Goal: Task Accomplishment & Management: Use online tool/utility

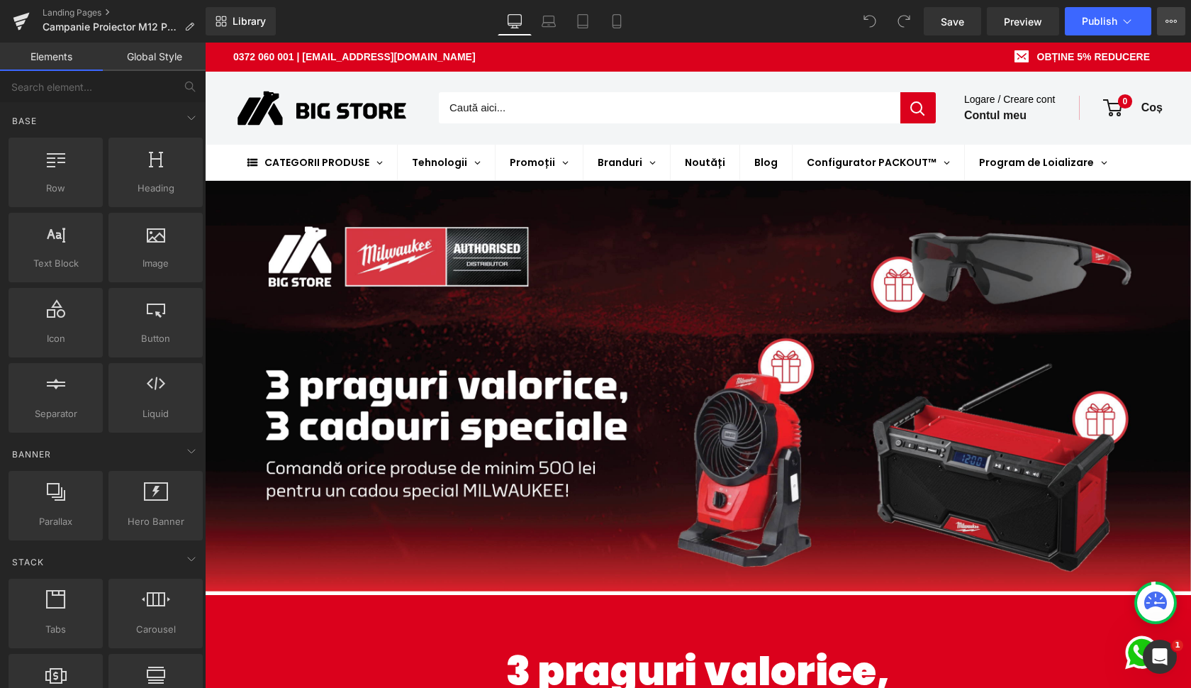
click at [1177, 23] on button "View Live Page View with current Template Save Template to Library Schedule Pub…" at bounding box center [1171, 21] width 28 height 28
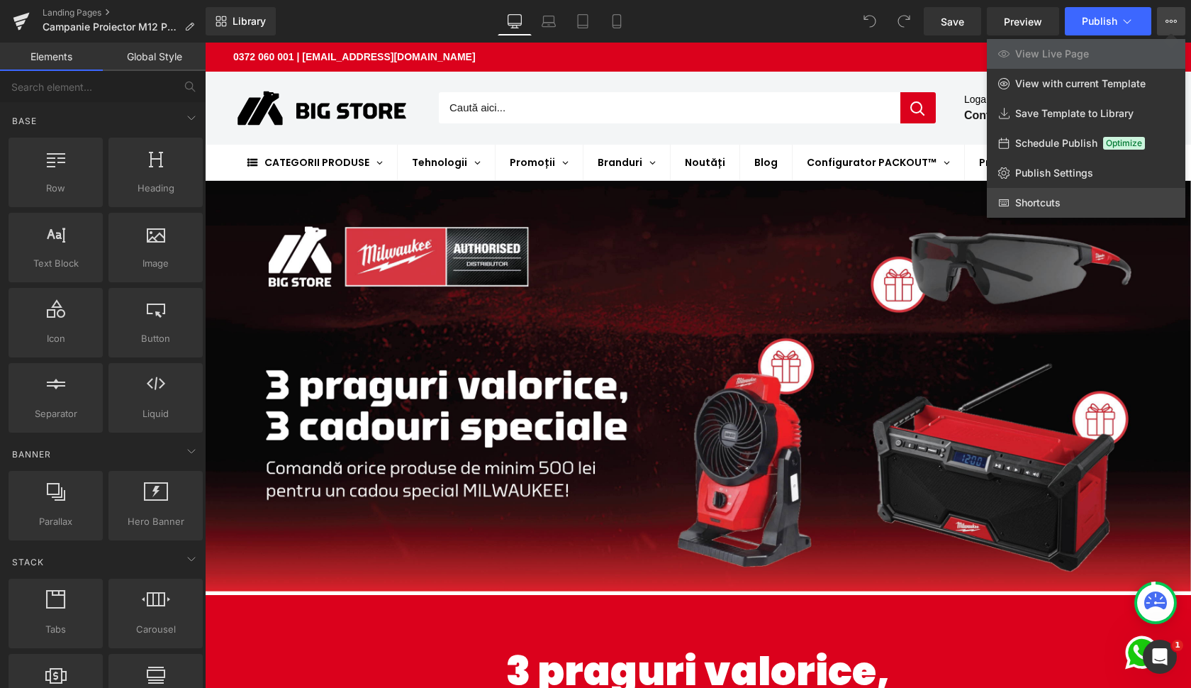
click at [1058, 188] on link "Shortcuts" at bounding box center [1086, 203] width 199 height 30
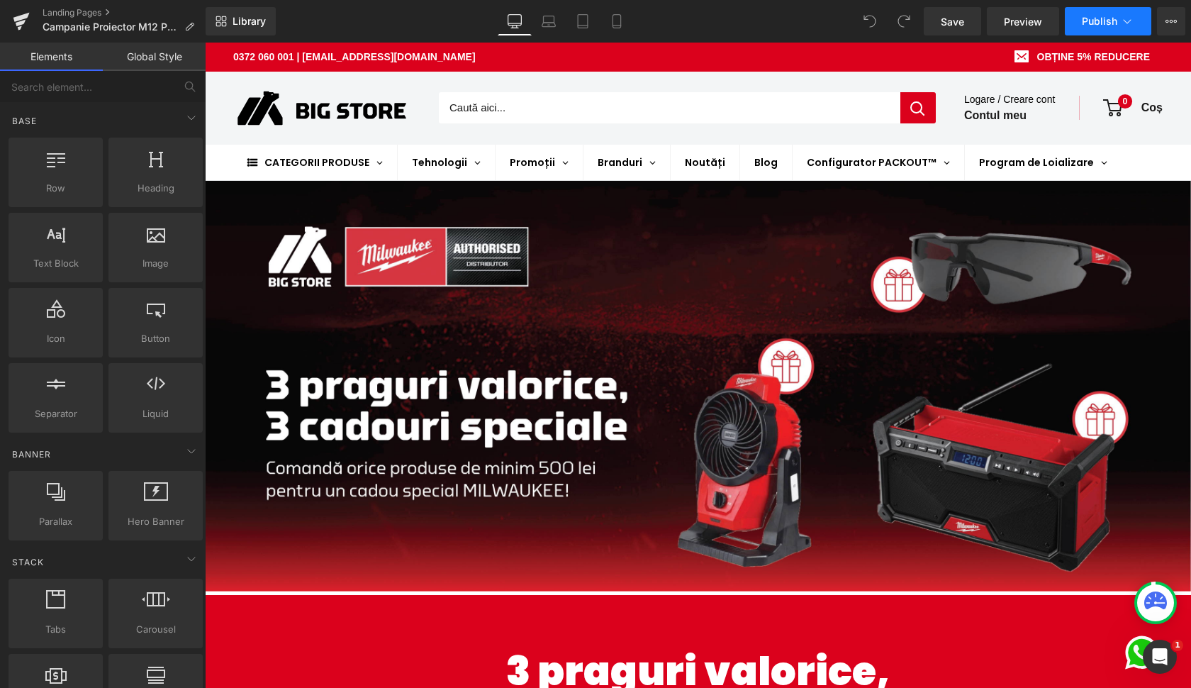
click at [1103, 26] on span "Publish" at bounding box center [1099, 21] width 35 height 11
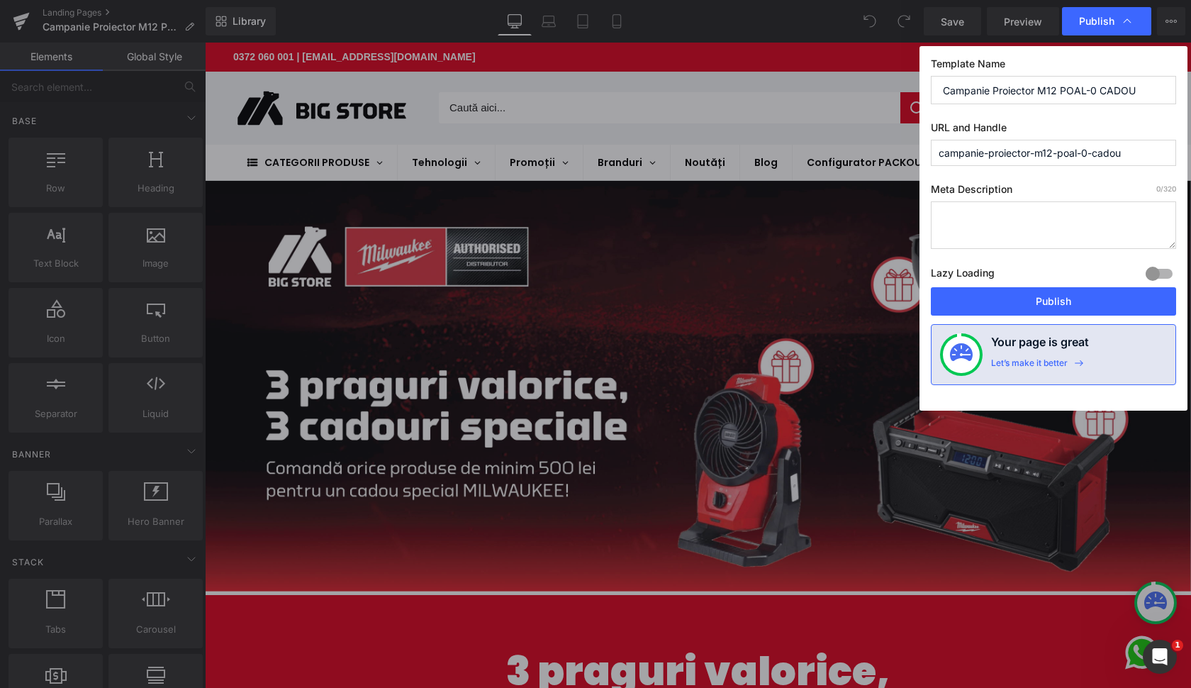
click at [1001, 155] on input "campanie-proiector-m12-poal-0-cadou" at bounding box center [1053, 153] width 245 height 26
click at [1121, 152] on input "campanie-proiector-m12-poal-0-cadou" at bounding box center [1053, 153] width 245 height 26
type input "campanie-proiector-m12-poal-0"
click at [1030, 94] on input "Campanie Proiector M12 POAL-0 CADOU" at bounding box center [1053, 90] width 245 height 28
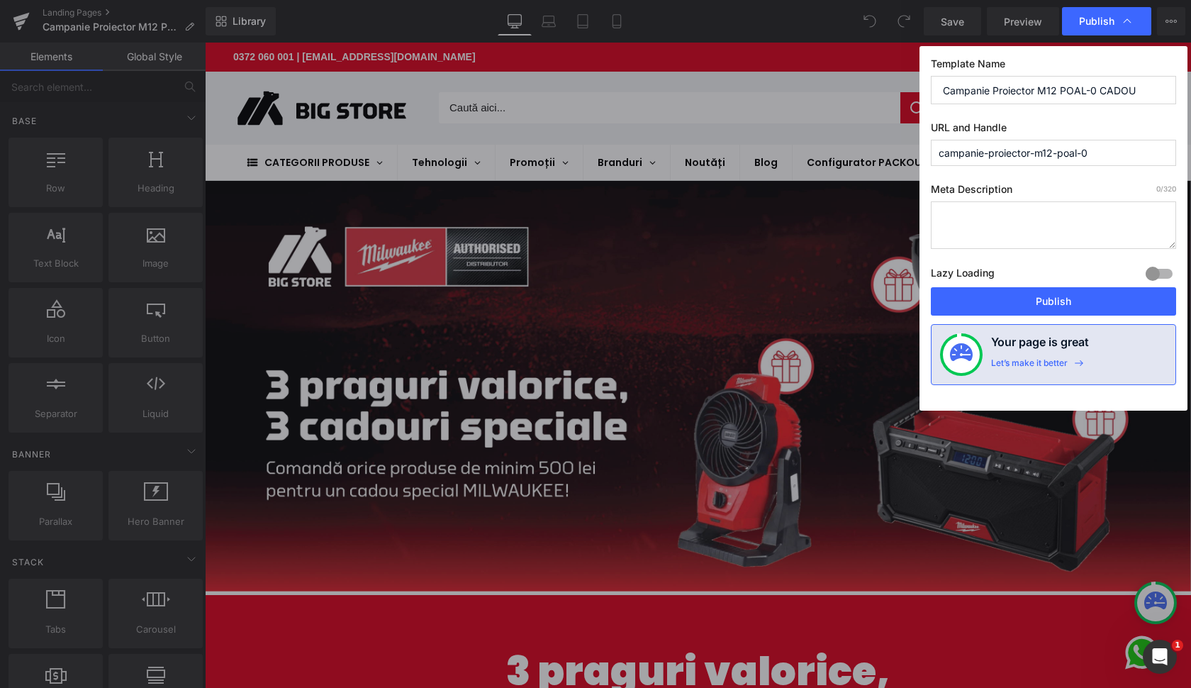
click at [1006, 226] on textarea at bounding box center [1053, 225] width 245 height 48
paste textarea "Campanie Proiector M12 POAL-0 CADOU"
type textarea "Campanie Proiector M12 POAL-0 CADOU"
click at [1038, 296] on button "Publish" at bounding box center [1053, 301] width 245 height 28
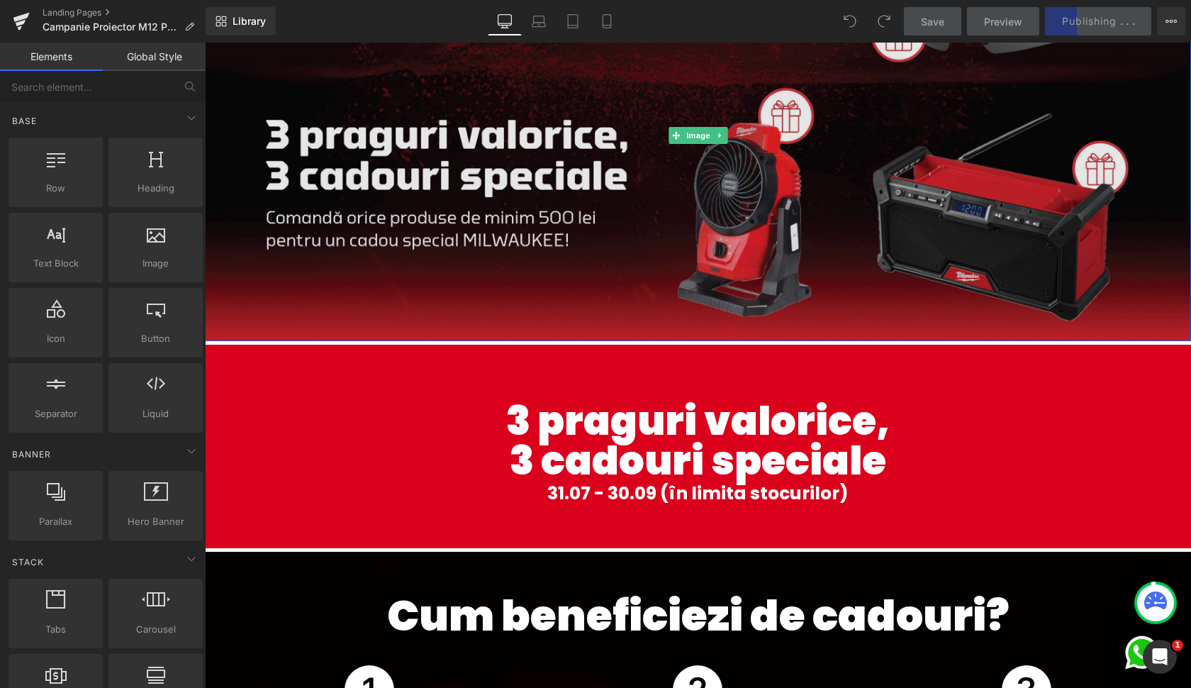
scroll to position [377, 0]
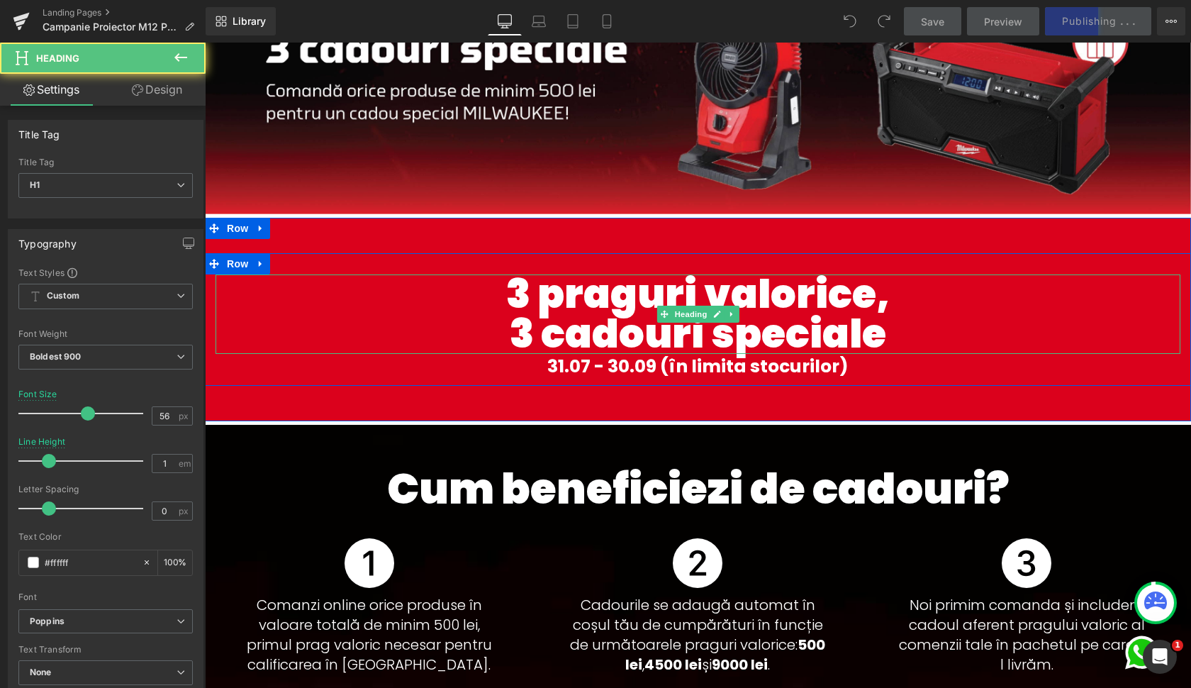
click at [696, 290] on h1 "3 praguri valorice," at bounding box center [698, 294] width 965 height 40
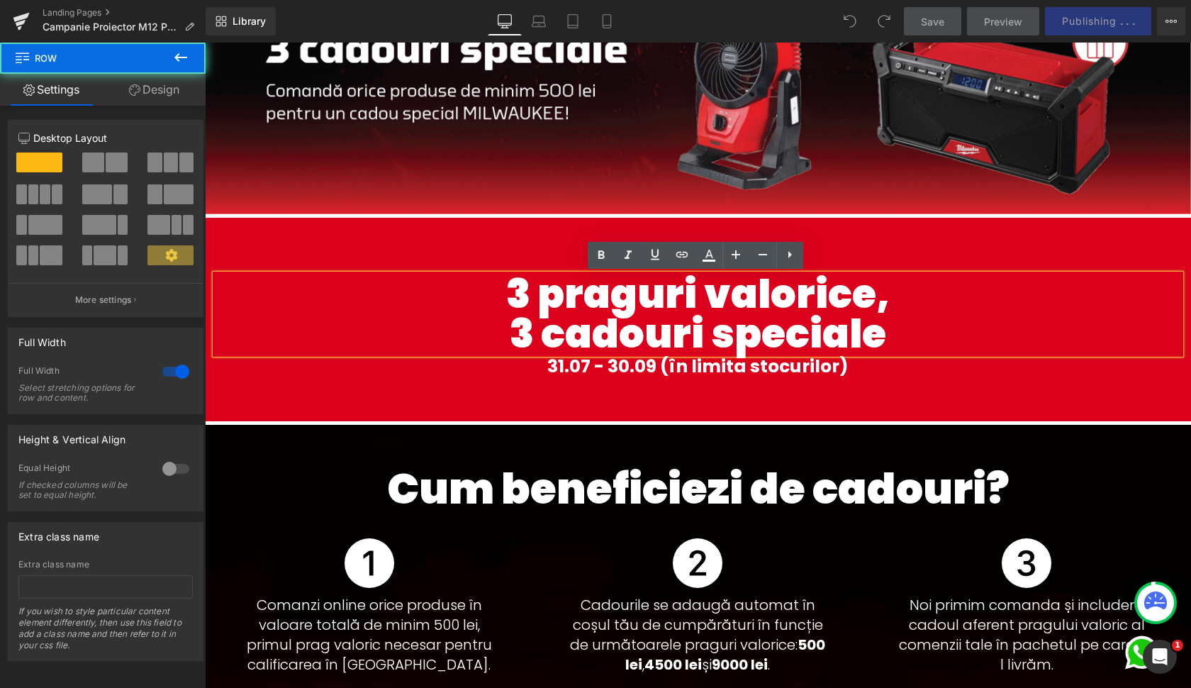
click at [699, 223] on div "3 praguri valorice, 3 cadouri speciale Heading 31.07 - 30.09 (în limita stocuri…" at bounding box center [698, 319] width 986 height 211
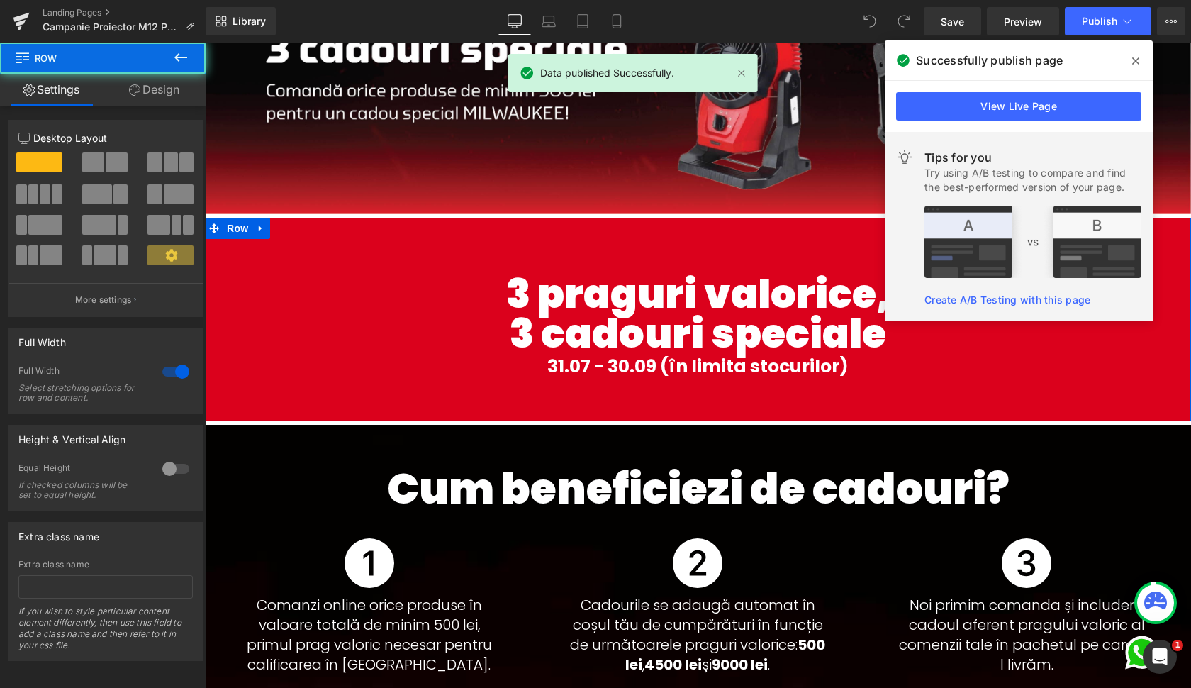
click at [668, 248] on div "3 praguri valorice, 3 cadouri speciale Heading 31.07 - 30.09 (în limita stocuri…" at bounding box center [698, 319] width 986 height 211
click at [256, 230] on icon at bounding box center [261, 228] width 10 height 11
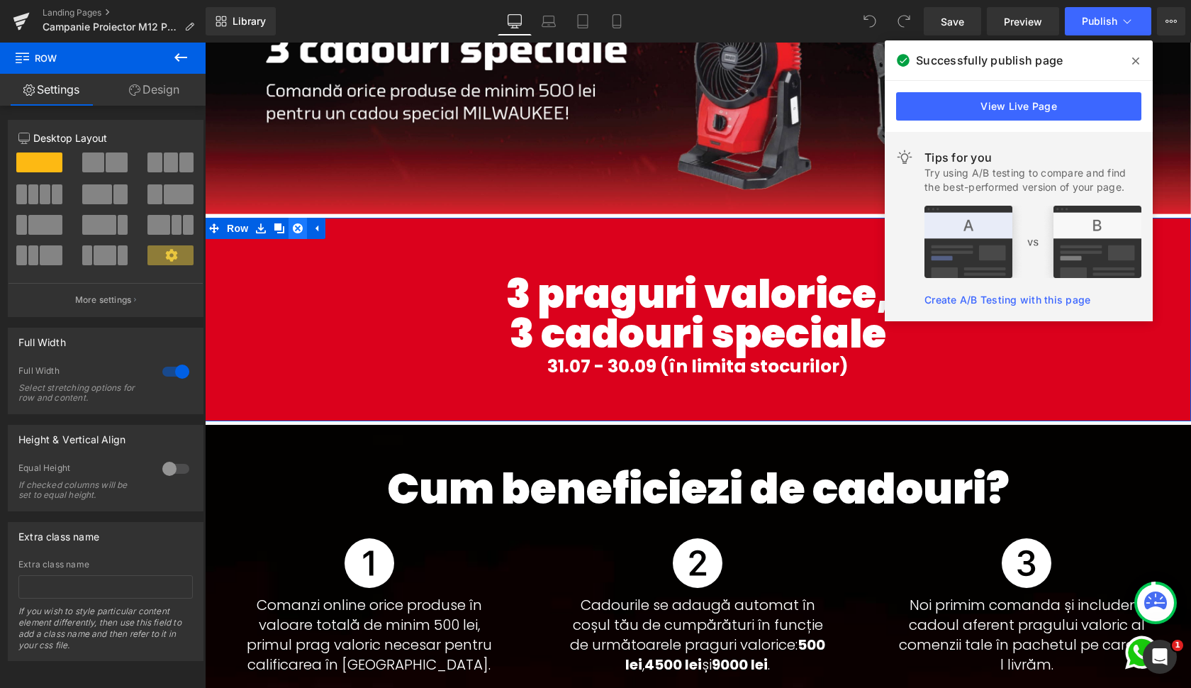
click at [293, 229] on icon at bounding box center [298, 228] width 10 height 10
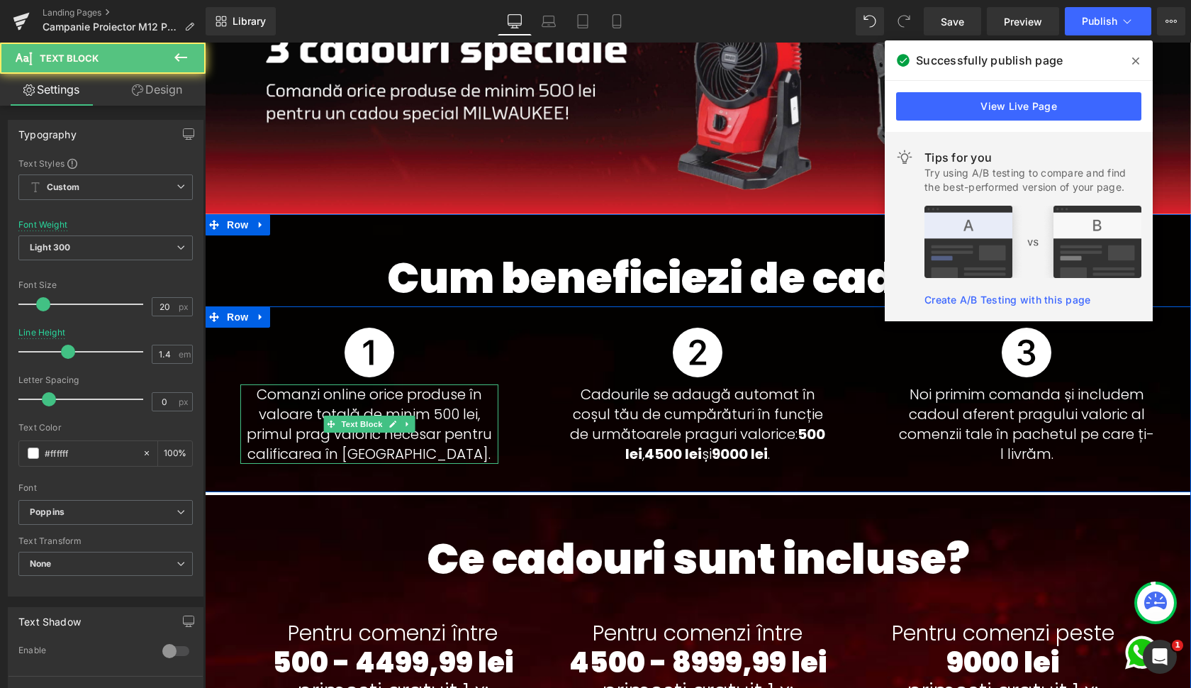
click at [345, 409] on p "Comanzi online orice produse în valoare totală de minim 500 lei, primul prag va…" at bounding box center [369, 423] width 258 height 79
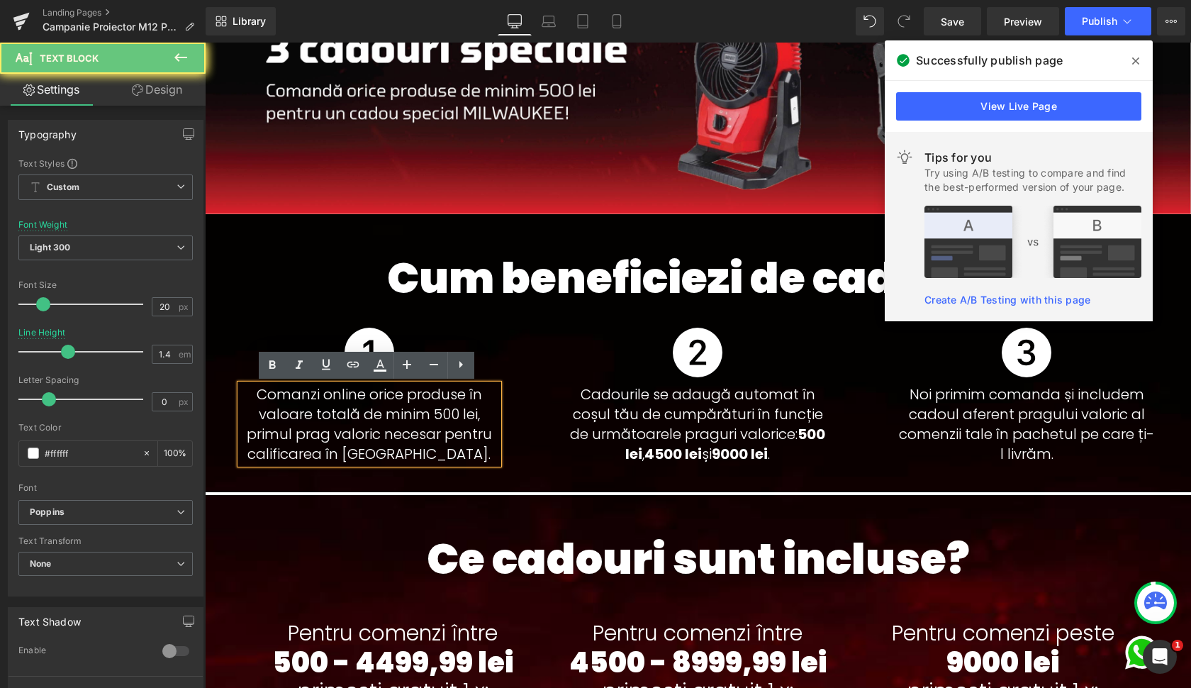
click at [306, 404] on p "Comanzi online orice produse în valoare totală de minim 500 lei, primul prag va…" at bounding box center [369, 423] width 258 height 79
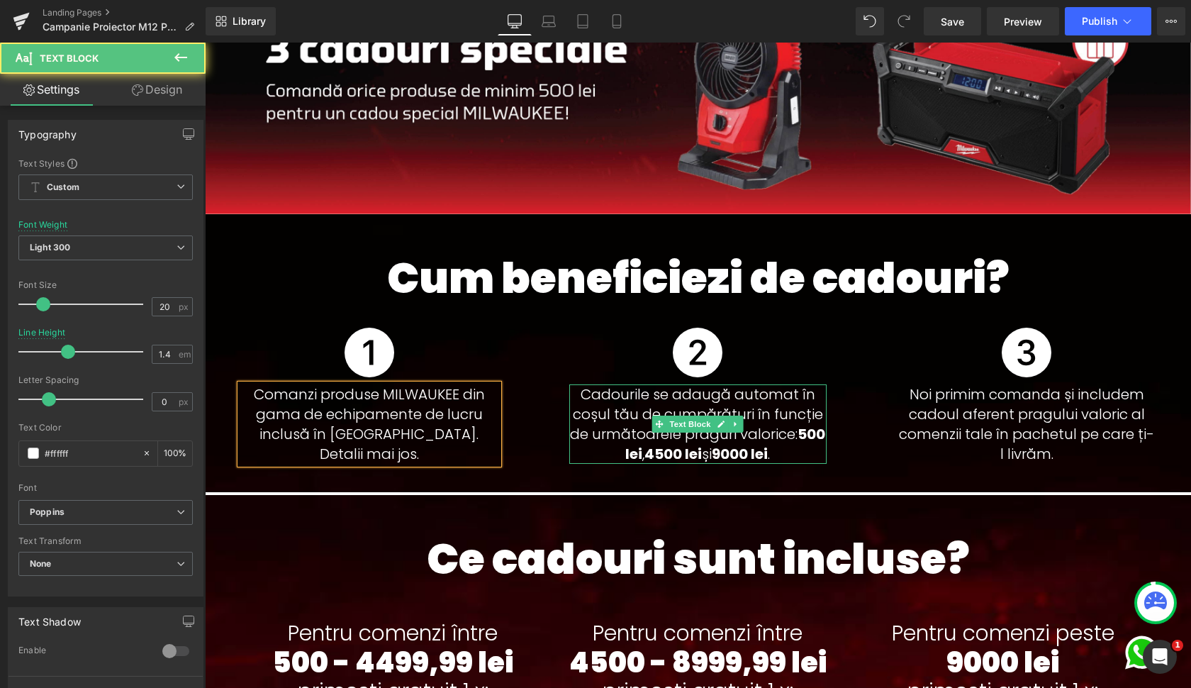
click at [616, 390] on p "Cadourile se adaugă automat în coșul tău de cumpărături în funcție de următoare…" at bounding box center [698, 423] width 258 height 79
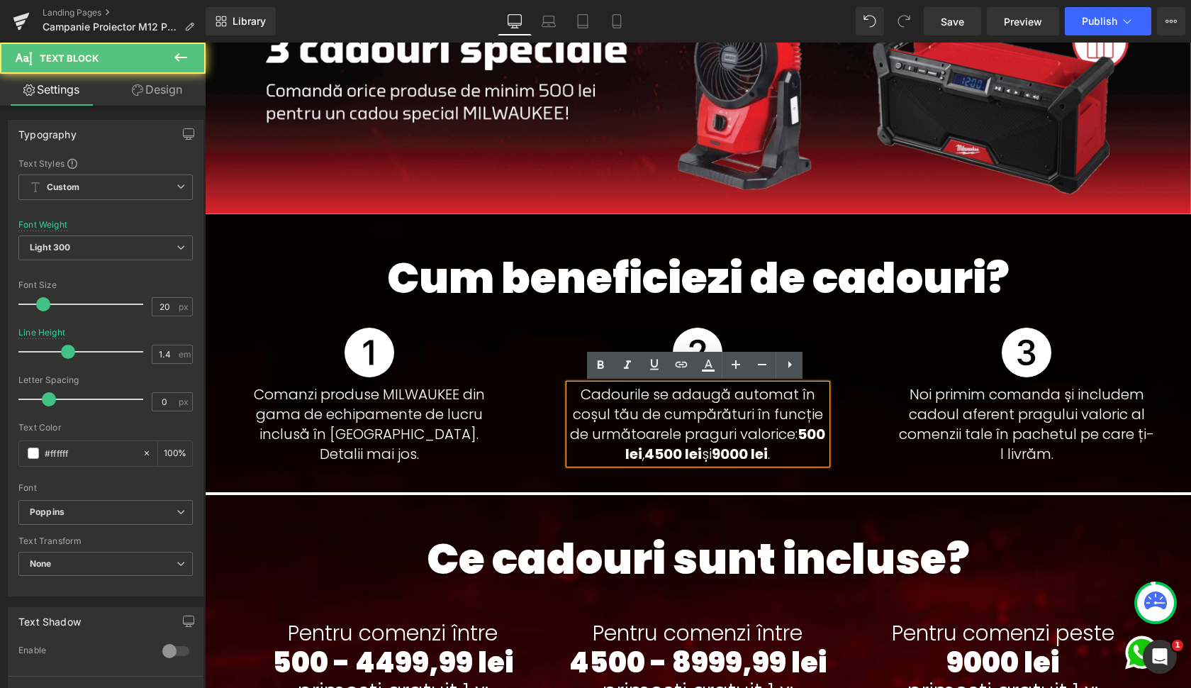
click at [623, 394] on p "Cadourile se adaugă automat în coșul tău de cumpărături în funcție de următoare…" at bounding box center [698, 423] width 258 height 79
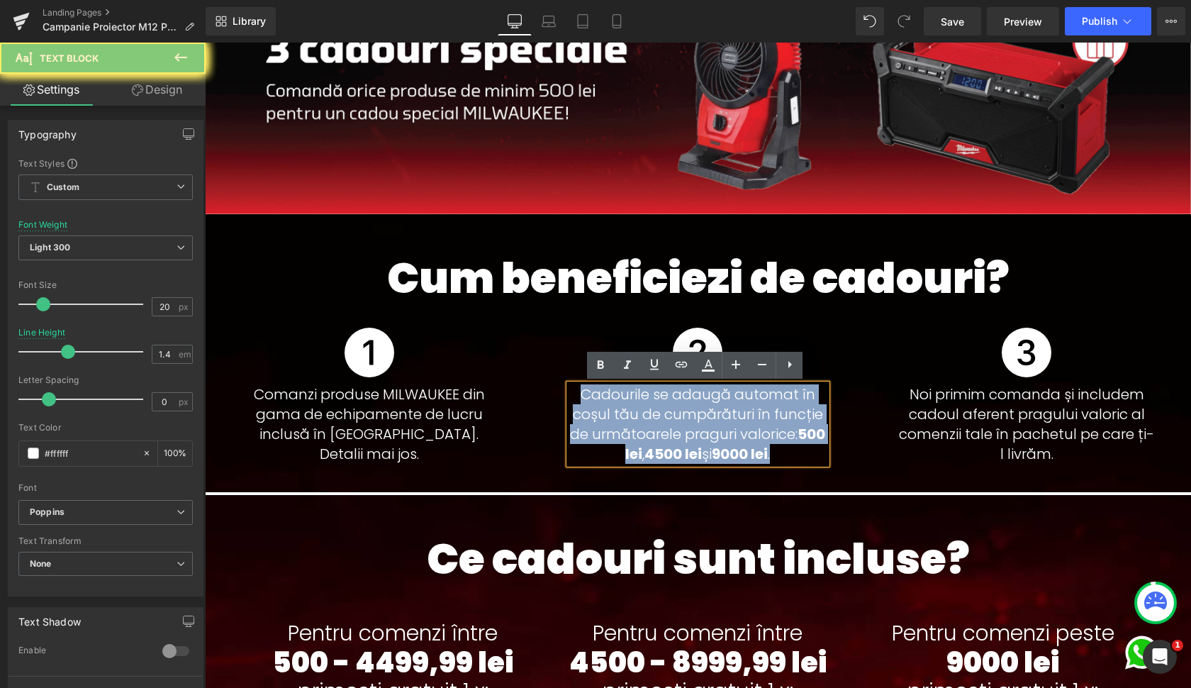
click at [623, 394] on p "Cadourile se adaugă automat în coșul tău de cumpărături în funcție de următoare…" at bounding box center [698, 423] width 258 height 79
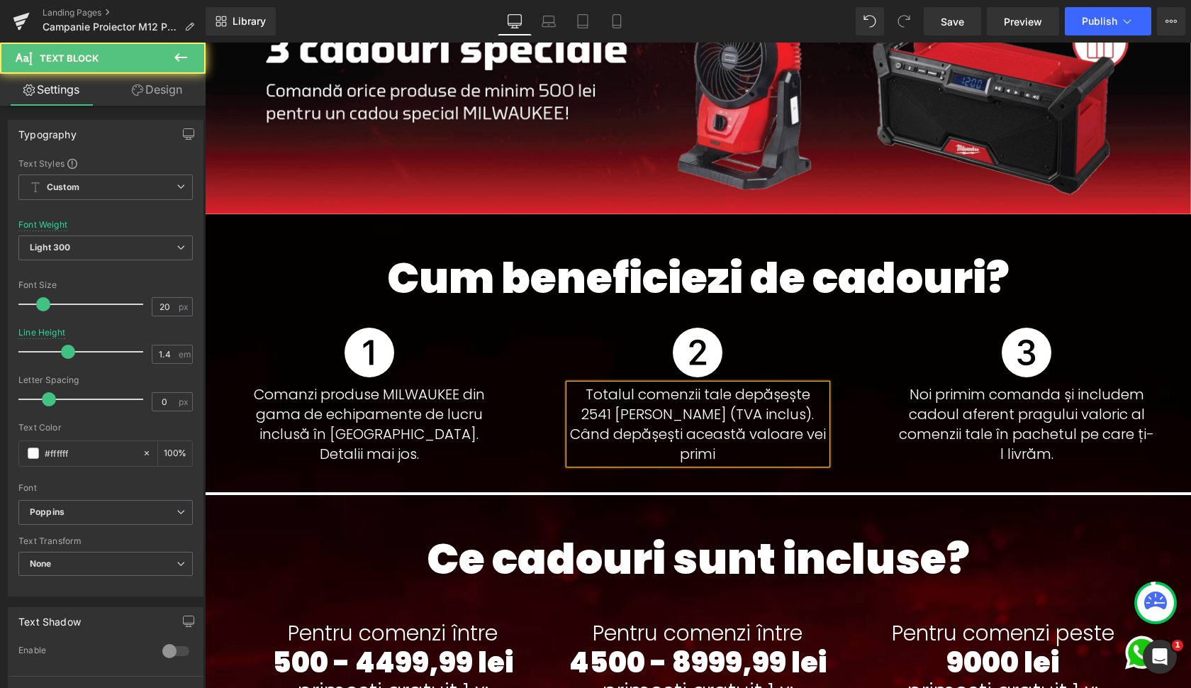
click at [660, 398] on p "Totalul comenzii tale depășește 2541 [PERSON_NAME] (TVA inclus). Când depășești…" at bounding box center [698, 423] width 258 height 79
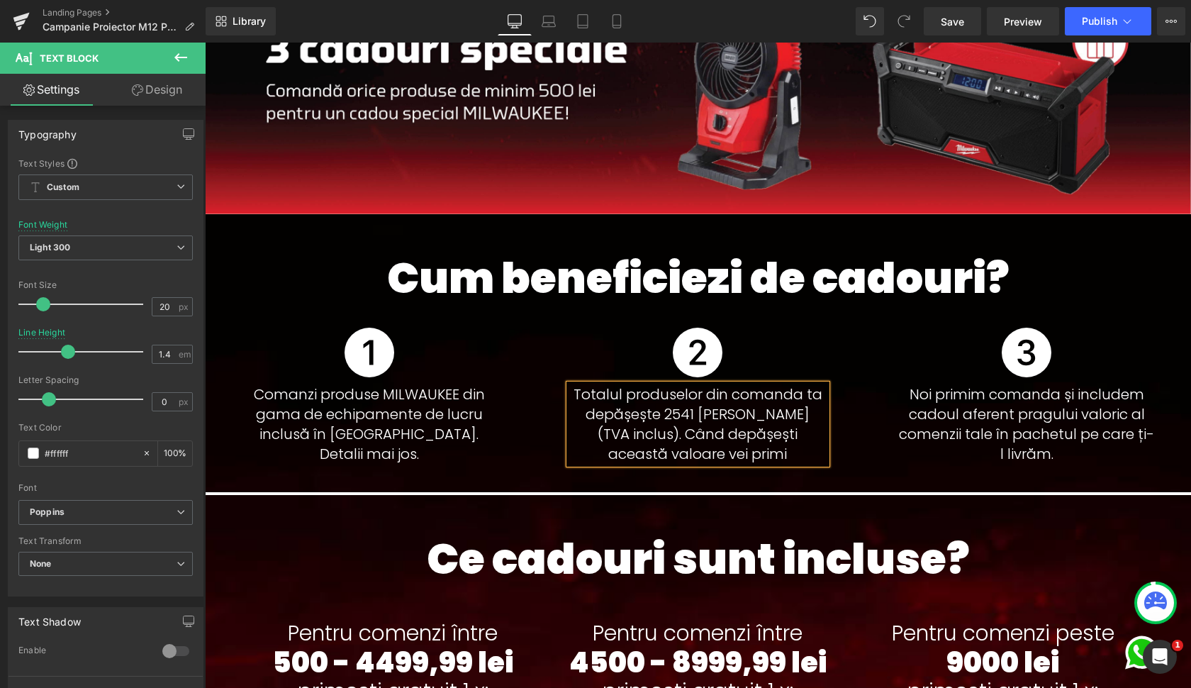
click at [720, 453] on p "Totalul produselor din comanda ta depășește 2541 [PERSON_NAME] (TVA inclus). Câ…" at bounding box center [698, 423] width 258 height 79
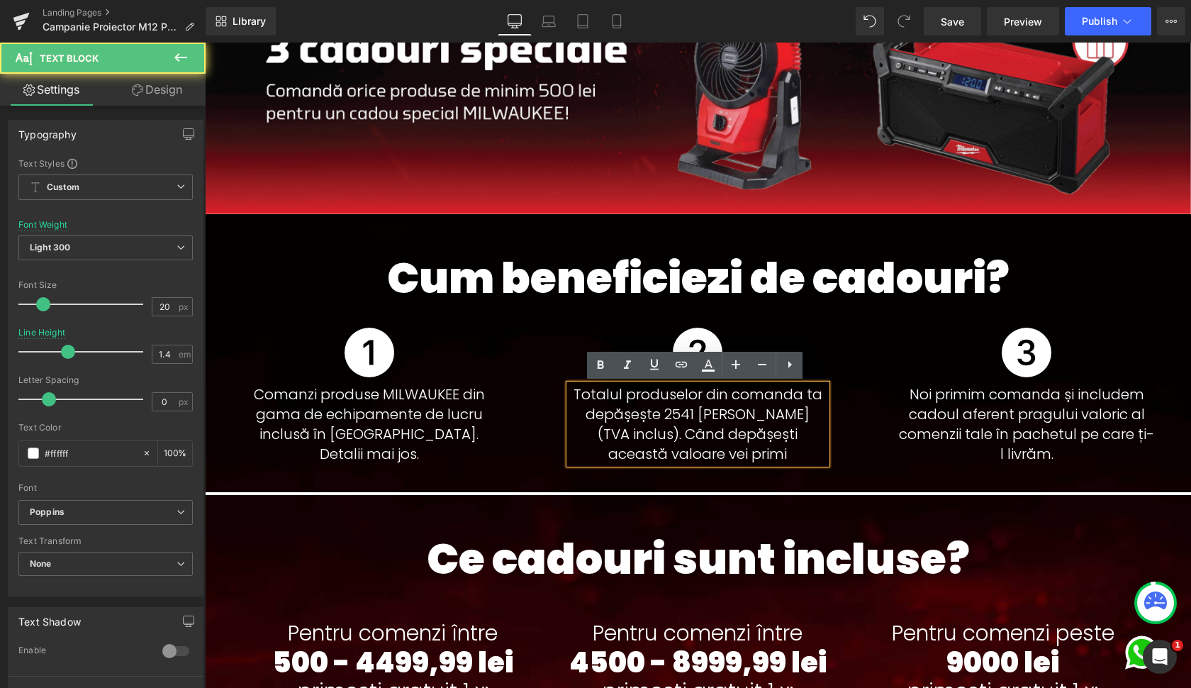
click at [592, 433] on p "Totalul produselor din comanda ta depășește 2541 [PERSON_NAME] (TVA inclus). Câ…" at bounding box center [698, 423] width 258 height 79
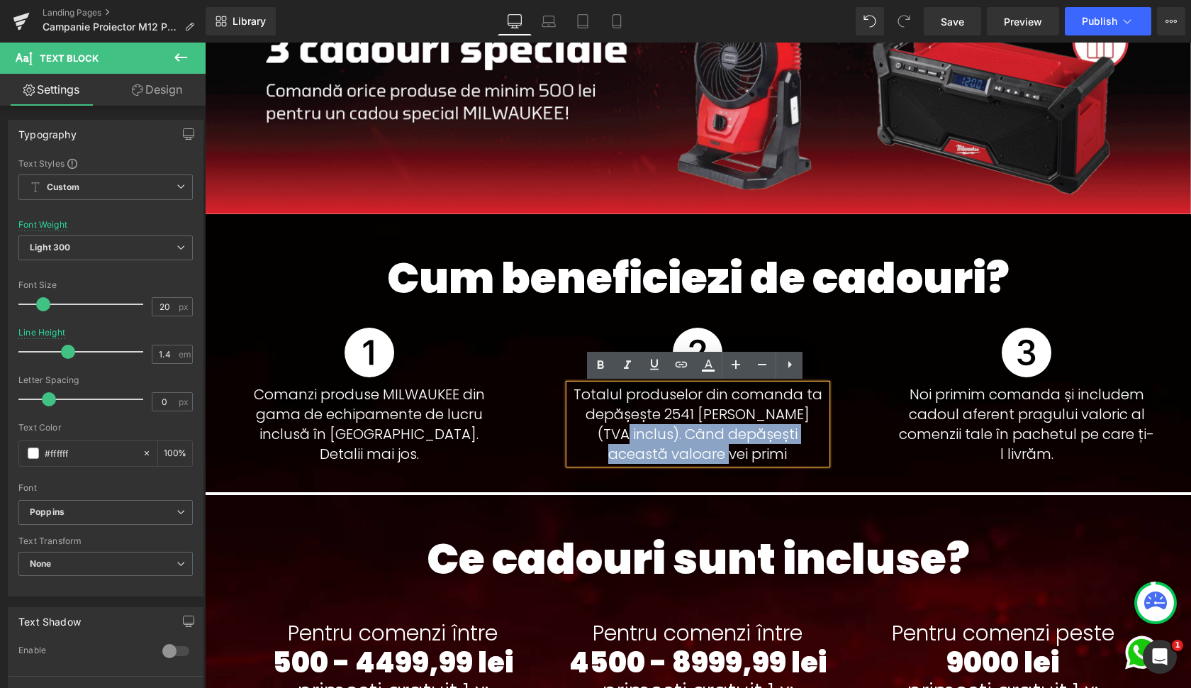
drag, startPoint x: 592, startPoint y: 433, endPoint x: 777, endPoint y: 457, distance: 186.7
click at [777, 457] on p "Totalul produselor din comanda ta depășește 2541 [PERSON_NAME] (TVA inclus). Câ…" at bounding box center [698, 423] width 258 height 79
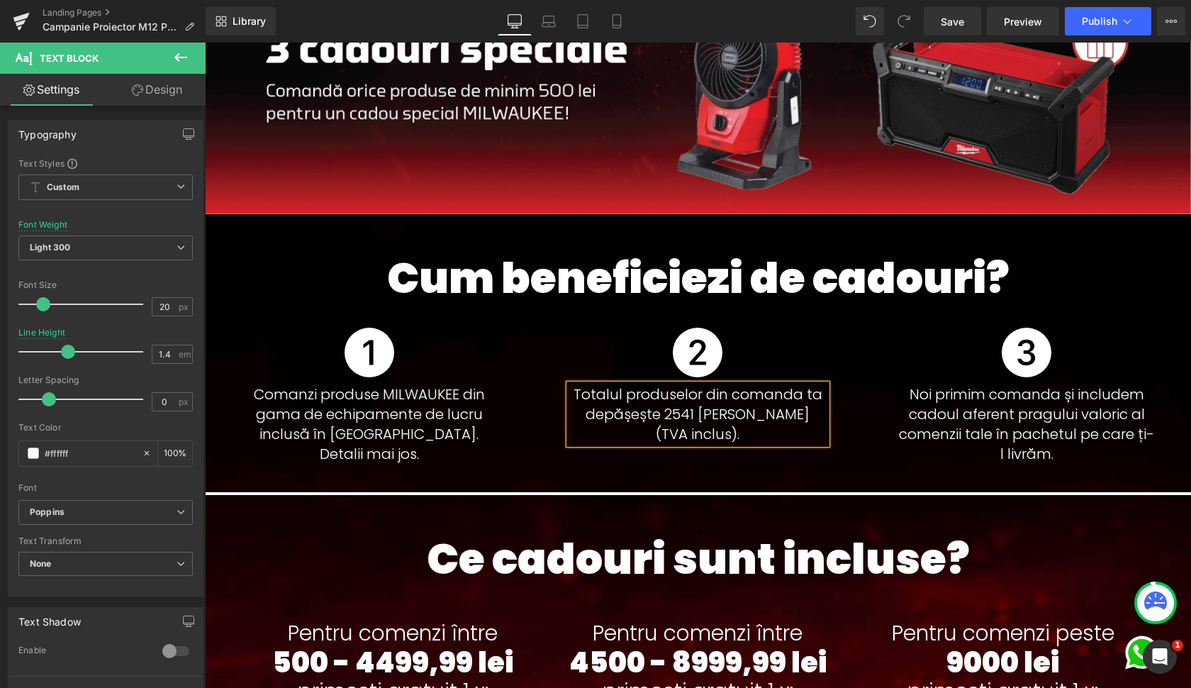
click at [700, 396] on p "Totalul produselor din comanda ta depășește 2541 [PERSON_NAME] (TVA inclus)." at bounding box center [698, 414] width 258 height 60
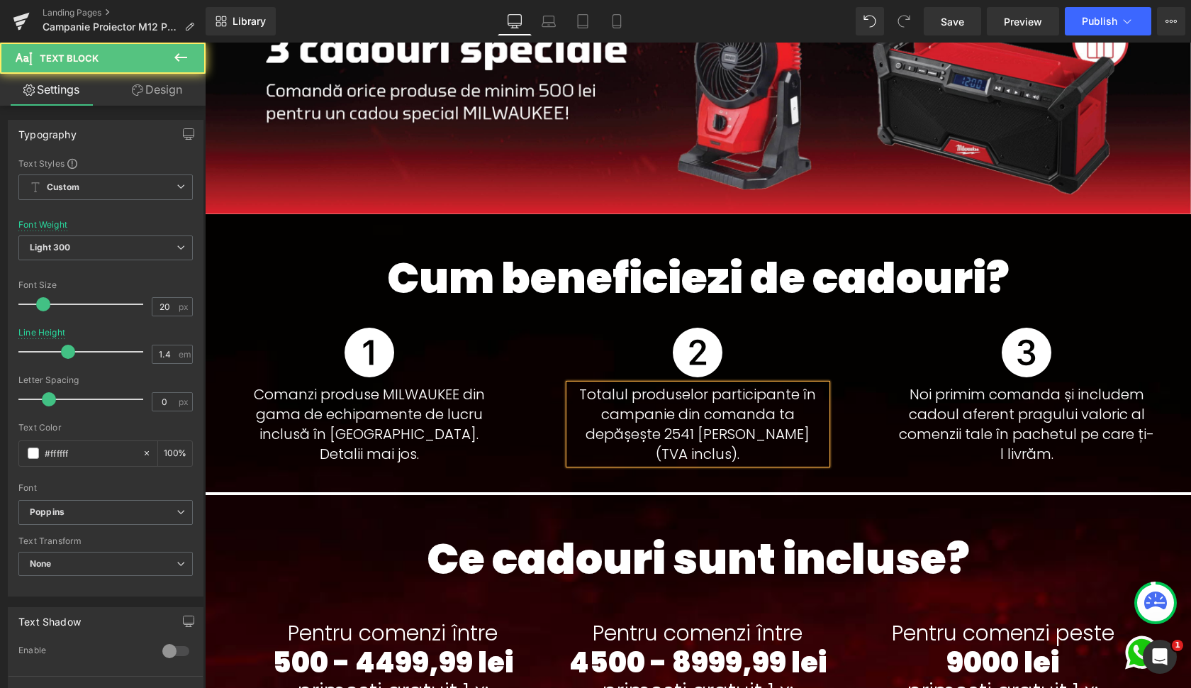
click at [673, 431] on p "Totalul produselor participante în campanie din comanda ta depășește 2541 [PERS…" at bounding box center [698, 423] width 258 height 79
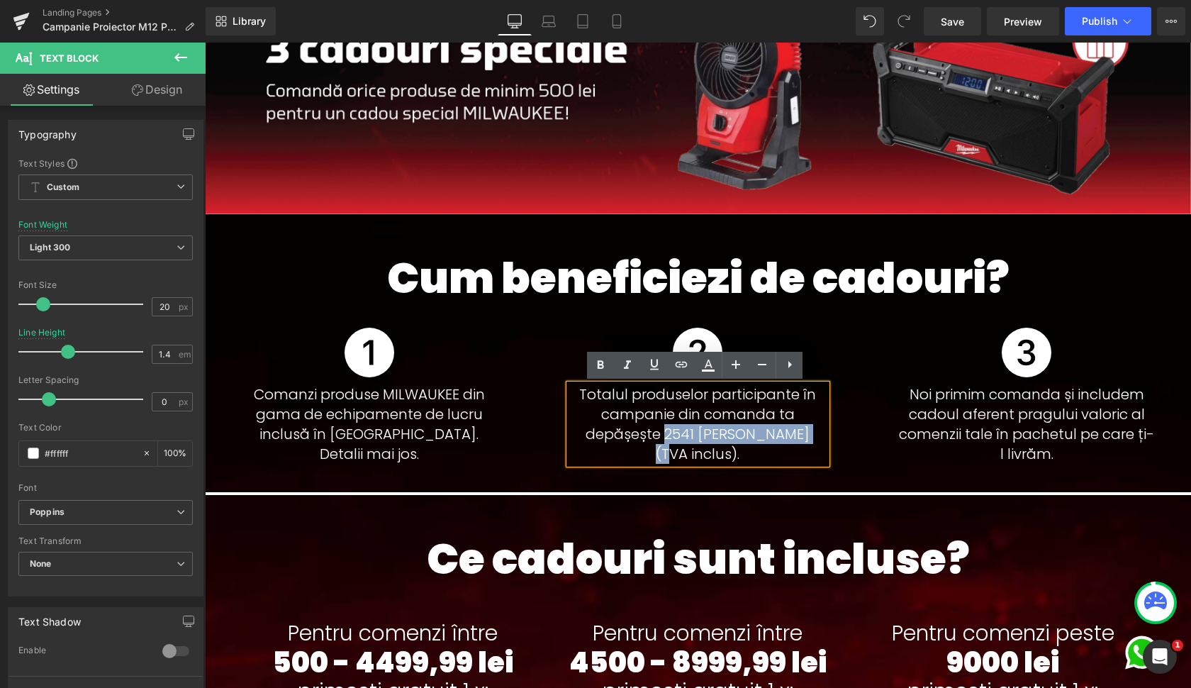
drag, startPoint x: 673, startPoint y: 431, endPoint x: 803, endPoint y: 435, distance: 129.8
click at [803, 435] on p "Totalul produselor participante în campanie din comanda ta depășește 2541 [PERS…" at bounding box center [698, 423] width 258 height 79
click at [799, 433] on strong "2541 RON (TVA inclus)" at bounding box center [736, 444] width 128 height 40
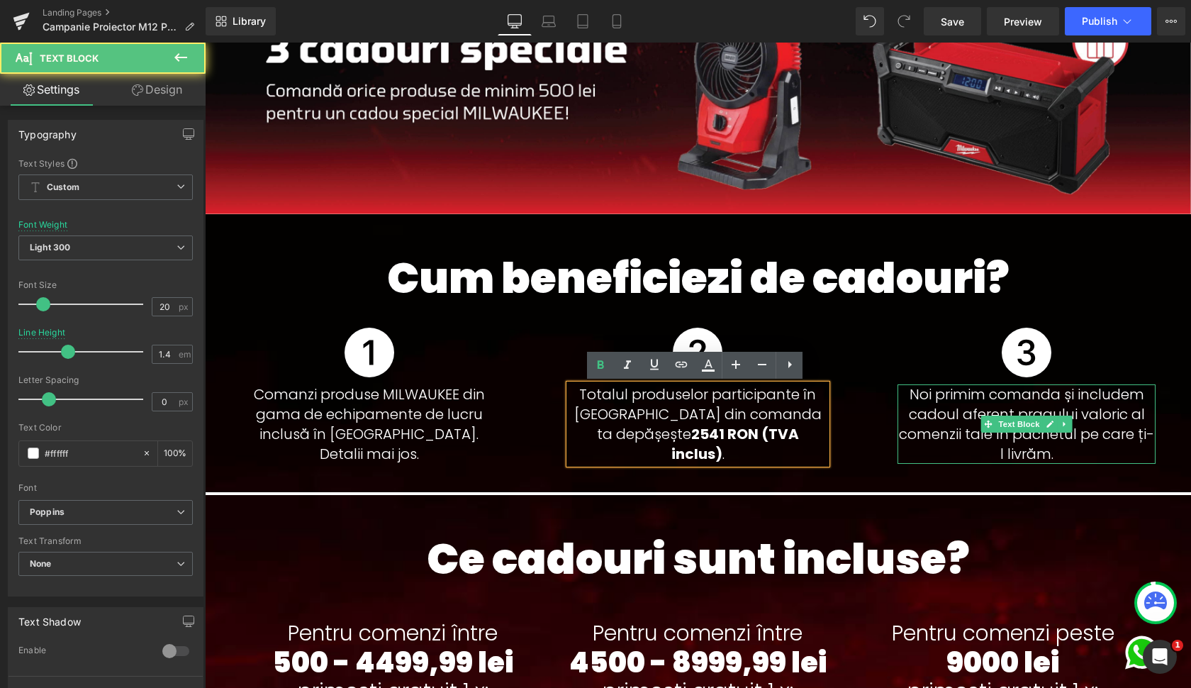
click at [1020, 399] on p "Noi primim comanda și includem cadoul aferent pragului valoric al comenzii tale…" at bounding box center [1027, 423] width 258 height 79
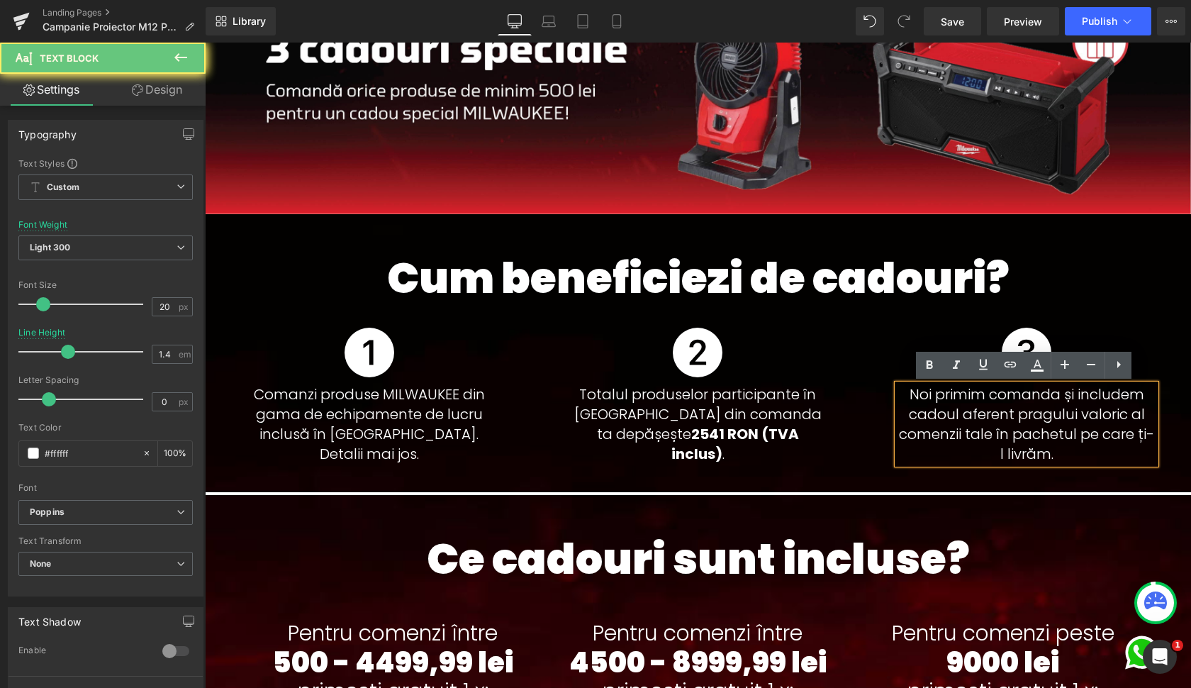
click at [985, 397] on p "Noi primim comanda și includem cadoul aferent pragului valoric al comenzii tale…" at bounding box center [1027, 423] width 258 height 79
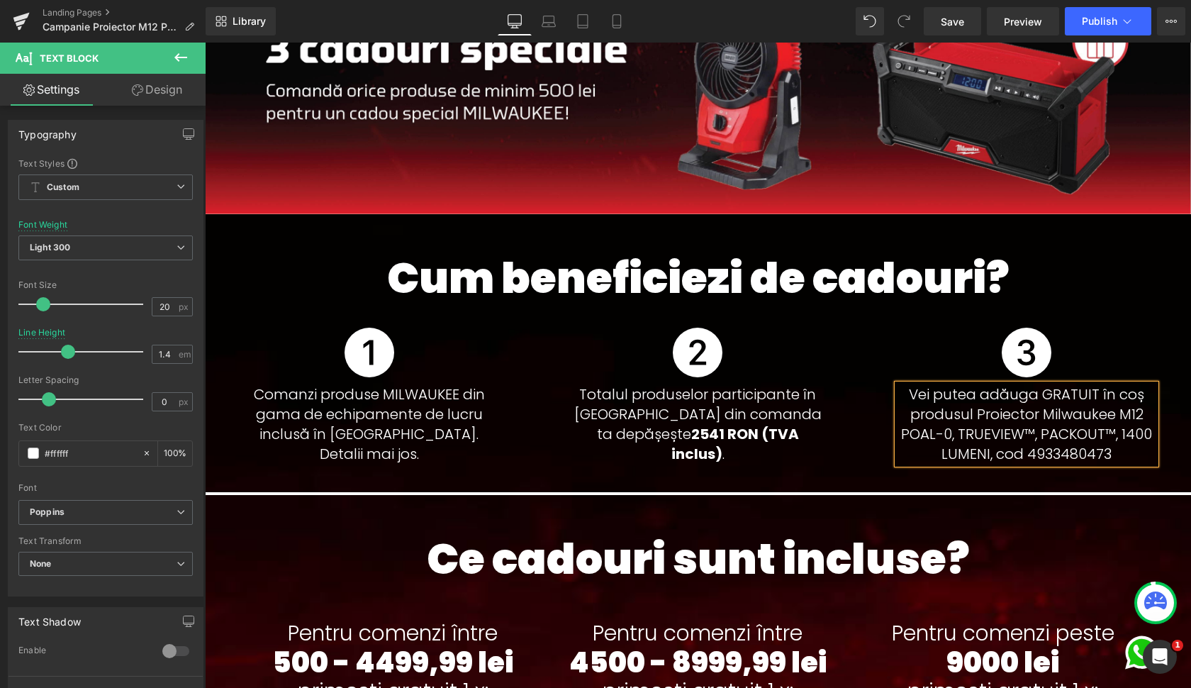
click at [979, 416] on p "Vei putea adăuga GRATUIT în coș produsul Proiector Milwaukee M12 POAL-0, TRUEVI…" at bounding box center [1027, 423] width 258 height 79
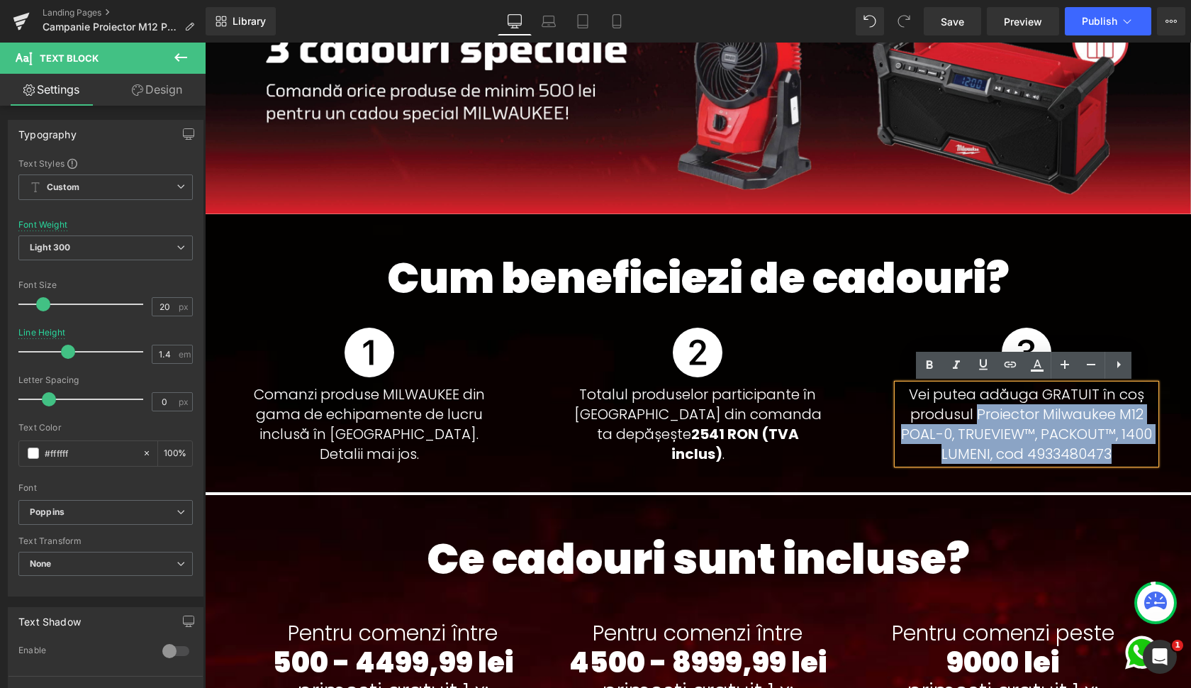
drag, startPoint x: 979, startPoint y: 416, endPoint x: 1040, endPoint y: 448, distance: 69.5
click at [1040, 448] on p "Vei putea adăuga GRATUIT în coș produsul Proiector Milwaukee M12 POAL-0, TRUEVI…" at bounding box center [1027, 423] width 258 height 79
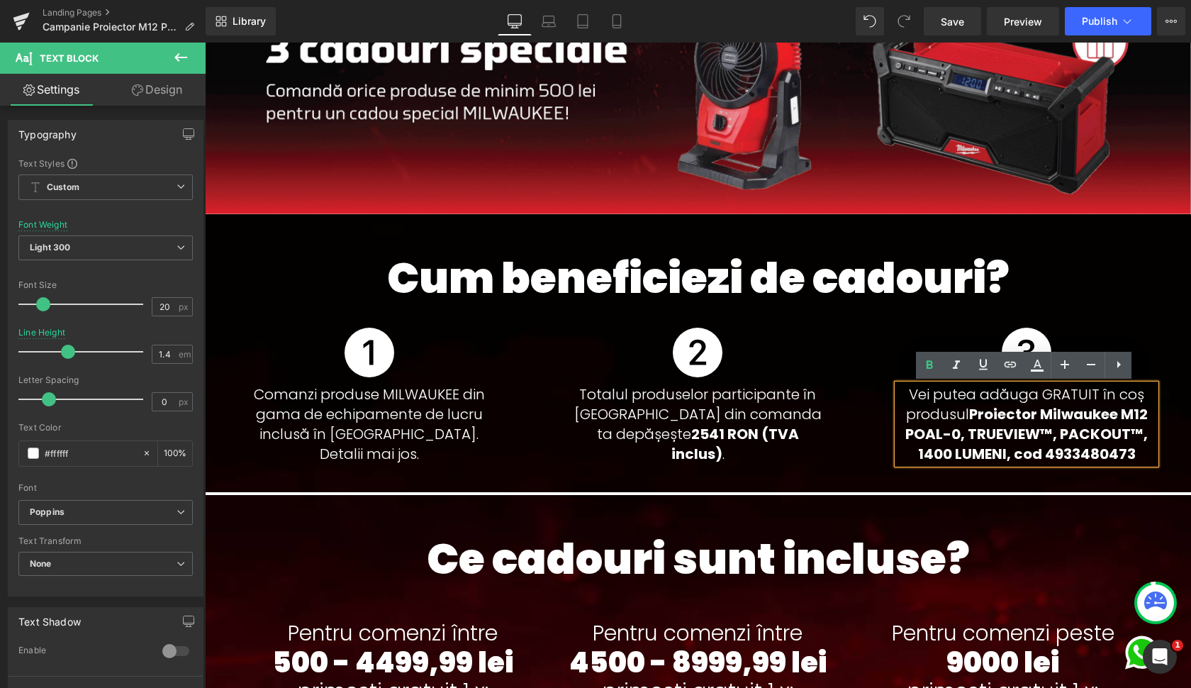
click at [1017, 421] on strong "Proiector Milwaukee M12 POAL-0, TRUEVIEW™, PACKOUT™, 1400 LUMENI, cod 4933480473" at bounding box center [1027, 434] width 243 height 60
click at [1004, 435] on strong "Proiector Milwaukee M12 POAL-0, TRUEVIEW™, PACKOUT™, 1400 LUMENI, cod 4933480473" at bounding box center [1027, 434] width 243 height 60
click at [935, 453] on strong "Proiector Milwaukee M12 POAL-0, TRUEVIEW™, PACKOUT™, 1400 LUMENI, cod 4933480473" at bounding box center [1027, 434] width 243 height 60
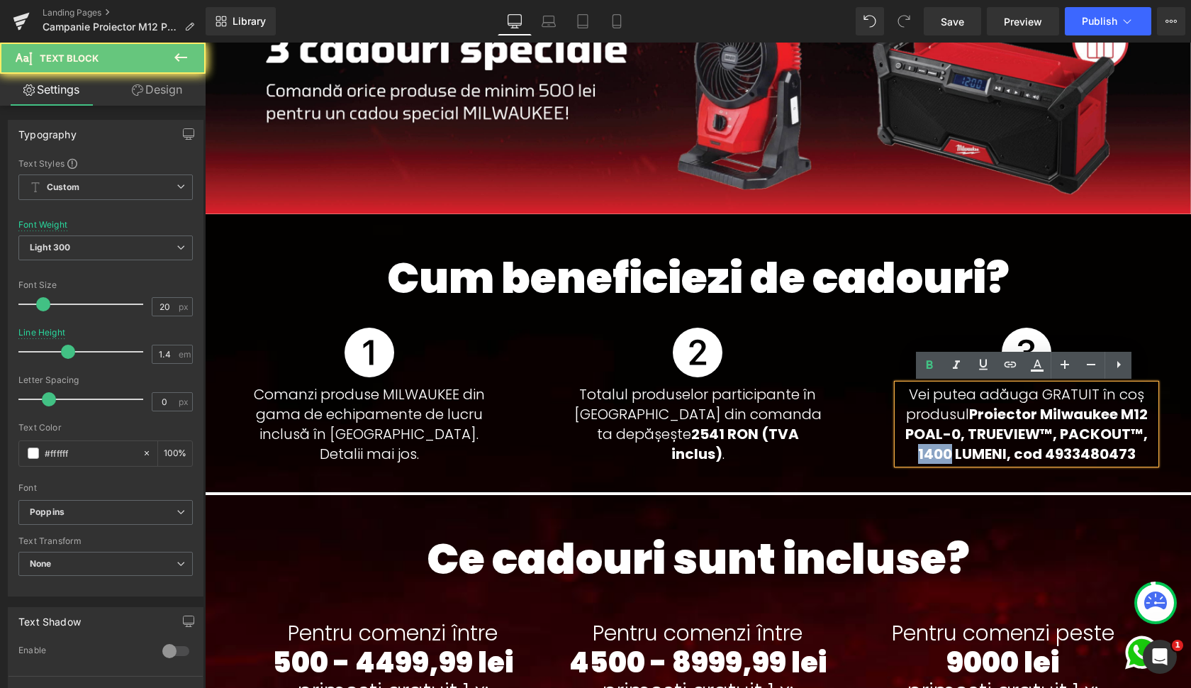
click at [935, 453] on strong "Proiector Milwaukee M12 POAL-0, TRUEVIEW™, PACKOUT™, 1400 LUMENI, cod 4933480473" at bounding box center [1027, 434] width 243 height 60
click at [1101, 454] on strong "Proiector Milwaukee M12 POAL-0, TRUEVIEW™, PACKOUT™, 1400 LUMENI, cod 4933480473" at bounding box center [1027, 434] width 243 height 60
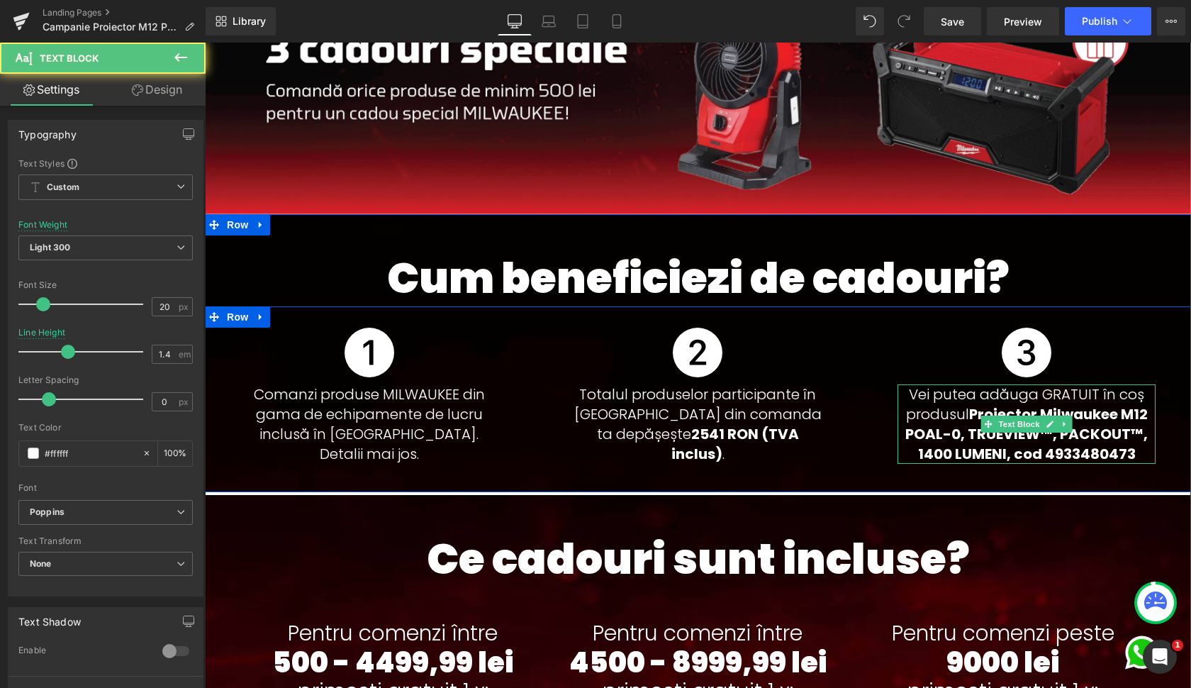
click at [1115, 397] on p "Vei putea adăuga GRATUIT în coș produsul Proiector Milwaukee M12 POAL-0, TRUEVI…" at bounding box center [1027, 423] width 258 height 79
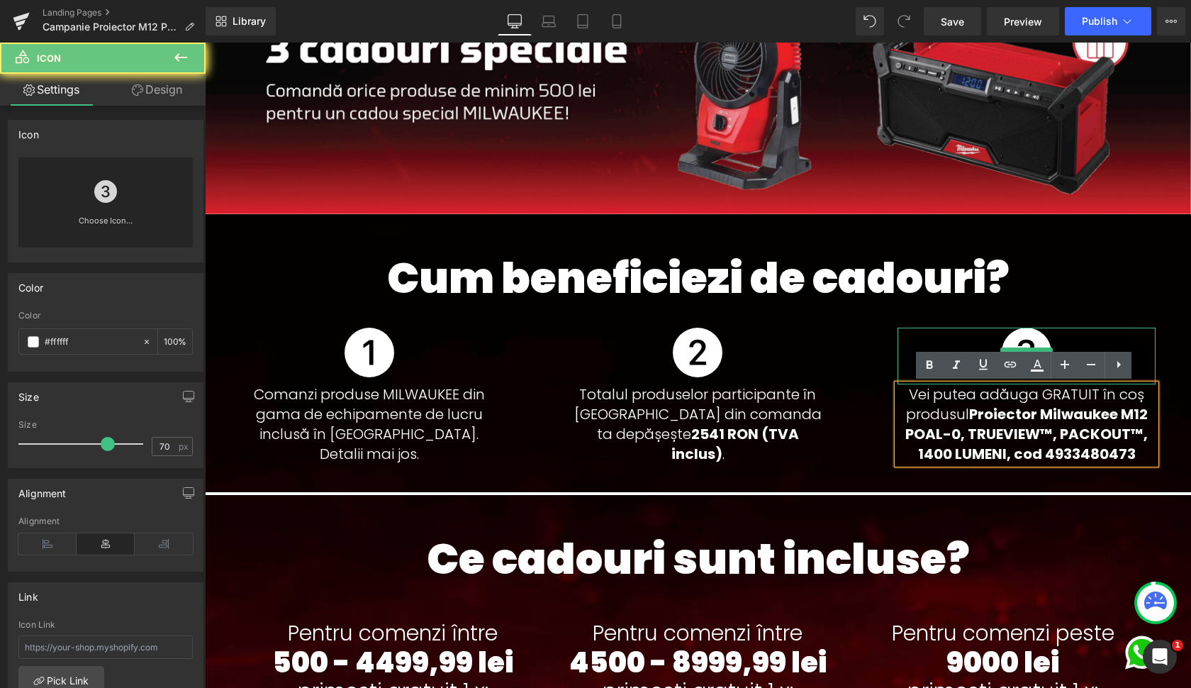
click at [954, 341] on div at bounding box center [1027, 356] width 258 height 57
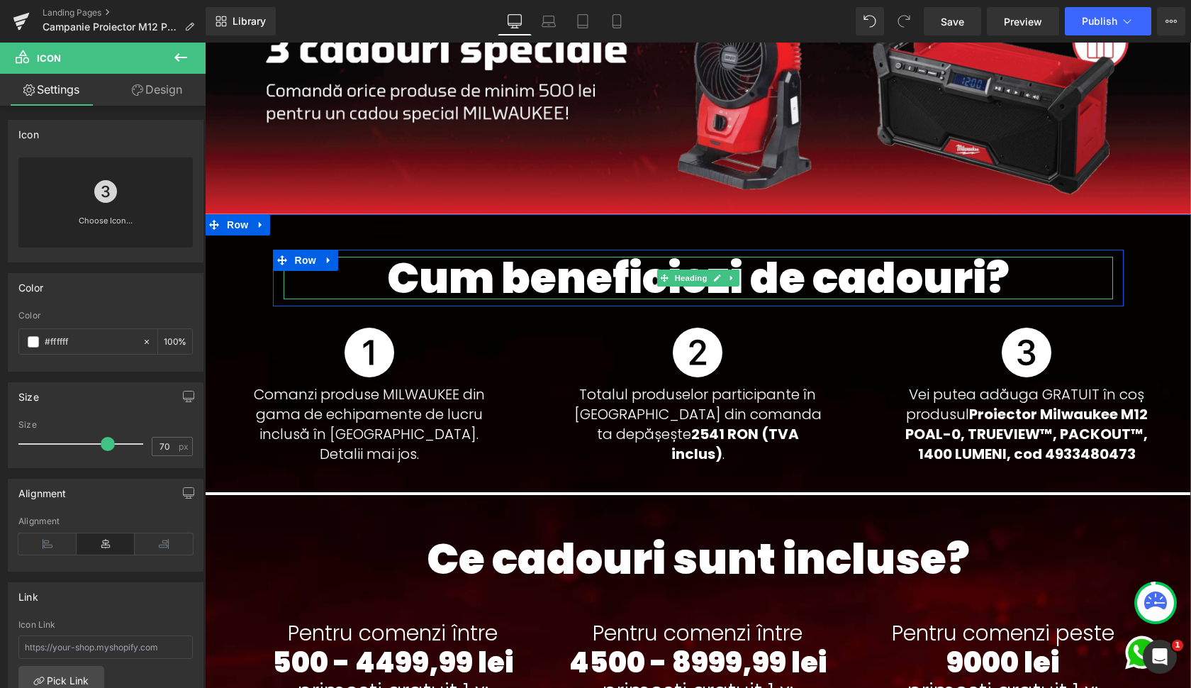
click at [806, 275] on h1 "Cum beneficiezi de cadouri?" at bounding box center [699, 278] width 830 height 43
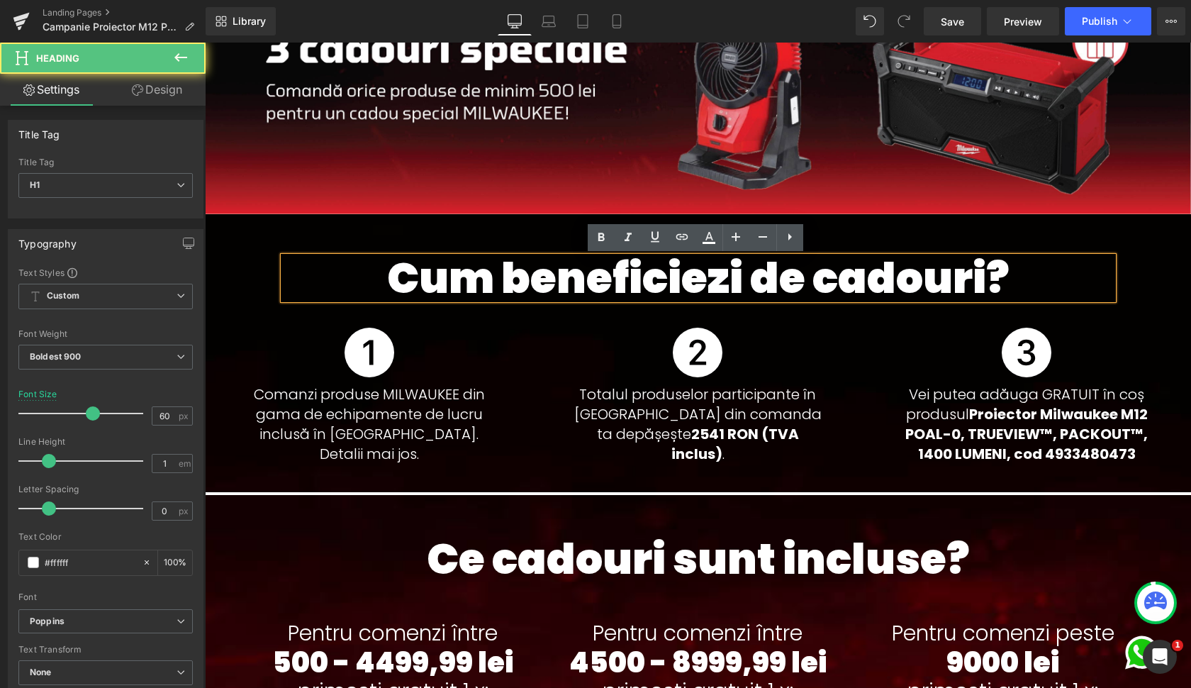
click at [886, 279] on h1 "Cum beneficiezi de cadouri?" at bounding box center [699, 278] width 830 height 43
click at [958, 279] on h1 "Cum beneficiezi de cadouri?" at bounding box center [699, 278] width 830 height 43
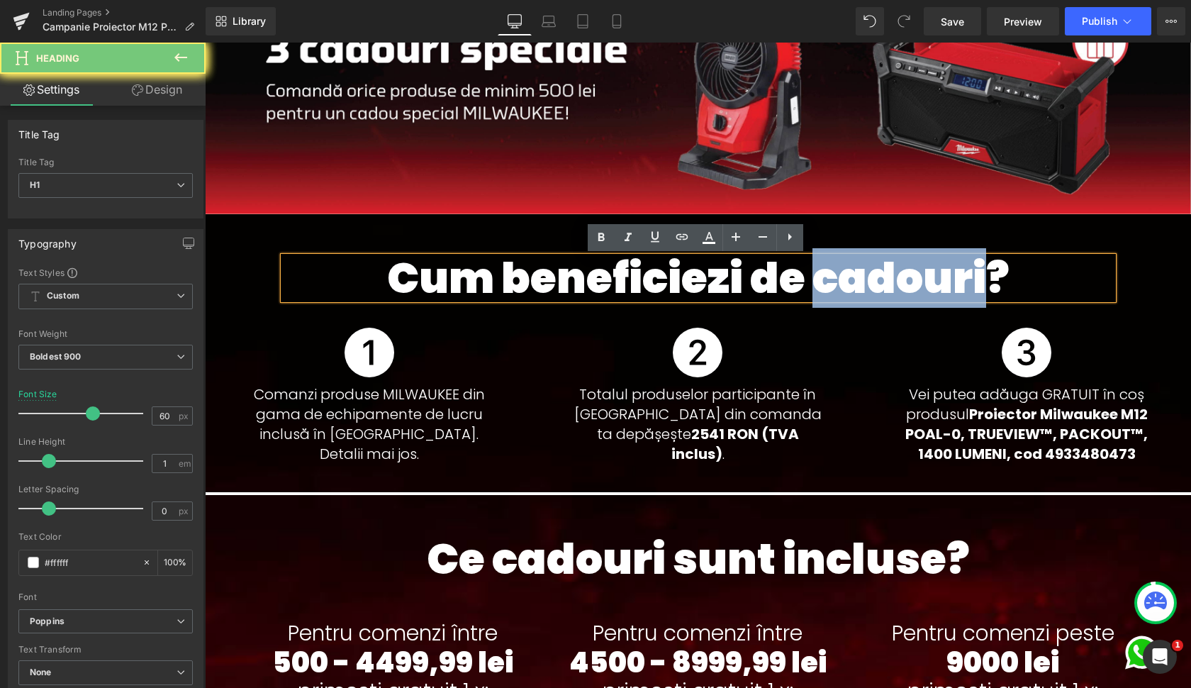
click at [958, 279] on h1 "Cum beneficiezi de cadouri?" at bounding box center [699, 278] width 830 height 43
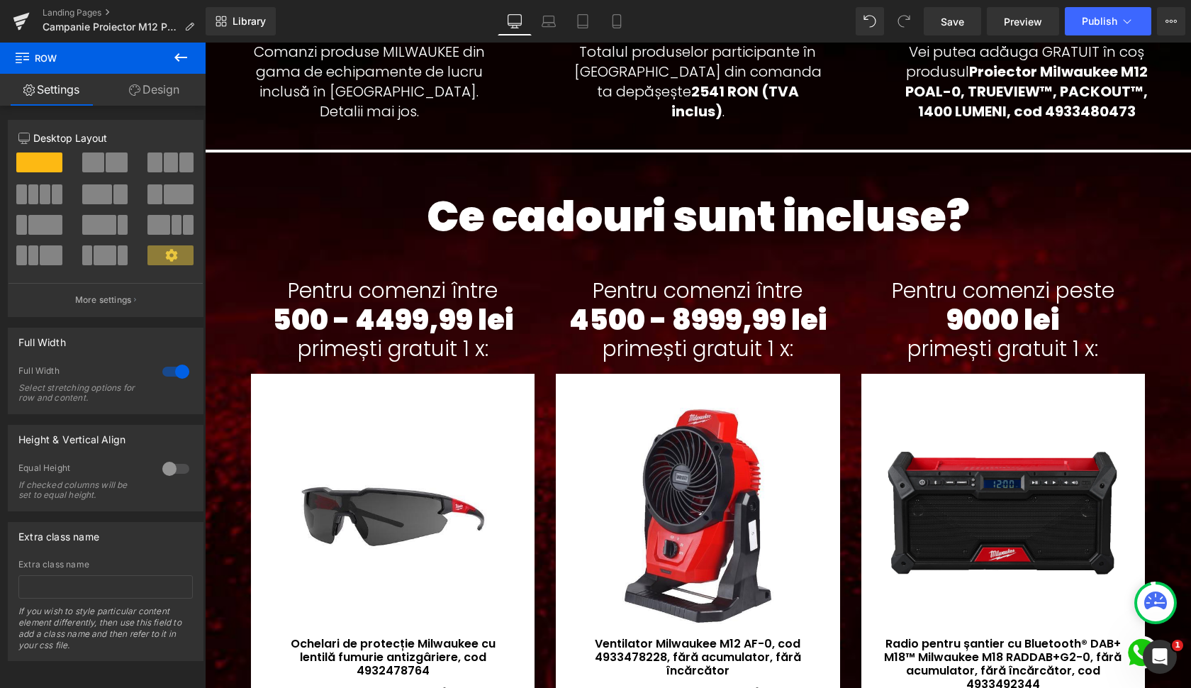
scroll to position [745, 0]
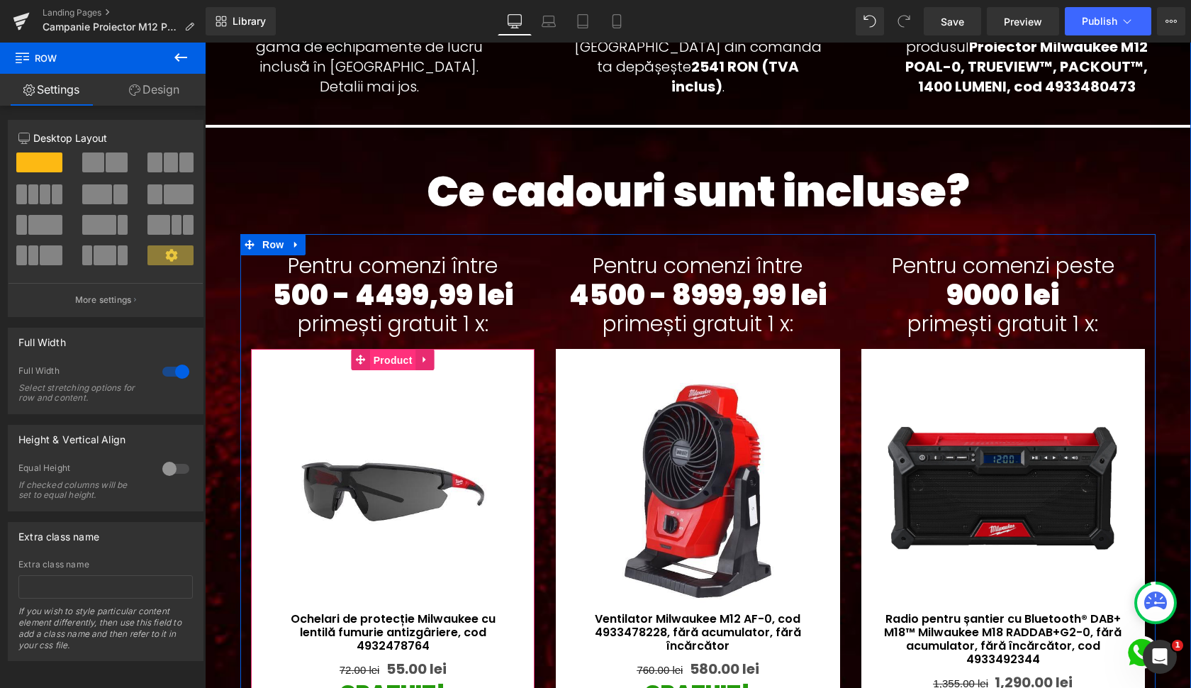
click at [395, 369] on span "Product" at bounding box center [393, 360] width 46 height 21
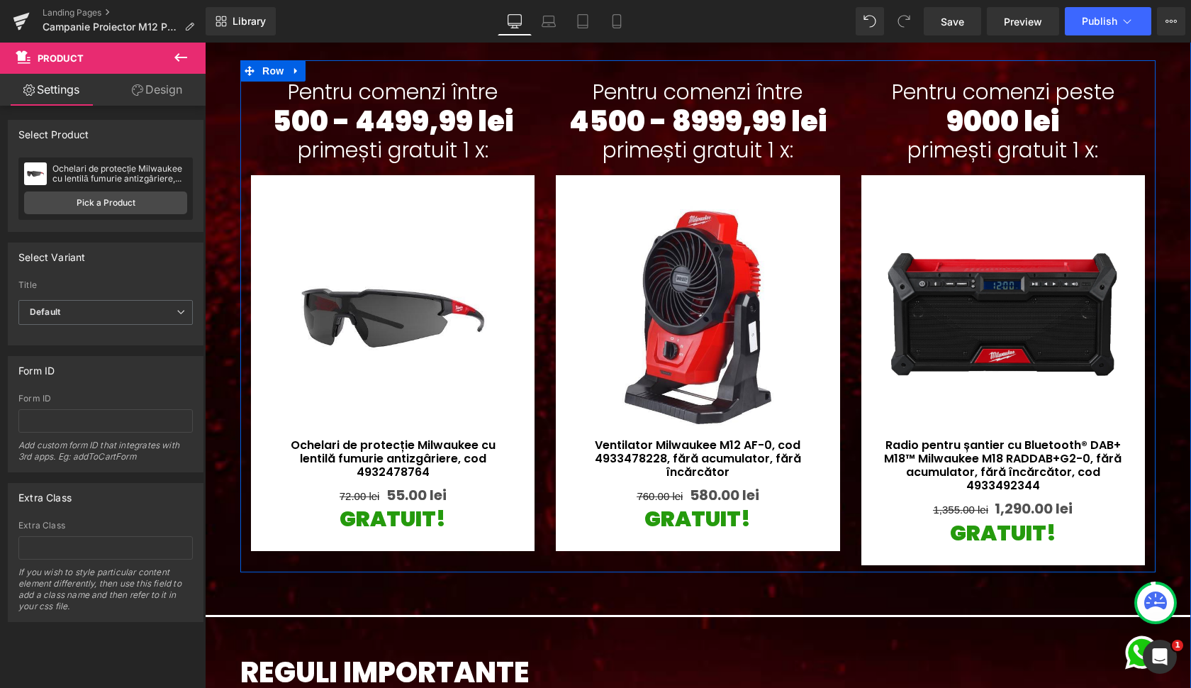
scroll to position [917, 0]
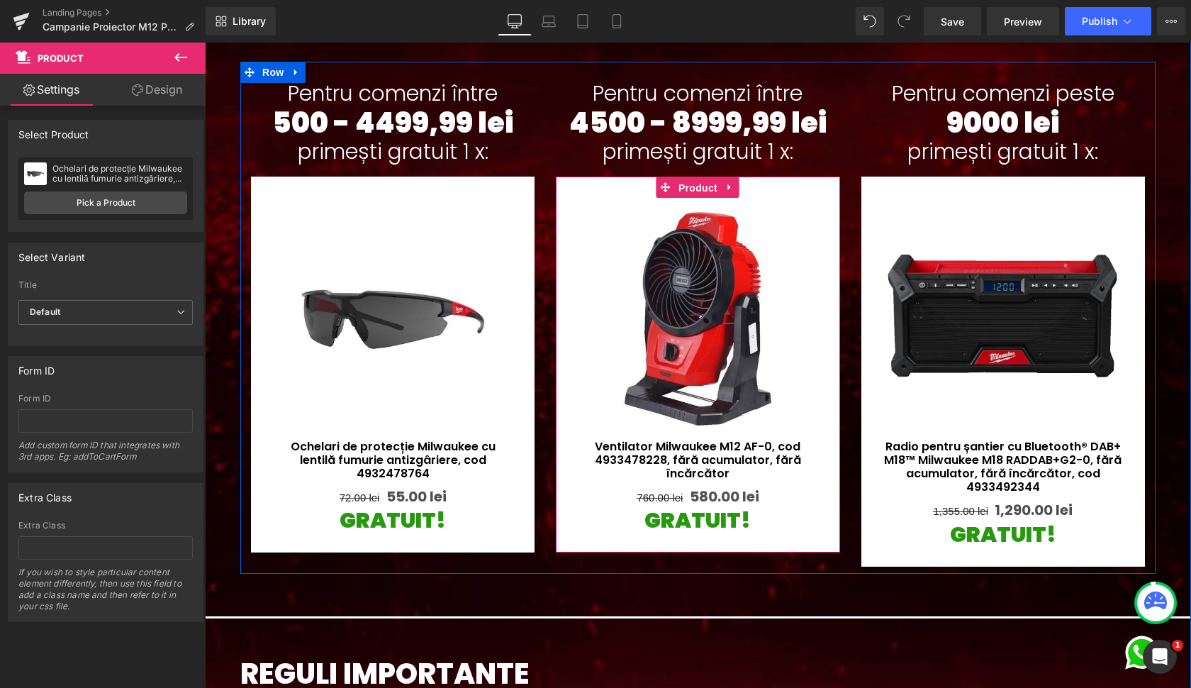
click at [693, 193] on span "Product" at bounding box center [698, 187] width 46 height 21
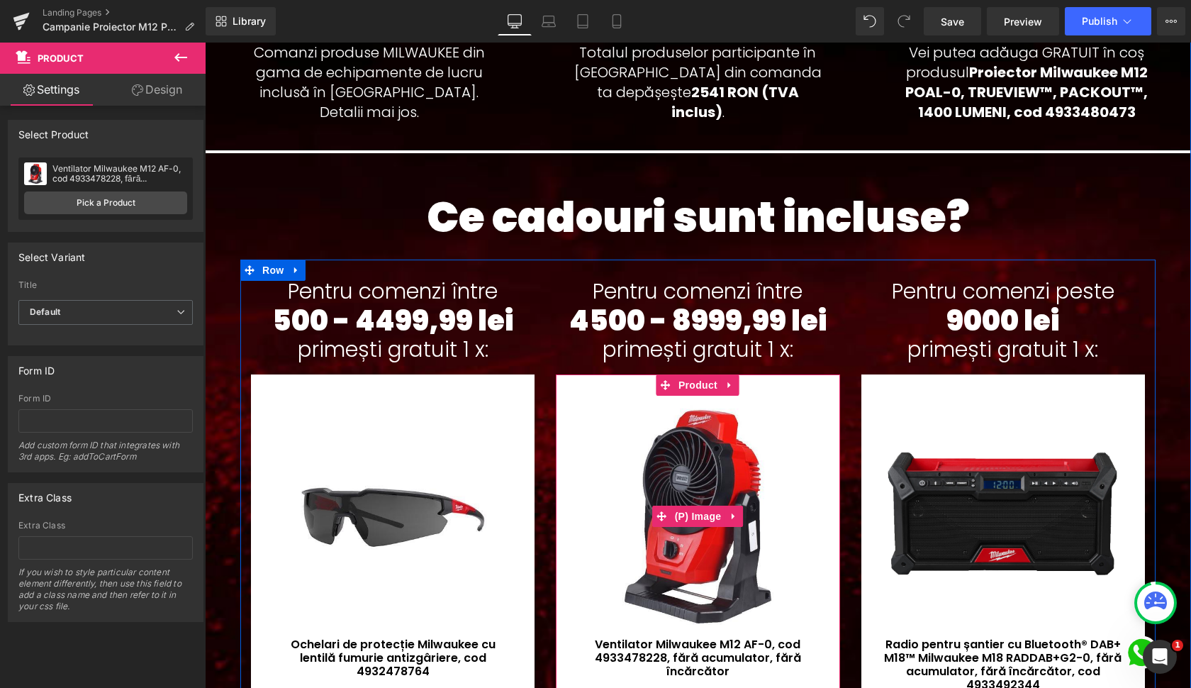
scroll to position [703, 0]
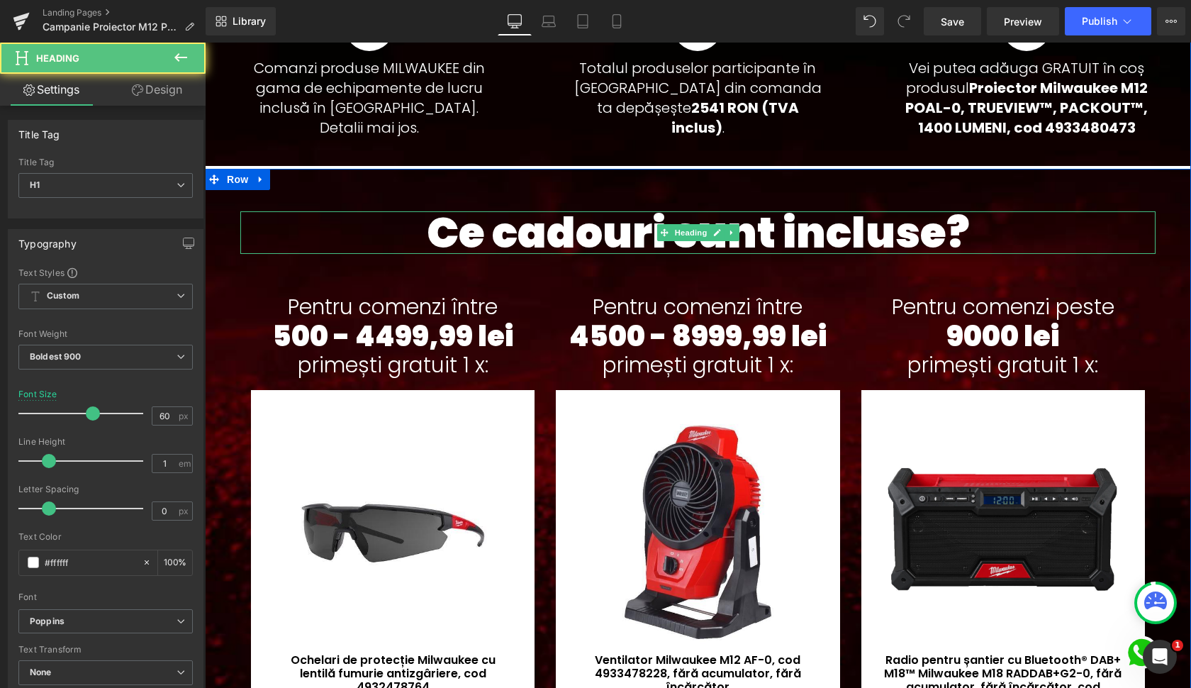
click at [603, 243] on h1 "Ce cadouri sunt incluse?" at bounding box center [698, 232] width 916 height 43
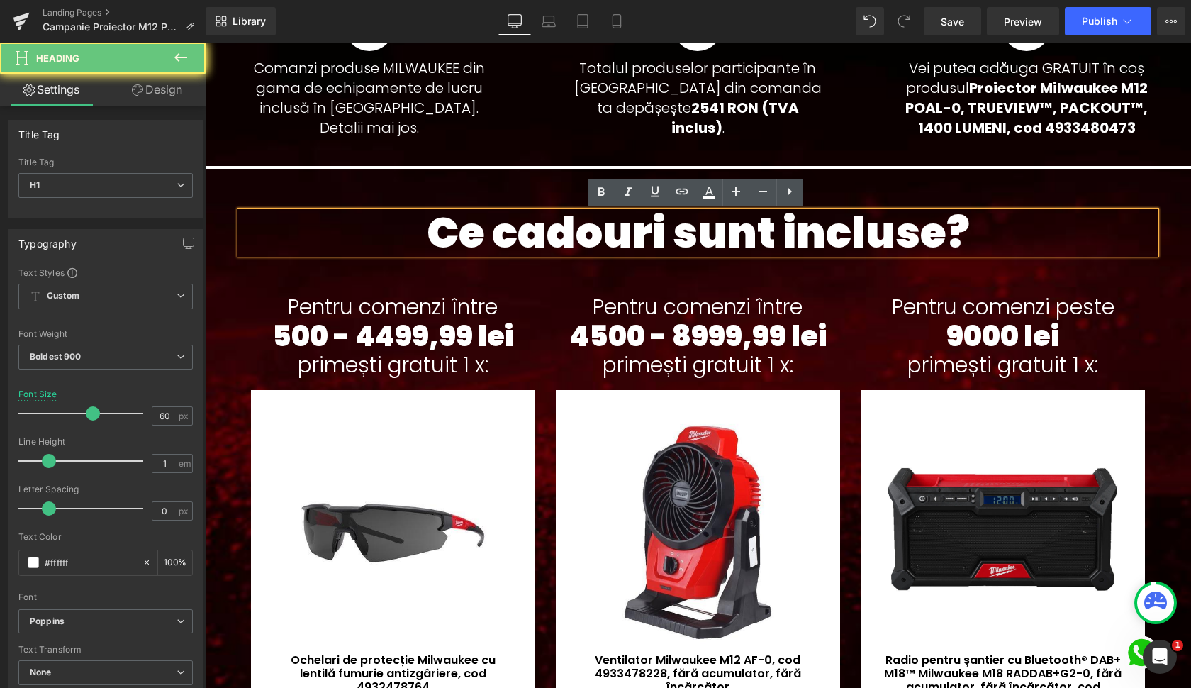
click at [553, 227] on h1 "Ce cadouri sunt incluse?" at bounding box center [698, 232] width 916 height 43
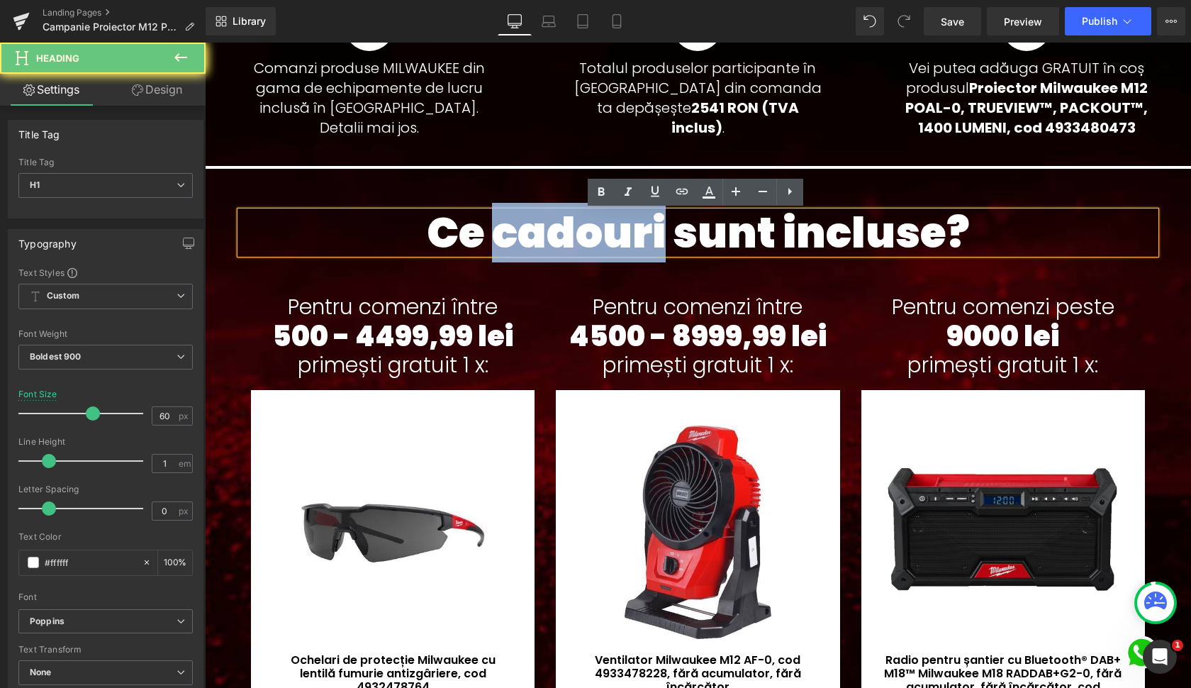
click at [553, 227] on h1 "Ce cadouri sunt incluse?" at bounding box center [698, 232] width 916 height 43
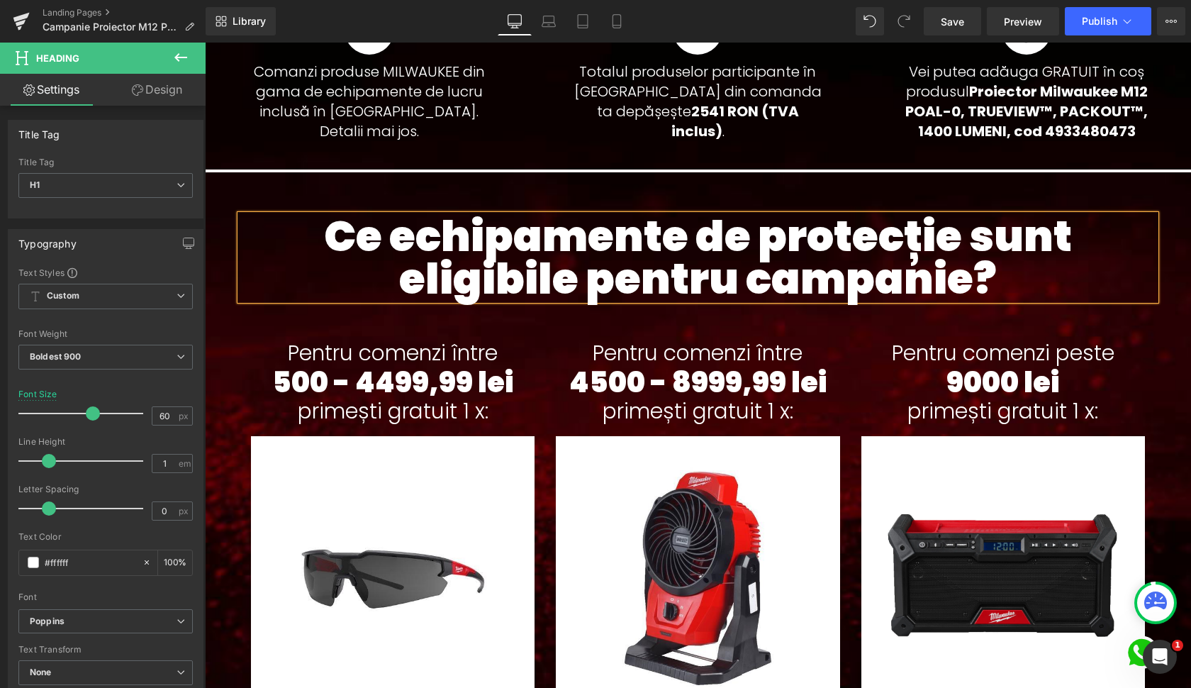
scroll to position [699, 0]
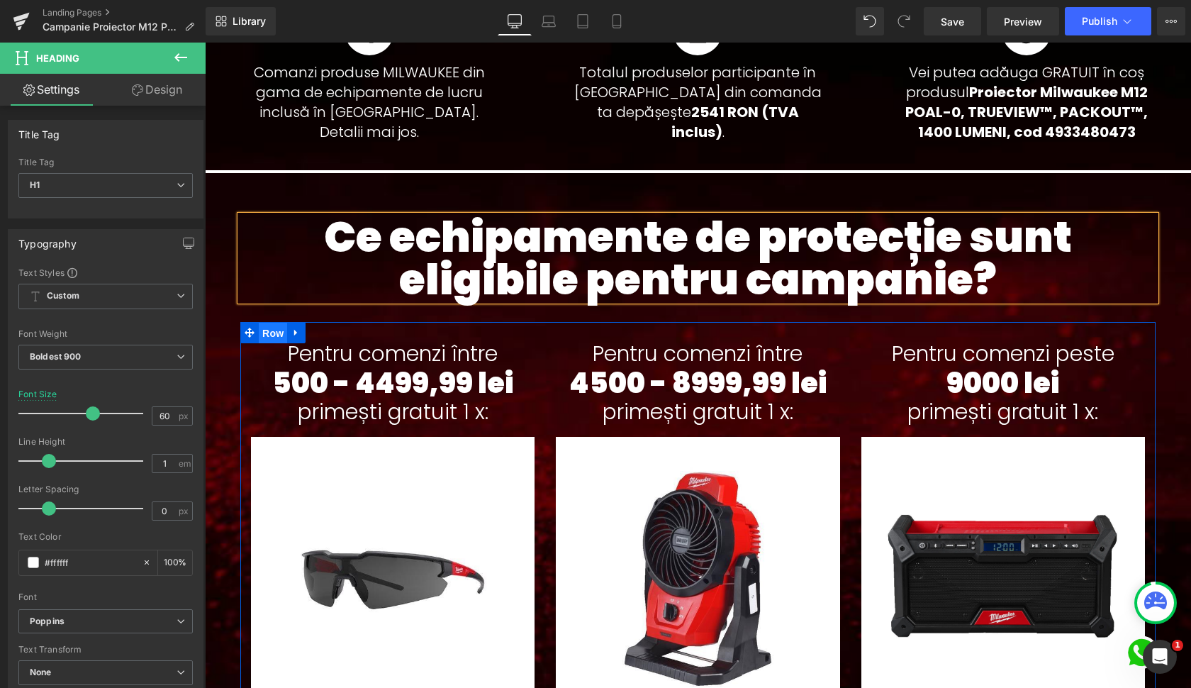
click at [281, 333] on span "Row" at bounding box center [273, 333] width 28 height 21
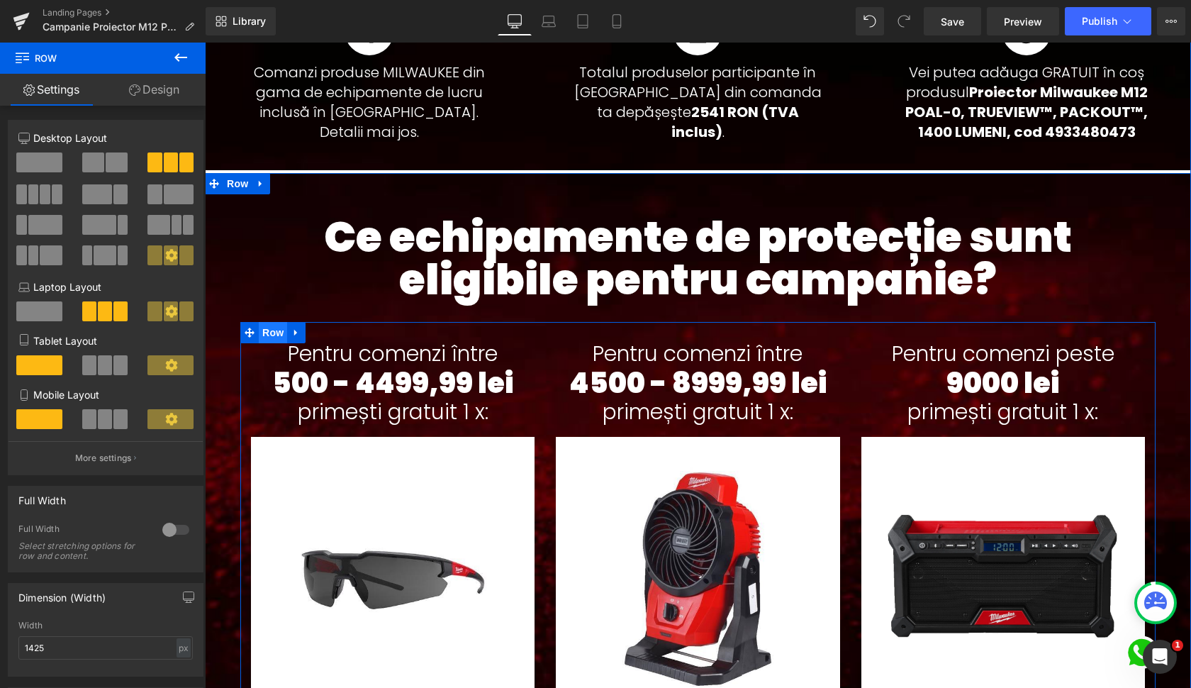
click at [265, 336] on span "Row" at bounding box center [273, 332] width 28 height 21
click at [287, 335] on link at bounding box center [296, 332] width 18 height 21
click at [312, 334] on icon at bounding box center [315, 333] width 10 height 10
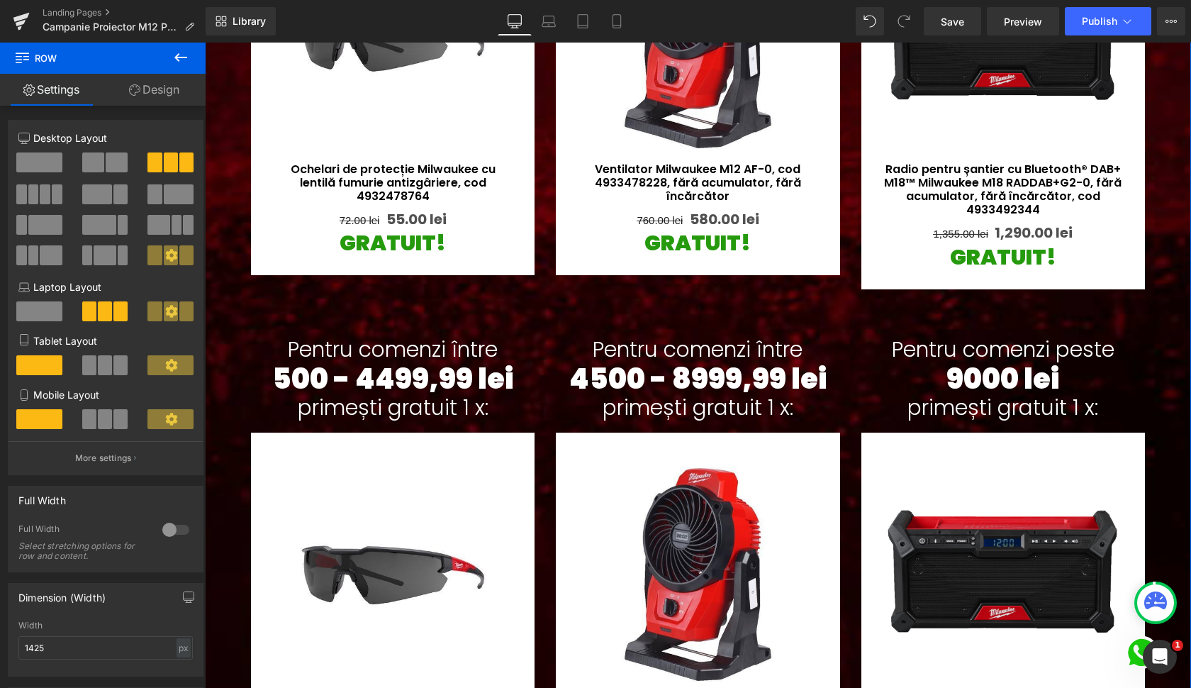
scroll to position [883, 0]
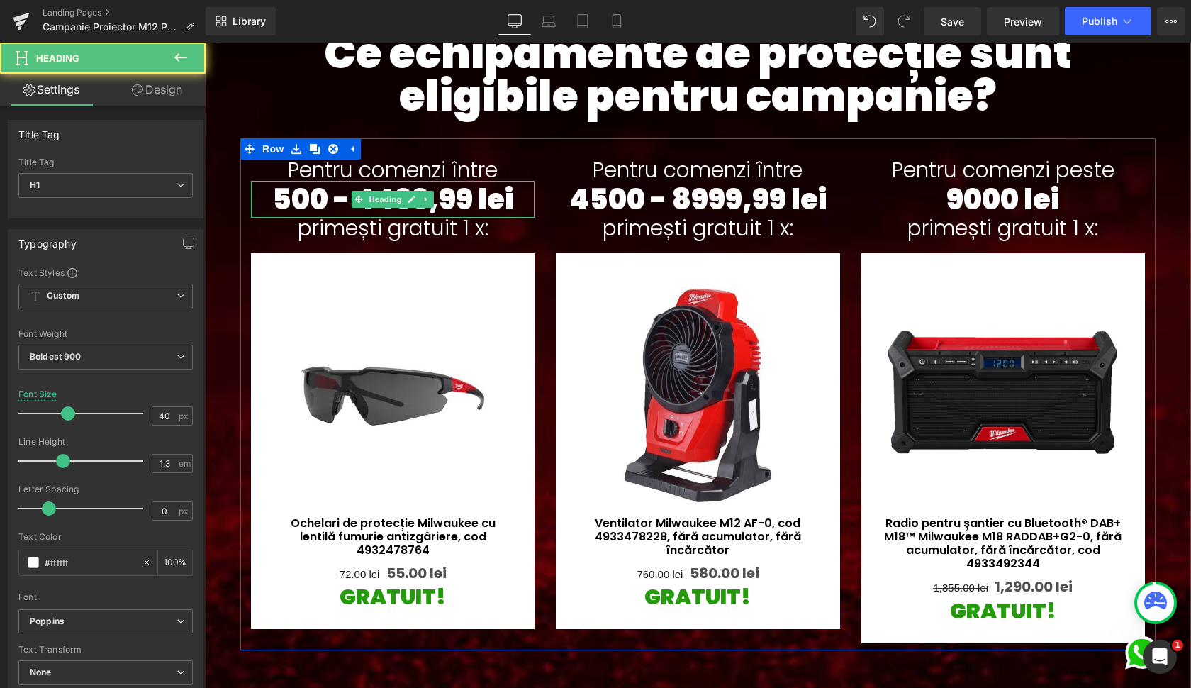
click at [467, 201] on h1 "500 - 4499,99 lei" at bounding box center [393, 199] width 284 height 37
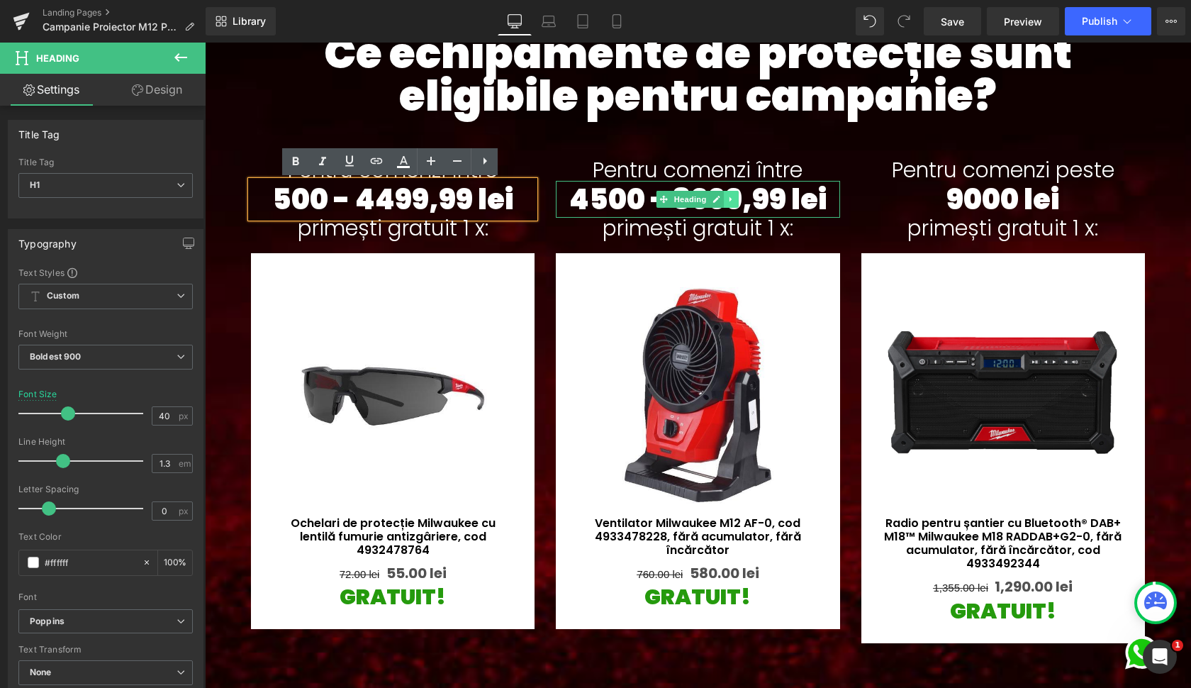
click at [730, 200] on icon at bounding box center [732, 199] width 8 height 9
click at [735, 202] on icon at bounding box center [739, 200] width 8 height 8
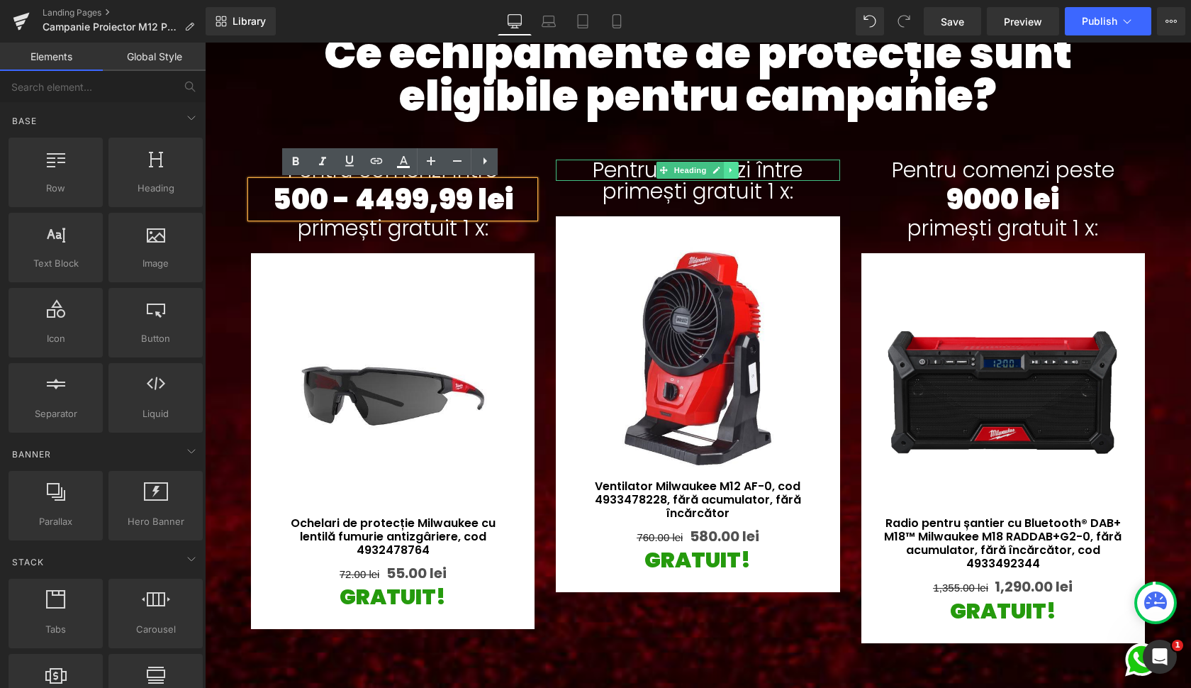
click at [731, 170] on icon at bounding box center [732, 170] width 8 height 9
click at [737, 170] on icon at bounding box center [739, 170] width 8 height 9
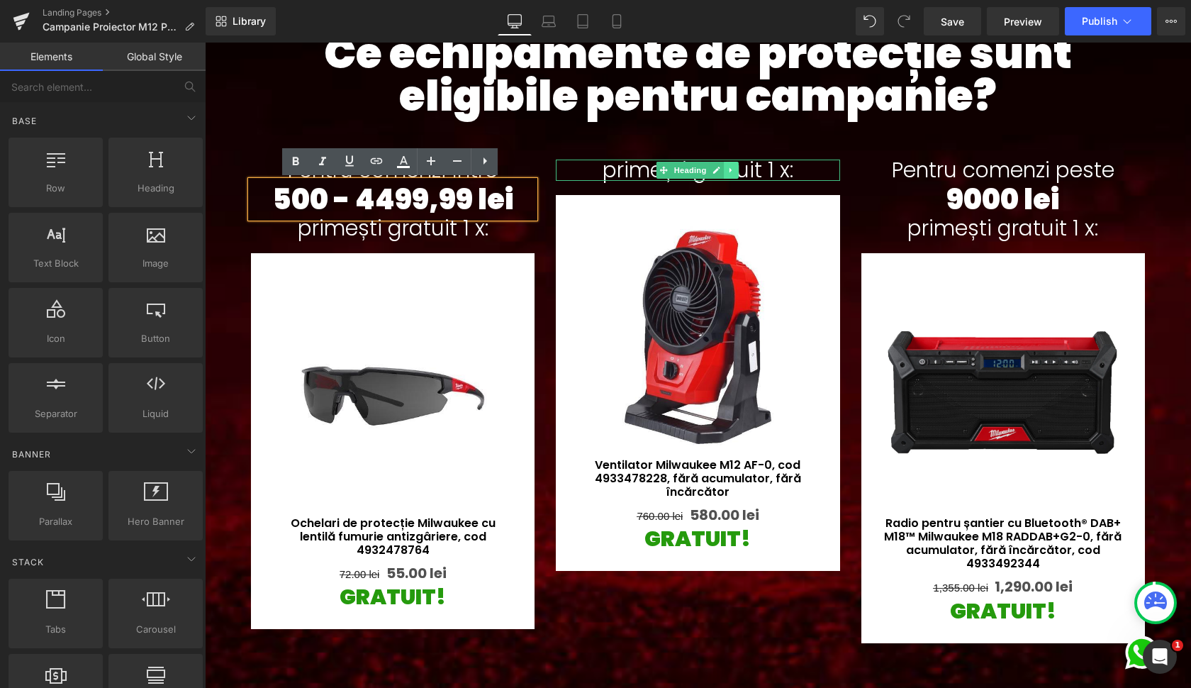
click at [728, 169] on icon at bounding box center [732, 170] width 8 height 9
click at [735, 169] on icon at bounding box center [739, 171] width 8 height 8
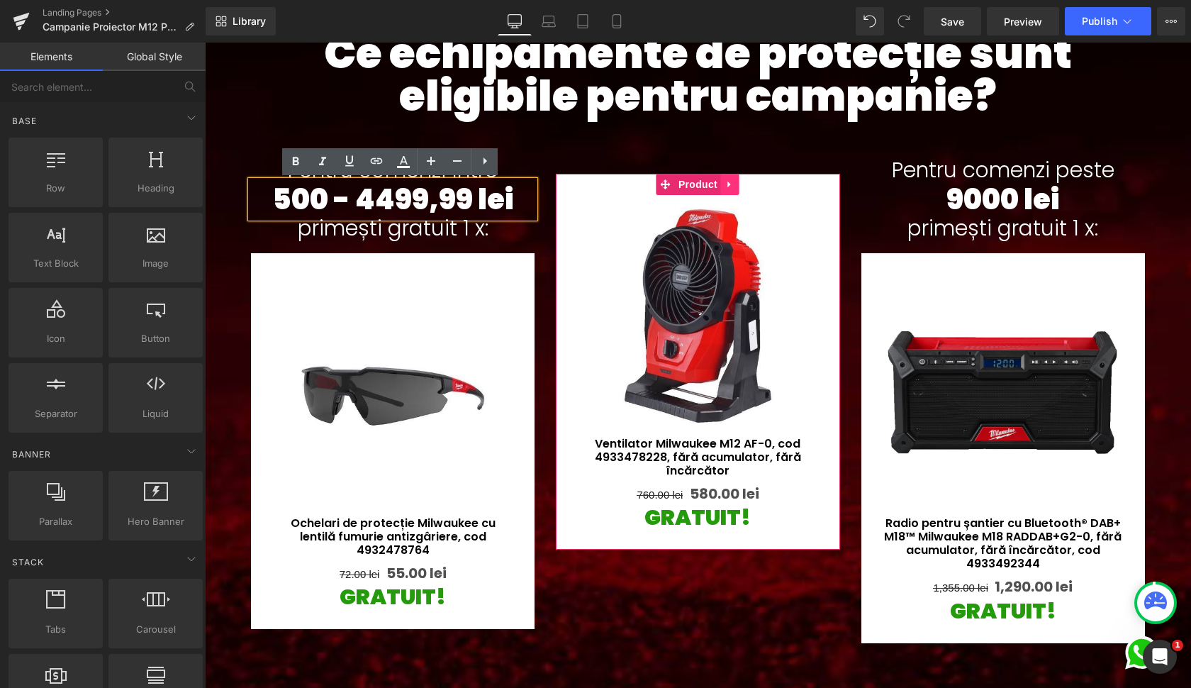
click at [721, 184] on link at bounding box center [730, 184] width 18 height 21
click at [738, 184] on icon at bounding box center [740, 184] width 10 height 10
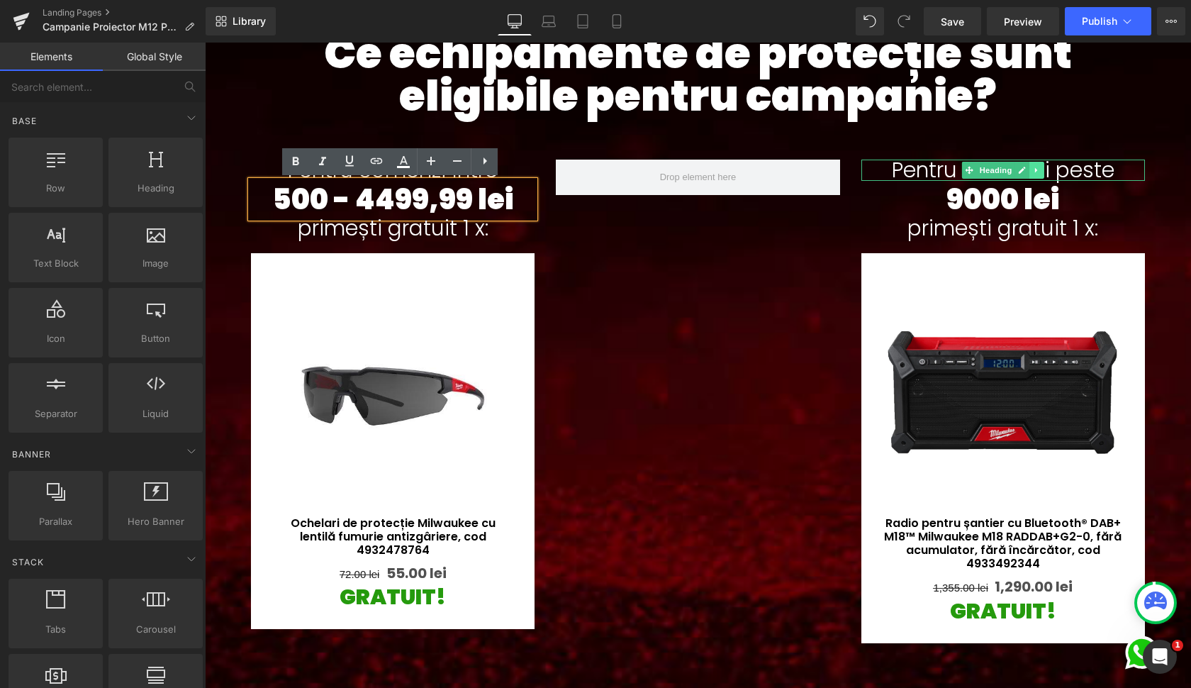
click at [1036, 170] on icon at bounding box center [1037, 170] width 8 height 9
click at [1042, 169] on icon at bounding box center [1044, 171] width 8 height 8
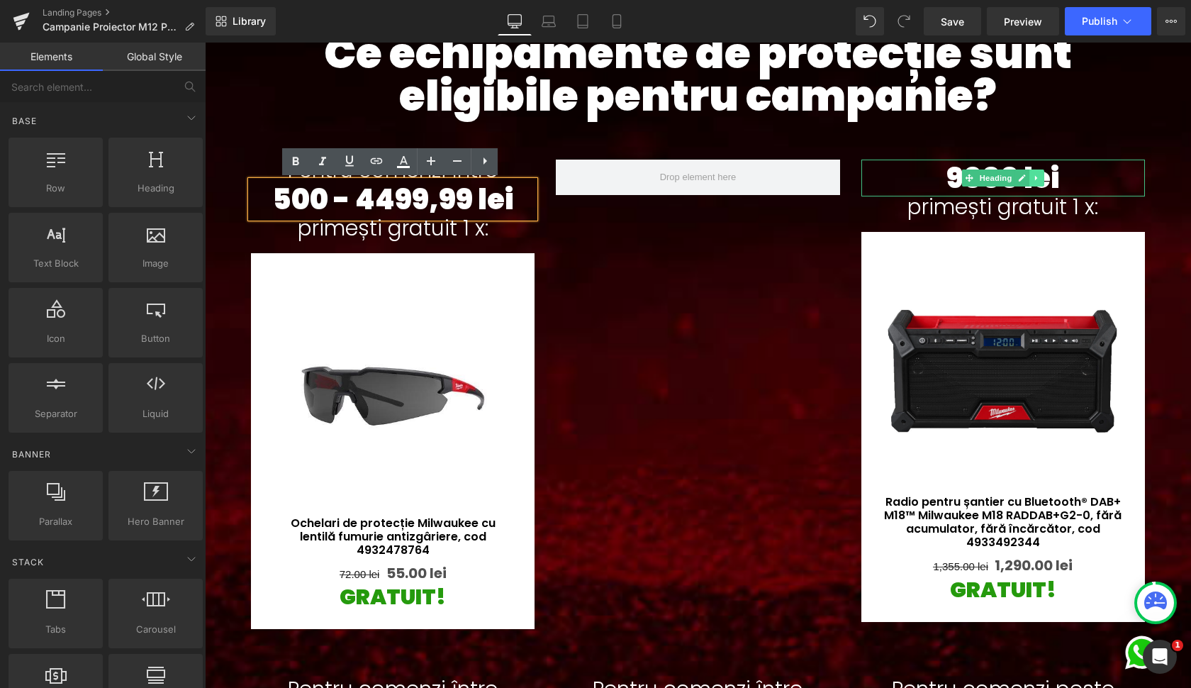
click at [1034, 176] on icon at bounding box center [1037, 178] width 8 height 9
click at [1040, 177] on icon at bounding box center [1044, 178] width 8 height 8
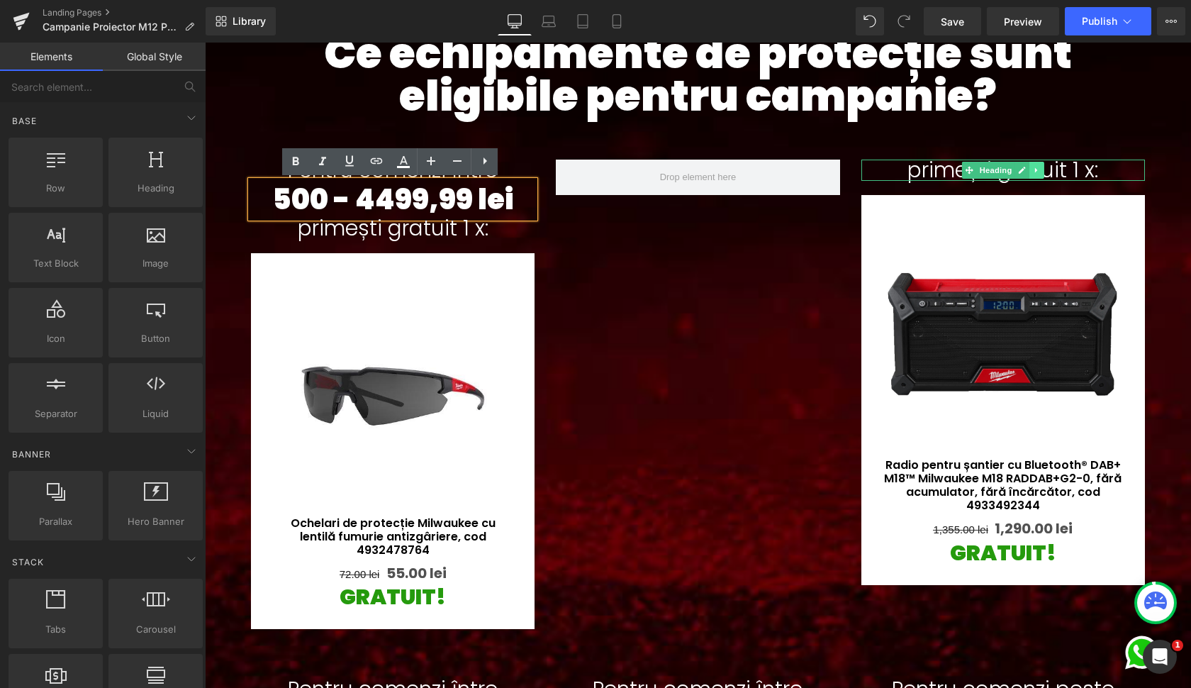
click at [1034, 167] on icon at bounding box center [1037, 170] width 8 height 9
click at [1041, 170] on icon at bounding box center [1044, 171] width 8 height 8
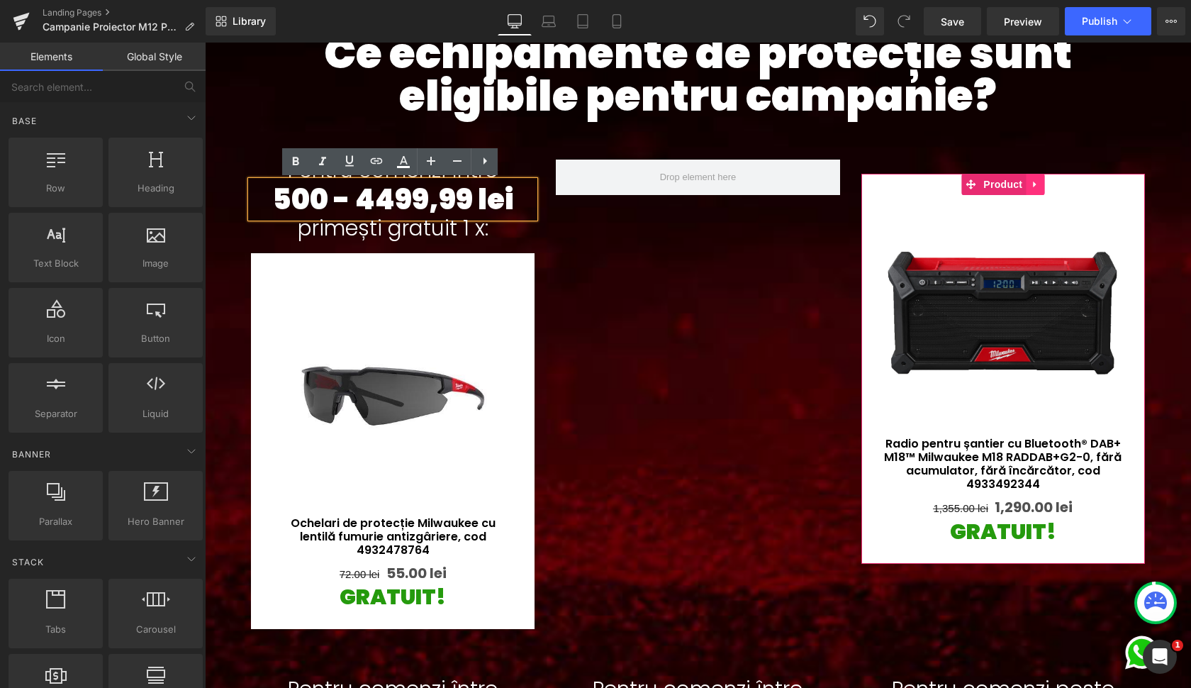
click at [1030, 179] on icon at bounding box center [1035, 184] width 10 height 11
click at [1045, 184] on icon at bounding box center [1045, 184] width 10 height 10
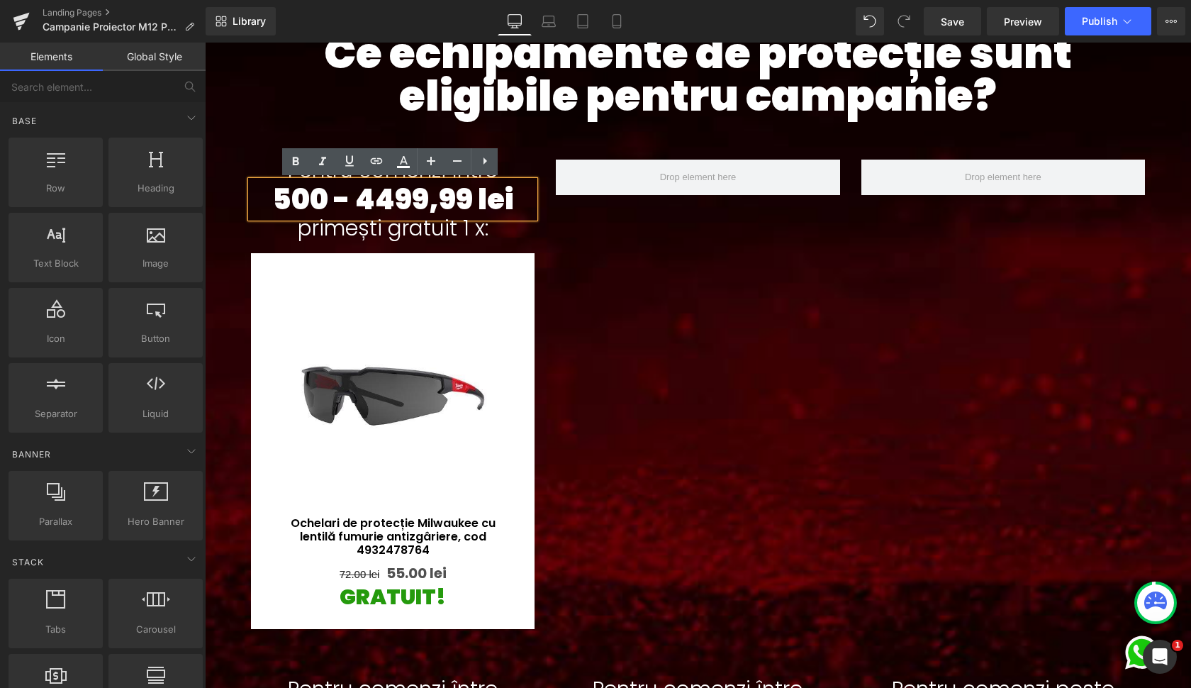
click at [707, 296] on div "Pentru comenzi între Heading 500 - 4499,99 lei Heading primești gratuit 1 x: He…" at bounding box center [698, 387] width 916 height 498
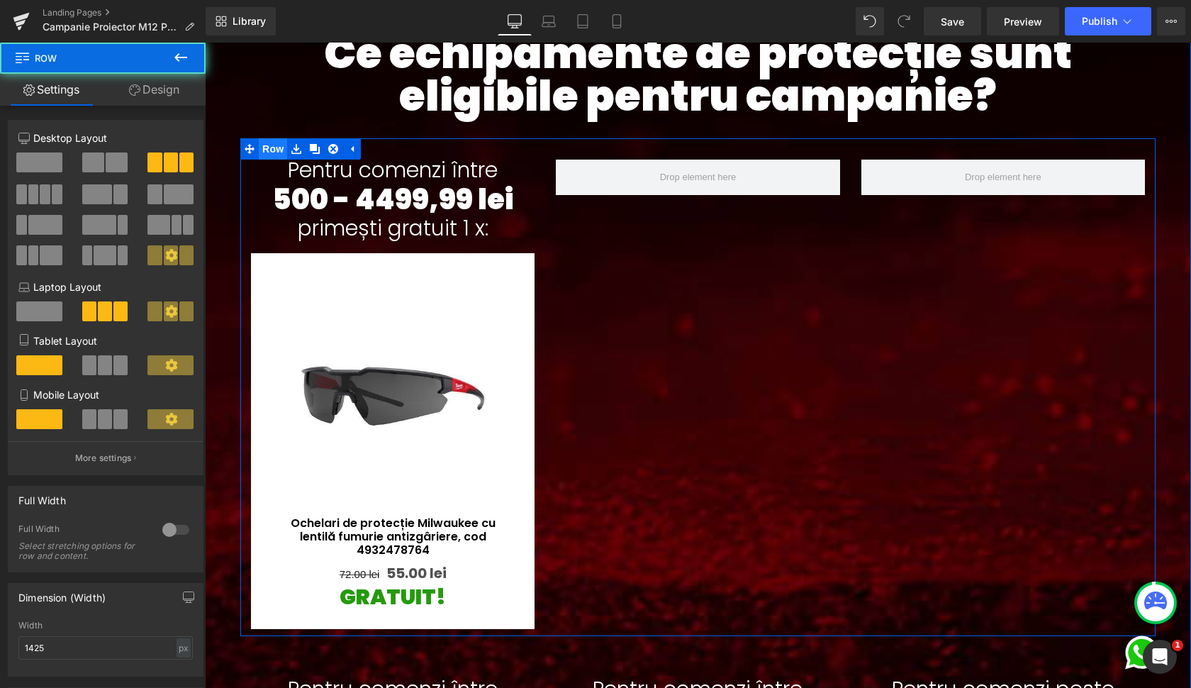
click at [274, 157] on span "Row" at bounding box center [273, 148] width 28 height 21
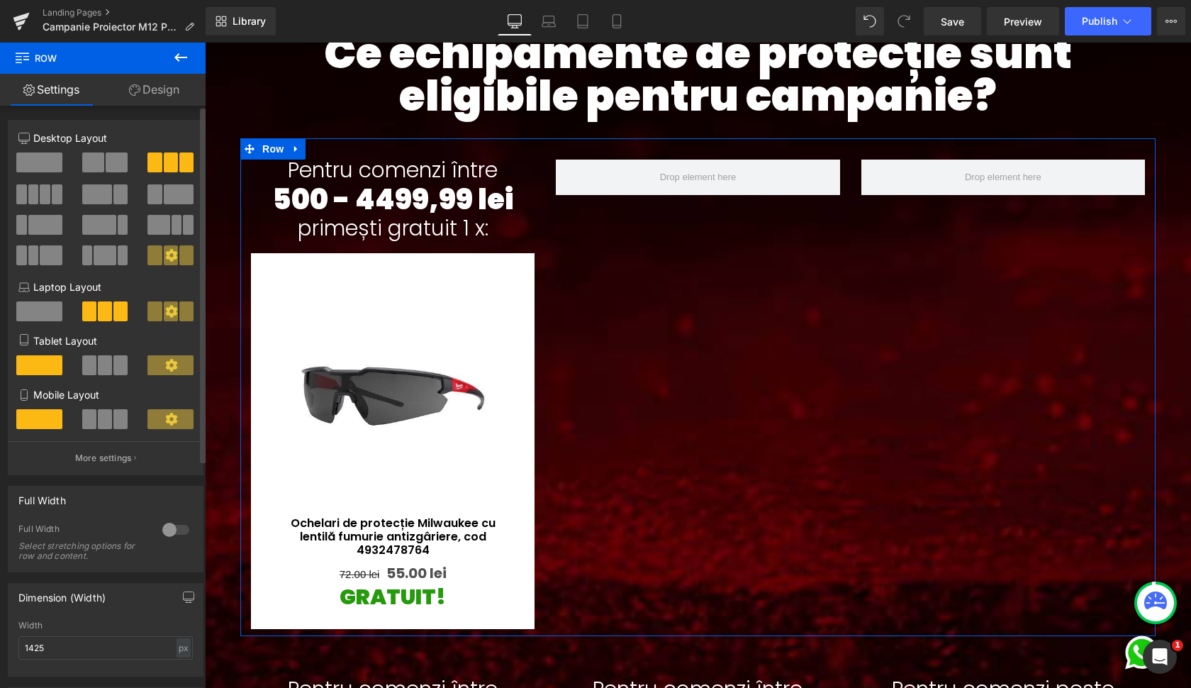
click at [53, 170] on span at bounding box center [39, 162] width 46 height 20
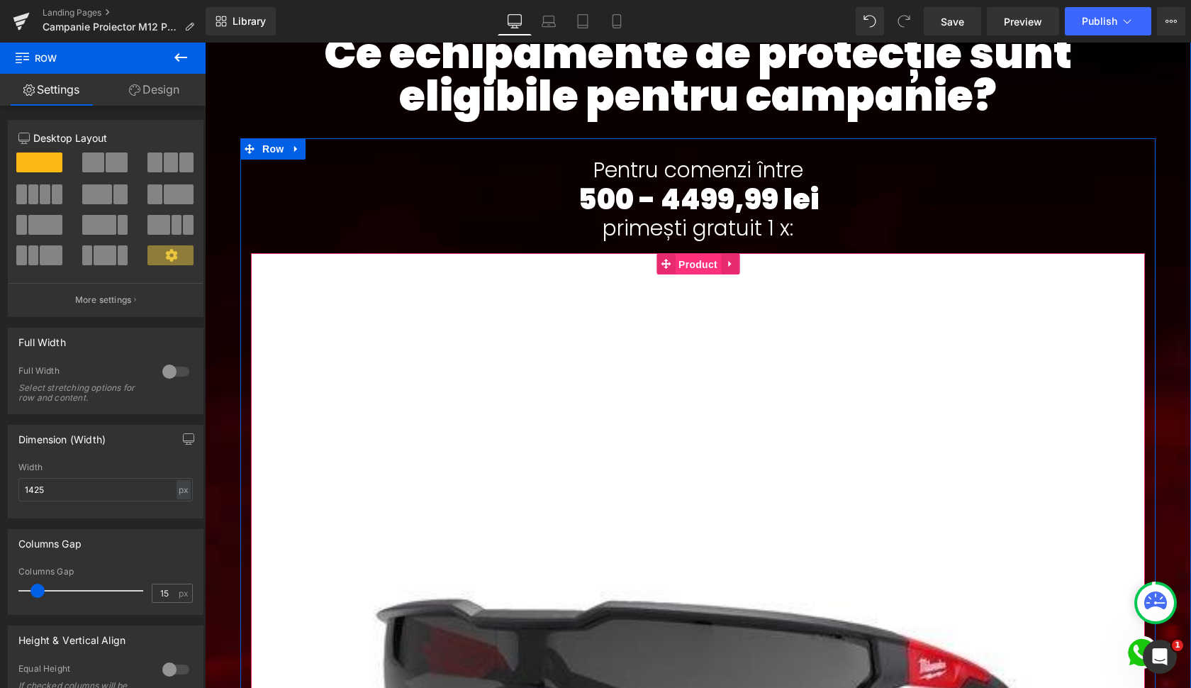
click at [711, 262] on span "Product" at bounding box center [698, 264] width 46 height 21
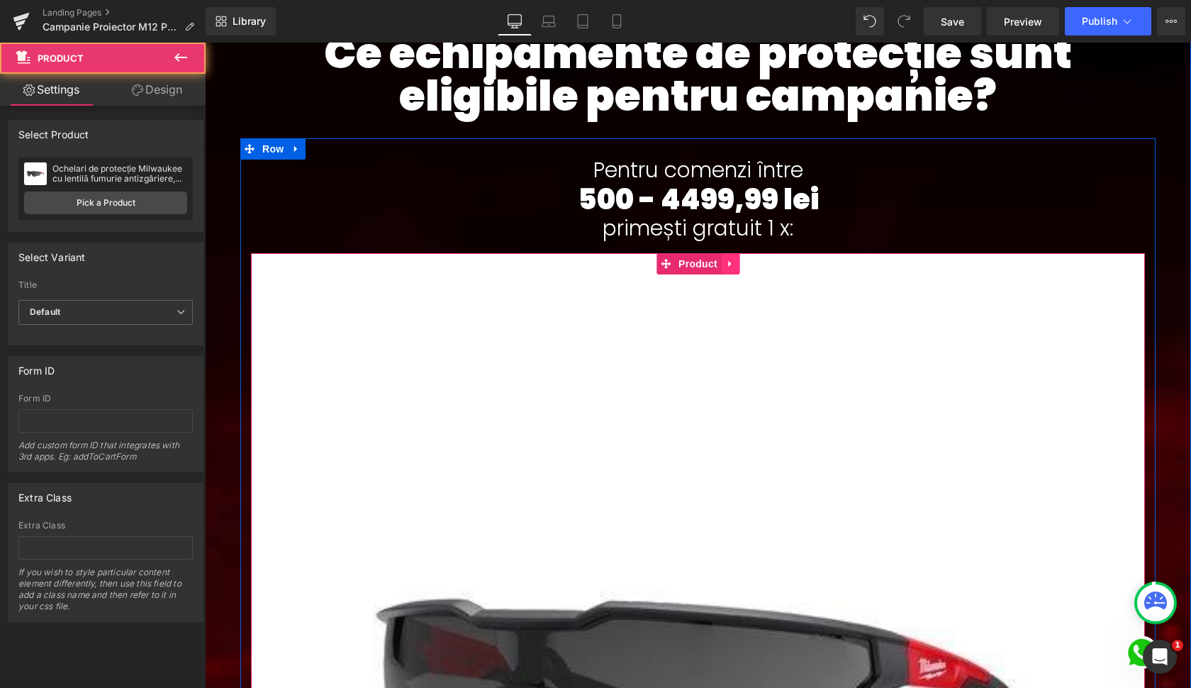
click at [721, 262] on link at bounding box center [730, 263] width 18 height 21
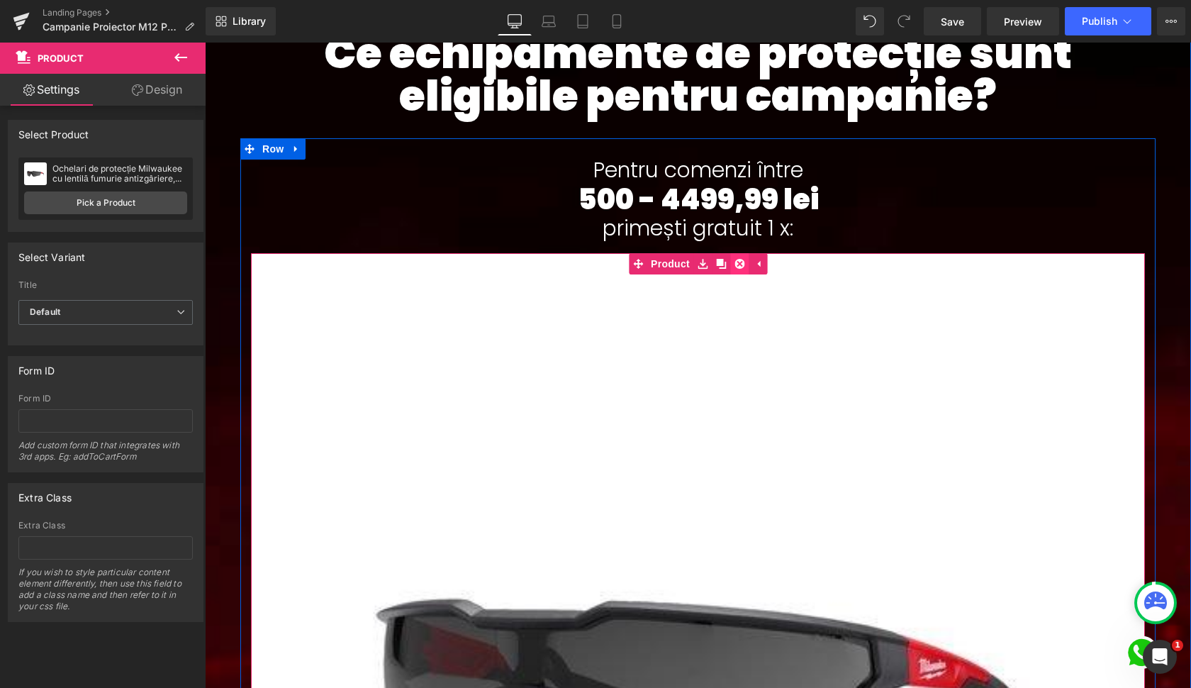
click at [738, 267] on icon at bounding box center [740, 264] width 10 height 10
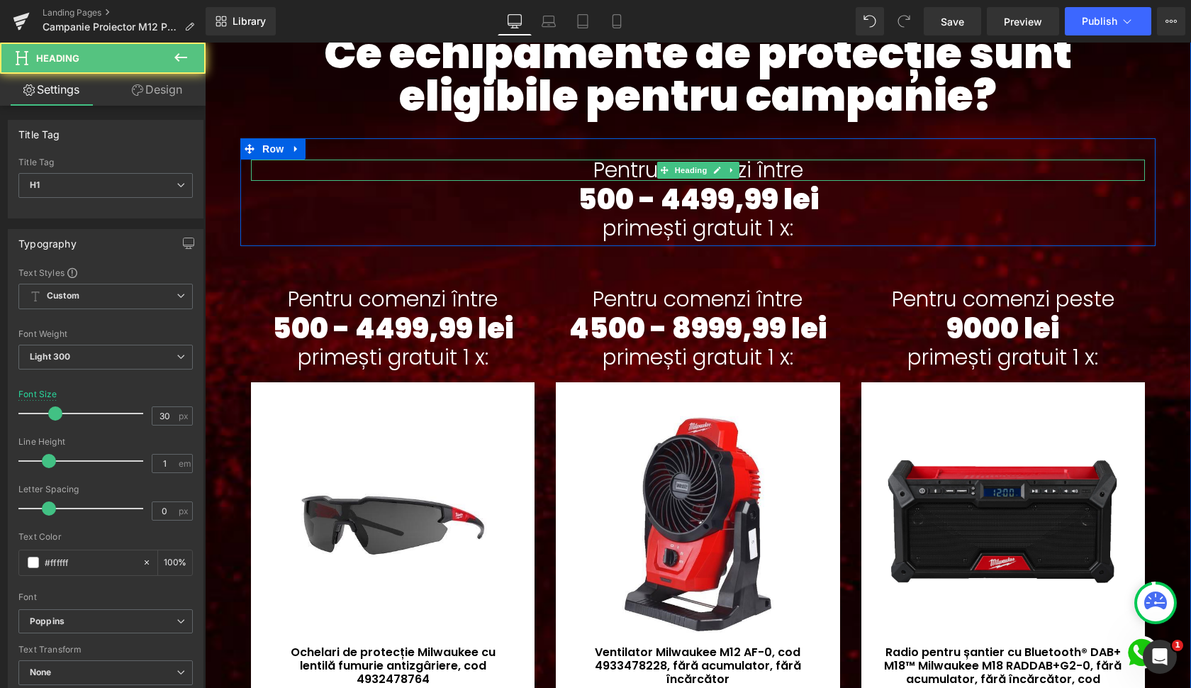
click at [644, 168] on h1 "Pentru comenzi între" at bounding box center [698, 170] width 894 height 21
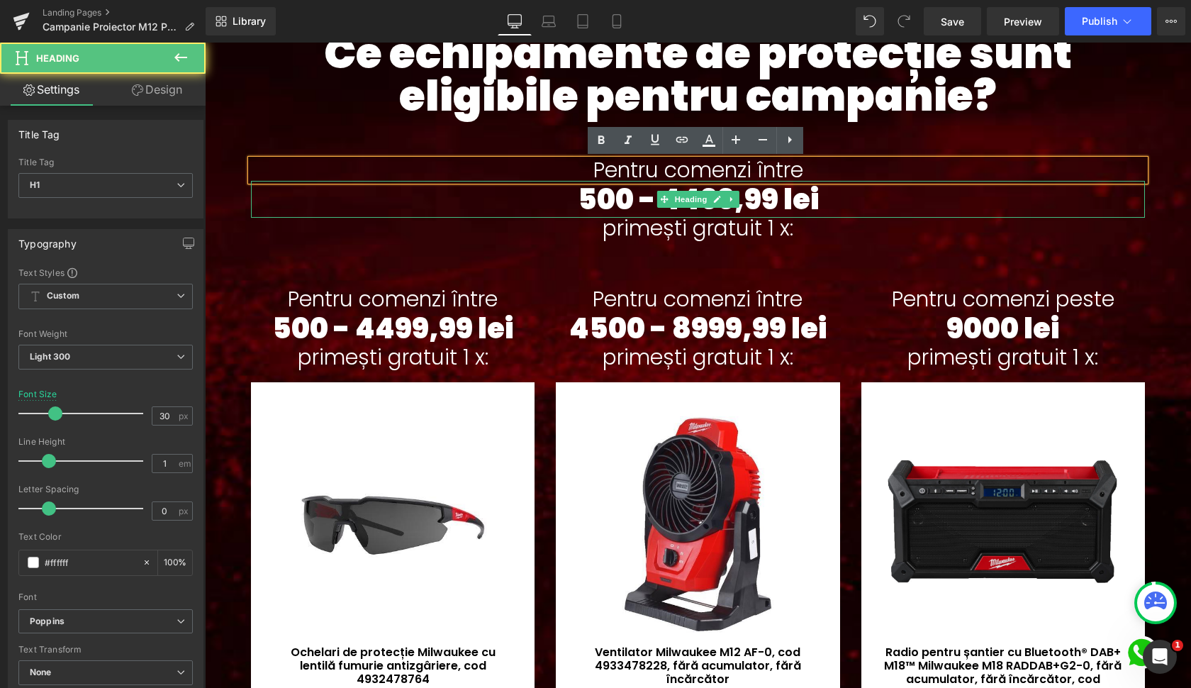
click at [622, 194] on h1 "500 - 4499,99 lei" at bounding box center [698, 199] width 894 height 37
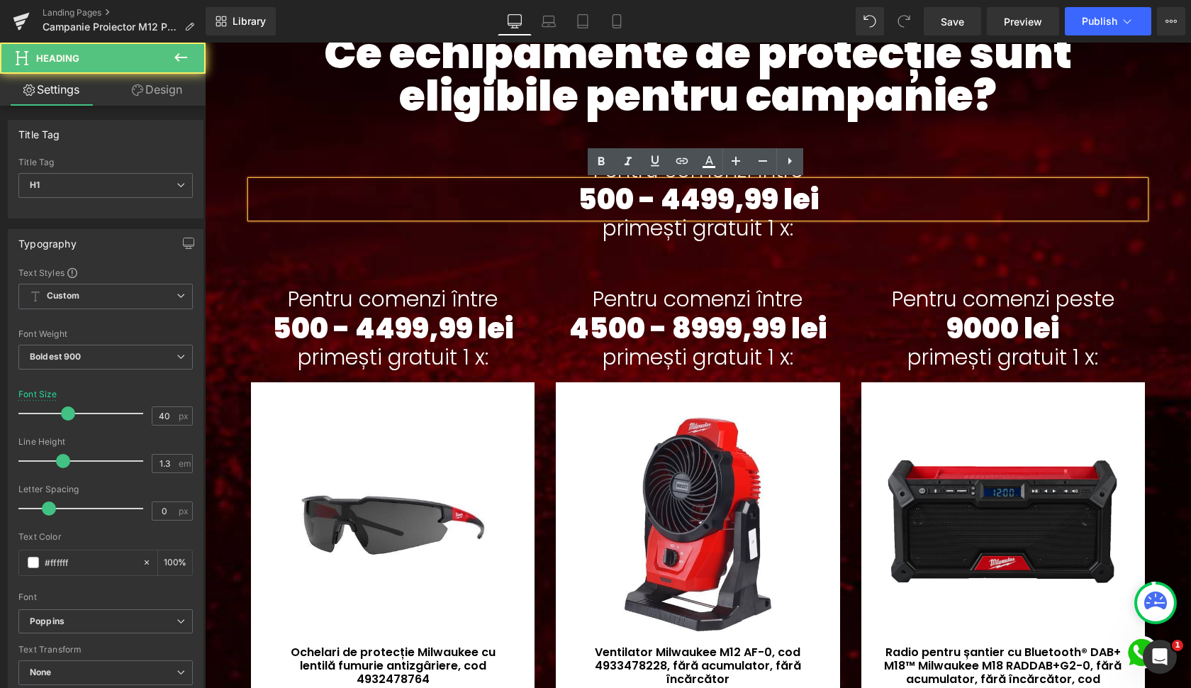
click at [639, 198] on h1 "500 - 4499,99 lei" at bounding box center [698, 199] width 894 height 37
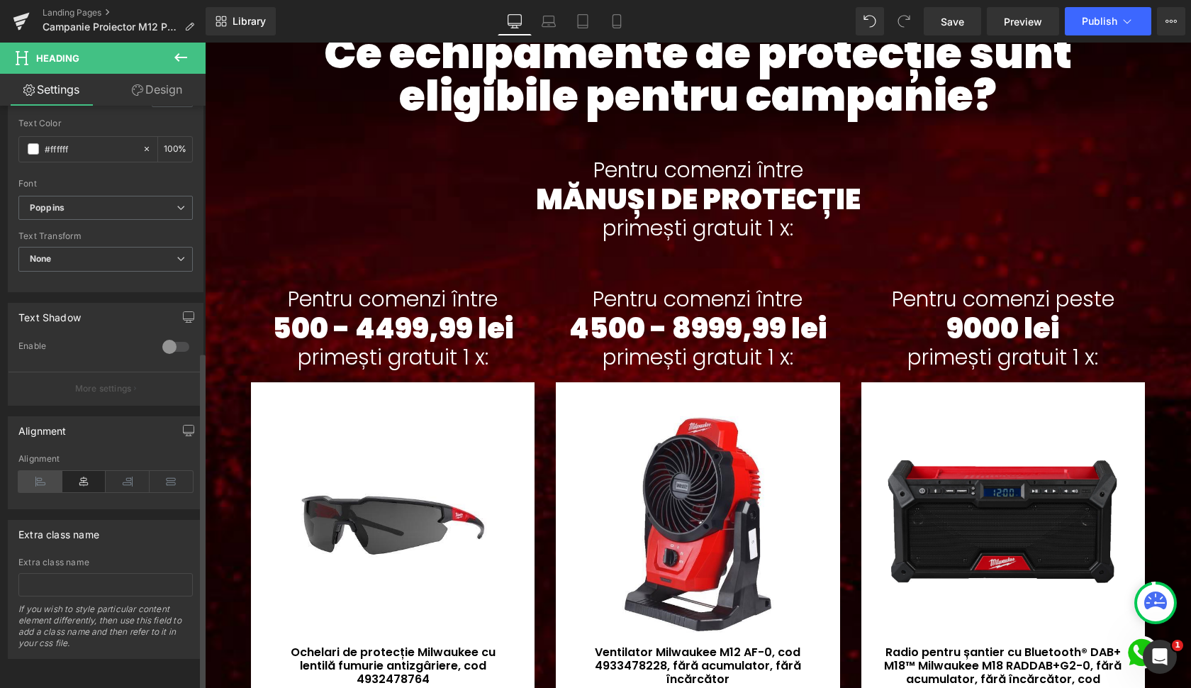
scroll to position [423, 0]
click at [38, 474] on icon at bounding box center [40, 481] width 44 height 21
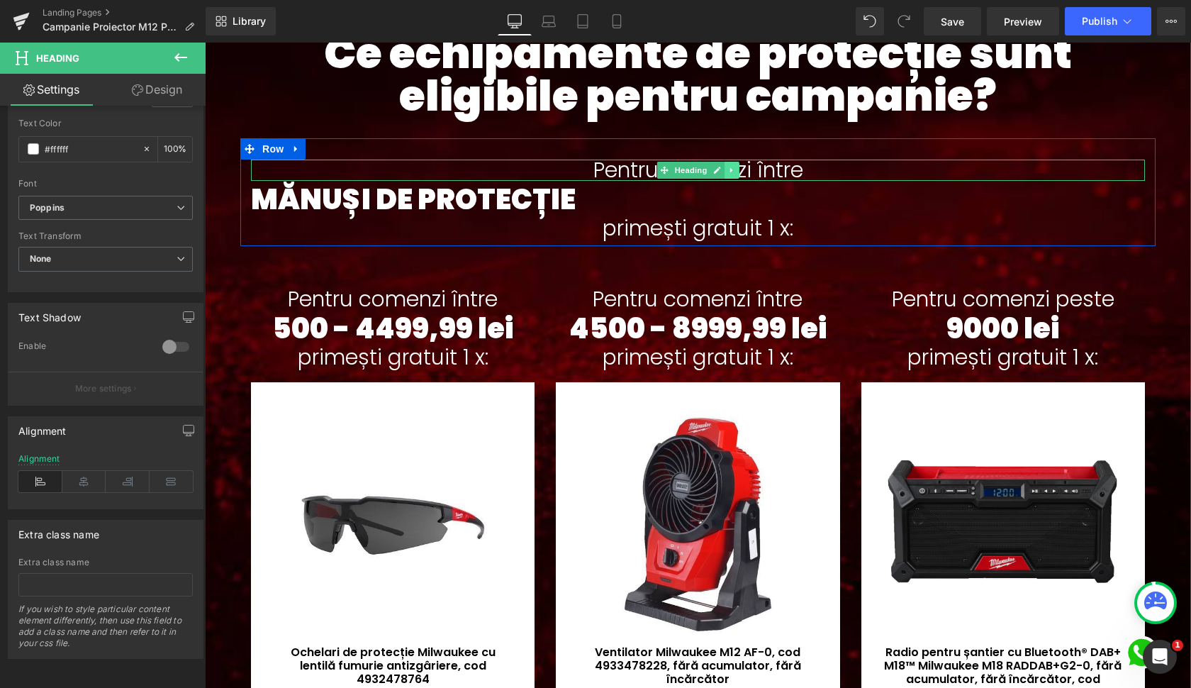
click at [732, 168] on icon at bounding box center [732, 170] width 8 height 9
click at [732, 169] on link at bounding box center [739, 170] width 15 height 17
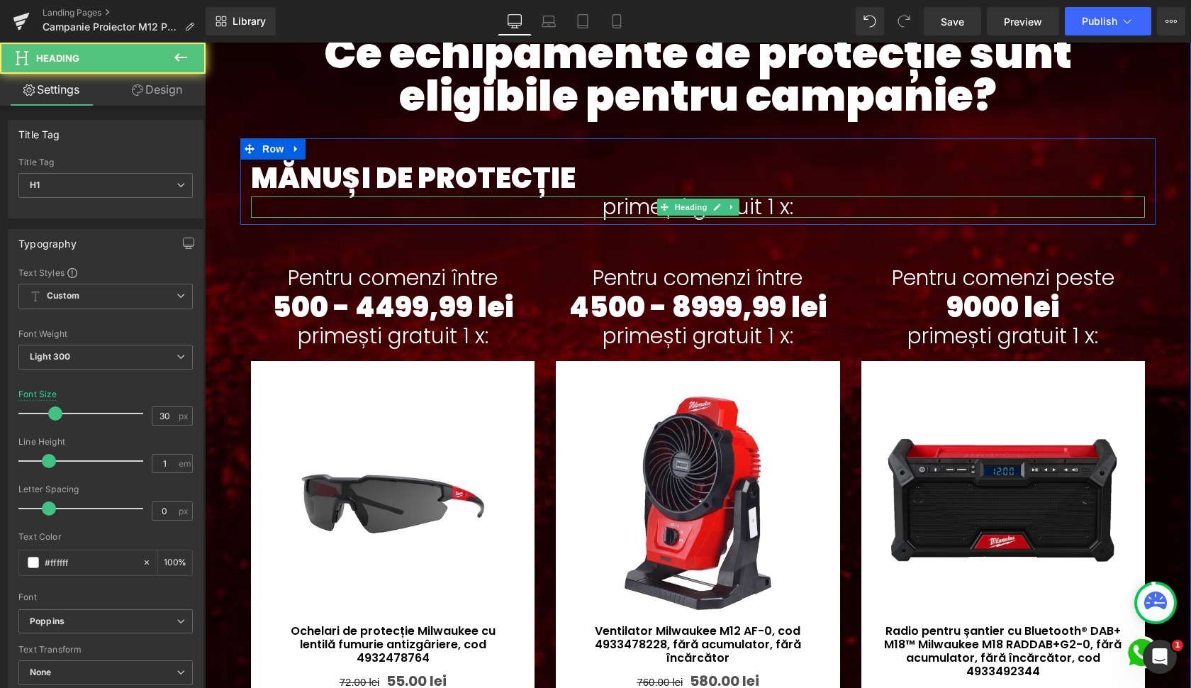
click at [742, 210] on h1 "primești gratuit 1 x:" at bounding box center [698, 206] width 894 height 21
click at [730, 208] on h1 "primești gratuit 1 x:" at bounding box center [698, 206] width 894 height 21
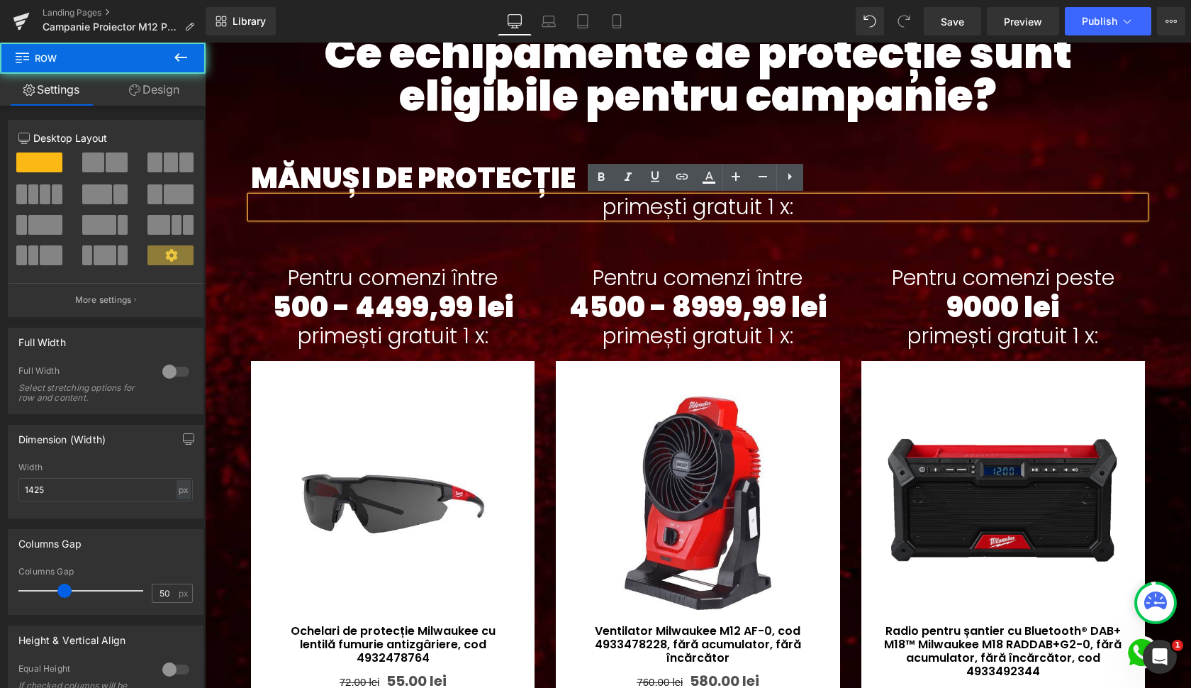
click at [808, 235] on div "Ce echipamente de protecție sunt eligibile pentru campanie? Heading MĂNUȘI DE P…" at bounding box center [698, 394] width 986 height 725
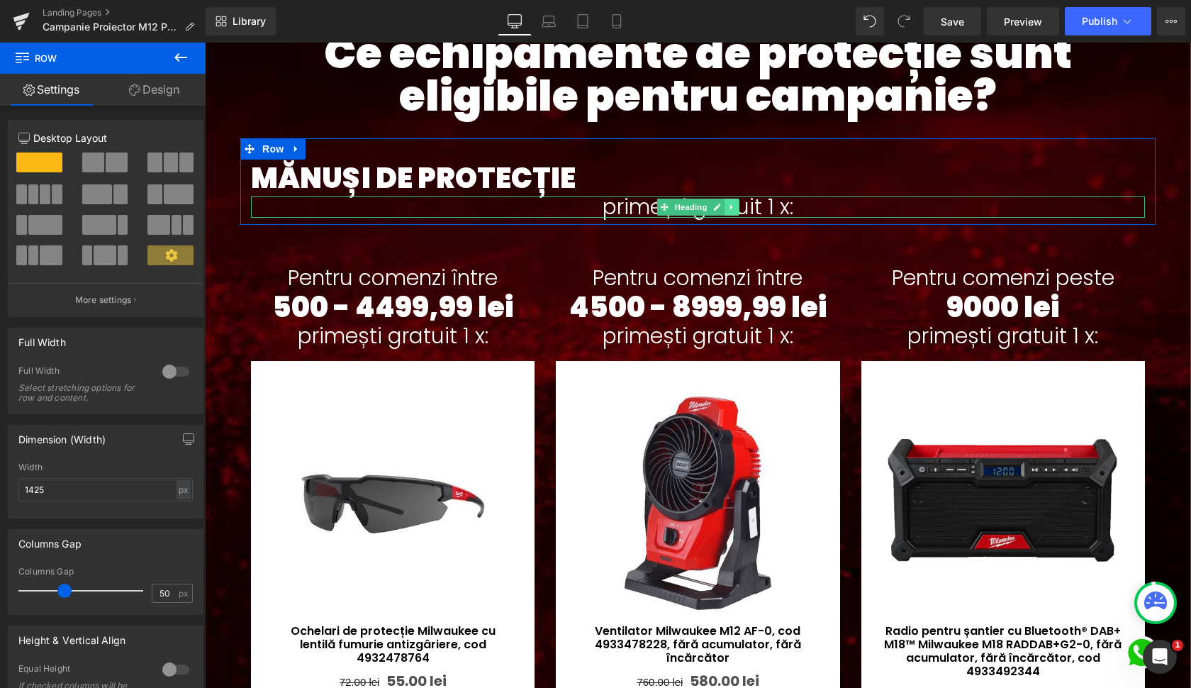
click at [733, 206] on icon at bounding box center [732, 207] width 8 height 9
click at [737, 206] on icon at bounding box center [739, 208] width 8 height 8
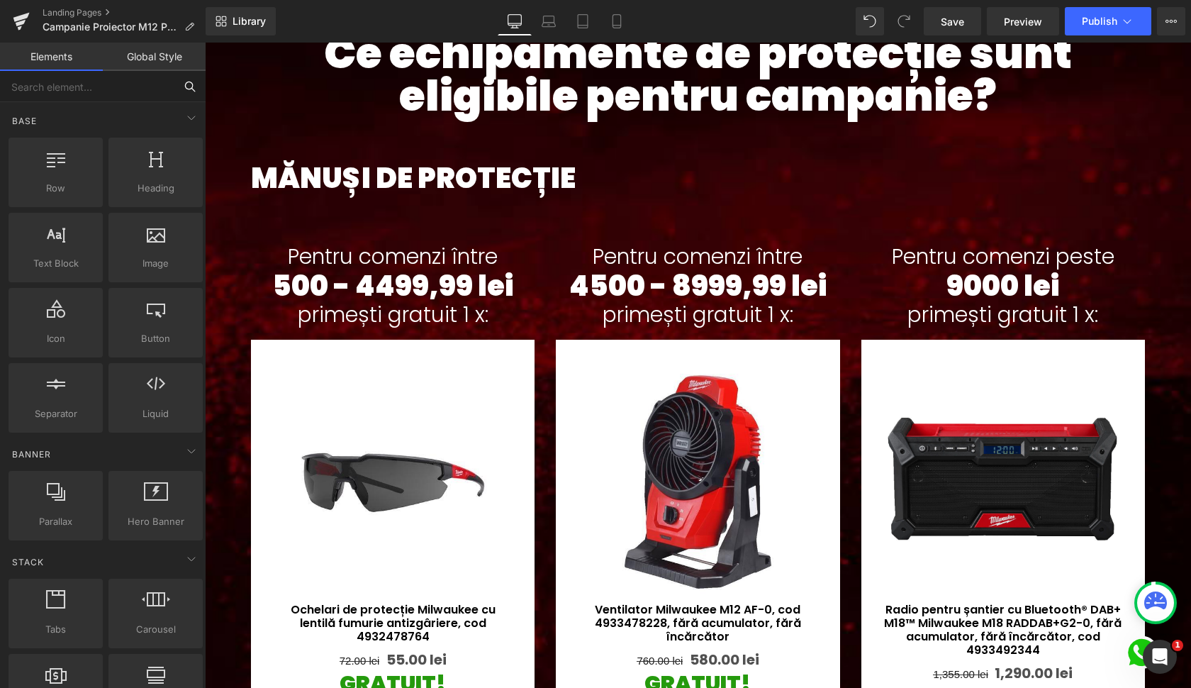
click at [67, 86] on input "text" at bounding box center [87, 86] width 174 height 31
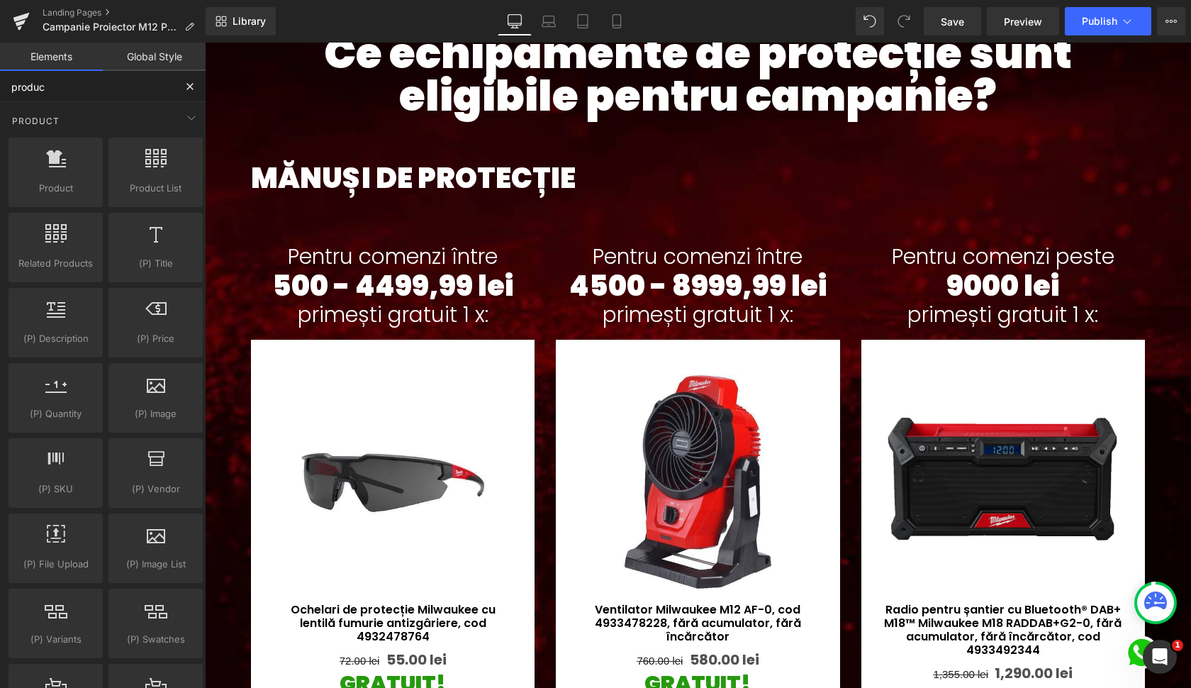
type input "product"
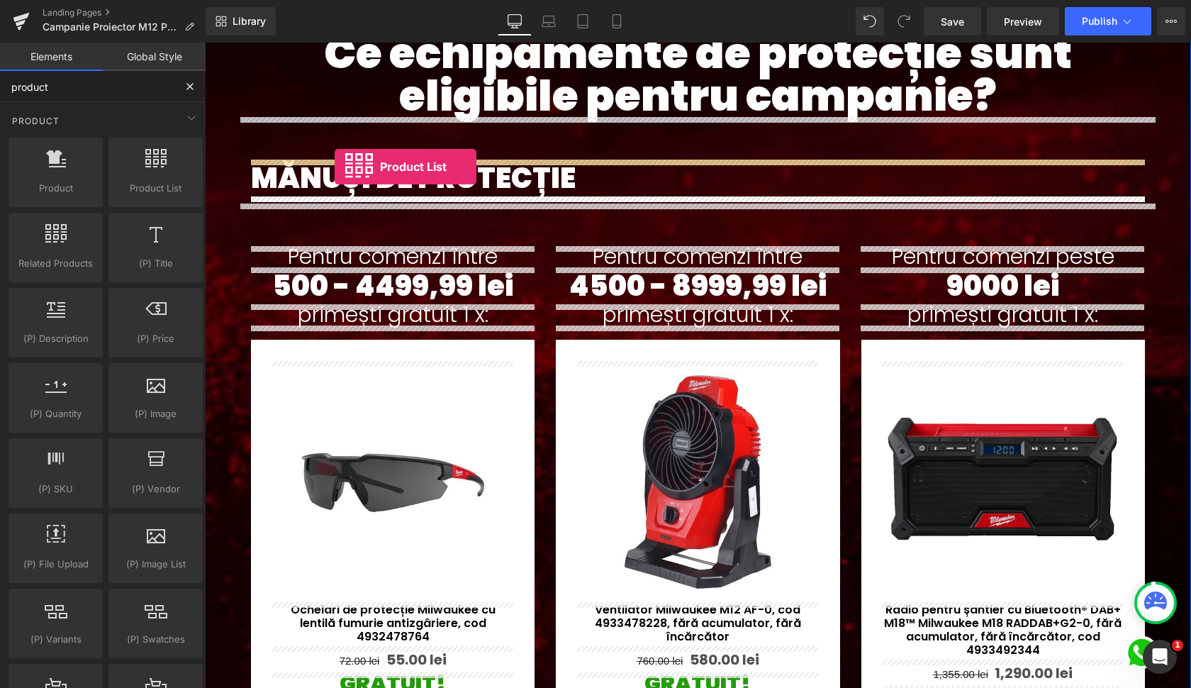
drag, startPoint x: 360, startPoint y: 208, endPoint x: 335, endPoint y: 167, distance: 48.6
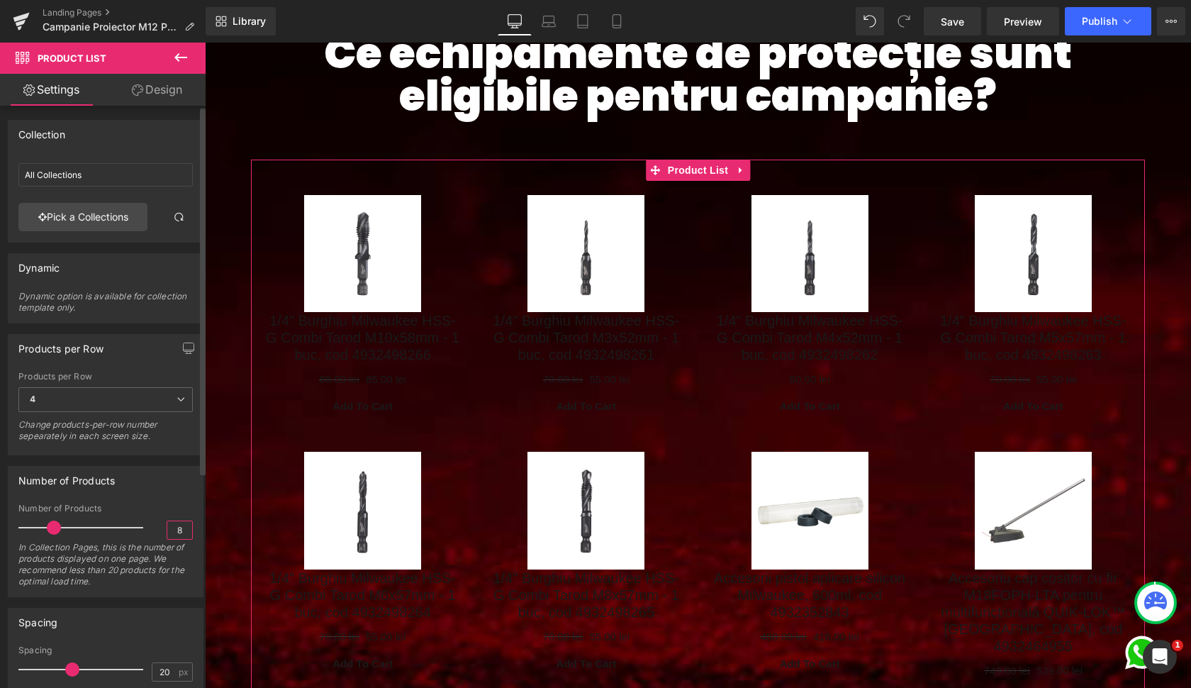
click at [174, 531] on input "8" at bounding box center [179, 530] width 25 height 18
type input "6"
click at [80, 399] on span "4" at bounding box center [105, 399] width 174 height 25
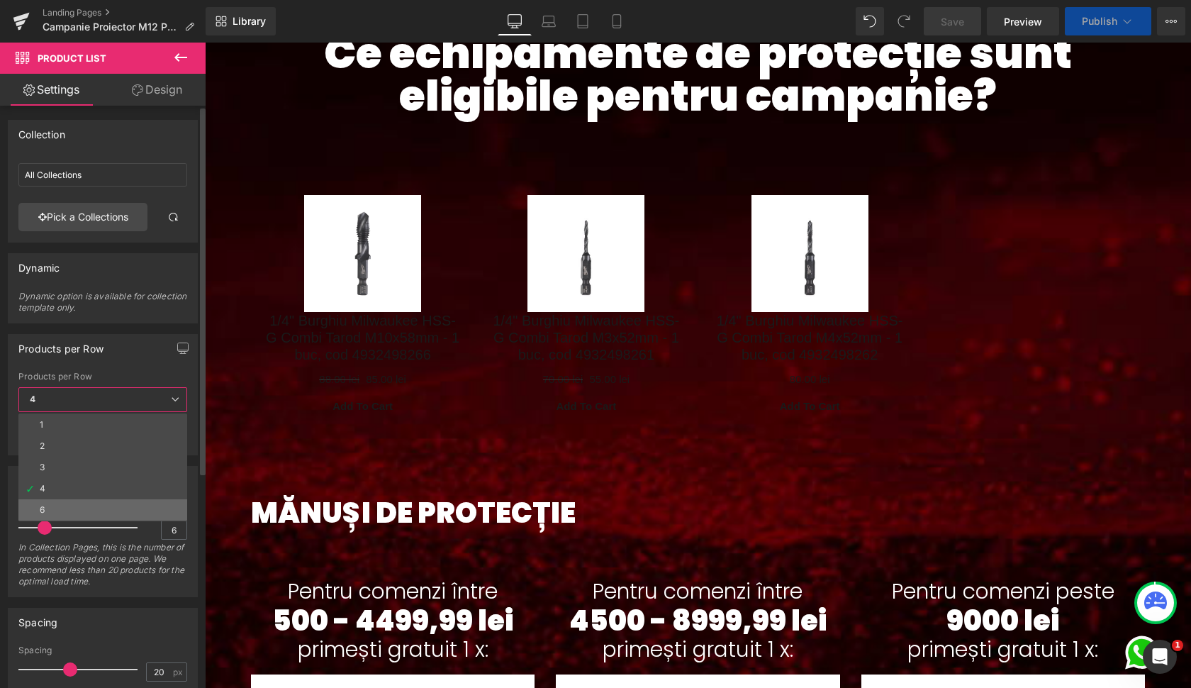
click at [63, 509] on li "6" at bounding box center [102, 509] width 169 height 21
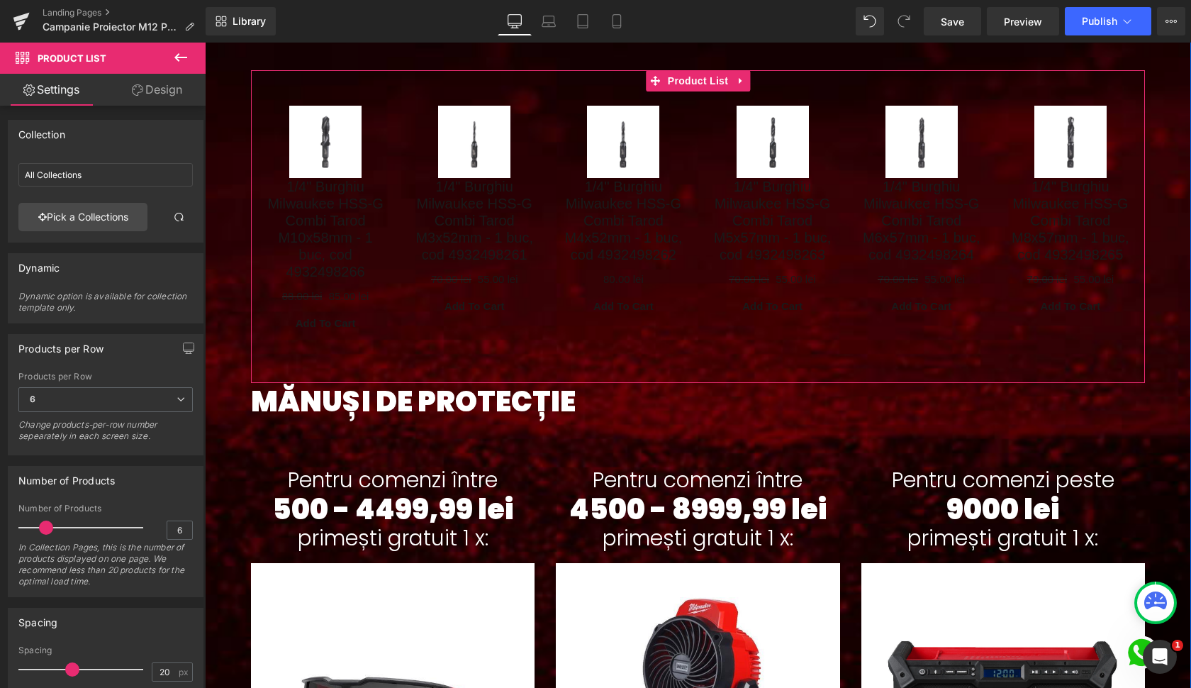
scroll to position [974, 0]
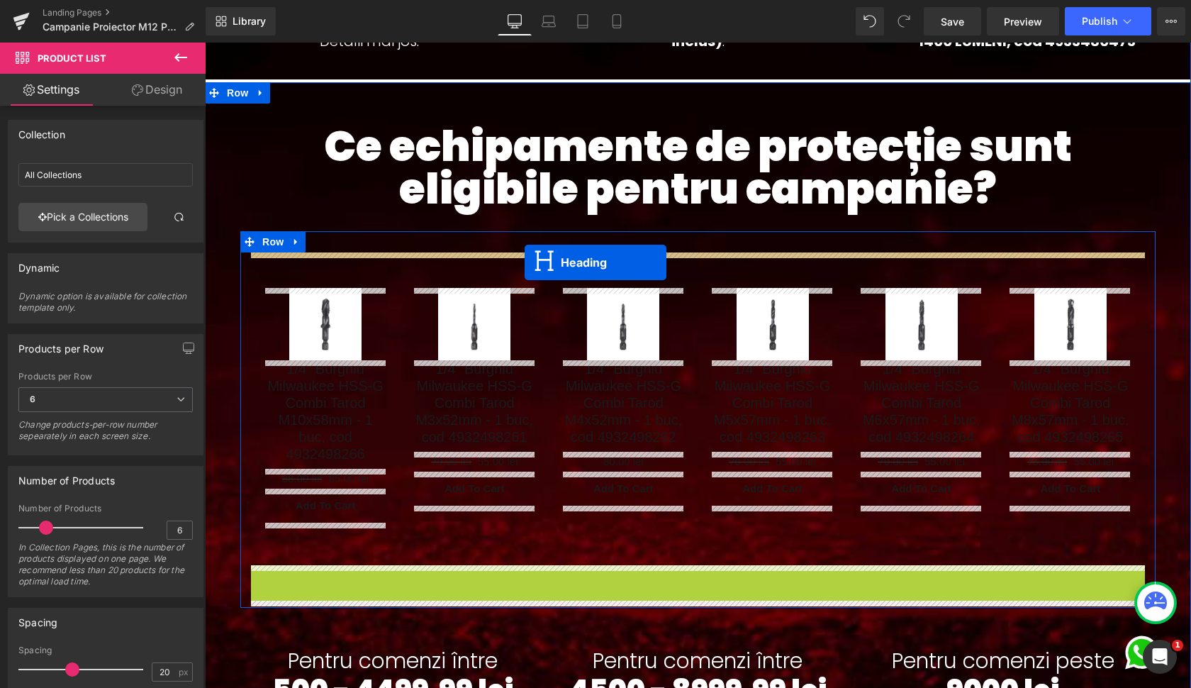
drag, startPoint x: 694, startPoint y: 399, endPoint x: 525, endPoint y: 264, distance: 216.5
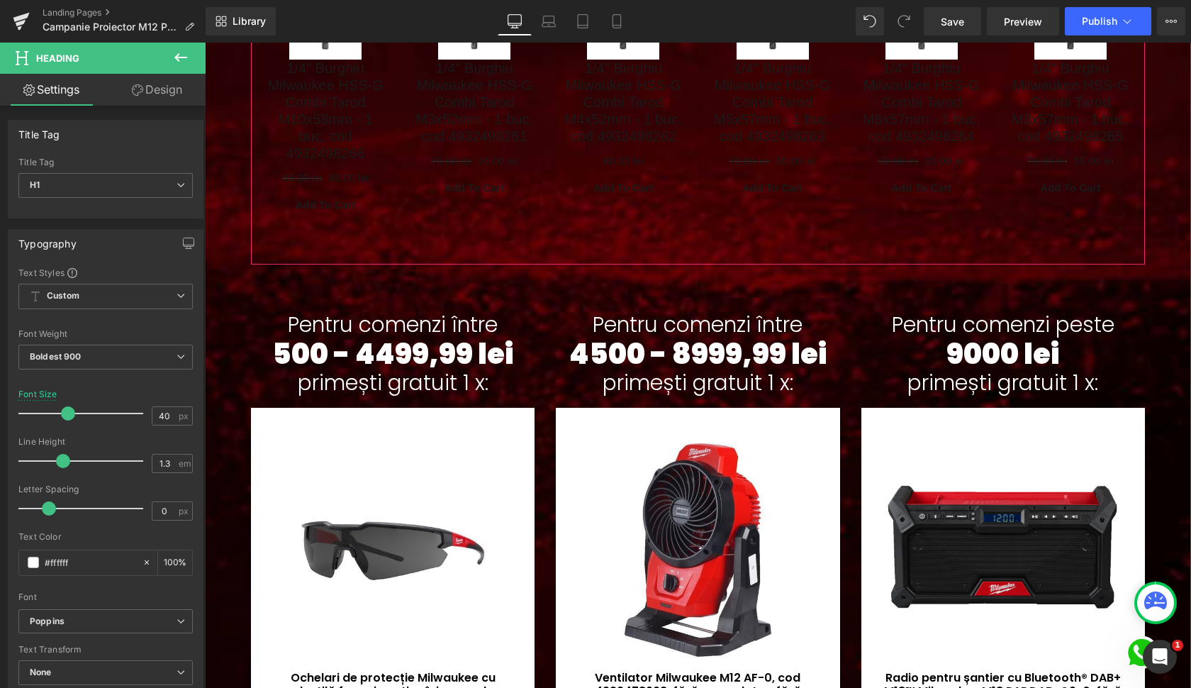
scroll to position [1213, 0]
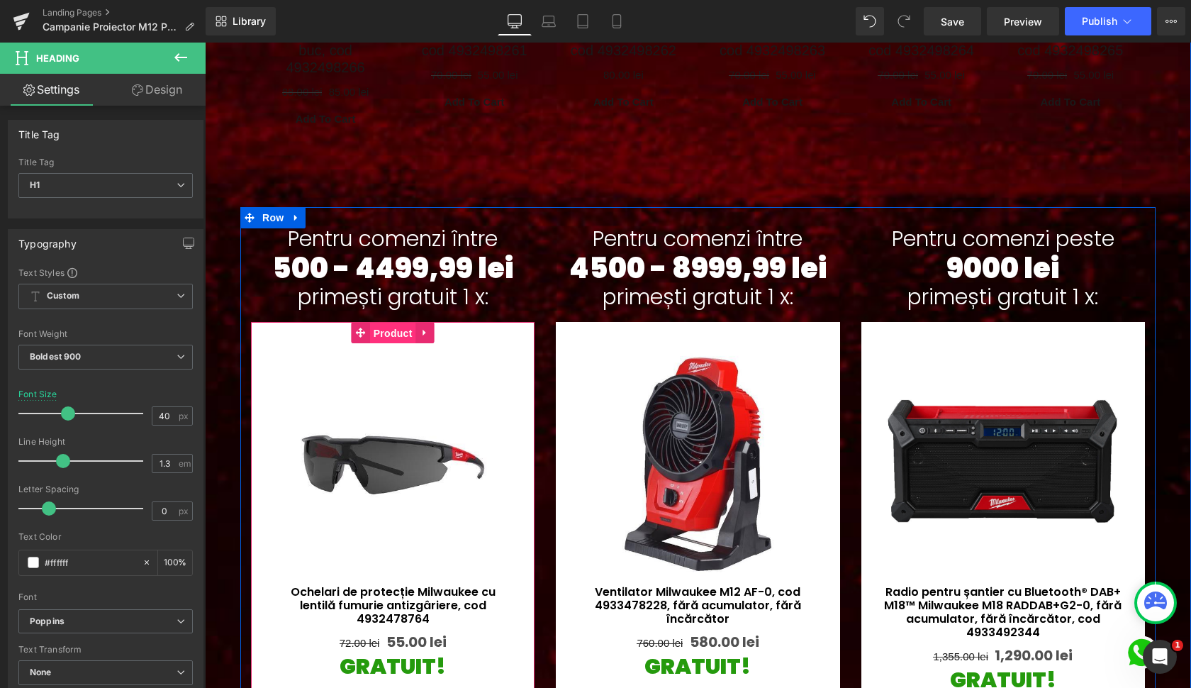
click at [386, 336] on span "Product" at bounding box center [393, 333] width 46 height 21
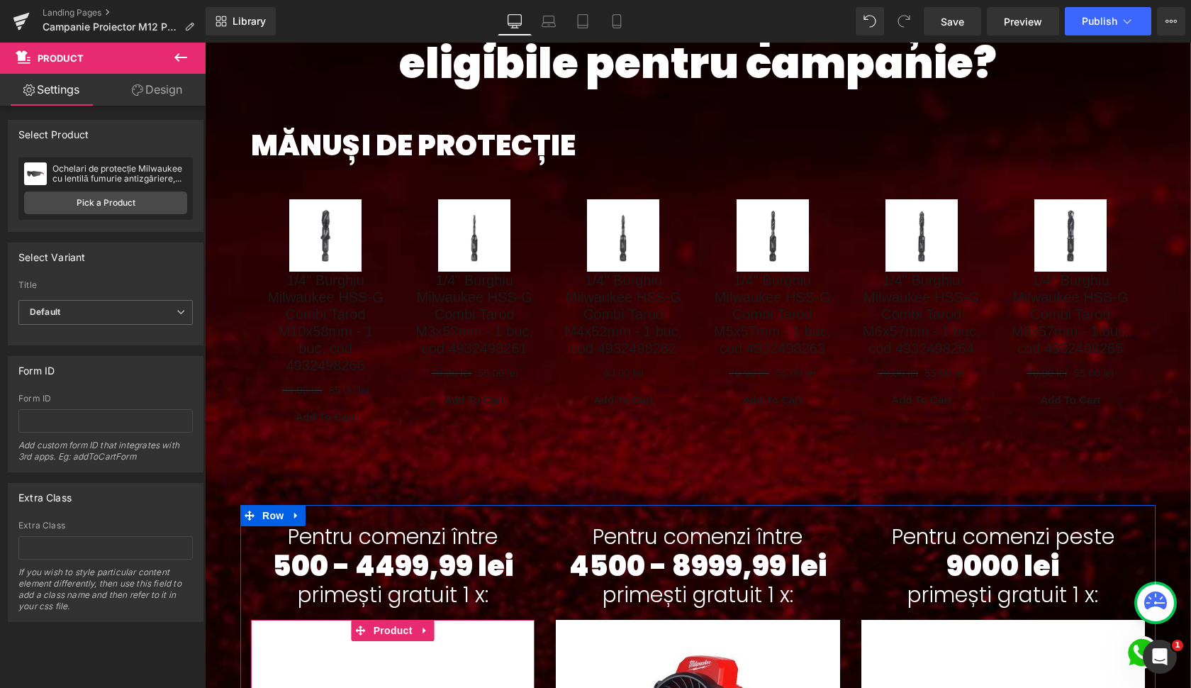
scroll to position [803, 0]
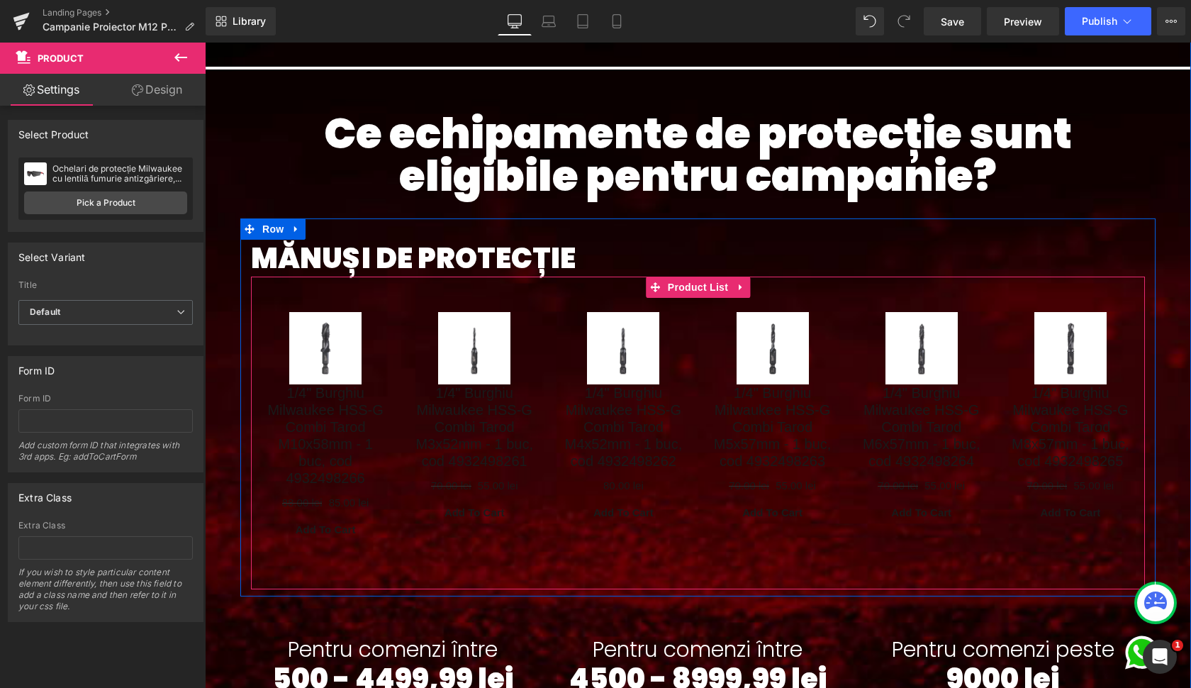
click at [321, 311] on div "Sale Off (P) Image 1/4" Burghiu Milwaukee HSS-G Combi Tarod M10x58mm - 1 buc, c…" at bounding box center [325, 429] width 149 height 263
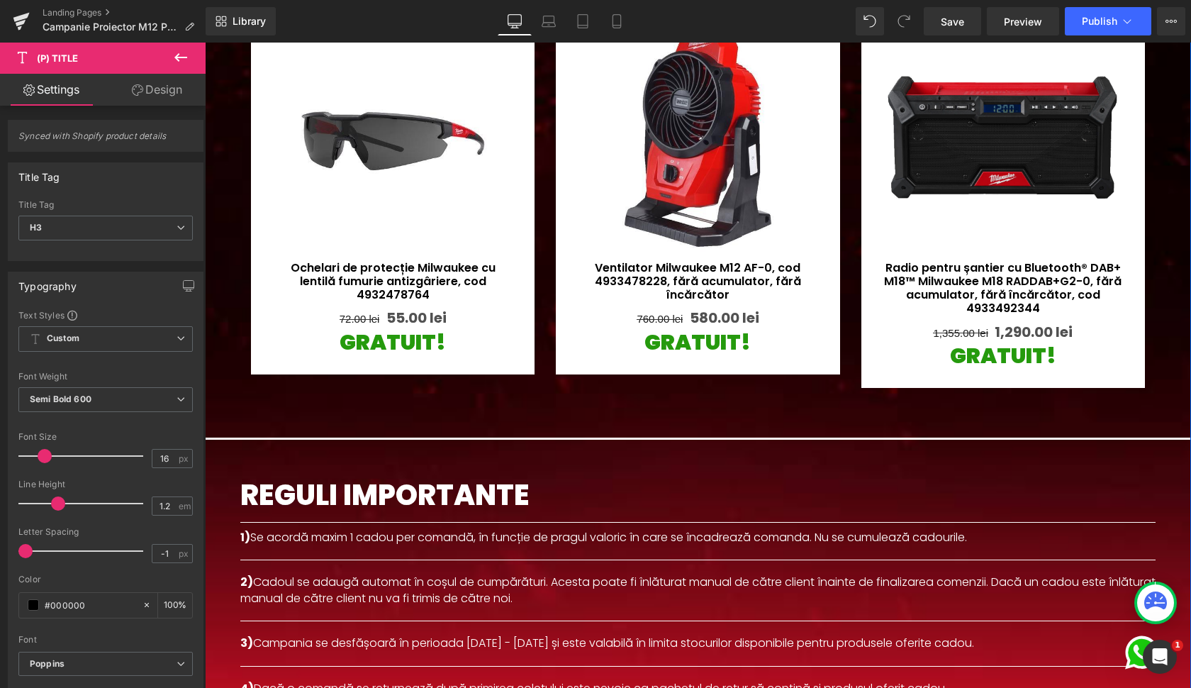
scroll to position [1553, 0]
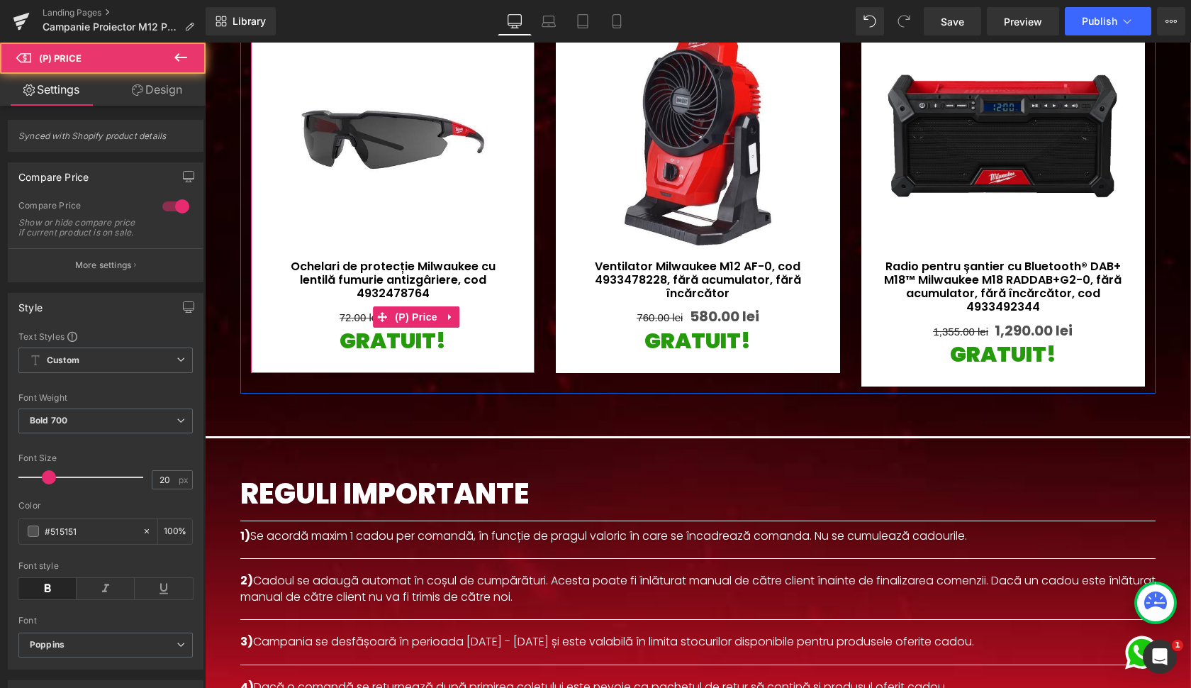
click at [396, 318] on div "72.00 lei 55.00 lei (P) Price" at bounding box center [392, 317] width 241 height 26
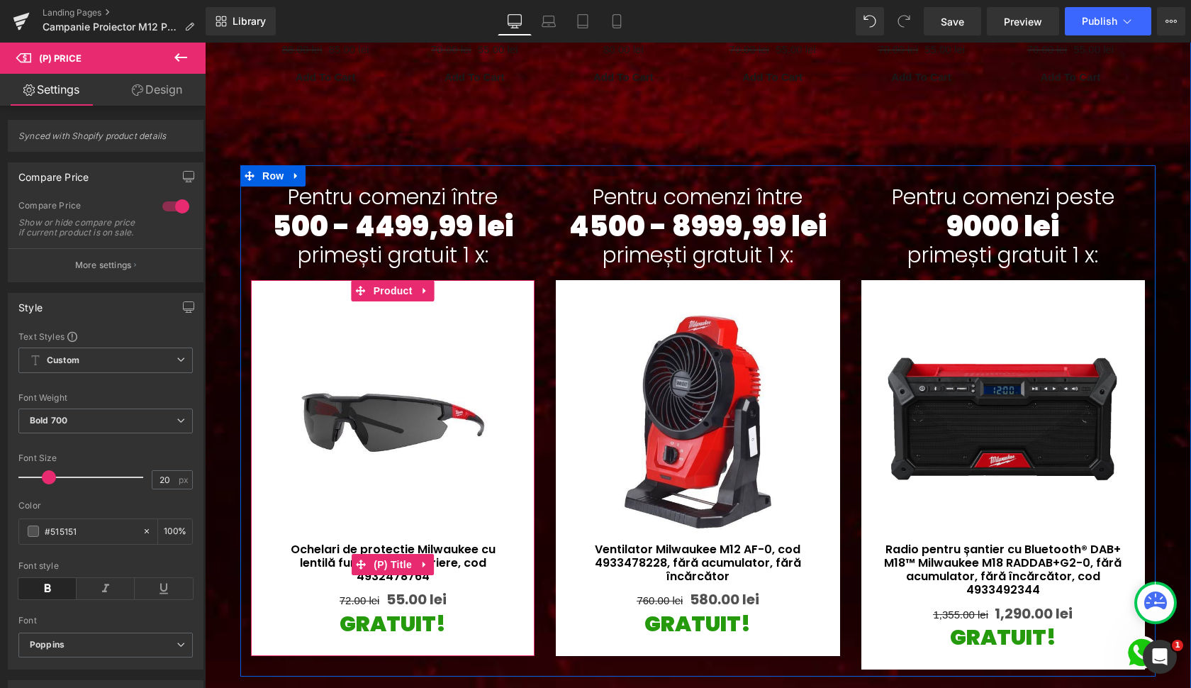
scroll to position [1153, 0]
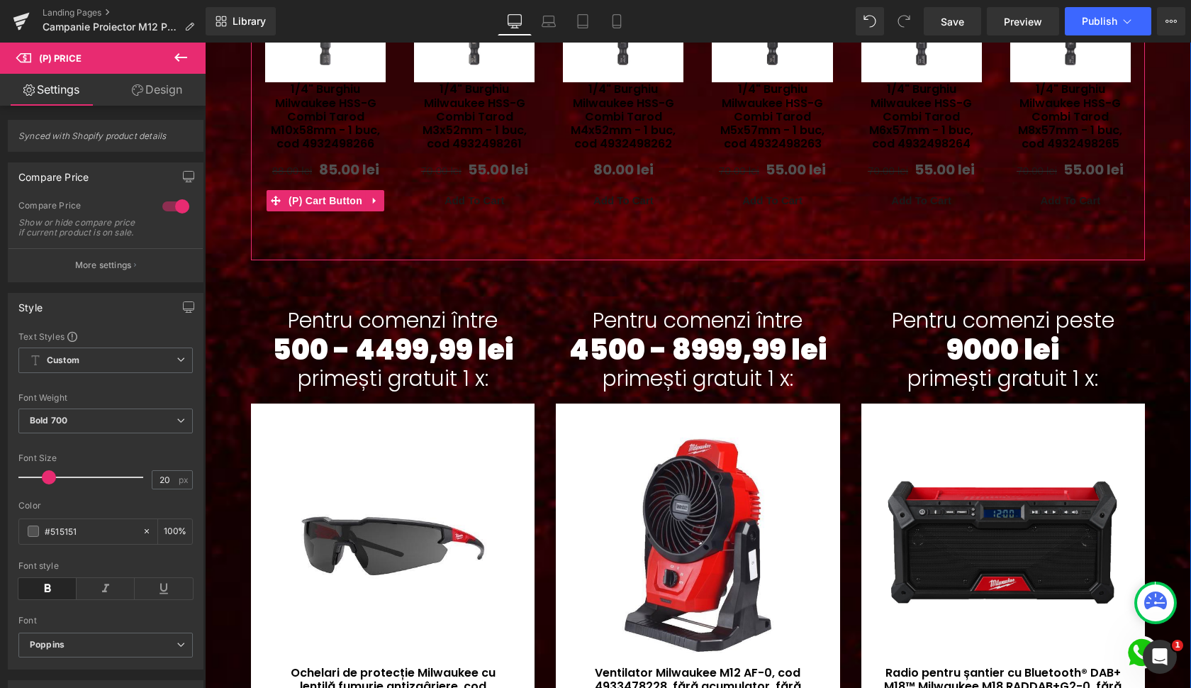
click at [323, 201] on span "(P) Cart Button" at bounding box center [325, 200] width 81 height 21
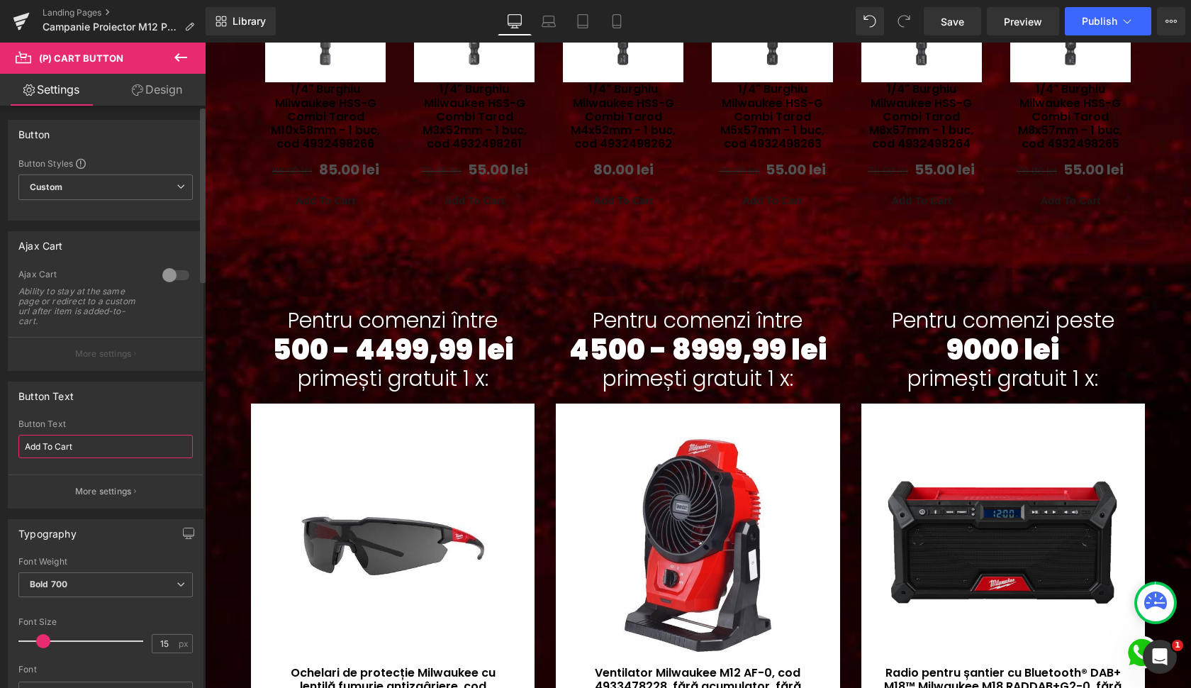
click at [74, 448] on input "Add To Cart" at bounding box center [105, 446] width 174 height 23
type input "Adaugă în coș"
click at [90, 499] on button "More settings" at bounding box center [106, 490] width 194 height 33
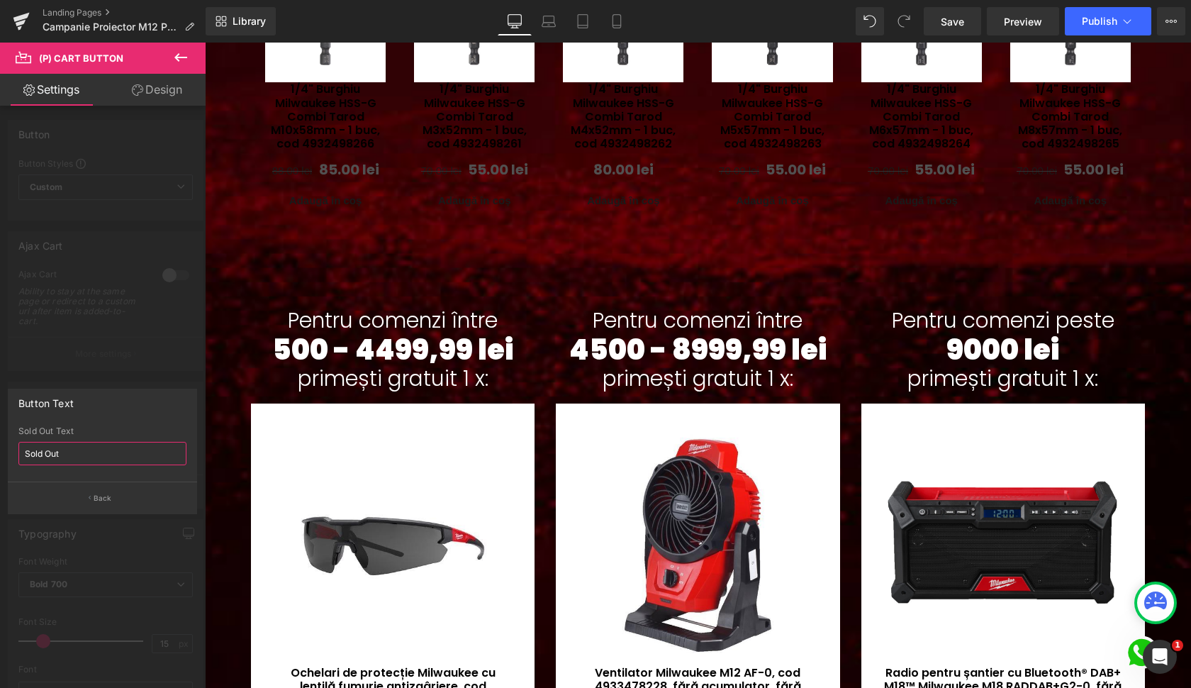
click at [63, 444] on input "Sold Out" at bounding box center [102, 453] width 168 height 23
type input "Stoc epuizat"
click at [92, 494] on button "Back" at bounding box center [102, 498] width 189 height 32
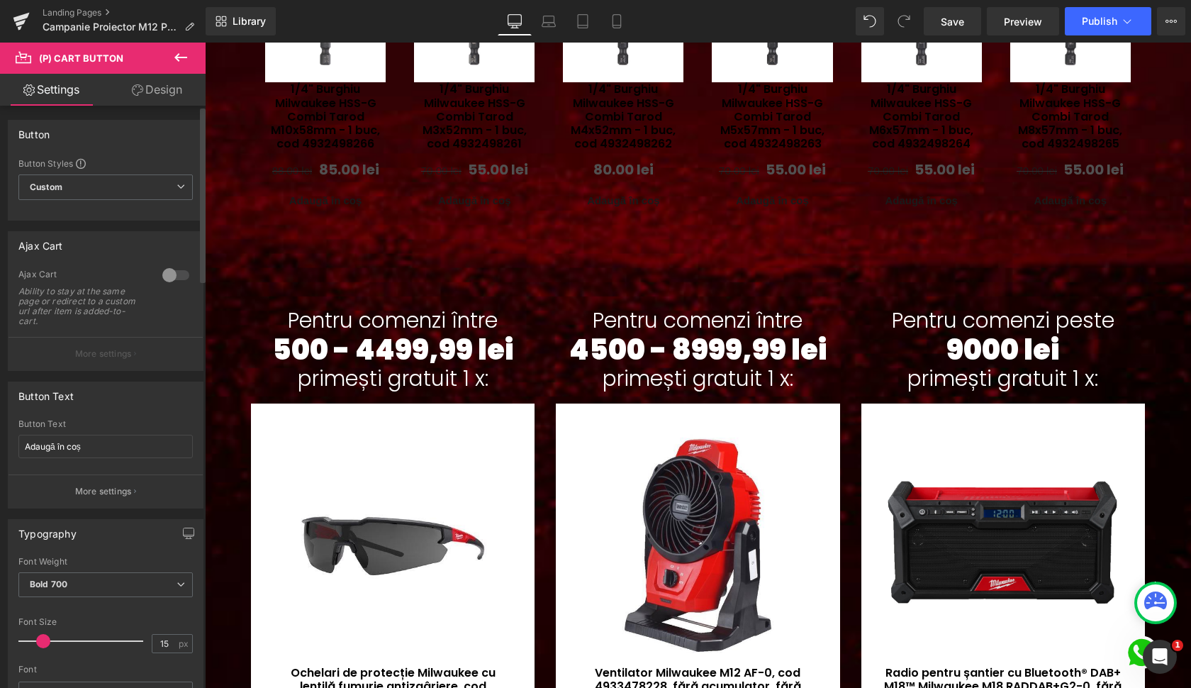
click at [169, 274] on div at bounding box center [176, 275] width 34 height 23
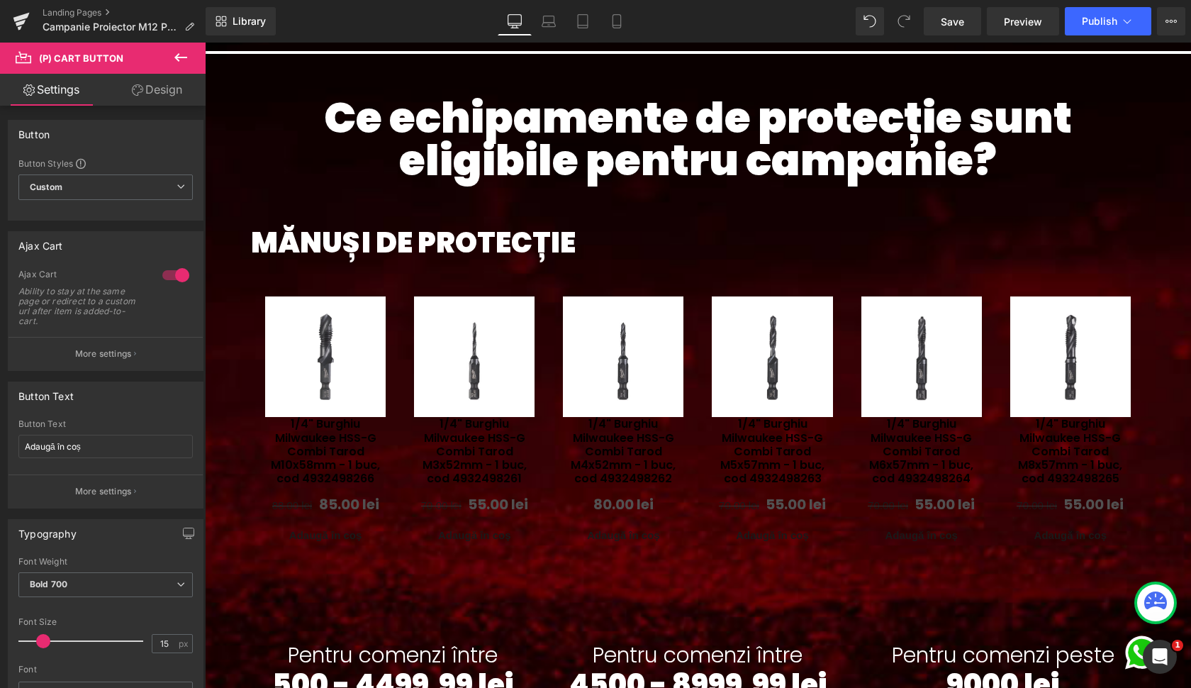
scroll to position [808, 0]
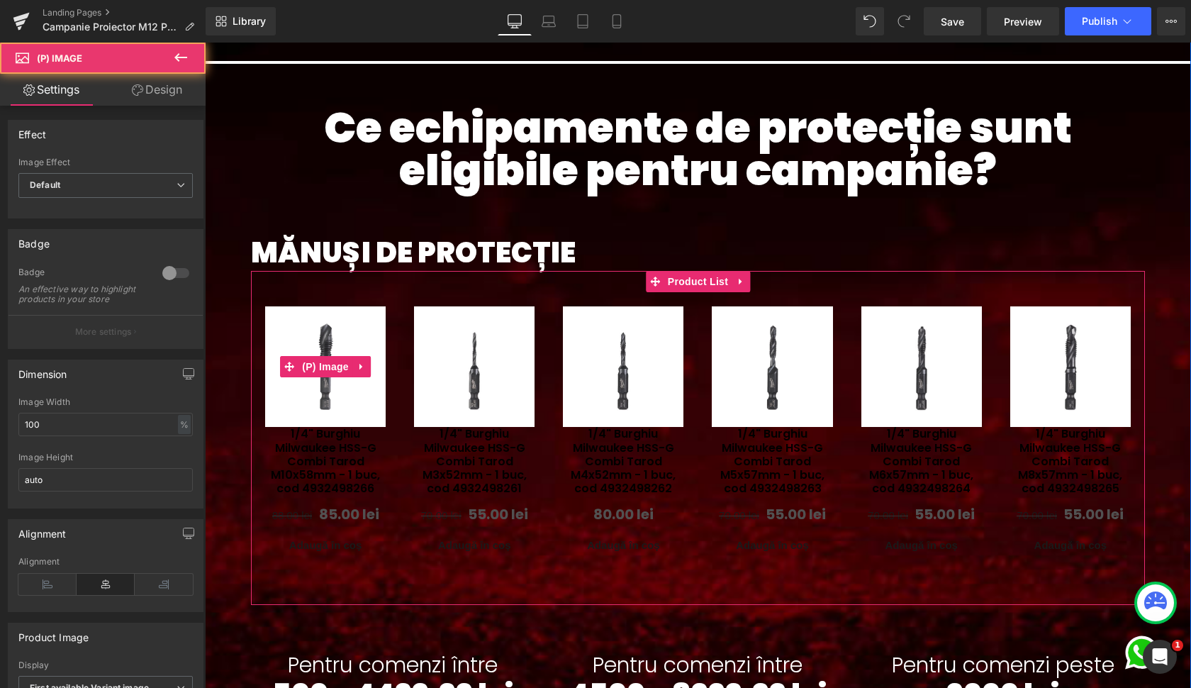
click at [319, 315] on img at bounding box center [325, 366] width 121 height 121
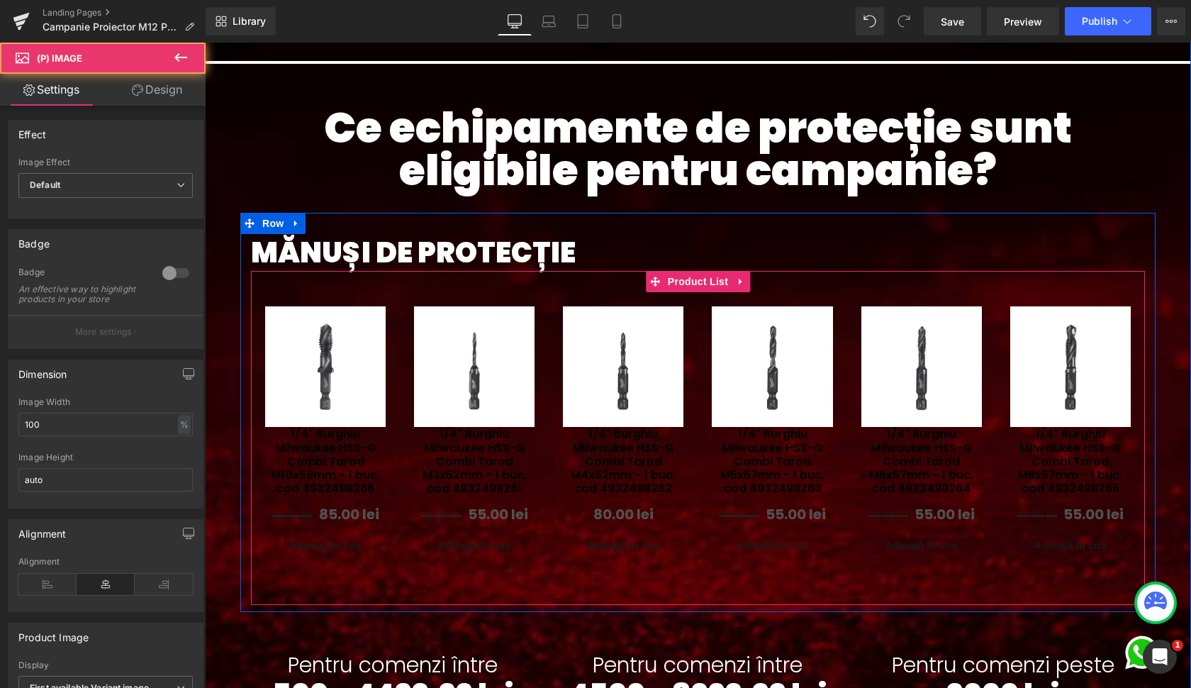
click at [349, 293] on div "Sale Off (P) Image 1/4" Burghiu Milwaukee HSS-G Combi Tarod M10x58mm - 1 buc, c…" at bounding box center [325, 434] width 149 height 284
click at [677, 281] on span "Product List" at bounding box center [697, 281] width 67 height 21
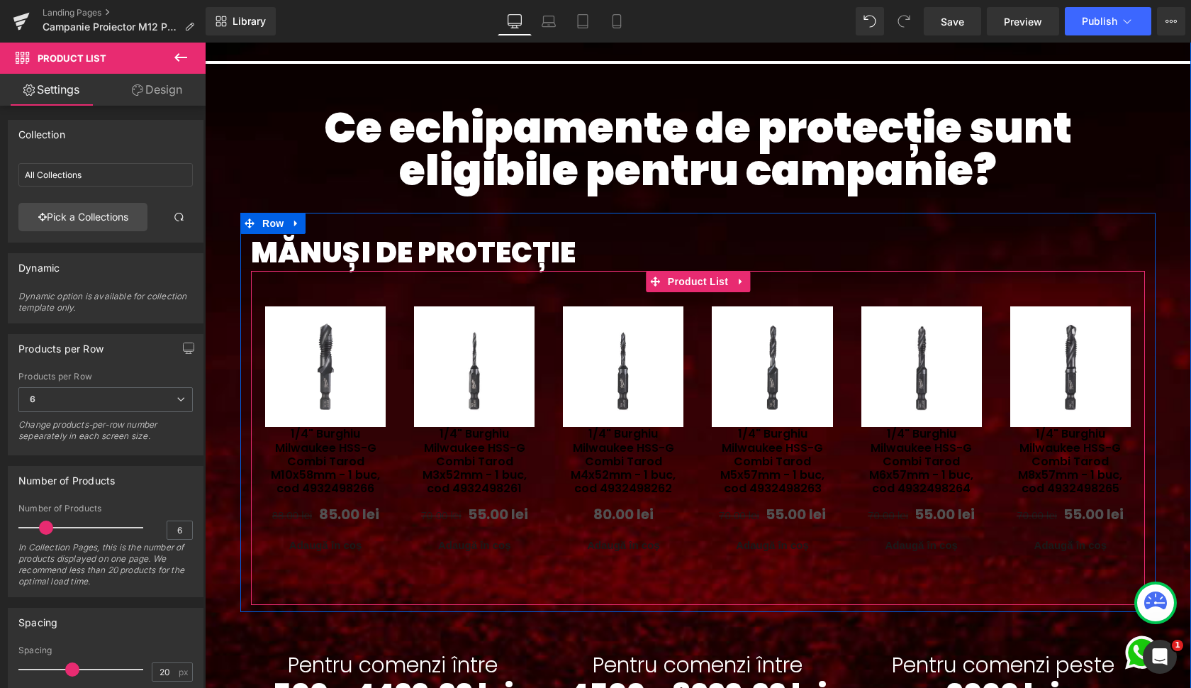
click at [549, 318] on div "Sale Off (P) Image 1/4" Burghiu Milwaukee HSS-G Combi Tarod M4x52mm - 1 buc, co…" at bounding box center [623, 434] width 149 height 284
click at [684, 283] on span "Product List" at bounding box center [697, 281] width 67 height 21
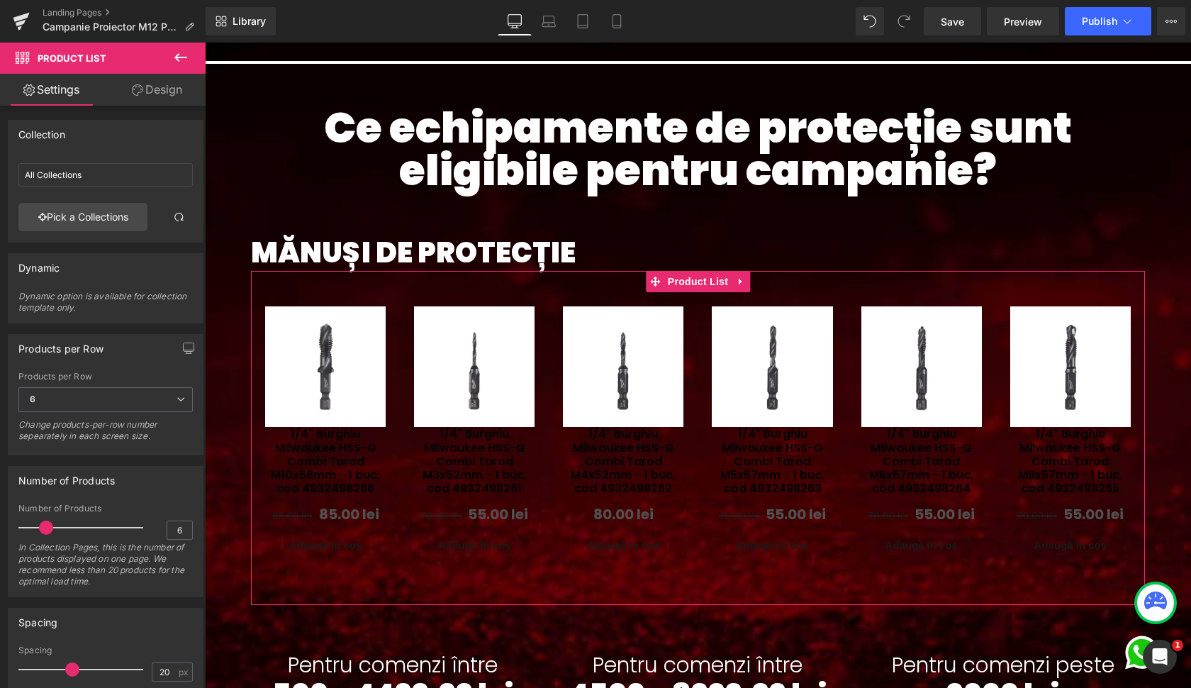
scroll to position [0, 0]
click at [164, 84] on link "Design" at bounding box center [157, 90] width 103 height 32
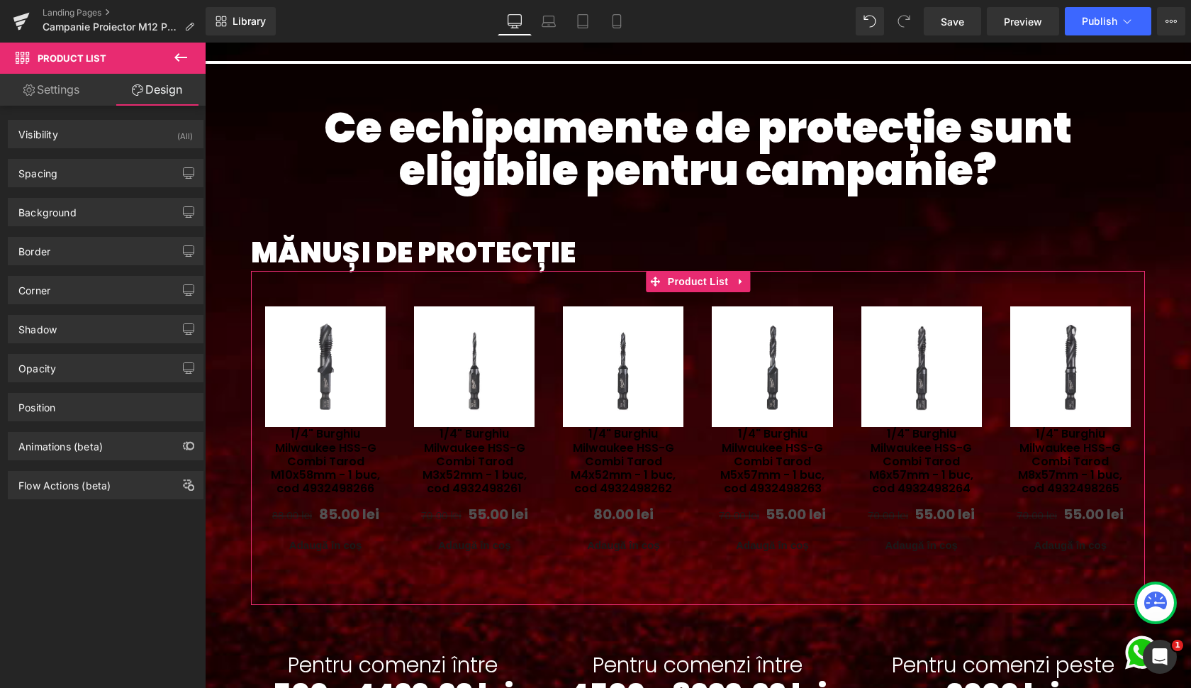
click at [82, 85] on link "Settings" at bounding box center [51, 90] width 103 height 32
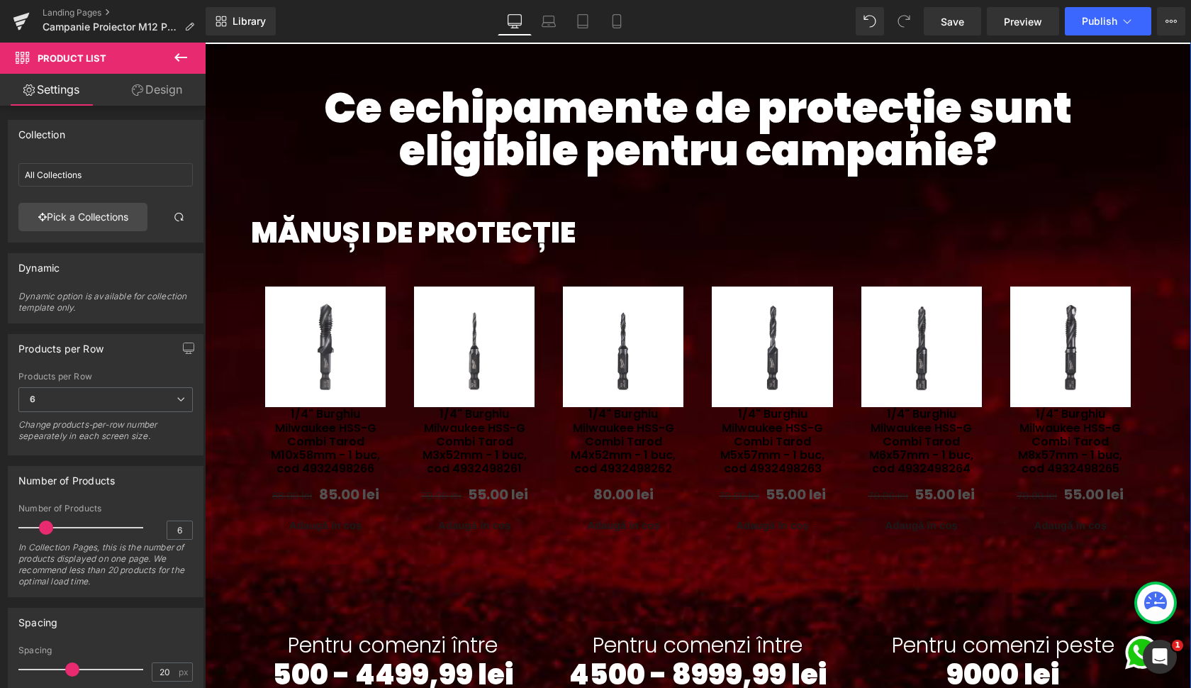
scroll to position [815, 0]
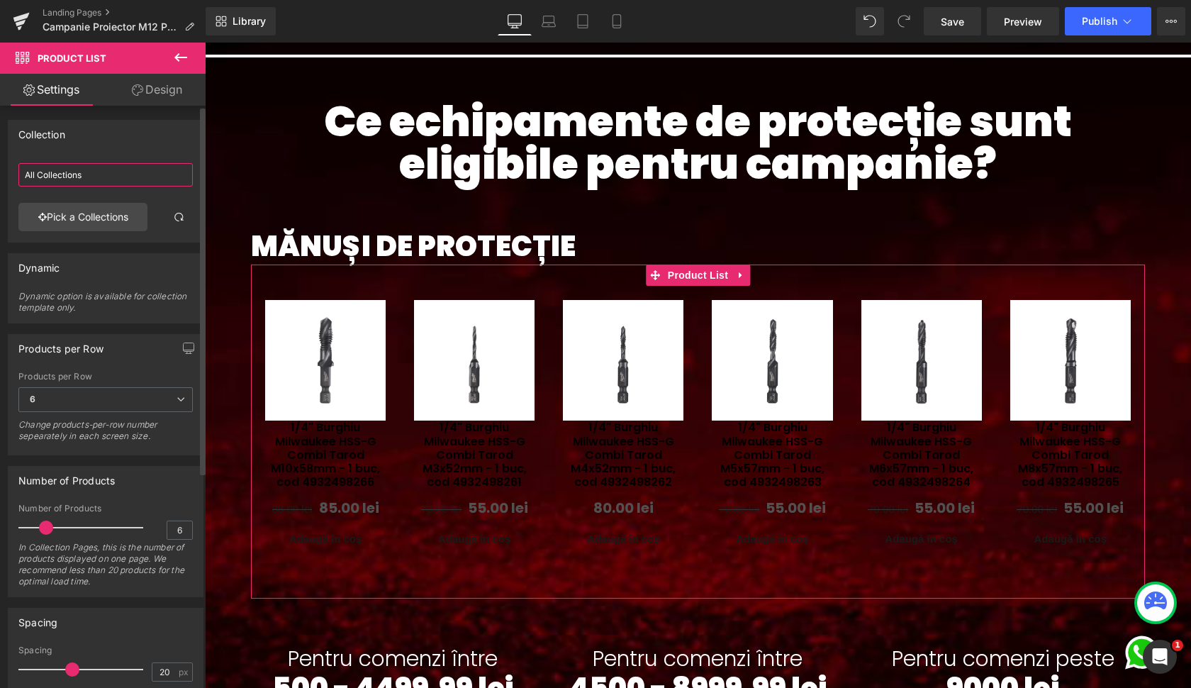
click at [78, 180] on input "All Collections" at bounding box center [105, 174] width 174 height 23
click at [79, 220] on link "Pick a Collections" at bounding box center [82, 217] width 129 height 28
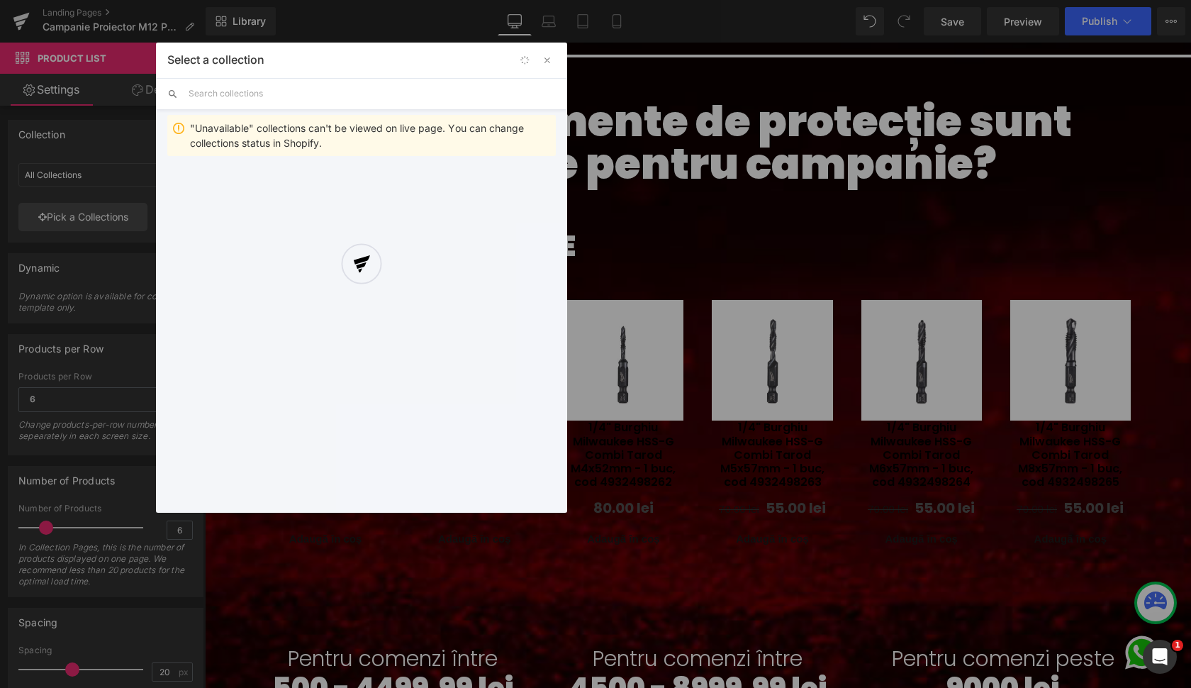
click at [260, 88] on div at bounding box center [361, 278] width 411 height 470
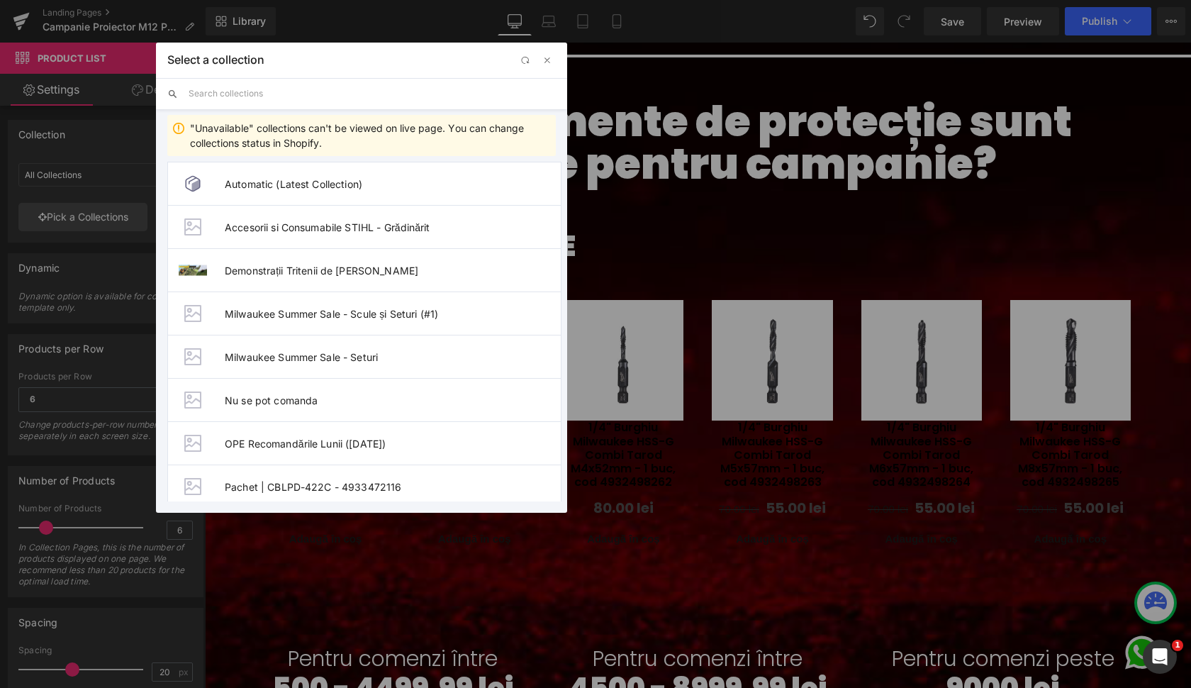
click at [223, 98] on input "text" at bounding box center [372, 93] width 367 height 31
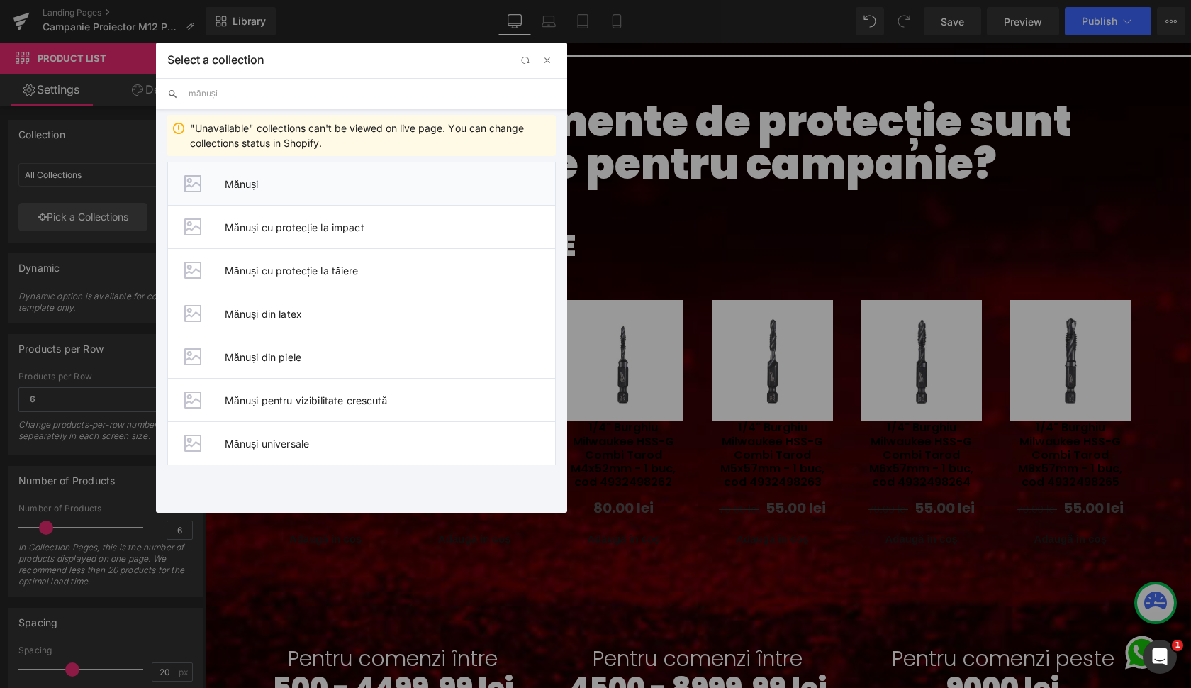
type input "mănuși"
click at [240, 184] on span "Mănuși" at bounding box center [390, 184] width 330 height 12
type input "Mănuși"
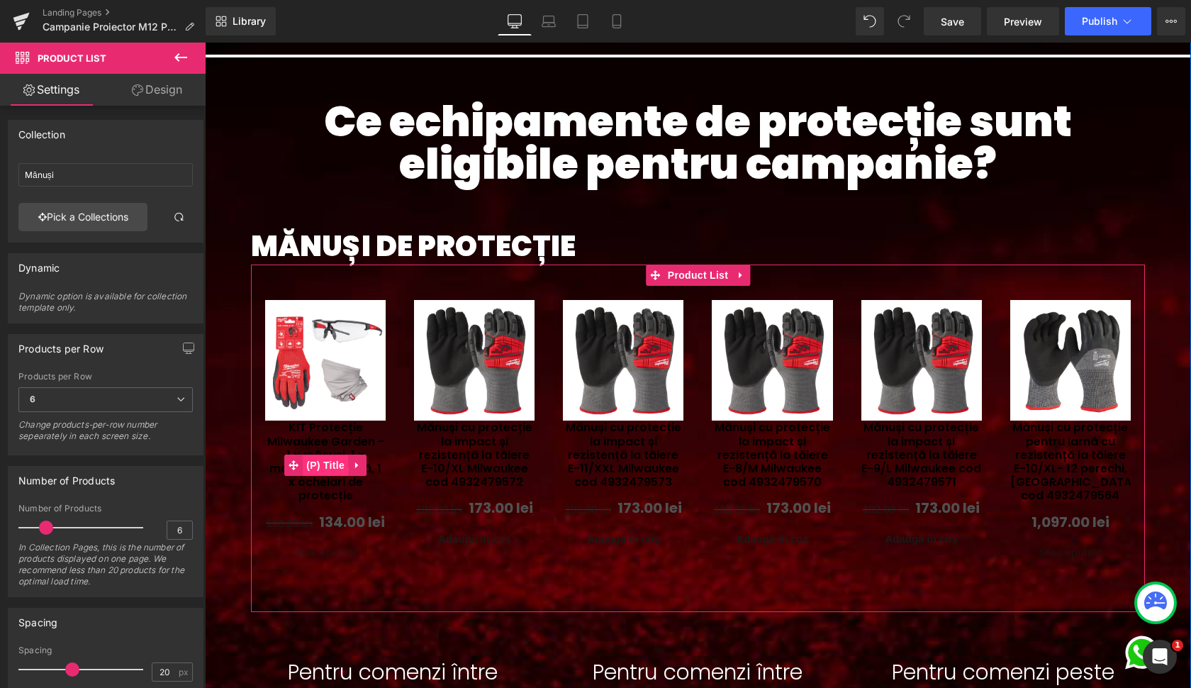
click at [328, 457] on span "(P) Title" at bounding box center [325, 465] width 45 height 21
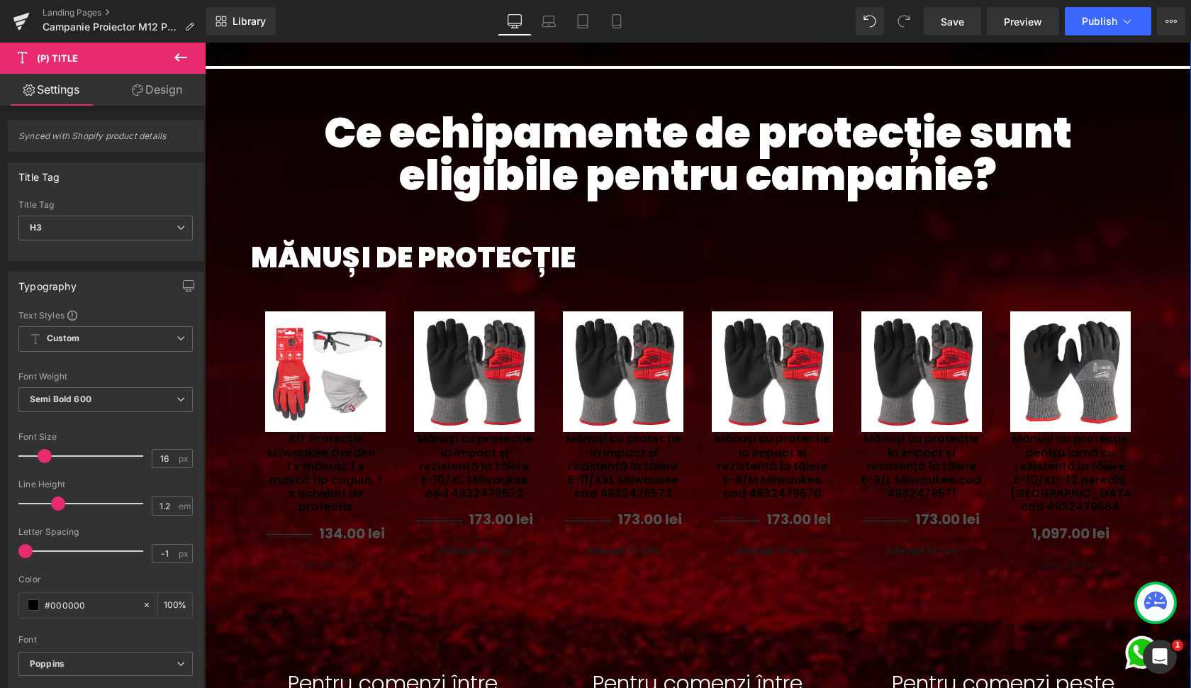
scroll to position [777, 0]
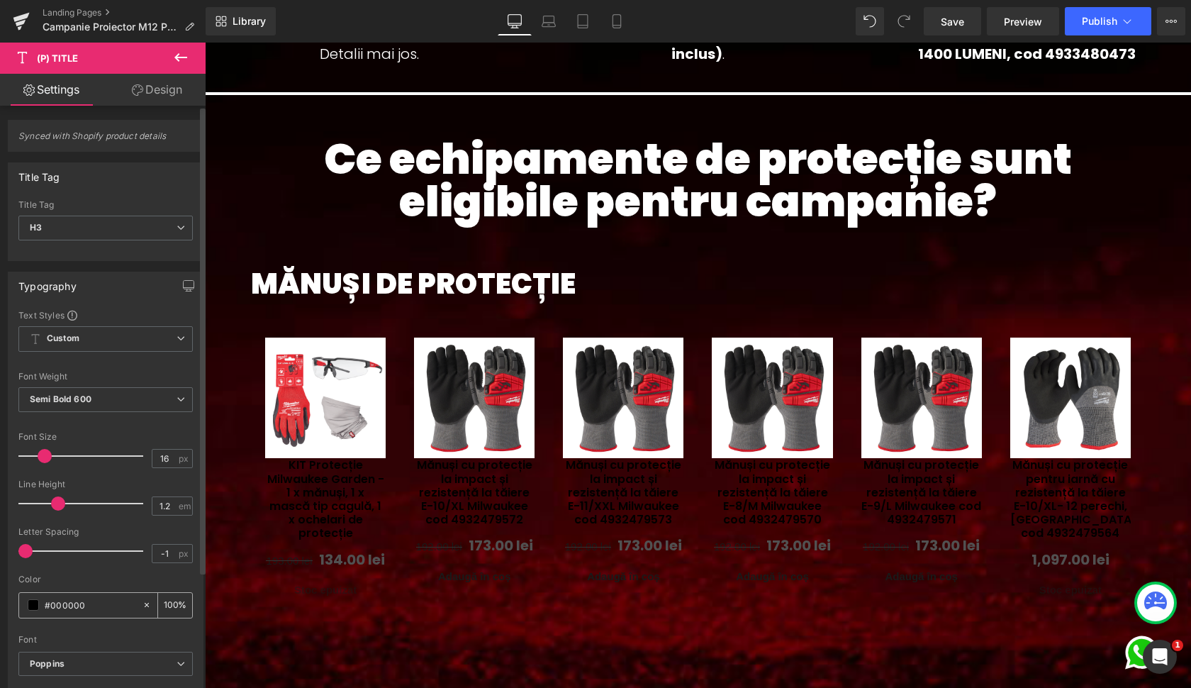
click at [90, 609] on input "#000000" at bounding box center [90, 605] width 91 height 16
type input "#f"
type input "0"
type input "#fff"
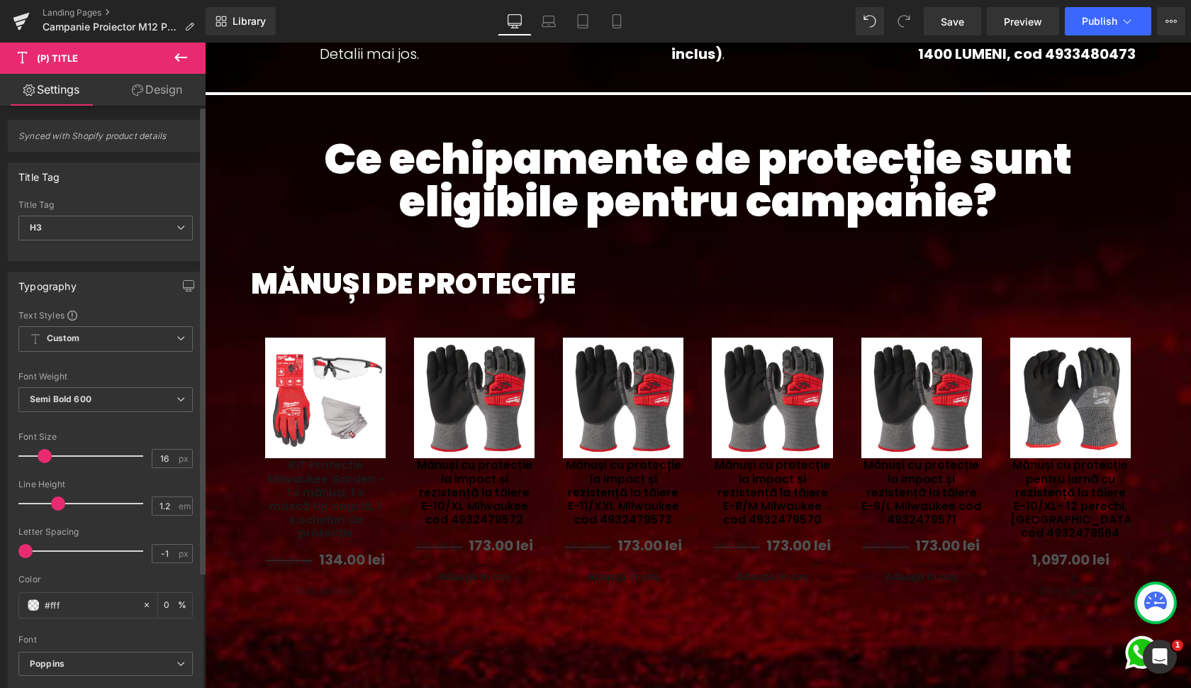
type input "100"
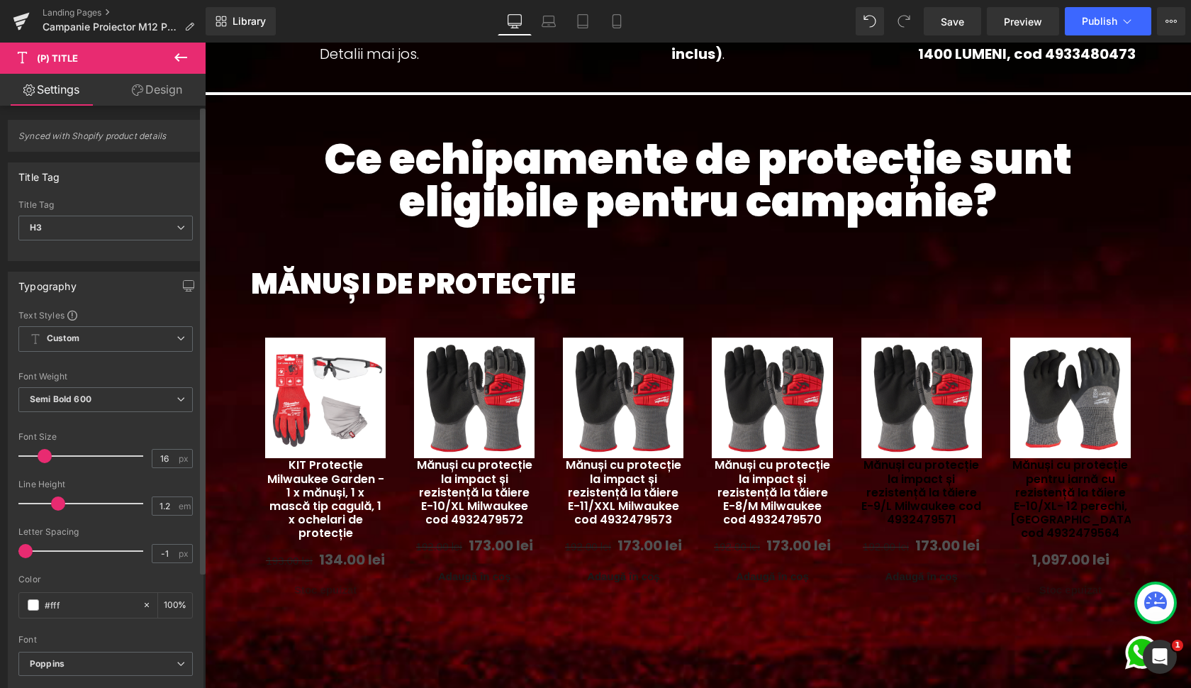
click at [84, 584] on div "Color #fff 100 %" at bounding box center [105, 604] width 174 height 60
type input "#ffffff"
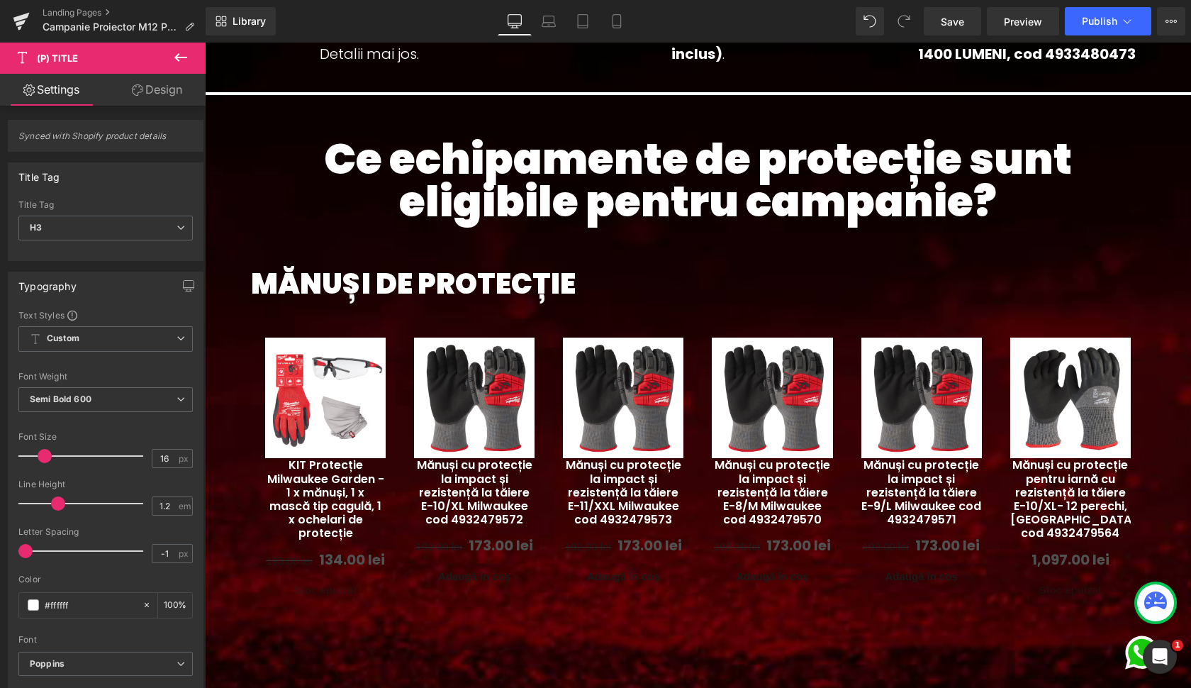
click at [153, 95] on link "Design" at bounding box center [157, 90] width 103 height 32
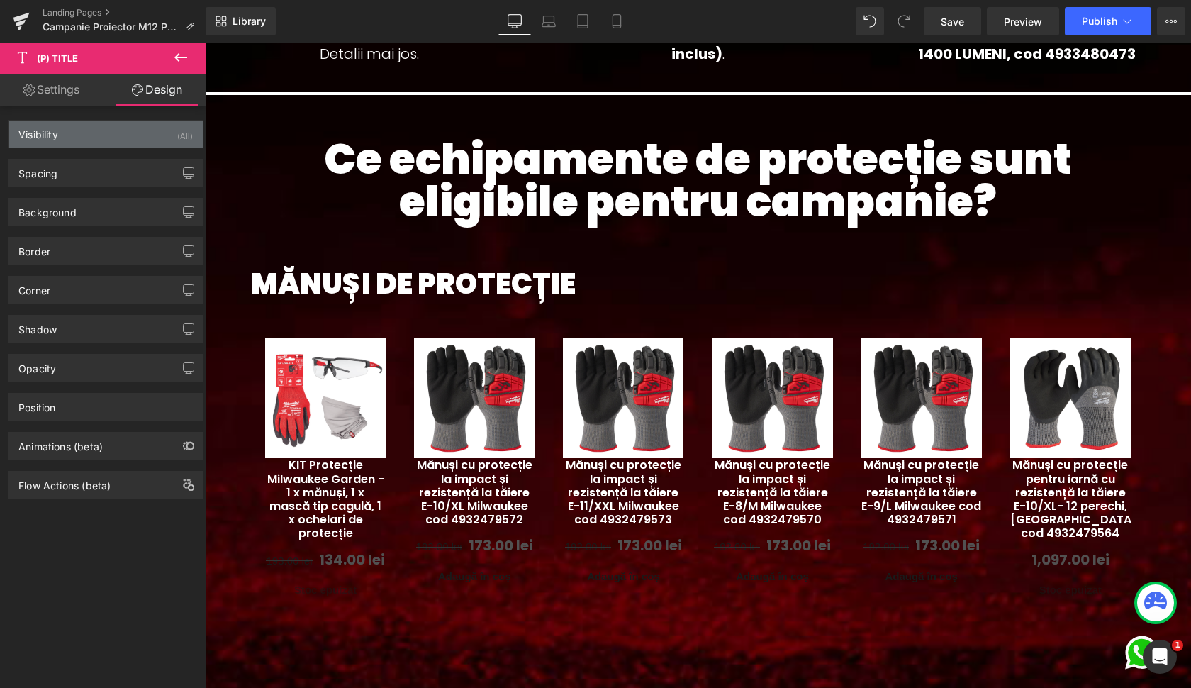
click at [69, 140] on div "Visibility (All)" at bounding box center [106, 134] width 194 height 27
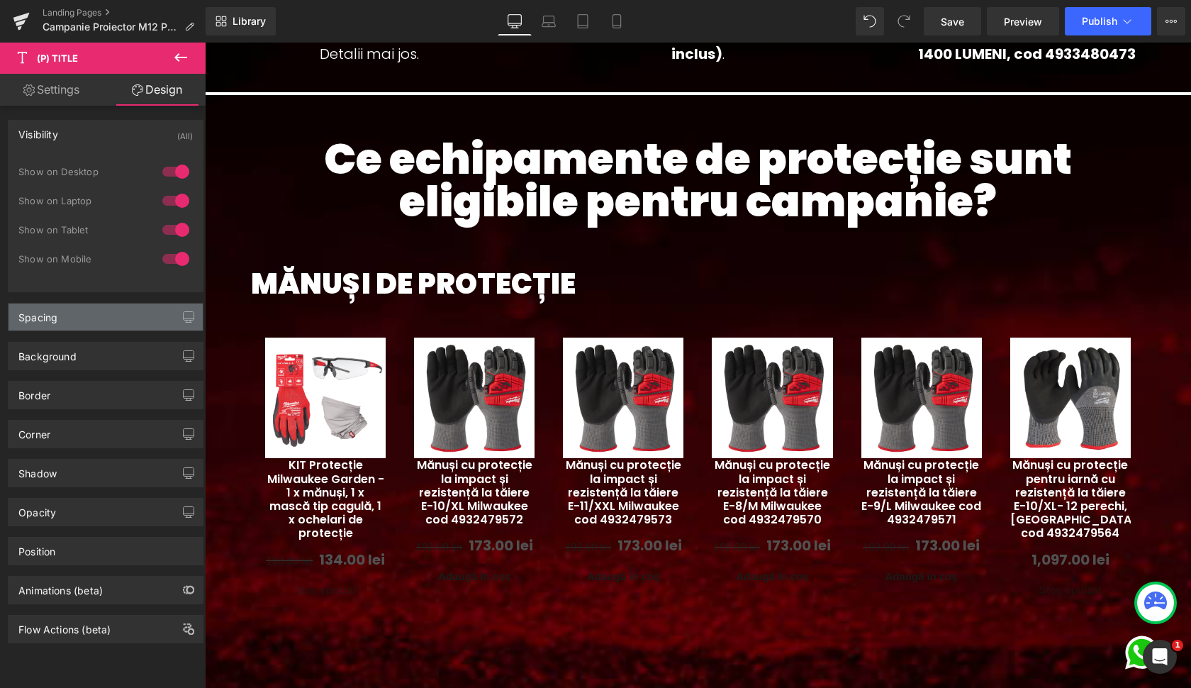
click at [65, 330] on div "Spacing" at bounding box center [106, 317] width 194 height 27
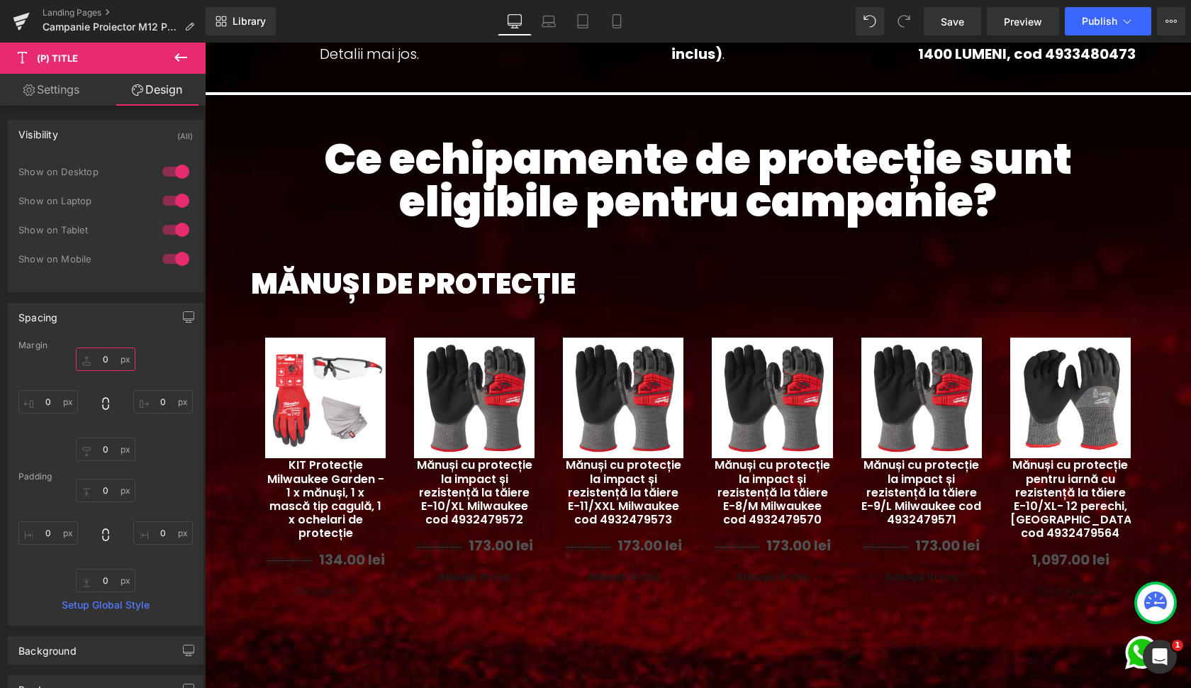
click at [96, 360] on input "0" at bounding box center [106, 358] width 60 height 23
type input "20"
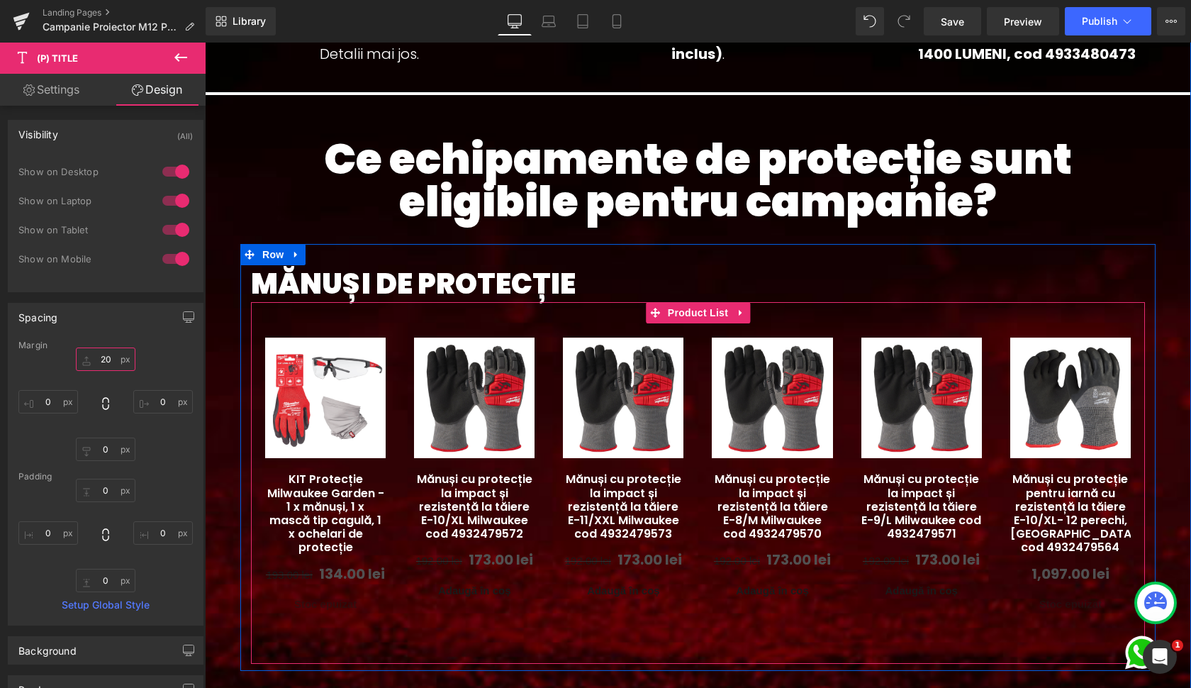
scroll to position [935, 0]
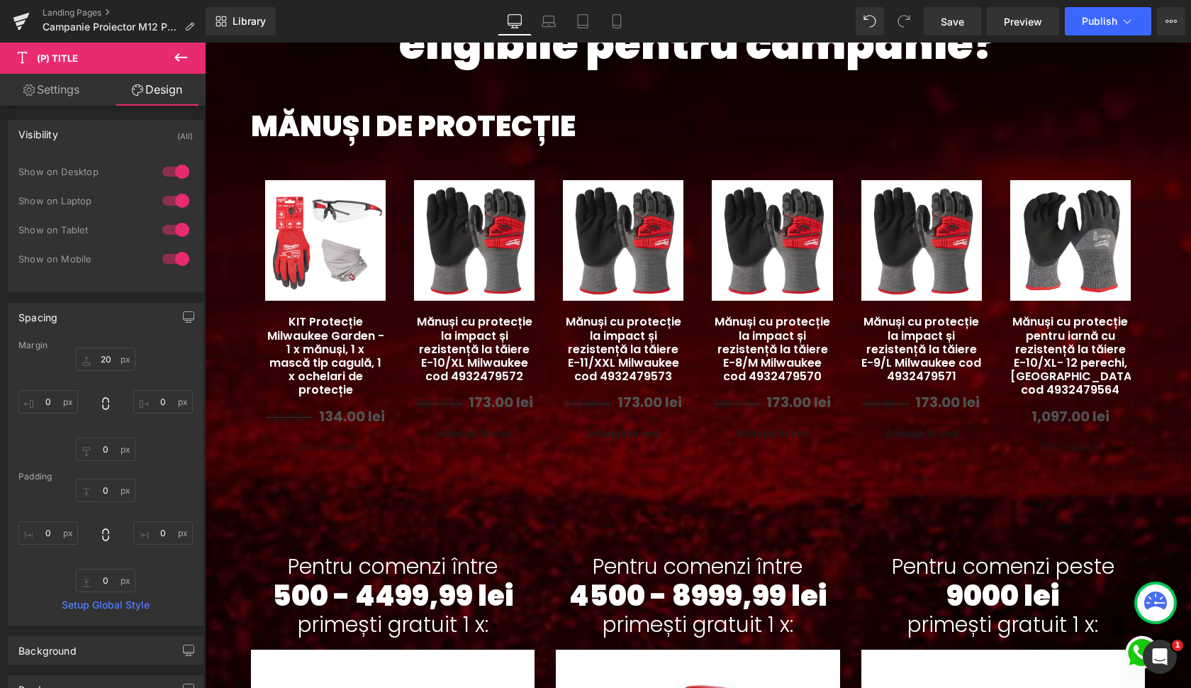
click at [60, 95] on link "Settings" at bounding box center [51, 90] width 103 height 32
type input "100"
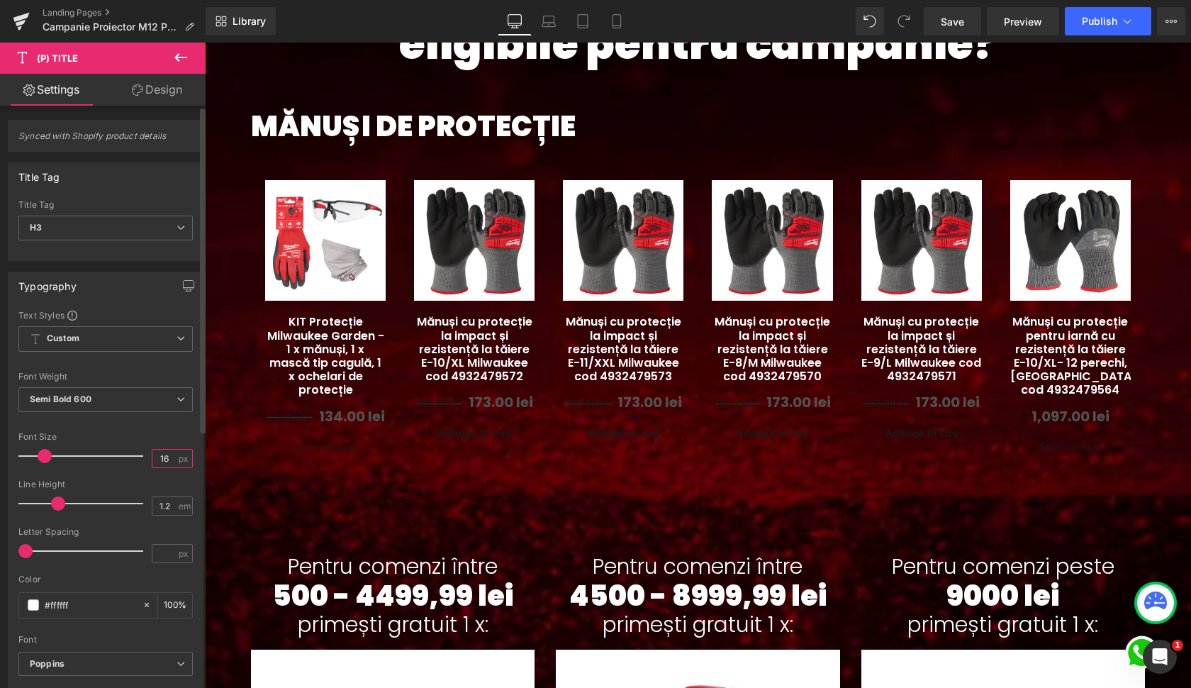
click at [163, 455] on input "16" at bounding box center [164, 459] width 25 height 18
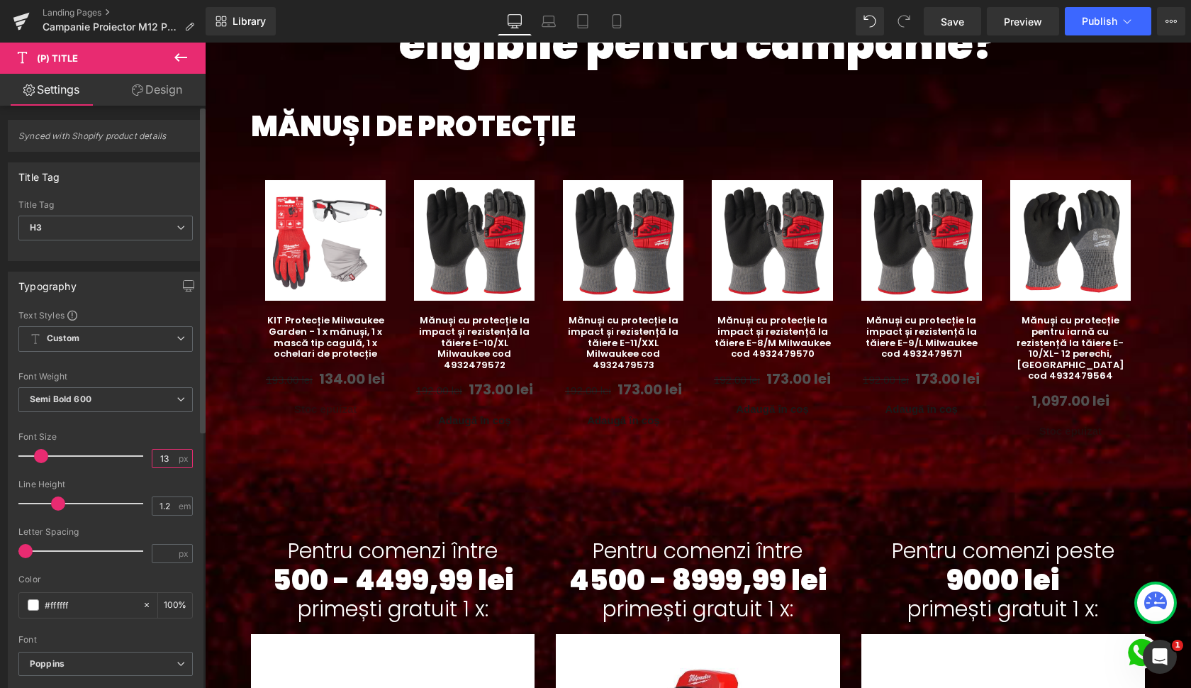
type input "13"
click at [128, 432] on div "Font Size" at bounding box center [105, 437] width 174 height 10
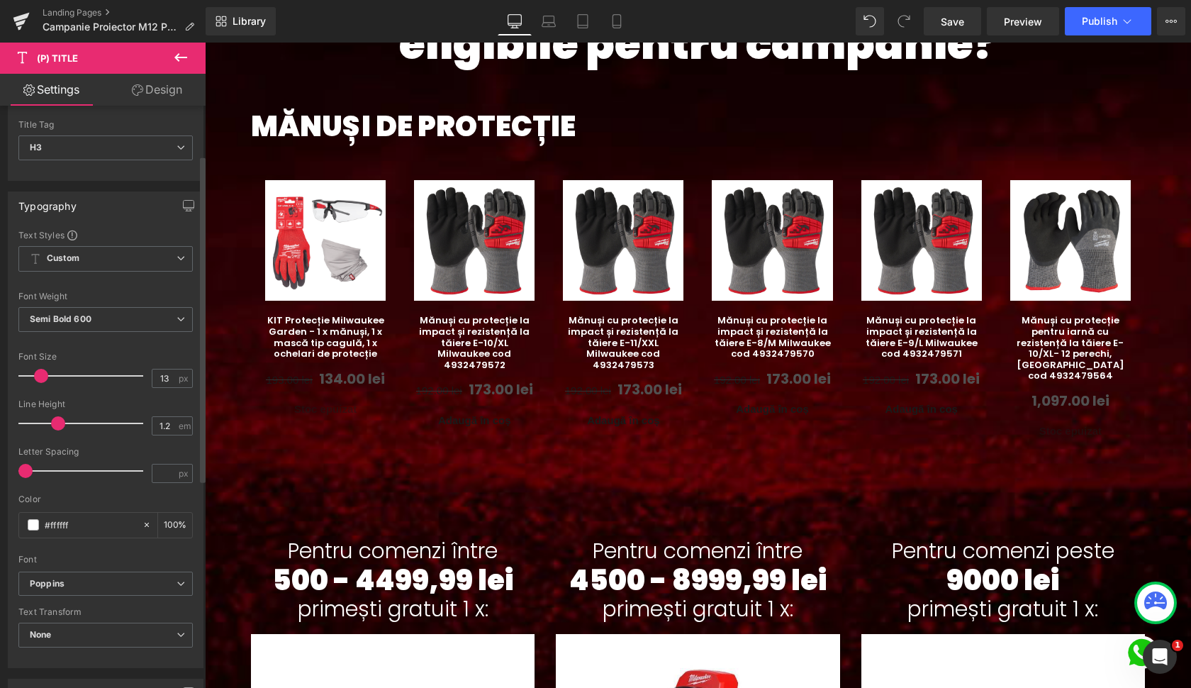
scroll to position [95, 0]
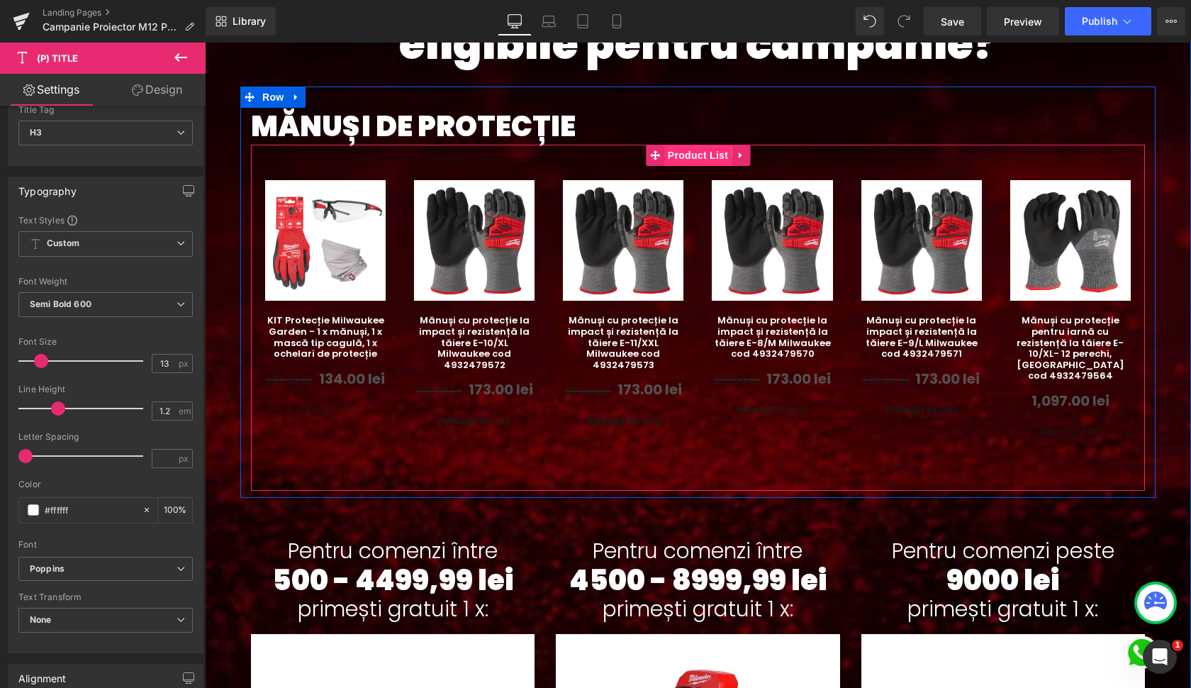
click at [700, 159] on span "Product List" at bounding box center [697, 155] width 67 height 21
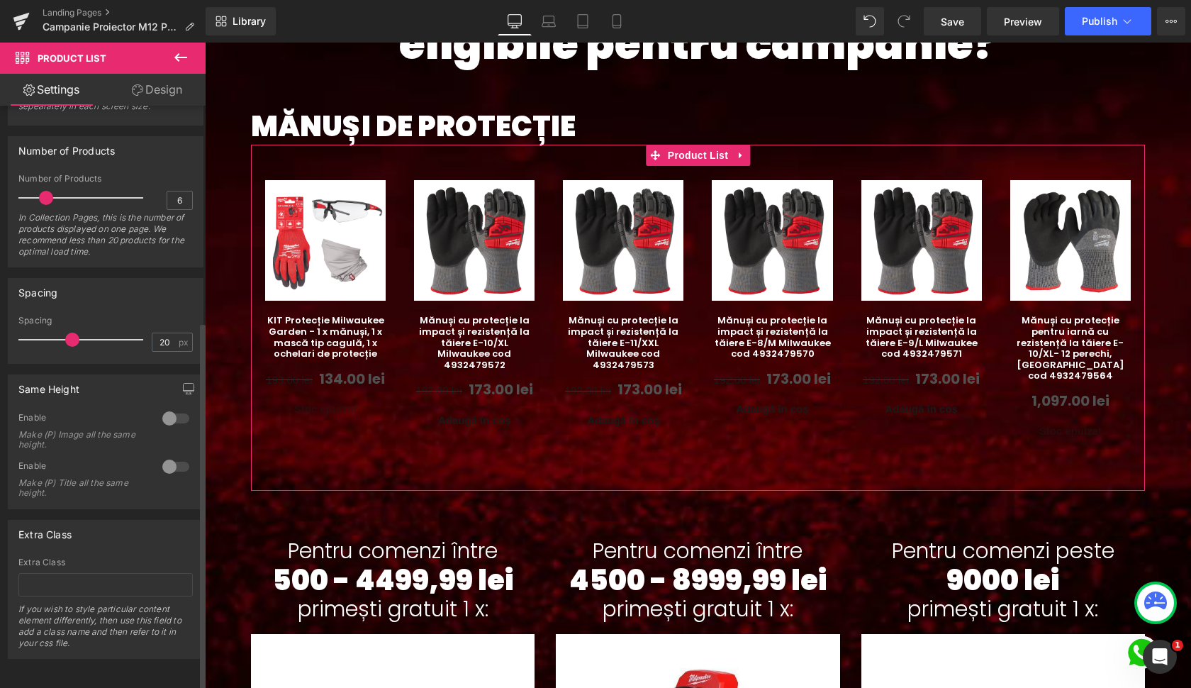
scroll to position [340, 0]
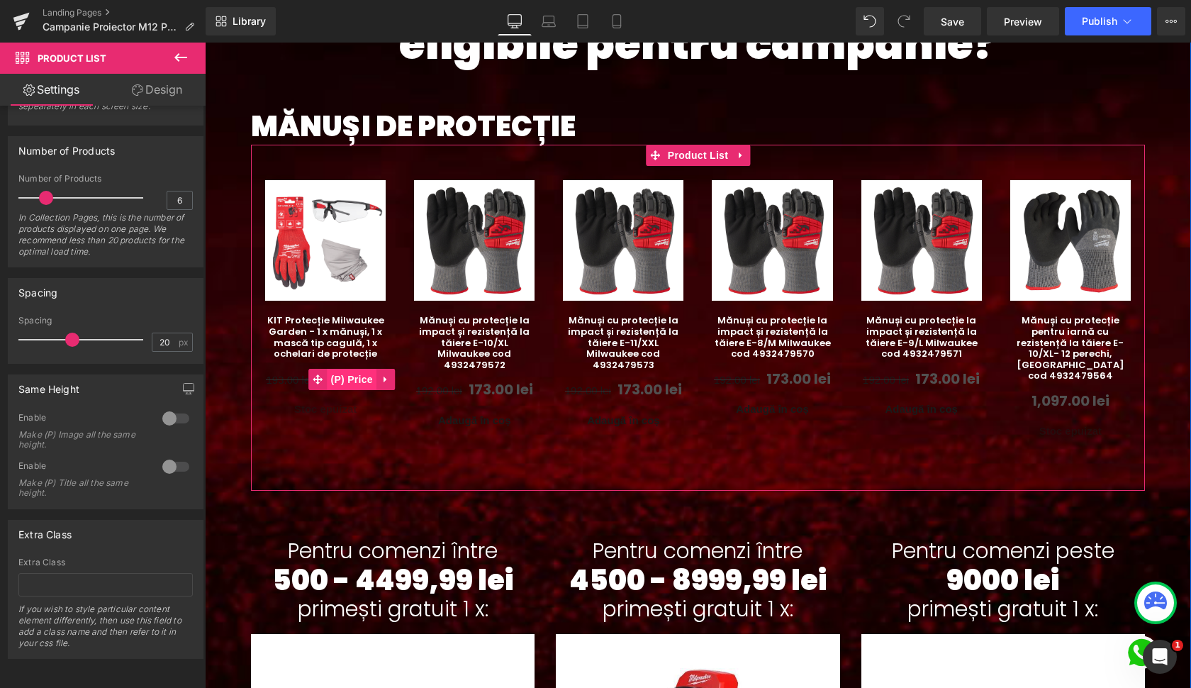
click at [327, 372] on span "(P) Price" at bounding box center [352, 379] width 50 height 21
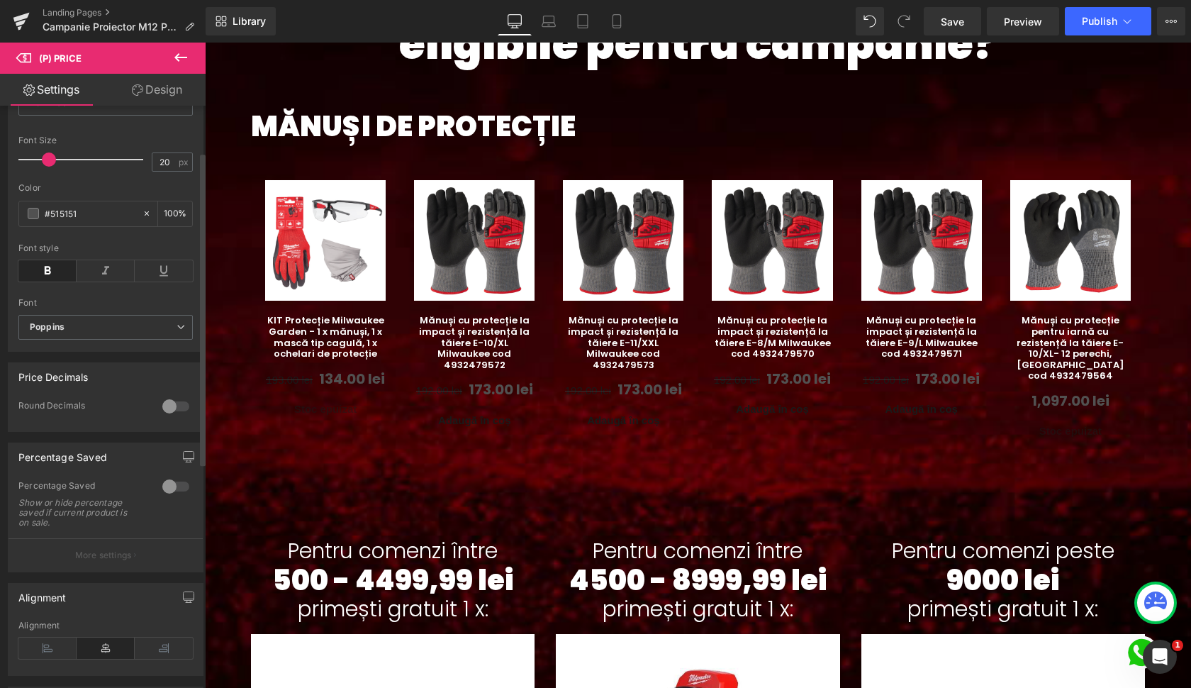
scroll to position [379, 0]
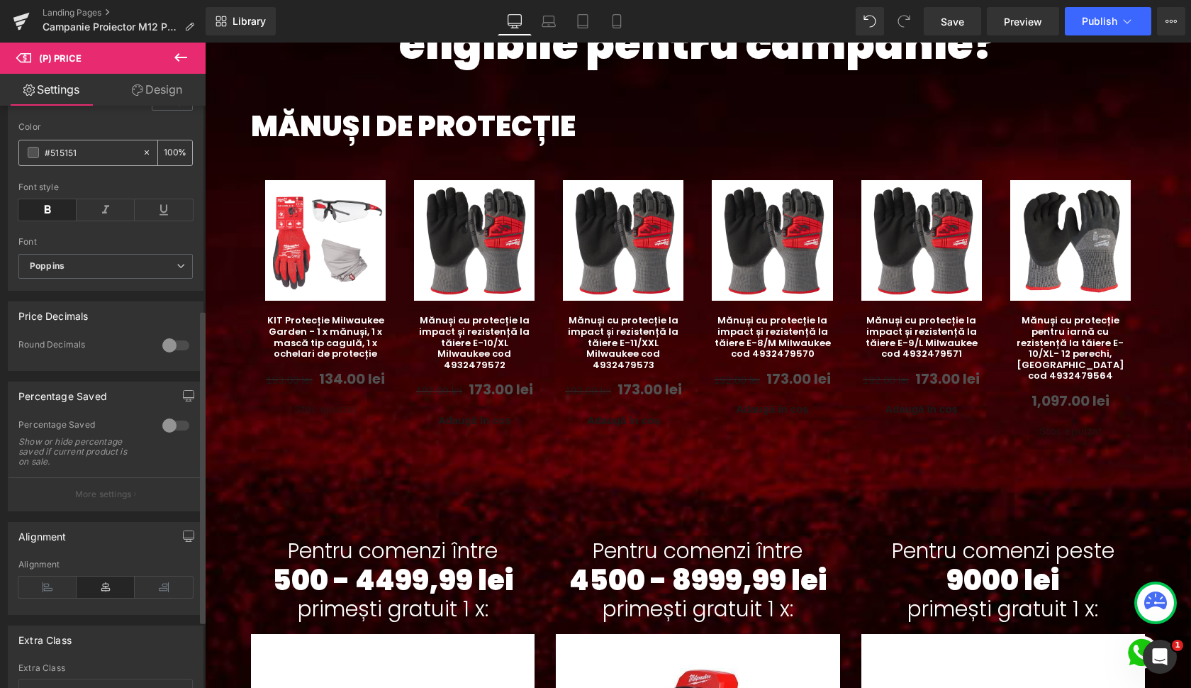
click at [78, 160] on input "#515151" at bounding box center [90, 153] width 91 height 16
type input "#f"
type input "0"
type input "#fff"
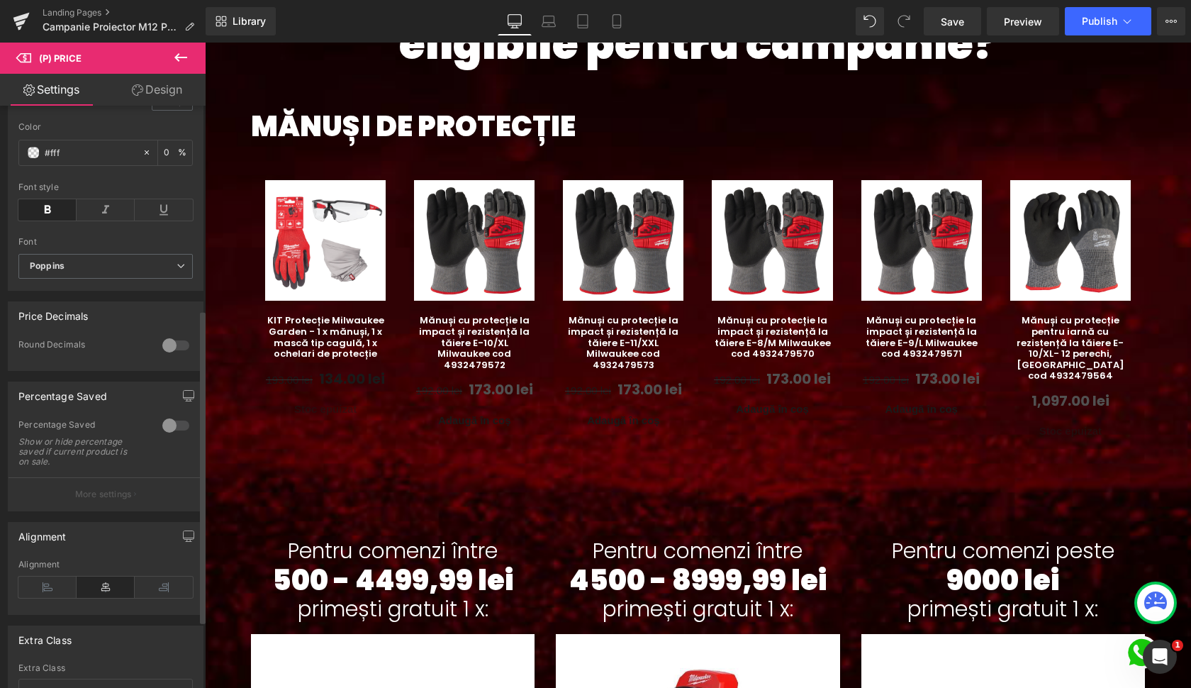
type input "100"
click at [77, 182] on div at bounding box center [105, 177] width 174 height 9
type input "#ffffff"
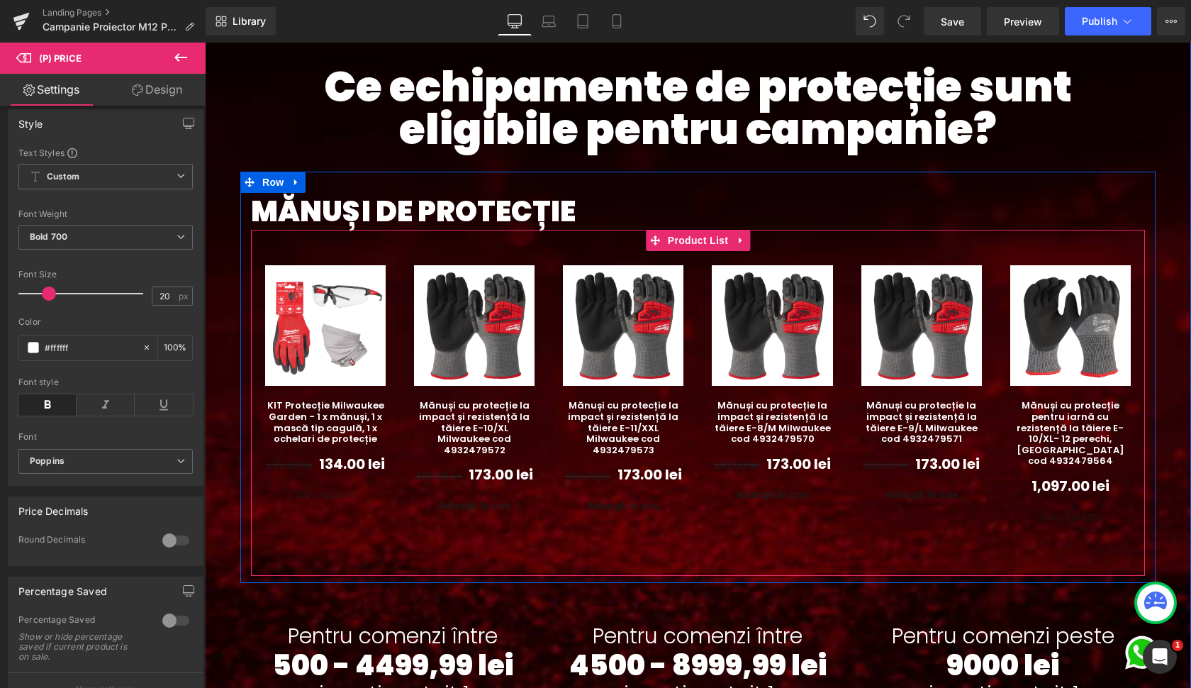
scroll to position [835, 0]
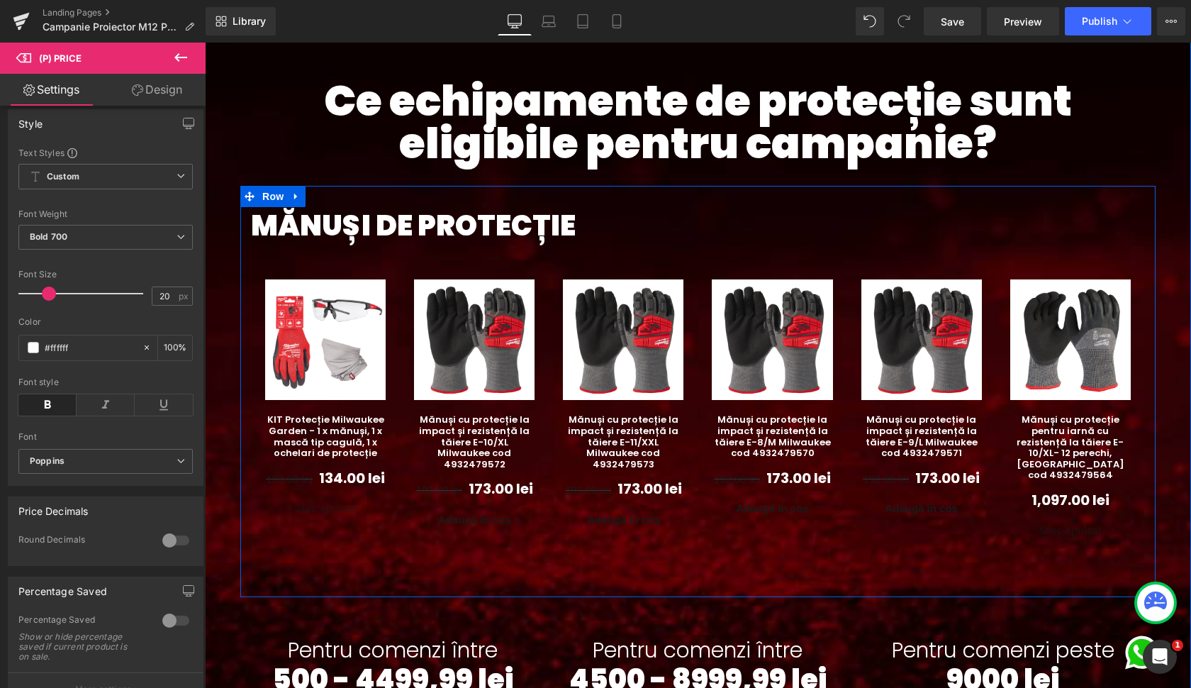
click at [409, 229] on h1 "MĂNUȘI DE PROTECȚIE" at bounding box center [698, 225] width 894 height 37
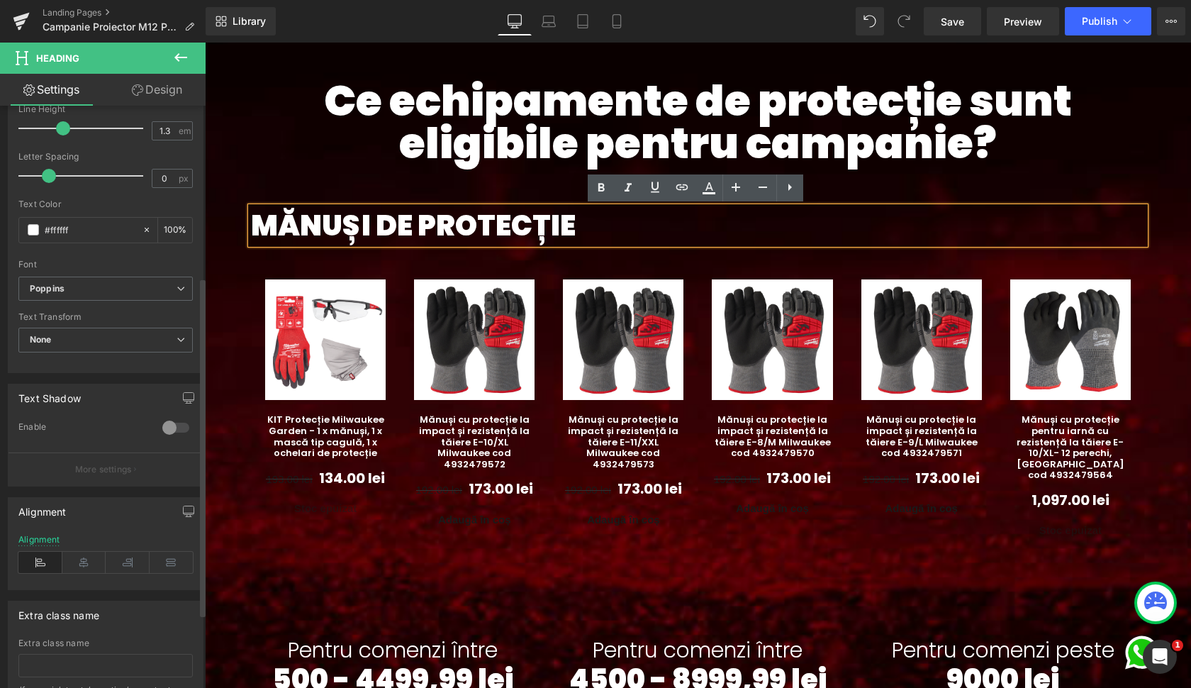
scroll to position [343, 0]
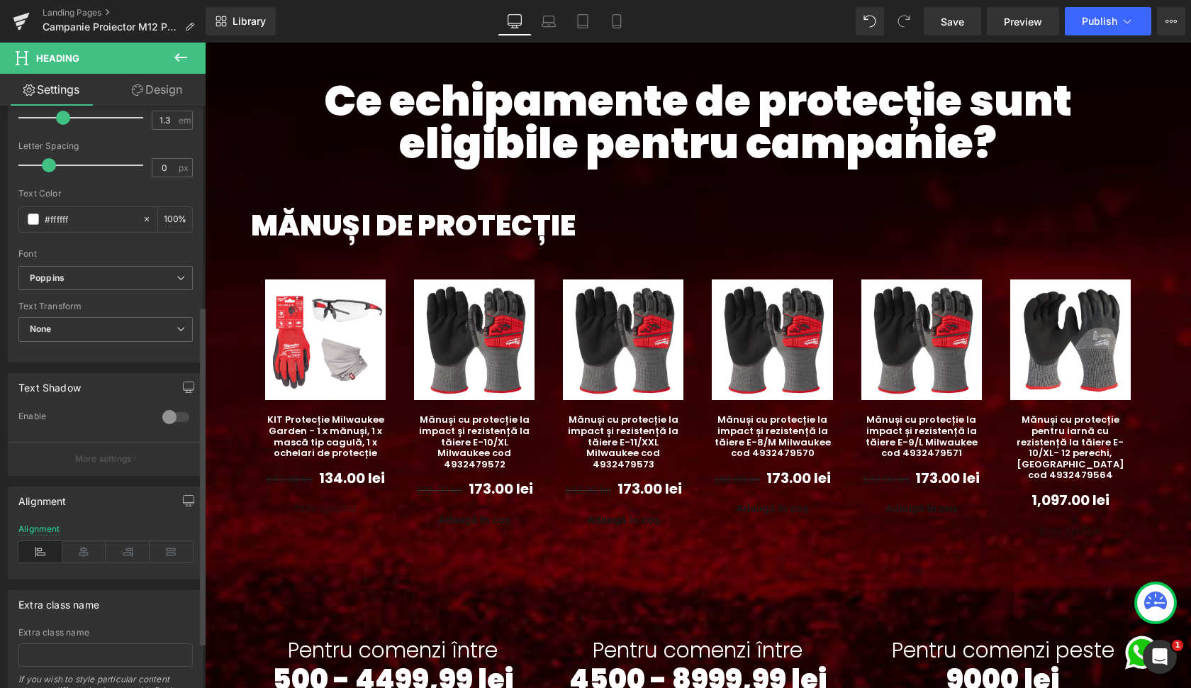
drag, startPoint x: 79, startPoint y: 546, endPoint x: 61, endPoint y: 448, distance: 99.6
click at [79, 546] on icon at bounding box center [84, 551] width 44 height 21
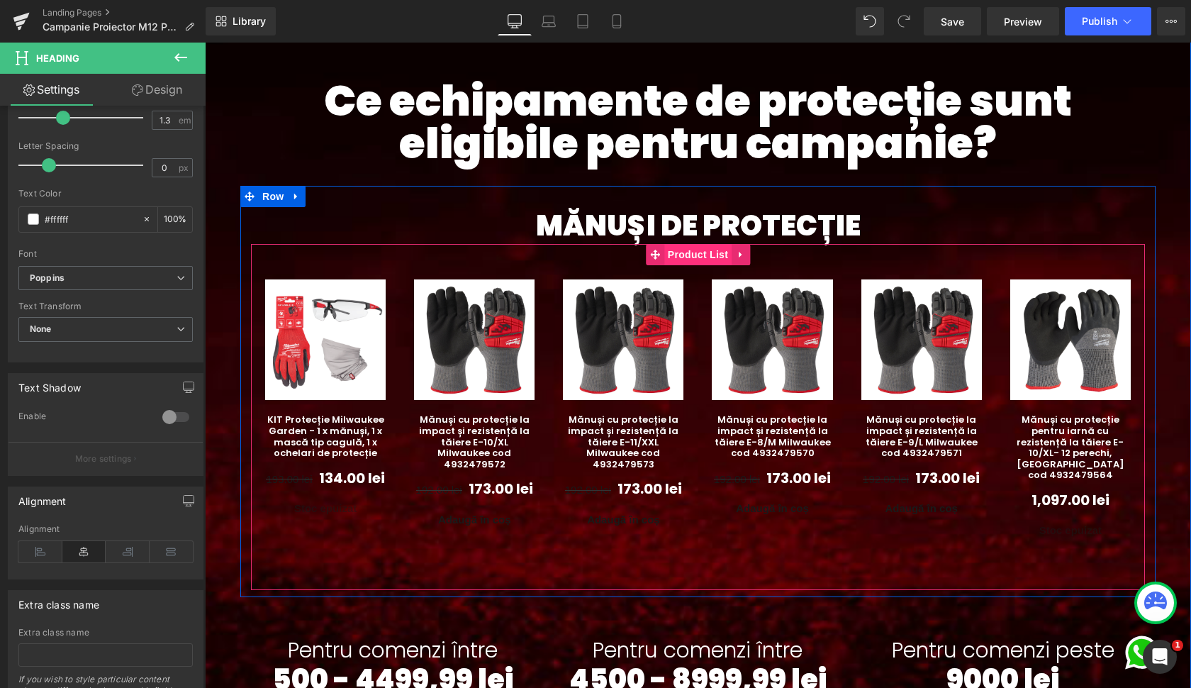
click at [690, 257] on span "Product List" at bounding box center [697, 254] width 67 height 21
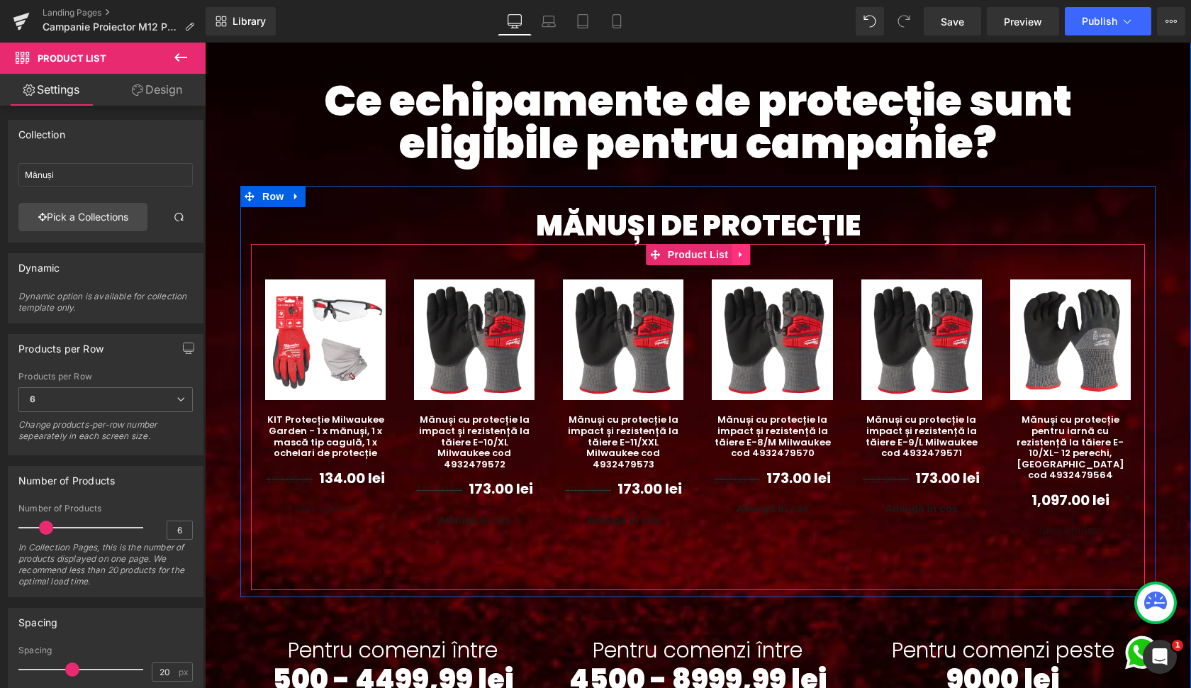
click at [737, 259] on icon at bounding box center [741, 255] width 10 height 11
click at [749, 257] on icon at bounding box center [750, 255] width 10 height 10
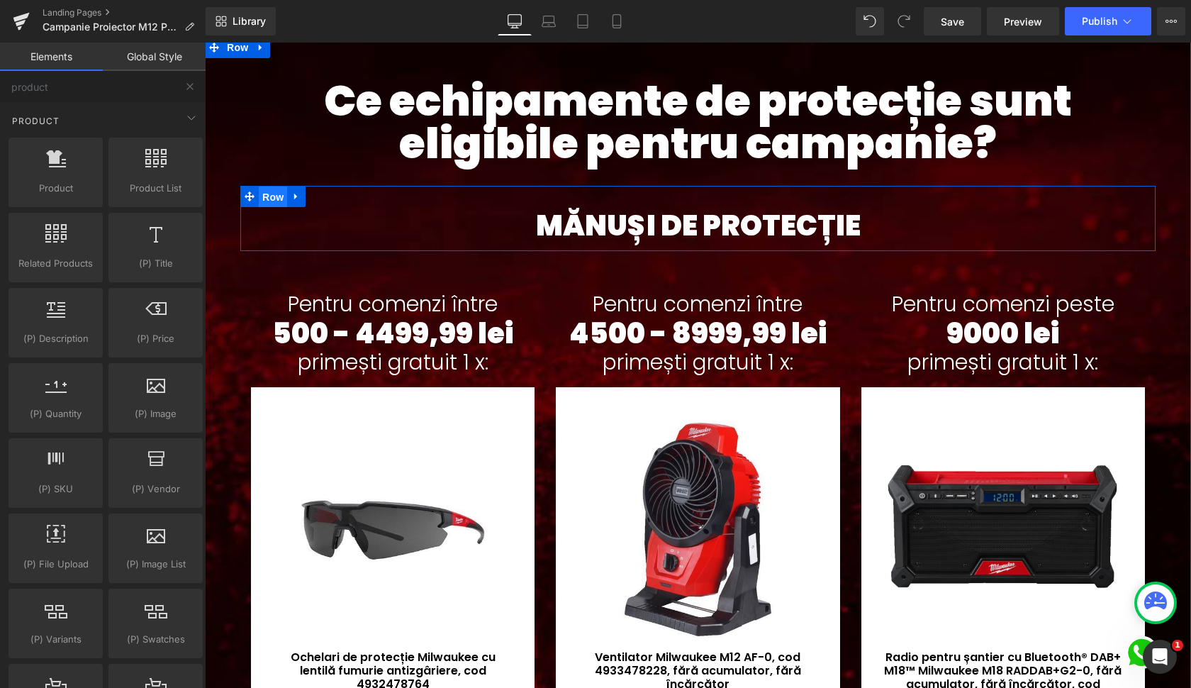
click at [272, 202] on span "Row" at bounding box center [273, 197] width 28 height 21
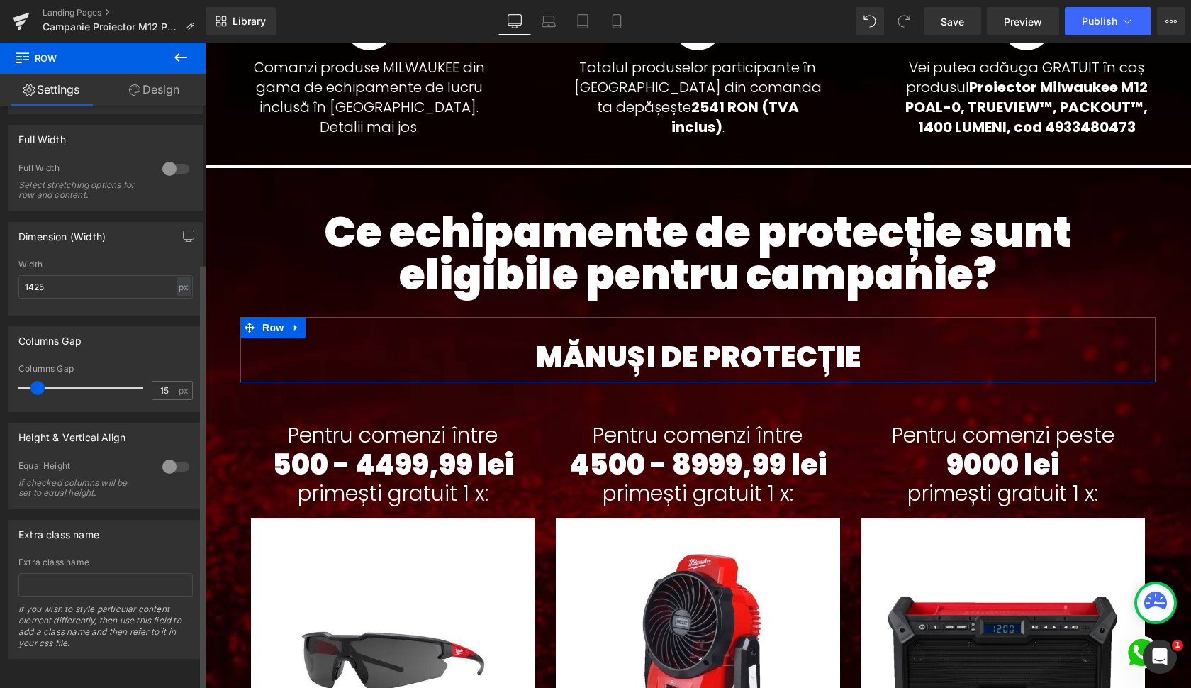
scroll to position [214, 0]
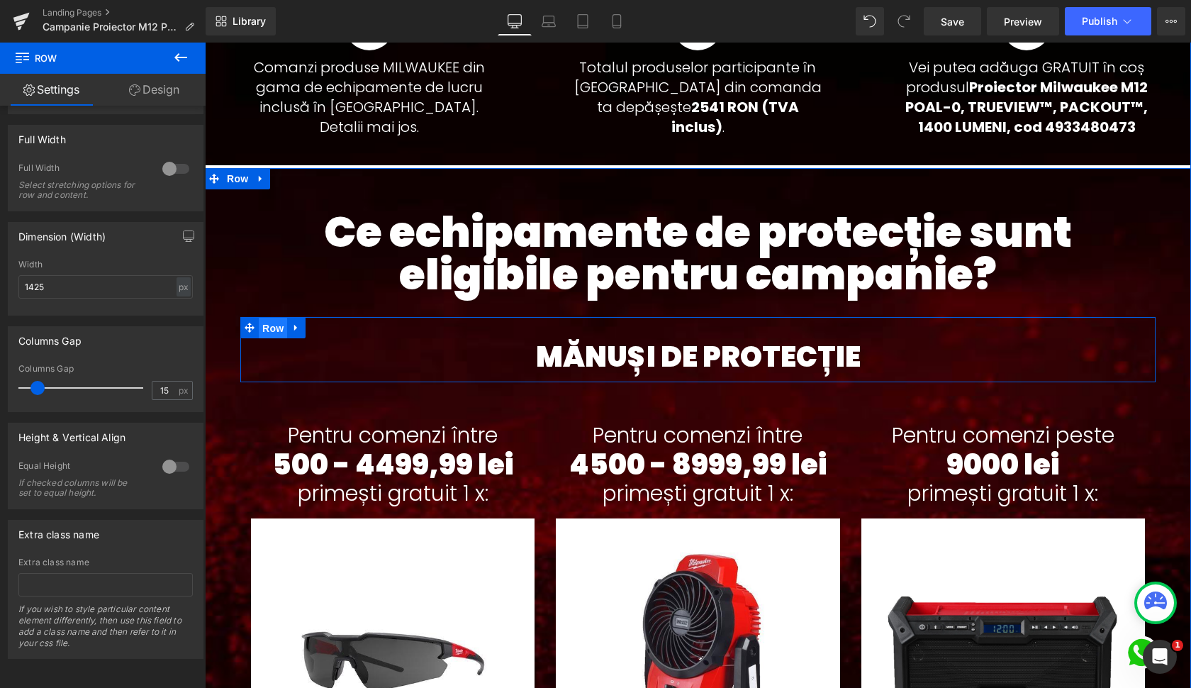
click at [276, 333] on span "Row" at bounding box center [273, 328] width 28 height 21
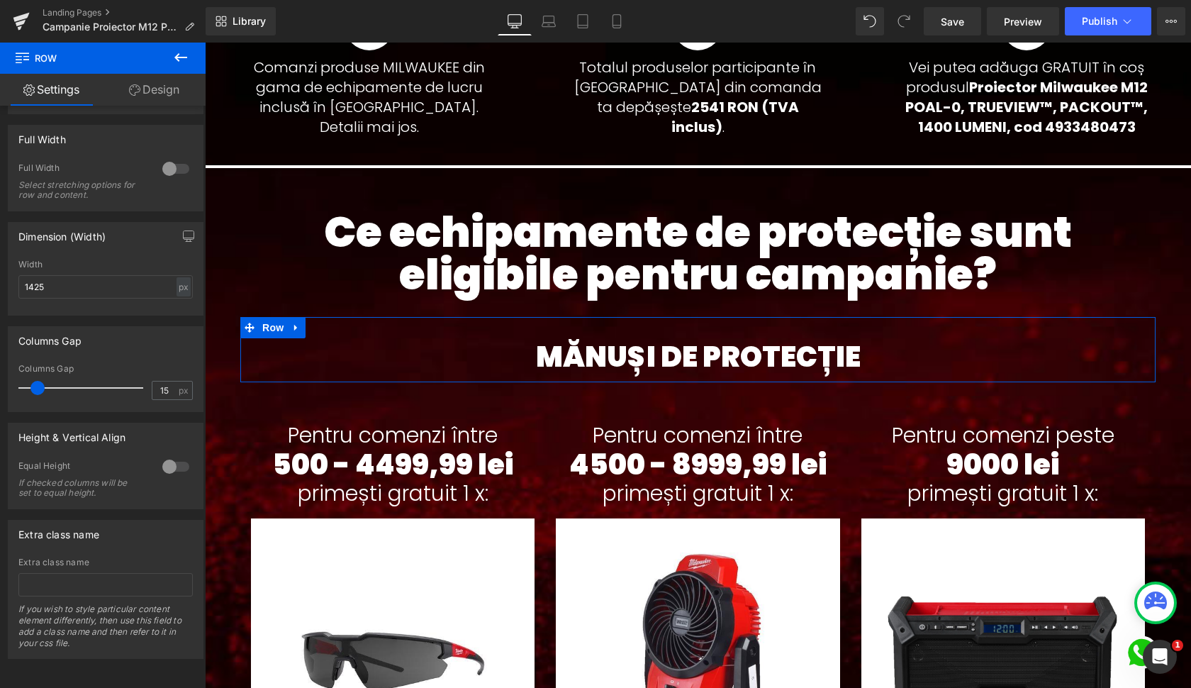
click at [172, 97] on link "Design" at bounding box center [154, 90] width 103 height 32
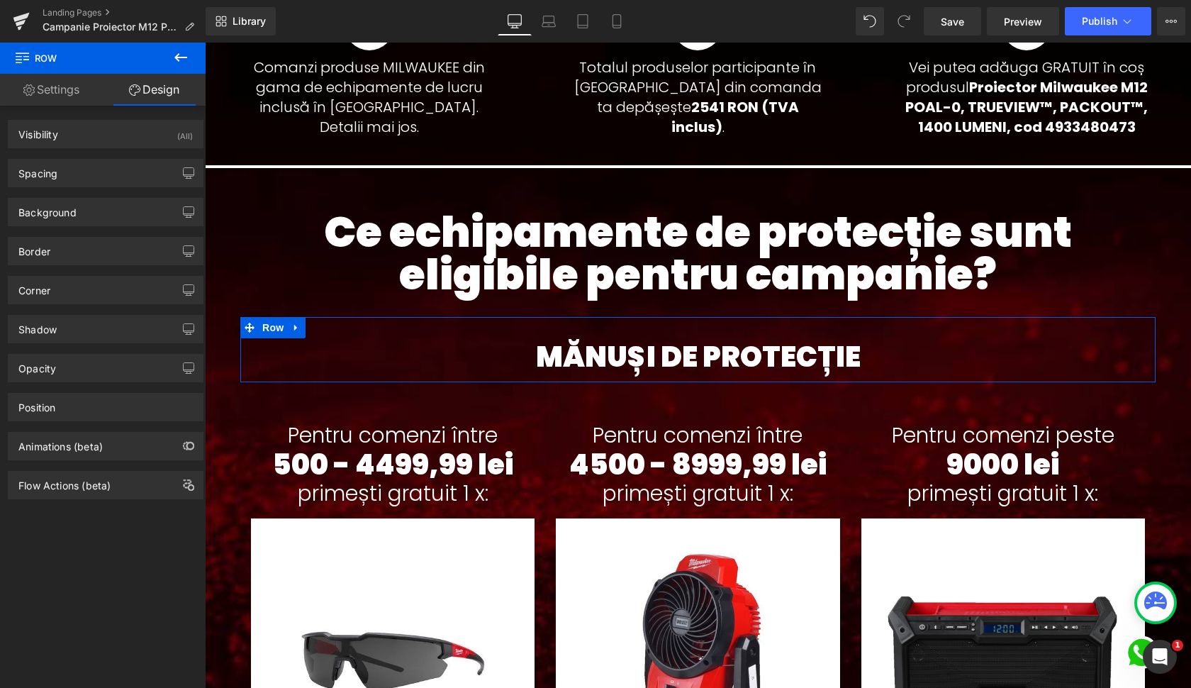
click at [74, 89] on link "Settings" at bounding box center [51, 90] width 103 height 32
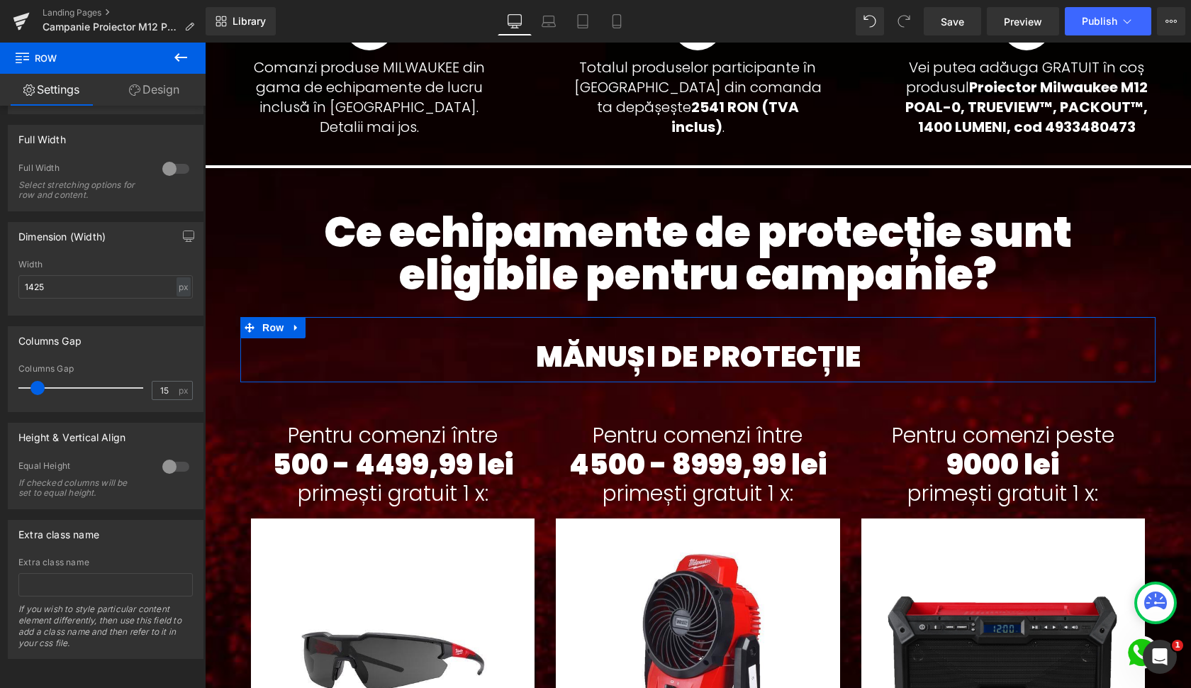
scroll to position [213, 0]
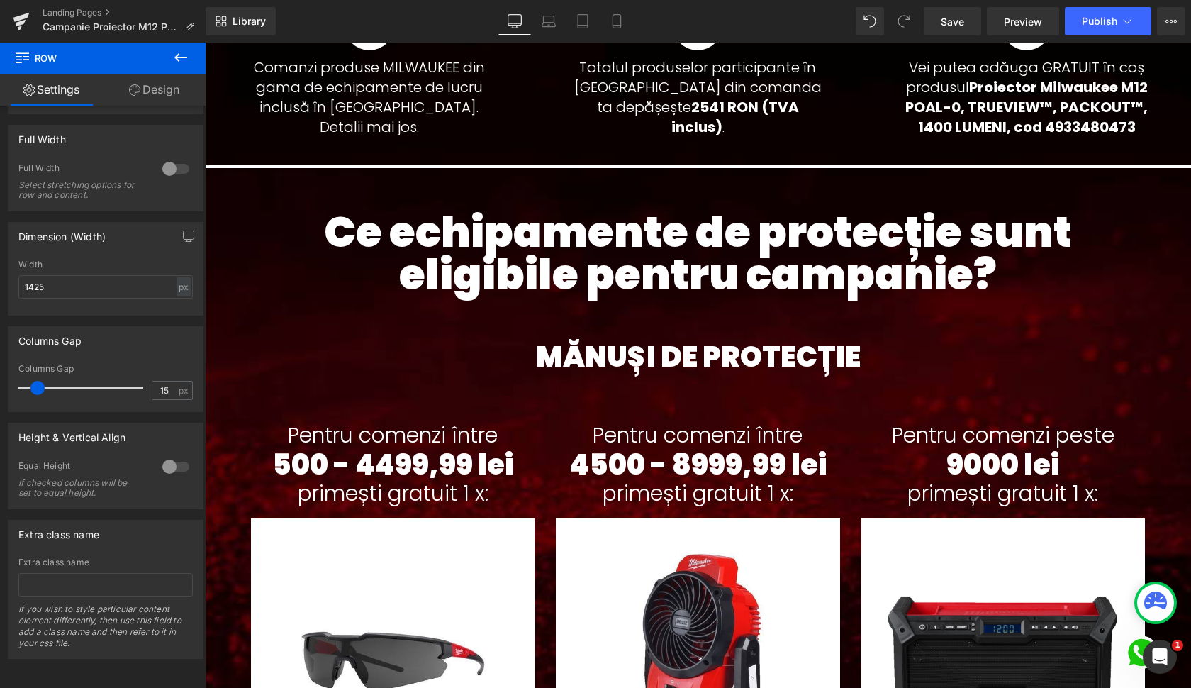
click at [184, 56] on icon at bounding box center [180, 57] width 17 height 17
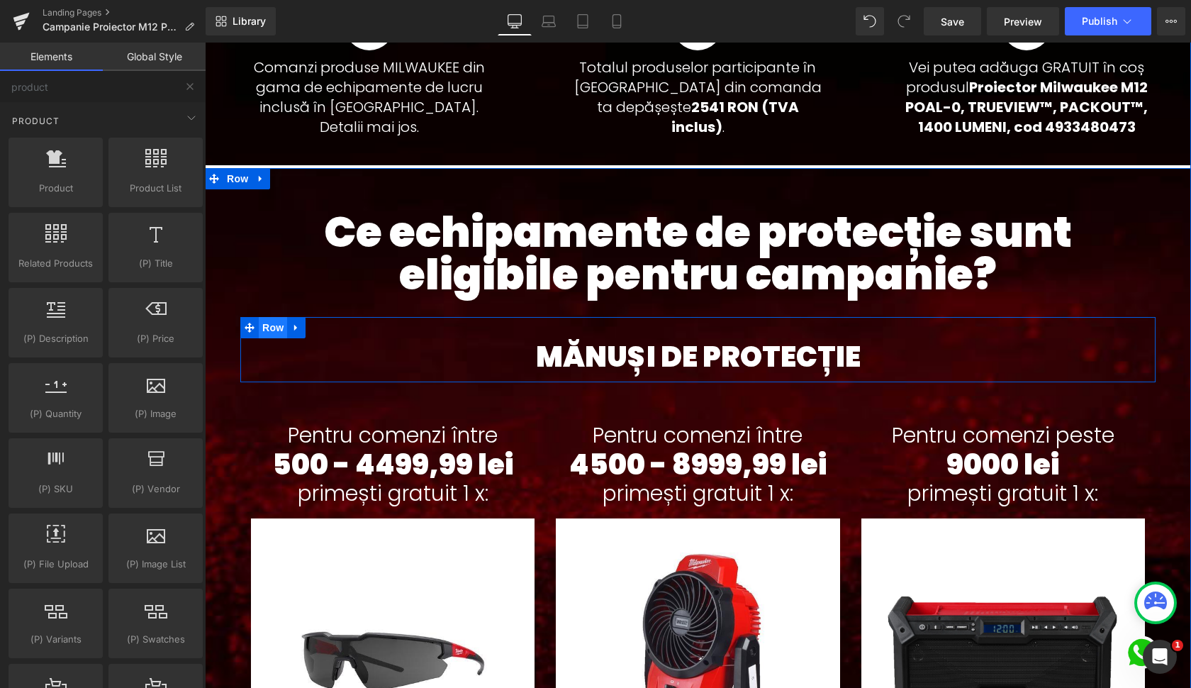
click at [277, 332] on span "Row" at bounding box center [273, 327] width 28 height 21
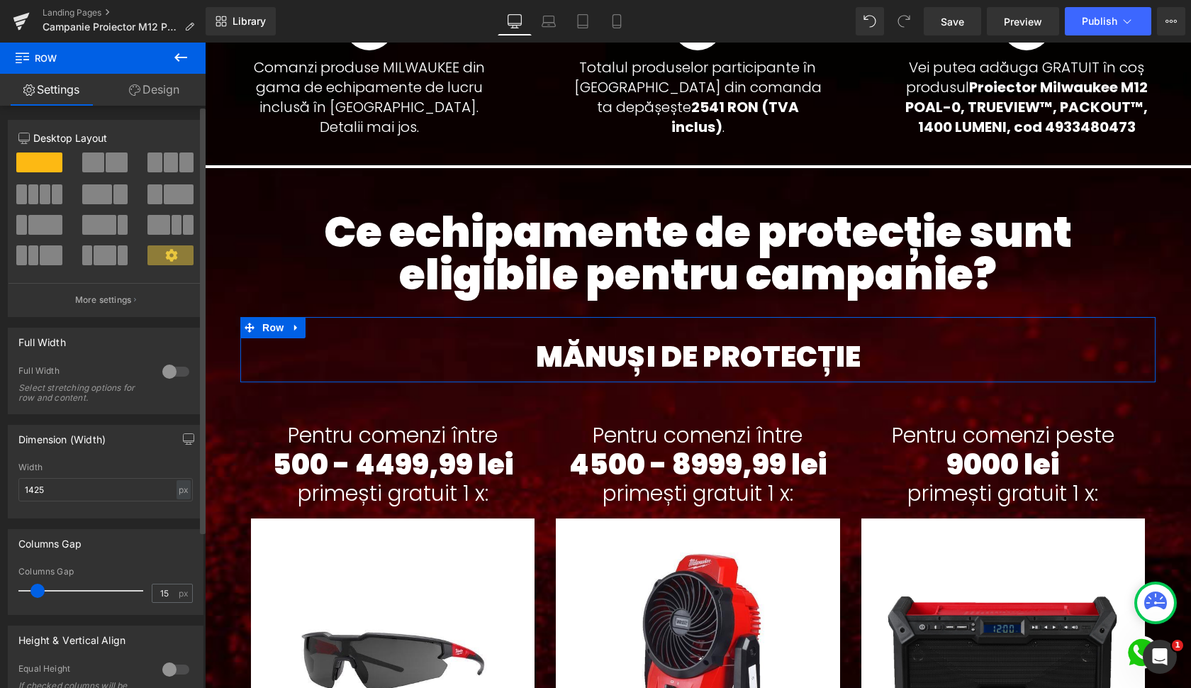
click at [35, 198] on span at bounding box center [33, 194] width 11 height 20
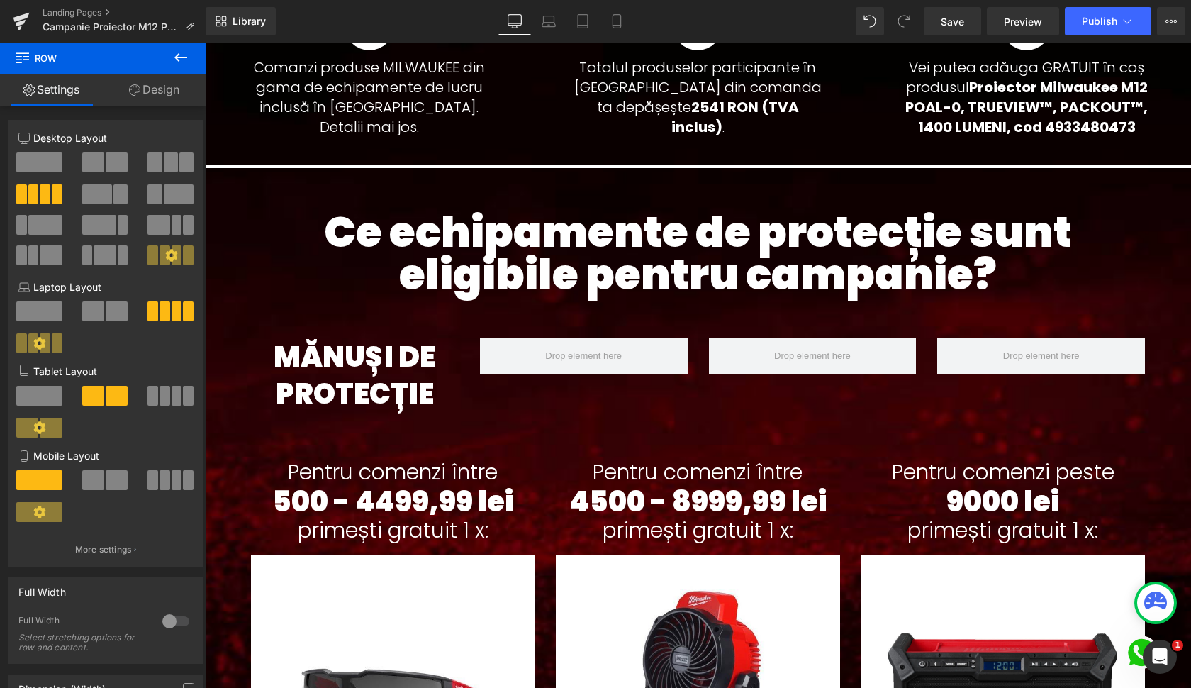
drag, startPoint x: 185, startPoint y: 52, endPoint x: 174, endPoint y: 62, distance: 15.6
click at [185, 52] on icon at bounding box center [180, 57] width 17 height 17
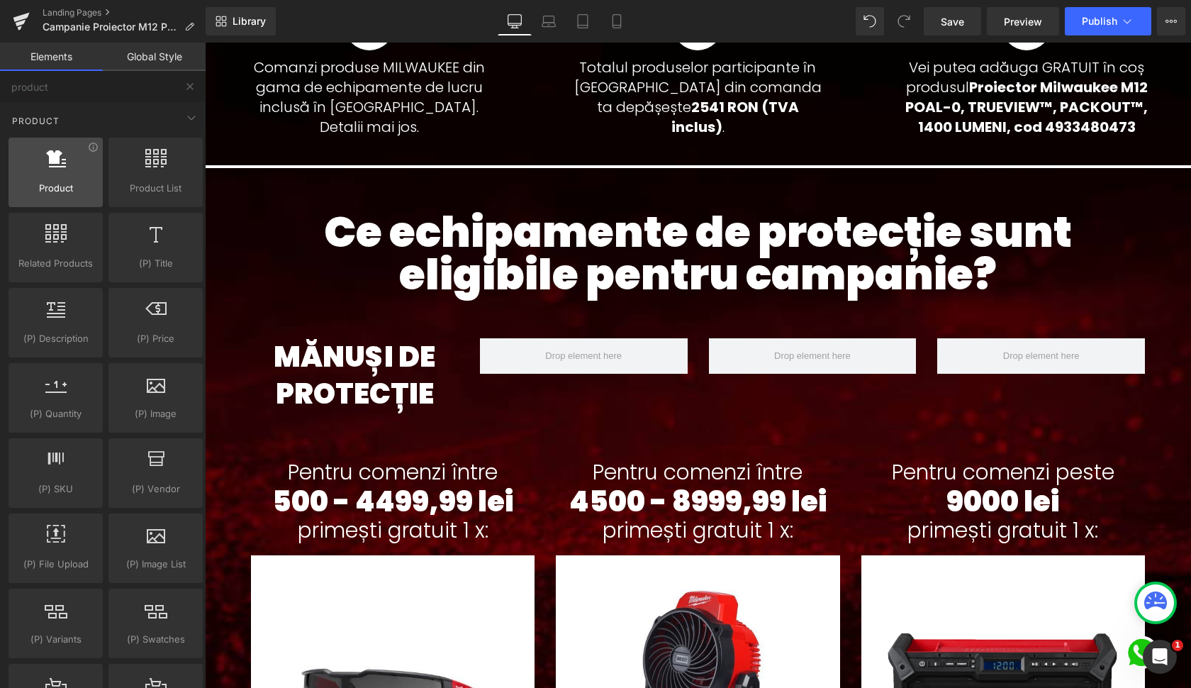
scroll to position [0, 0]
click at [67, 84] on input "product" at bounding box center [87, 86] width 174 height 31
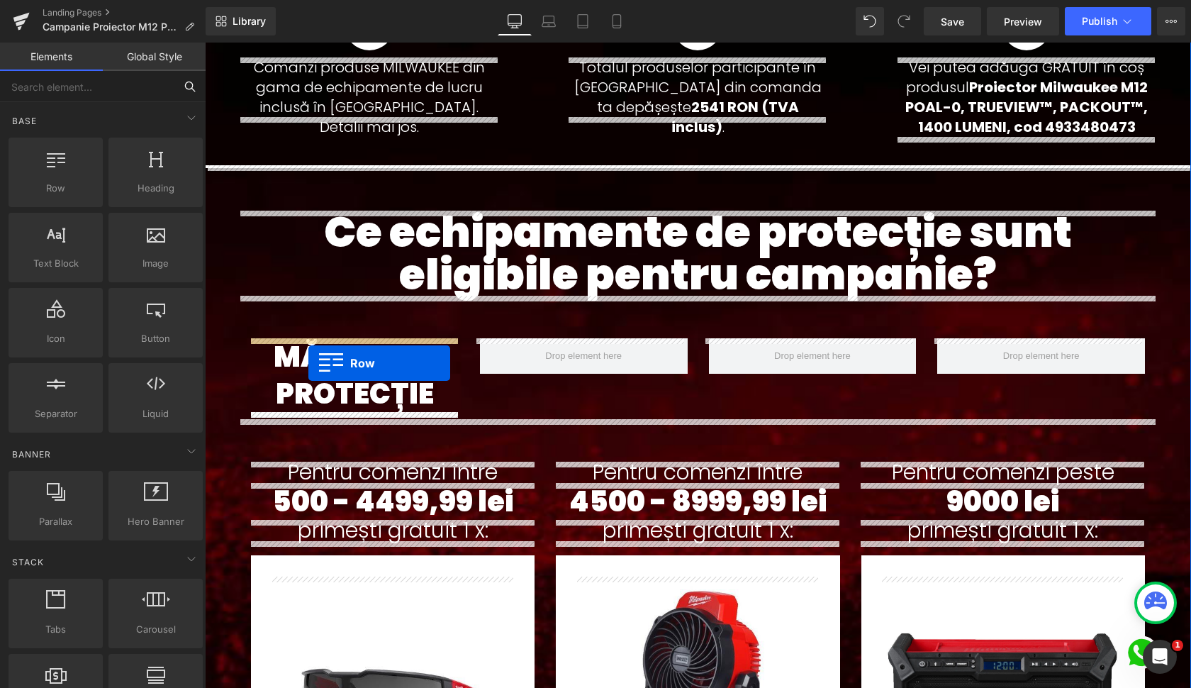
drag, startPoint x: 267, startPoint y: 232, endPoint x: 308, endPoint y: 363, distance: 137.5
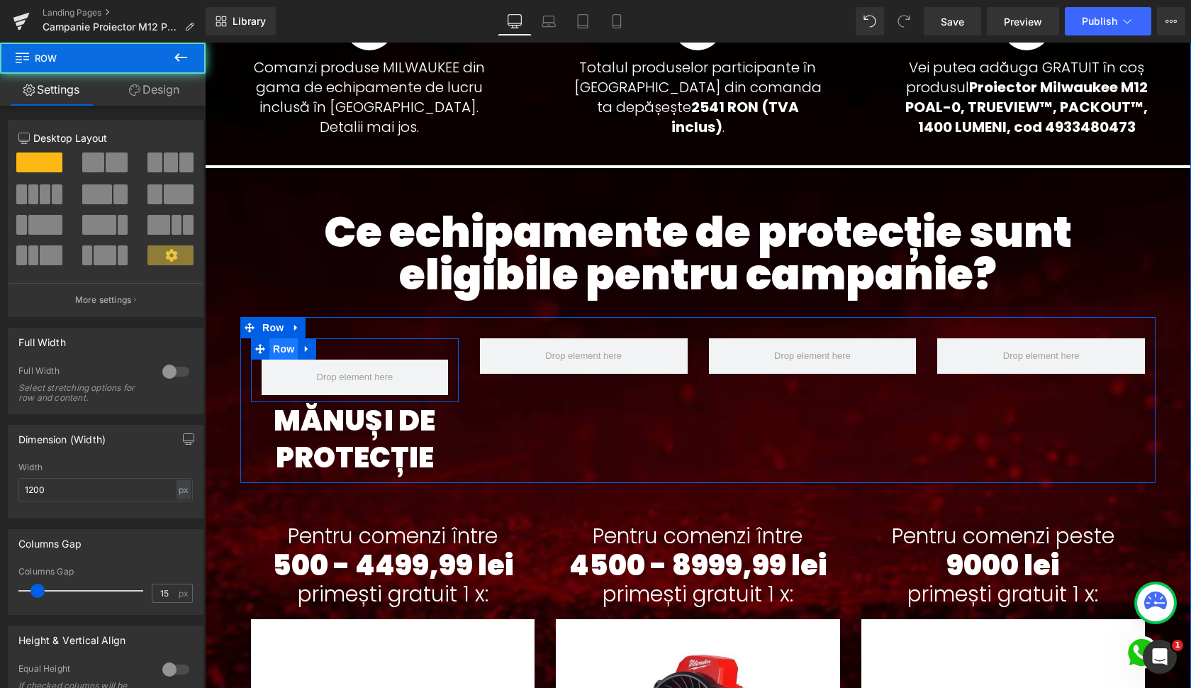
click at [283, 348] on span "Row" at bounding box center [283, 348] width 28 height 21
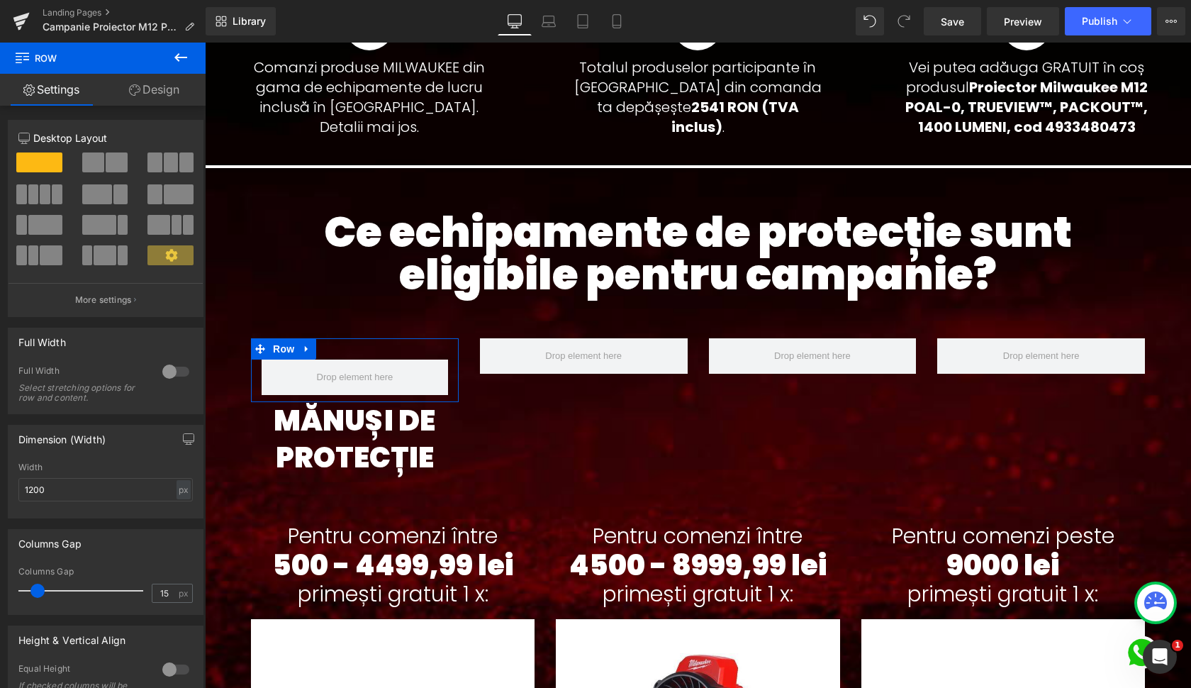
click at [172, 88] on link "Design" at bounding box center [154, 90] width 103 height 32
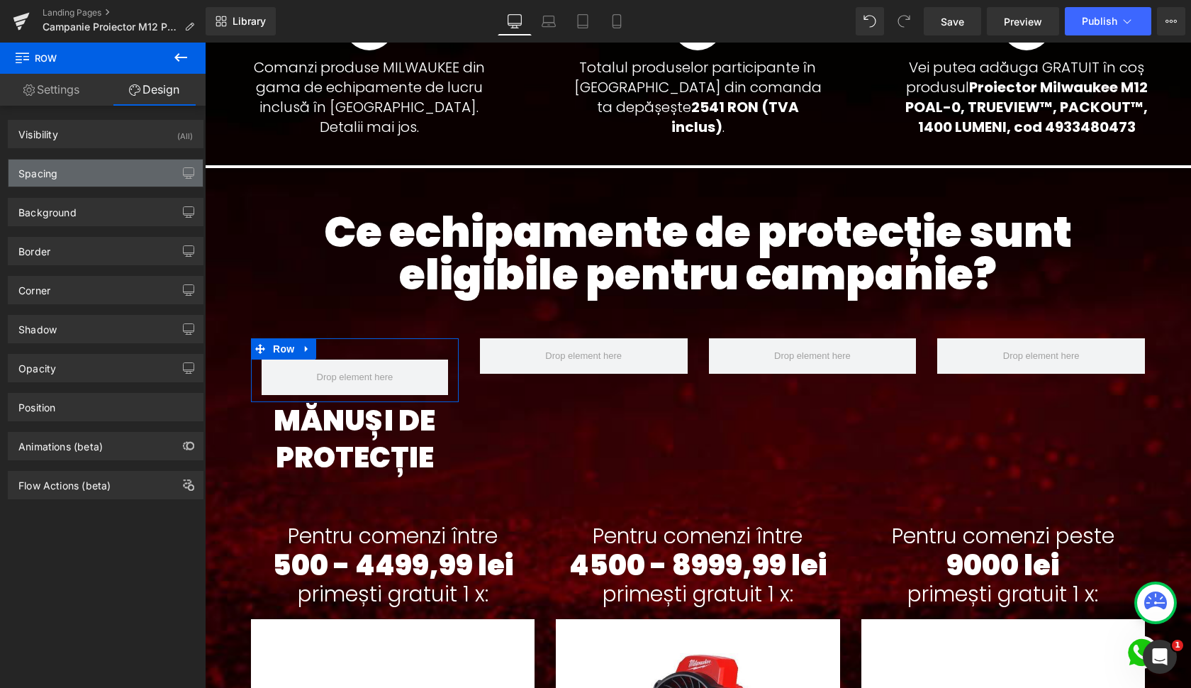
click at [72, 175] on div "Spacing" at bounding box center [106, 173] width 194 height 27
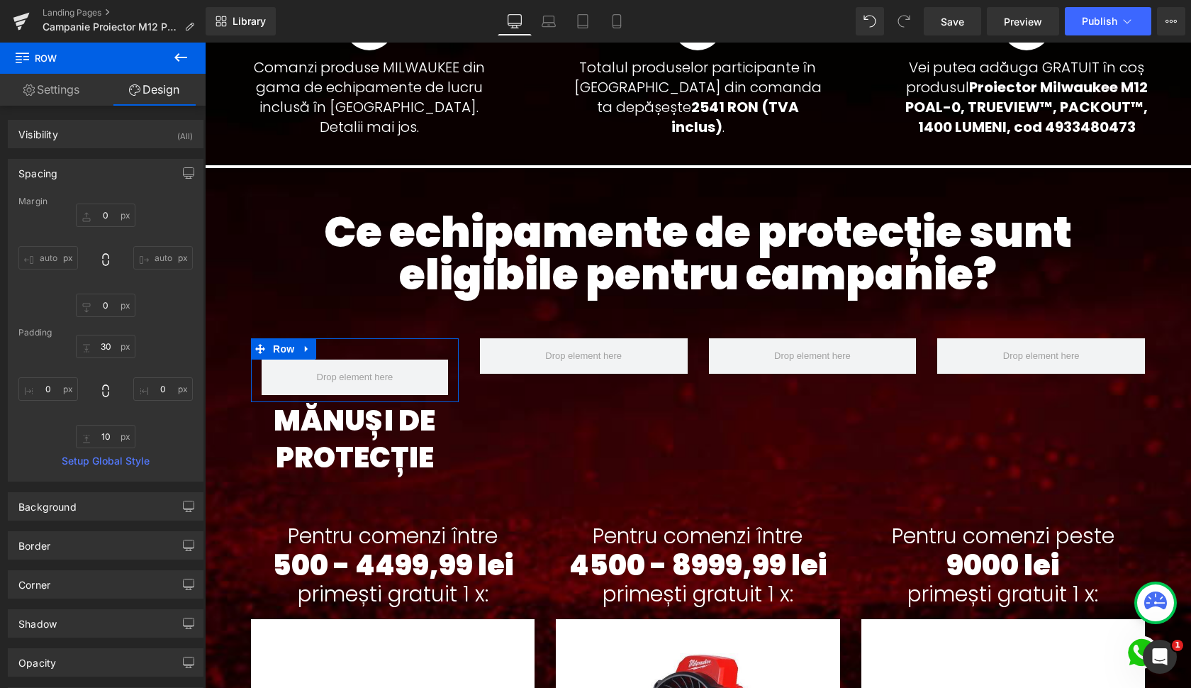
click at [72, 175] on div "Spacing" at bounding box center [106, 173] width 194 height 27
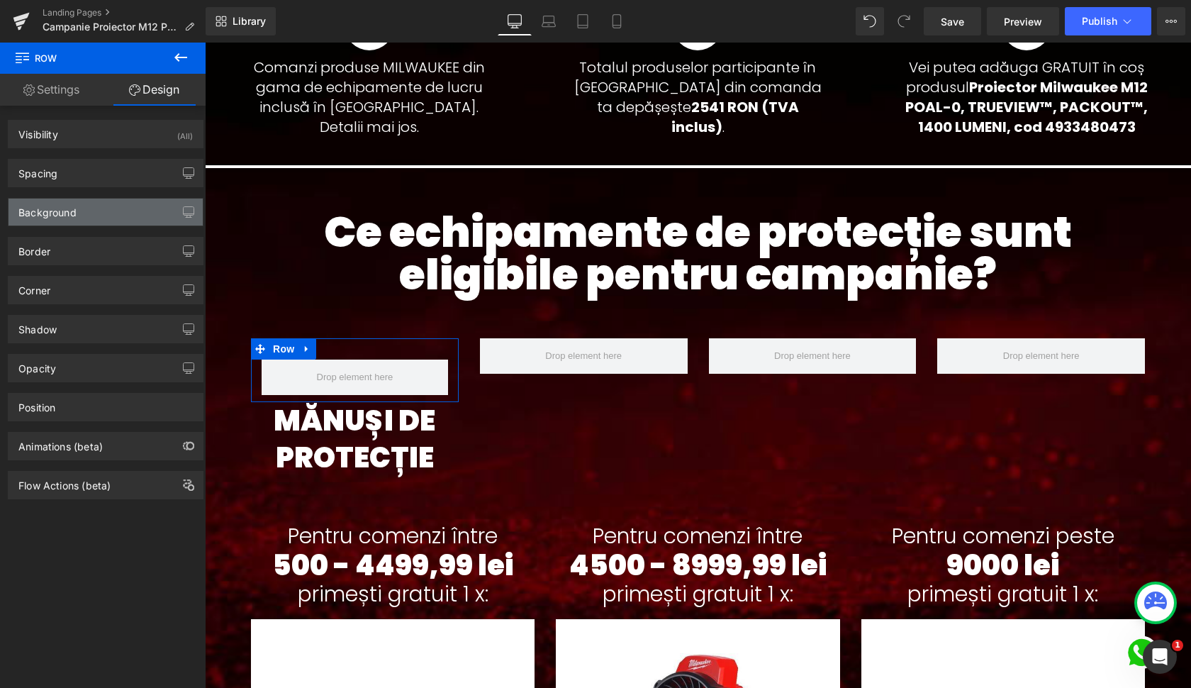
click at [59, 208] on div "Background" at bounding box center [47, 209] width 58 height 20
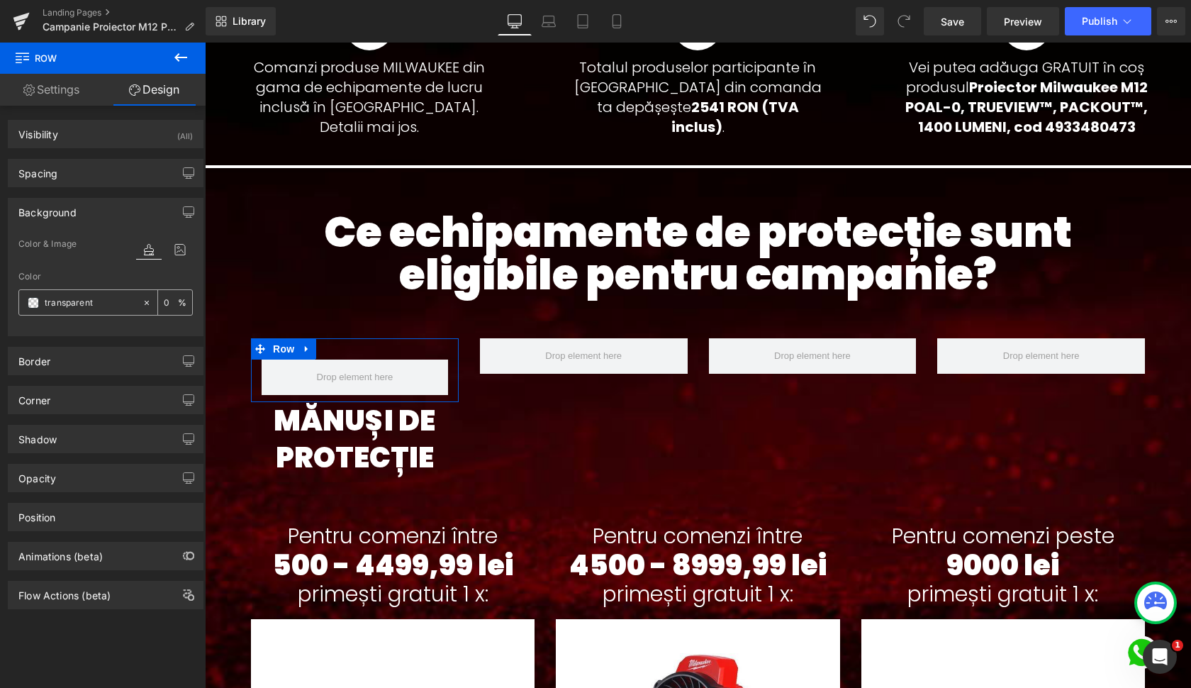
click at [96, 297] on input "transparent" at bounding box center [90, 303] width 91 height 16
type input "fff"
type input "100"
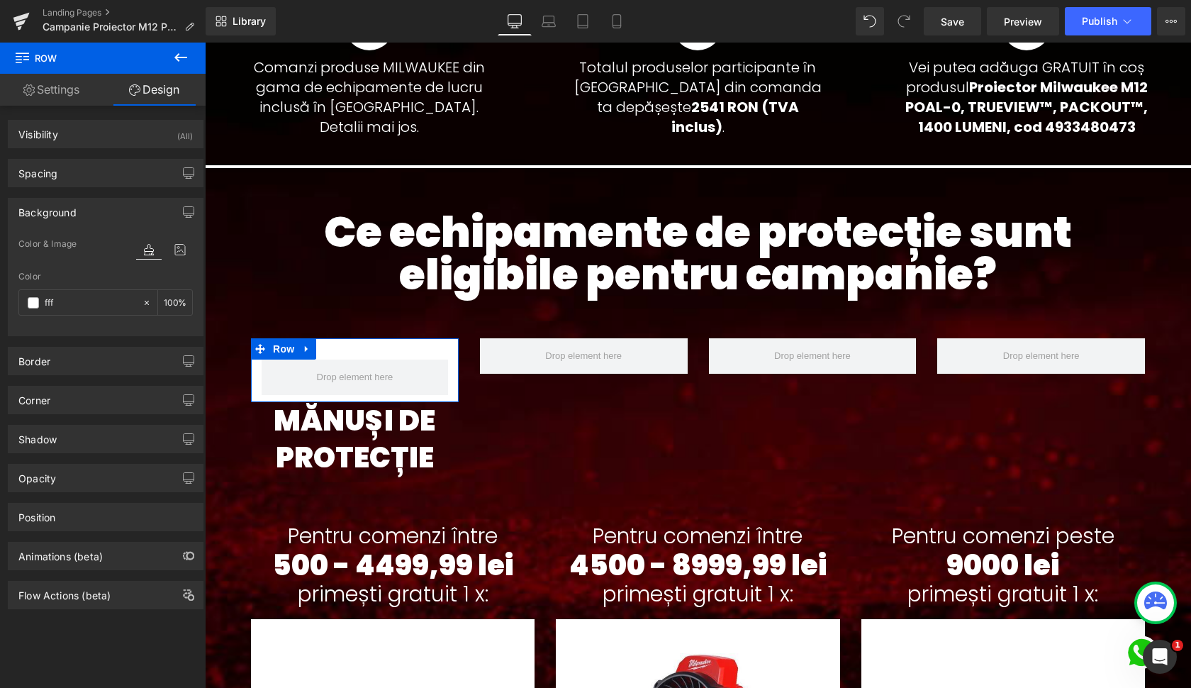
type input "#ffffff"
click at [77, 274] on div "Color" at bounding box center [105, 277] width 174 height 10
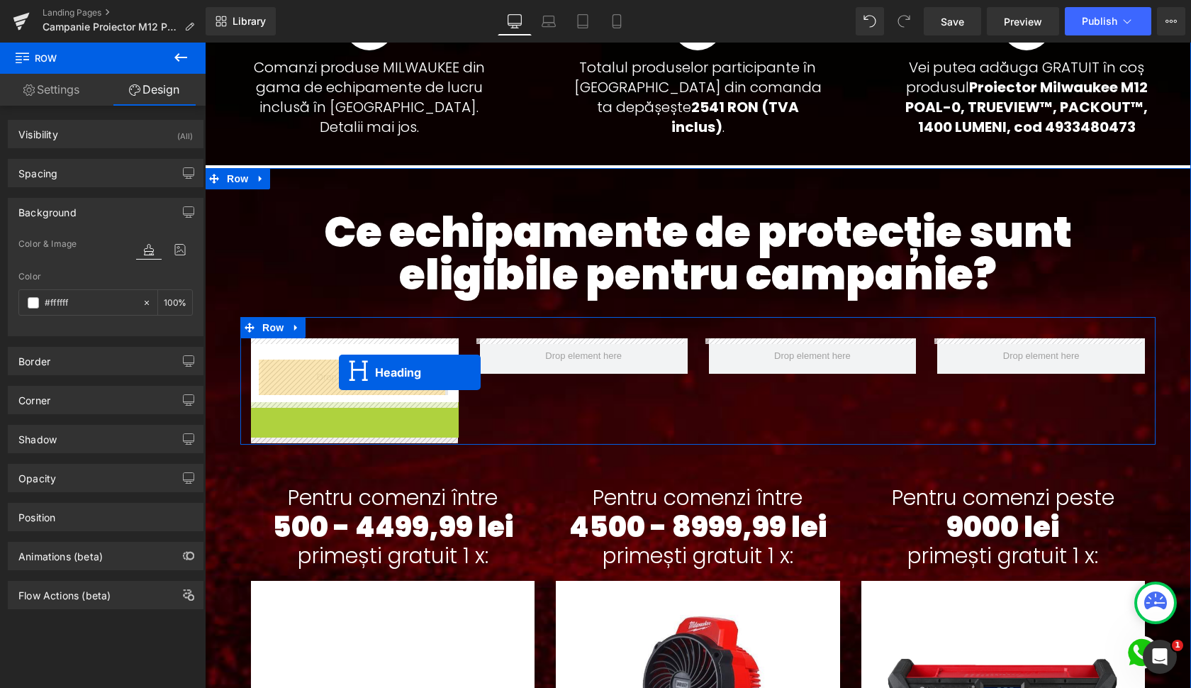
drag, startPoint x: 345, startPoint y: 444, endPoint x: 339, endPoint y: 372, distance: 71.8
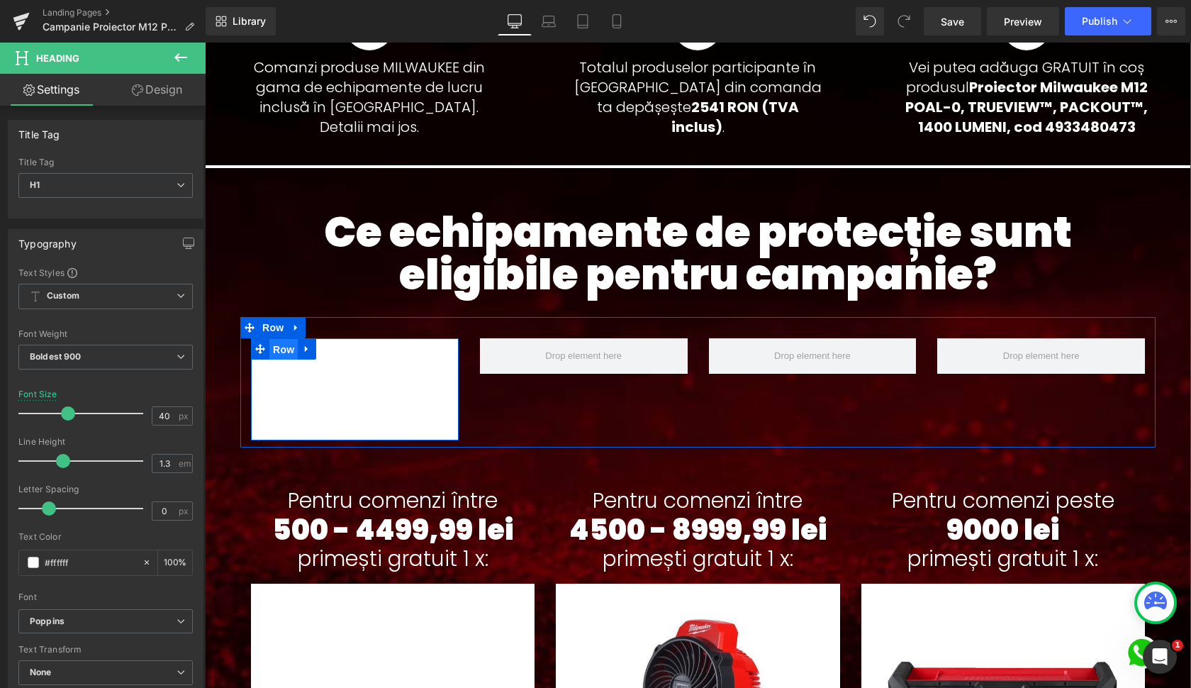
click at [284, 350] on span "Row" at bounding box center [283, 349] width 28 height 21
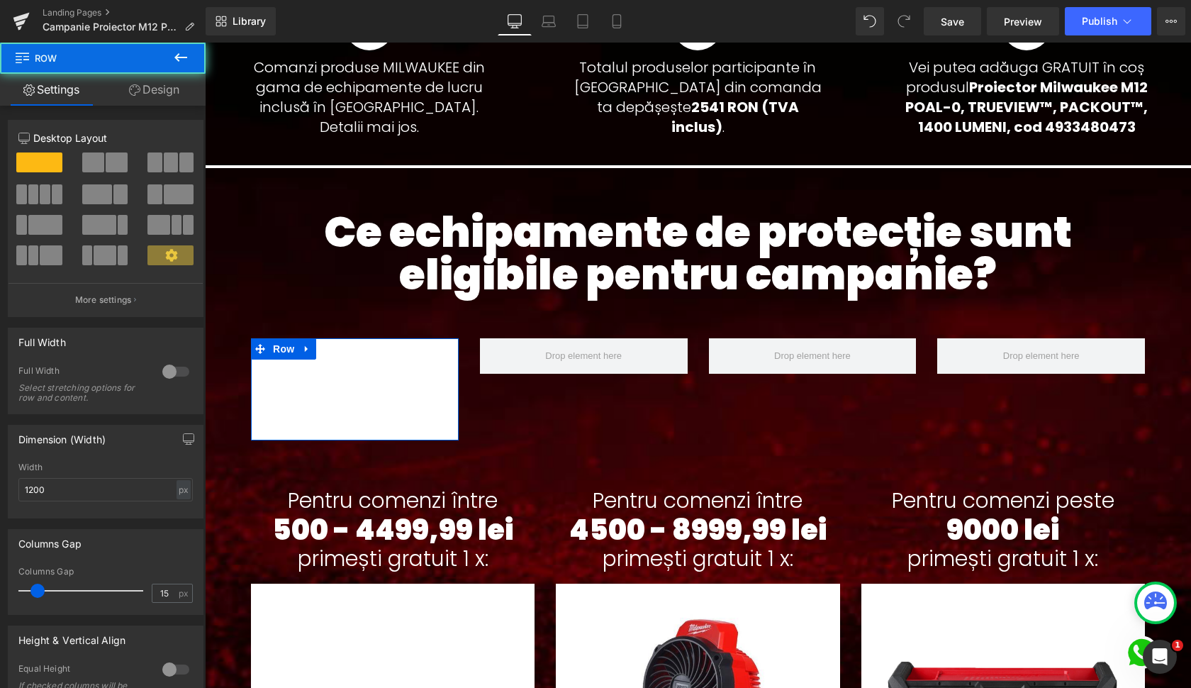
click at [160, 82] on link "Design" at bounding box center [154, 90] width 103 height 32
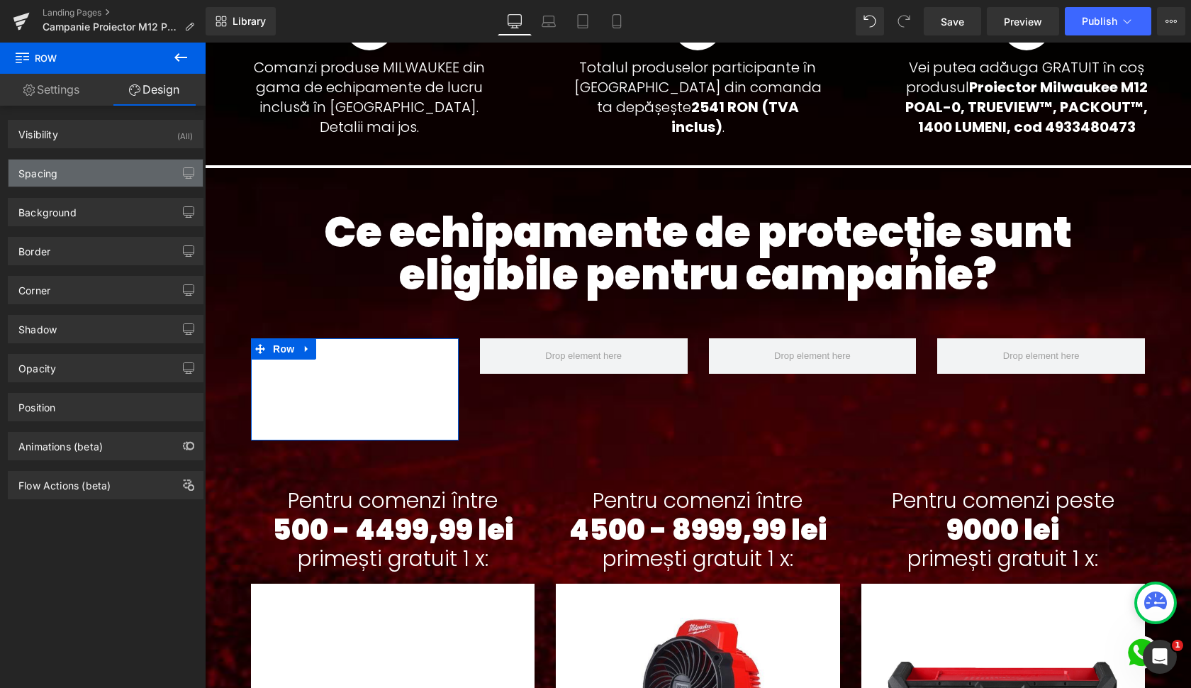
click at [58, 169] on div "Spacing" at bounding box center [106, 173] width 194 height 27
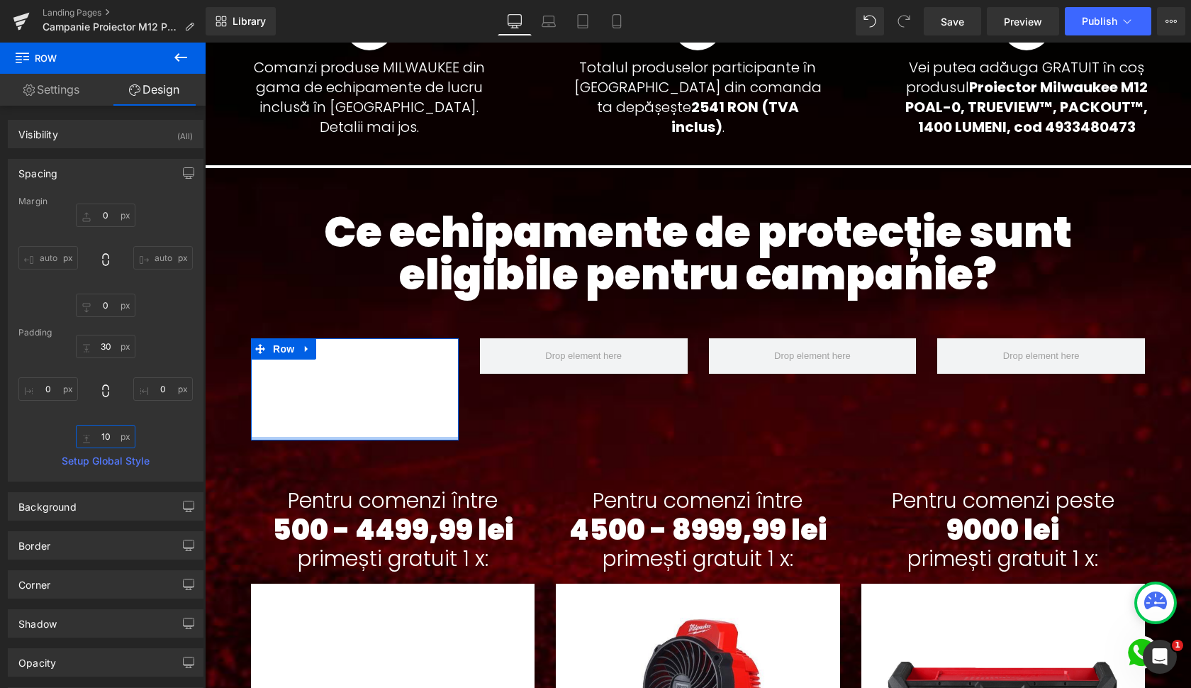
drag, startPoint x: 101, startPoint y: 433, endPoint x: 88, endPoint y: 438, distance: 14.4
click at [88, 438] on input "10" at bounding box center [106, 436] width 60 height 23
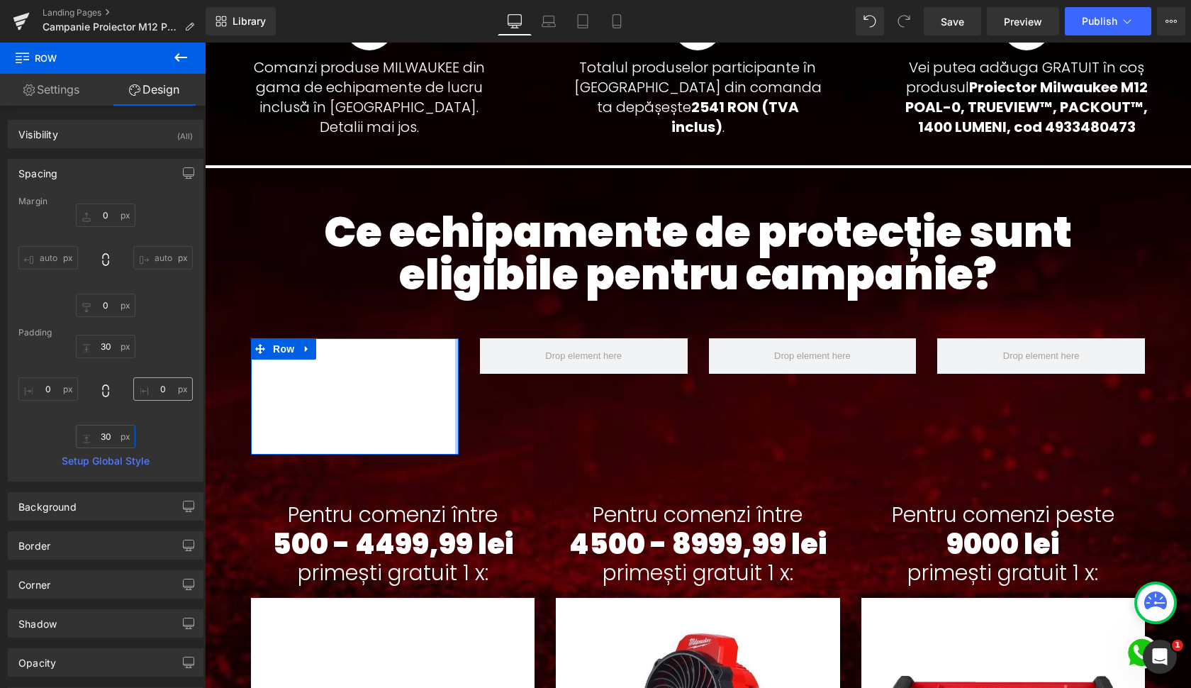
type input "30"
click at [155, 389] on input "0" at bounding box center [163, 388] width 60 height 23
type input "30"
click at [44, 391] on input "0" at bounding box center [48, 388] width 60 height 23
type input "30"
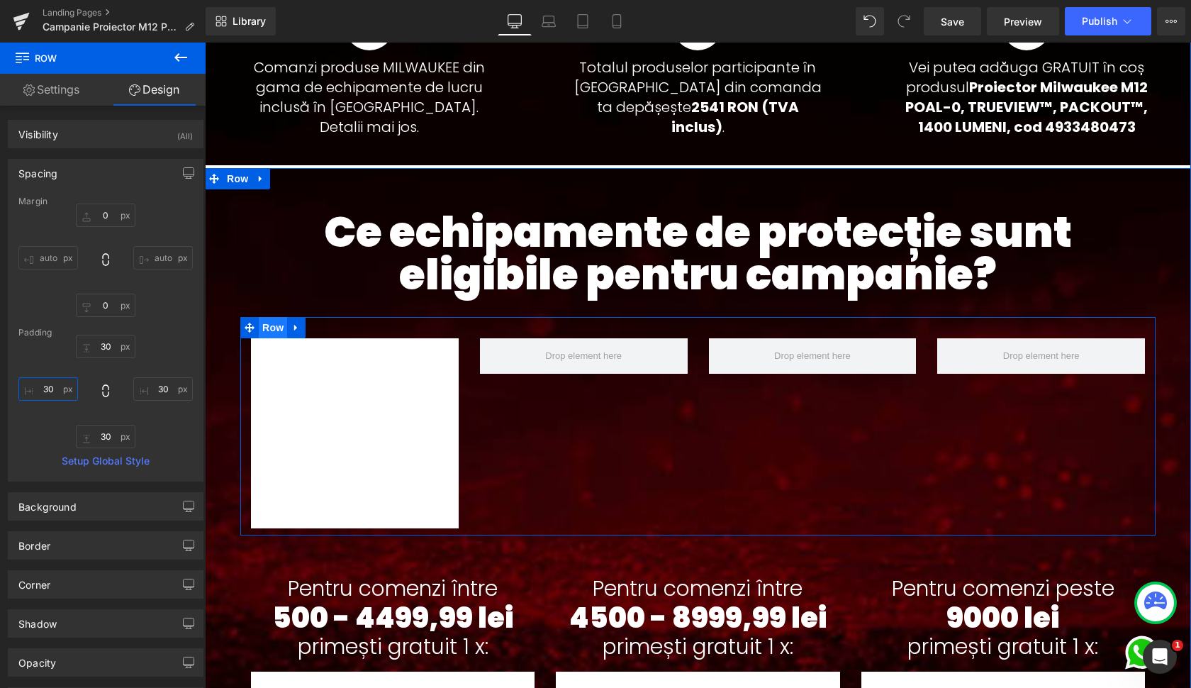
click at [275, 329] on span "Row" at bounding box center [273, 327] width 28 height 21
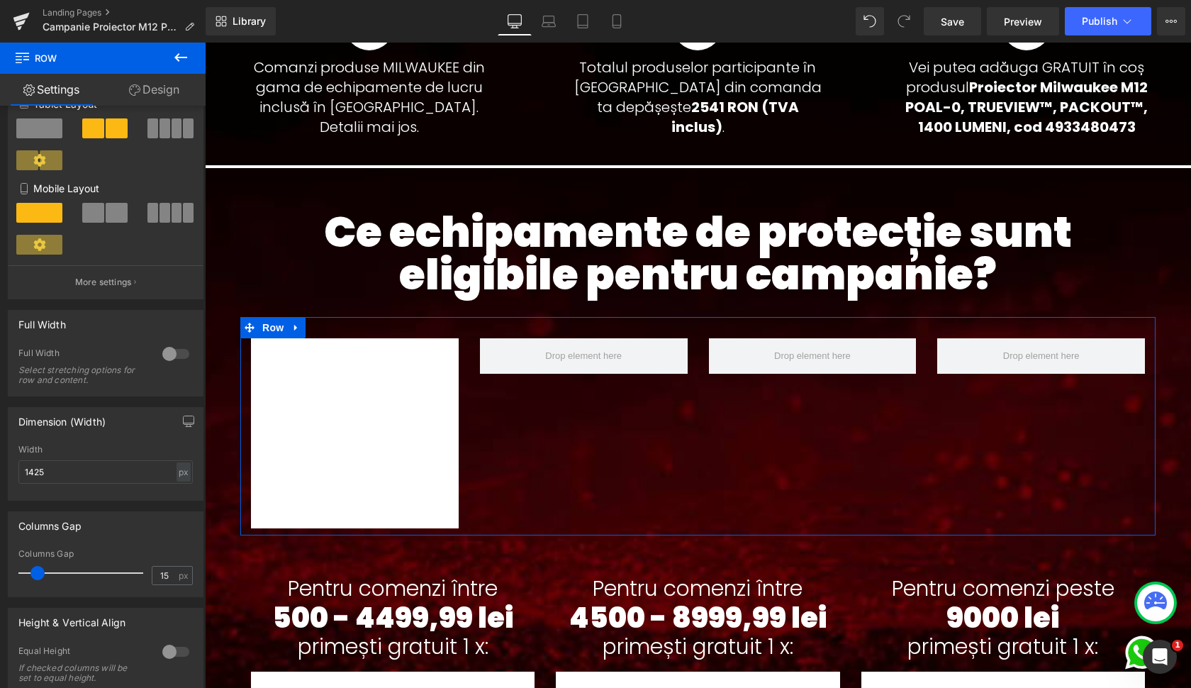
scroll to position [458, 0]
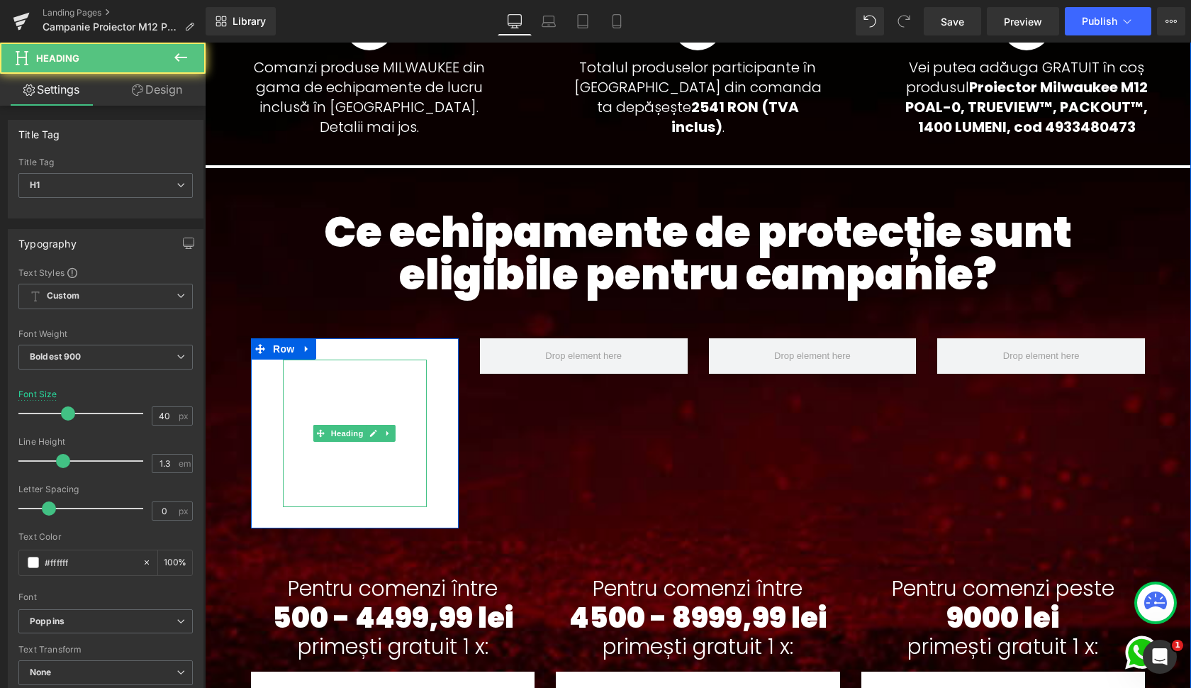
drag, startPoint x: 336, startPoint y: 410, endPoint x: 368, endPoint y: 284, distance: 130.2
click at [336, 410] on h1 "MĂNUȘI DE PROTECȚIE" at bounding box center [355, 434] width 144 height 148
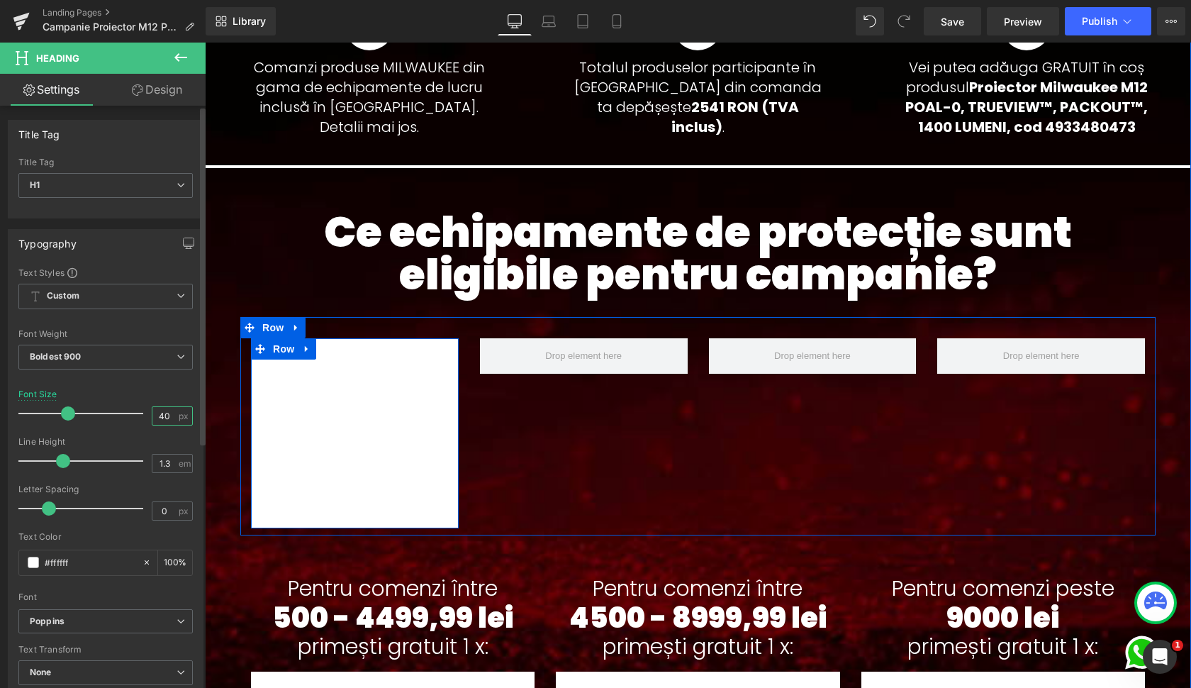
click at [157, 418] on input "40" at bounding box center [164, 416] width 25 height 18
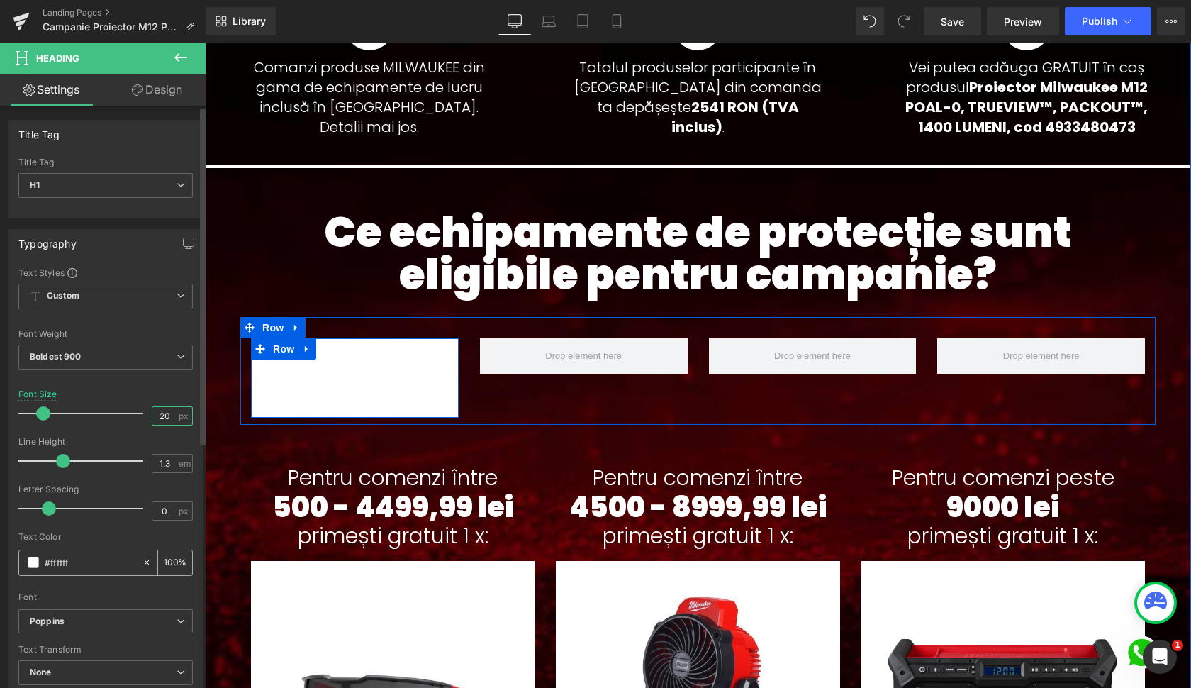
type input "20"
click at [96, 558] on input "#ffffff" at bounding box center [90, 563] width 91 height 16
click at [99, 555] on input "#ffffff" at bounding box center [90, 563] width 91 height 16
type input "0"
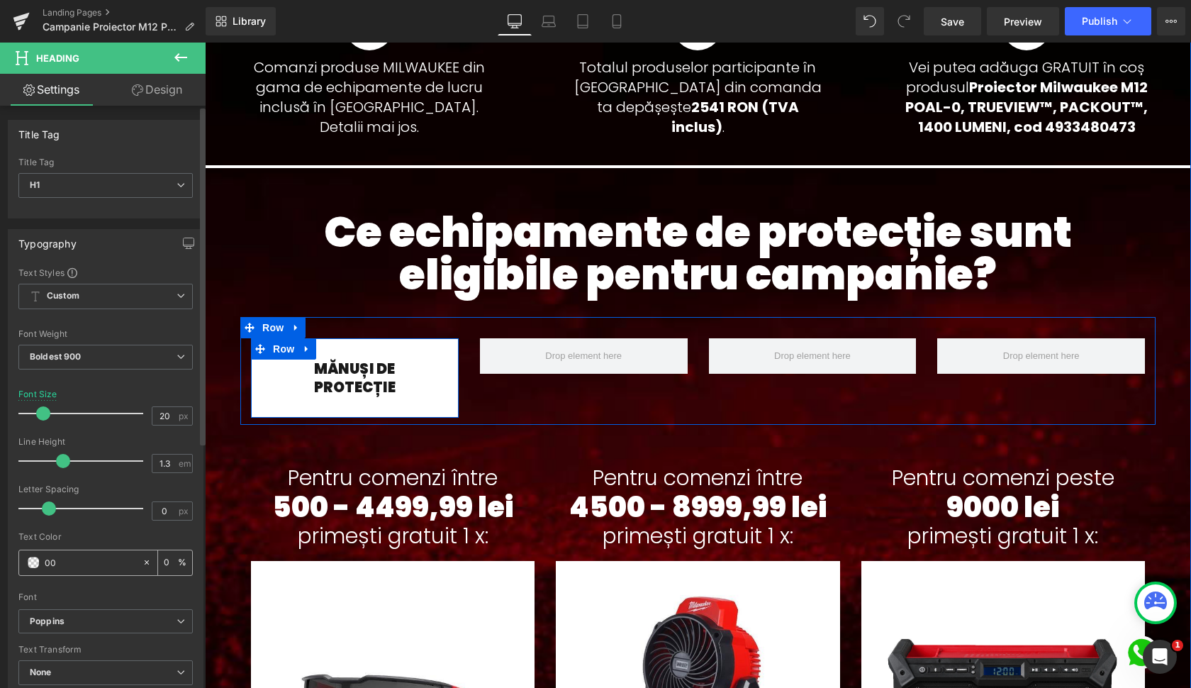
type input "000"
type input "100"
type input "000"
click at [96, 387] on div "Font Default Poppins Archivo Black BIG Bold Poppins Default Poppins Archivo Bla…" at bounding box center [105, 438] width 174 height 343
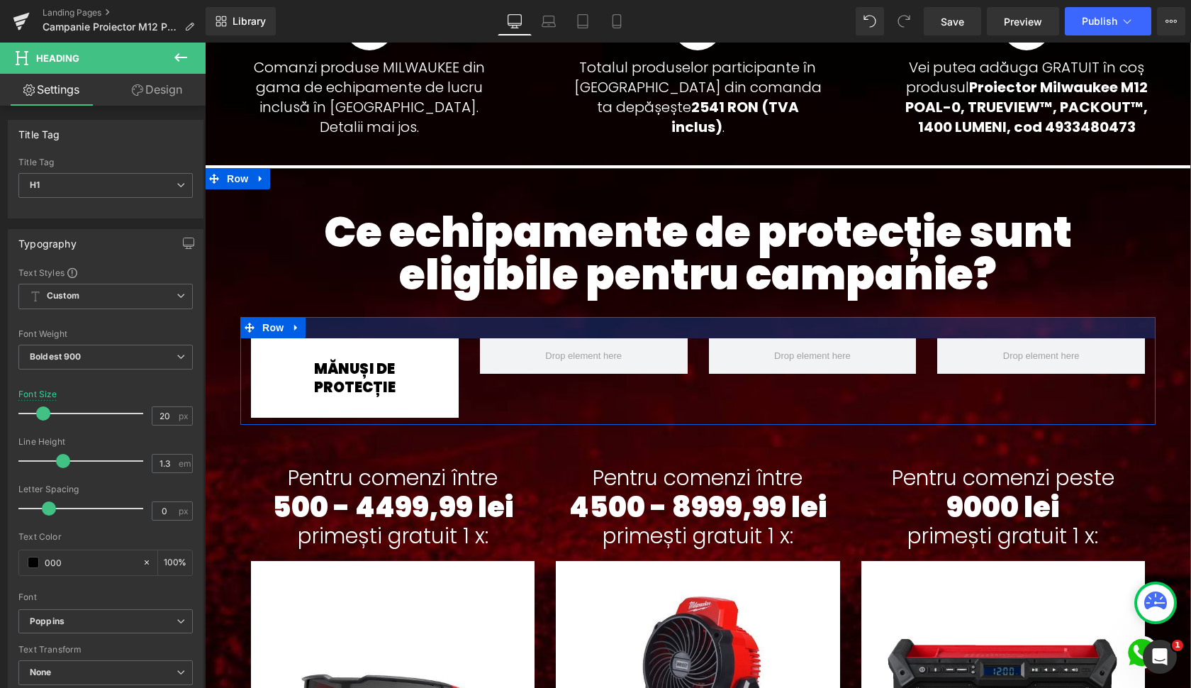
scroll to position [891, 0]
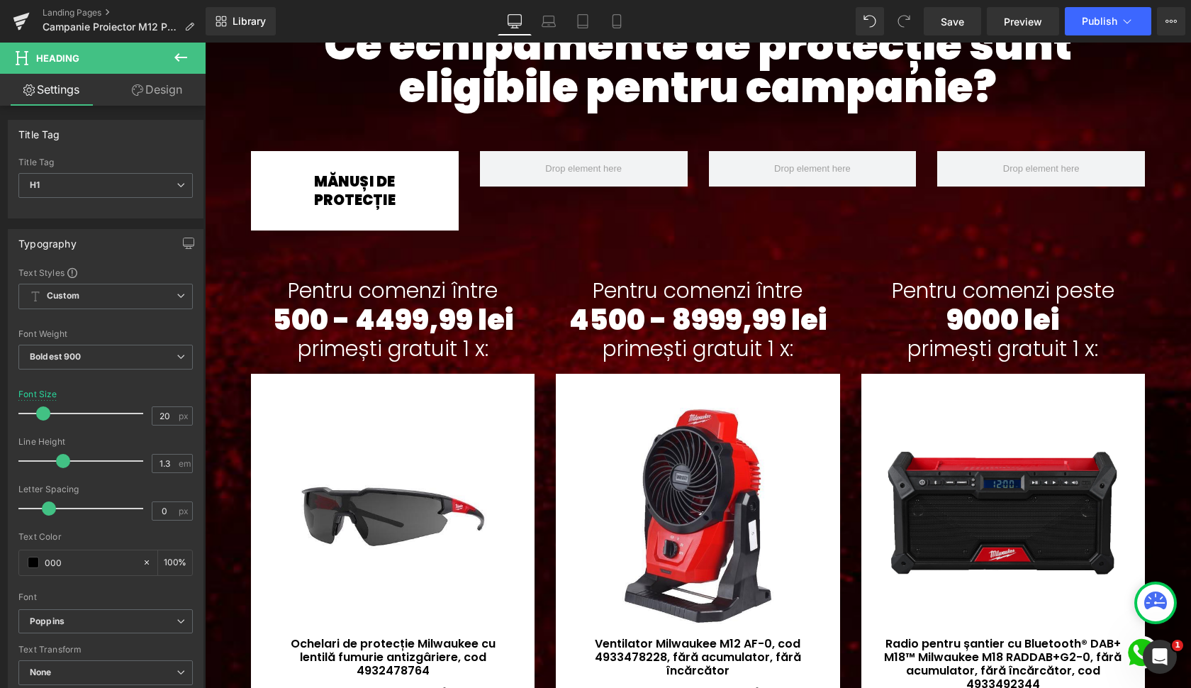
click at [177, 55] on icon at bounding box center [180, 57] width 13 height 9
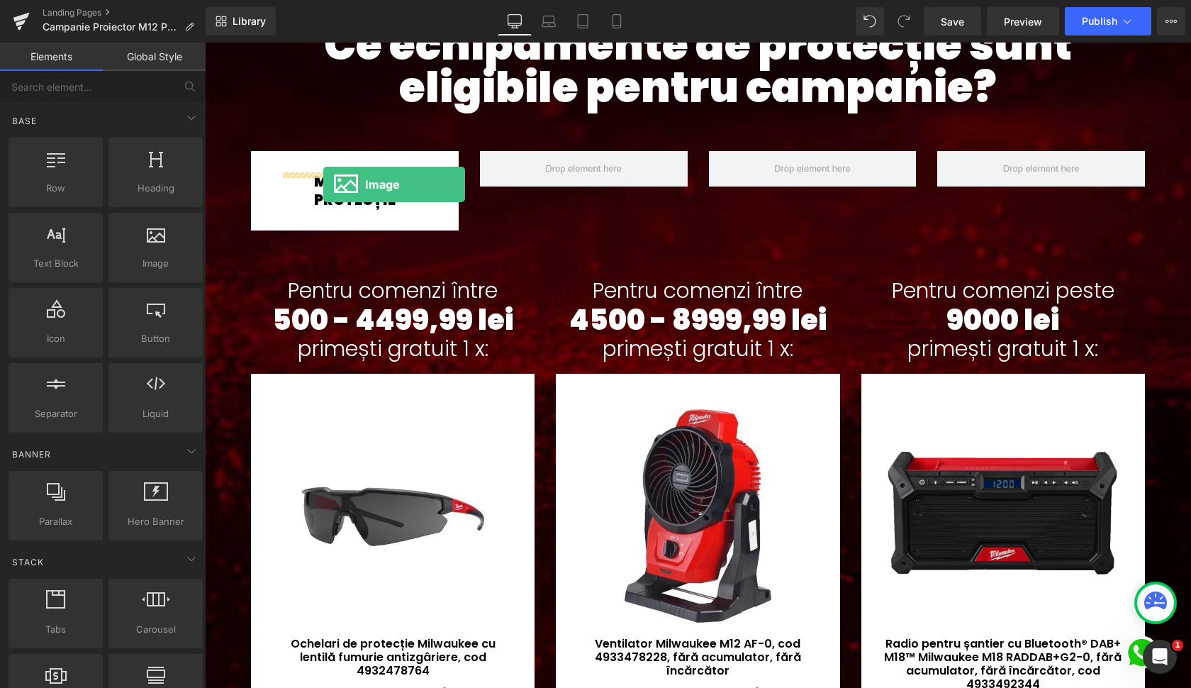
drag, startPoint x: 356, startPoint y: 296, endPoint x: 323, endPoint y: 184, distance: 116.0
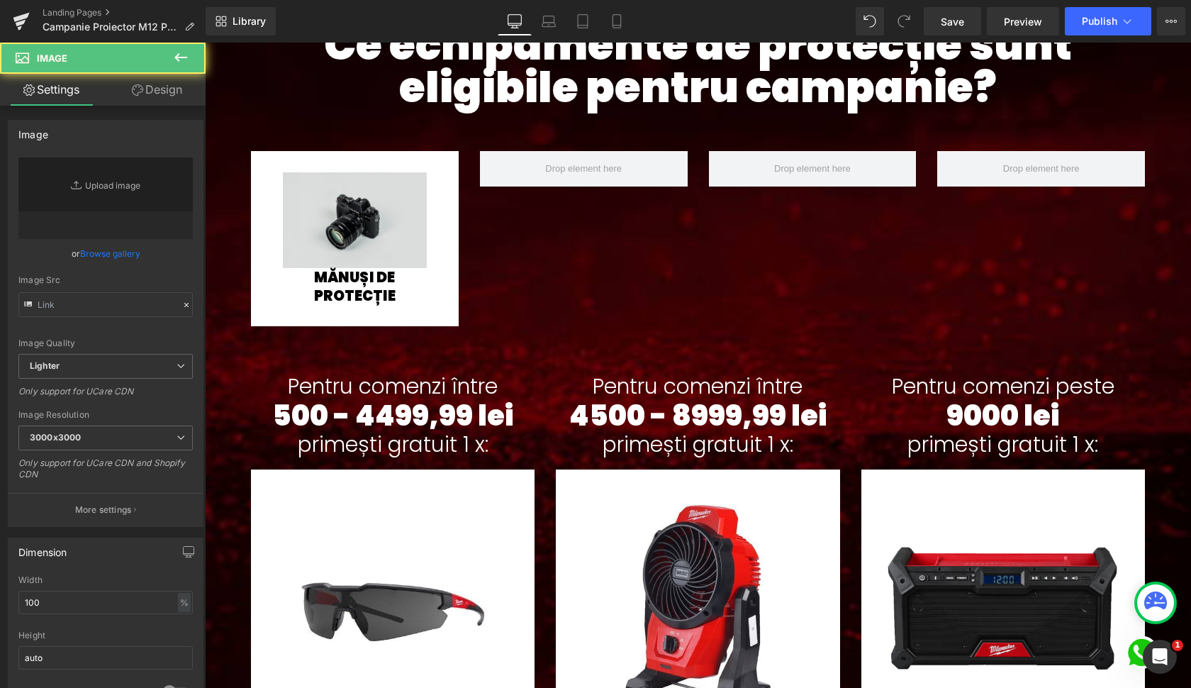
type input "//[DOMAIN_NAME][URL]"
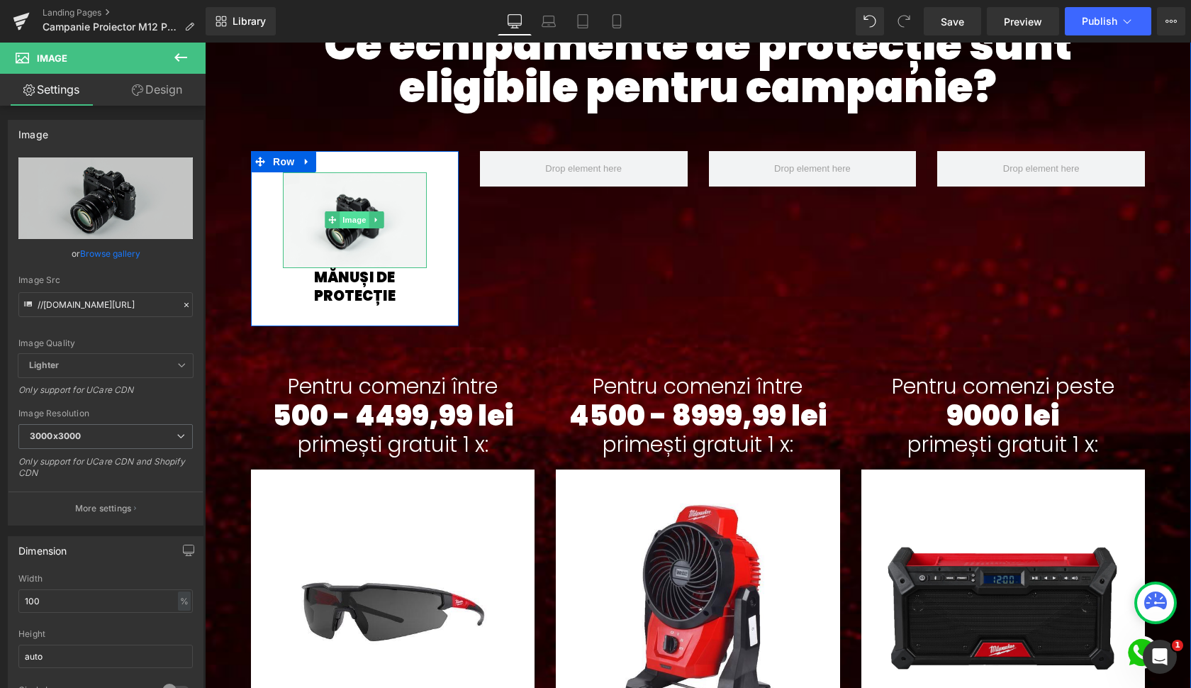
click at [354, 218] on span "Image" at bounding box center [355, 219] width 30 height 17
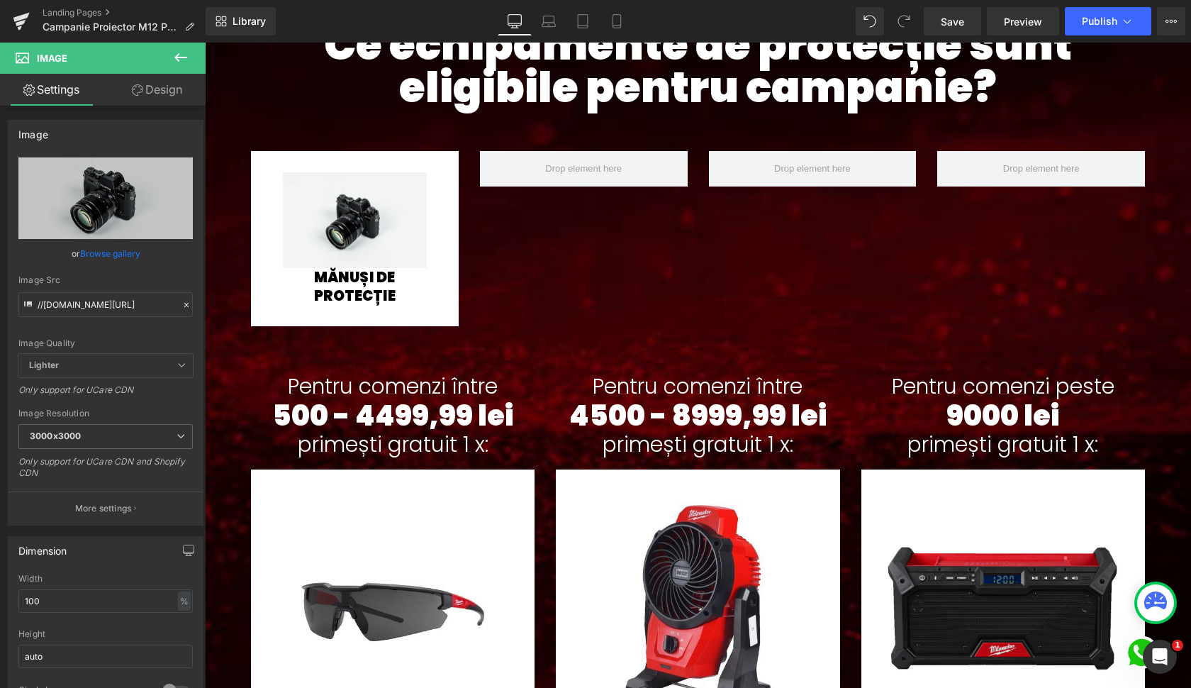
click at [179, 54] on icon at bounding box center [180, 57] width 13 height 9
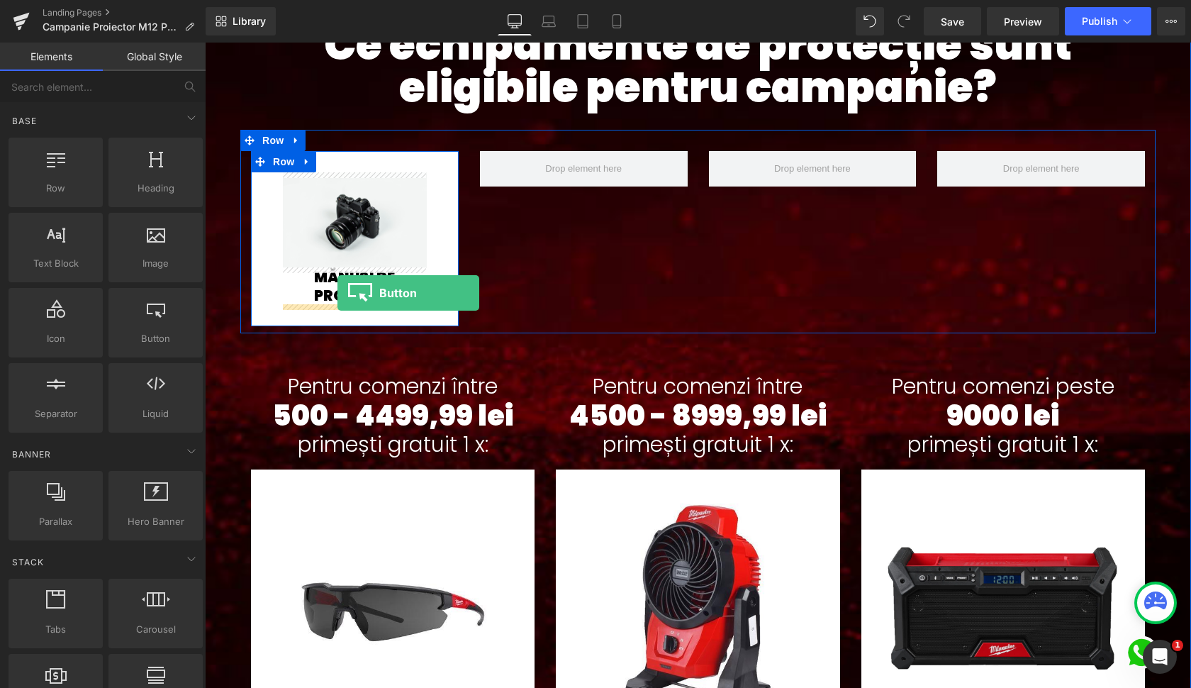
drag, startPoint x: 360, startPoint y: 356, endPoint x: 338, endPoint y: 293, distance: 66.8
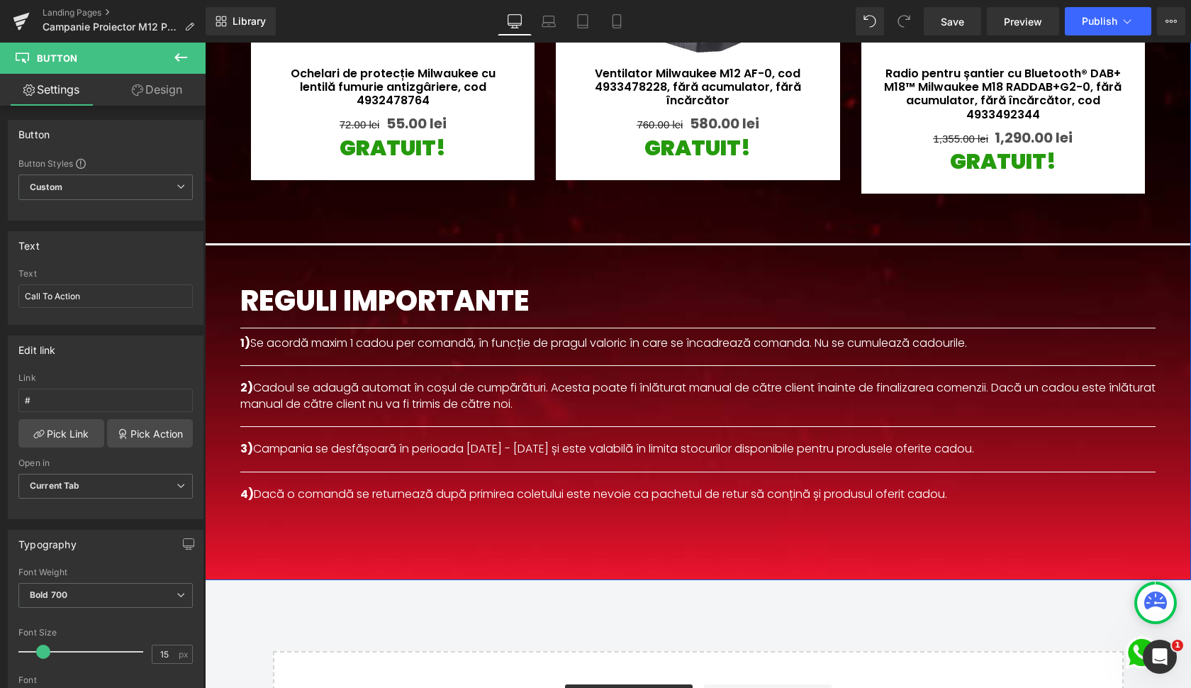
scroll to position [1582, 0]
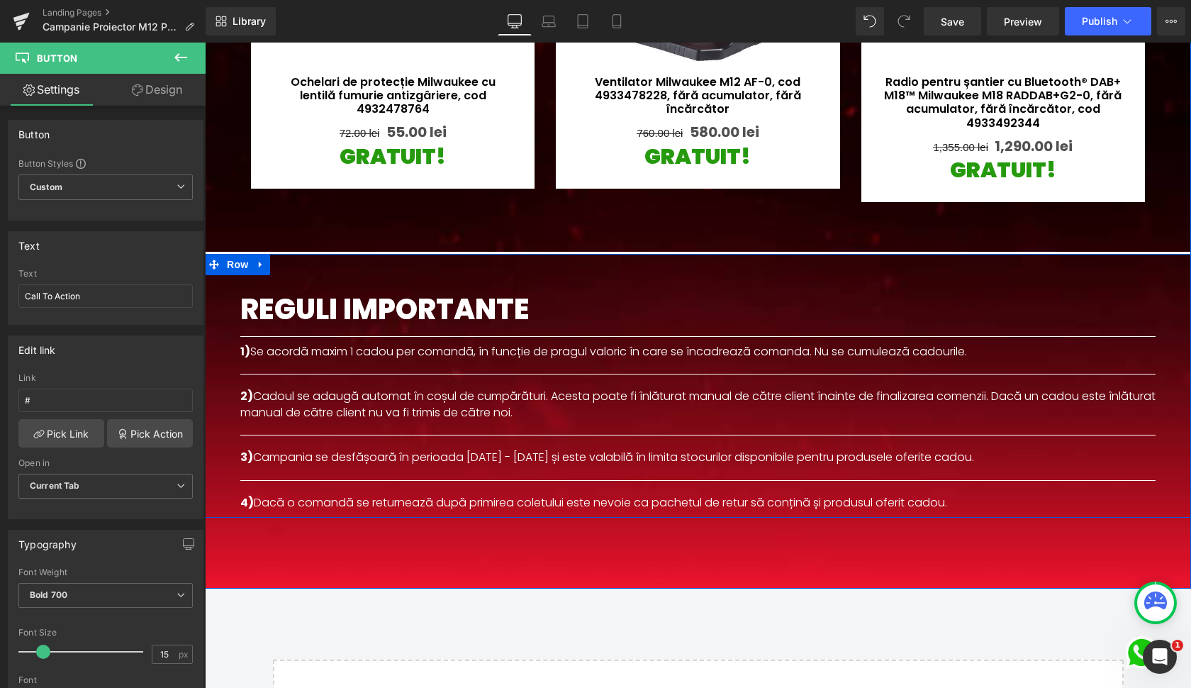
click at [657, 262] on div "REGULI IMPORTANTE Text Block Separator 1) Se acordă maxim 1 cadou per comandă, …" at bounding box center [698, 385] width 986 height 266
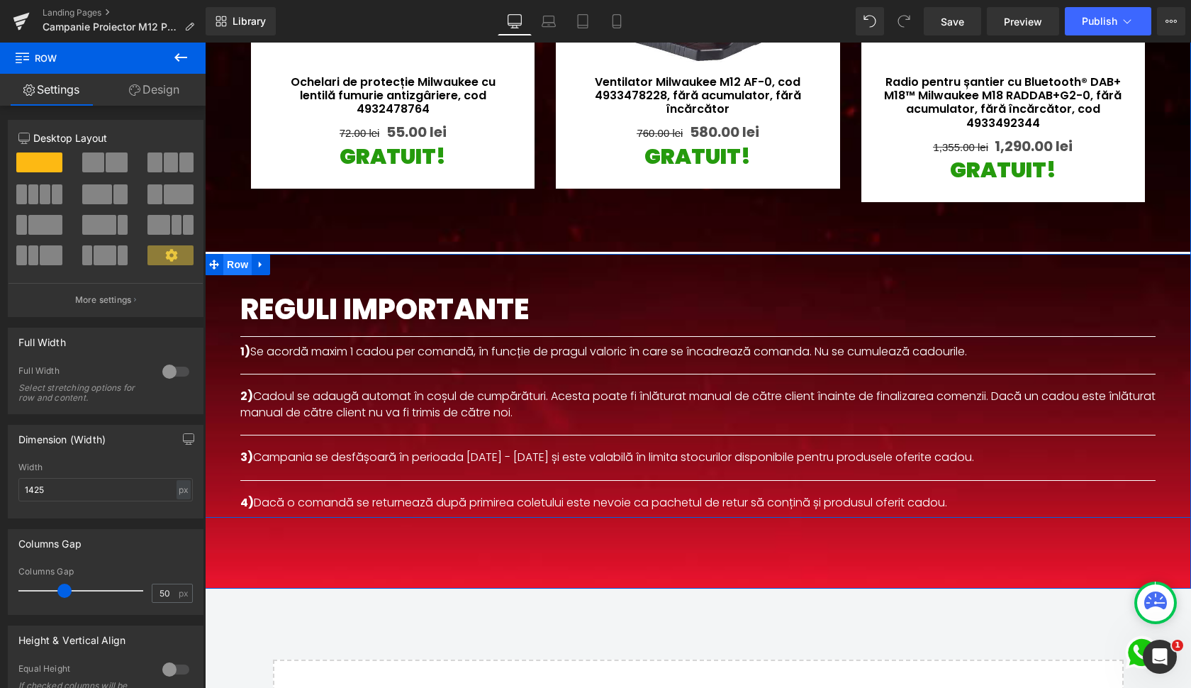
click at [236, 264] on span "Row" at bounding box center [237, 264] width 28 height 21
click at [157, 89] on link "Design" at bounding box center [154, 90] width 103 height 32
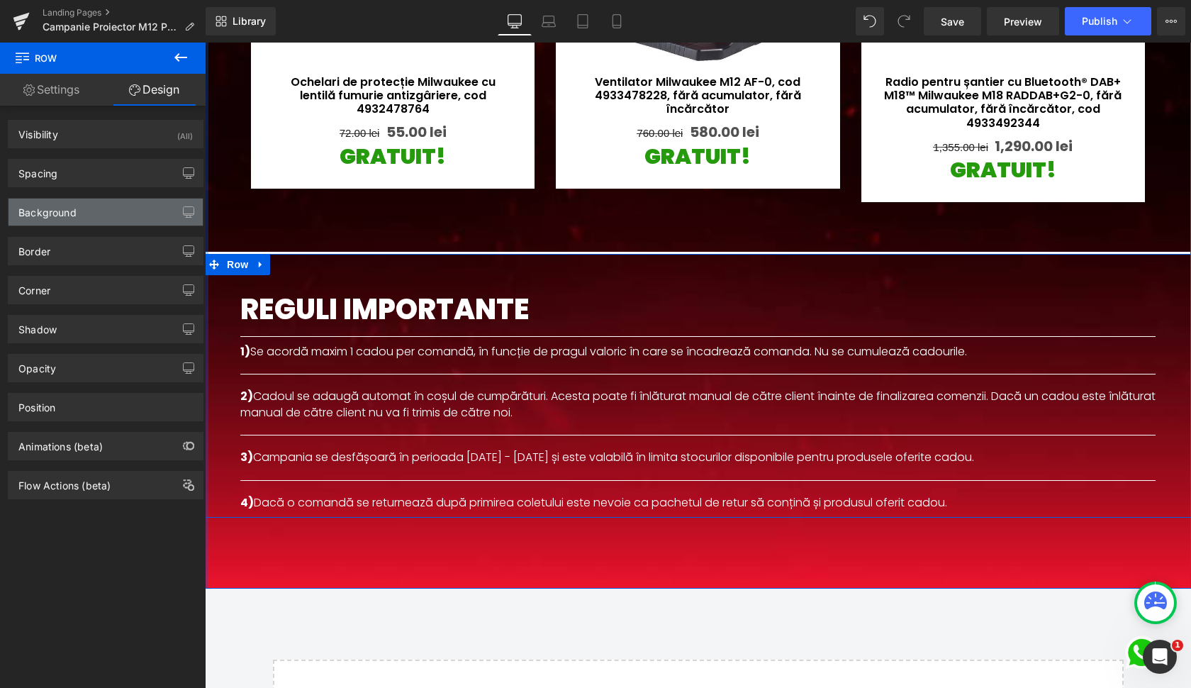
click at [74, 208] on div "Background" at bounding box center [47, 209] width 58 height 20
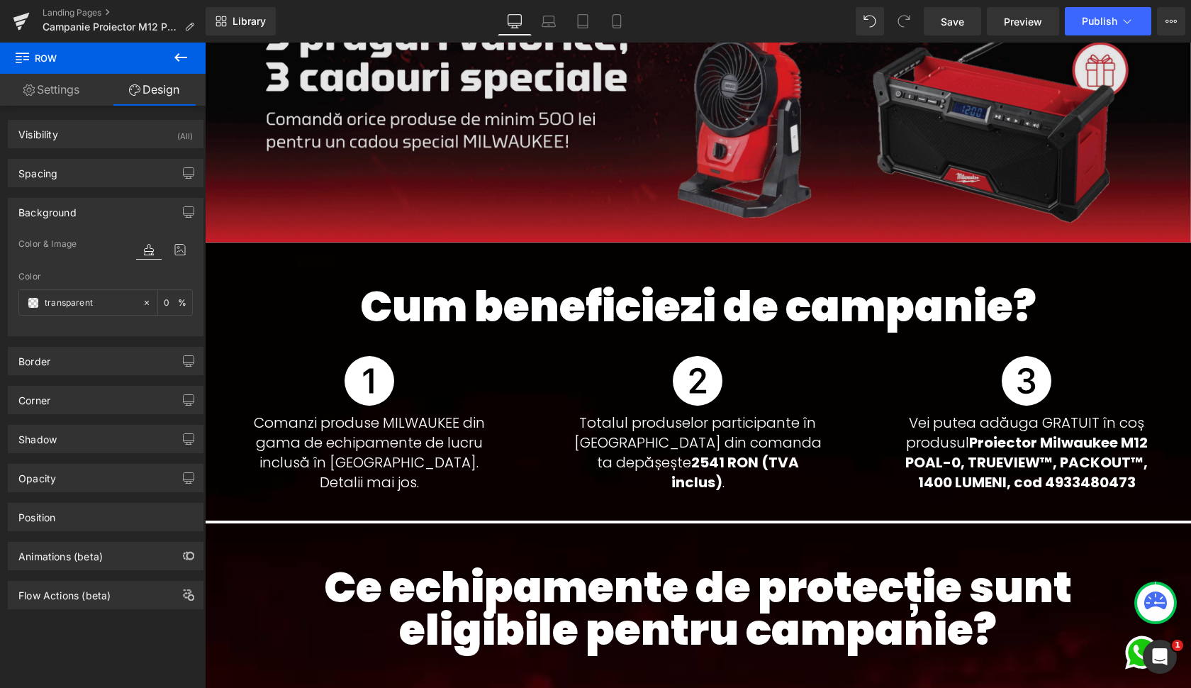
scroll to position [513, 0]
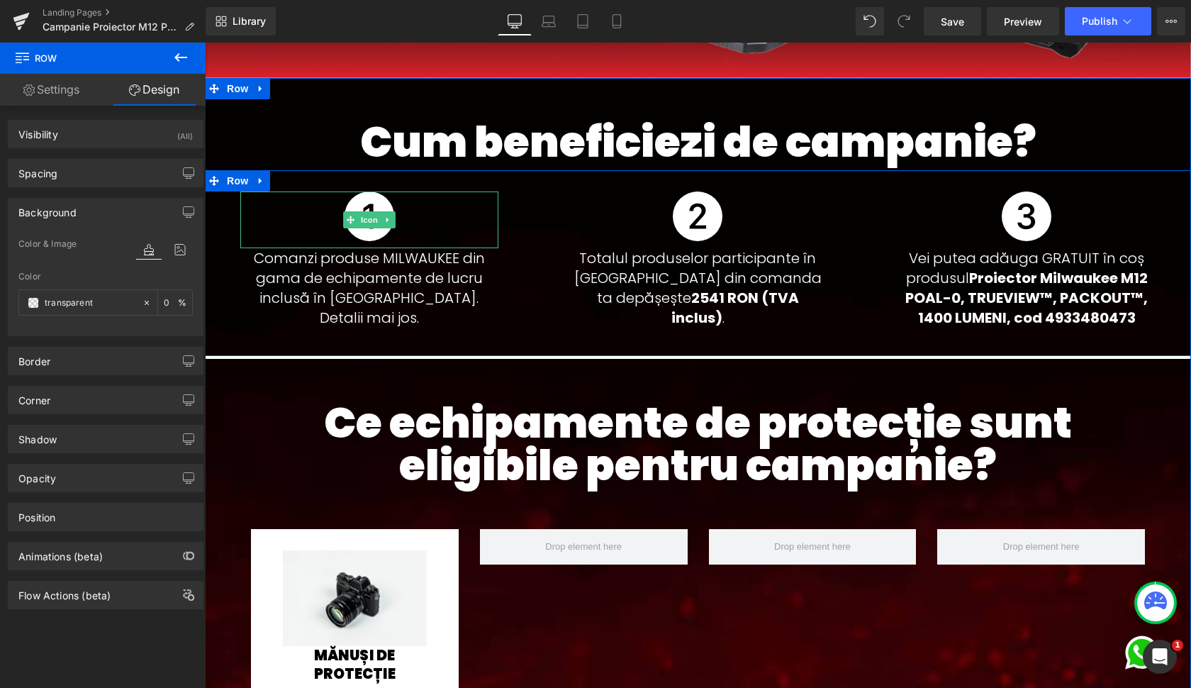
click at [381, 213] on link at bounding box center [388, 219] width 15 height 17
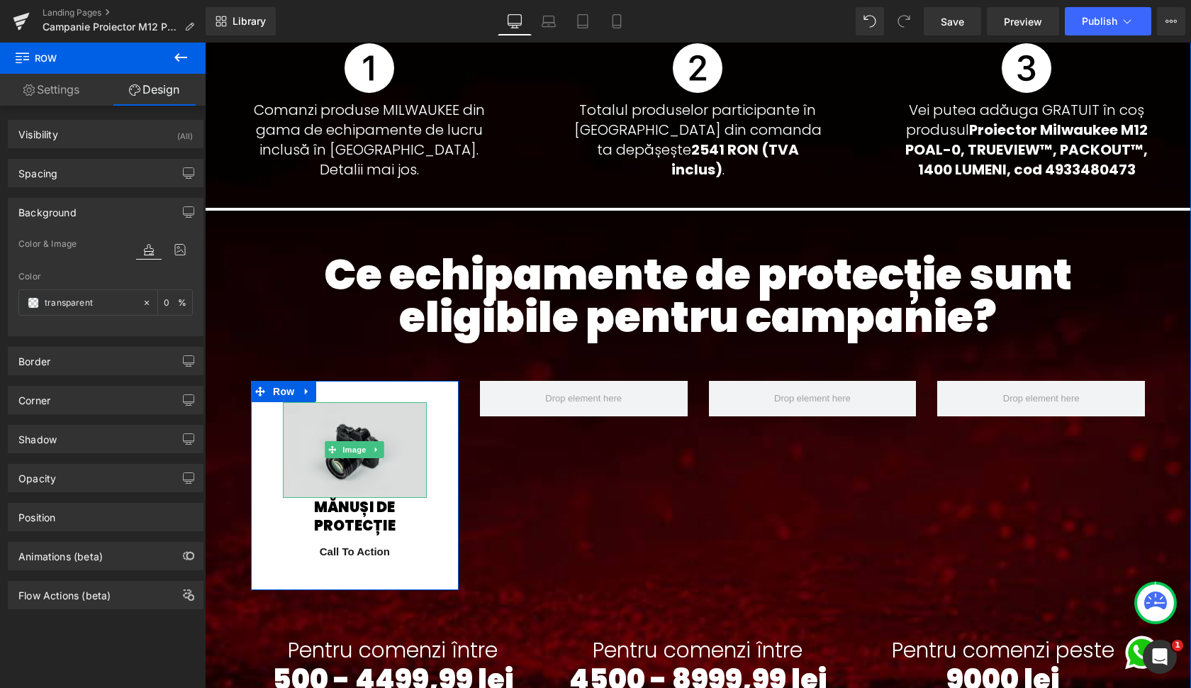
scroll to position [775, 0]
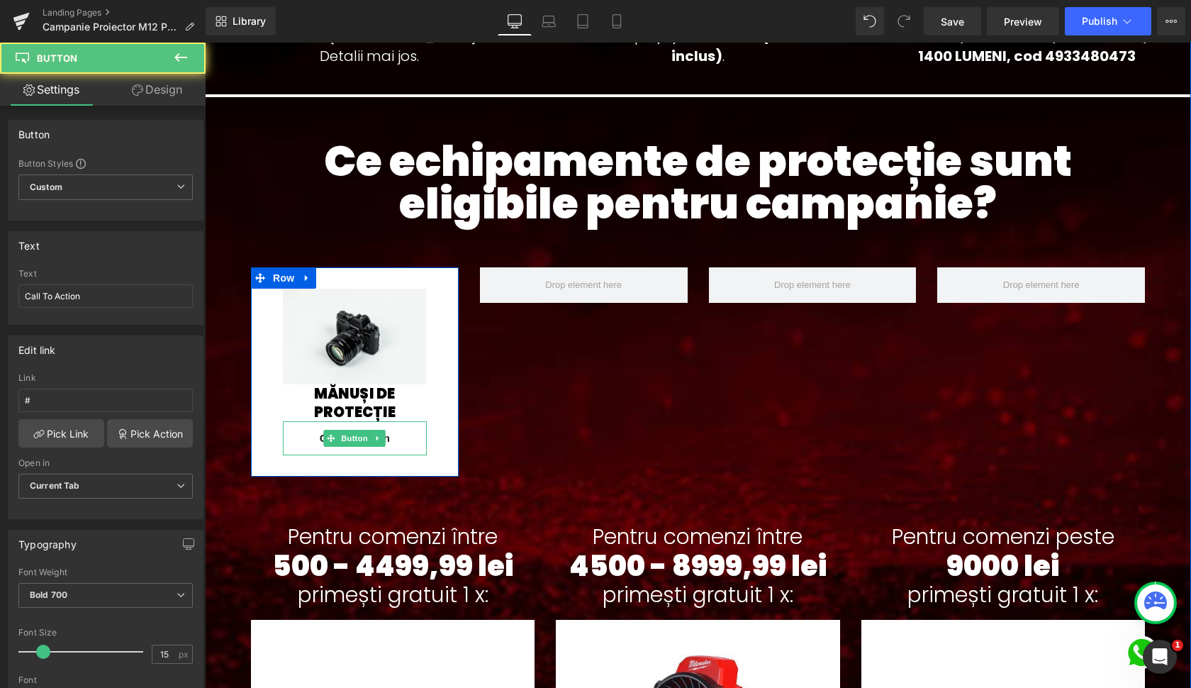
click at [359, 438] on div "Call To Action Button" at bounding box center [355, 438] width 144 height 34
click at [351, 438] on span "Button" at bounding box center [355, 438] width 33 height 17
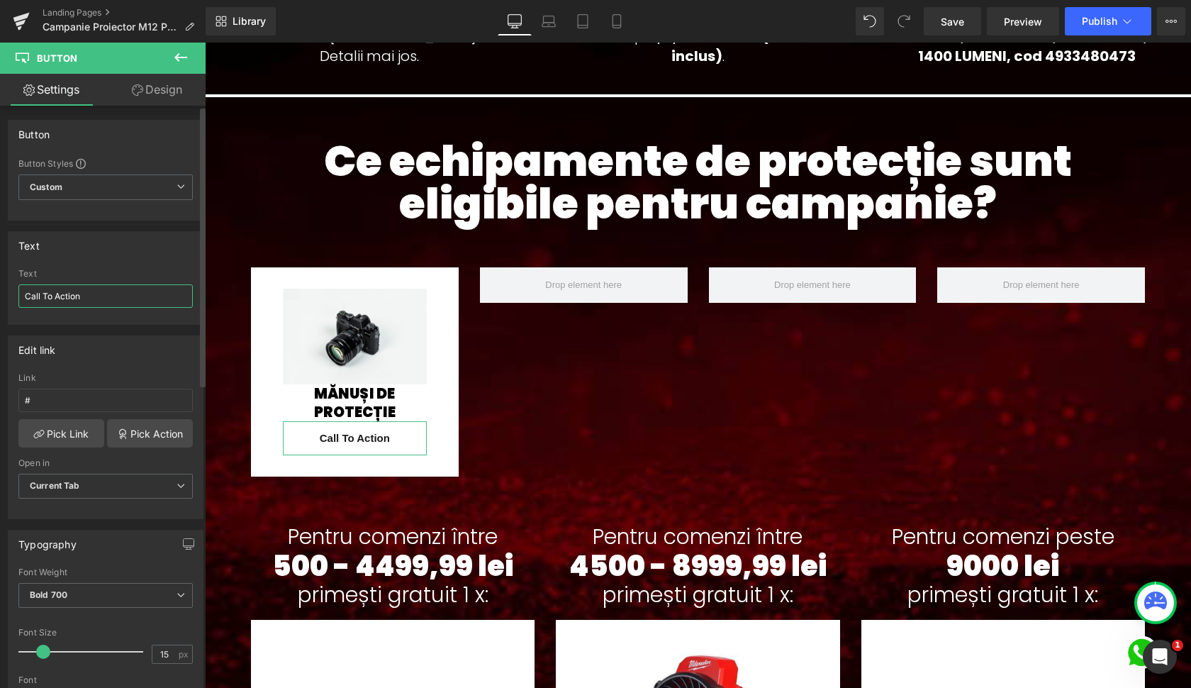
click at [92, 299] on input "Call To Action" at bounding box center [105, 295] width 174 height 23
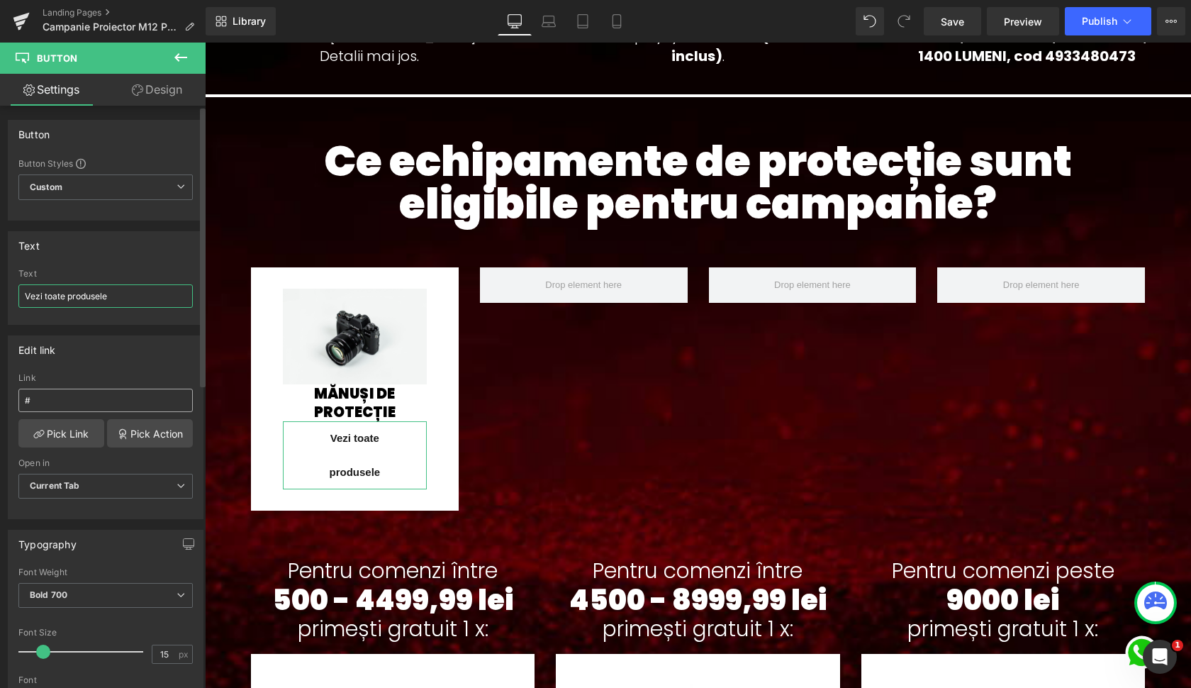
type input "Vezi toate produsele"
click at [69, 399] on input "#" at bounding box center [105, 400] width 174 height 23
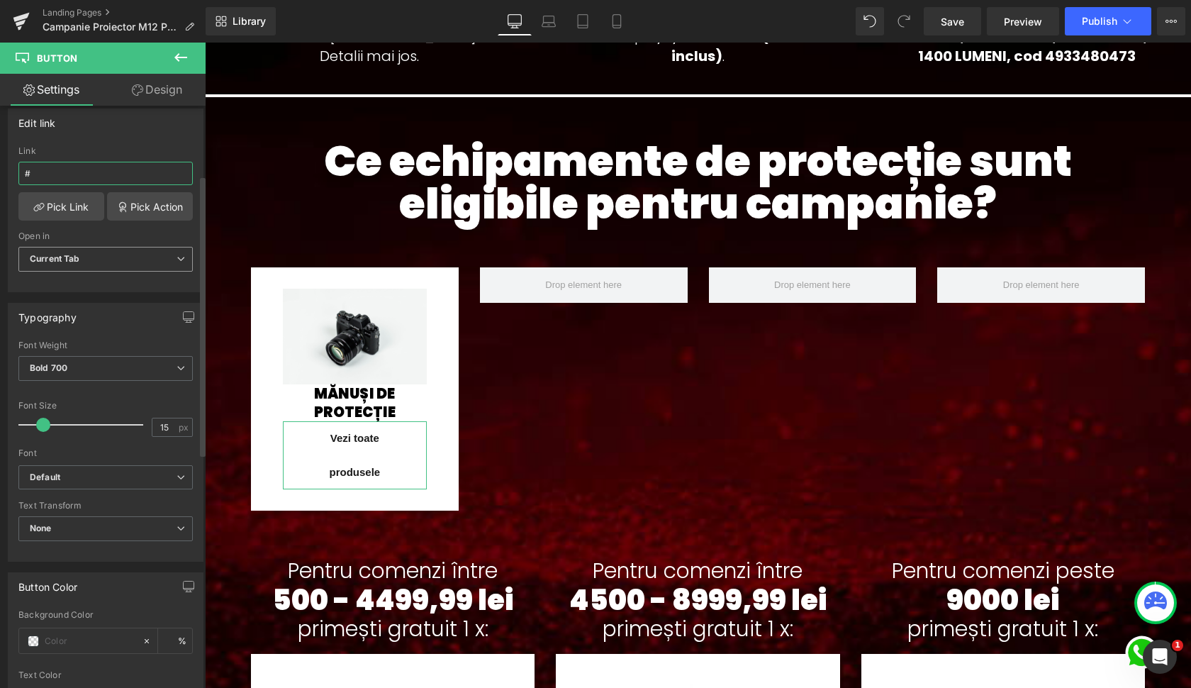
scroll to position [299, 0]
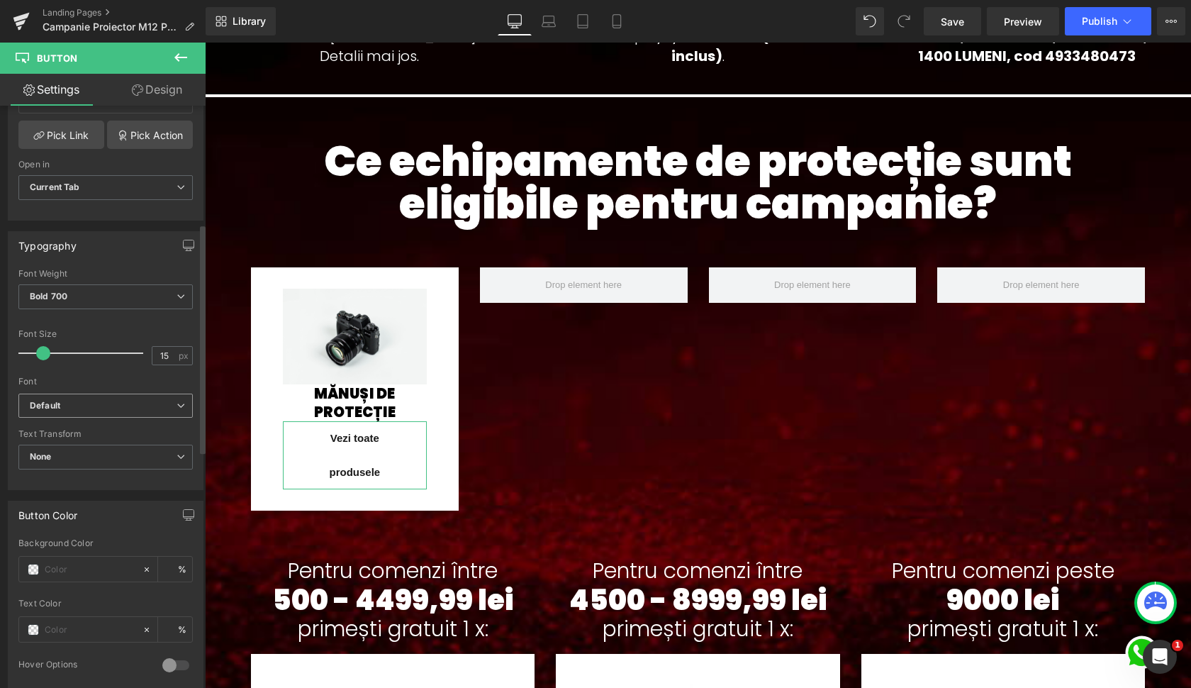
click at [69, 406] on b "Default" at bounding box center [103, 406] width 147 height 12
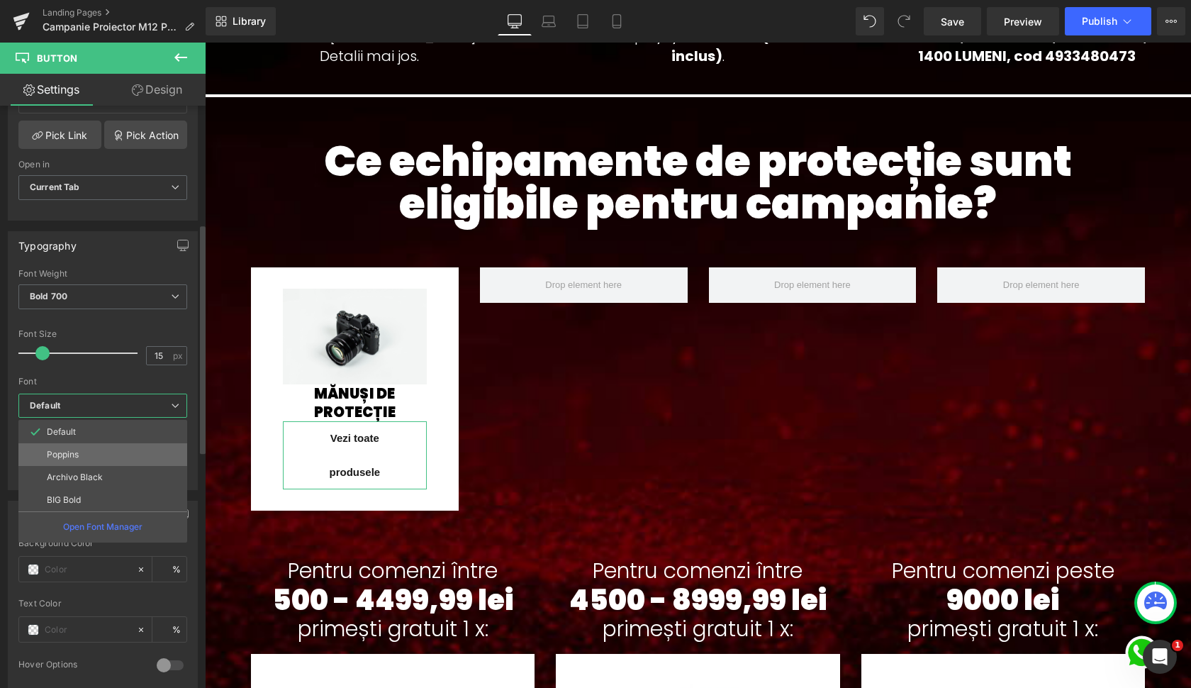
click at [72, 452] on p "Poppins" at bounding box center [63, 455] width 32 height 10
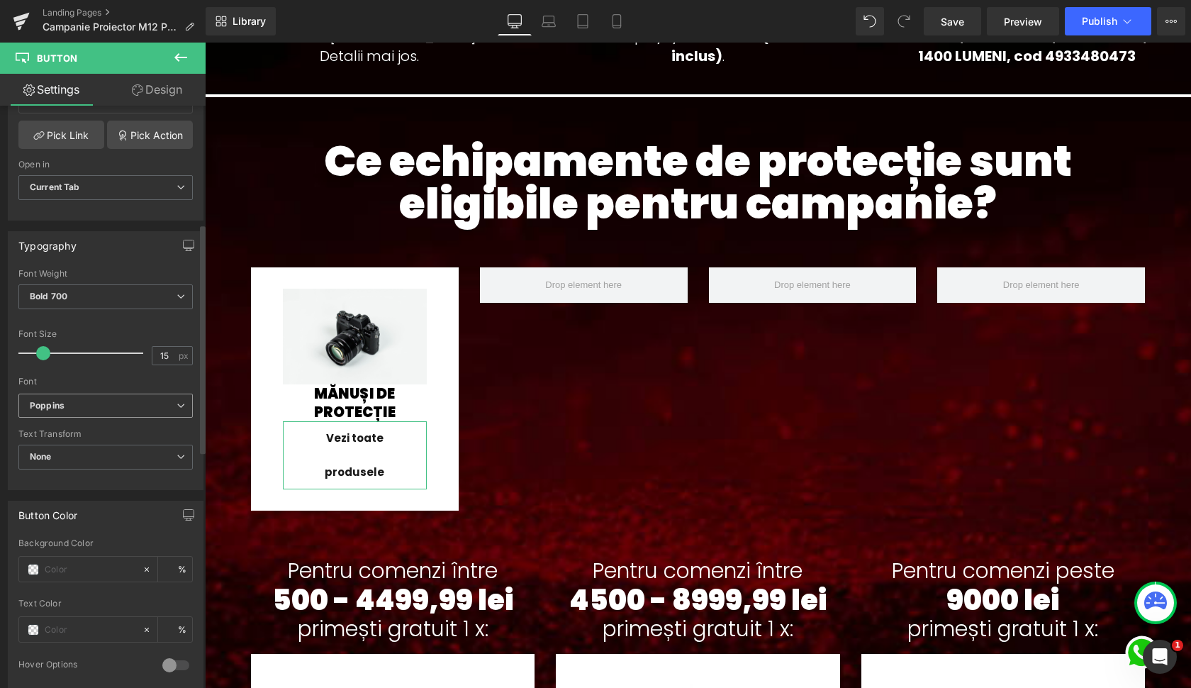
click at [72, 452] on span "None" at bounding box center [105, 457] width 174 height 25
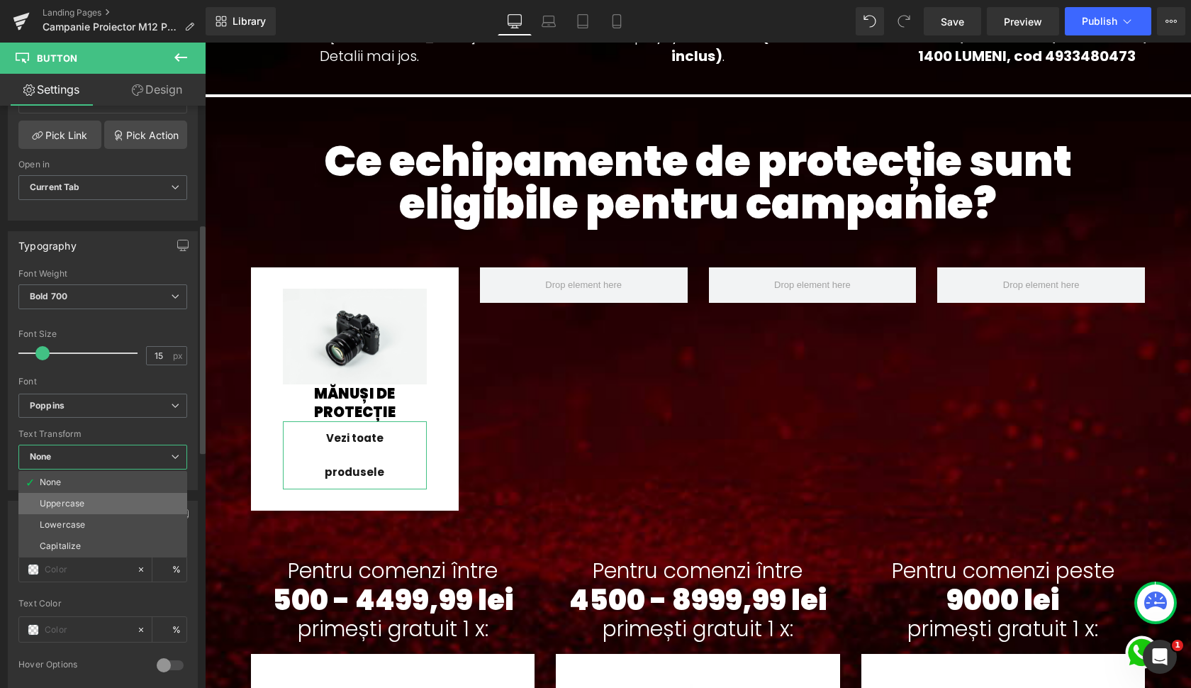
click at [72, 503] on div "Uppercase" at bounding box center [62, 504] width 45 height 10
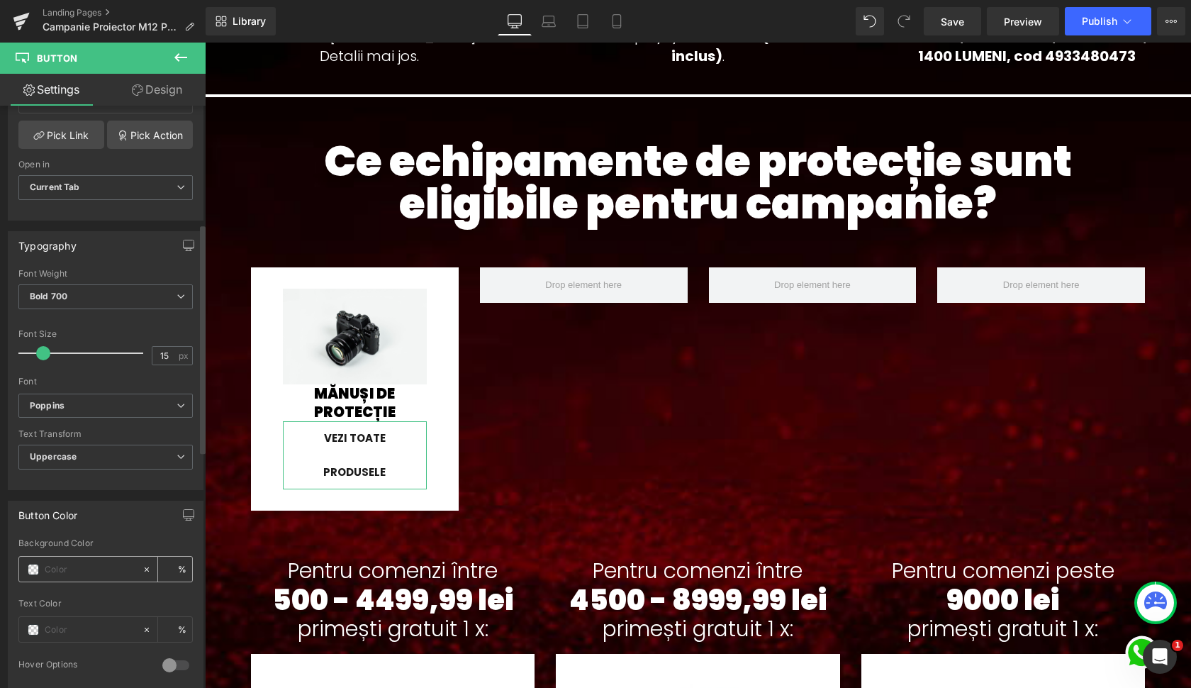
click at [72, 564] on input "text" at bounding box center [90, 570] width 91 height 16
paste input "#db011c"
type input "#db011c"
type input "100"
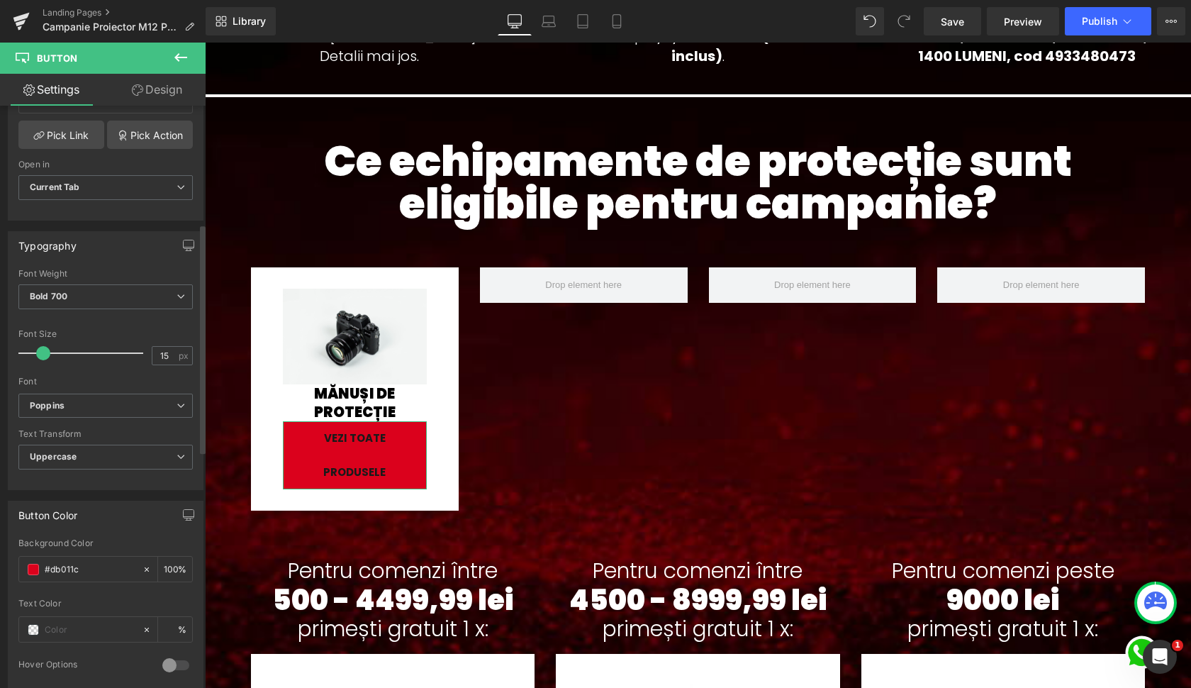
type input "#db011c"
click at [92, 532] on div "Button Color rgb(219, 1, 28) Background Color #db011c 100 % Text Color % 0 Hove…" at bounding box center [106, 596] width 196 height 190
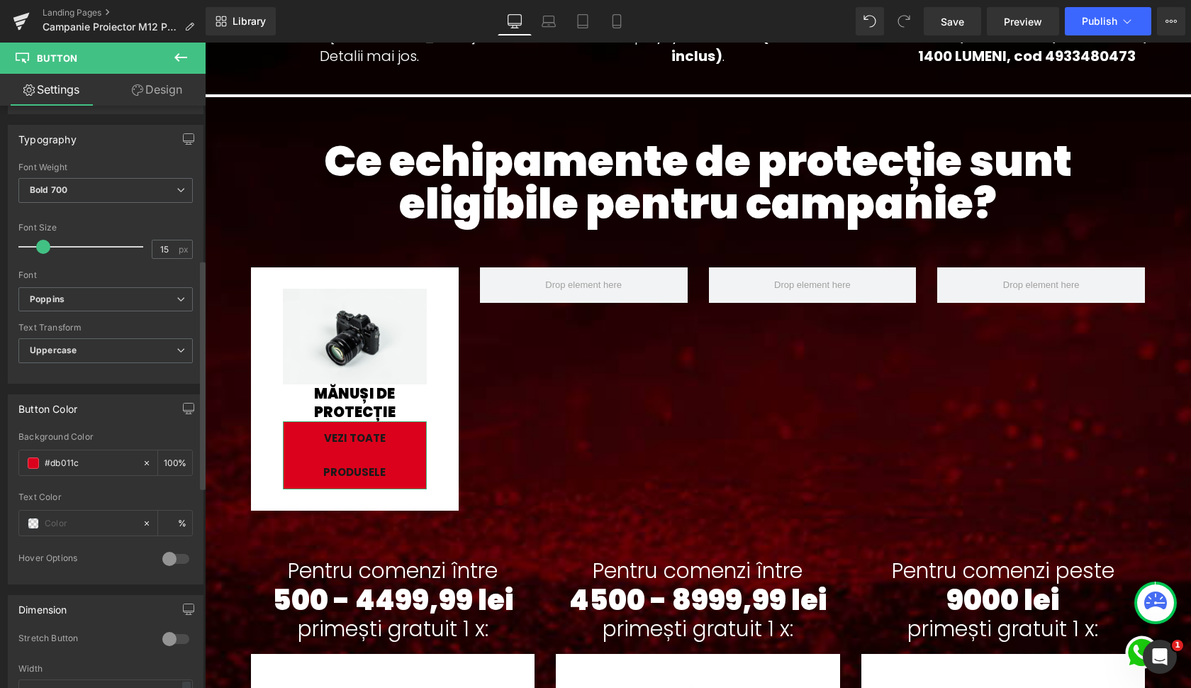
scroll to position [407, 0]
click at [81, 523] on input "text" at bounding box center [90, 521] width 91 height 16
type input "f"
type input "0"
type input "fff"
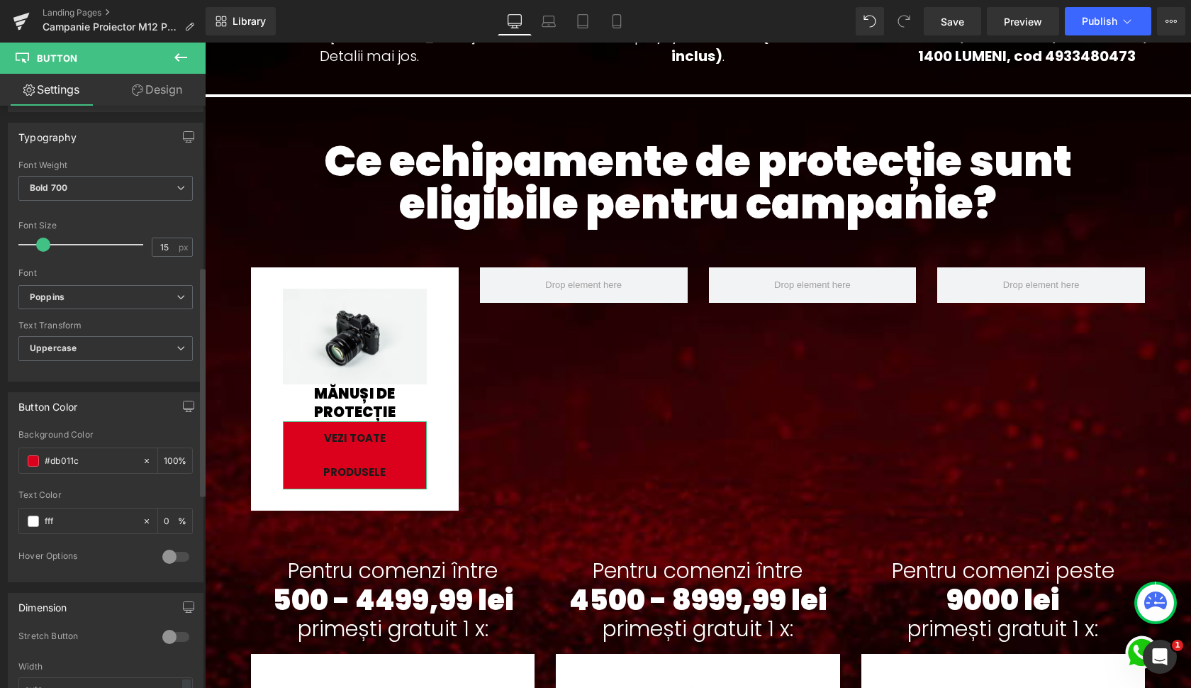
type input "100"
click at [92, 493] on div "Text Color" at bounding box center [105, 495] width 174 height 10
type input "#ffffff"
click at [164, 548] on div at bounding box center [176, 556] width 34 height 23
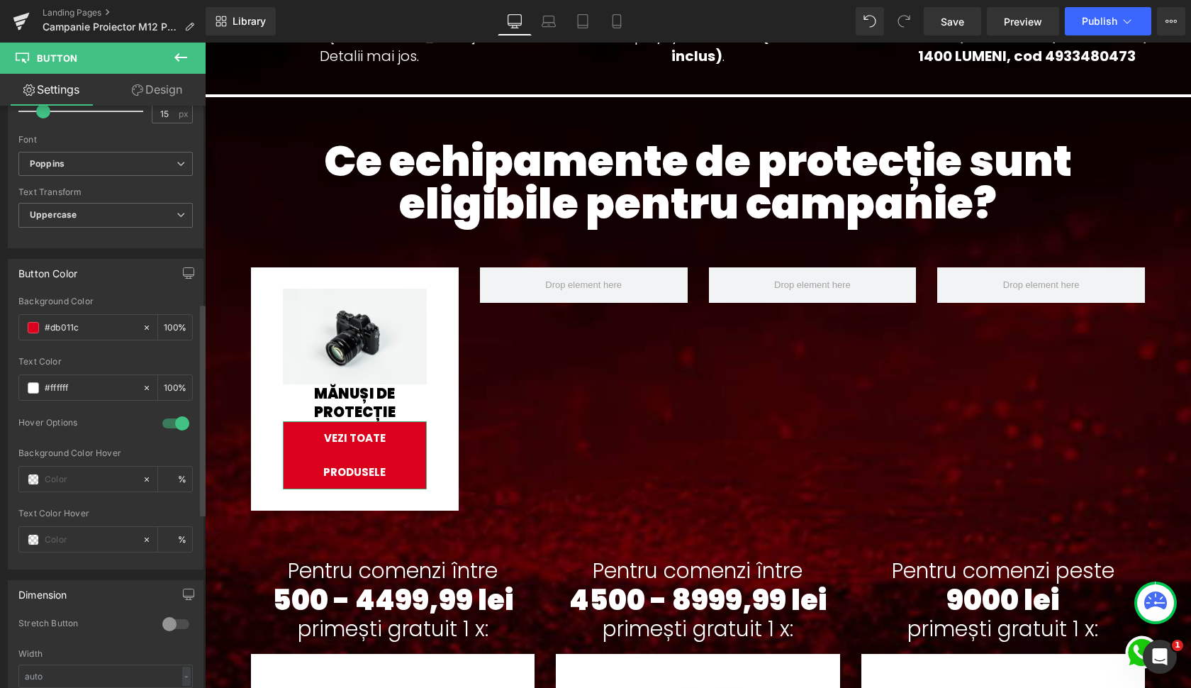
scroll to position [584, 0]
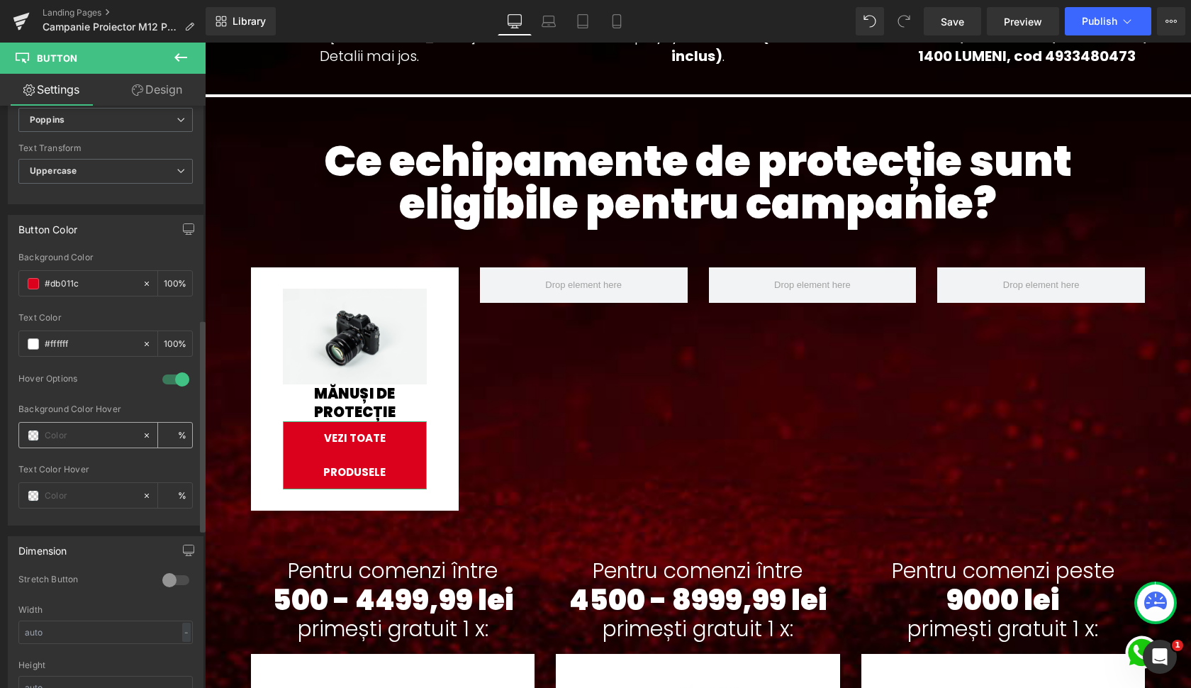
click at [71, 435] on input "text" at bounding box center [90, 436] width 91 height 16
type input "0"
type input "000"
type input "100"
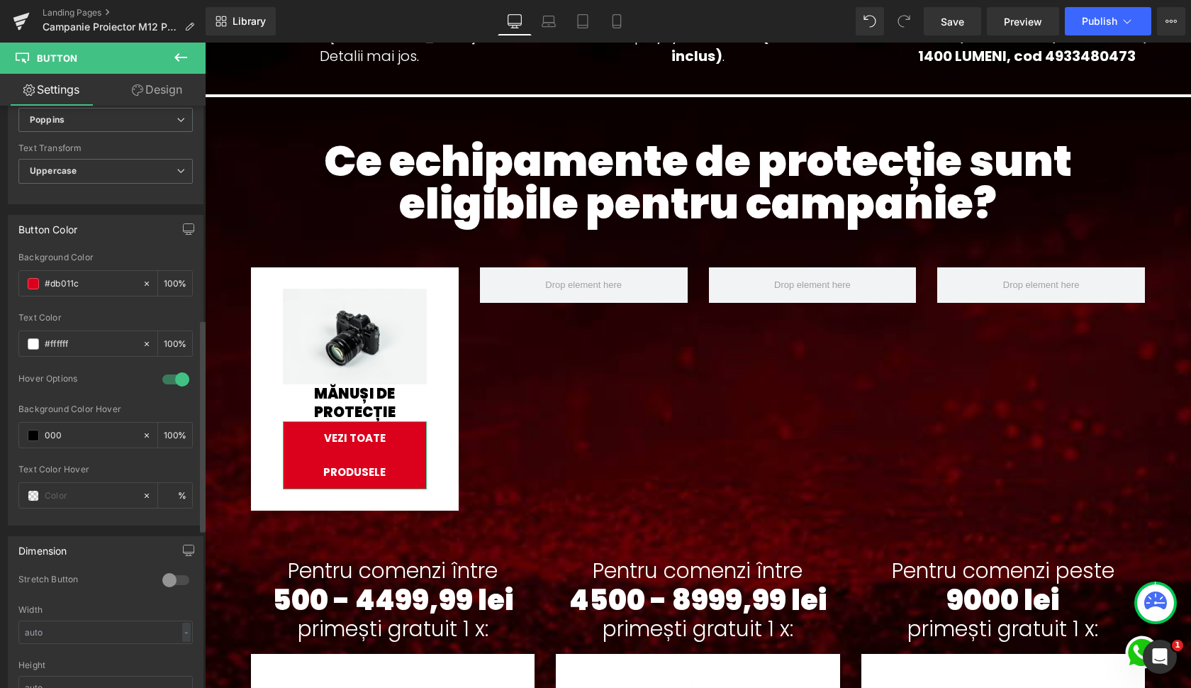
type input "000"
click at [72, 489] on input "text" at bounding box center [90, 496] width 91 height 16
type input "f"
type input "0"
type input "fff"
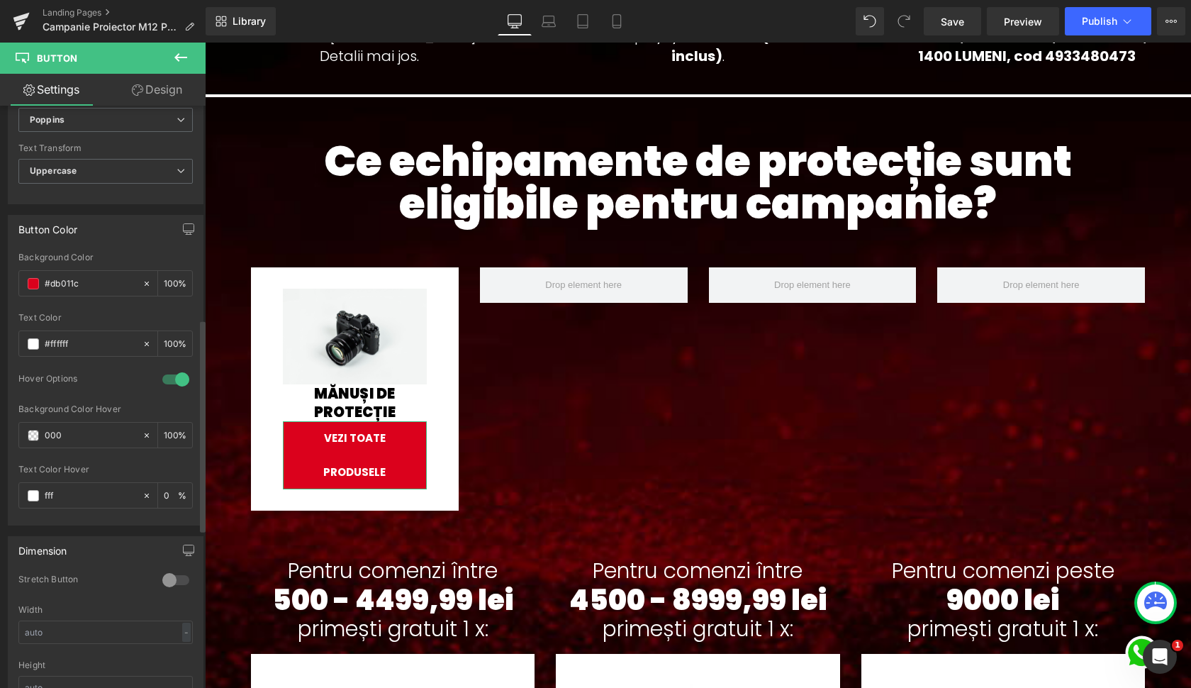
type input "100"
click at [99, 470] on div "Text Color Hover" at bounding box center [105, 469] width 174 height 10
type input "#ffffff"
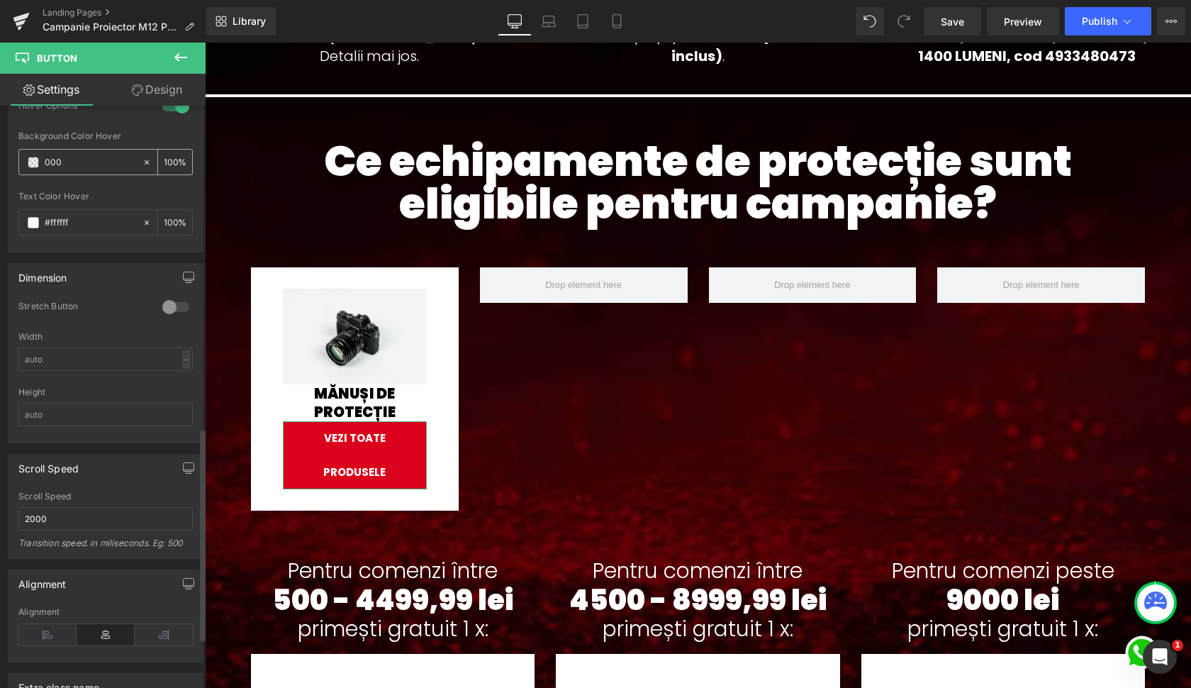
scroll to position [882, 0]
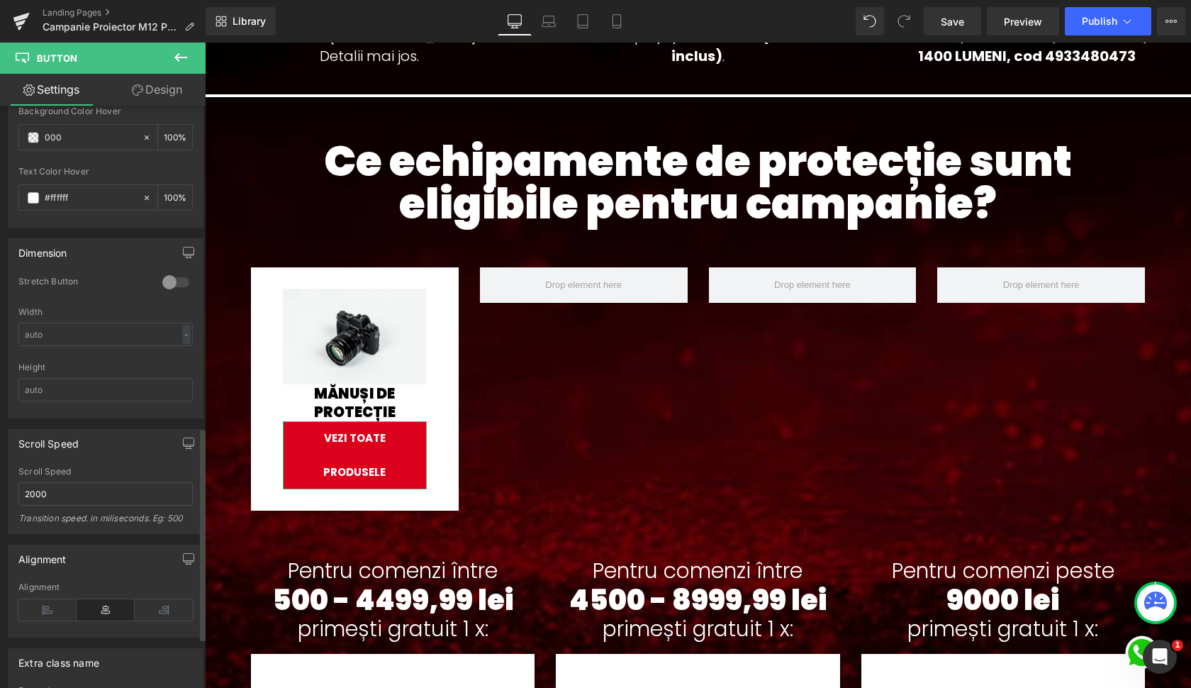
click at [173, 284] on div at bounding box center [176, 282] width 34 height 23
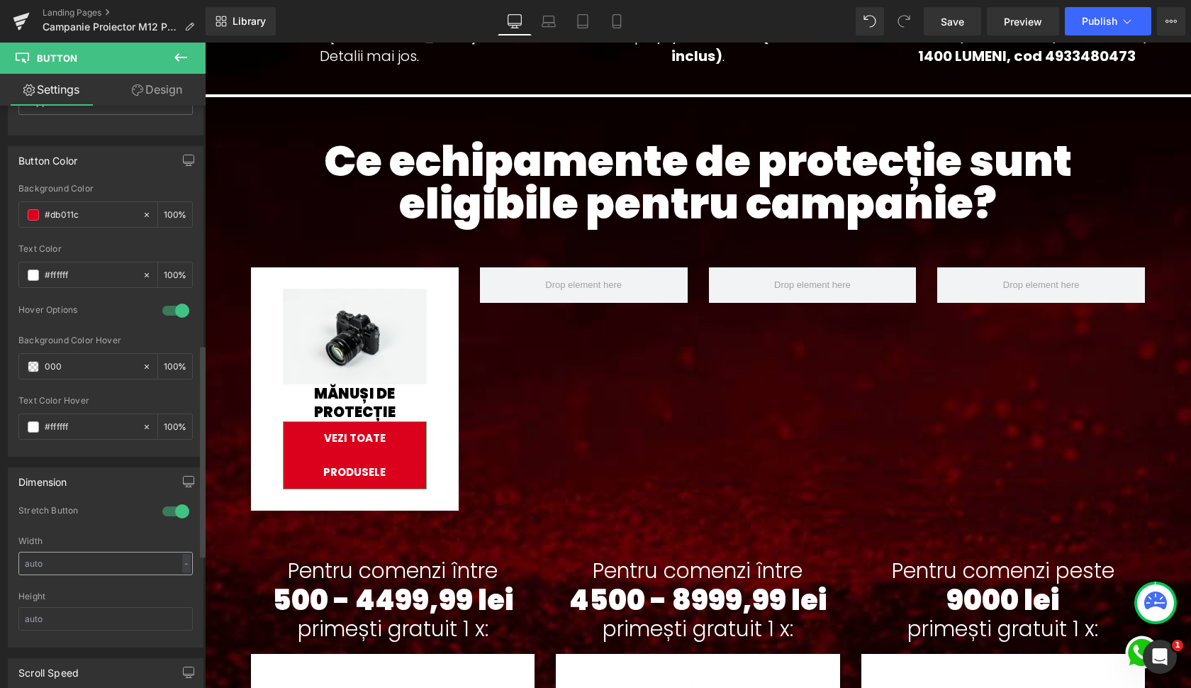
scroll to position [396, 0]
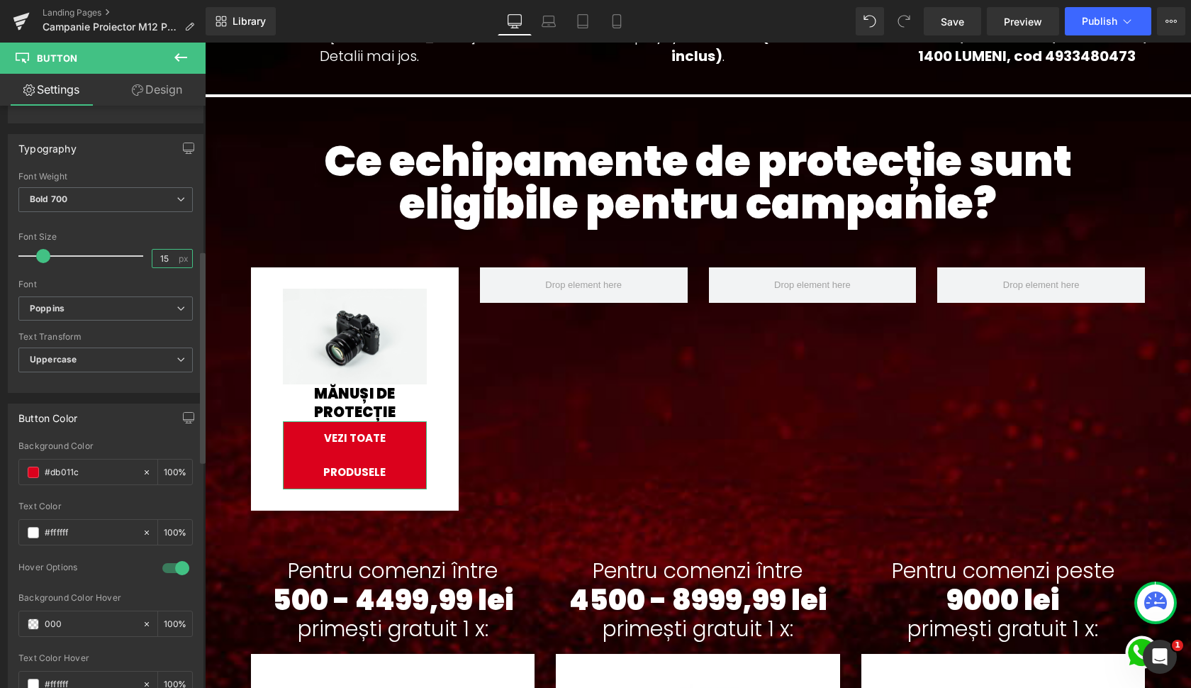
click at [163, 252] on input "15" at bounding box center [164, 259] width 25 height 18
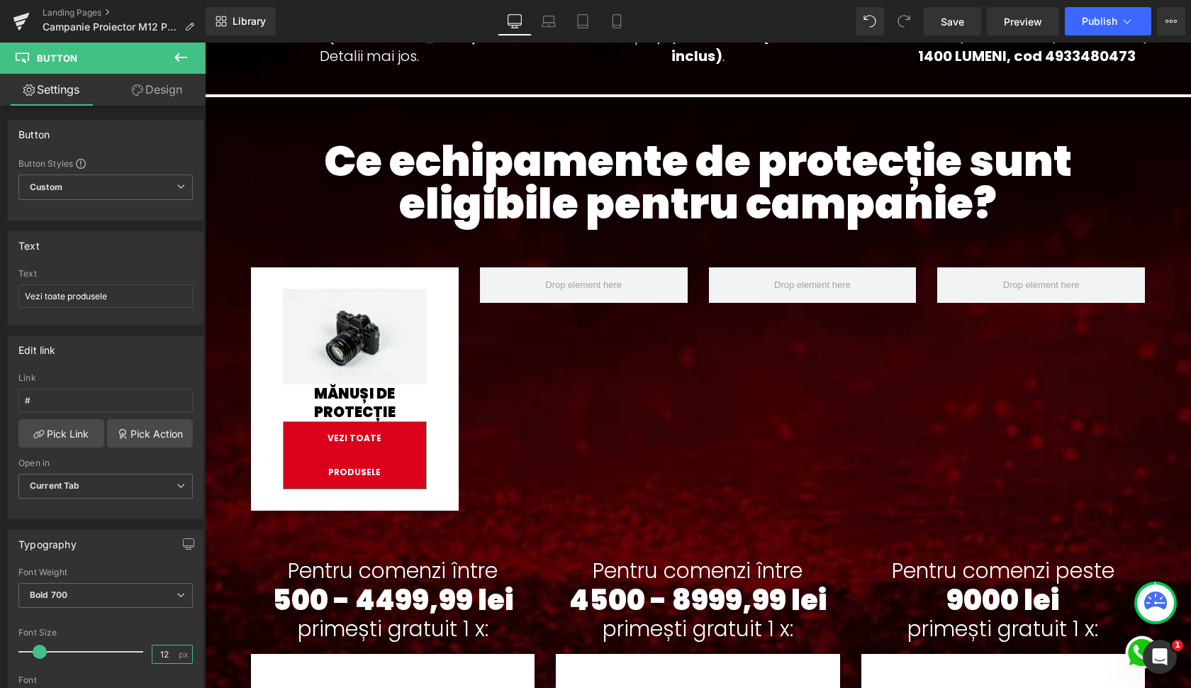
scroll to position [0, 0]
type input "12"
click at [161, 90] on link "Design" at bounding box center [157, 90] width 103 height 32
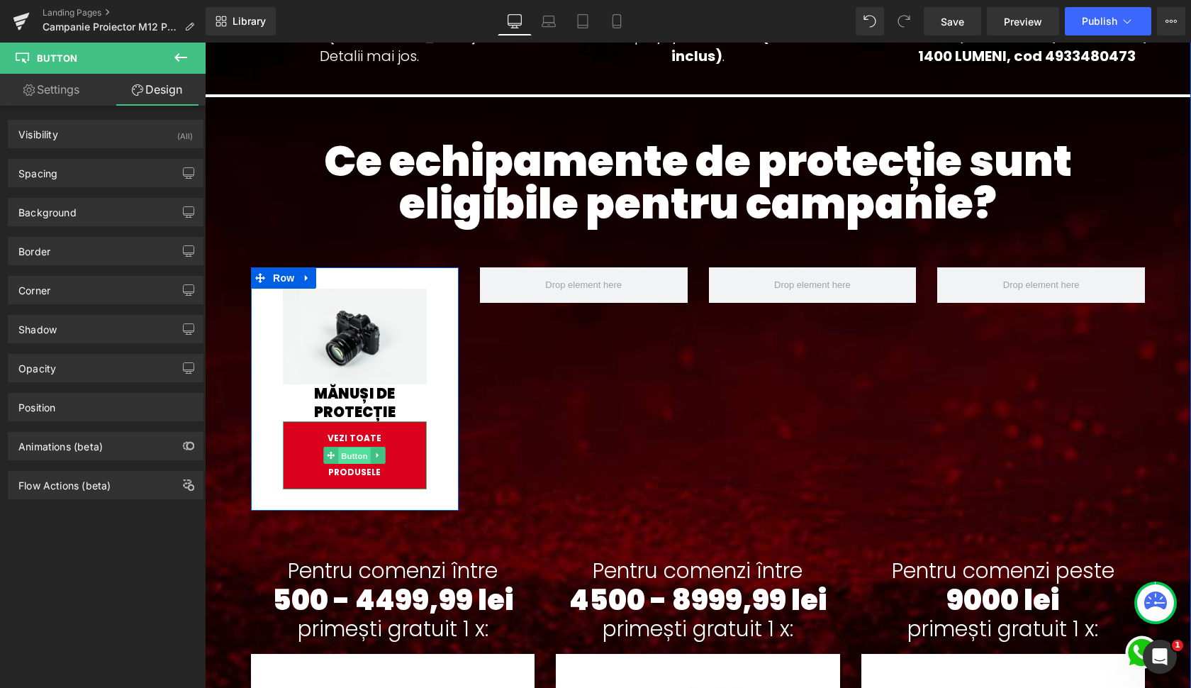
click at [357, 447] on span "Button" at bounding box center [355, 455] width 33 height 17
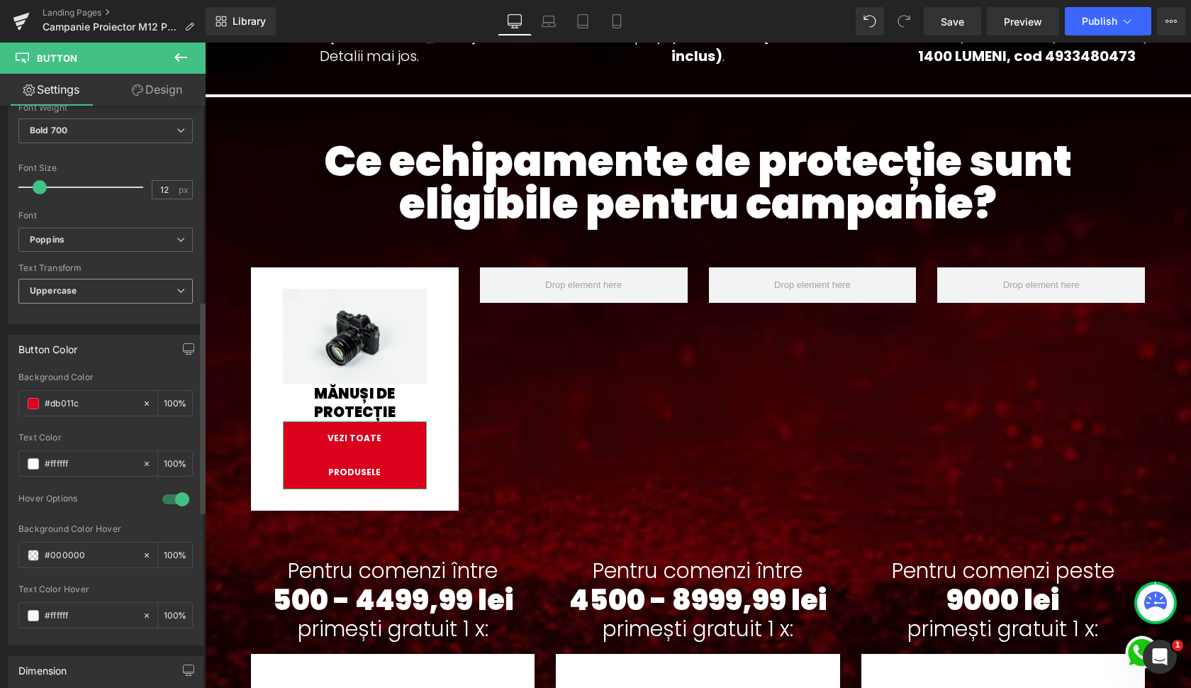
scroll to position [545, 0]
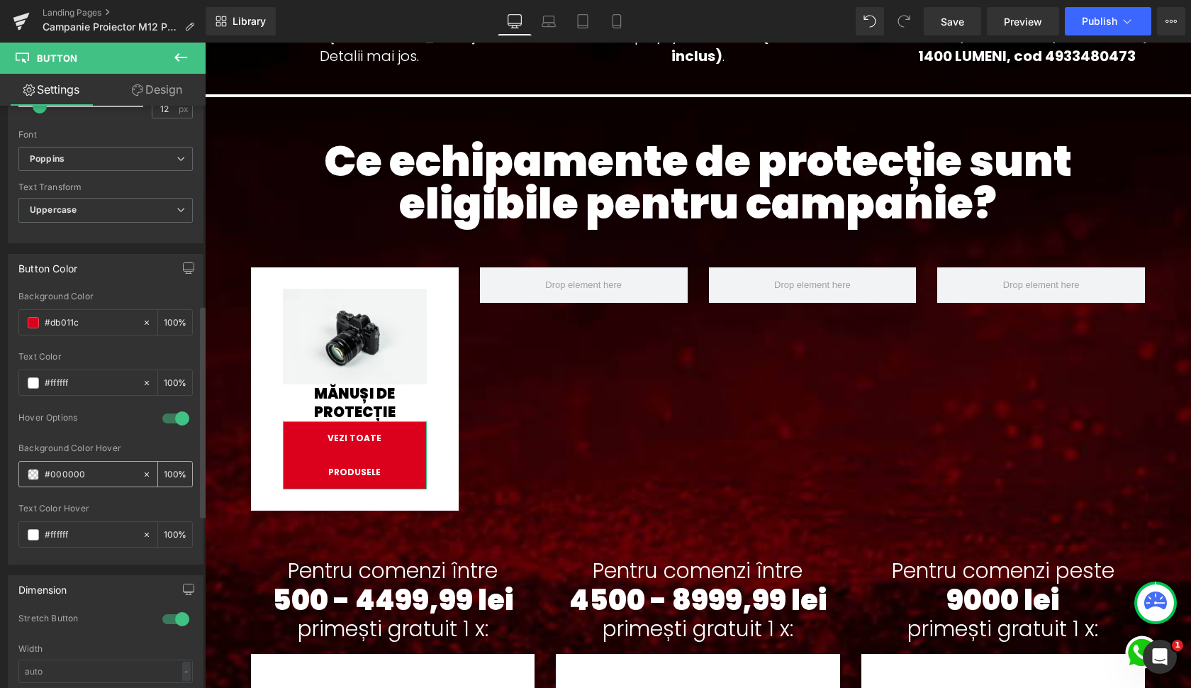
click at [85, 467] on input "#000000" at bounding box center [90, 475] width 91 height 16
click at [33, 469] on span at bounding box center [33, 474] width 11 height 11
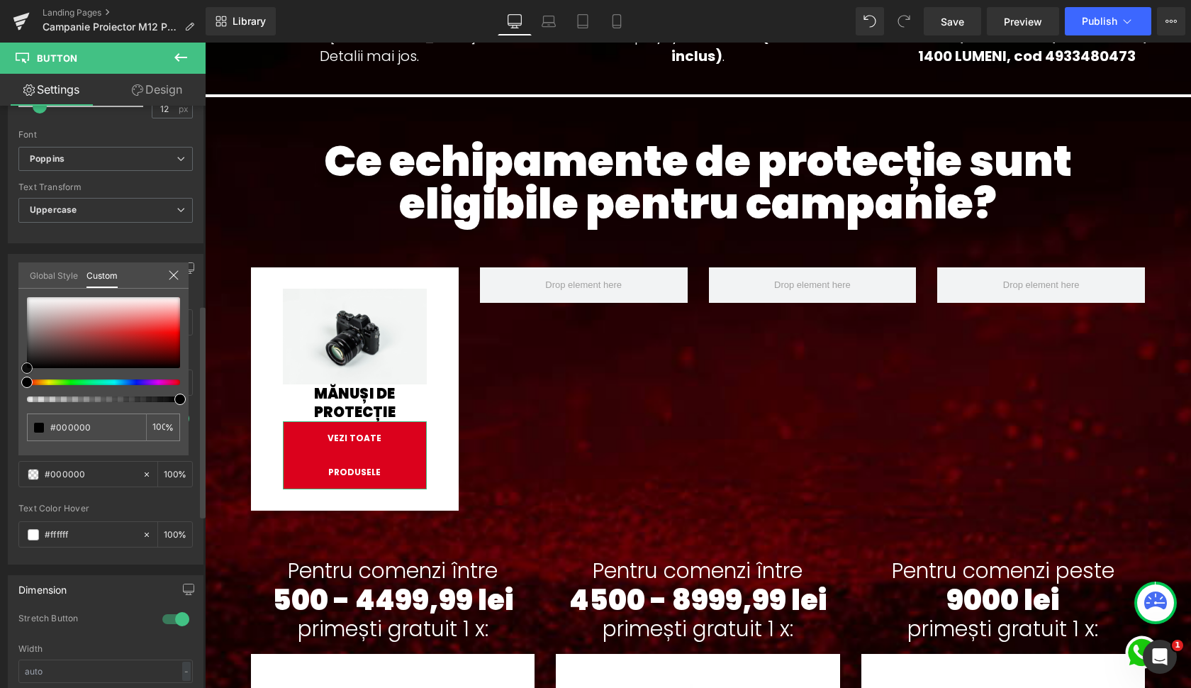
type input "#1d1a1a"
type input "#1a1818"
drag, startPoint x: 35, startPoint y: 360, endPoint x: 12, endPoint y: 394, distance: 41.3
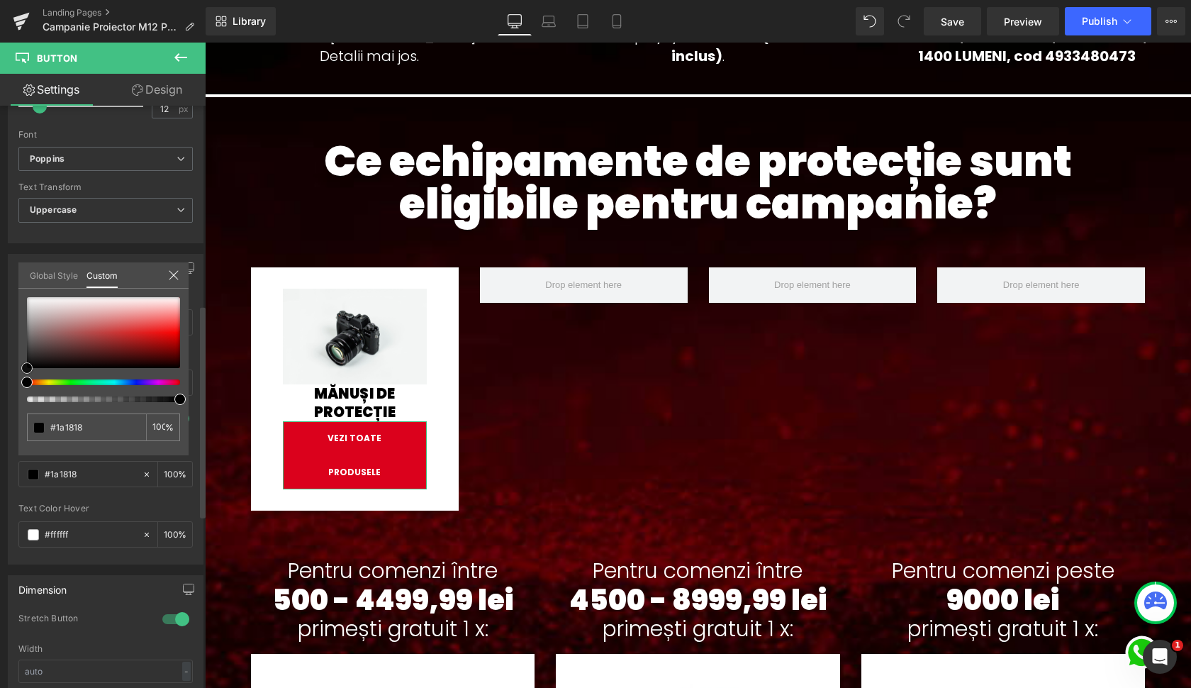
click at [12, 394] on div "Button Color rgb(219, 1, 28) Background Color #db011c 100 % rgba(255, 255, 255,…" at bounding box center [106, 403] width 212 height 321
type input "#000000"
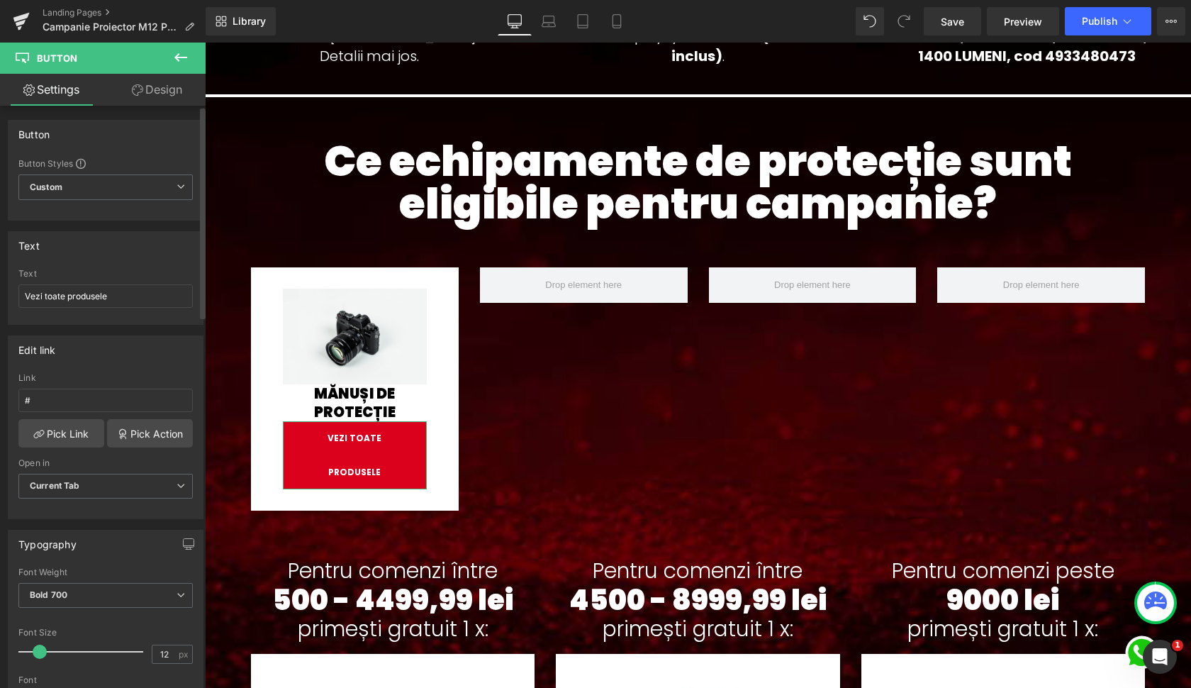
scroll to position [0, 0]
click at [148, 87] on link "Design" at bounding box center [157, 90] width 103 height 32
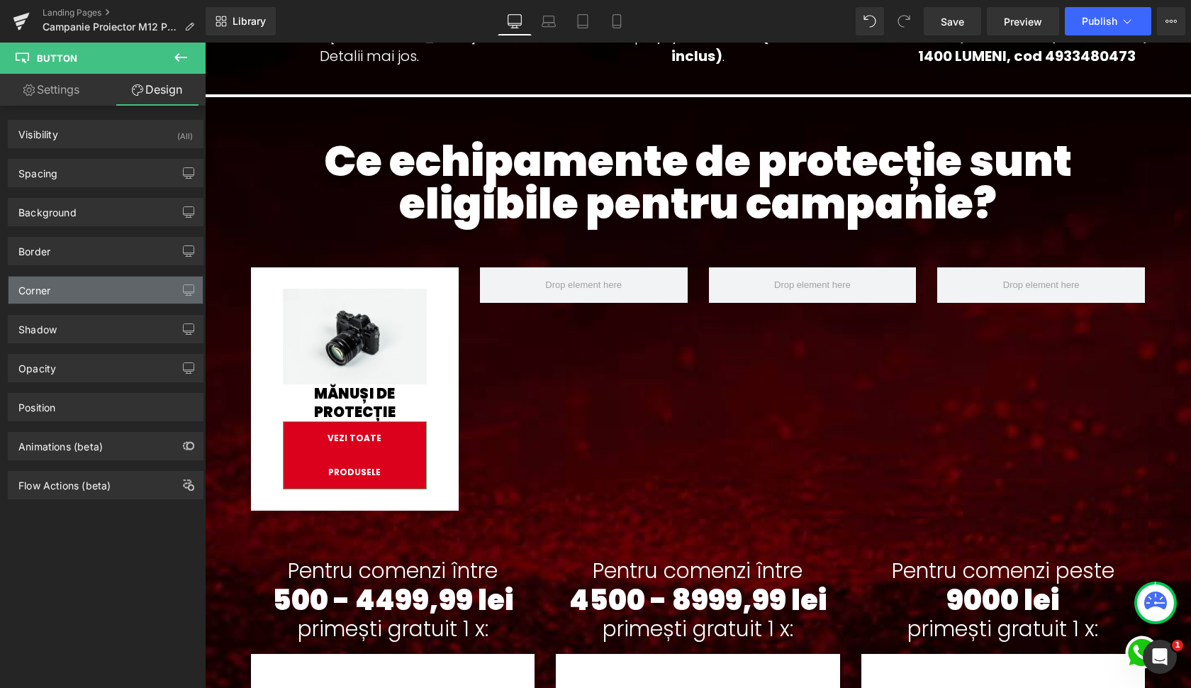
click at [66, 287] on div "Corner" at bounding box center [106, 290] width 194 height 27
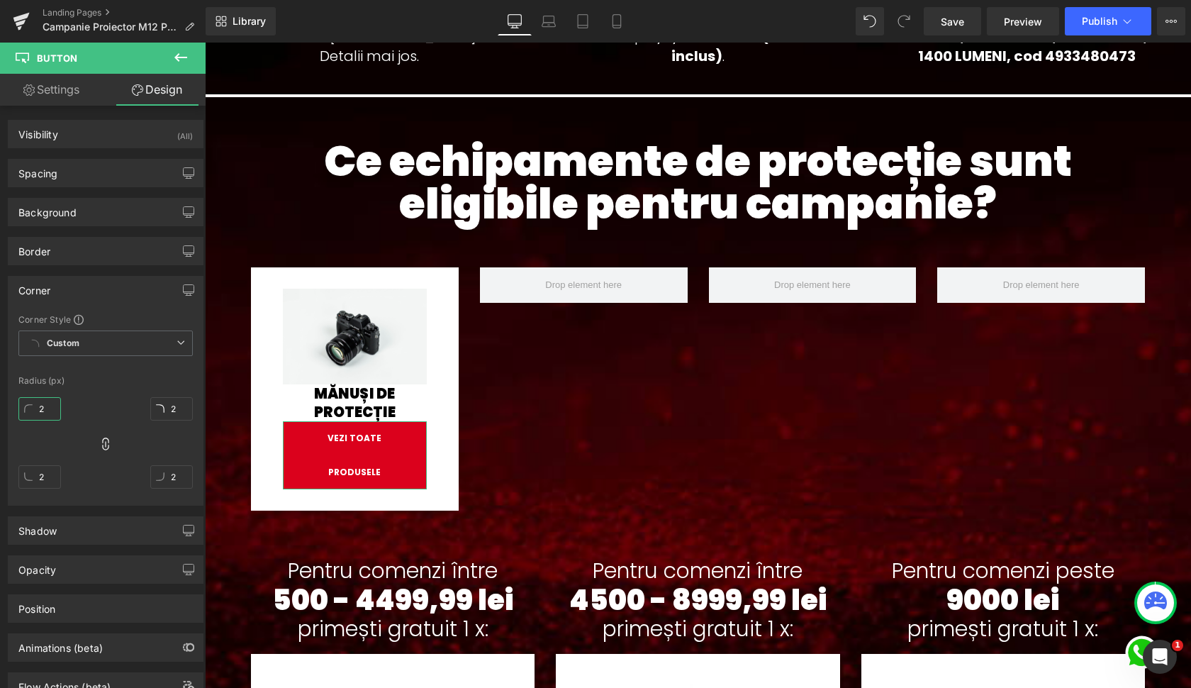
click at [45, 408] on input "2" at bounding box center [39, 408] width 43 height 23
type input "20"
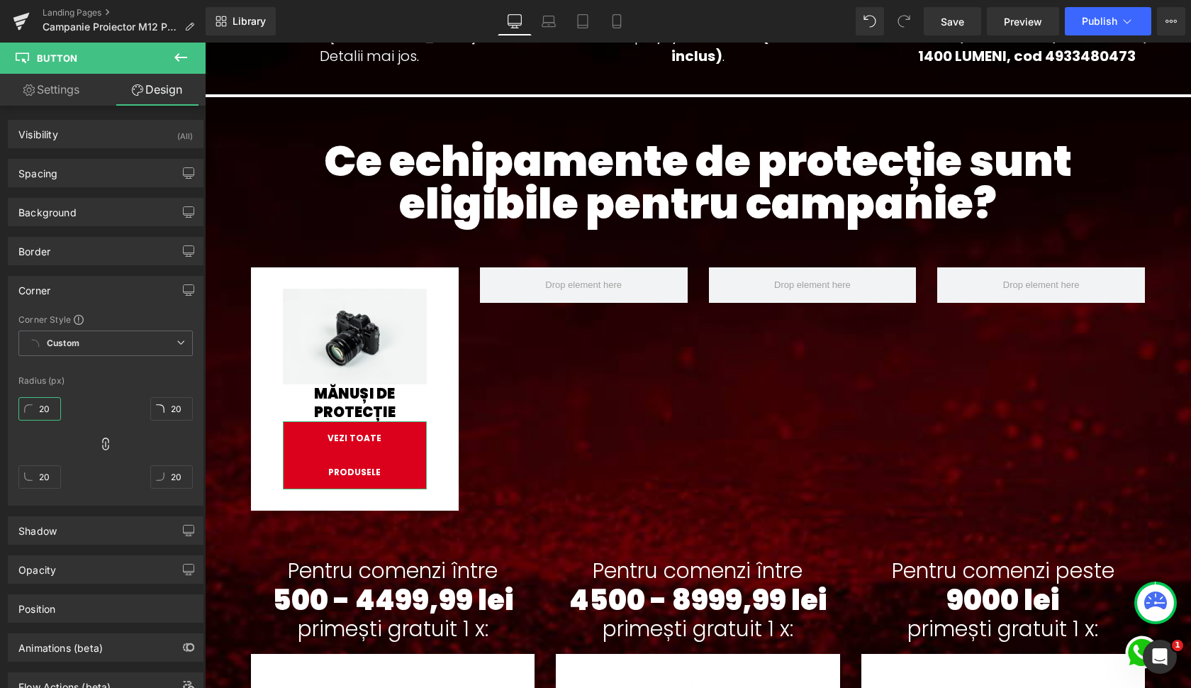
type input "200"
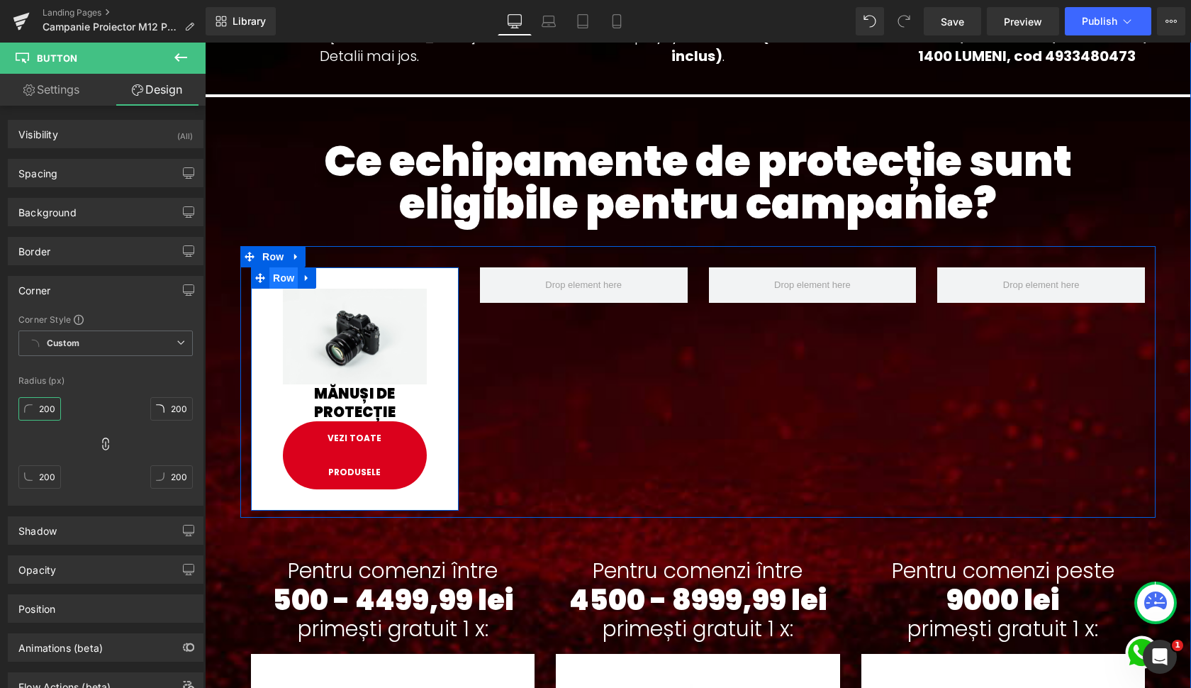
click at [279, 284] on span "Row" at bounding box center [283, 277] width 28 height 21
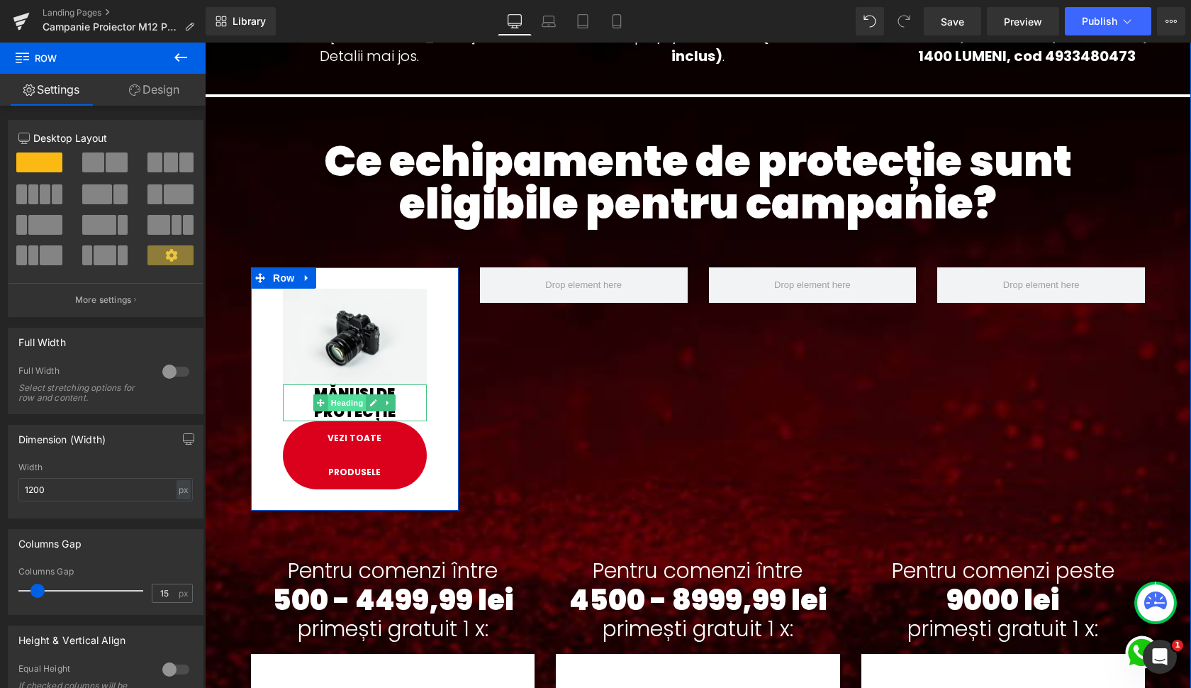
click at [354, 405] on span "Heading" at bounding box center [347, 402] width 38 height 17
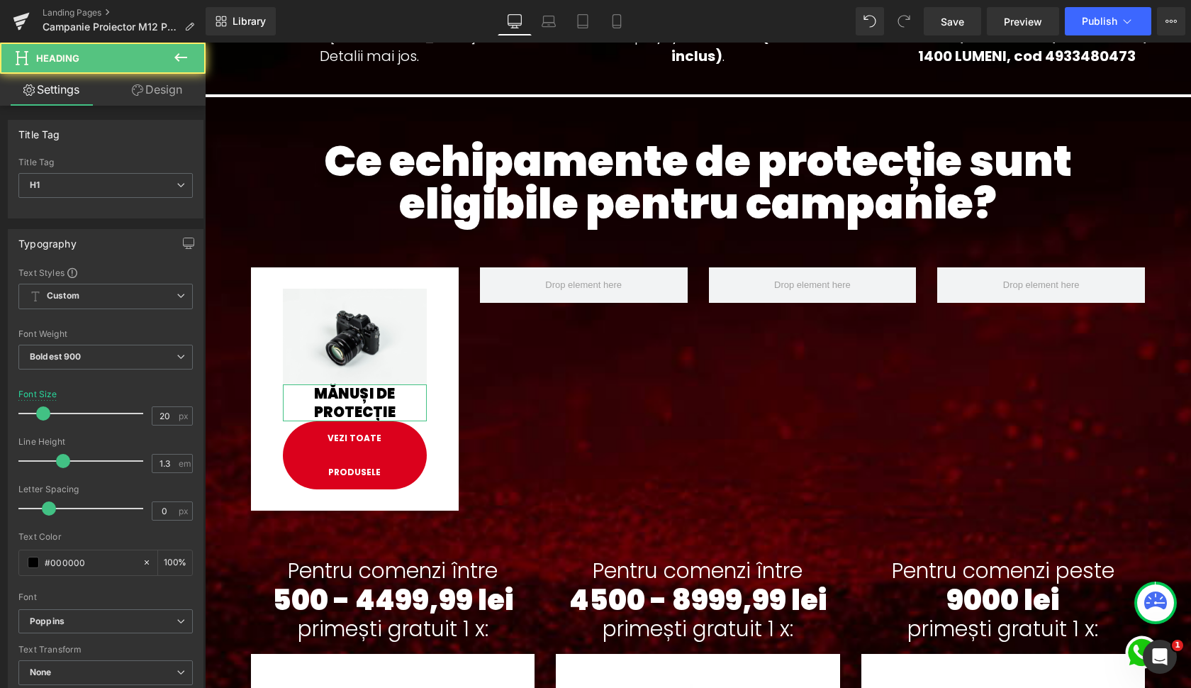
click at [146, 100] on link "Design" at bounding box center [157, 90] width 103 height 32
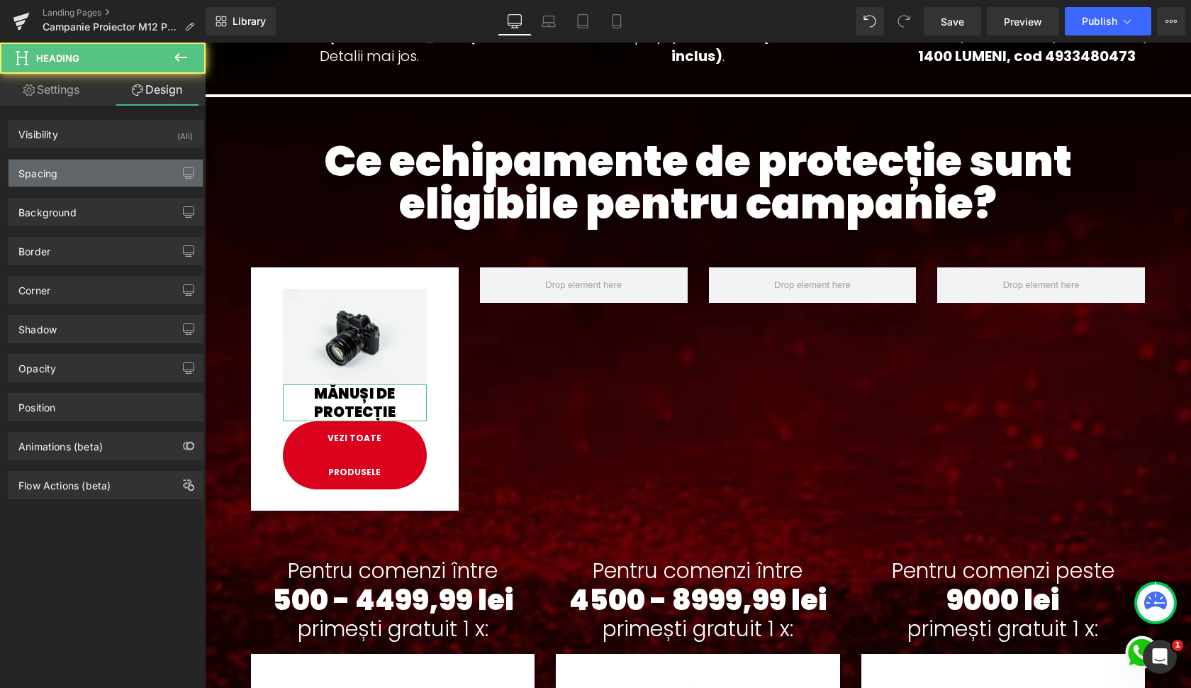
click at [86, 174] on div "Spacing" at bounding box center [106, 173] width 194 height 27
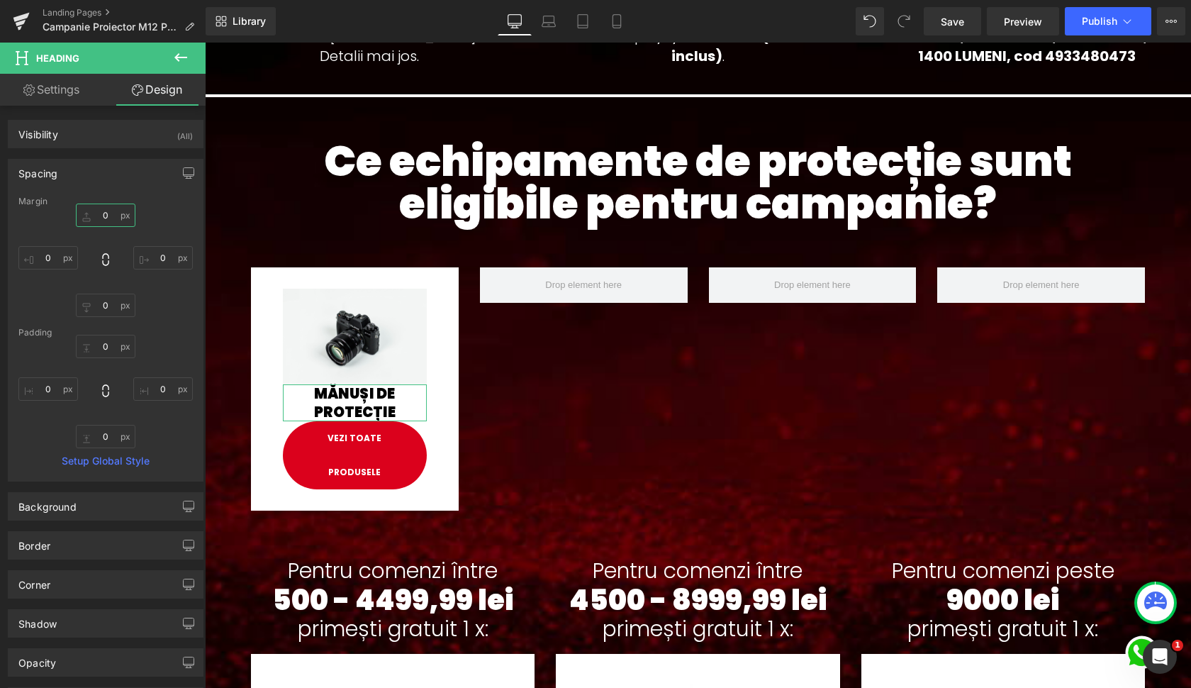
click at [93, 216] on input "0" at bounding box center [106, 215] width 60 height 23
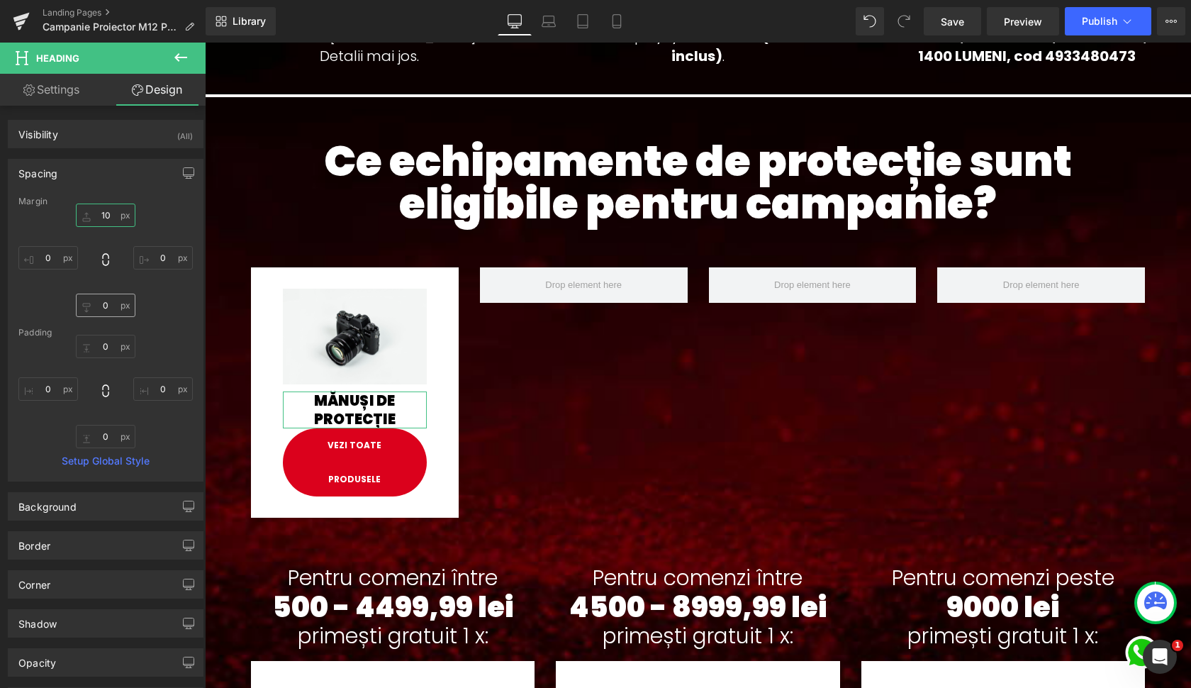
type input "10"
click at [98, 308] on input "0" at bounding box center [106, 305] width 60 height 23
type input "10"
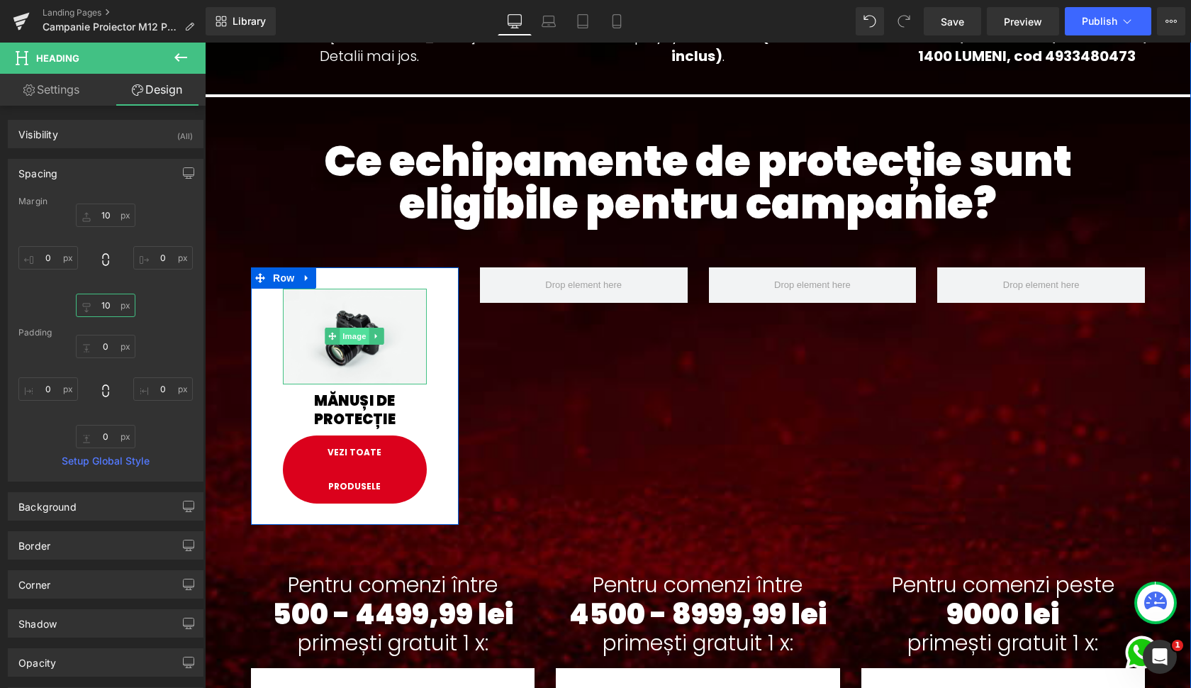
click at [351, 329] on span "Image" at bounding box center [355, 336] width 30 height 17
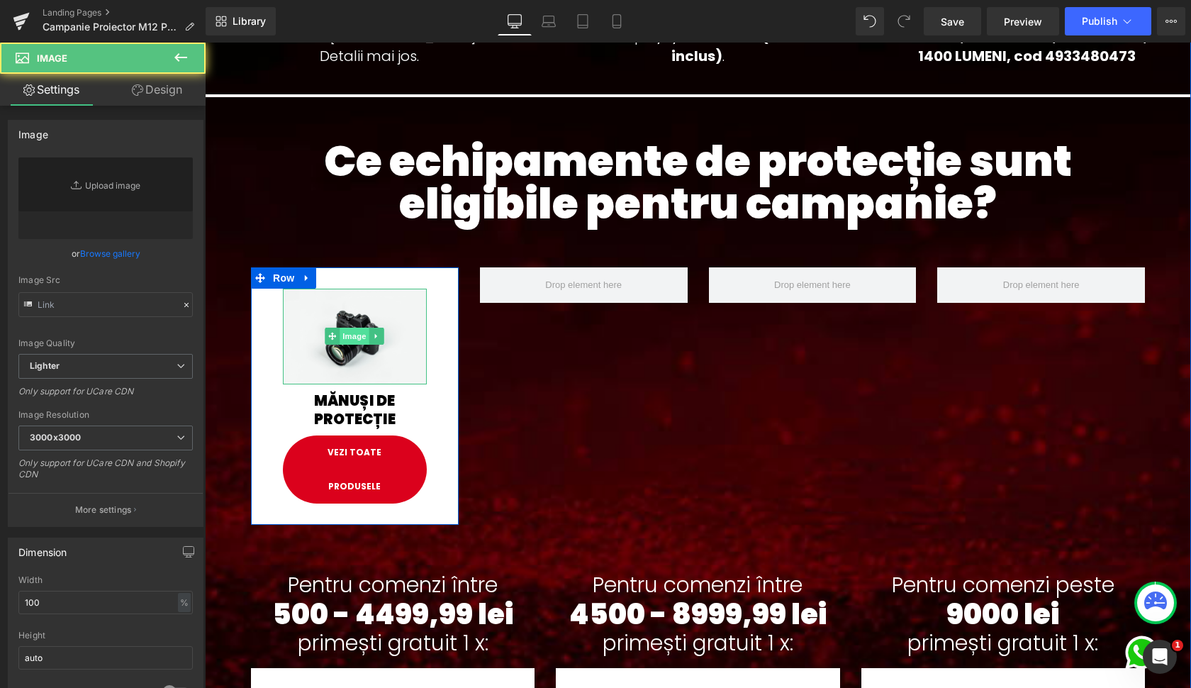
type input "//[DOMAIN_NAME][URL]"
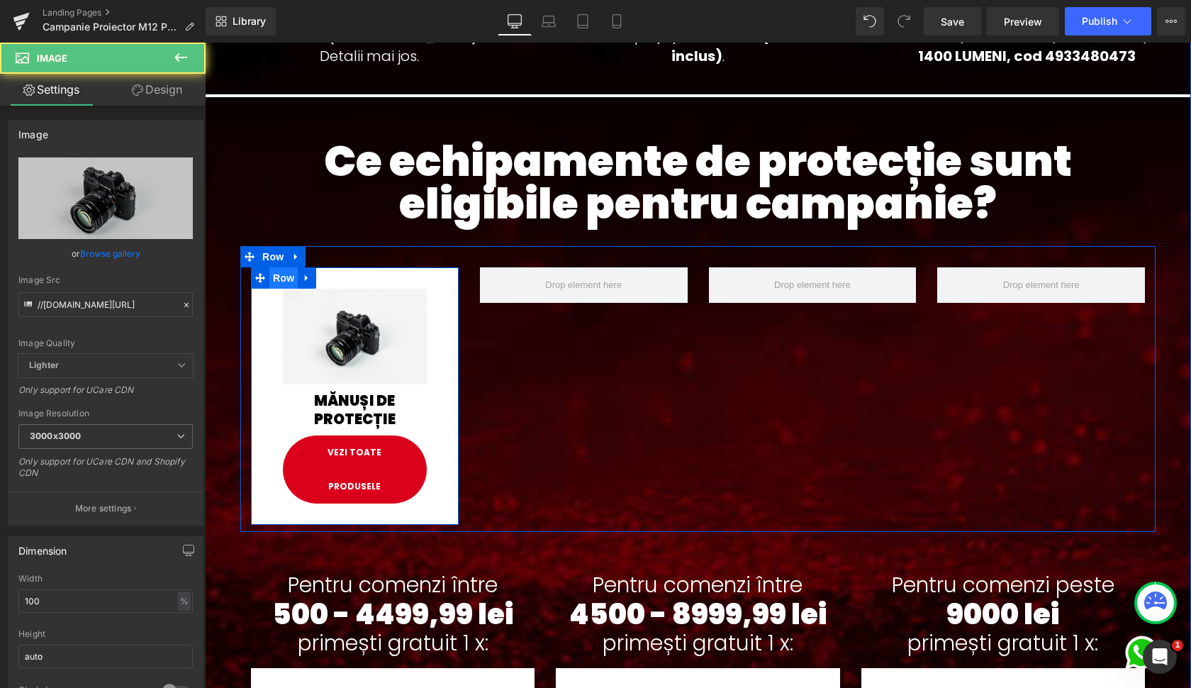
click at [284, 284] on span "Row" at bounding box center [283, 277] width 28 height 21
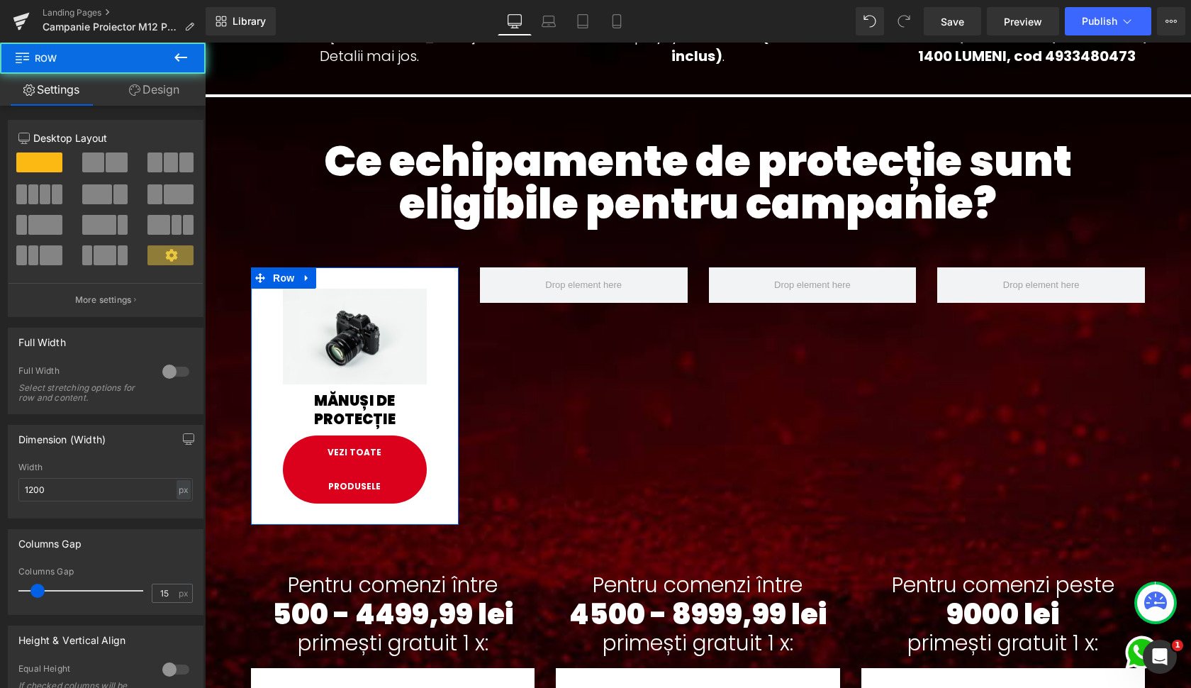
click at [166, 96] on link "Design" at bounding box center [154, 90] width 103 height 32
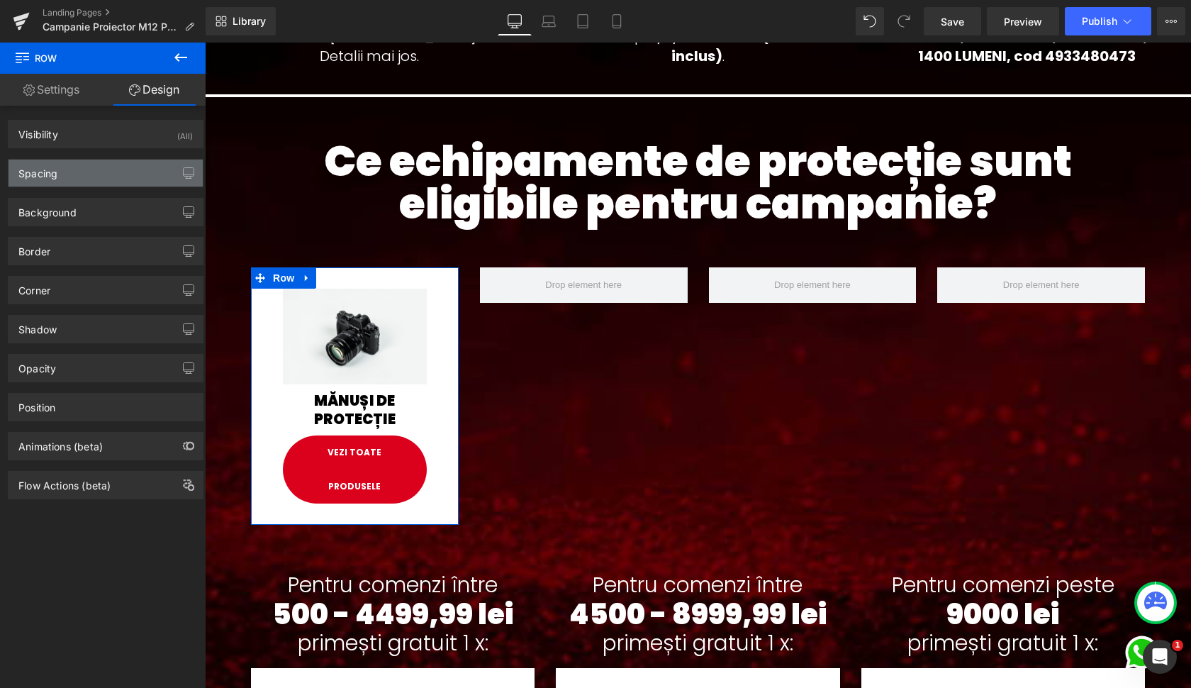
click at [87, 166] on div "Spacing" at bounding box center [106, 173] width 194 height 27
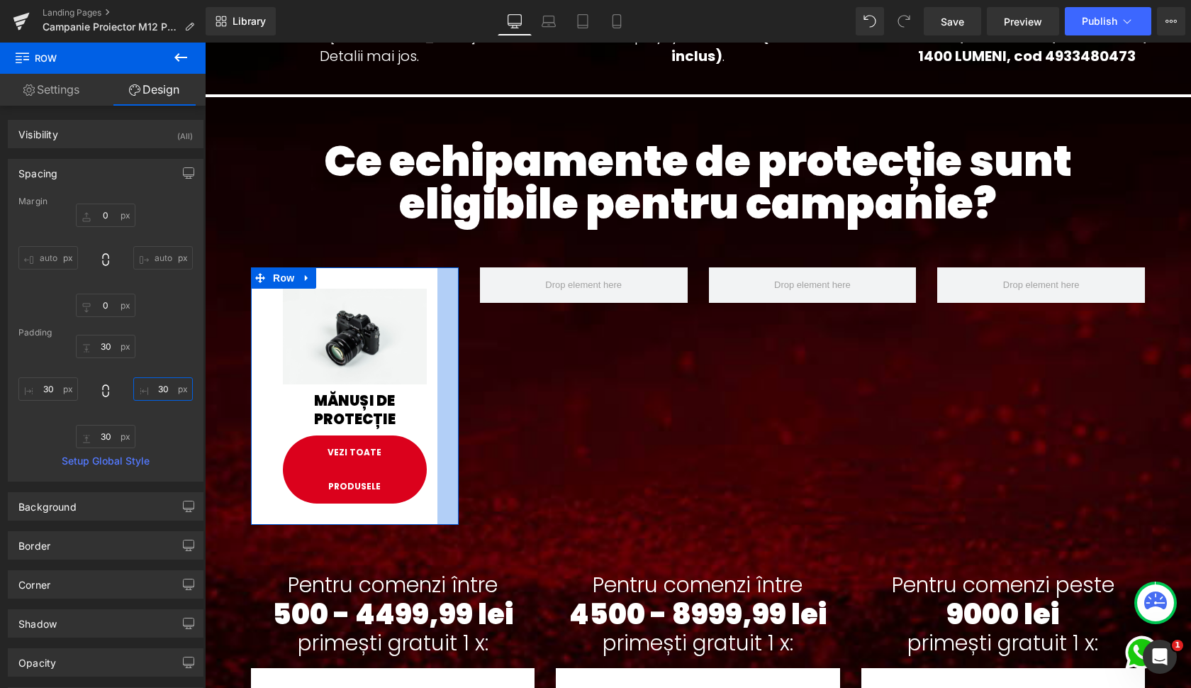
drag, startPoint x: 157, startPoint y: 389, endPoint x: 150, endPoint y: 389, distance: 7.1
click at [150, 389] on input "30" at bounding box center [163, 388] width 60 height 23
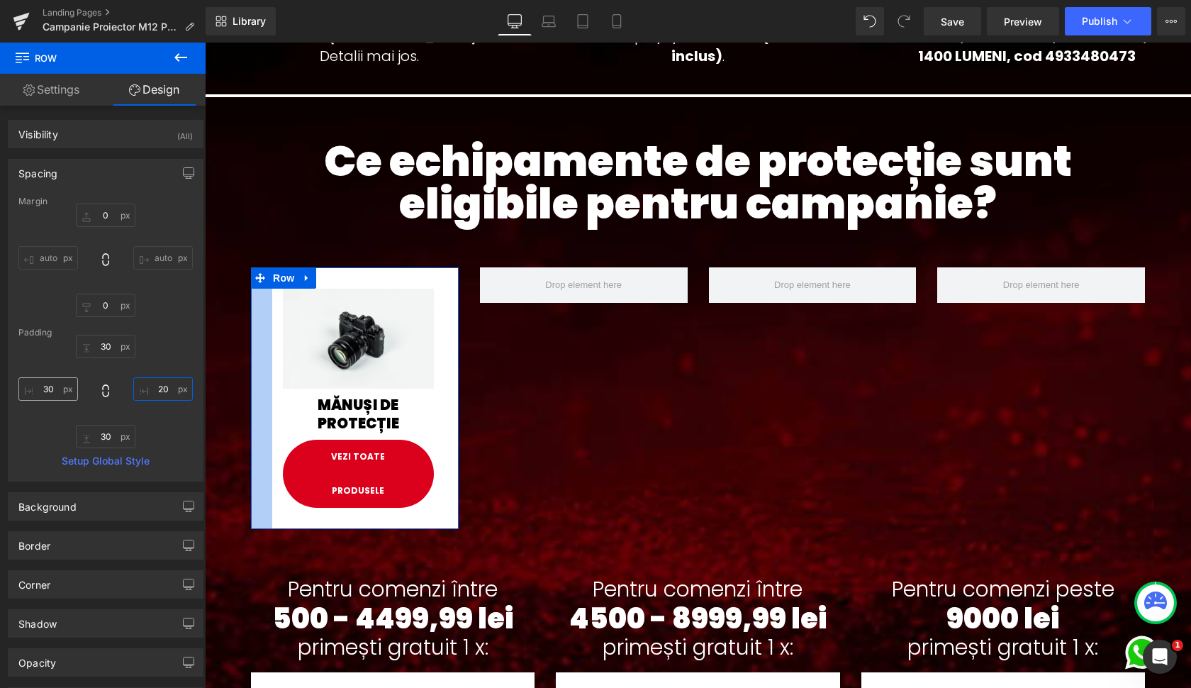
type input "20"
drag, startPoint x: 46, startPoint y: 391, endPoint x: 37, endPoint y: 390, distance: 9.2
click at [37, 390] on input "20" at bounding box center [48, 388] width 60 height 23
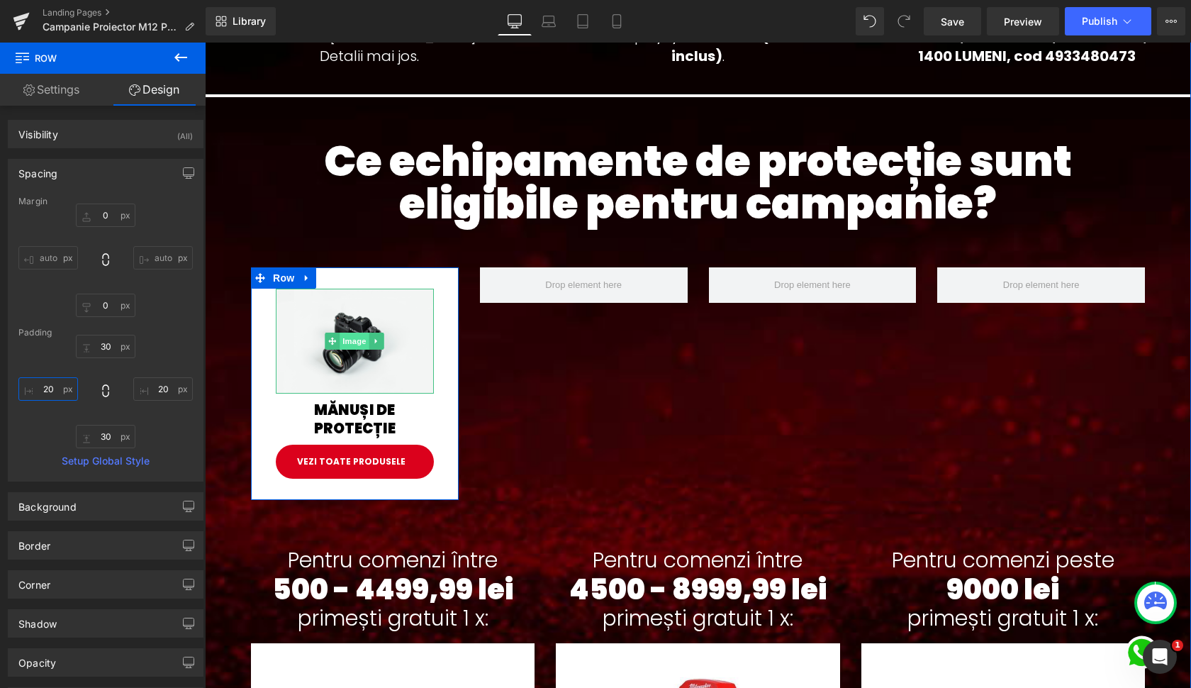
click at [362, 342] on span "Image" at bounding box center [355, 341] width 30 height 17
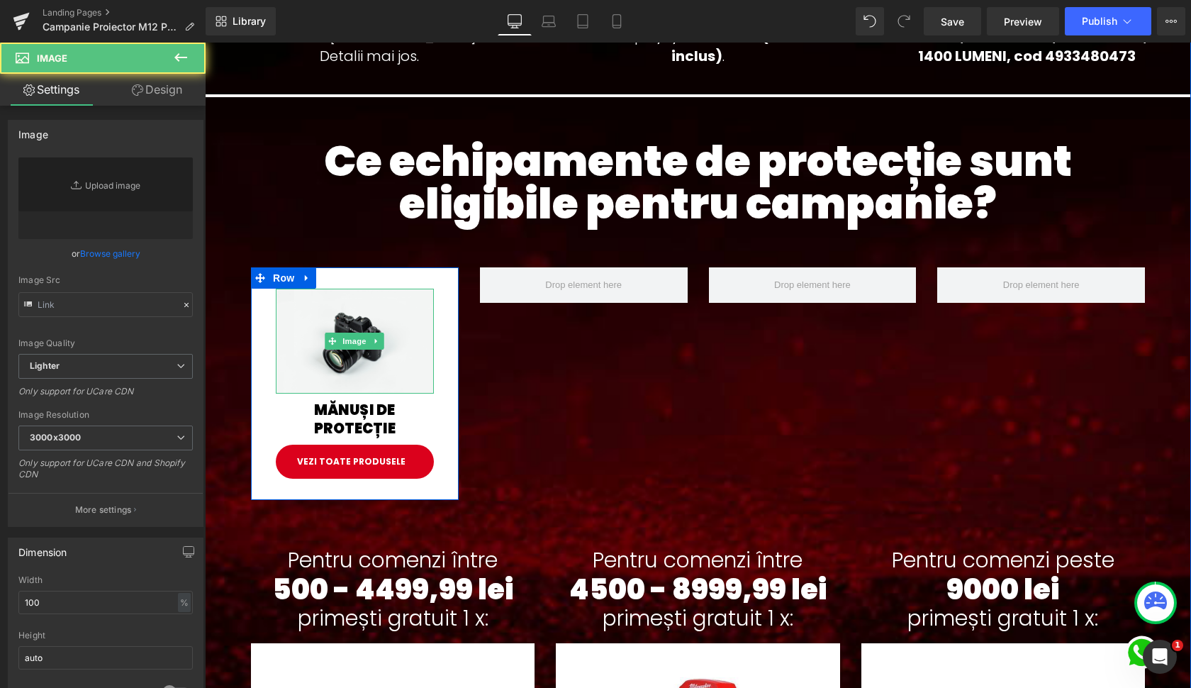
type input "//[DOMAIN_NAME][URL]"
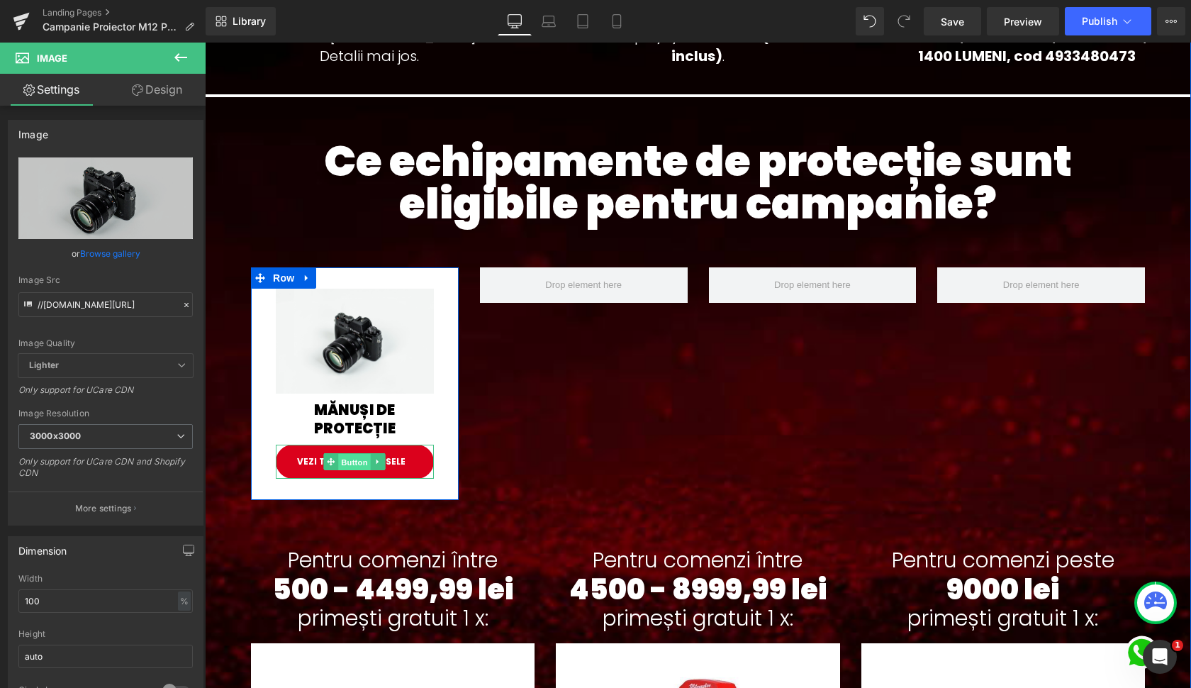
click at [357, 457] on span "Button" at bounding box center [355, 462] width 33 height 17
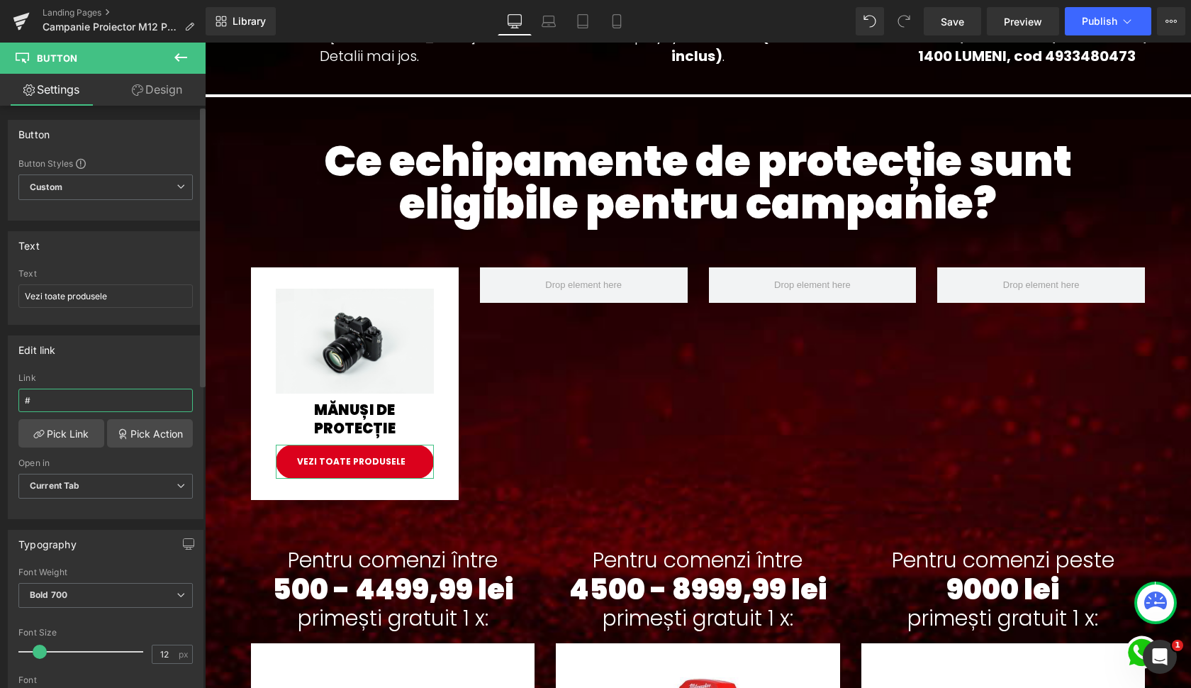
click at [60, 400] on input "#" at bounding box center [105, 400] width 174 height 23
paste input "[URL][DOMAIN_NAME]"
type input "[URL][DOMAIN_NAME]"
click at [84, 370] on div "Edit link [URL][DOMAIN_NAME] Link [URL][DOMAIN_NAME] Pick Link Pick Action Curr…" at bounding box center [106, 427] width 196 height 184
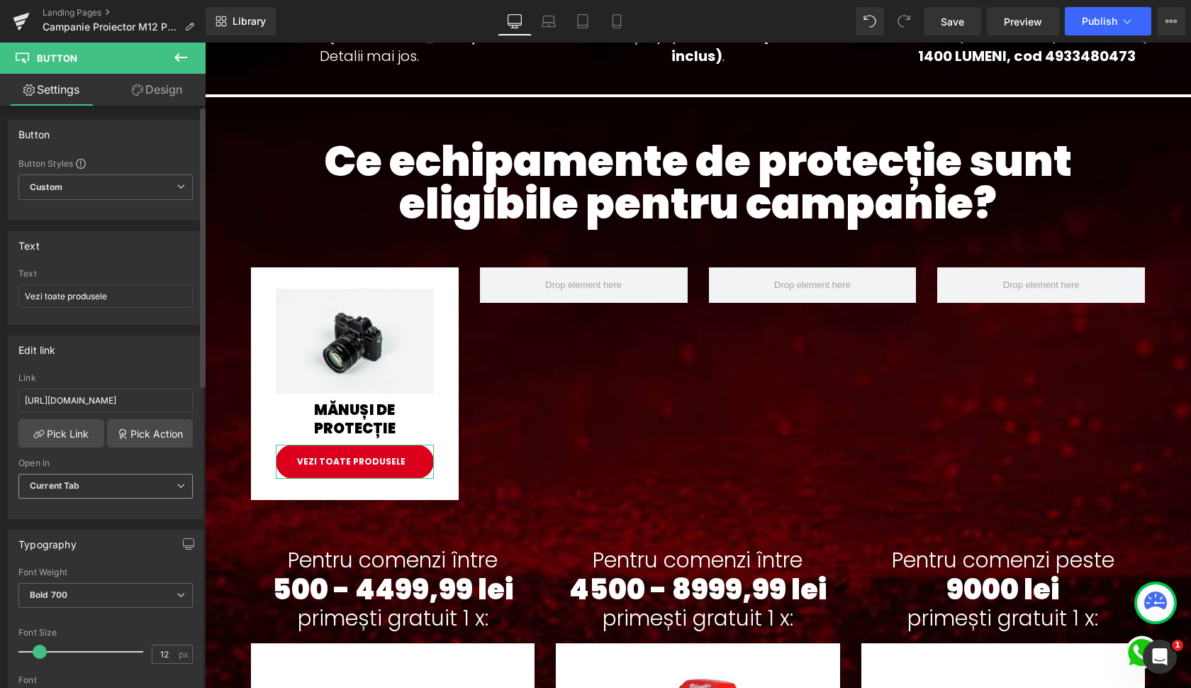
click at [88, 482] on span "Current Tab" at bounding box center [105, 486] width 174 height 25
click at [70, 523] on li "New Tab" at bounding box center [102, 532] width 169 height 21
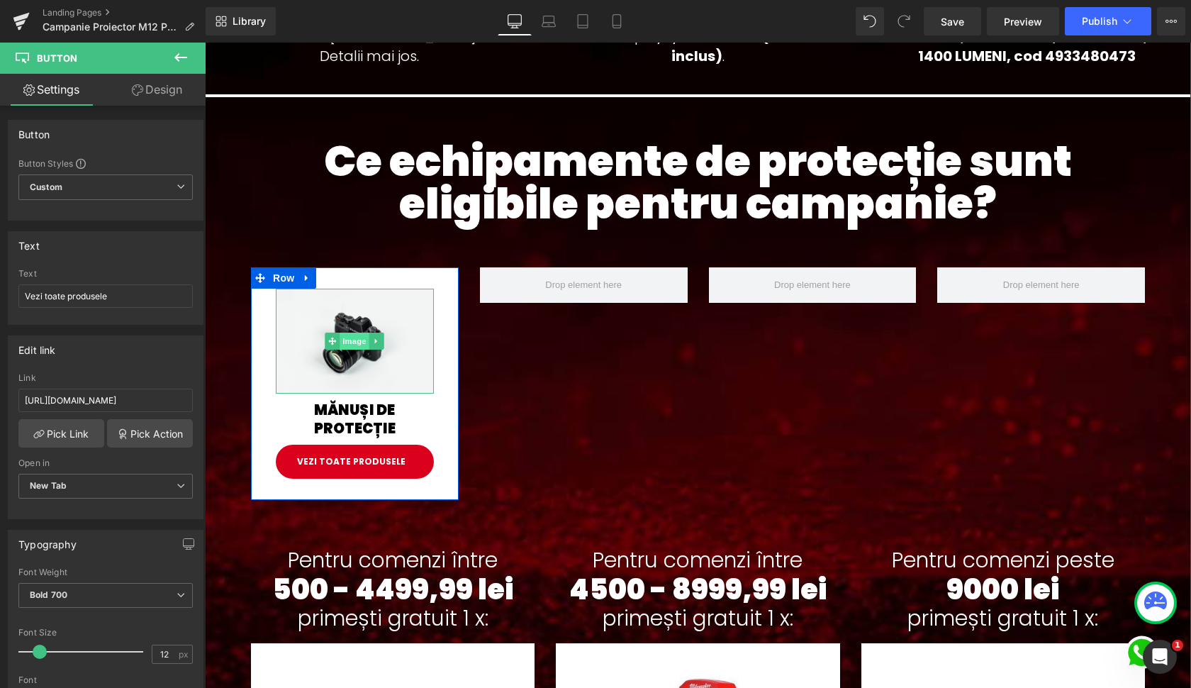
click at [354, 336] on span "Image" at bounding box center [355, 341] width 30 height 17
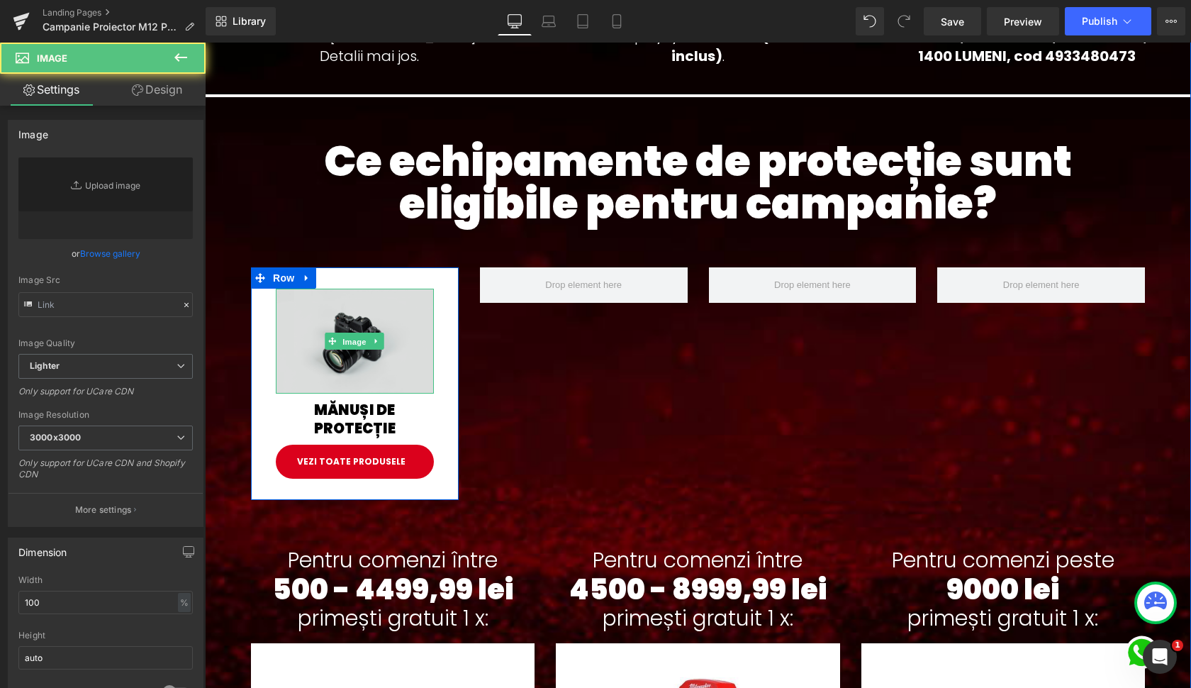
type input "//[DOMAIN_NAME][URL]"
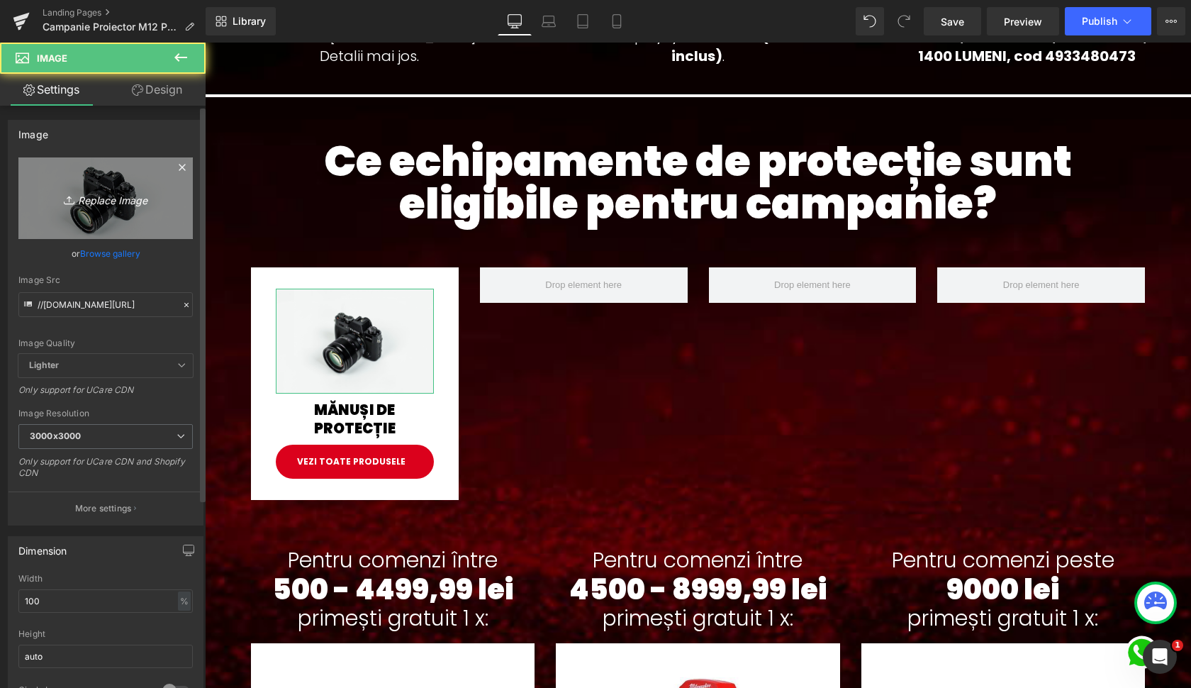
click at [106, 199] on icon "Replace Image" at bounding box center [105, 198] width 113 height 18
type input "C:\fakepath\4932479568--Hero_1_34bd3857-0e27-41f7-a670-b5de00462d97.jpg.webp"
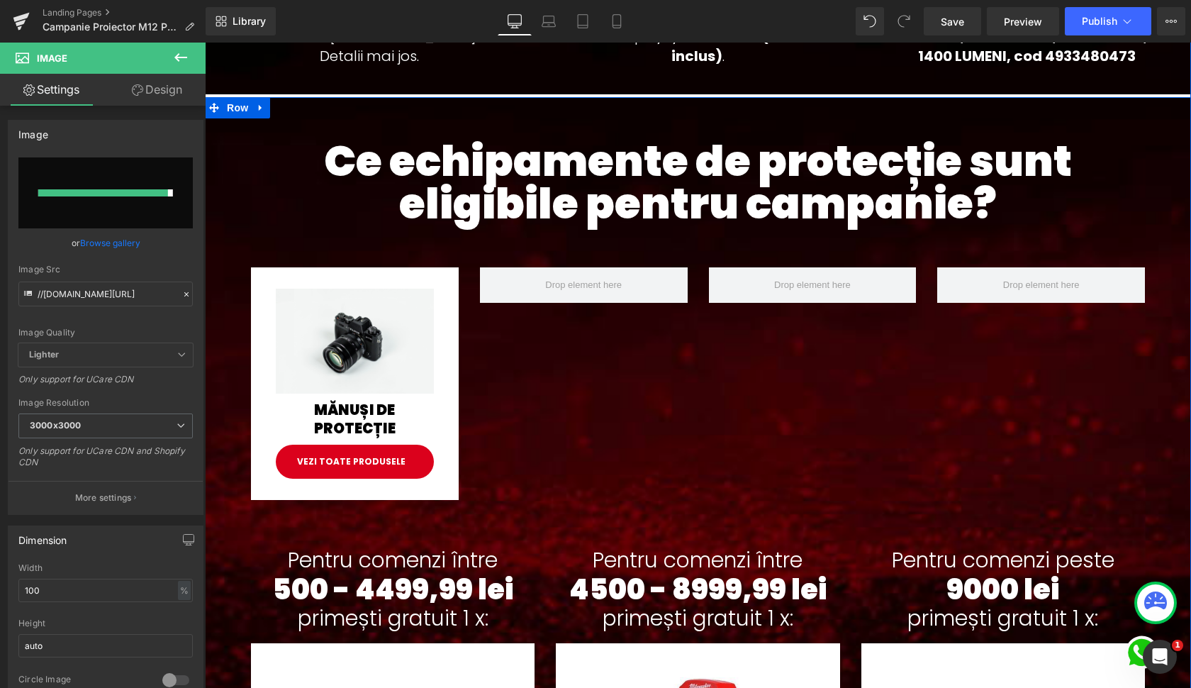
type input "[URL][DOMAIN_NAME]"
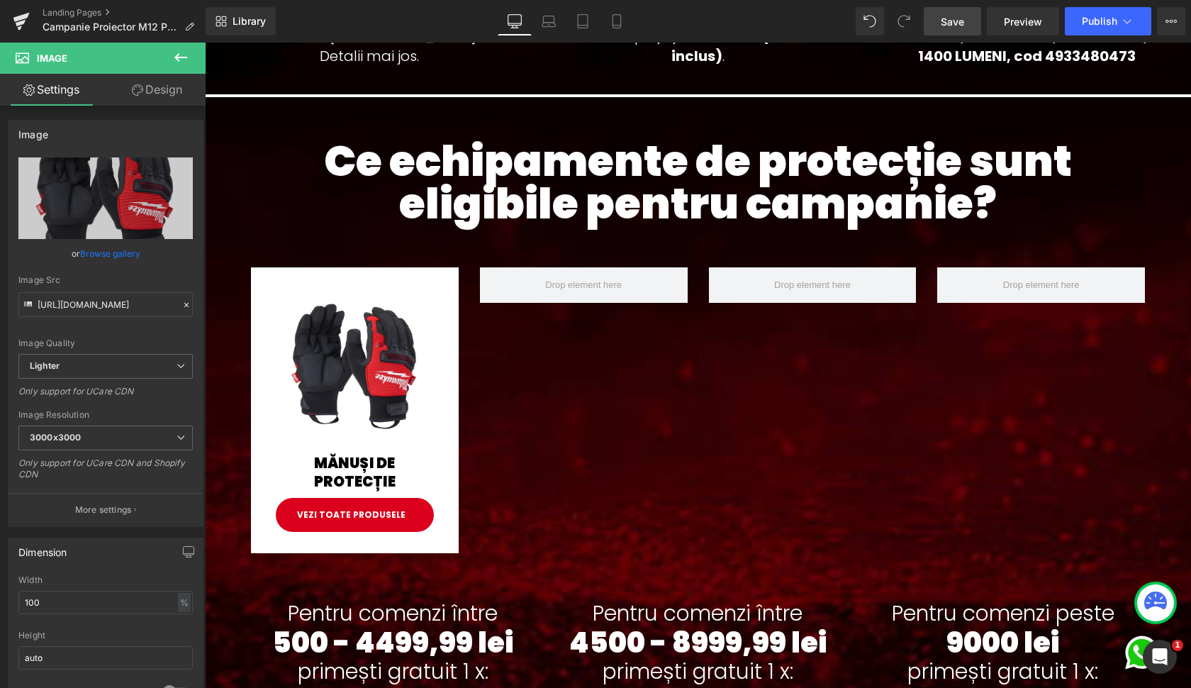
click at [968, 21] on link "Save" at bounding box center [952, 21] width 57 height 28
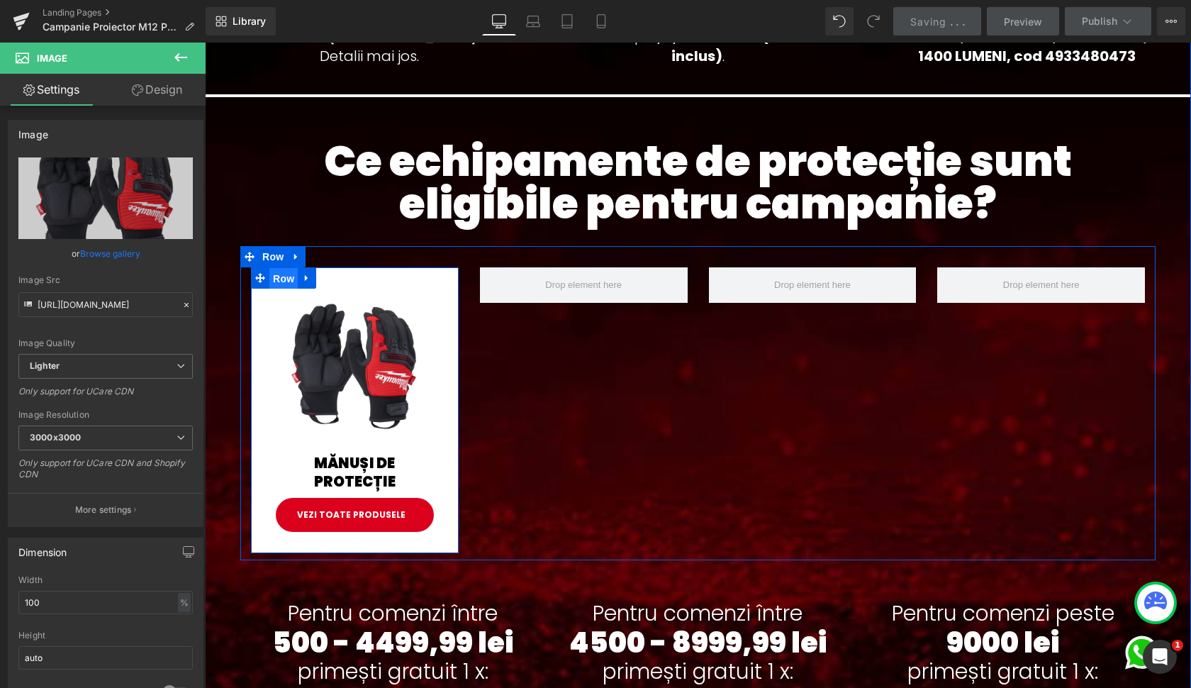
click at [279, 279] on span "Row" at bounding box center [283, 278] width 28 height 21
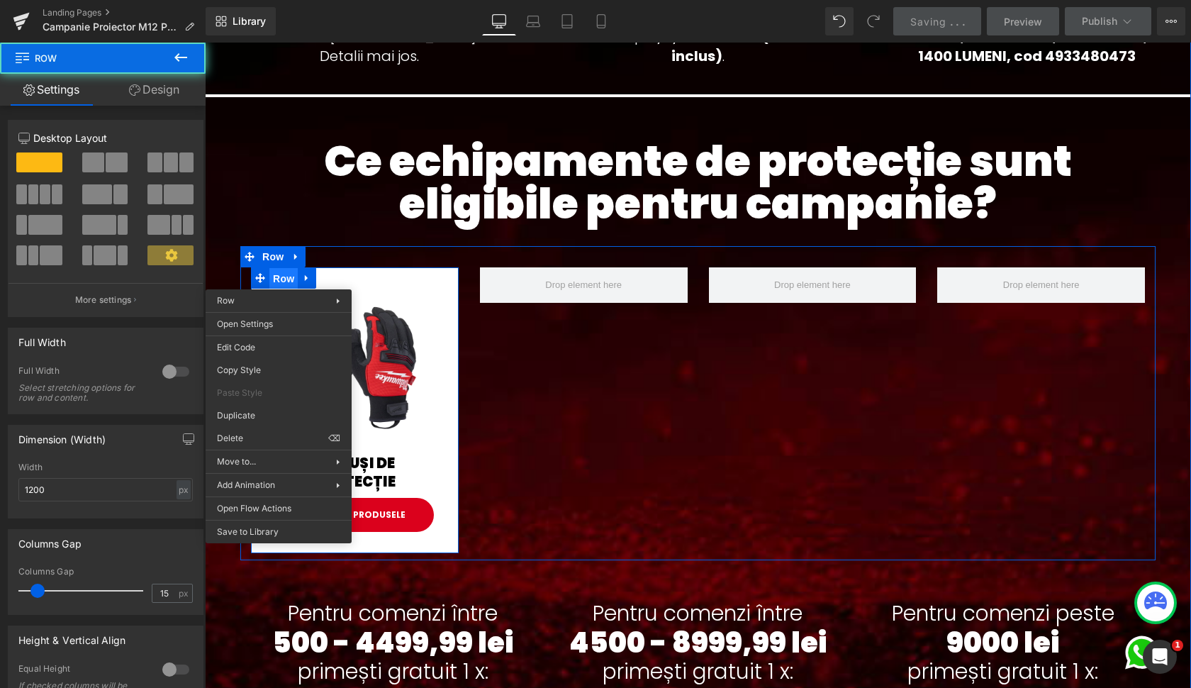
scroll to position [774, 0]
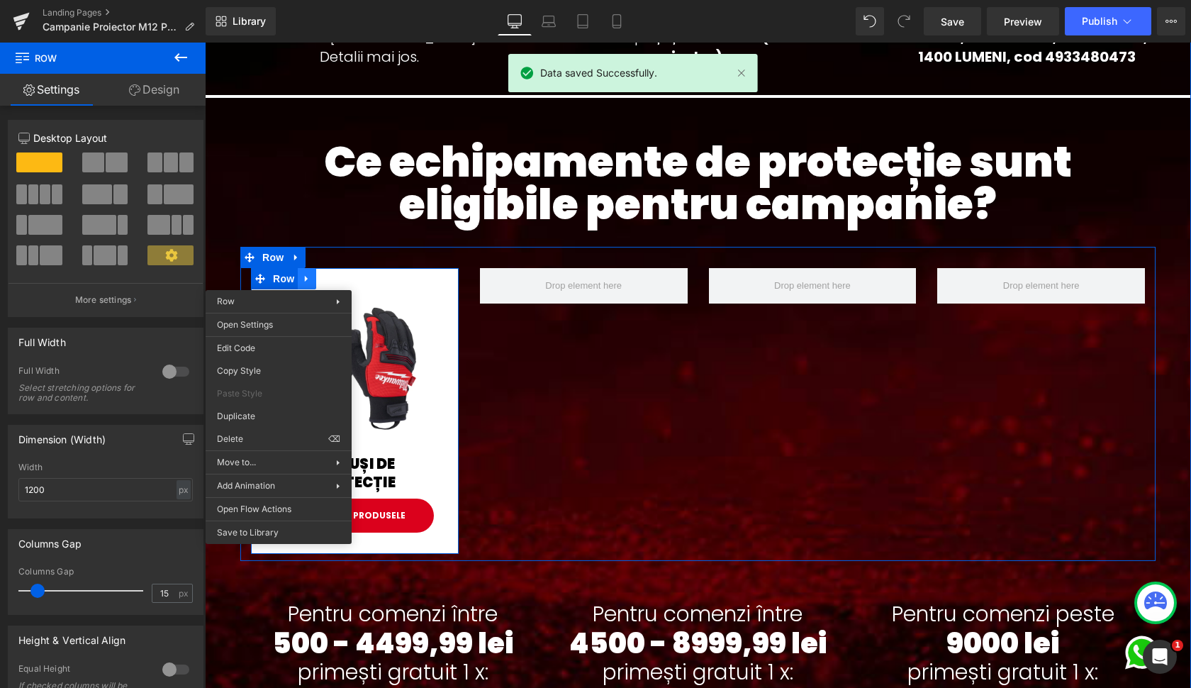
click at [304, 281] on div "Image MĂNUȘI DE PROTECȚIE Heading Vezi toate produsele [GEOGRAPHIC_DATA]" at bounding box center [355, 411] width 208 height 286
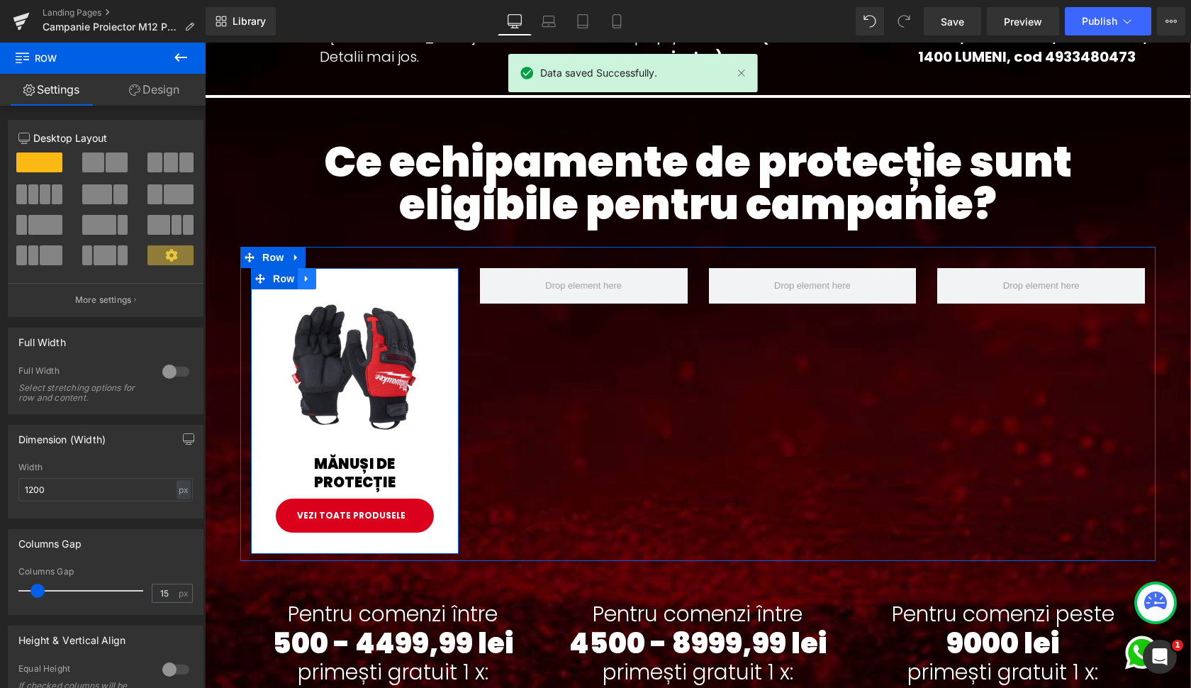
click at [306, 280] on icon at bounding box center [307, 279] width 10 height 11
click at [317, 279] on link at bounding box center [325, 278] width 18 height 21
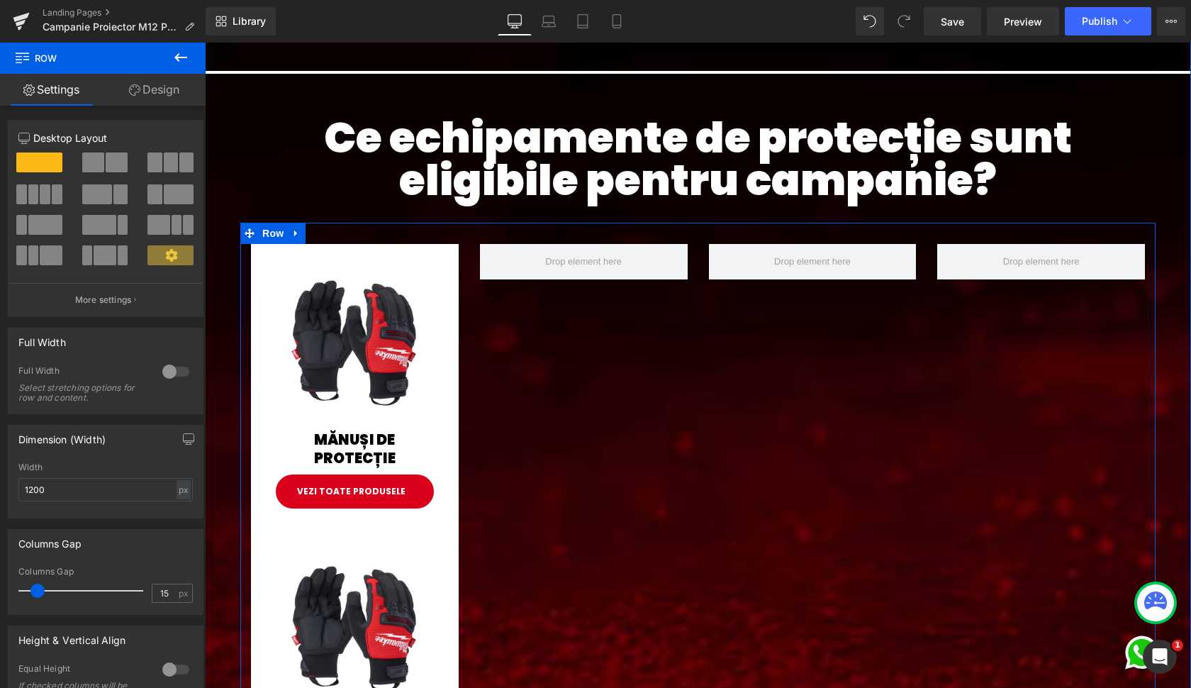
scroll to position [776, 0]
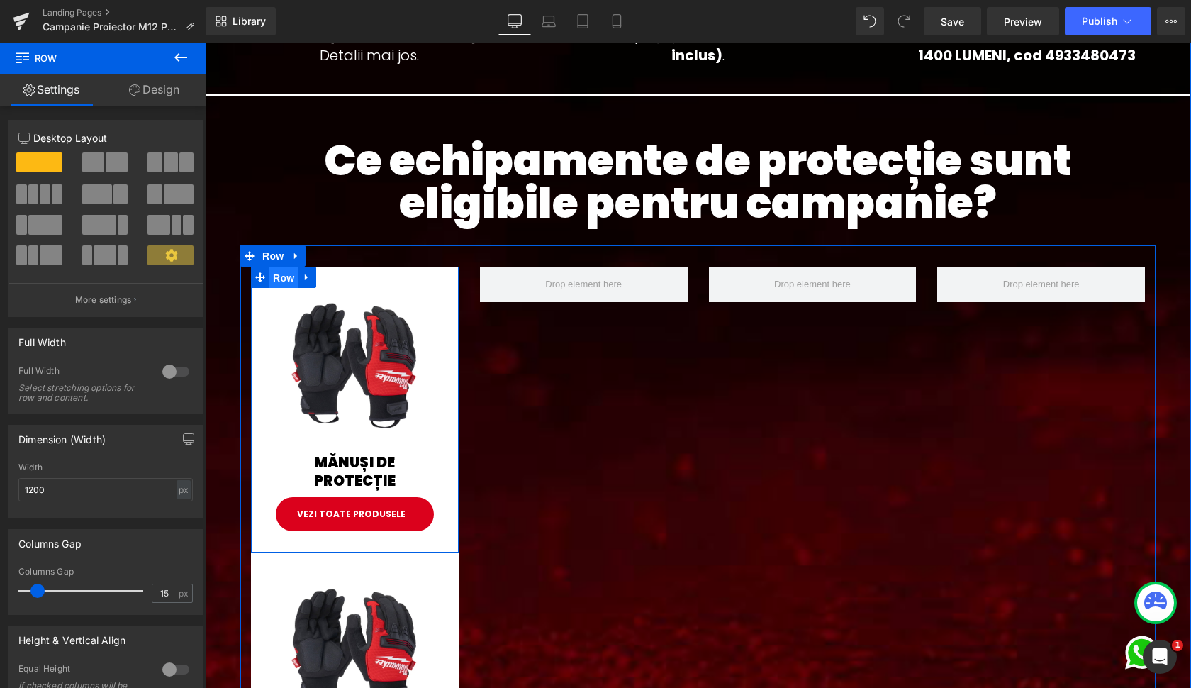
click at [284, 272] on span "Row" at bounding box center [283, 277] width 28 height 21
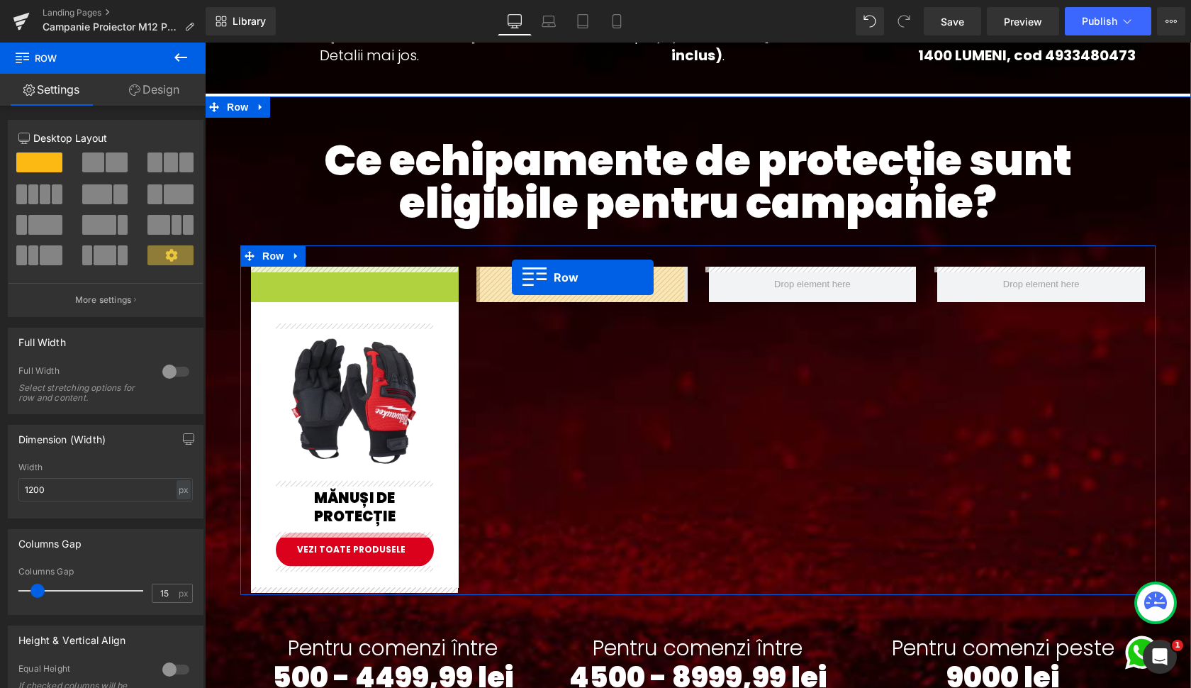
drag, startPoint x: 279, startPoint y: 277, endPoint x: 512, endPoint y: 277, distance: 232.6
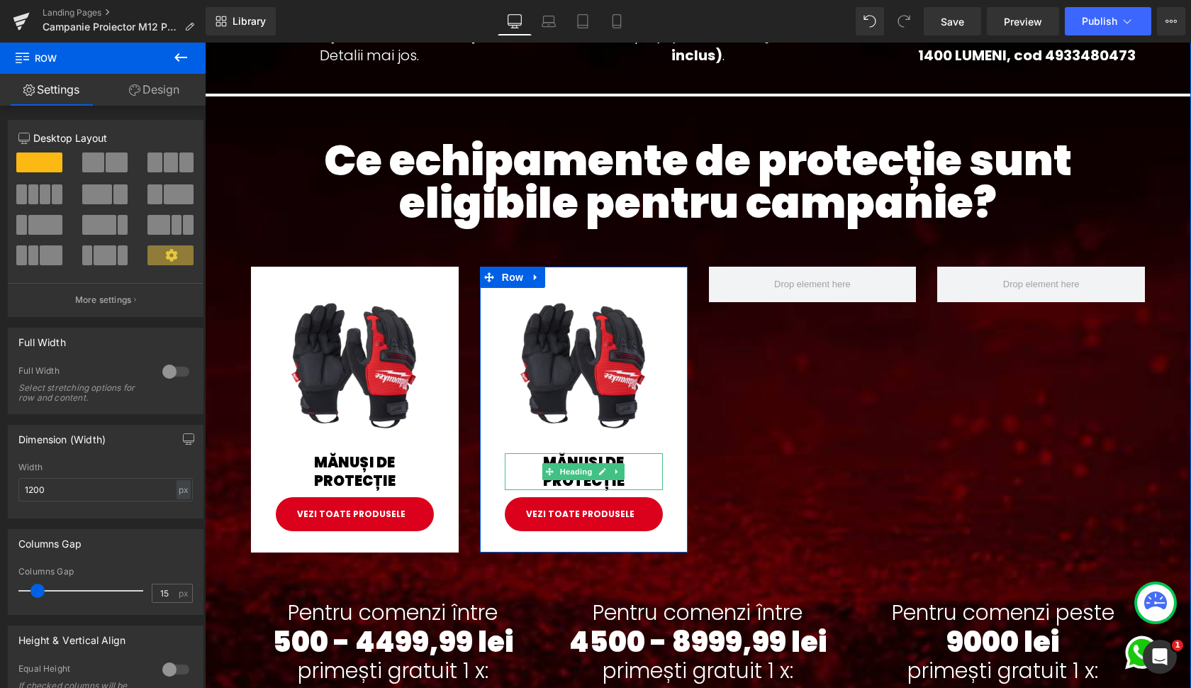
click at [579, 472] on span "Heading" at bounding box center [576, 471] width 38 height 17
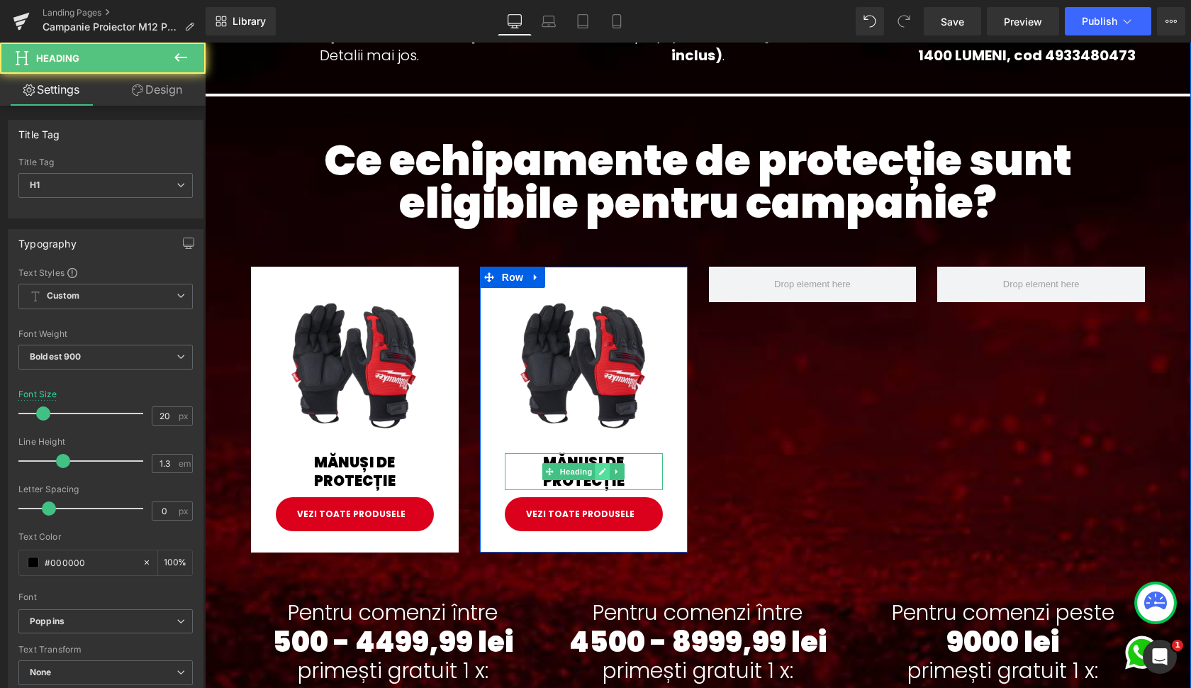
click at [599, 472] on icon at bounding box center [602, 471] width 7 height 7
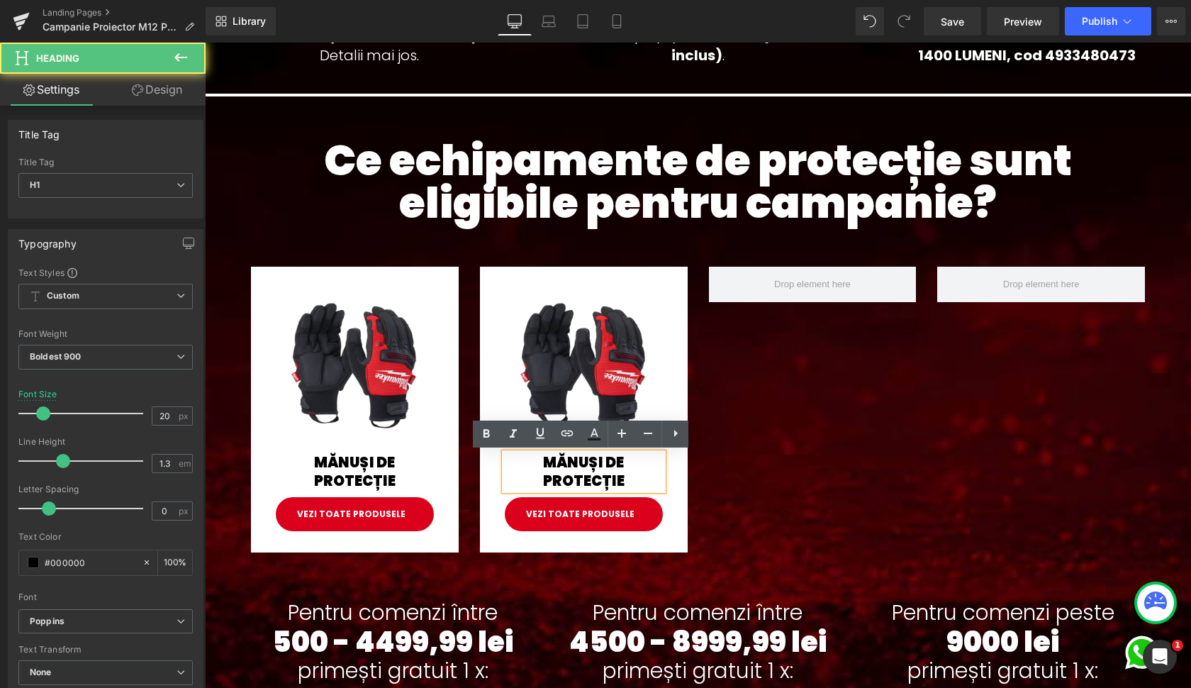
click at [563, 464] on h1 "MĂNUȘI DE PROTECȚIE" at bounding box center [584, 471] width 158 height 37
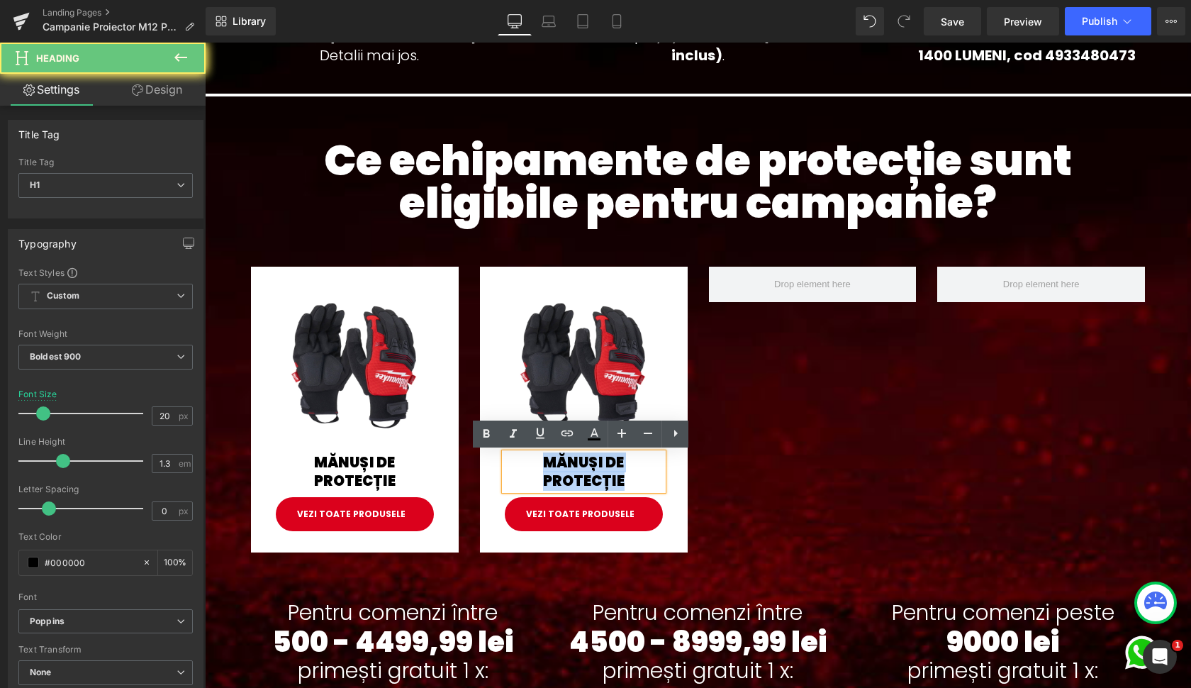
click at [563, 464] on h1 "MĂNUȘI DE PROTECȚIE" at bounding box center [584, 471] width 158 height 37
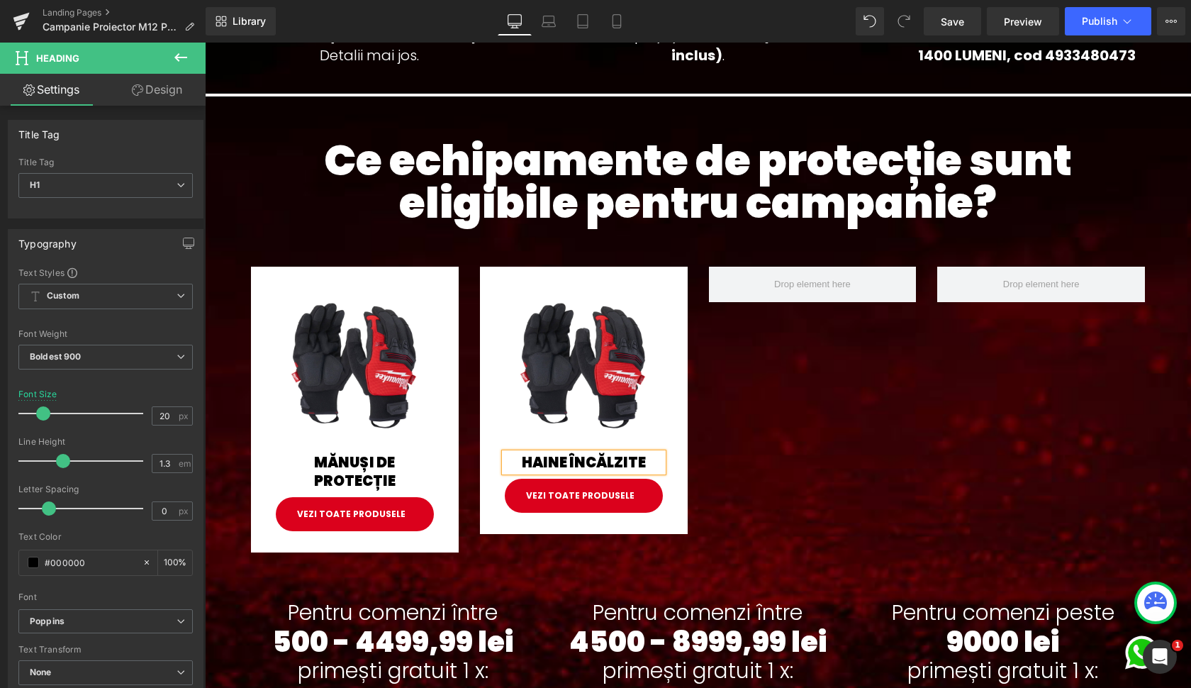
click at [541, 460] on h1 "HAINE ÎNCĂLZITE" at bounding box center [584, 462] width 158 height 18
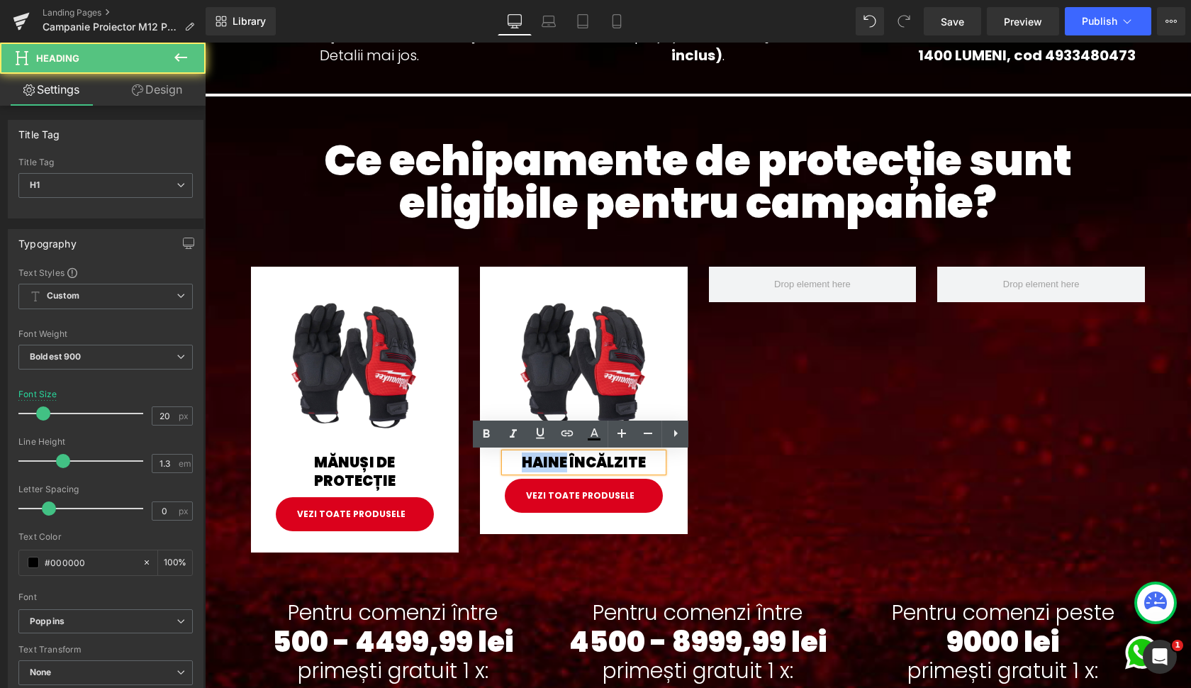
click at [541, 460] on h1 "HAINE ÎNCĂLZITE" at bounding box center [584, 462] width 158 height 18
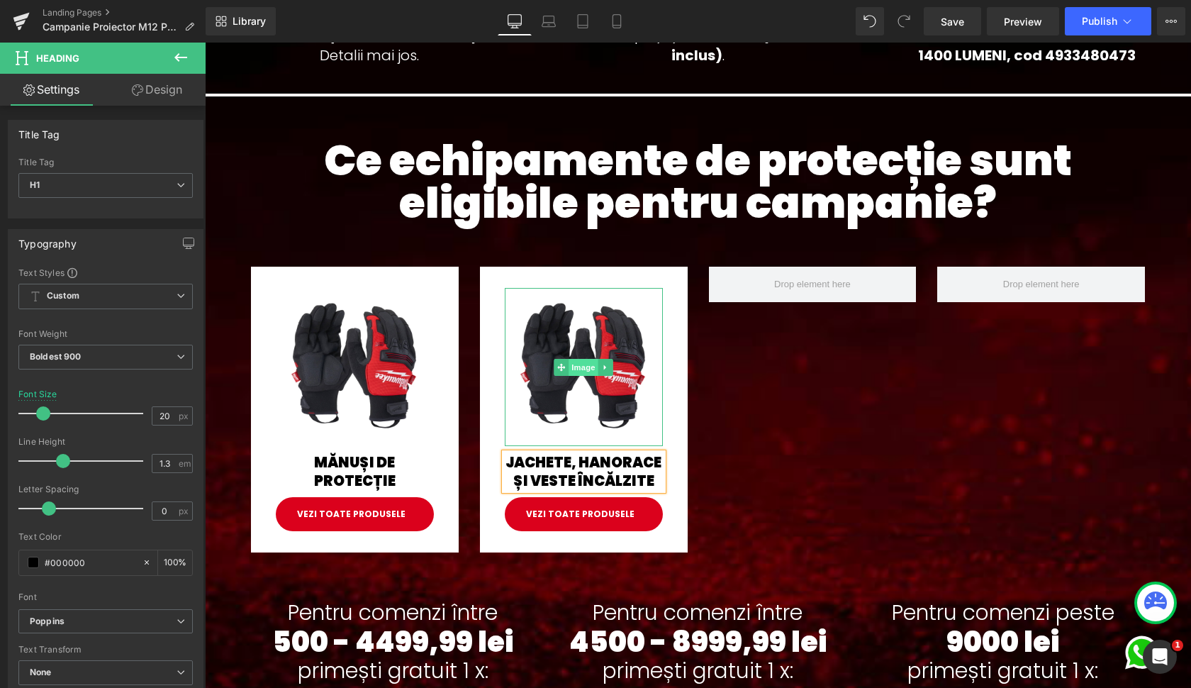
click at [576, 368] on span "Image" at bounding box center [584, 367] width 30 height 17
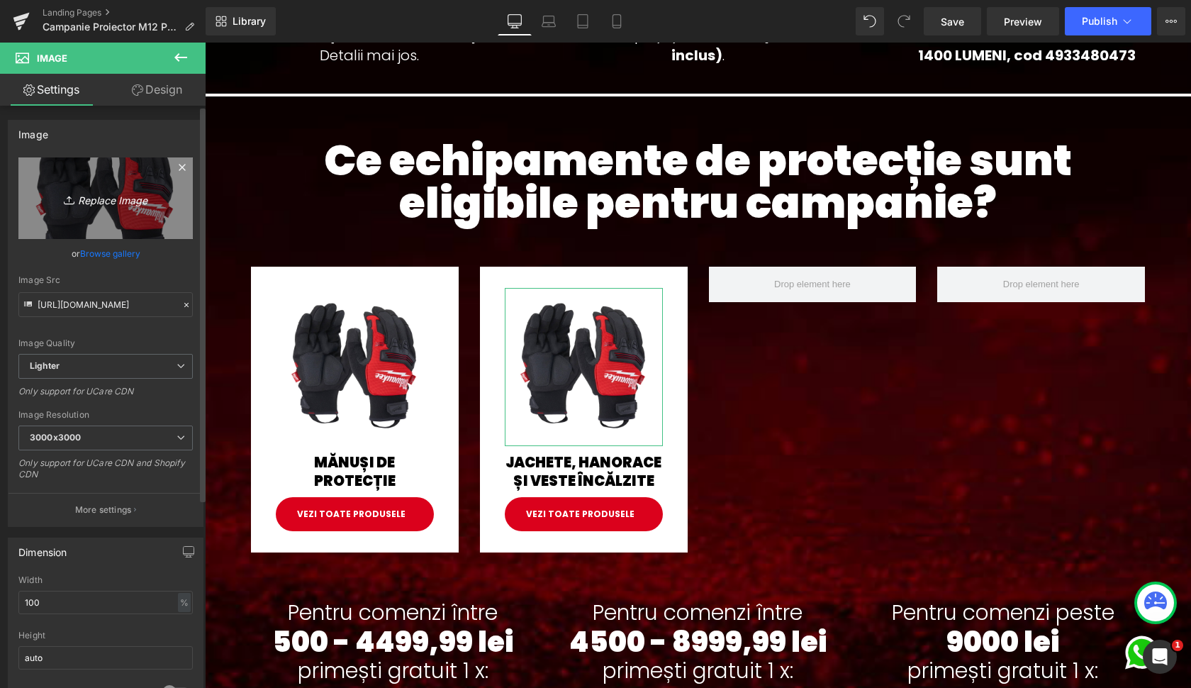
click at [102, 199] on icon "Replace Image" at bounding box center [105, 198] width 113 height 18
type input "C:\fakepath\M12_HJ_BL5-0__S_--Hero_1_78d4bcd9-8295-46e5-8b97-19f50fb8a2bd.jpg.w…"
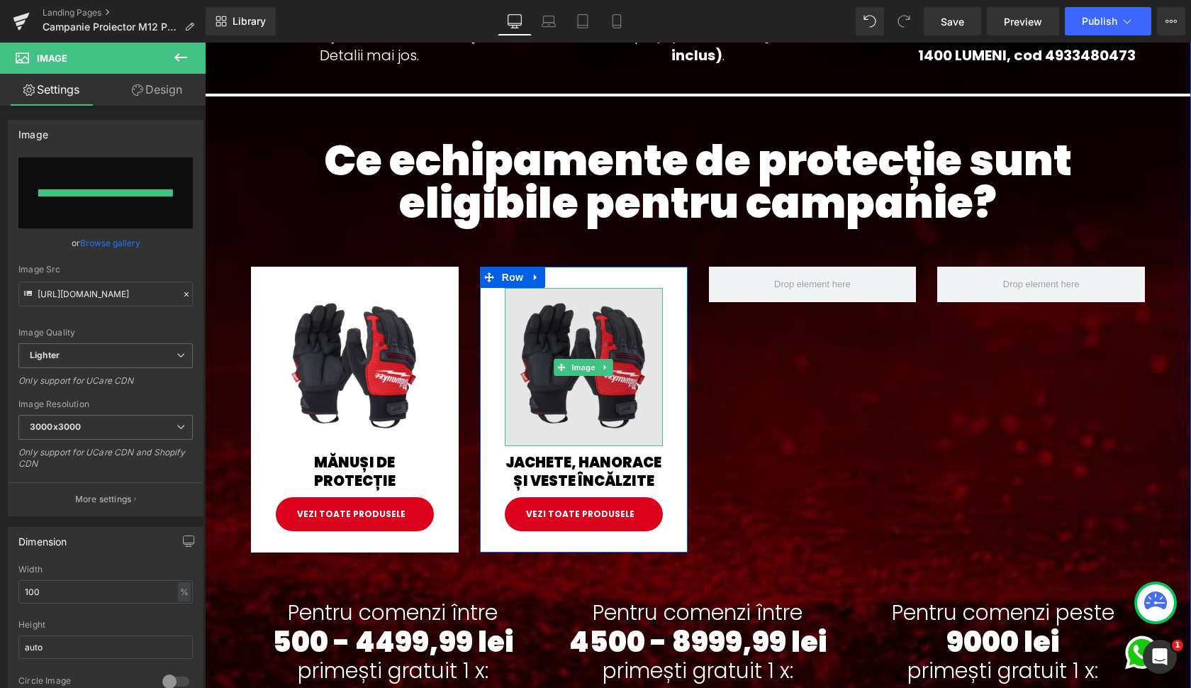
type input "[URL][DOMAIN_NAME]"
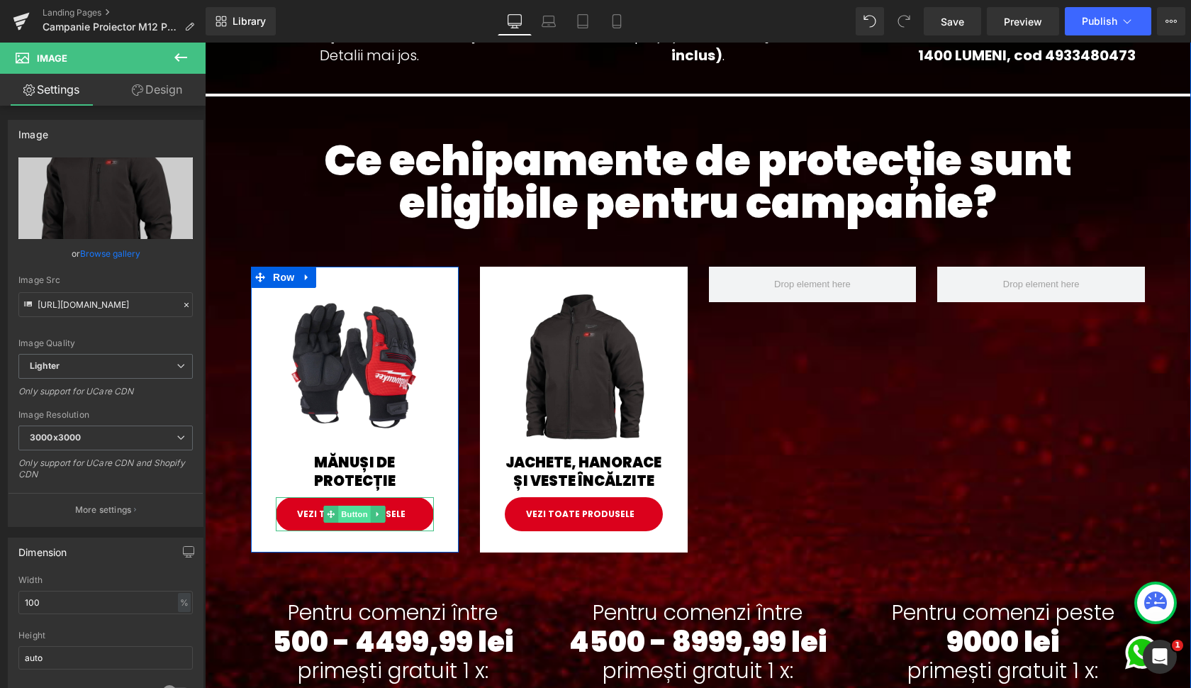
click at [351, 511] on span "Button" at bounding box center [355, 514] width 33 height 17
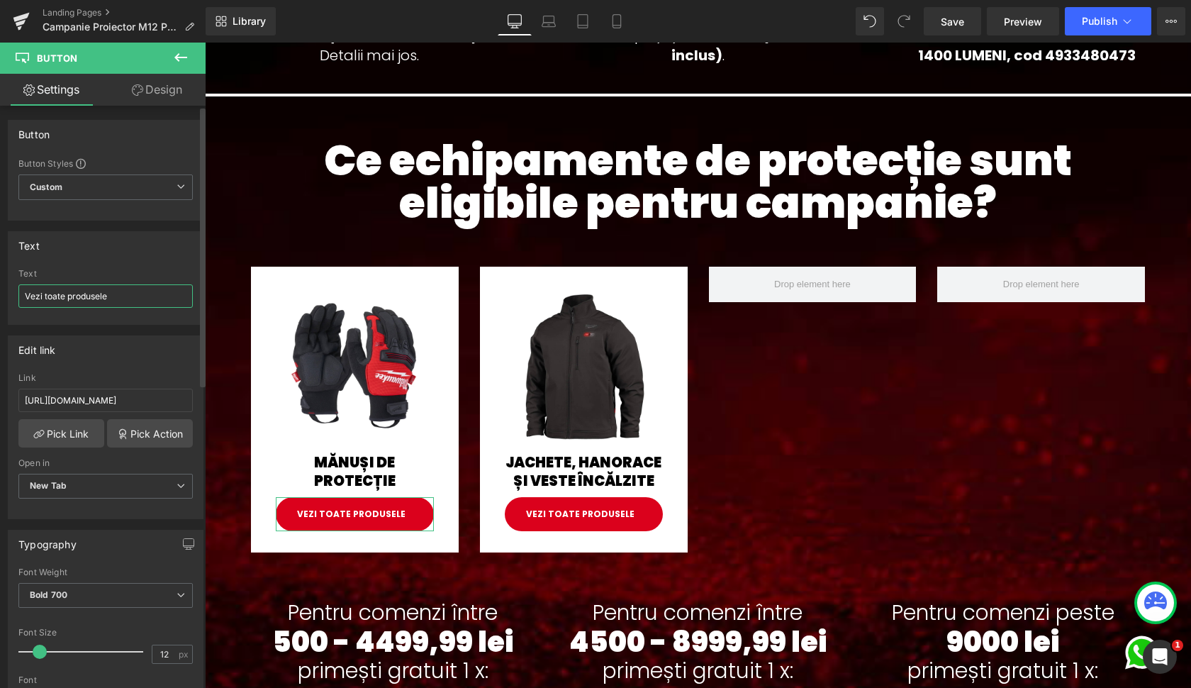
click at [52, 295] on input "Vezi toate produsele" at bounding box center [105, 295] width 174 height 23
click at [57, 295] on input "Vezi toate produsele" at bounding box center [105, 295] width 174 height 23
type input "Vezi produsele"
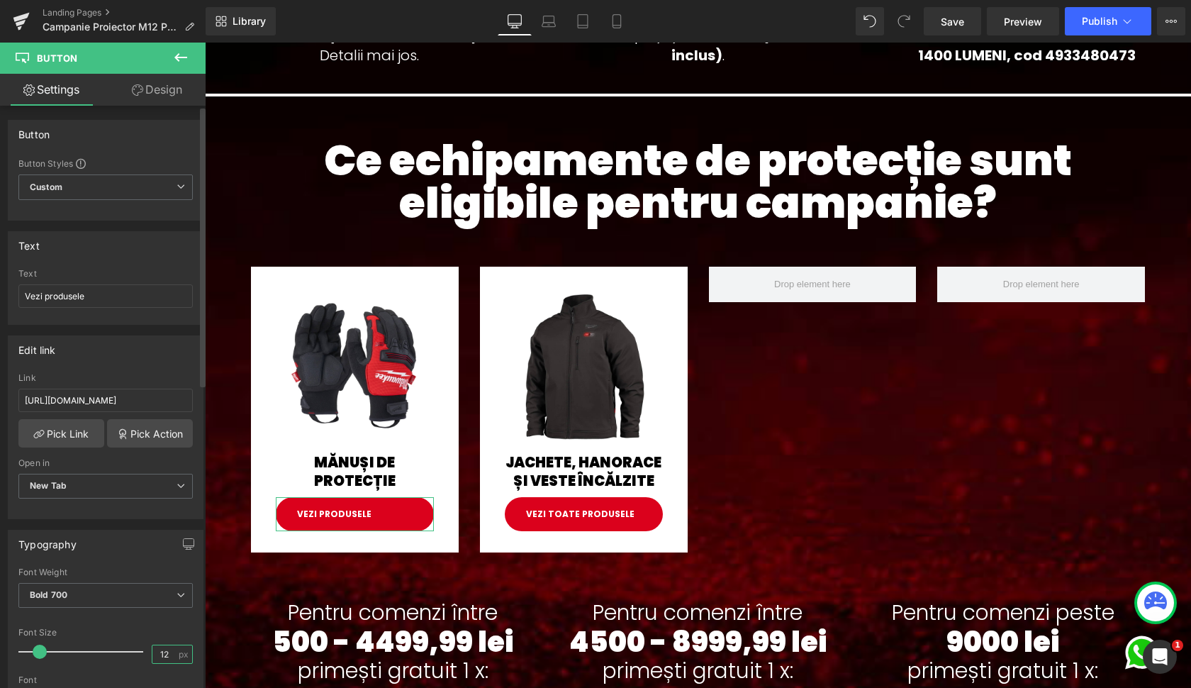
click at [171, 654] on input "12" at bounding box center [164, 654] width 25 height 18
type input "15"
click at [104, 299] on input "Vezi produsele" at bounding box center [105, 295] width 174 height 23
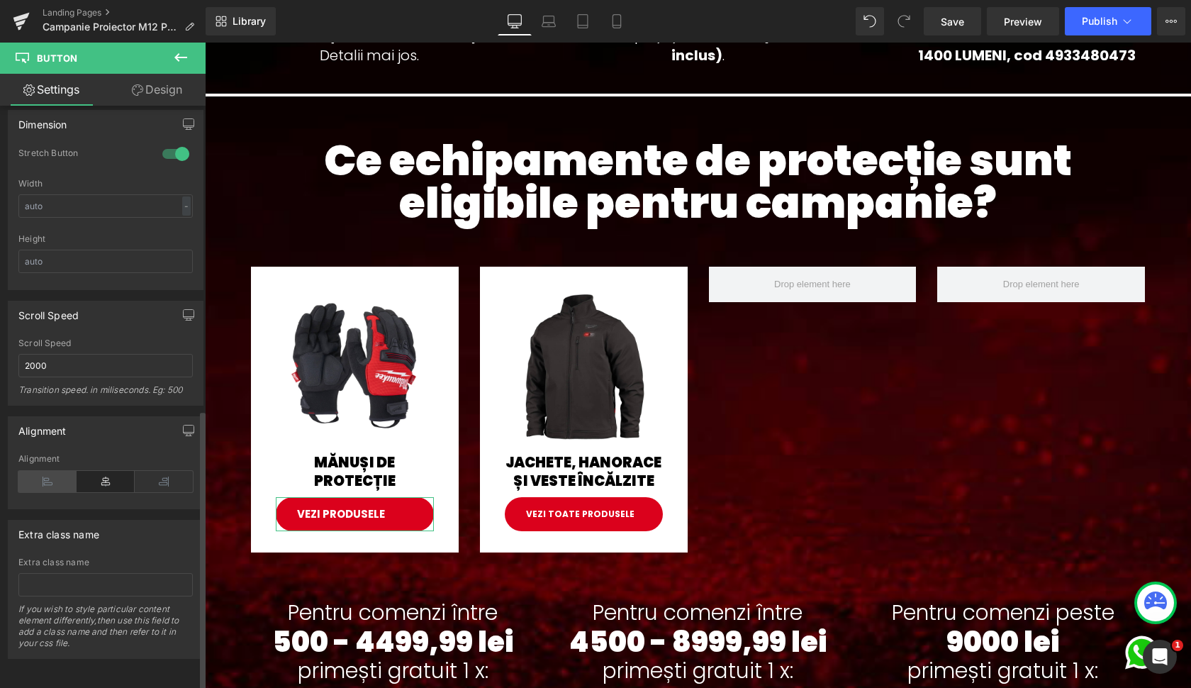
scroll to position [1020, 0]
click at [45, 479] on icon at bounding box center [47, 481] width 58 height 21
click at [79, 474] on icon at bounding box center [106, 481] width 58 height 21
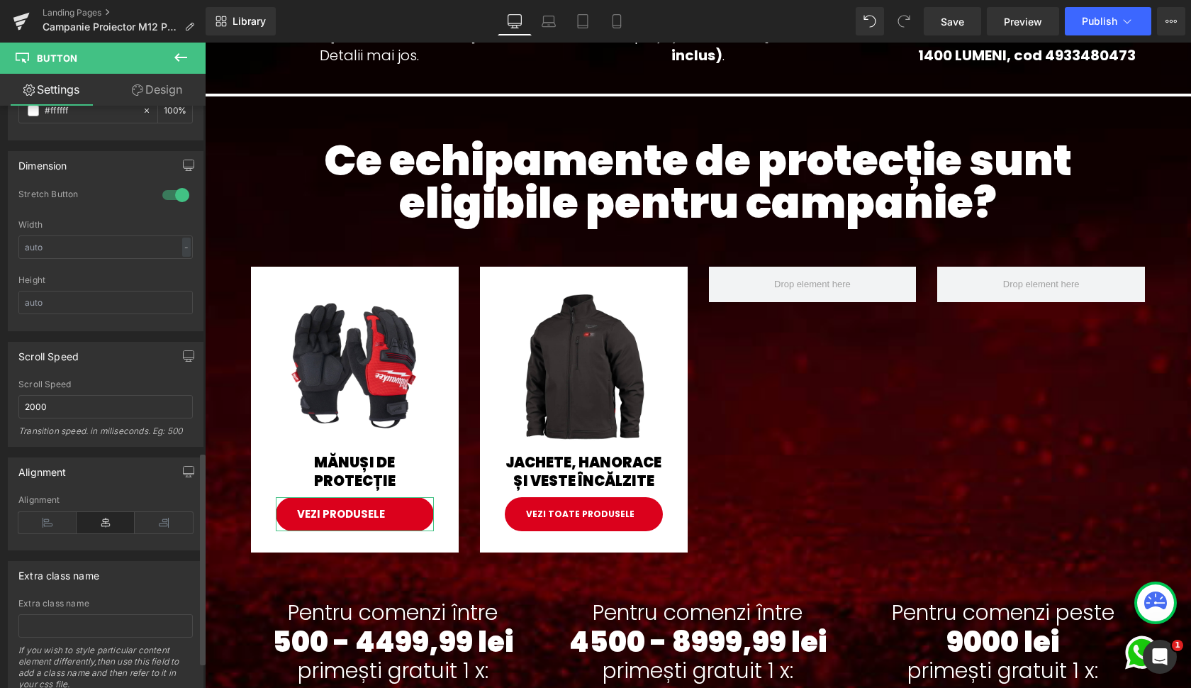
scroll to position [943, 0]
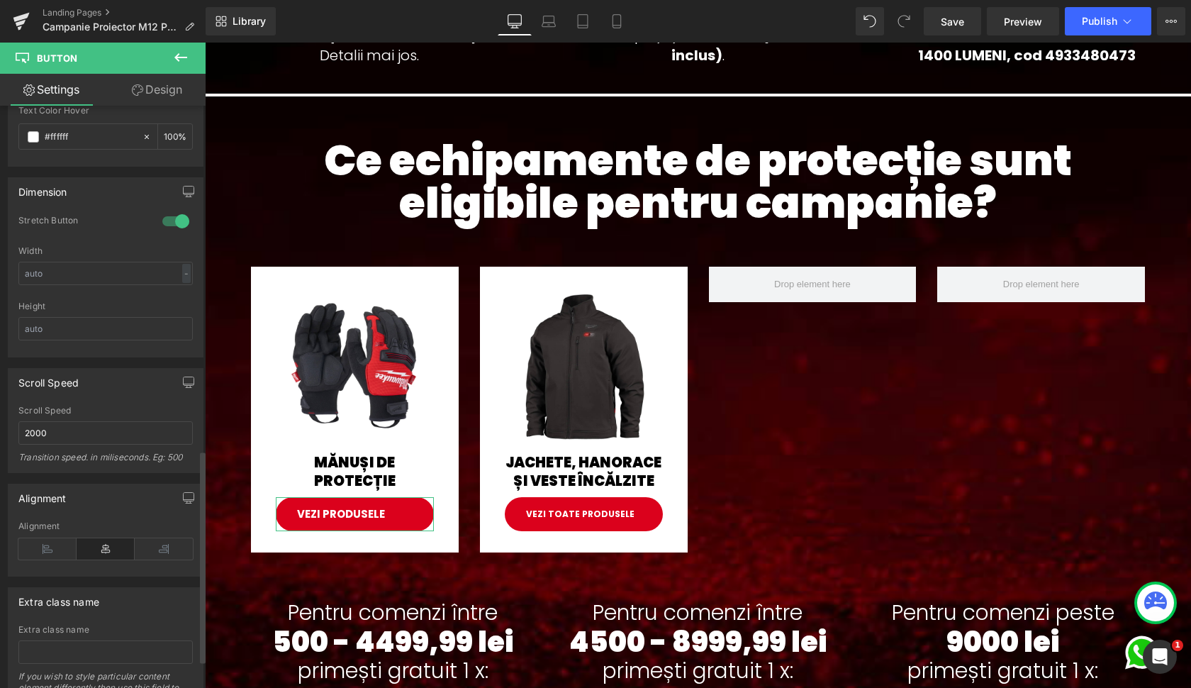
click at [162, 211] on div at bounding box center [176, 221] width 34 height 23
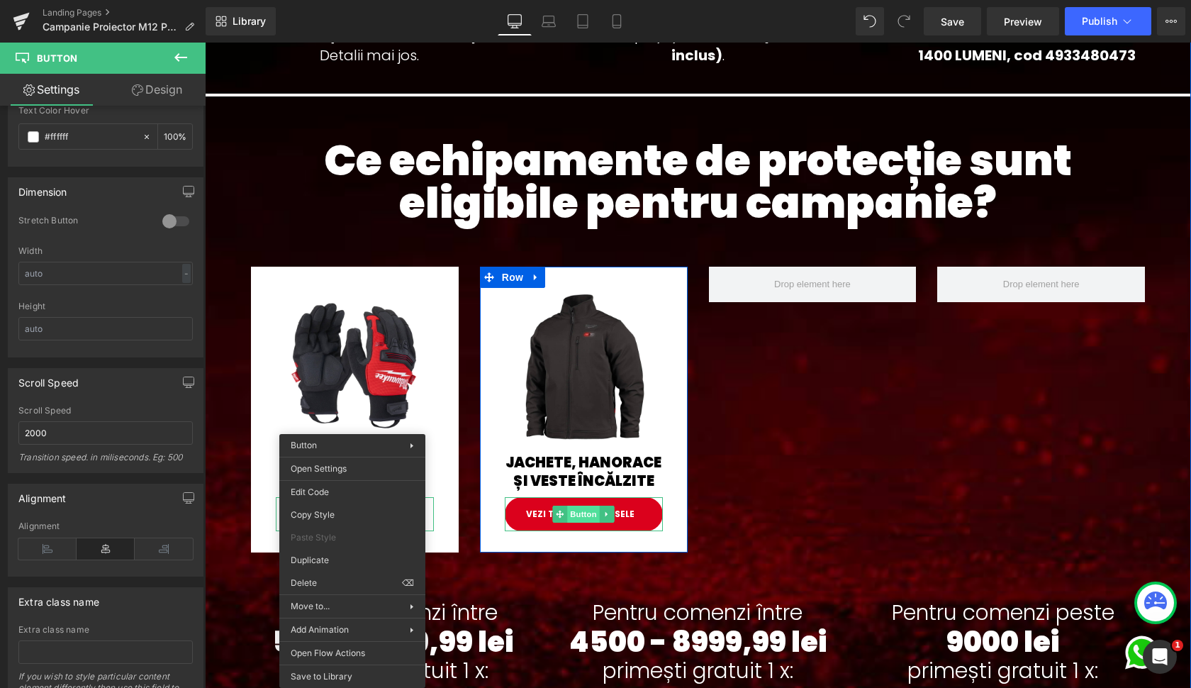
click at [593, 518] on span "Button" at bounding box center [583, 514] width 33 height 17
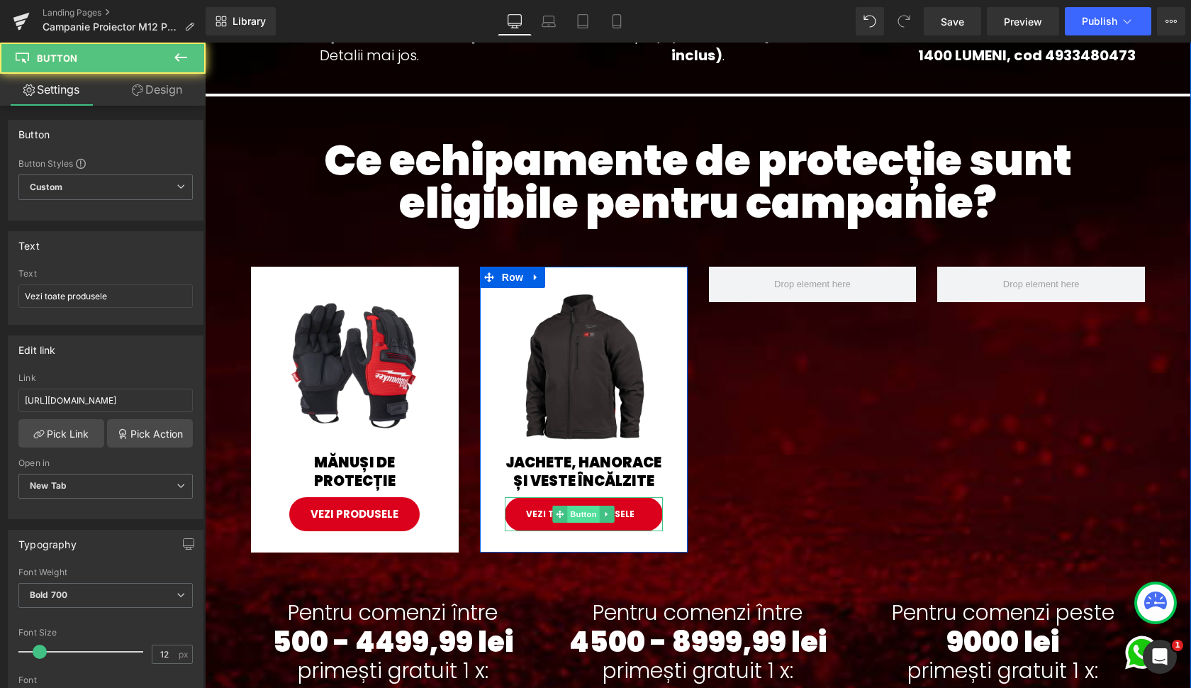
click at [582, 517] on span "Button" at bounding box center [583, 514] width 33 height 17
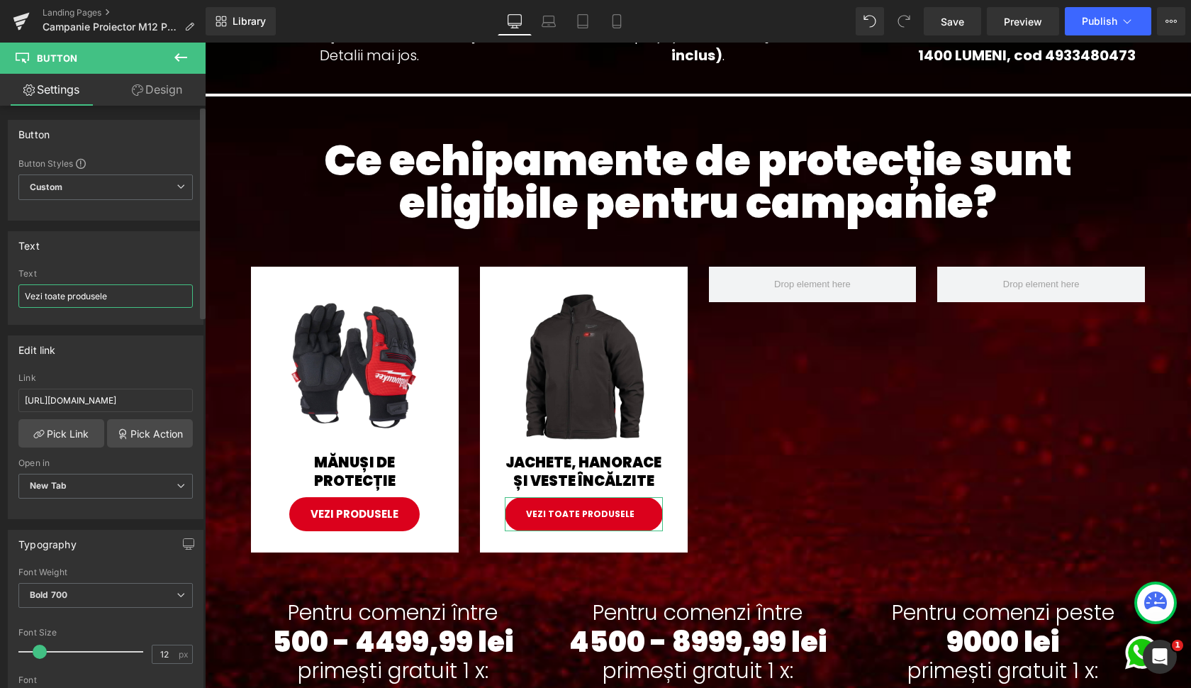
click at [55, 294] on input "Vezi toate produsele" at bounding box center [105, 295] width 174 height 23
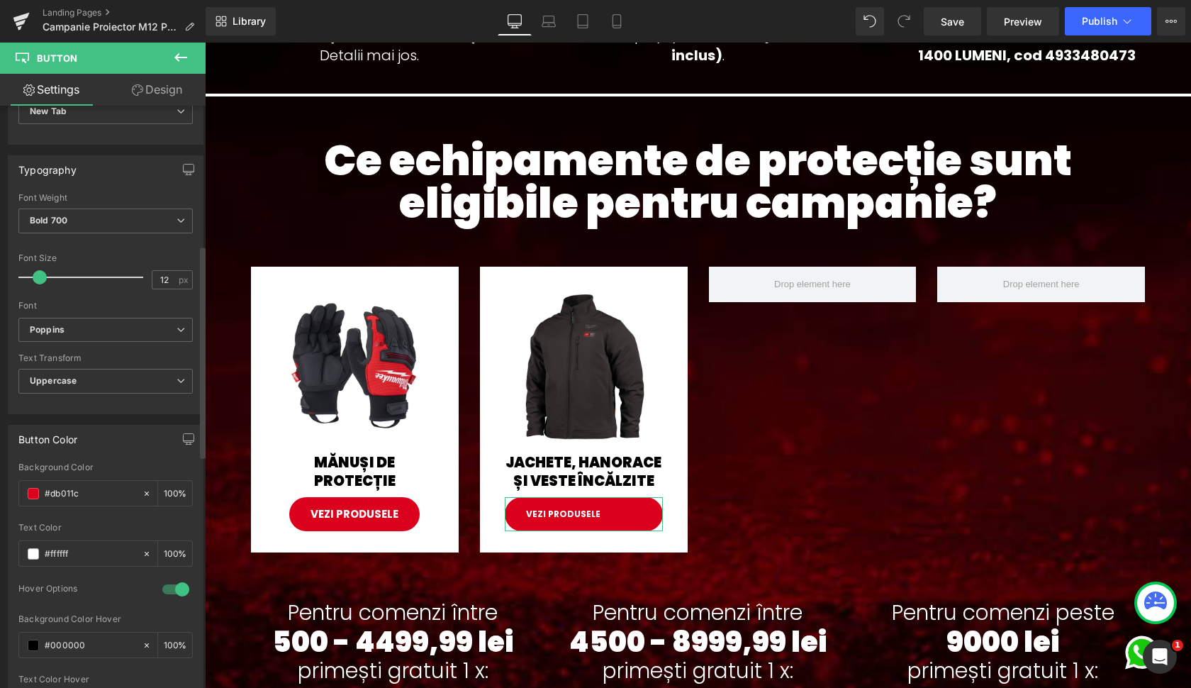
scroll to position [382, 0]
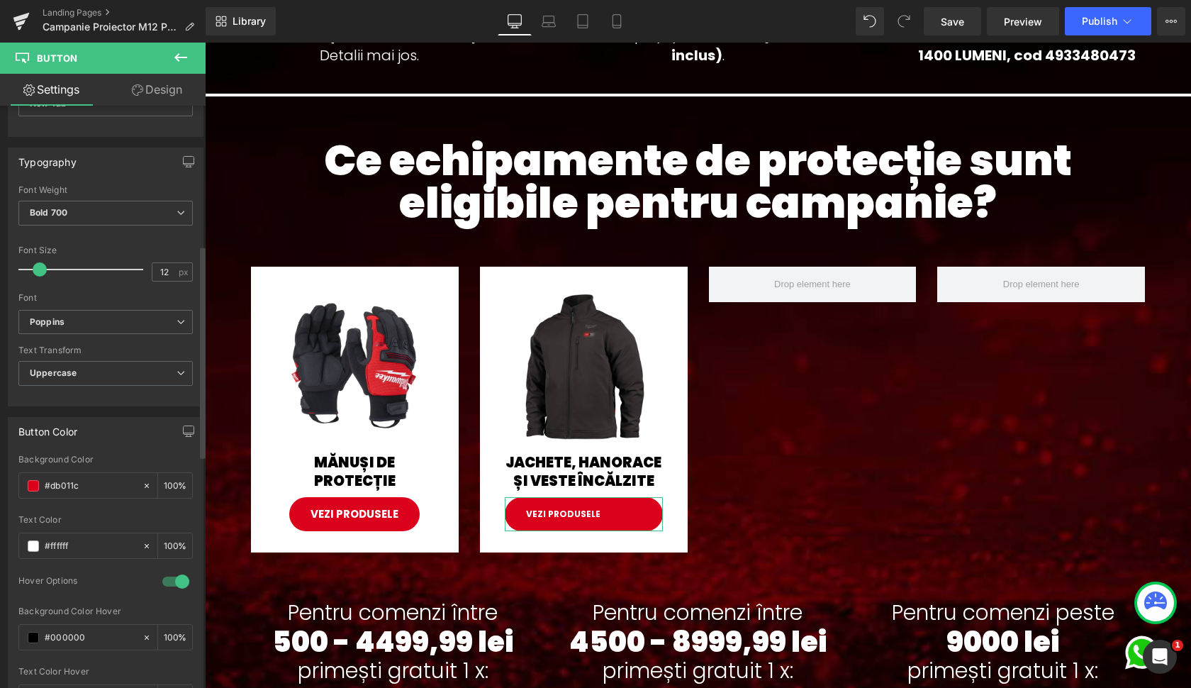
type input "Vezi produsele"
click at [167, 577] on div at bounding box center [176, 581] width 34 height 23
click at [166, 270] on input "12" at bounding box center [164, 272] width 25 height 18
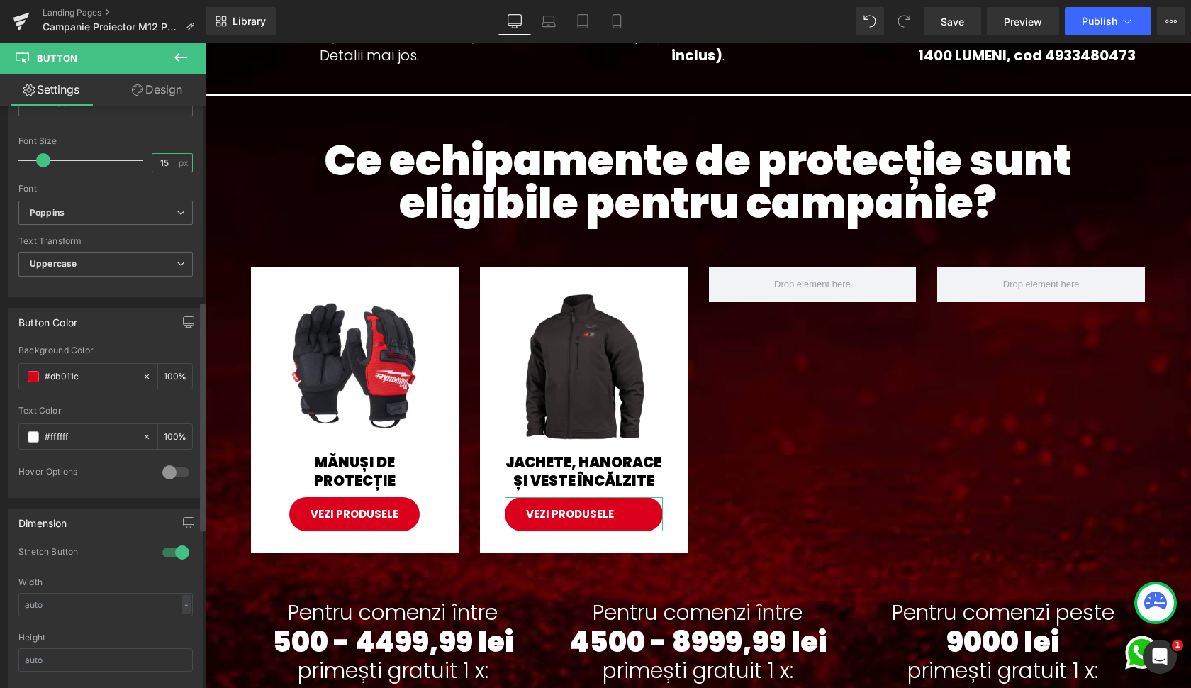
scroll to position [494, 0]
type input "15"
click at [169, 553] on div at bounding box center [176, 549] width 34 height 23
click at [166, 472] on div at bounding box center [176, 469] width 34 height 23
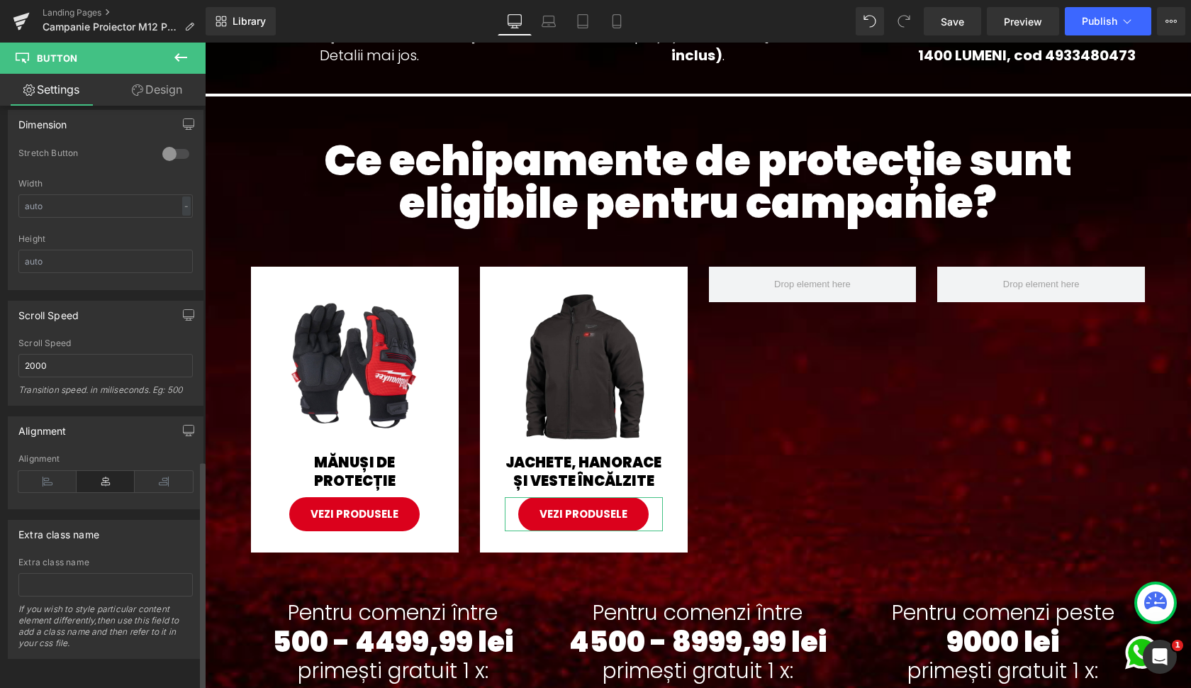
scroll to position [1020, 0]
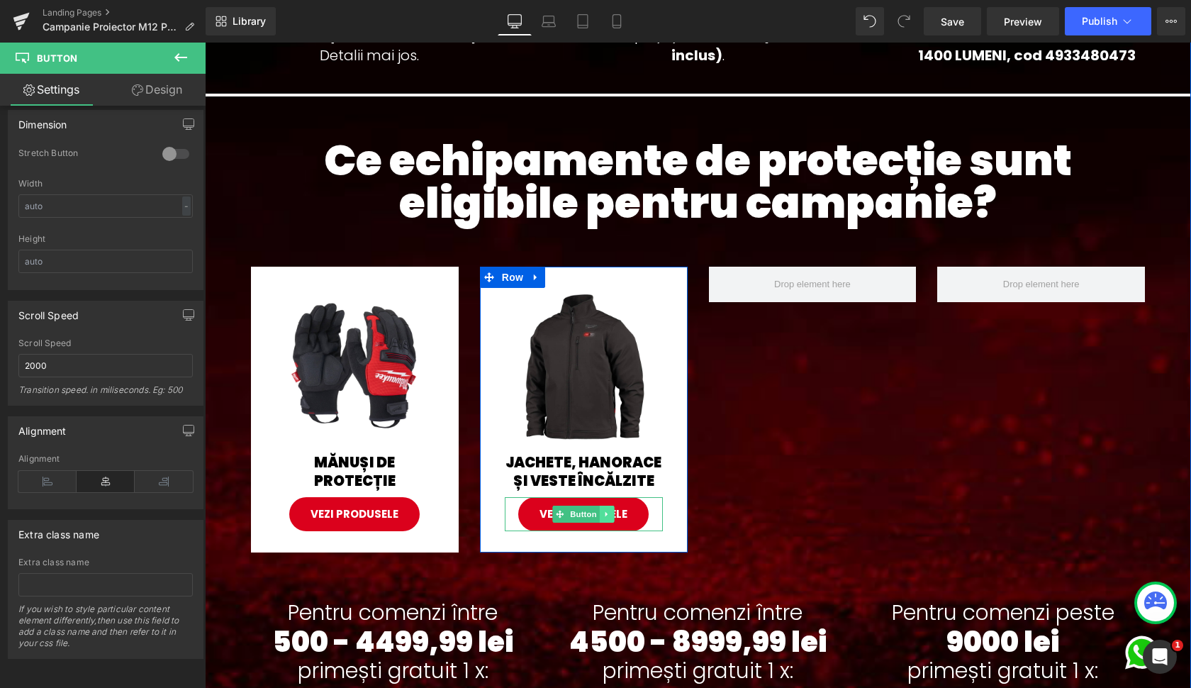
click at [600, 522] on link at bounding box center [607, 514] width 15 height 17
click at [558, 516] on link "Button" at bounding box center [576, 514] width 47 height 17
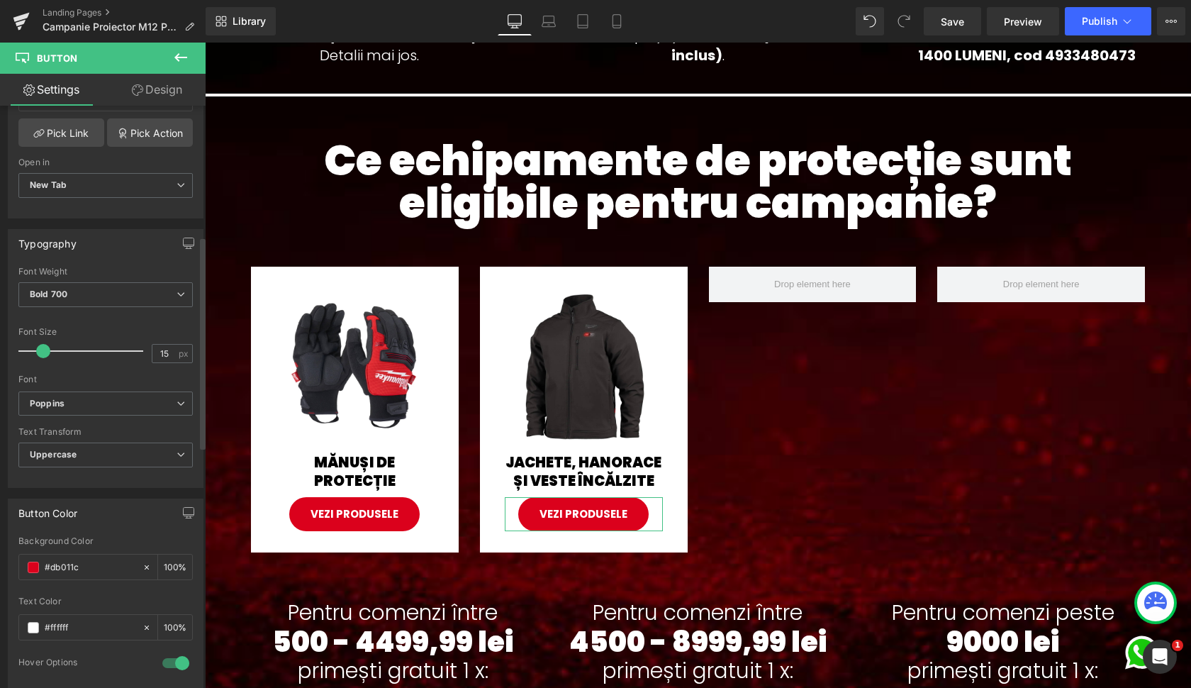
scroll to position [241, 0]
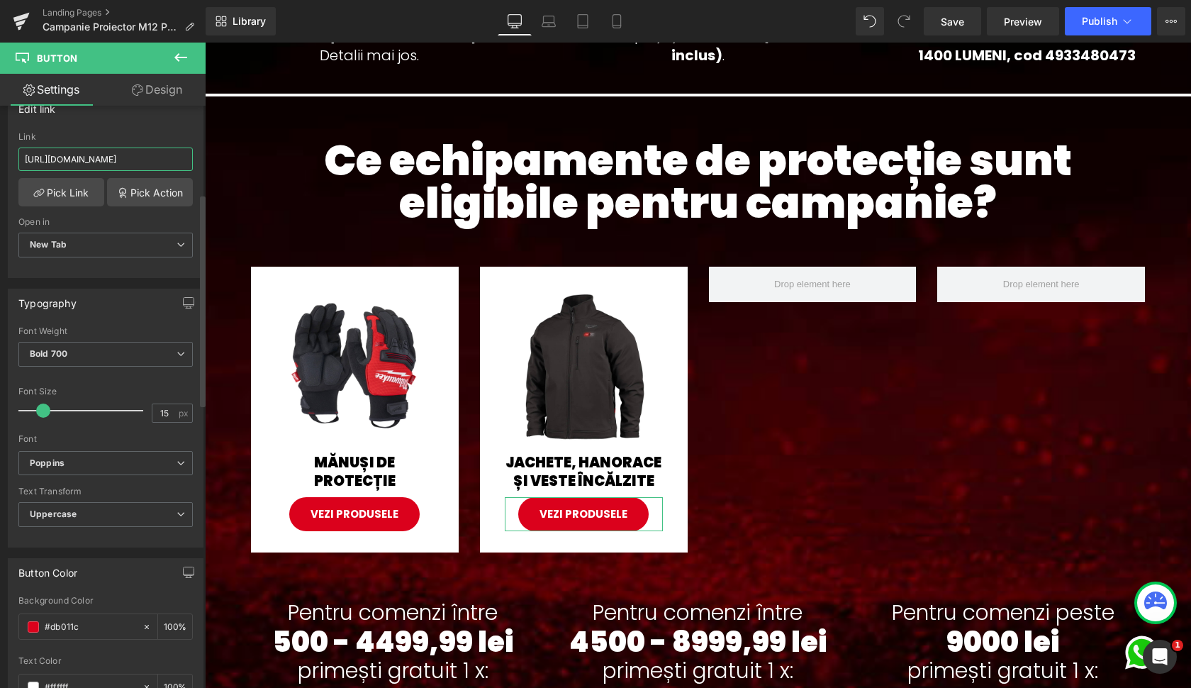
click at [77, 164] on input "[URL][DOMAIN_NAME]" at bounding box center [105, 159] width 174 height 23
paste input "jachete-incalzite&filter_echipamente_lucru_si_protectie%5B1%5D=veste-incalzite&…"
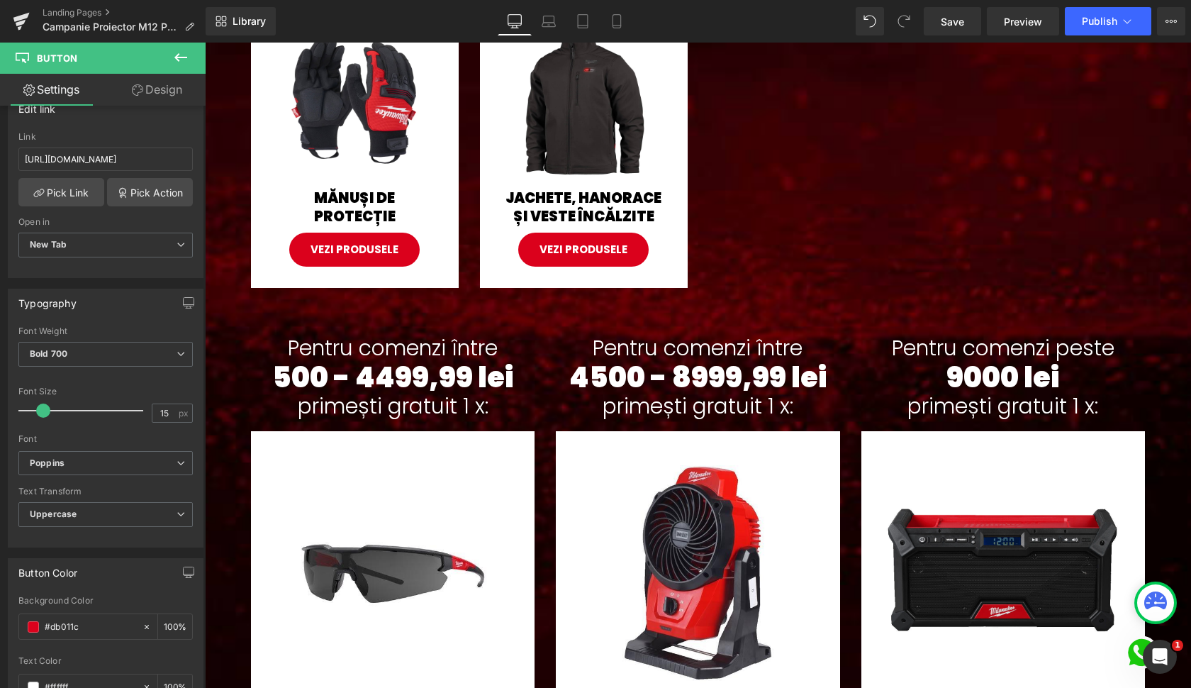
scroll to position [1042, 0]
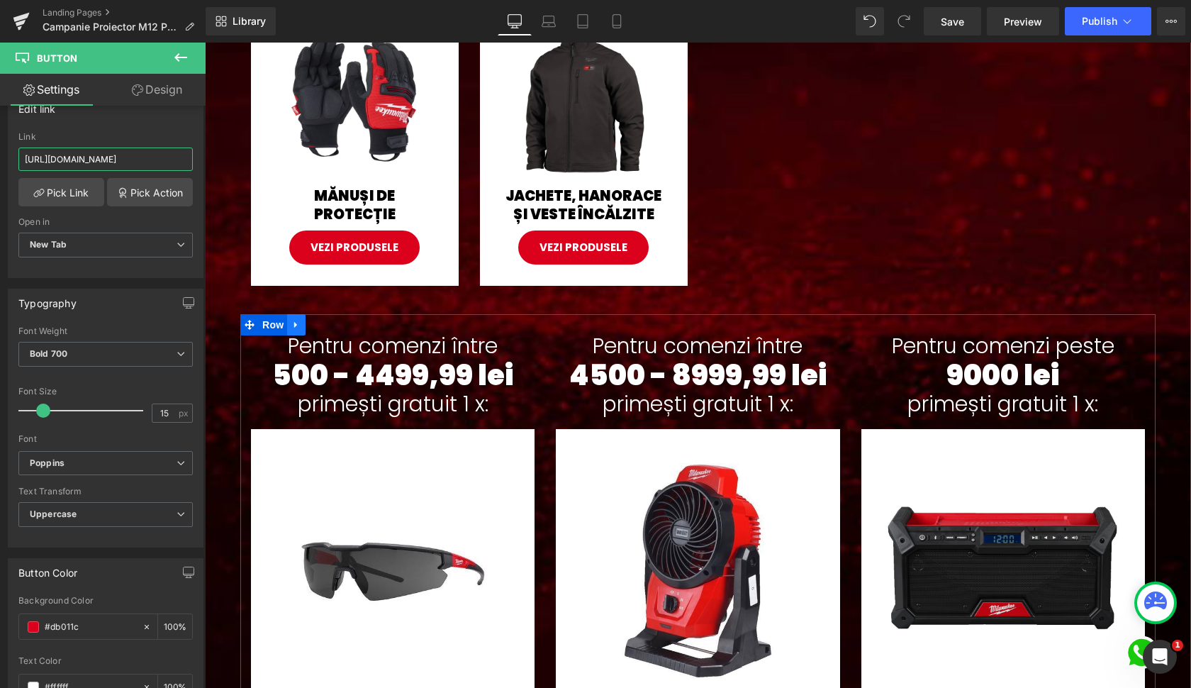
type input "[URL][DOMAIN_NAME]"
click at [293, 328] on icon at bounding box center [296, 325] width 10 height 11
click at [328, 326] on icon at bounding box center [333, 325] width 10 height 10
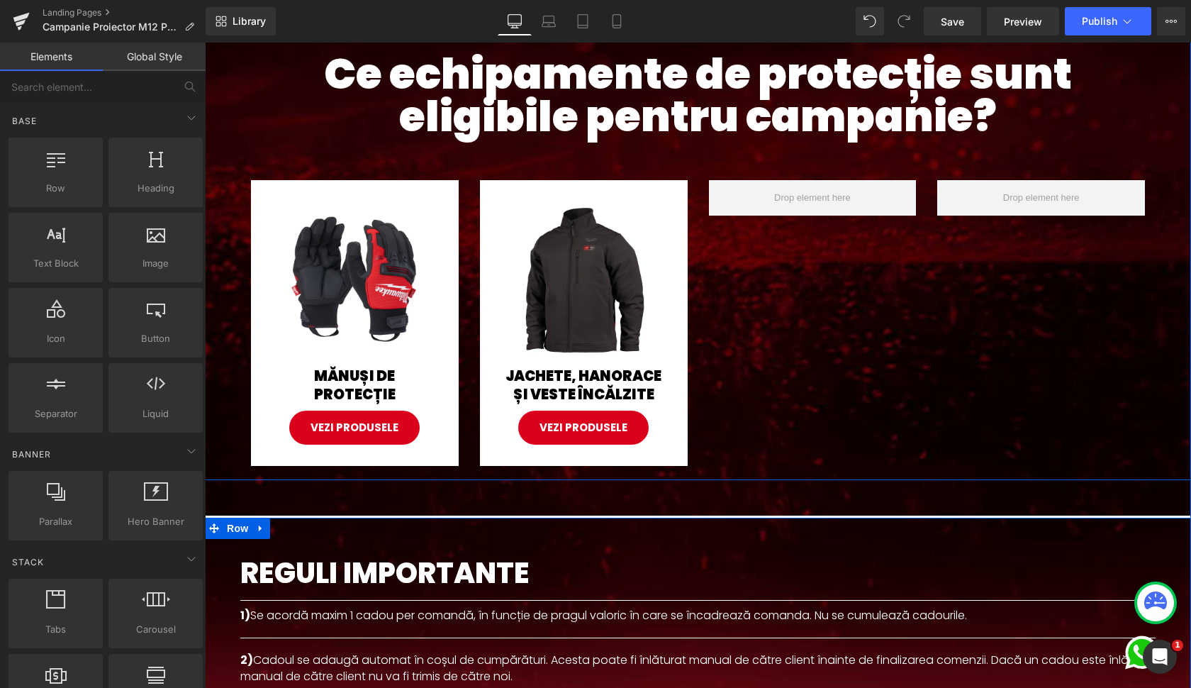
scroll to position [859, 0]
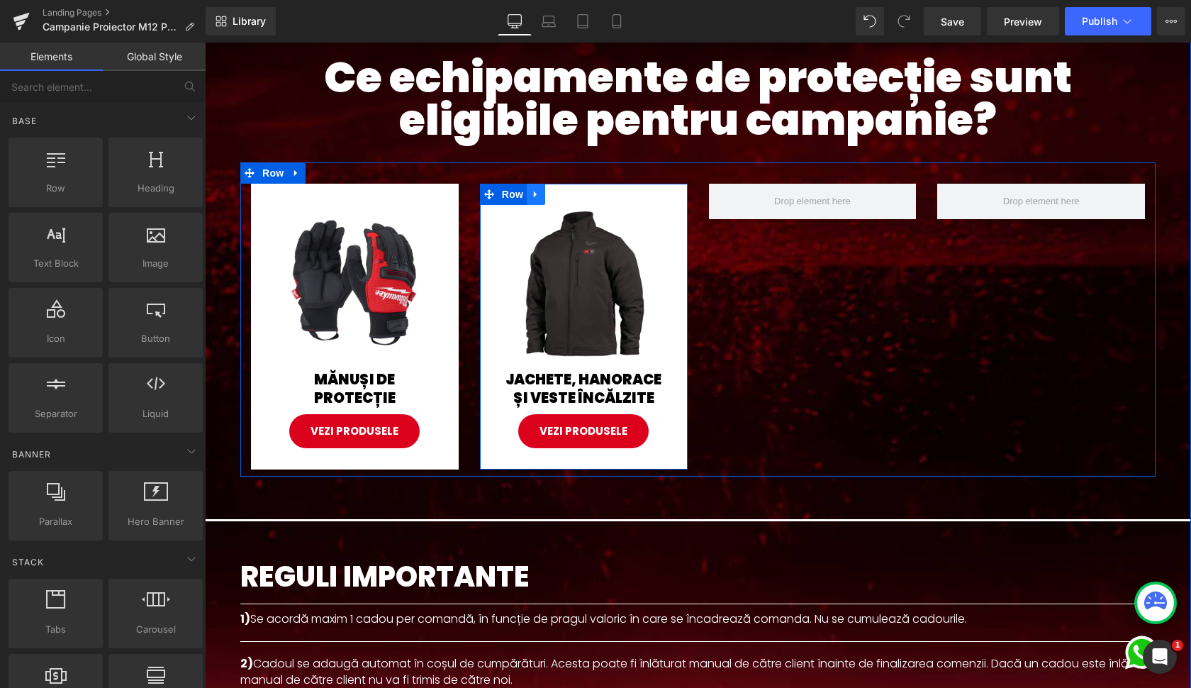
click at [528, 194] on link at bounding box center [536, 194] width 18 height 21
click at [554, 194] on icon at bounding box center [555, 194] width 10 height 10
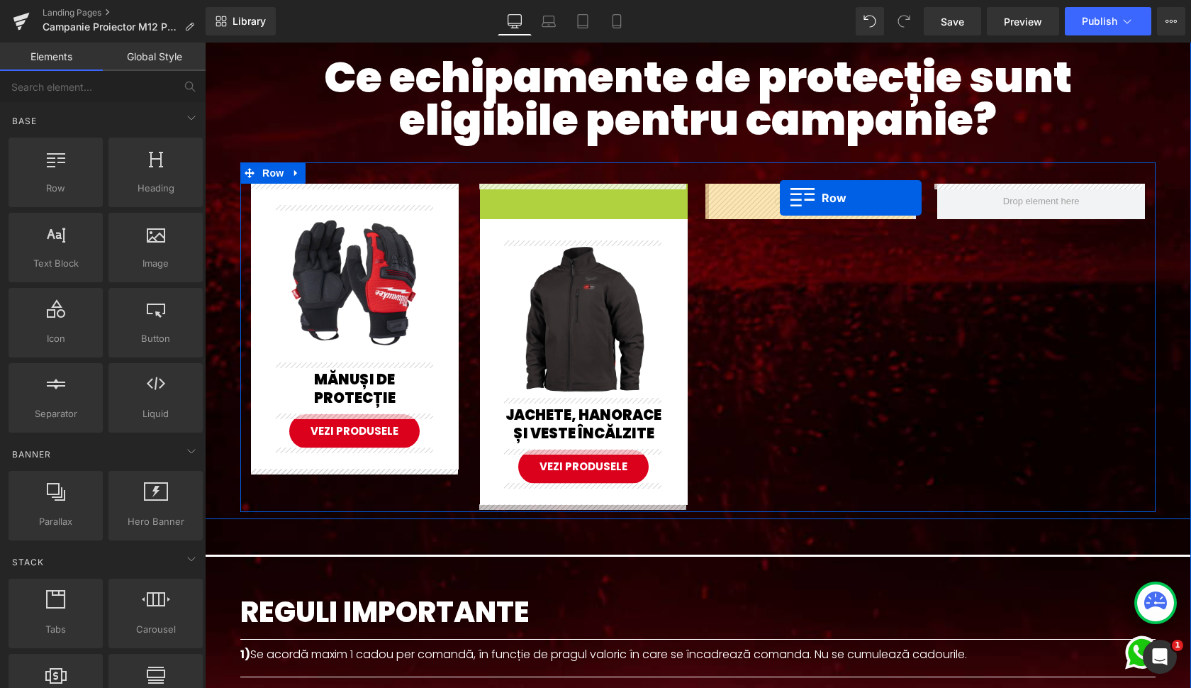
drag, startPoint x: 514, startPoint y: 197, endPoint x: 780, endPoint y: 198, distance: 265.9
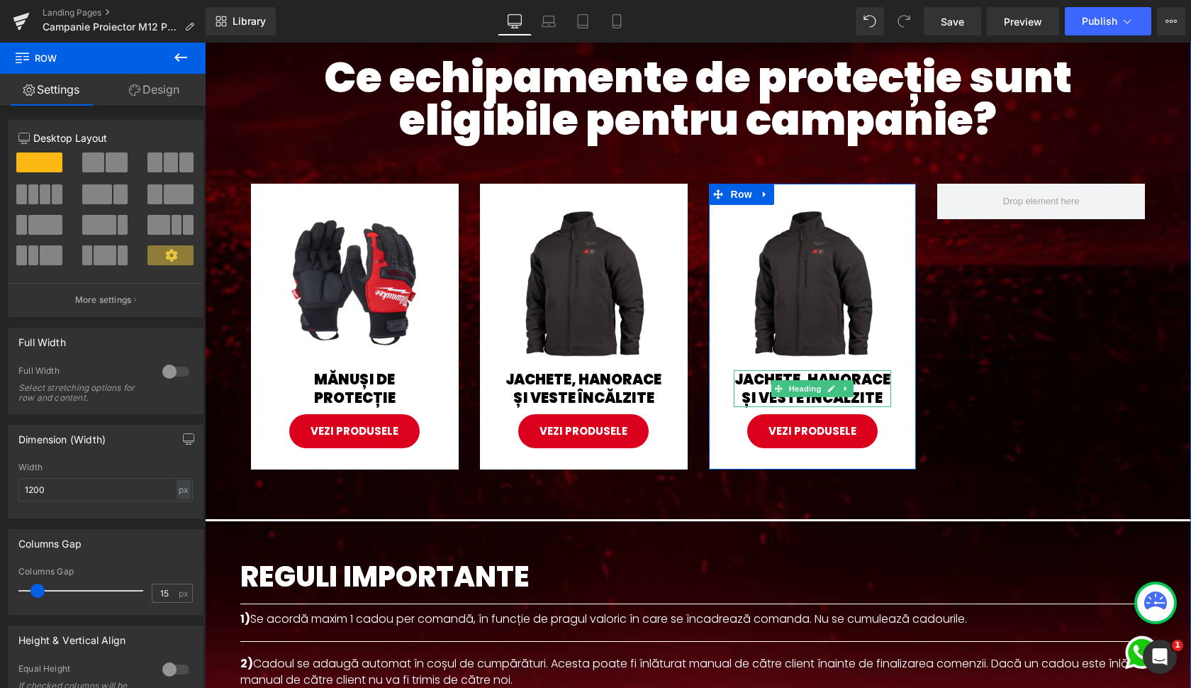
click at [790, 386] on span "Heading" at bounding box center [805, 388] width 38 height 17
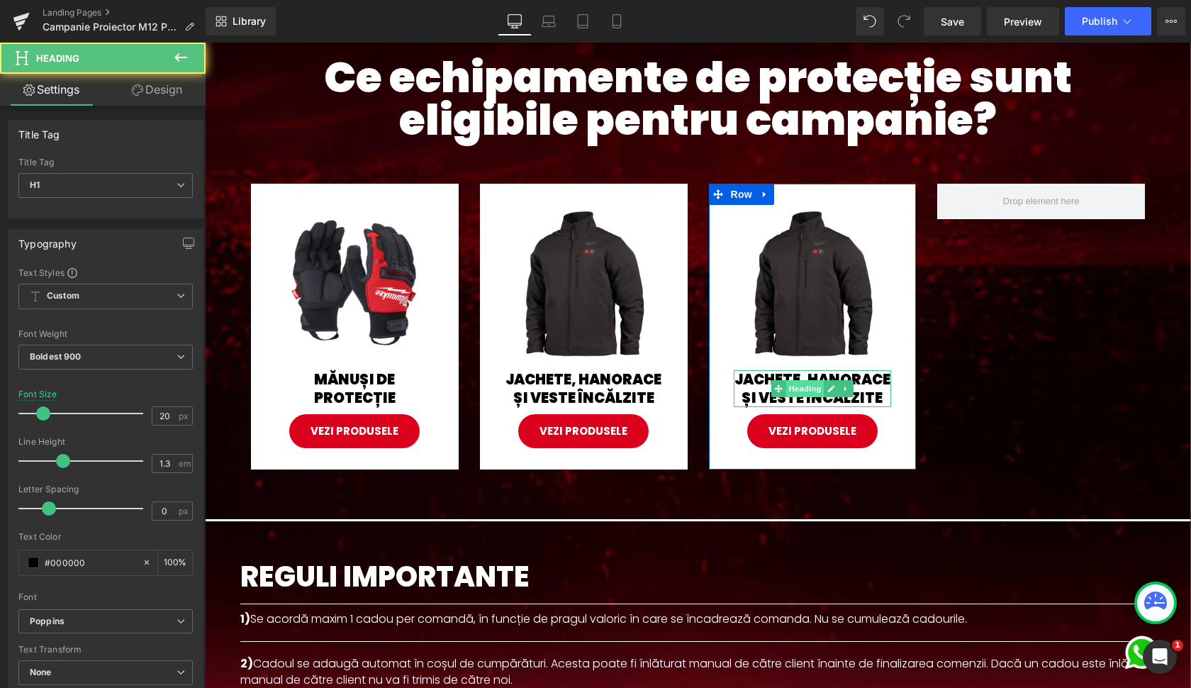
click at [798, 385] on span "Heading" at bounding box center [805, 388] width 38 height 17
click at [754, 383] on h1 "JACHETE, HANORACE ȘI VESTE ÎNCĂLZITE" at bounding box center [813, 388] width 158 height 37
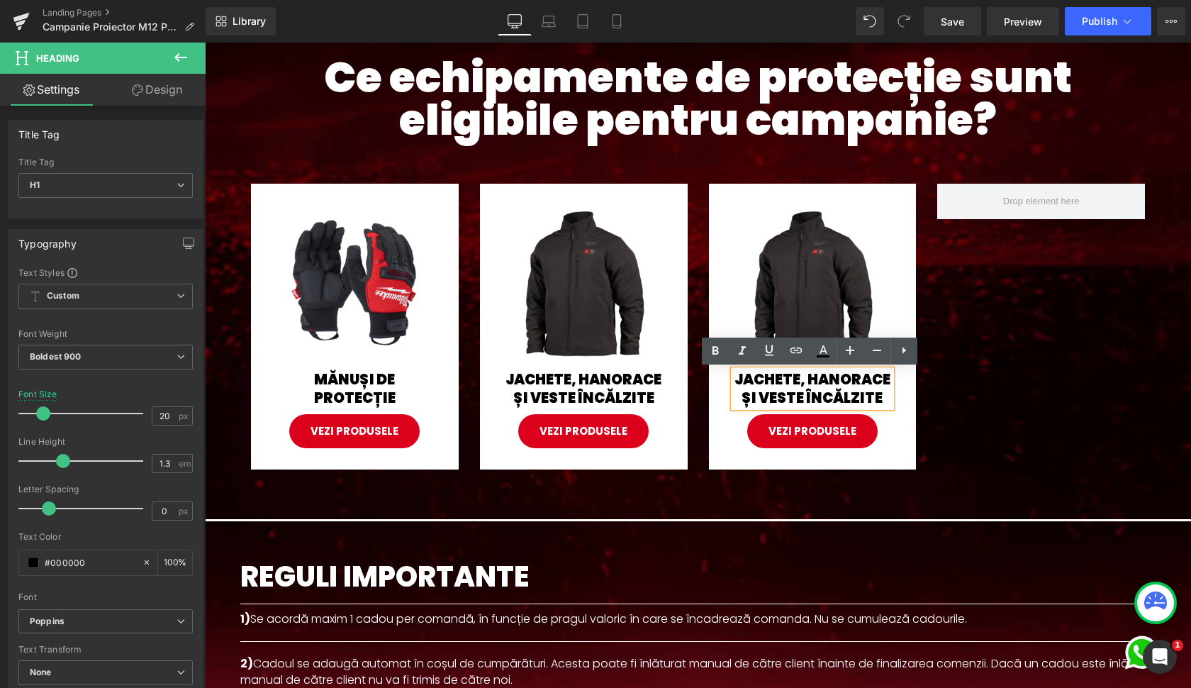
click at [757, 382] on h1 "JACHETE, HANORACE ȘI VESTE ÎNCĂLZITE" at bounding box center [813, 388] width 158 height 37
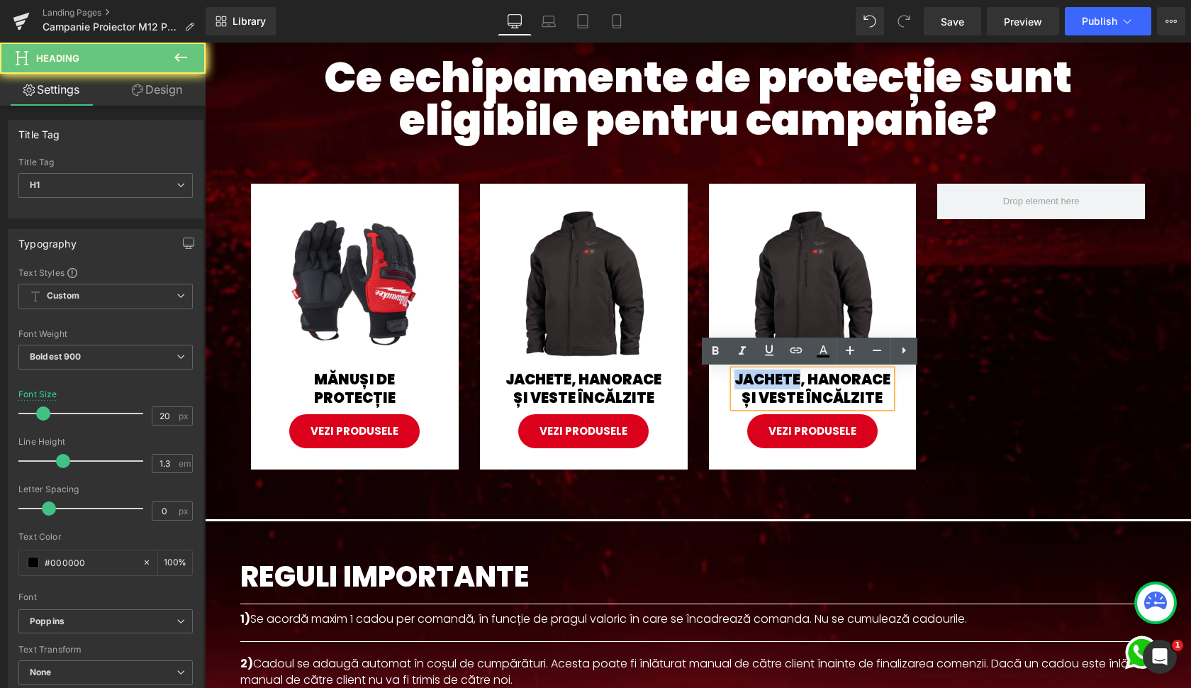
click at [757, 382] on h1 "JACHETE, HANORACE ȘI VESTE ÎNCĂLZITE" at bounding box center [813, 388] width 158 height 37
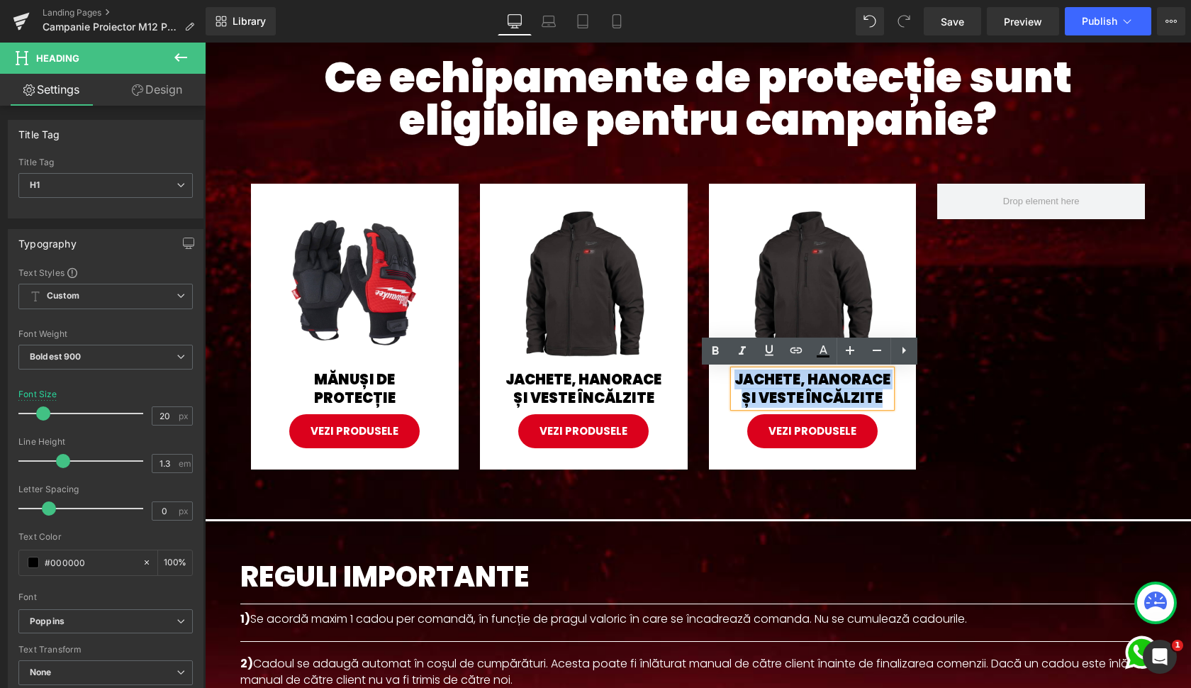
drag, startPoint x: 757, startPoint y: 382, endPoint x: 807, endPoint y: 389, distance: 50.2
click at [807, 389] on h1 "JACHETE, HANORACE ȘI VESTE ÎNCĂLZITE" at bounding box center [813, 388] width 158 height 37
click at [784, 386] on h1 "JACHETE, HANORACE ȘI VESTE ÎNCĂLZITE" at bounding box center [813, 388] width 158 height 37
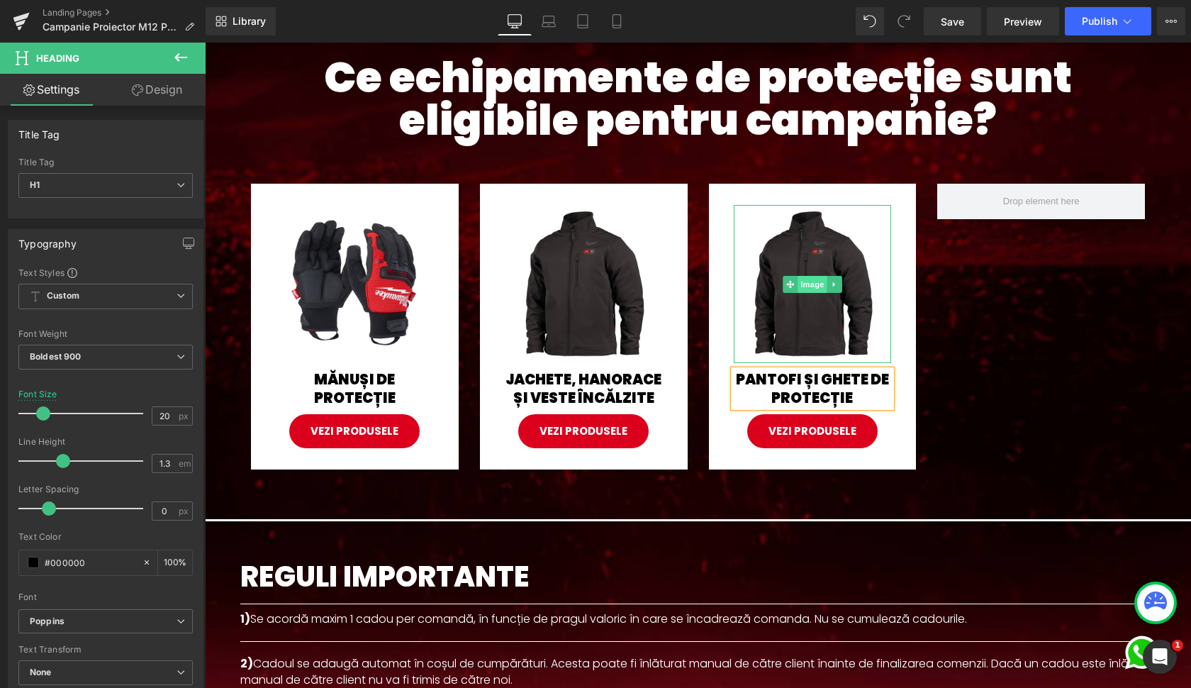
click at [815, 286] on span "Image" at bounding box center [813, 284] width 30 height 17
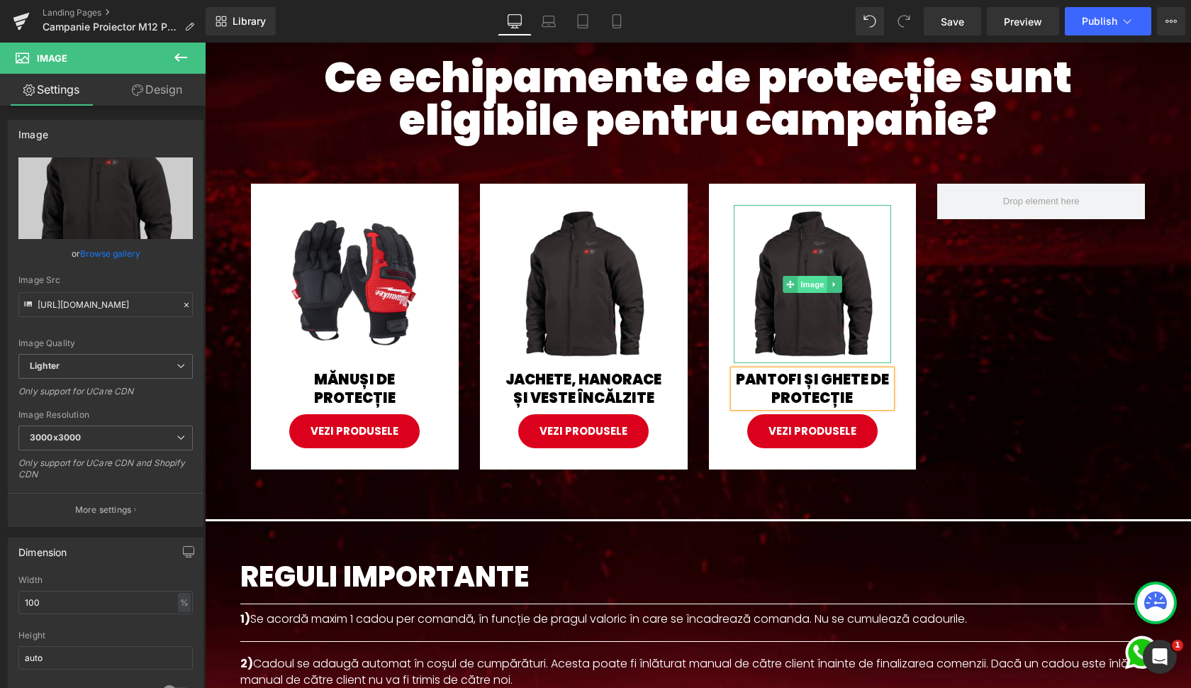
click at [808, 284] on span "Image" at bounding box center [813, 284] width 30 height 17
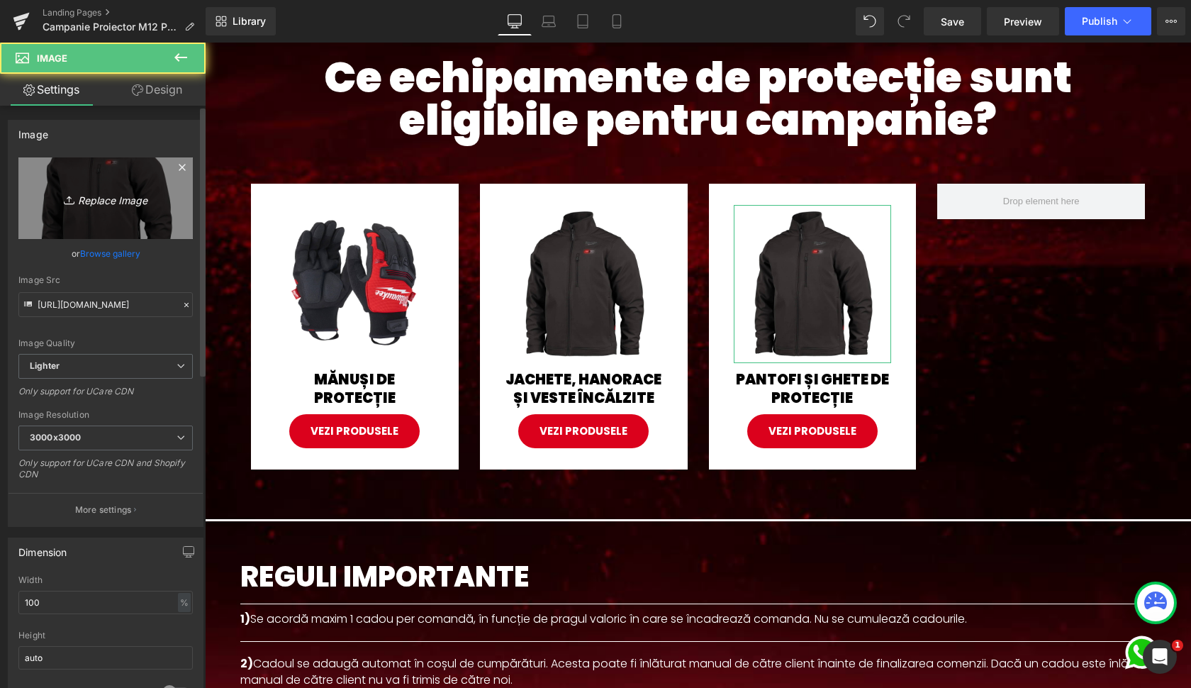
click at [120, 194] on icon "Replace Image" at bounding box center [105, 198] width 113 height 18
type input "C:\fakepath\4932493763--Hero_1.jpg"
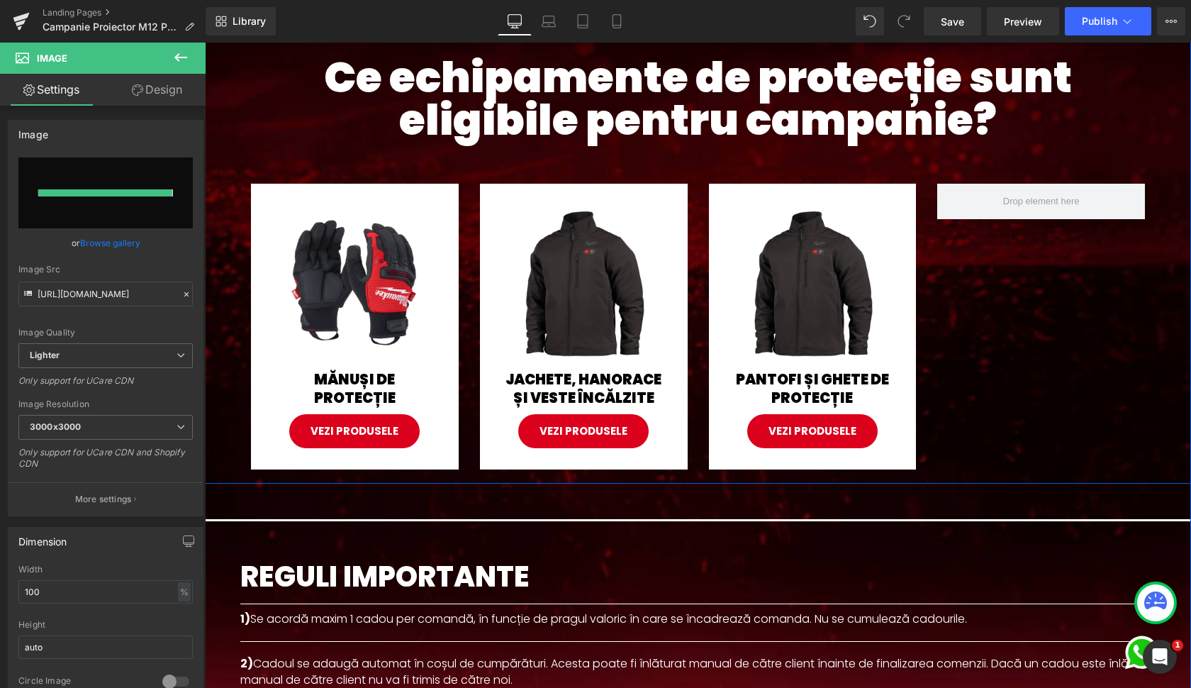
type input "[URL][DOMAIN_NAME]"
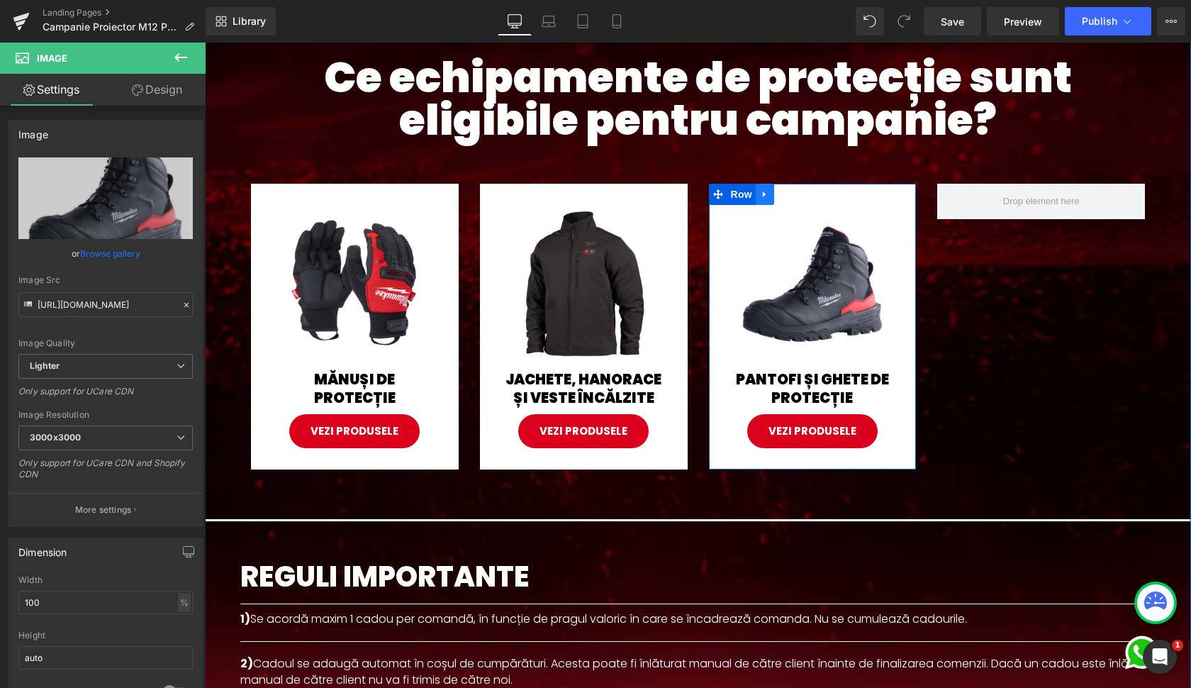
click at [760, 198] on icon at bounding box center [765, 194] width 10 height 11
click at [779, 194] on icon at bounding box center [784, 194] width 10 height 10
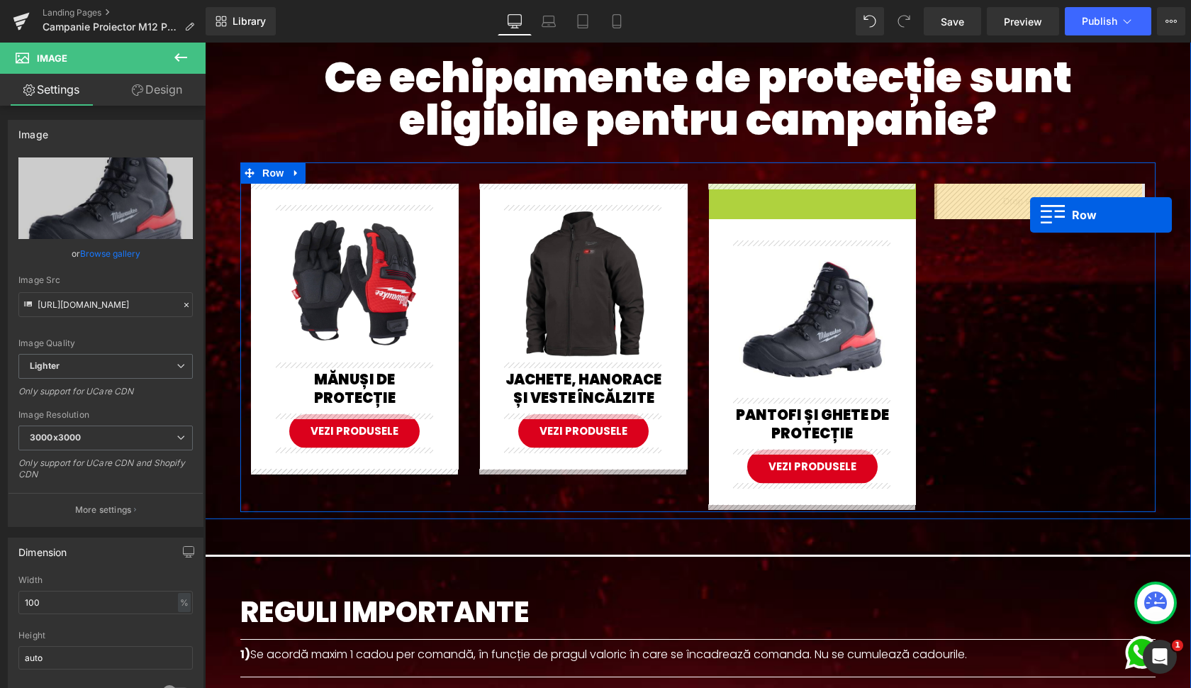
drag, startPoint x: 756, startPoint y: 199, endPoint x: 1030, endPoint y: 215, distance: 274.9
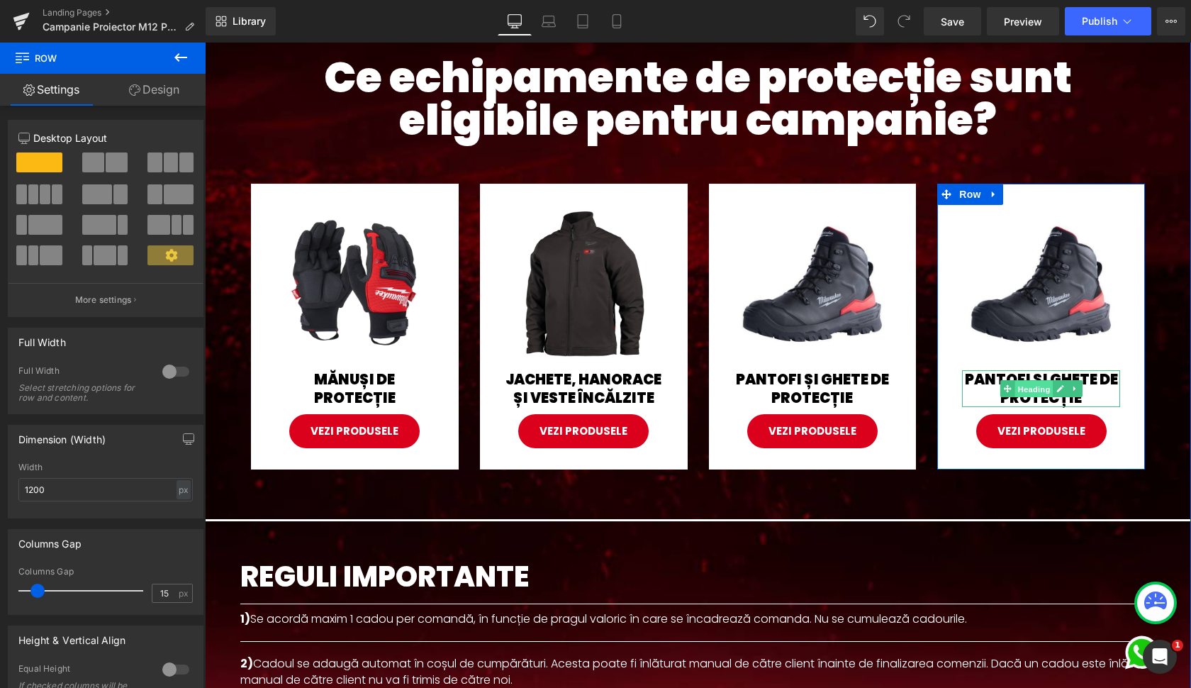
click at [1023, 386] on span "Heading" at bounding box center [1034, 389] width 38 height 17
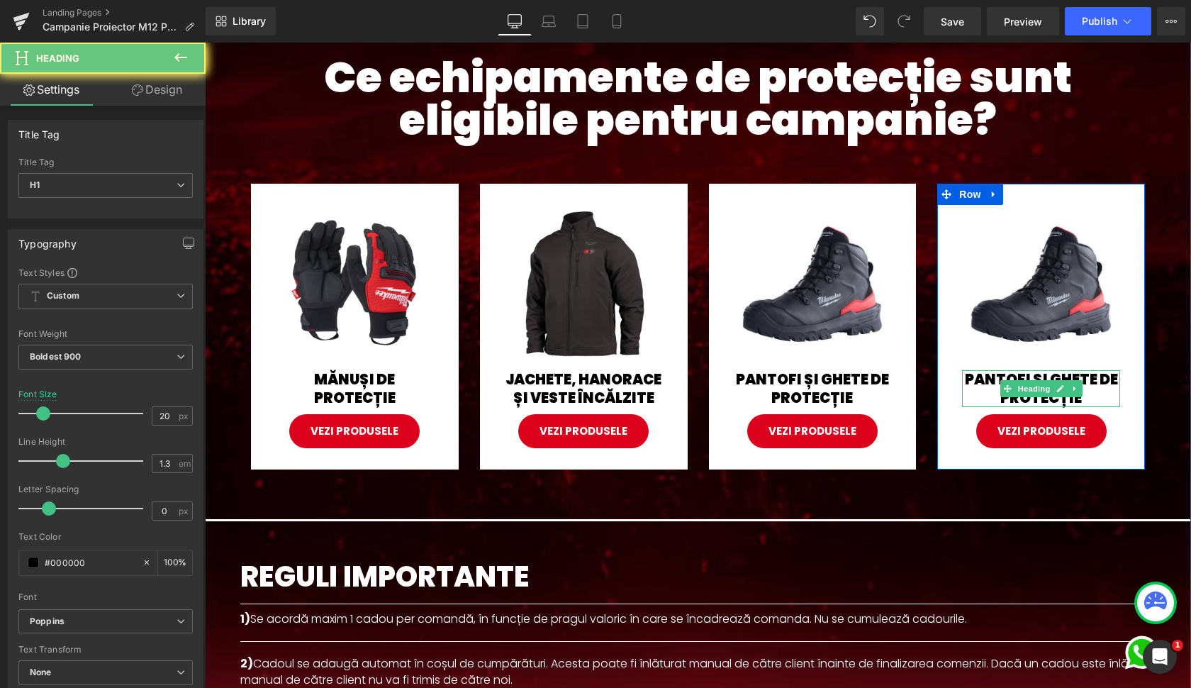
click at [985, 382] on h1 "PANTOFI ȘI GHETE DE PROTECȚIE" at bounding box center [1041, 388] width 158 height 37
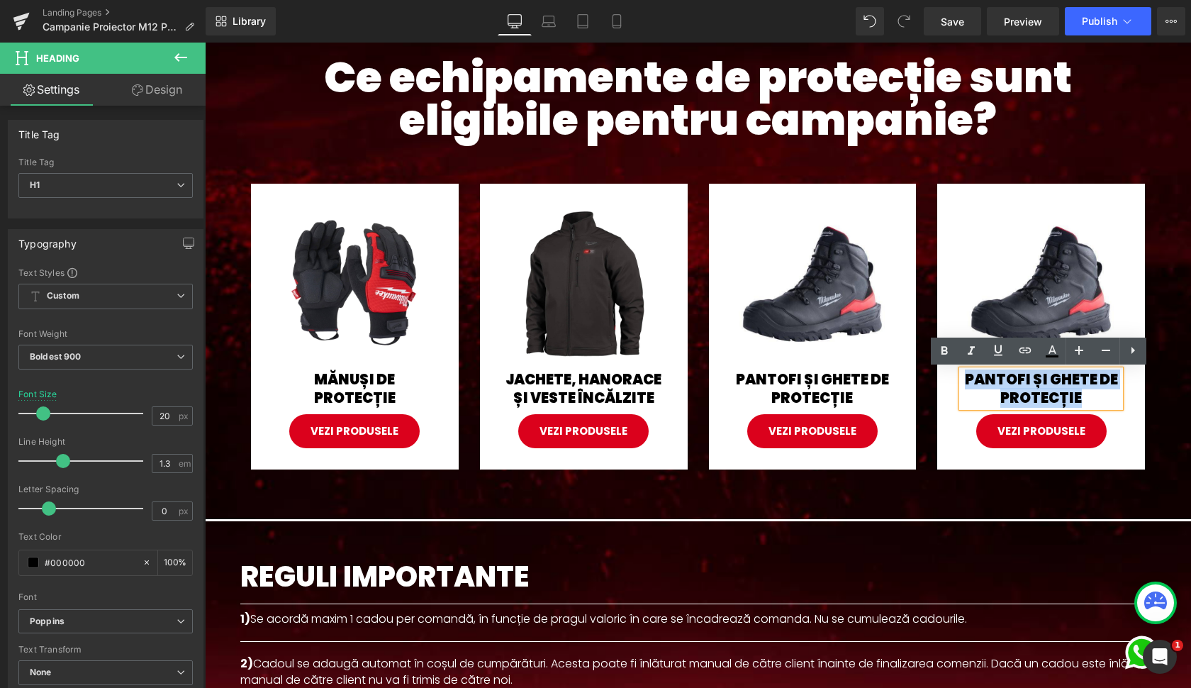
drag, startPoint x: 985, startPoint y: 382, endPoint x: 995, endPoint y: 384, distance: 10.0
click at [995, 384] on h1 "PANTOFI ȘI GHETE DE PROTECȚIE" at bounding box center [1041, 388] width 158 height 37
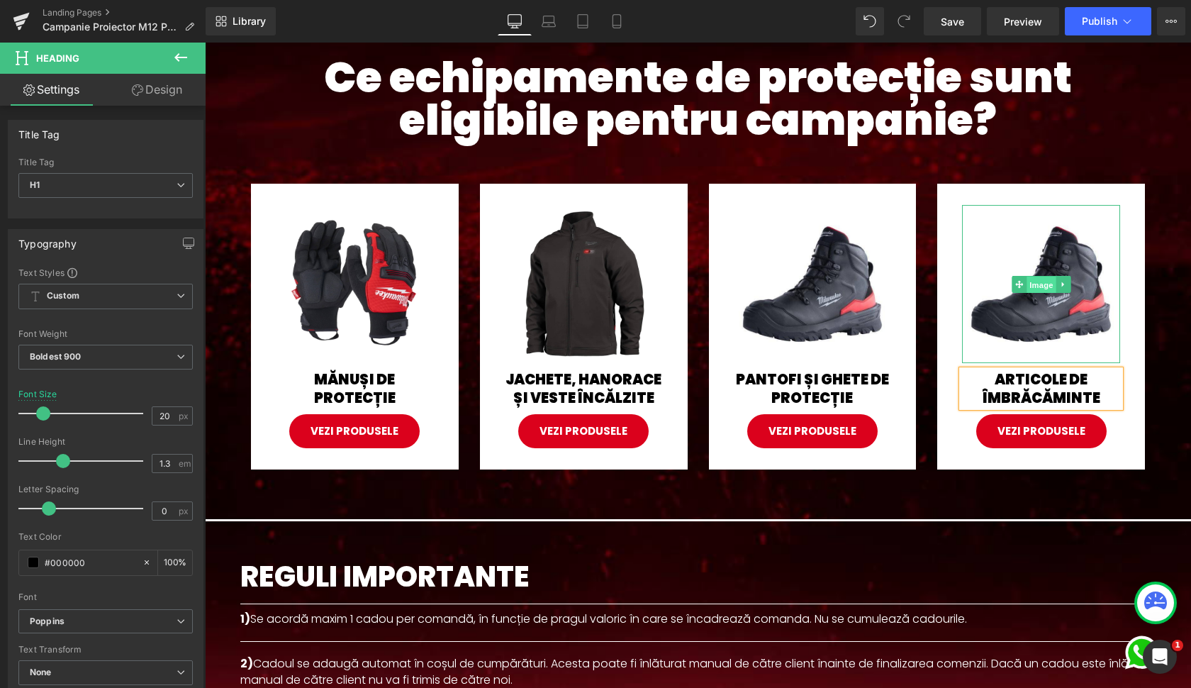
click at [1037, 284] on span "Image" at bounding box center [1042, 284] width 30 height 17
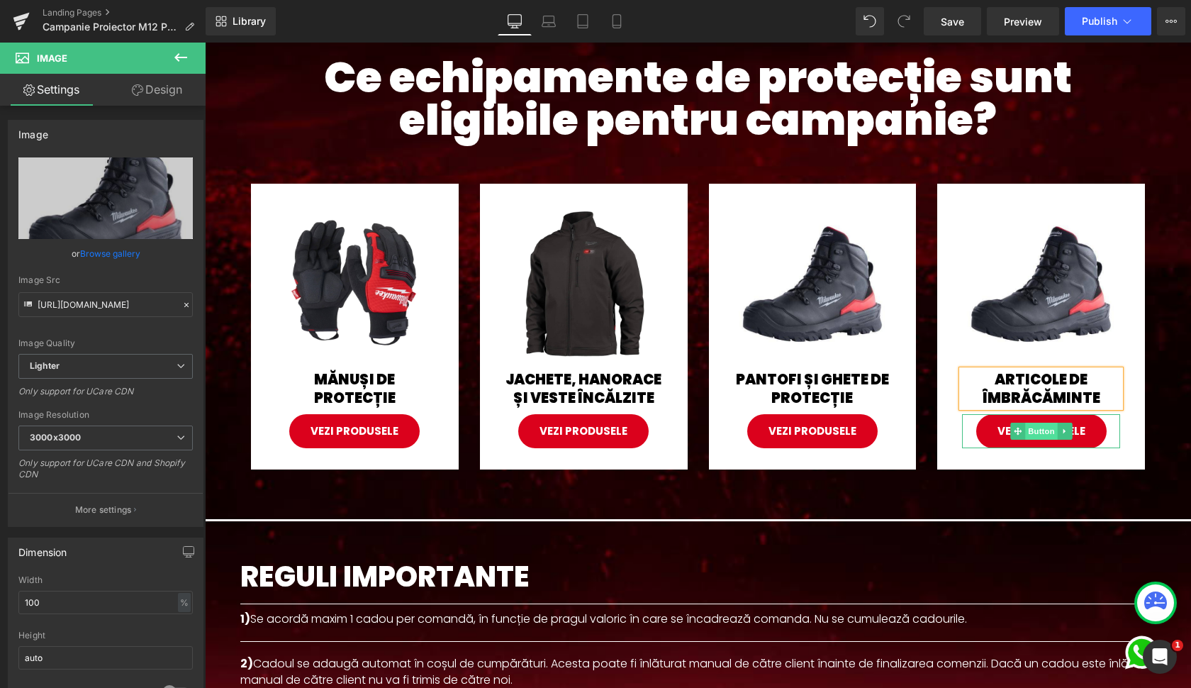
click at [1050, 435] on span "Button" at bounding box center [1041, 431] width 33 height 17
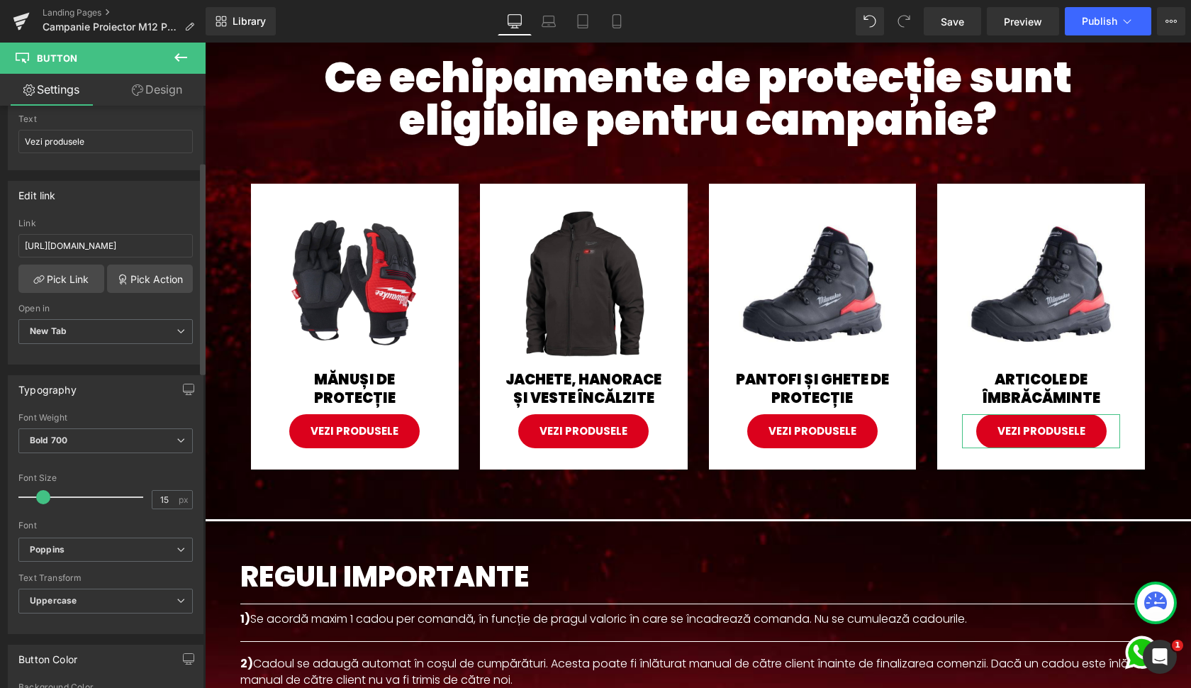
scroll to position [155, 0]
click at [99, 247] on input "[URL][DOMAIN_NAME]" at bounding box center [105, 244] width 174 height 23
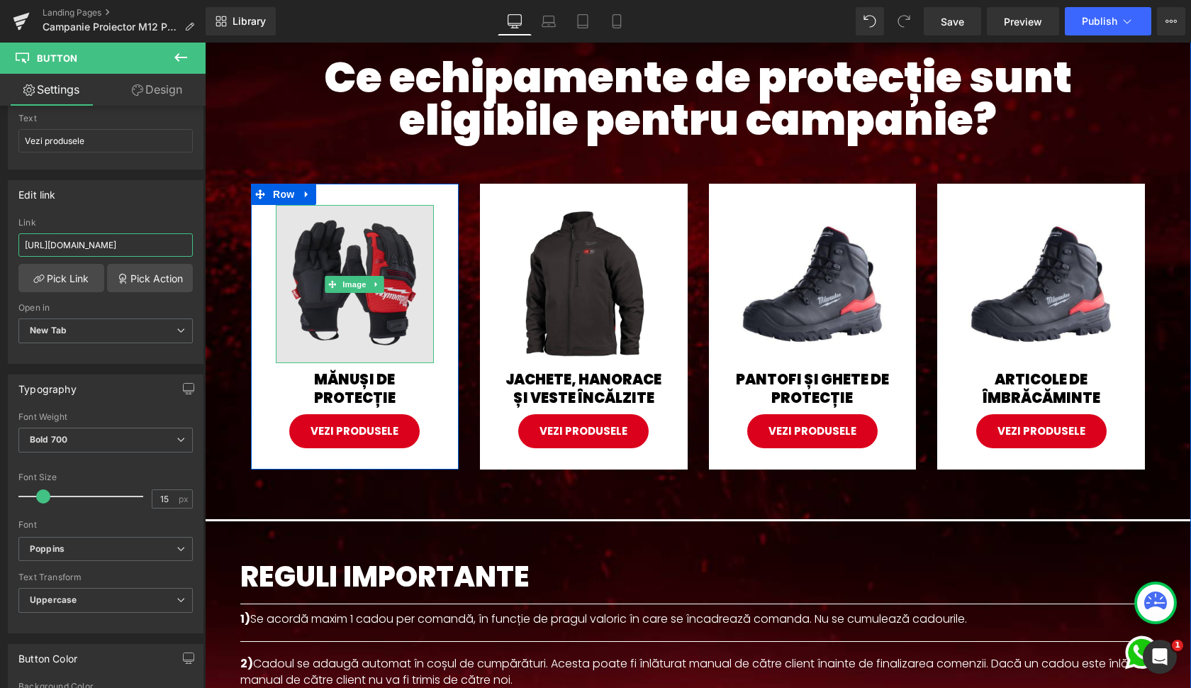
drag, startPoint x: 324, startPoint y: 287, endPoint x: 316, endPoint y: 246, distance: 42.0
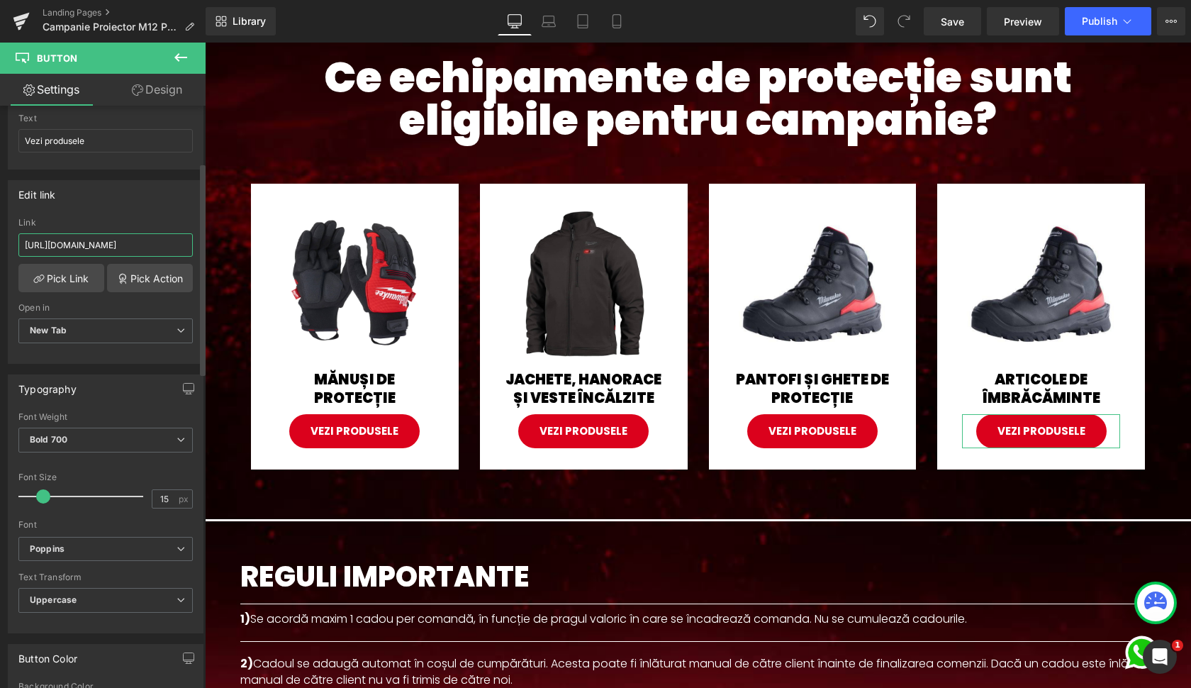
type input "[URL][DOMAIN_NAME]"
click at [126, 209] on div "Edit link [URL][DOMAIN_NAME] Link [URL][DOMAIN_NAME] Pick Link Pick Action Curr…" at bounding box center [106, 272] width 196 height 184
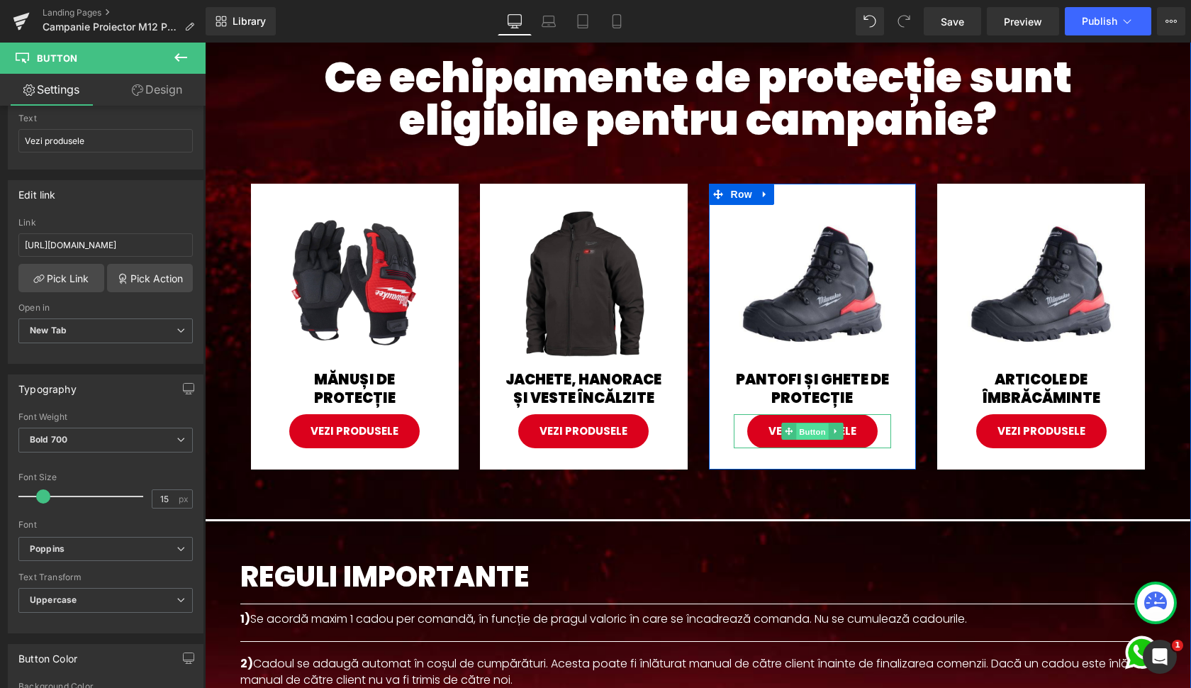
click at [816, 431] on span "Button" at bounding box center [812, 431] width 33 height 17
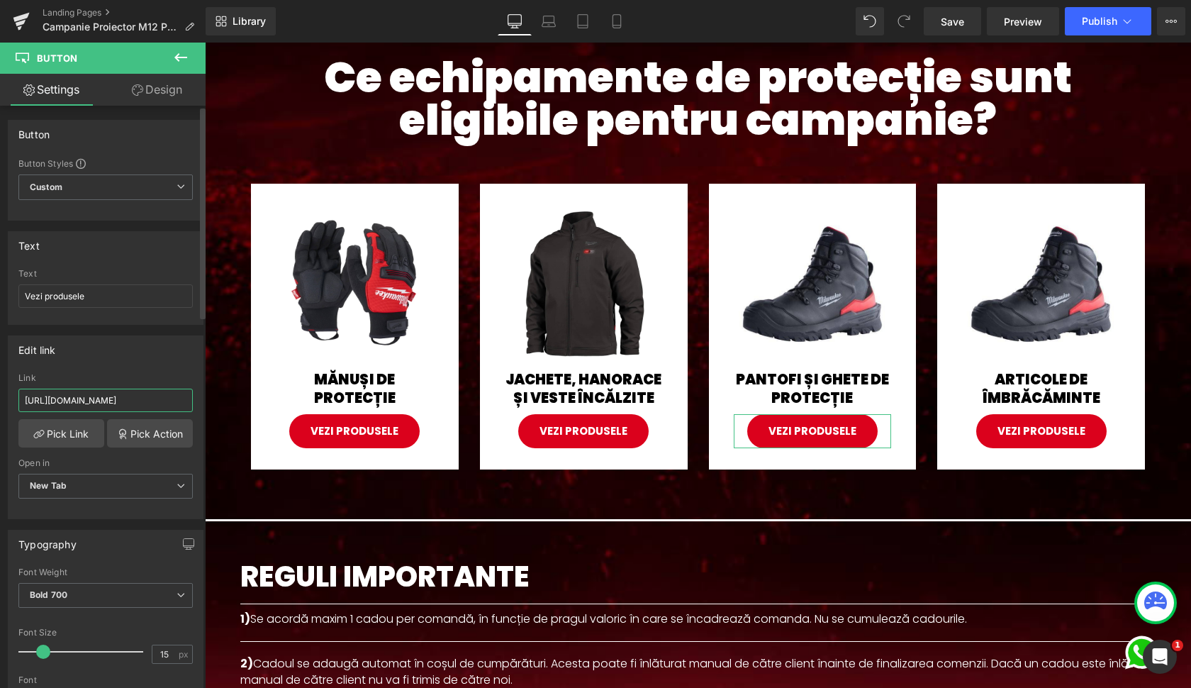
click at [123, 401] on input "[URL][DOMAIN_NAME]" at bounding box center [105, 400] width 174 height 23
click at [131, 401] on input "[URL][DOMAIN_NAME]" at bounding box center [105, 400] width 174 height 23
paste input "=pantofi-si-ghete-protecti"
type input "[URL][DOMAIN_NAME]"
click at [132, 386] on div "Link [URL][DOMAIN_NAME]" at bounding box center [105, 396] width 174 height 46
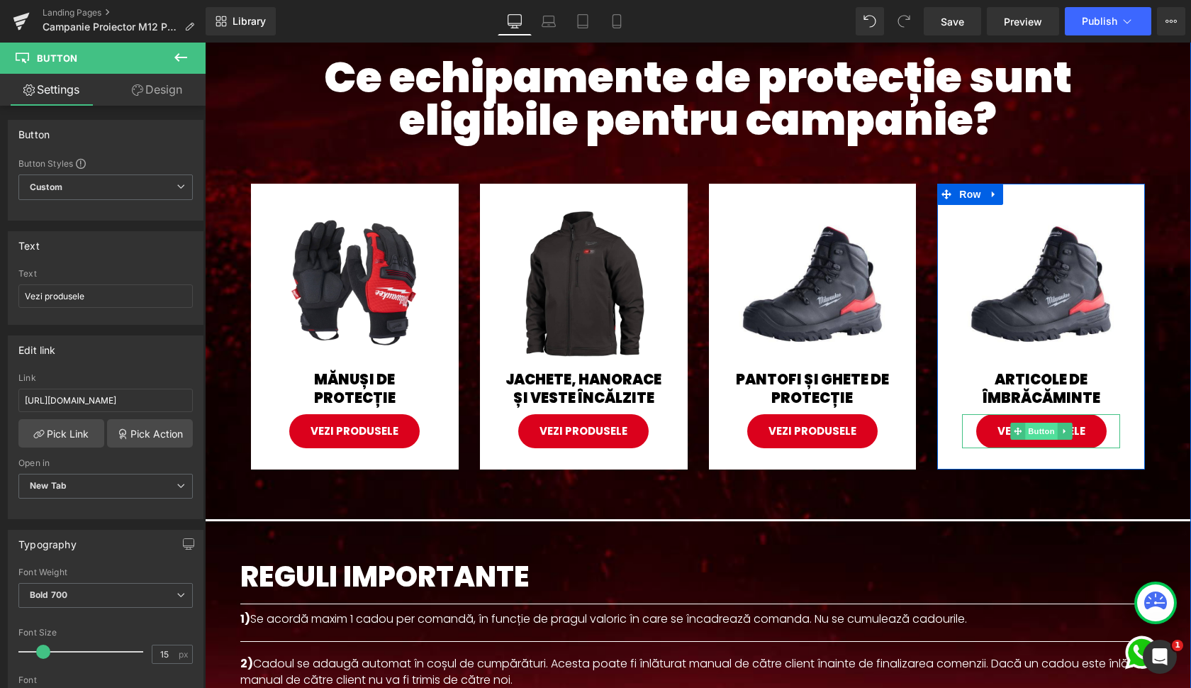
click at [1037, 430] on span "Button" at bounding box center [1041, 431] width 33 height 17
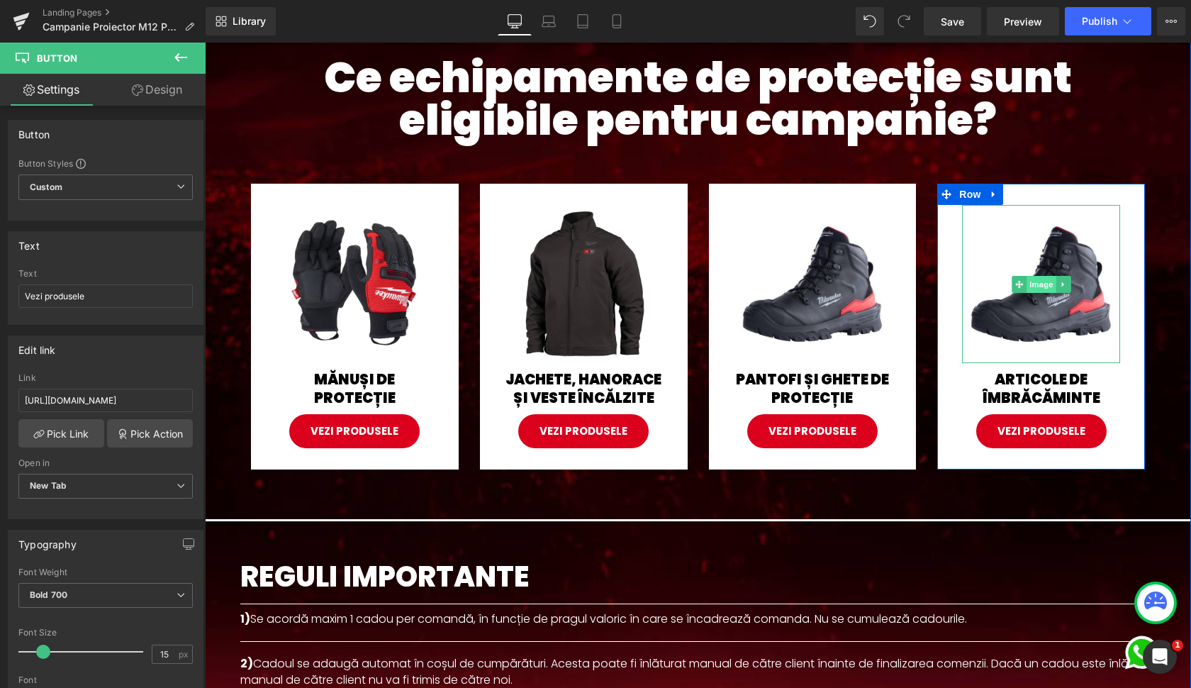
click at [1040, 286] on span "Image" at bounding box center [1042, 284] width 30 height 17
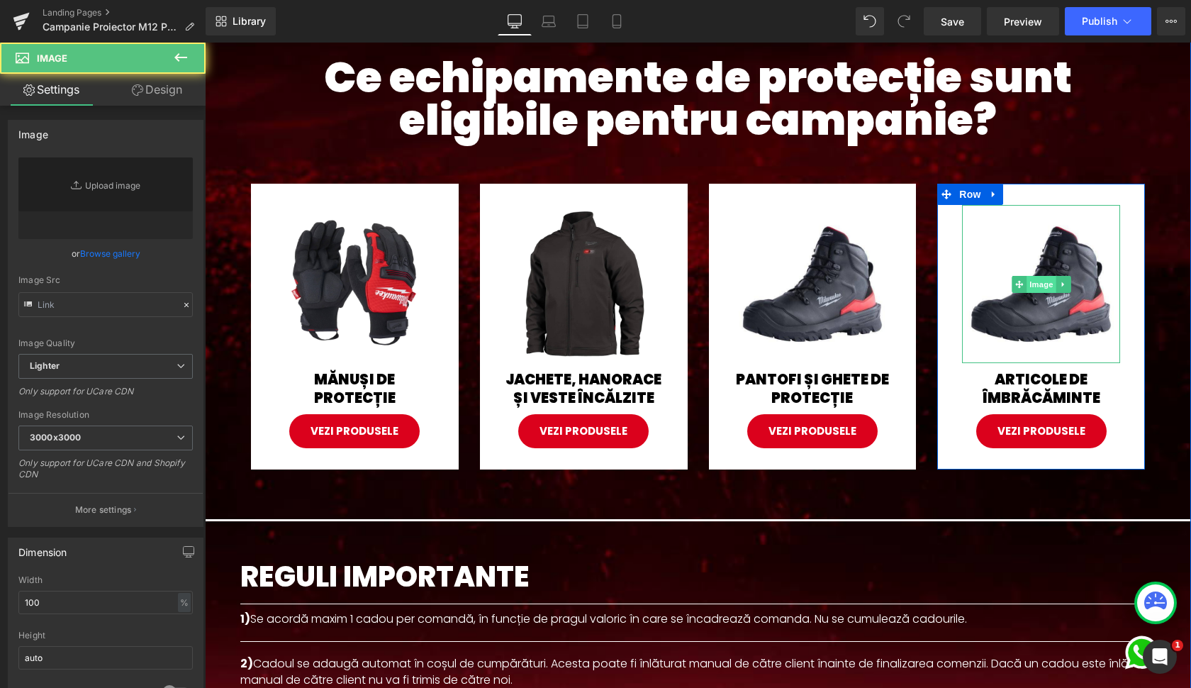
type input "[URL][DOMAIN_NAME]"
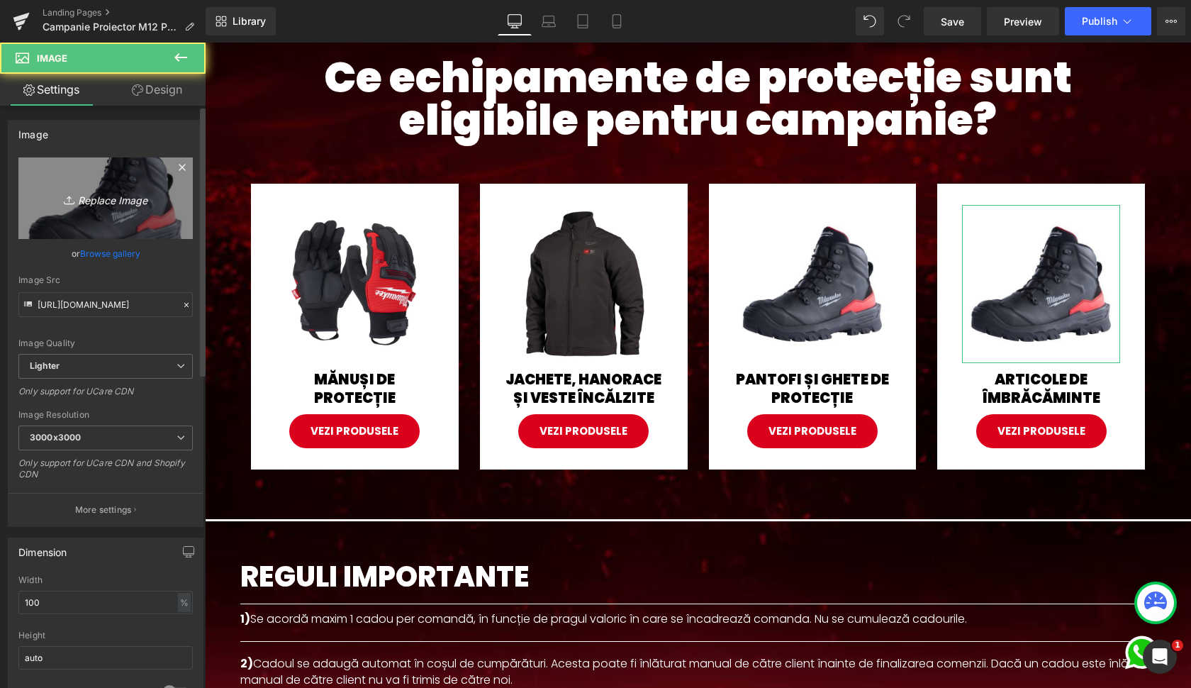
click at [105, 204] on icon "Replace Image" at bounding box center [105, 198] width 113 height 18
type input "C:\fakepath\HT_SS_BL_S--Hero_1.jpg.webp"
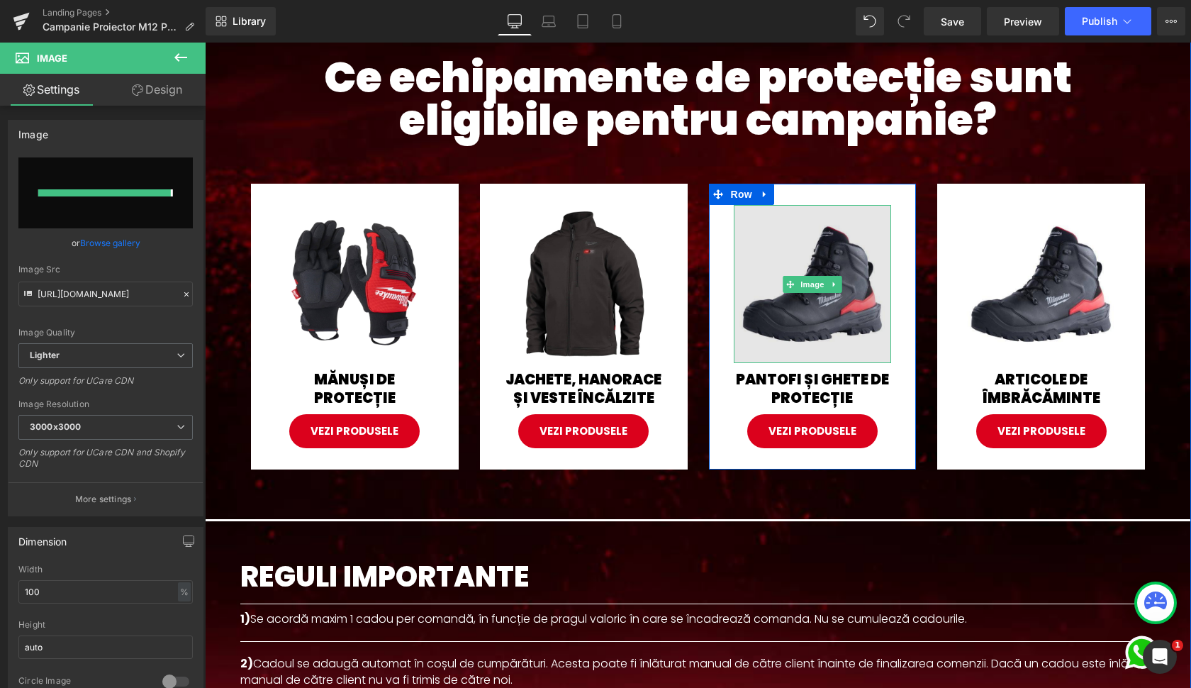
type input "[URL][DOMAIN_NAME]"
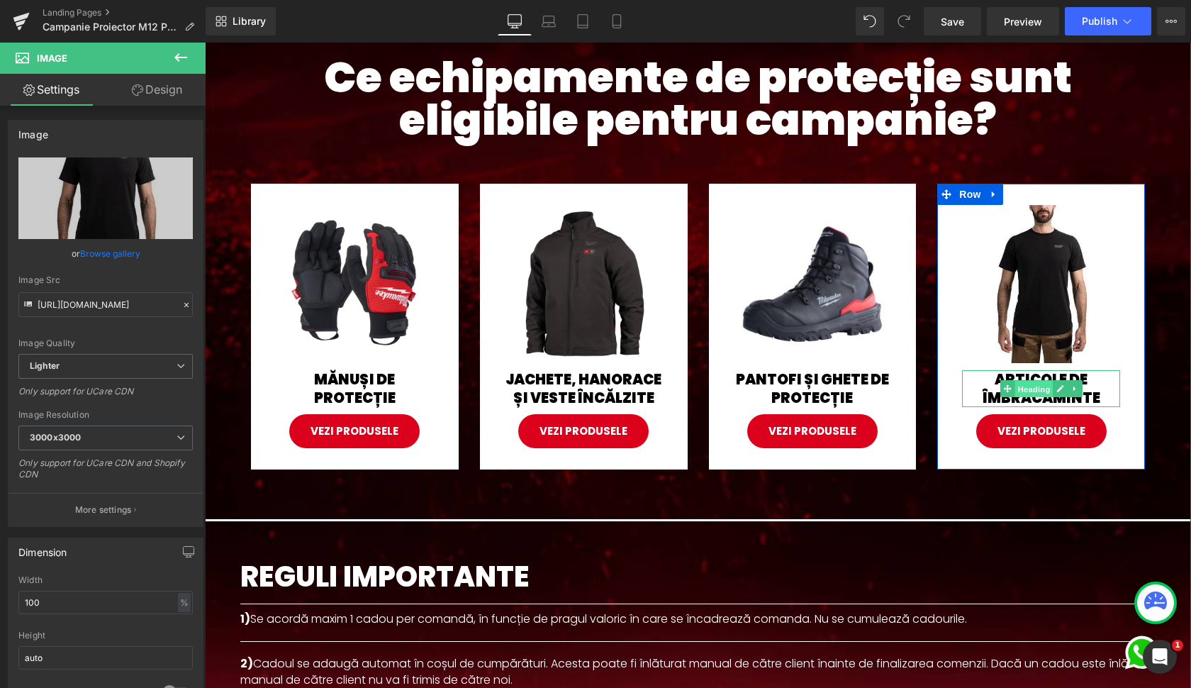
click at [1041, 384] on span "Heading" at bounding box center [1034, 389] width 38 height 17
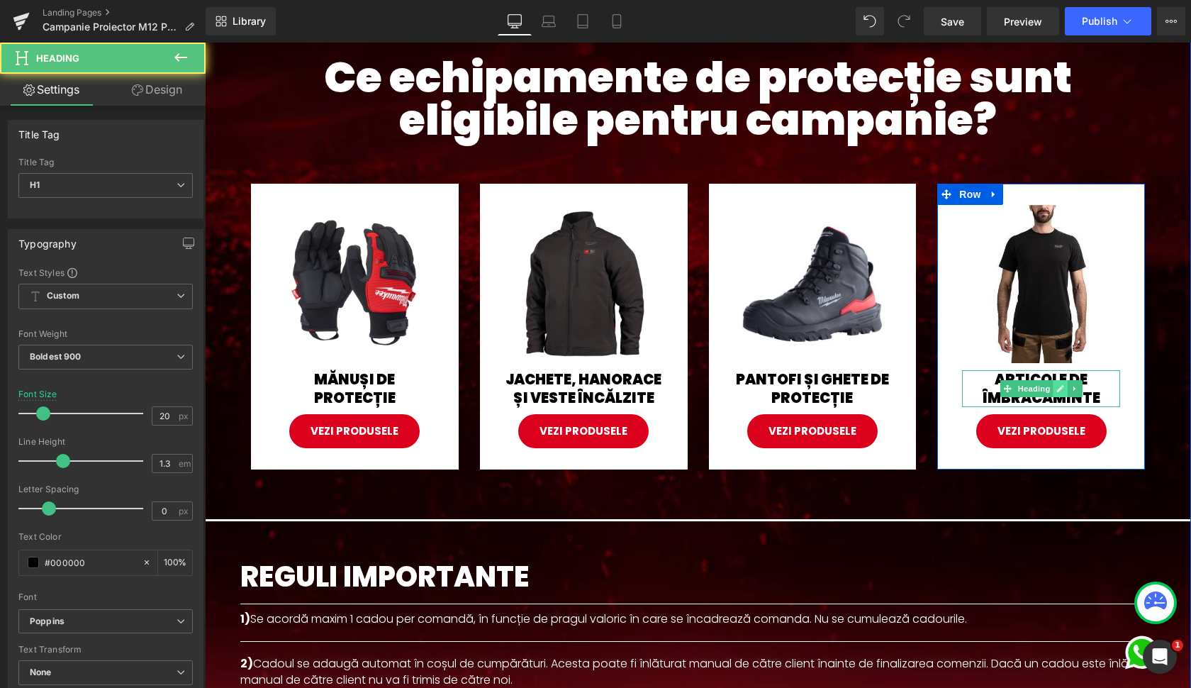
click at [1057, 384] on icon at bounding box center [1061, 388] width 8 height 9
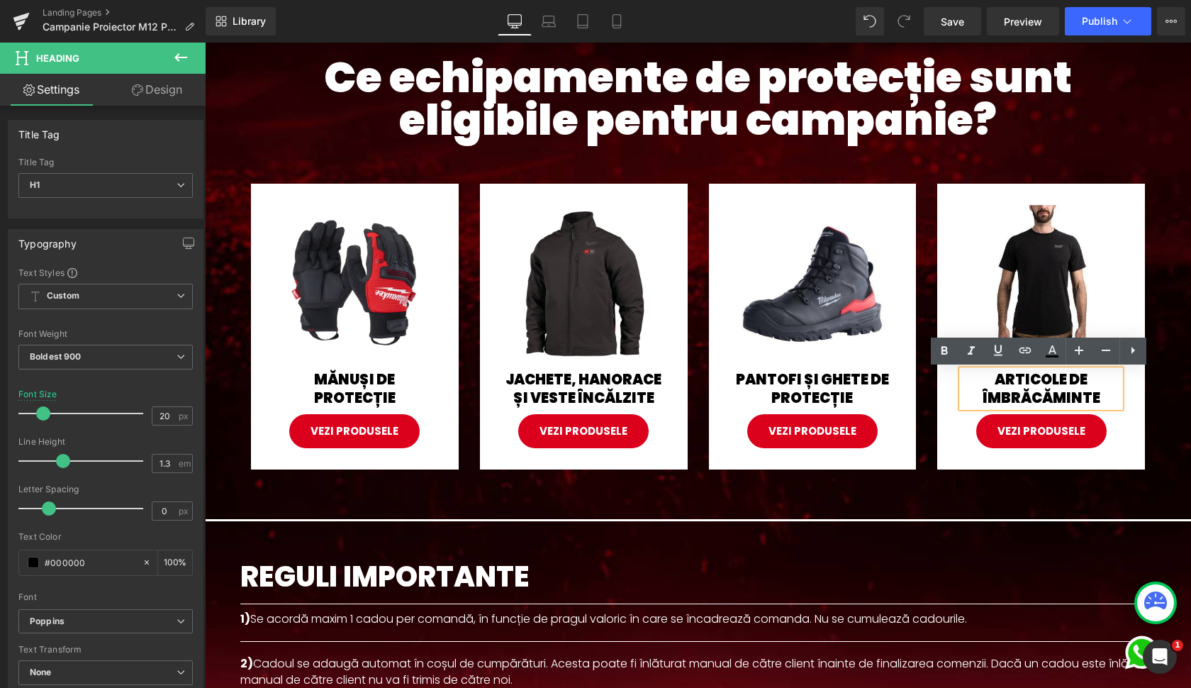
click at [1008, 379] on h1 "ARTICOLE DE ÎMBRĂCĂMINTE" at bounding box center [1041, 388] width 158 height 37
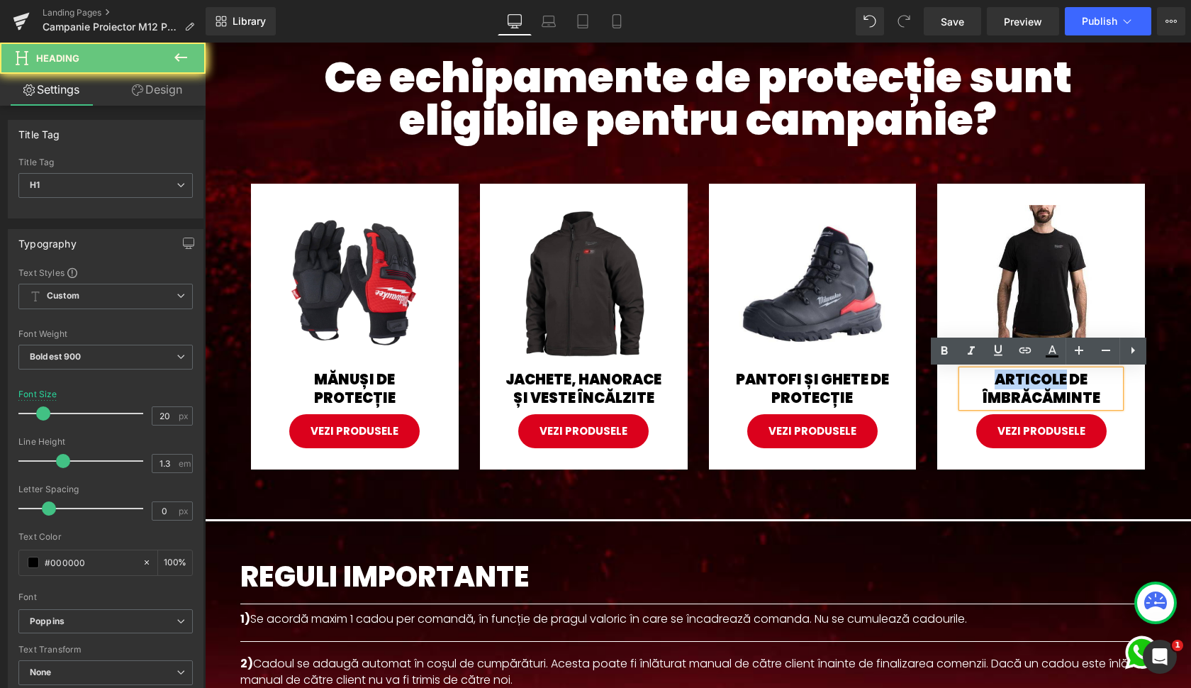
click at [1008, 379] on h1 "ARTICOLE DE ÎMBRĂCĂMINTE" at bounding box center [1041, 388] width 158 height 37
drag, startPoint x: 1008, startPoint y: 379, endPoint x: 1086, endPoint y: 408, distance: 83.2
click at [1086, 407] on div "ARTICOLE DE ÎMBRĂCĂMINTE" at bounding box center [1041, 388] width 158 height 37
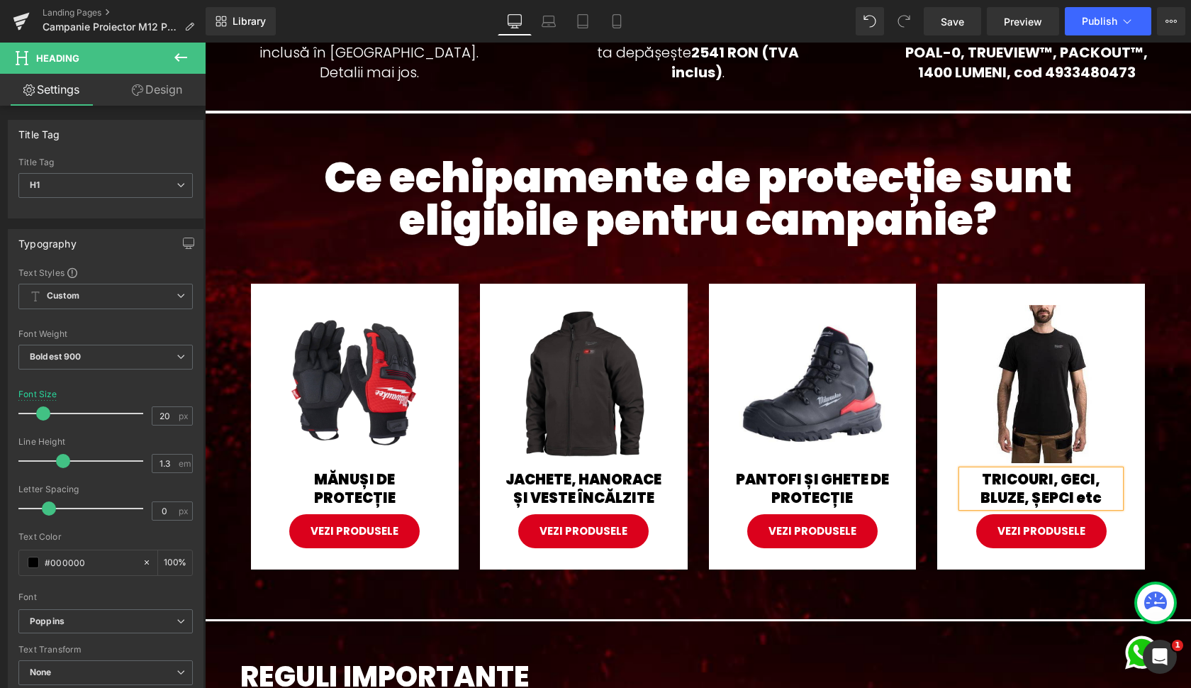
scroll to position [714, 0]
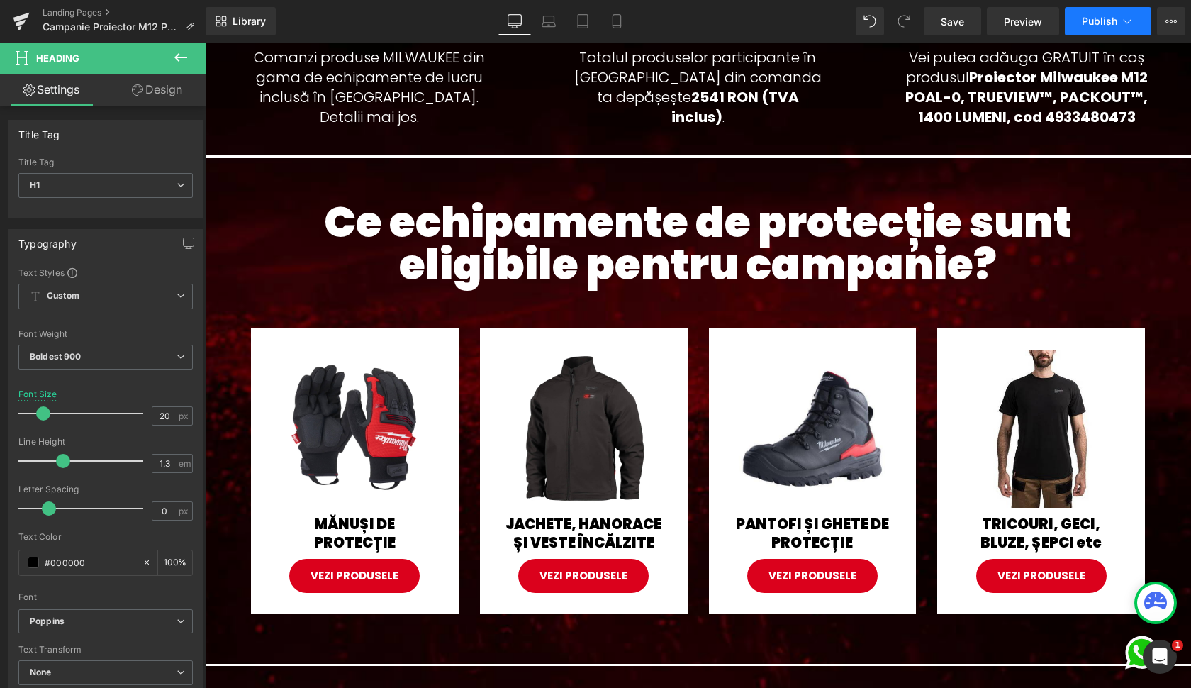
click at [1133, 26] on icon at bounding box center [1127, 21] width 14 height 14
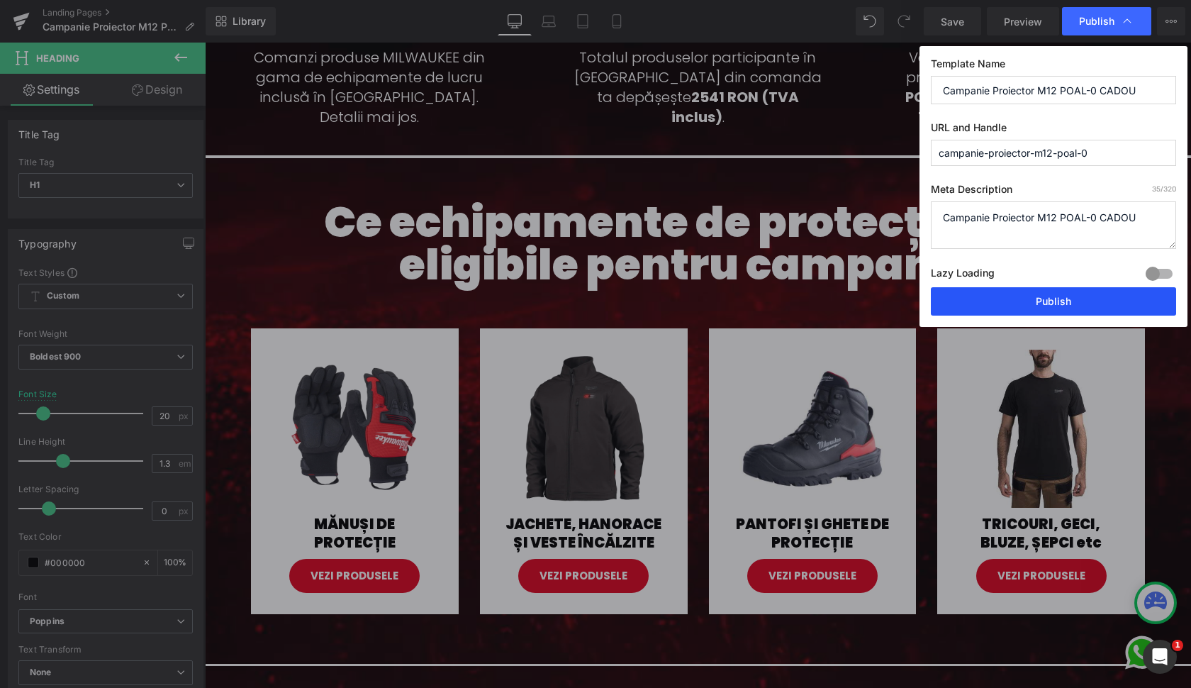
click at [1069, 301] on button "Publish" at bounding box center [1053, 301] width 245 height 28
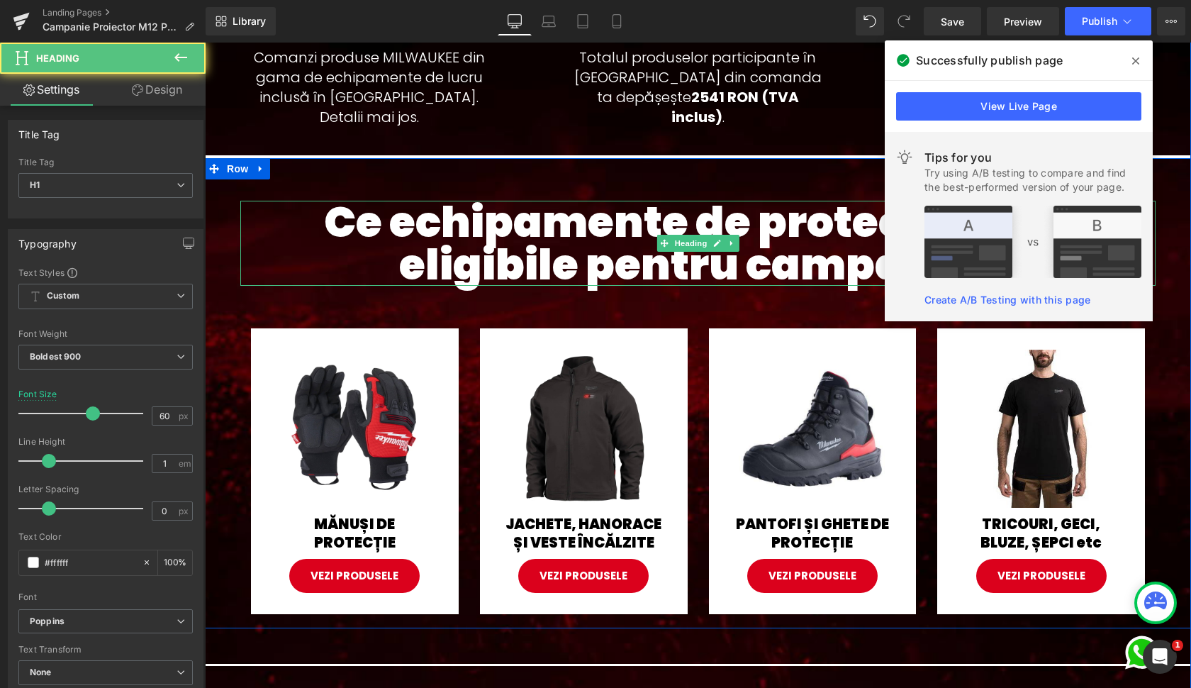
click at [598, 257] on h1 "Ce echipamente de protecție sunt eligibile pentru campanie?" at bounding box center [698, 243] width 916 height 85
click at [544, 240] on h1 "Ce echipamente de protecție sunt eligibile pentru campanie?" at bounding box center [698, 243] width 916 height 85
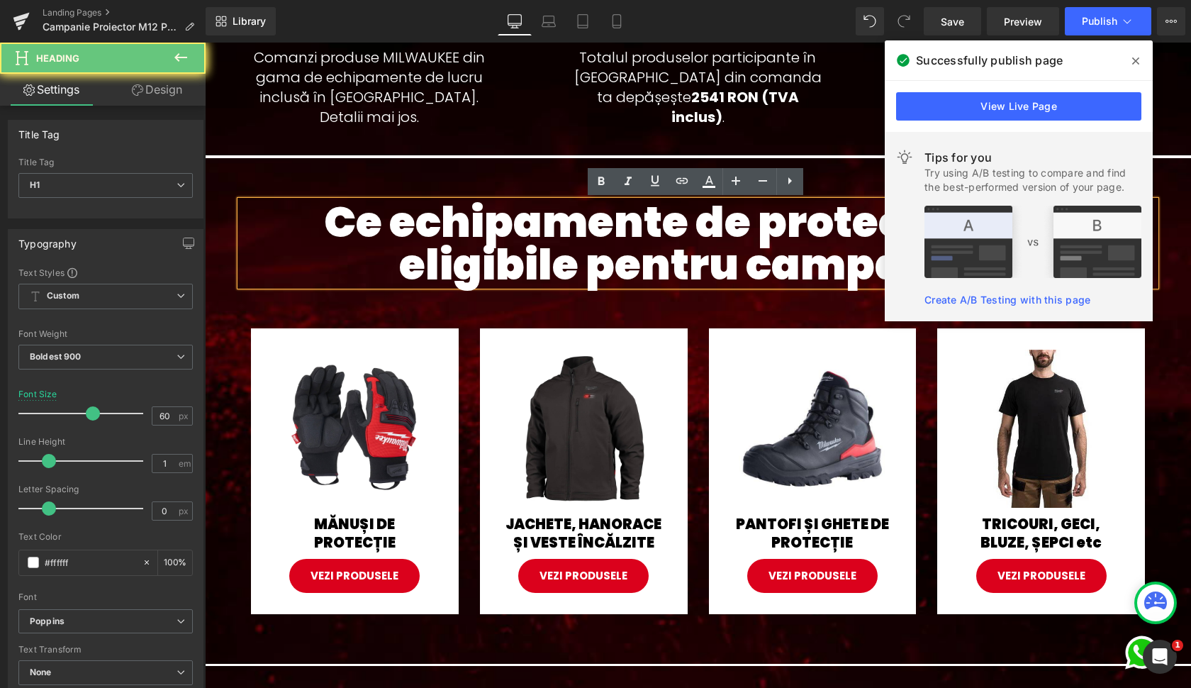
click at [556, 233] on h1 "Ce echipamente de protecție sunt eligibile pentru campanie?" at bounding box center [698, 243] width 916 height 85
click at [587, 226] on h1 "Ce echipamente de protecție sunt eligibile pentru campanie?" at bounding box center [698, 243] width 916 height 85
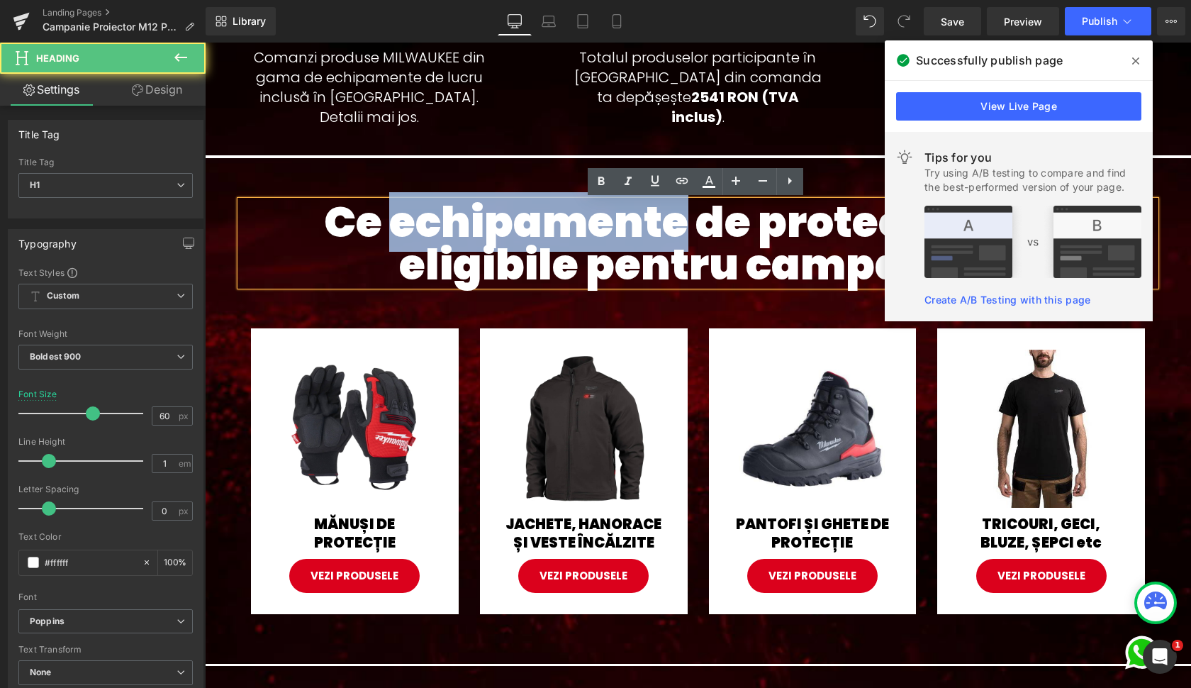
click at [587, 226] on h1 "Ce echipamente de protecție sunt eligibile pentru campanie?" at bounding box center [698, 243] width 916 height 85
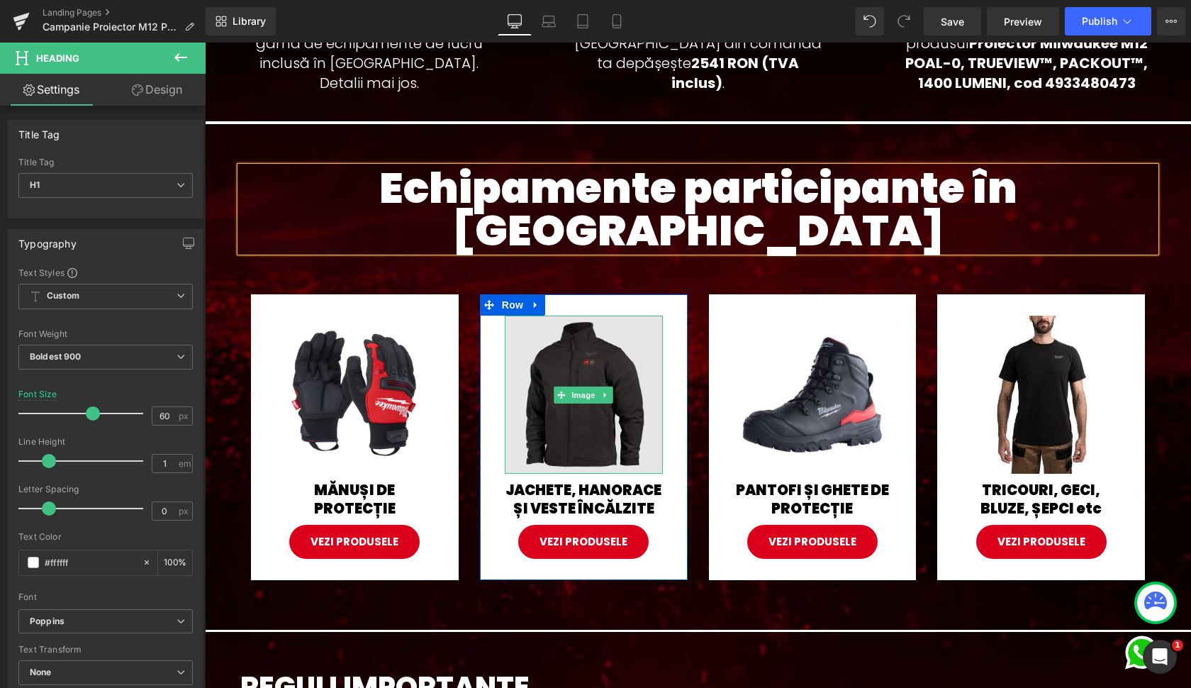
scroll to position [805, 0]
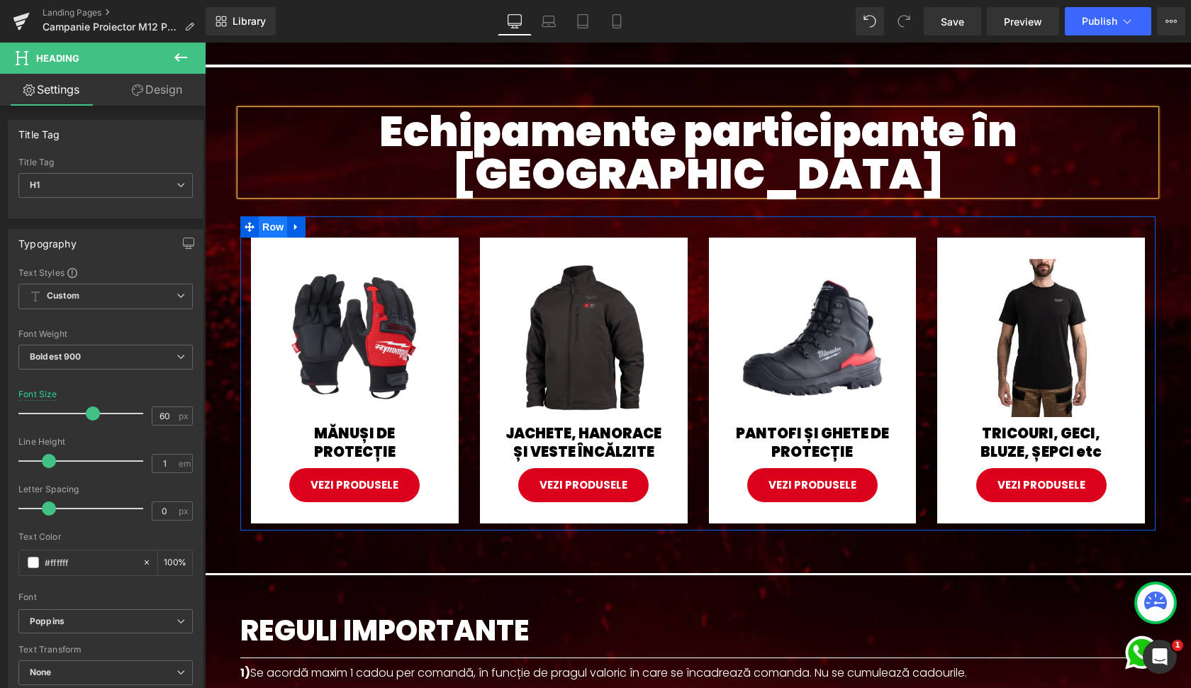
click at [269, 216] on span "Row" at bounding box center [273, 226] width 28 height 21
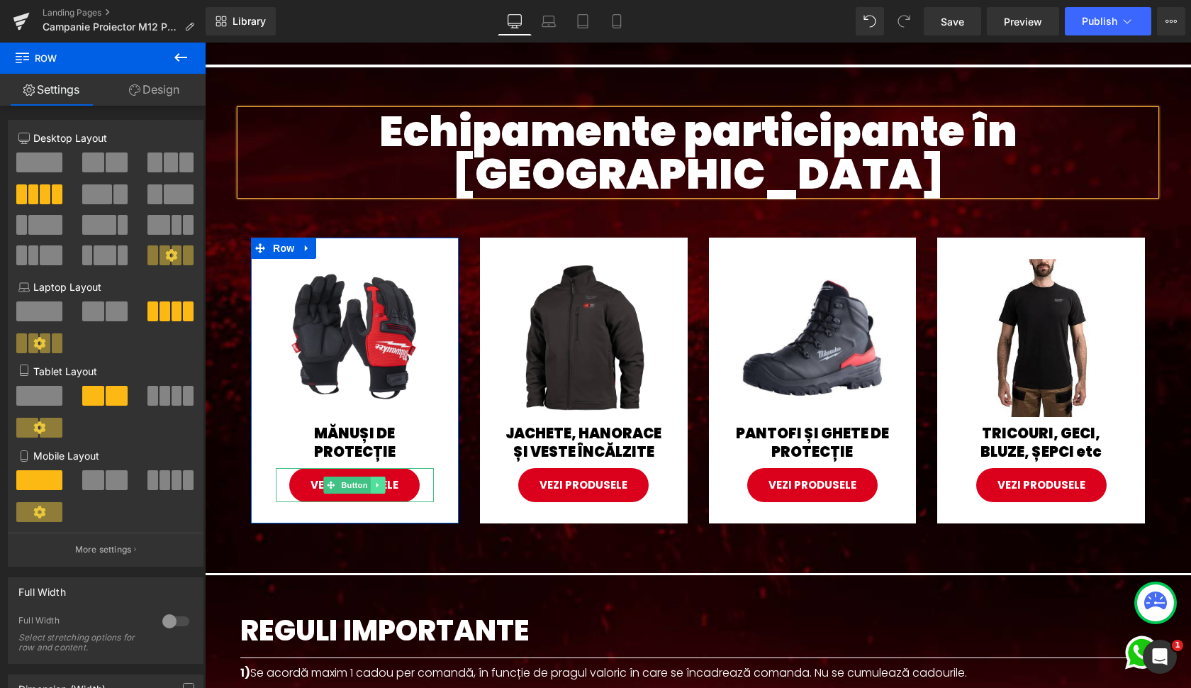
click at [377, 481] on icon at bounding box center [378, 485] width 8 height 9
click at [372, 477] on link at bounding box center [371, 485] width 15 height 17
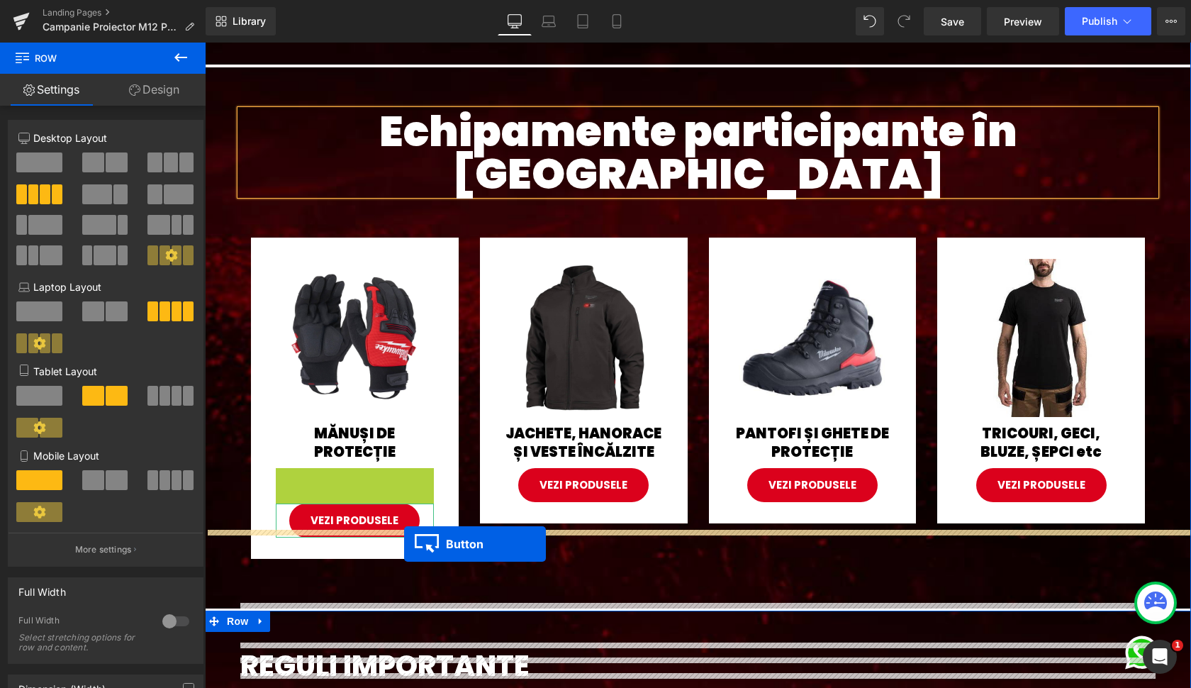
drag, startPoint x: 335, startPoint y: 444, endPoint x: 404, endPoint y: 544, distance: 121.4
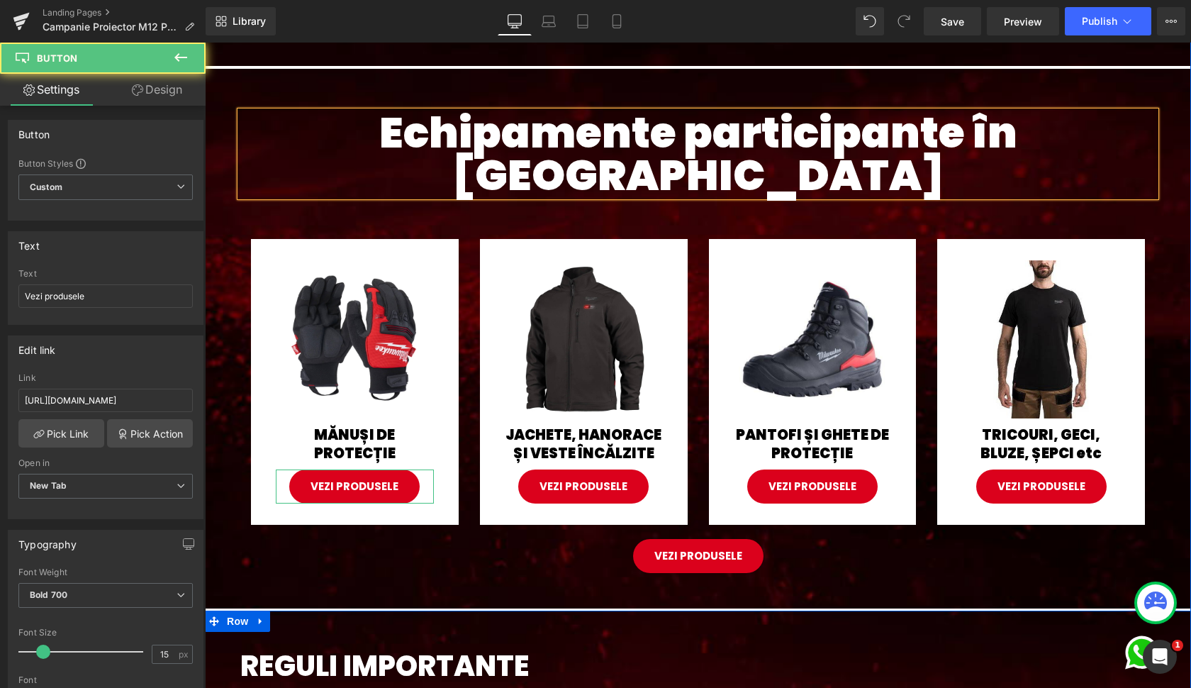
scroll to position [802, 0]
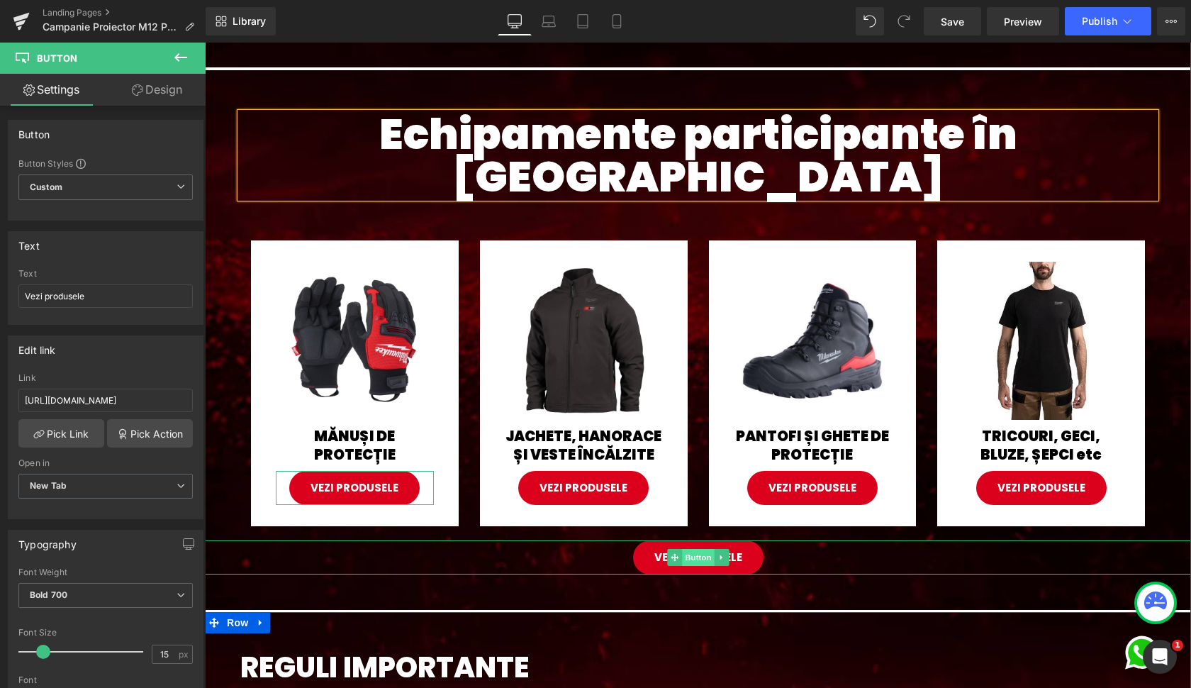
click at [690, 549] on span "Button" at bounding box center [698, 557] width 33 height 17
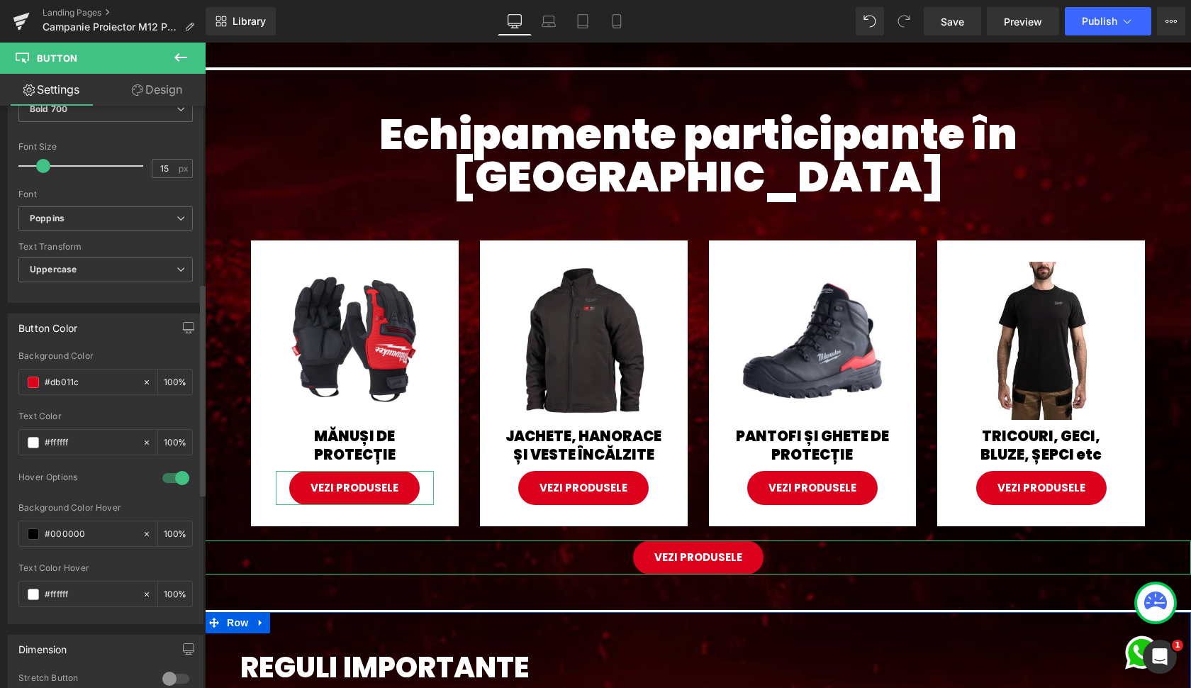
scroll to position [472, 0]
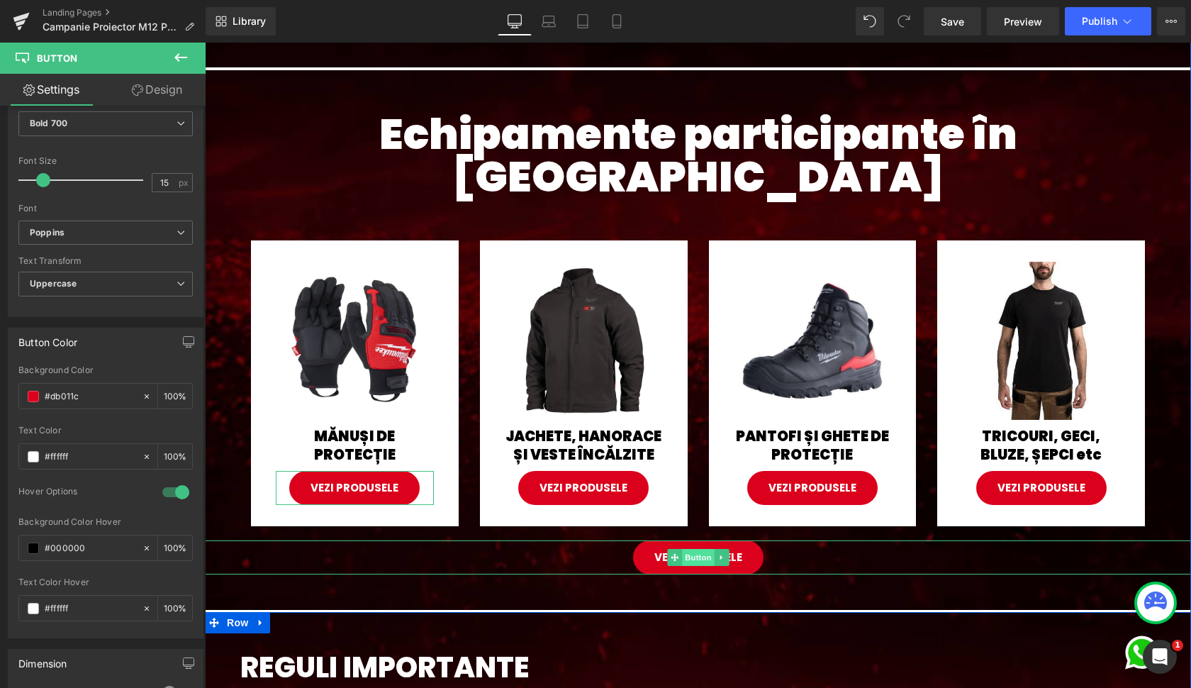
click at [703, 549] on span "Button" at bounding box center [698, 557] width 33 height 17
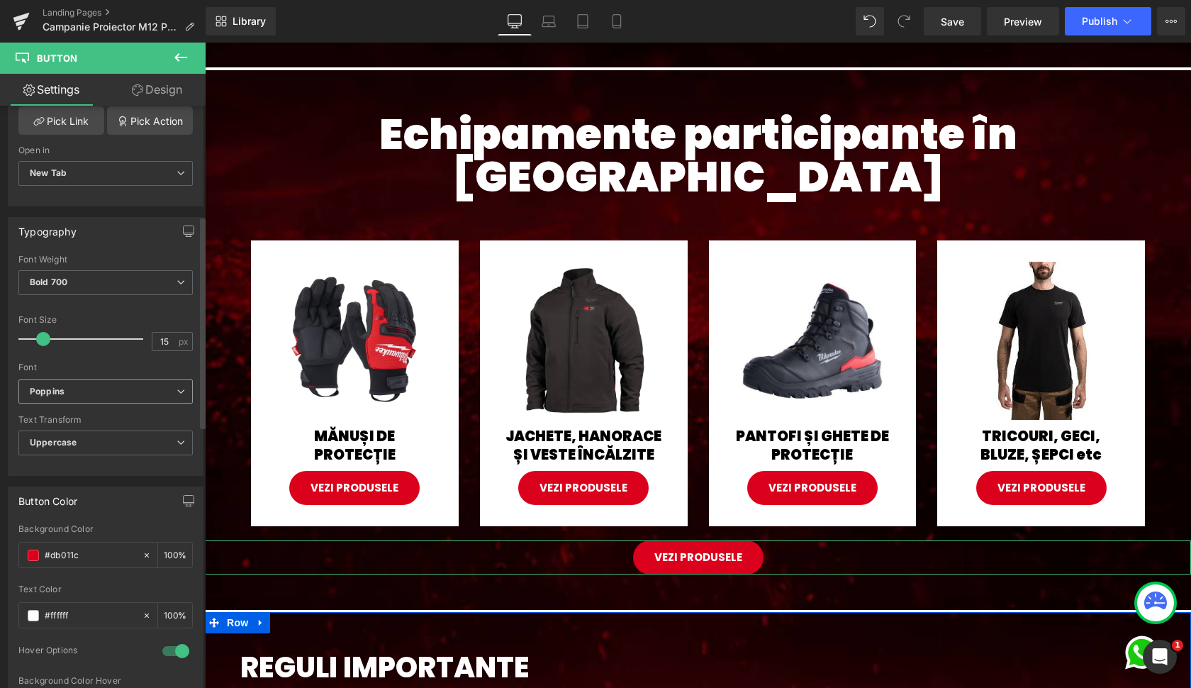
scroll to position [264, 0]
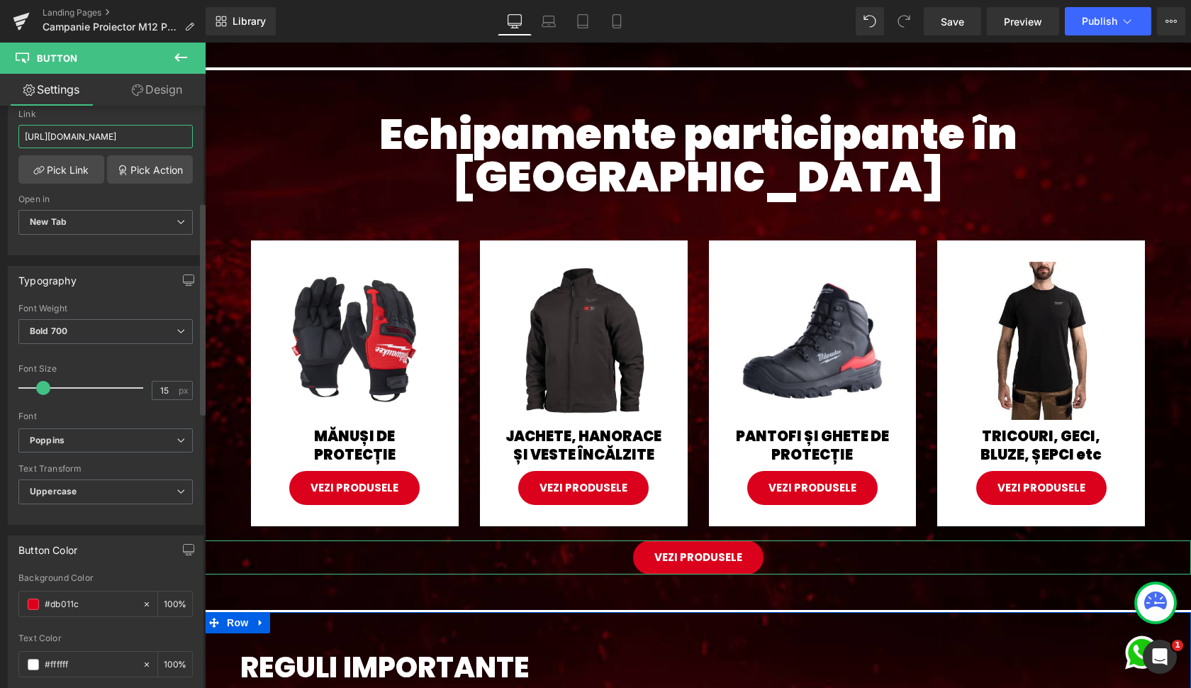
click at [110, 136] on input "[URL][DOMAIN_NAME]" at bounding box center [105, 136] width 174 height 23
paste input "collections/campanie-proiector-m12-poal-0"
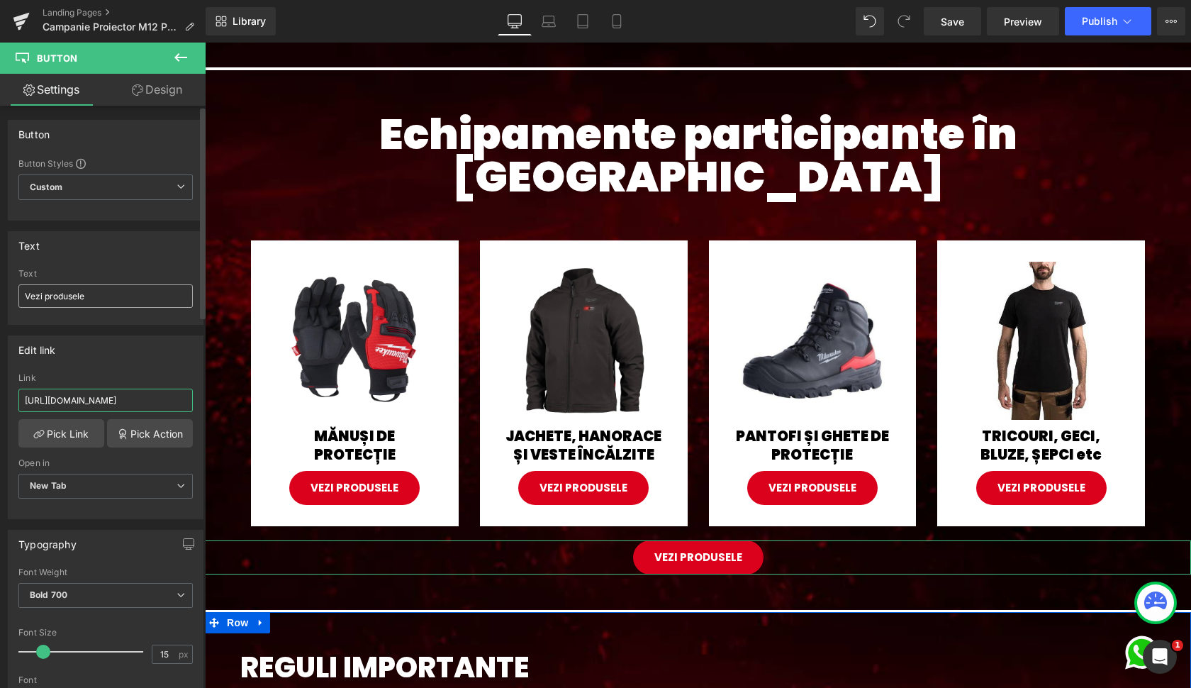
scroll to position [0, 0]
type input "[URL][DOMAIN_NAME]"
drag, startPoint x: 50, startPoint y: 296, endPoint x: 97, endPoint y: 293, distance: 46.9
click at [51, 296] on input "Vezi produsele" at bounding box center [105, 295] width 174 height 23
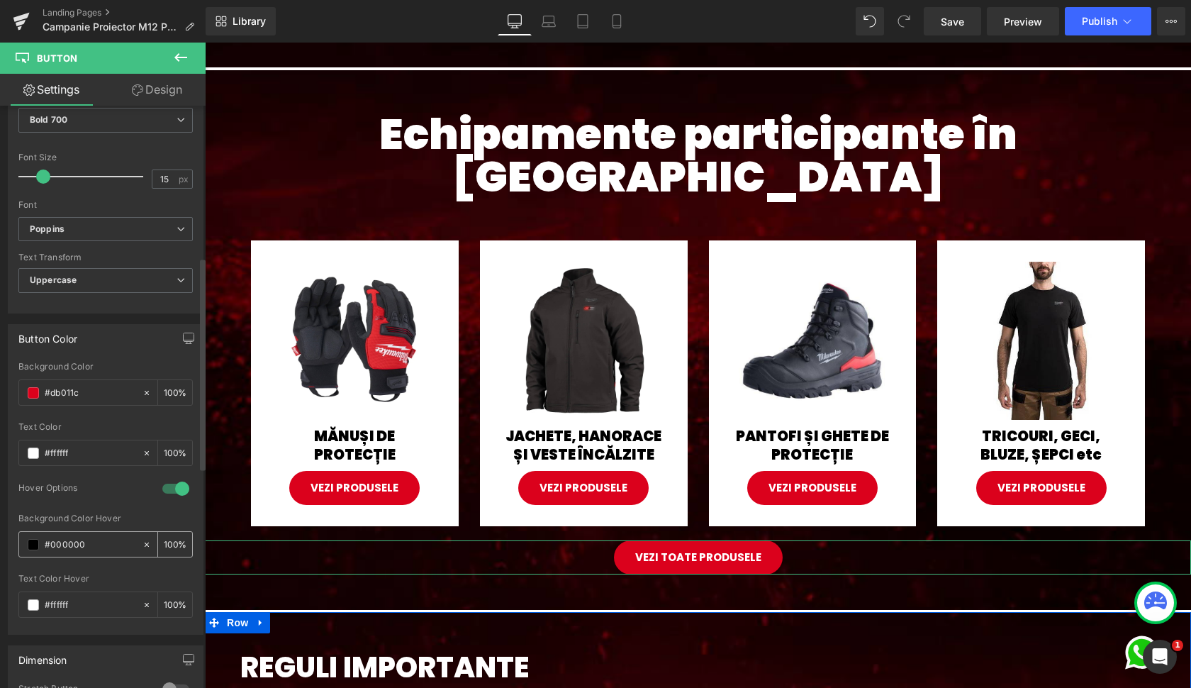
scroll to position [477, 0]
type input "Vezi toate produsele"
click at [84, 538] on input "#000000" at bounding box center [90, 543] width 91 height 16
type input "#f"
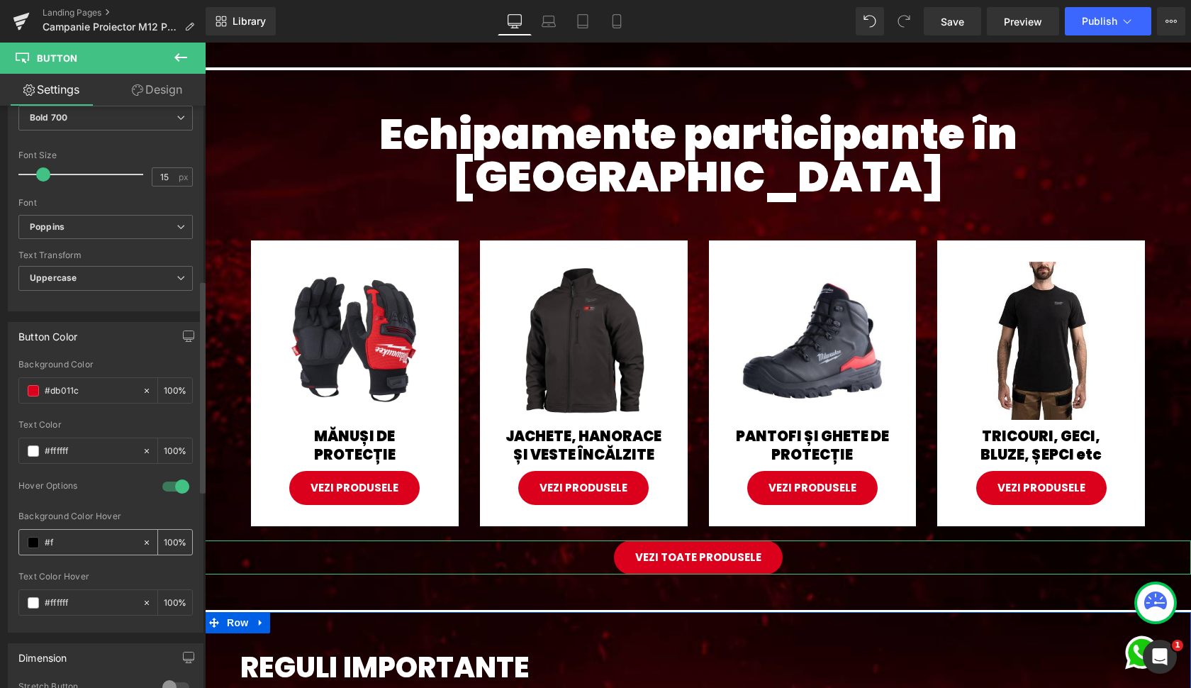
type input "0"
type input "#fff"
type input "100"
click at [69, 597] on input "#ffffff" at bounding box center [90, 603] width 91 height 16
type input "#ffffff"
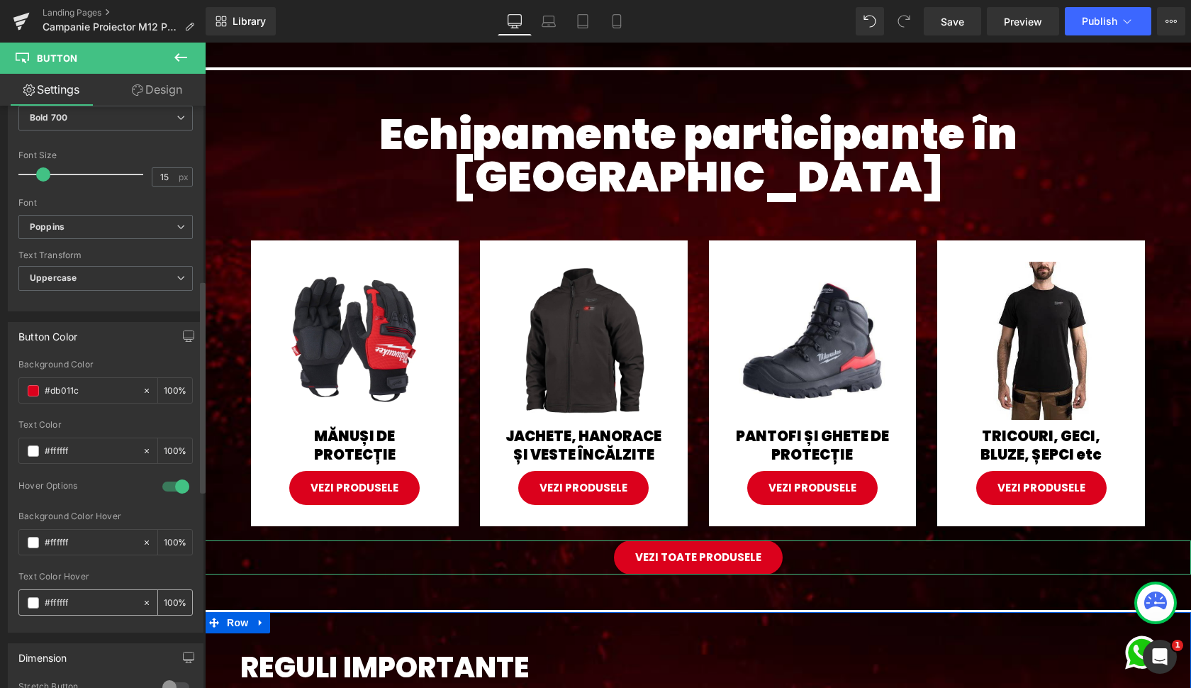
click at [69, 597] on input "#ffffff" at bounding box center [90, 603] width 91 height 16
click at [72, 384] on input "#db011c" at bounding box center [90, 391] width 91 height 16
click at [62, 595] on input "#ffffff" at bounding box center [90, 603] width 91 height 16
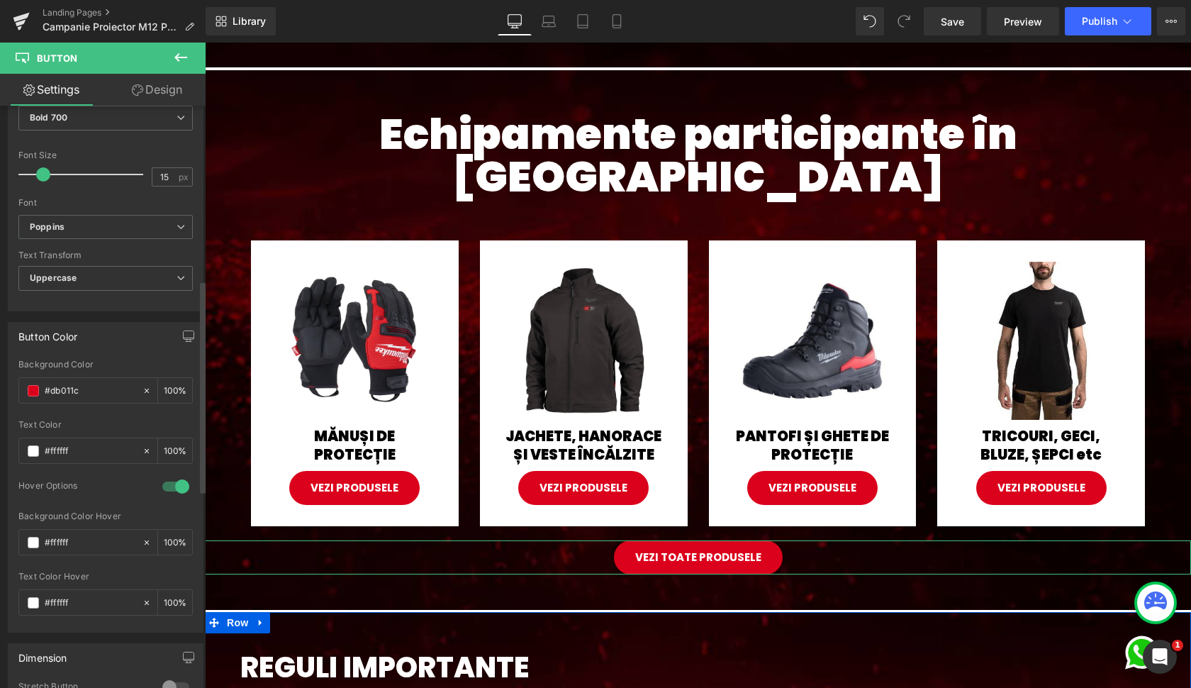
paste input "db011c"
type input "#db011c"
click at [74, 567] on div at bounding box center [105, 566] width 174 height 9
click at [691, 549] on span "Button" at bounding box center [698, 557] width 33 height 17
click at [147, 87] on link "Design" at bounding box center [157, 90] width 103 height 32
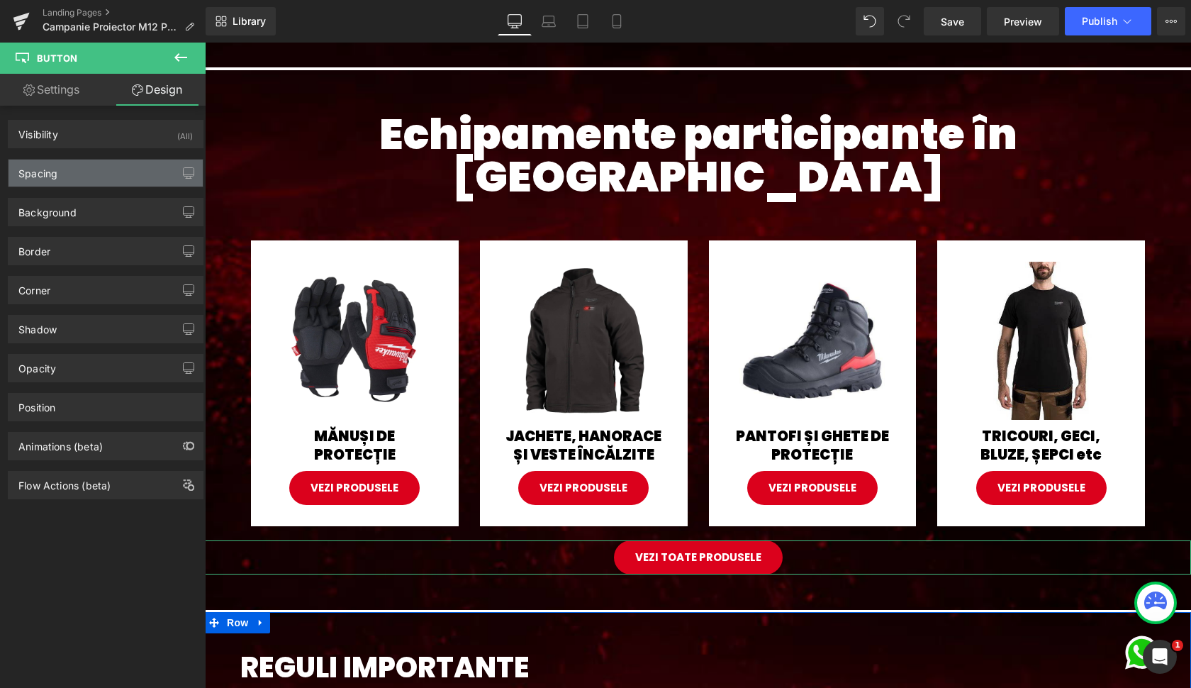
click at [69, 173] on div "Spacing" at bounding box center [106, 173] width 194 height 27
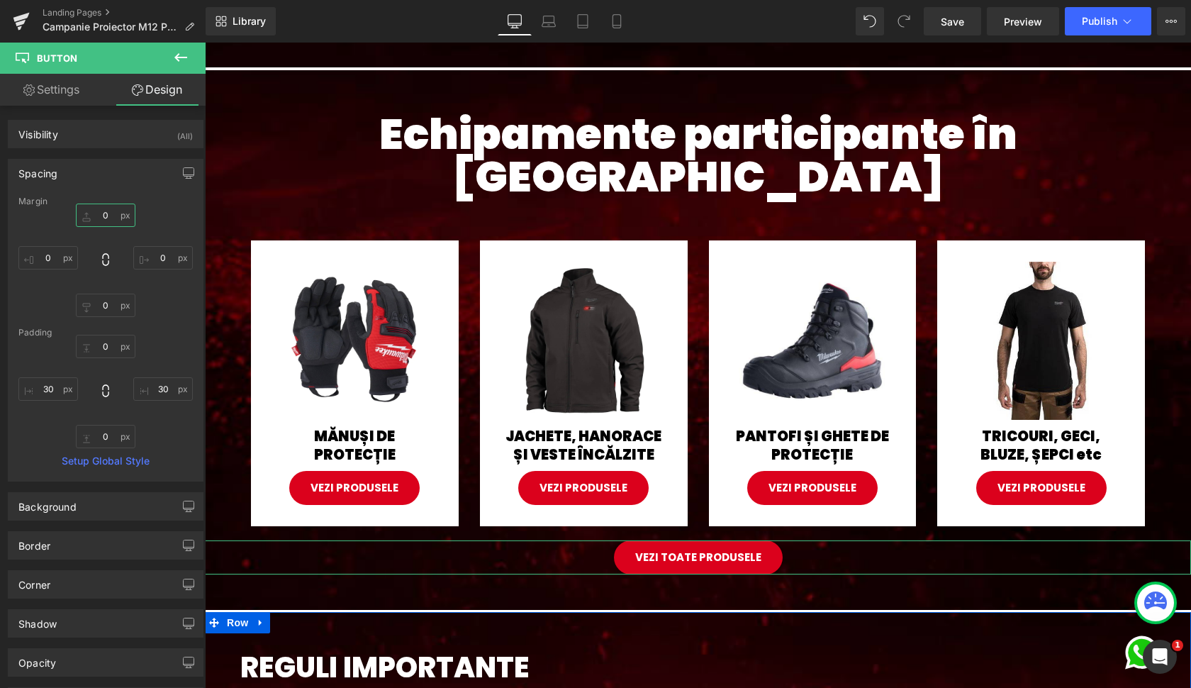
click at [101, 213] on input "0" at bounding box center [106, 215] width 60 height 23
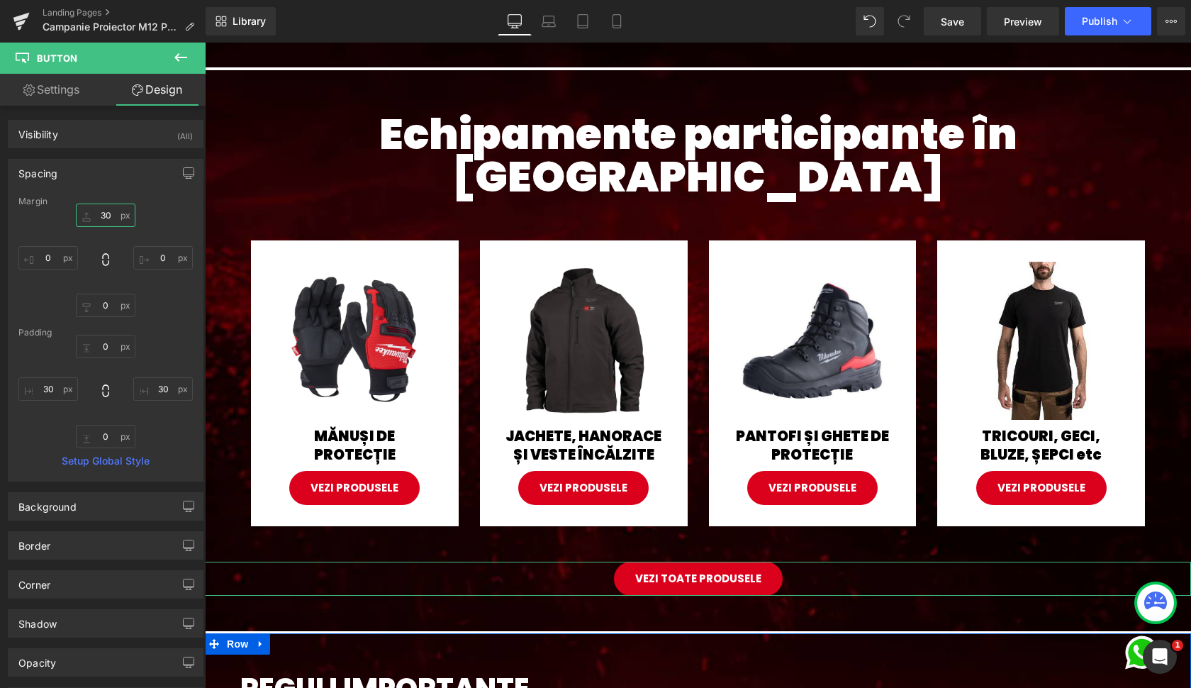
type input "30"
click at [50, 99] on link "Settings" at bounding box center [51, 90] width 103 height 32
type input "100"
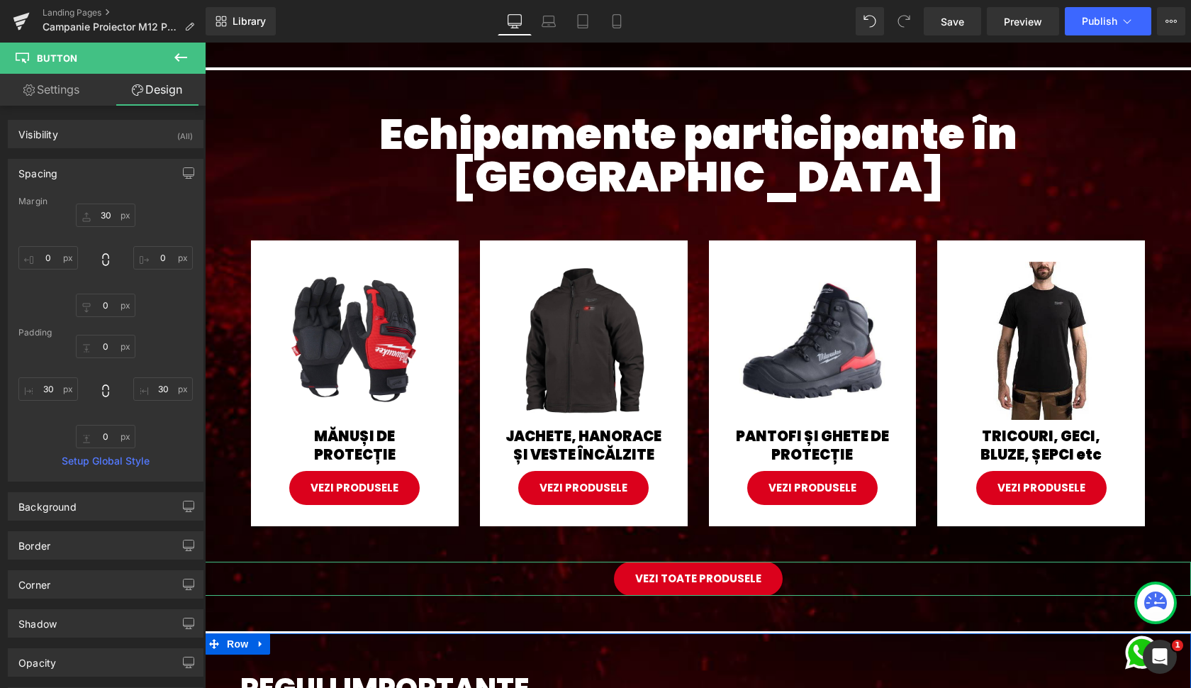
type input "100"
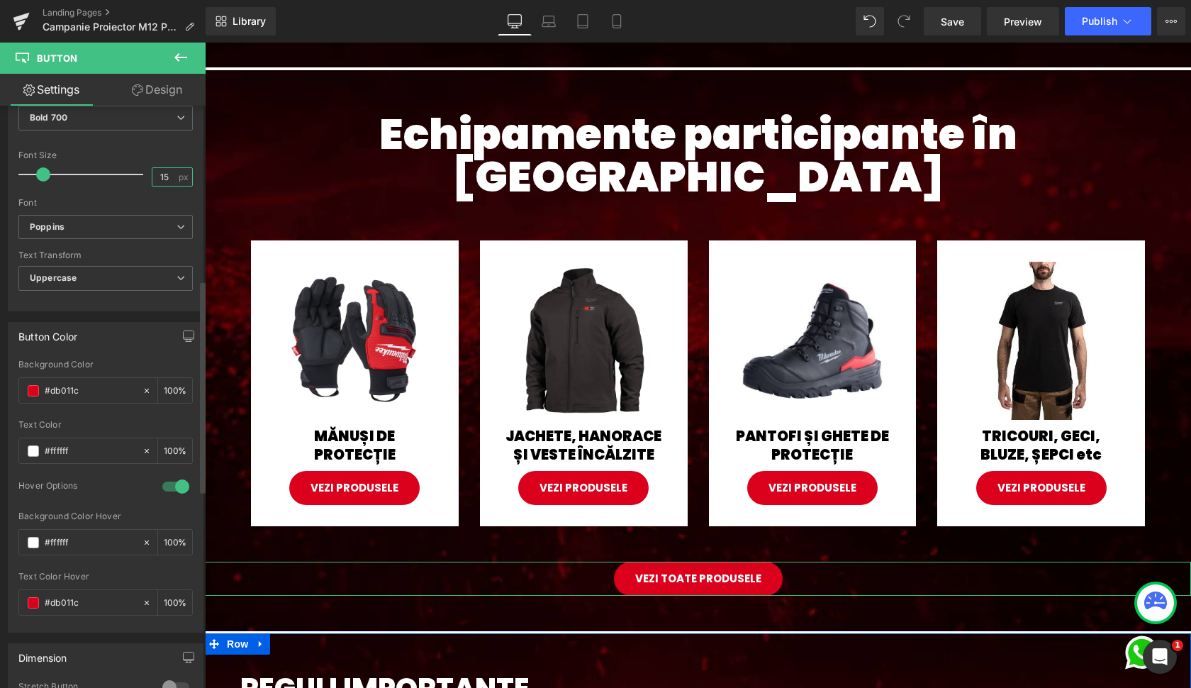
click at [155, 175] on input "15" at bounding box center [164, 177] width 25 height 18
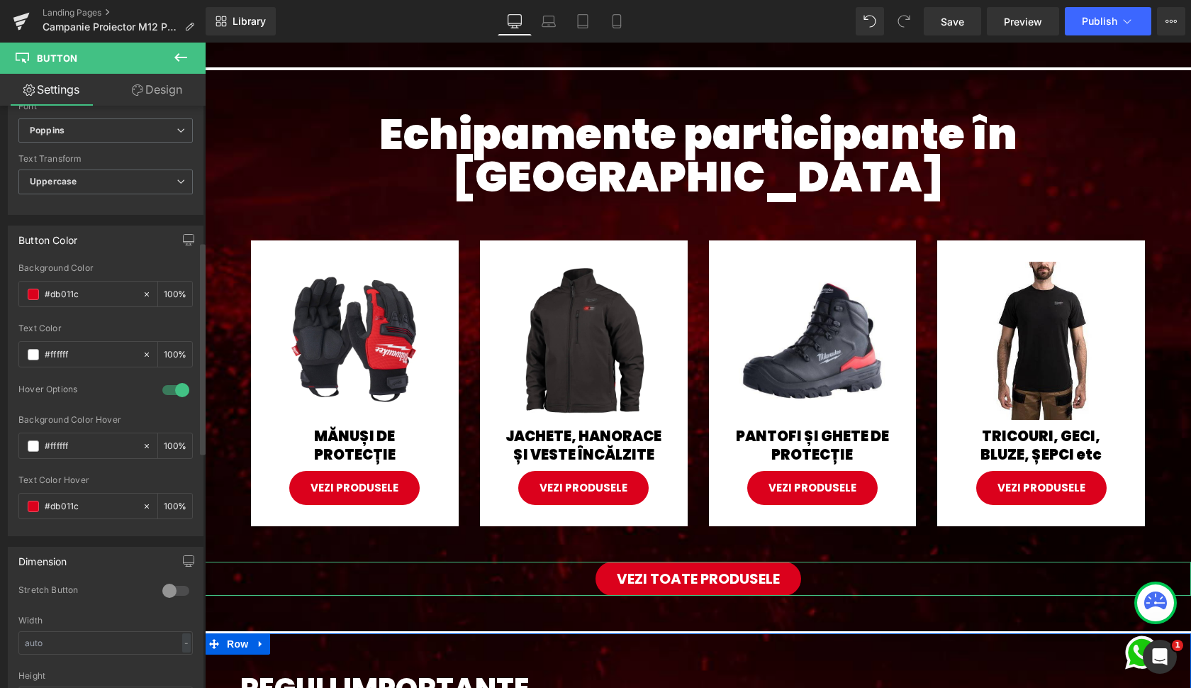
scroll to position [348, 0]
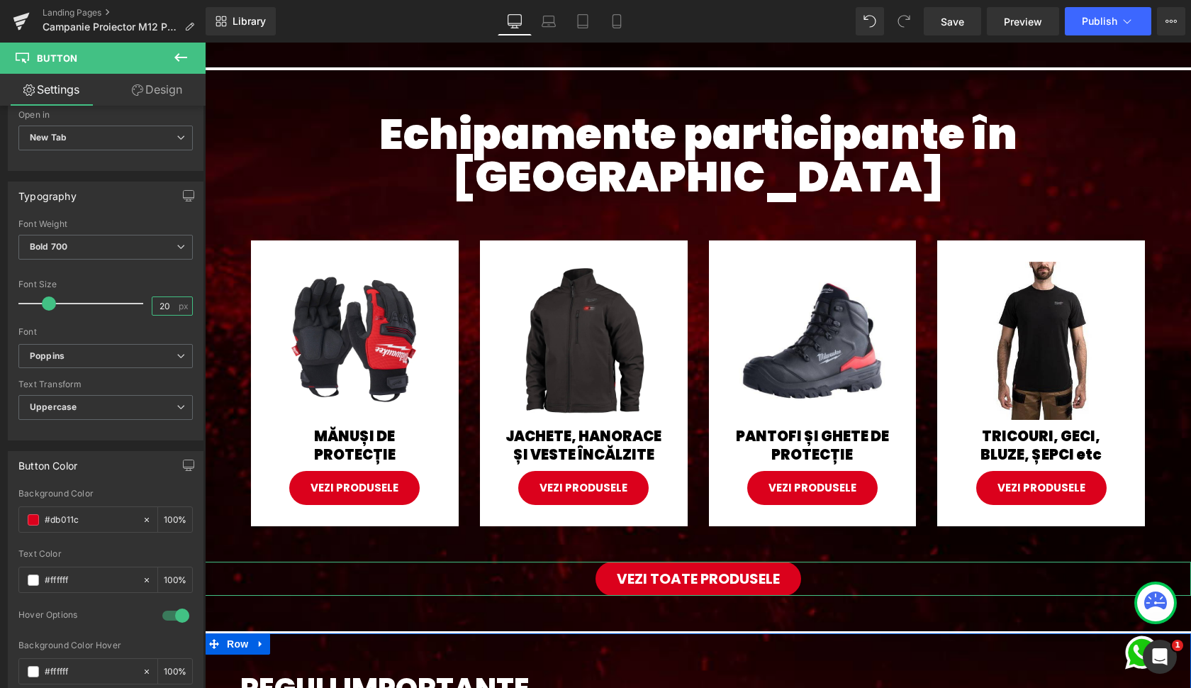
type input "20"
click at [160, 88] on link "Design" at bounding box center [157, 90] width 103 height 32
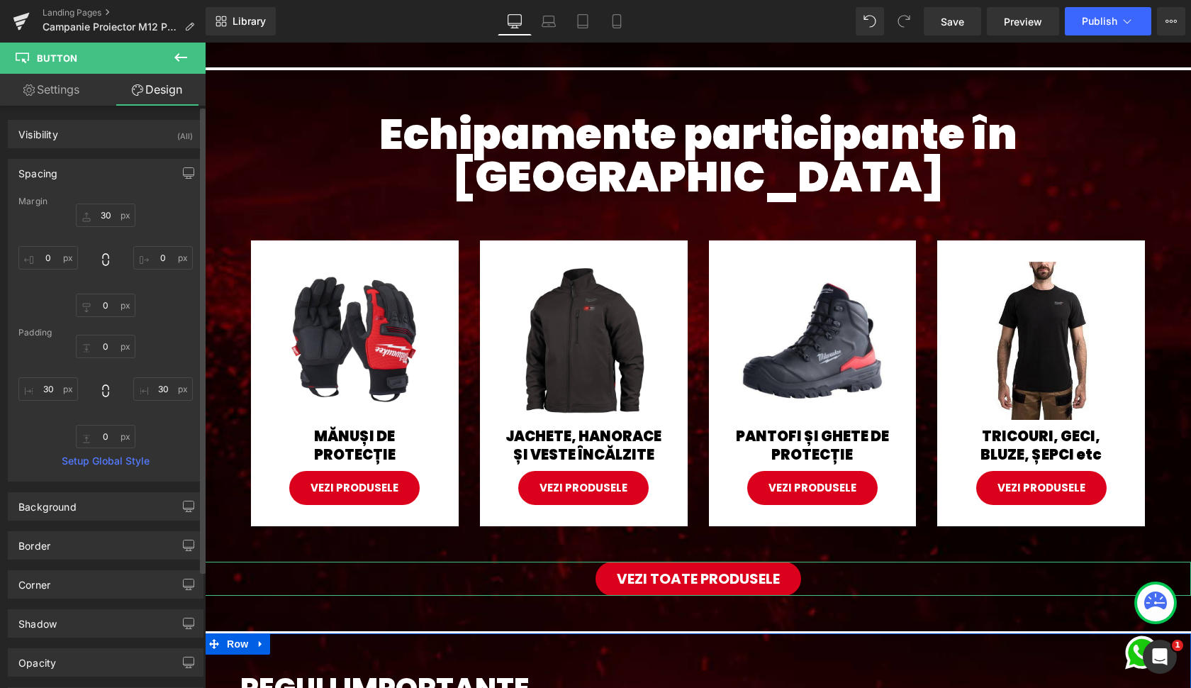
type input "30"
type input "0"
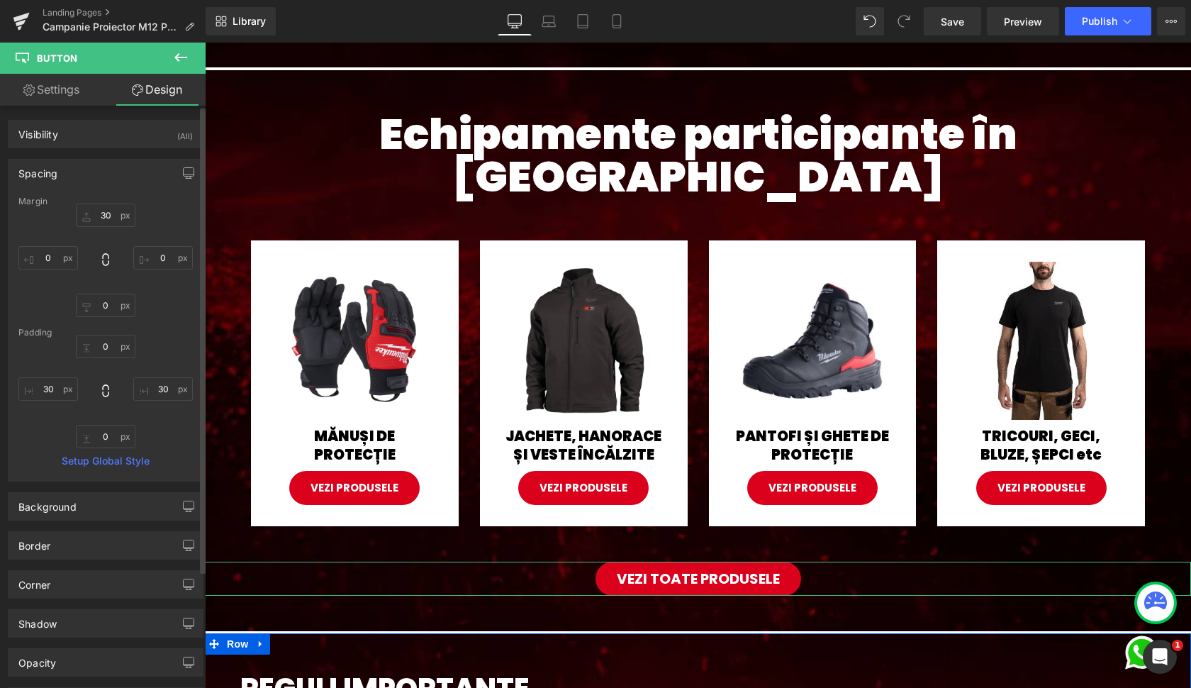
type input "30"
type input "0"
type input "30"
type input "100"
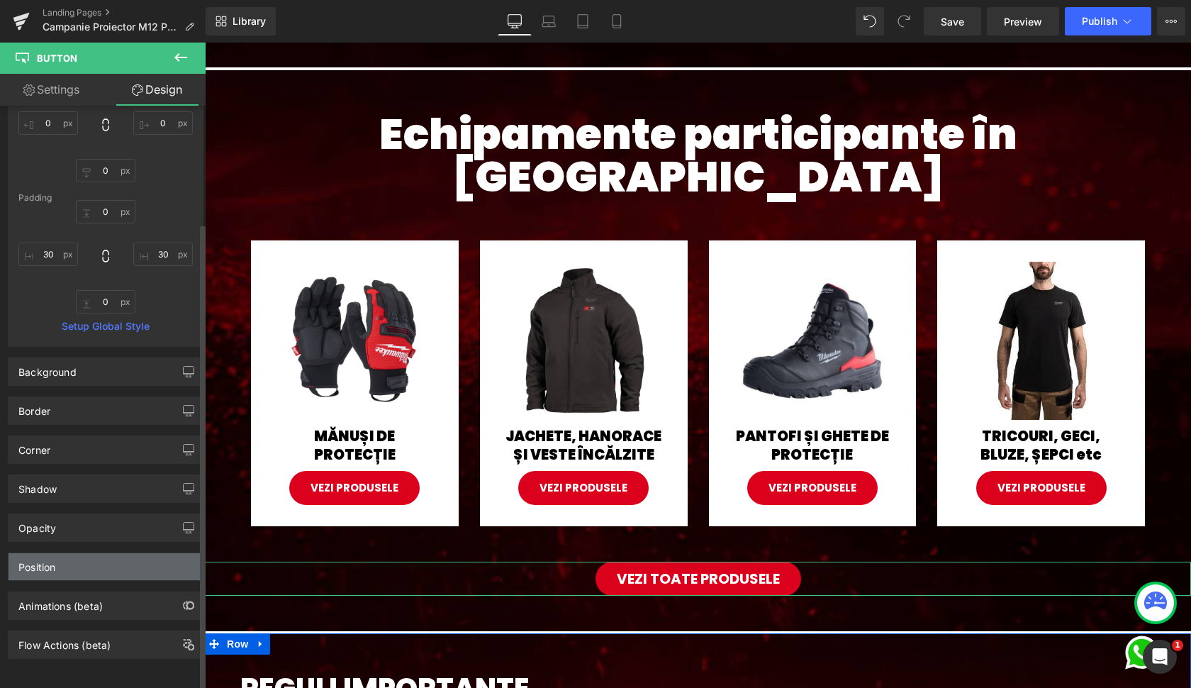
scroll to position [146, 0]
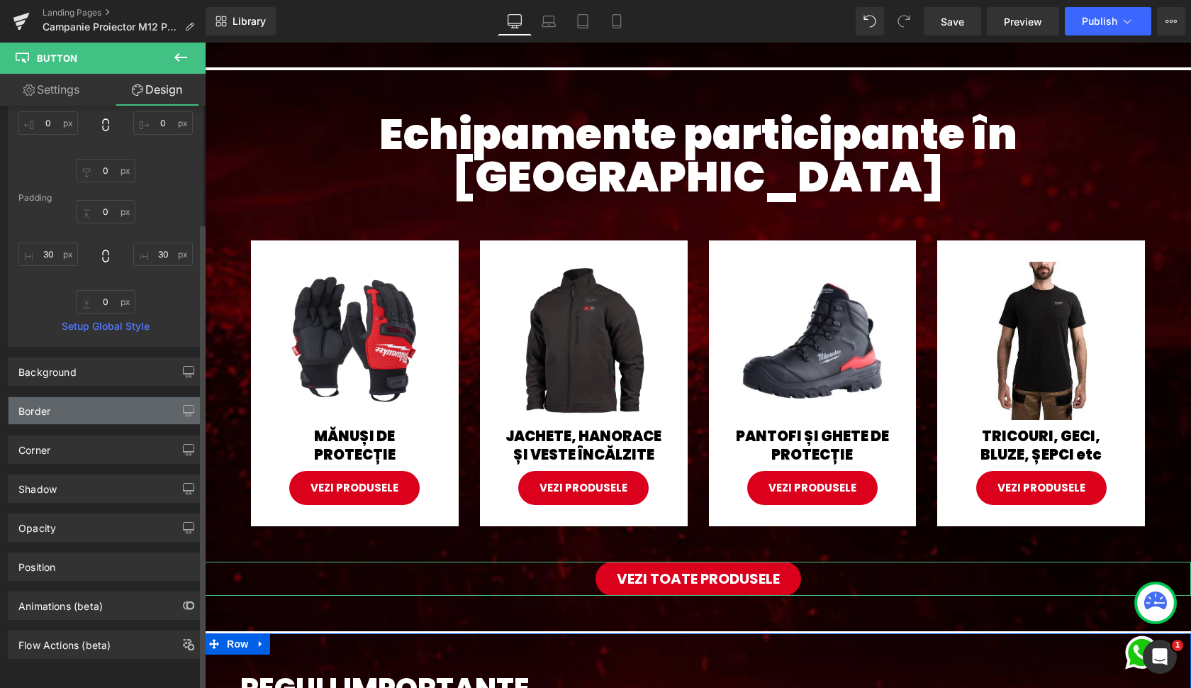
click at [52, 409] on div "Border" at bounding box center [106, 410] width 194 height 27
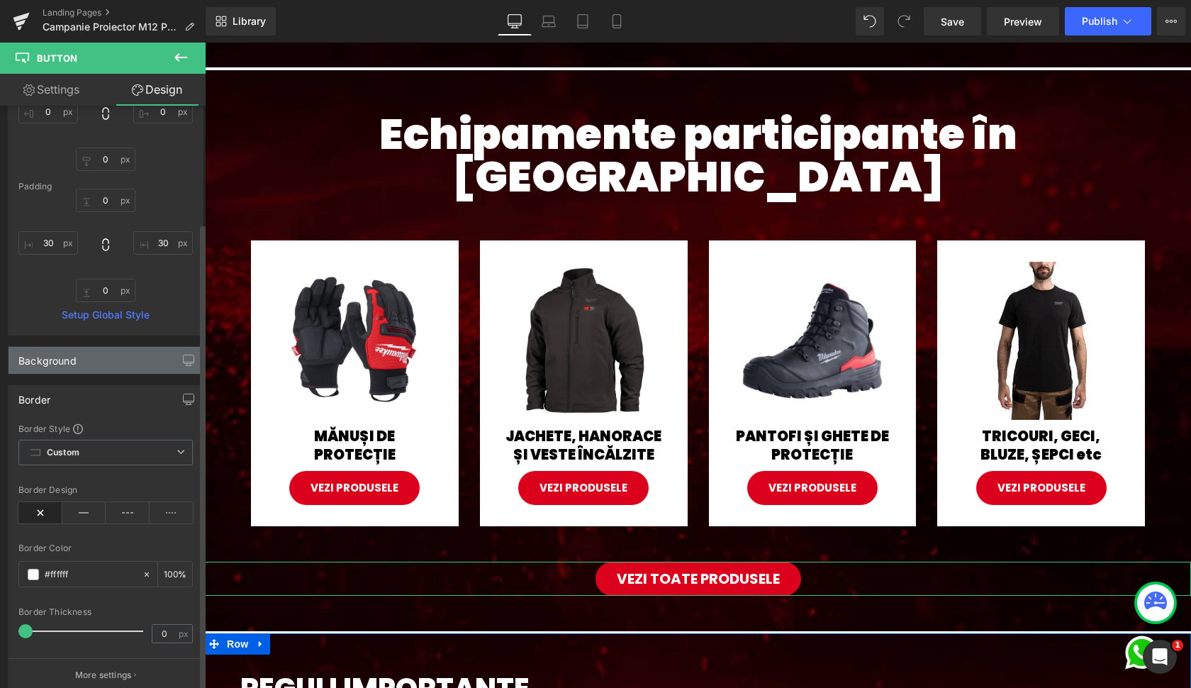
click at [65, 369] on div "Background" at bounding box center [106, 360] width 194 height 27
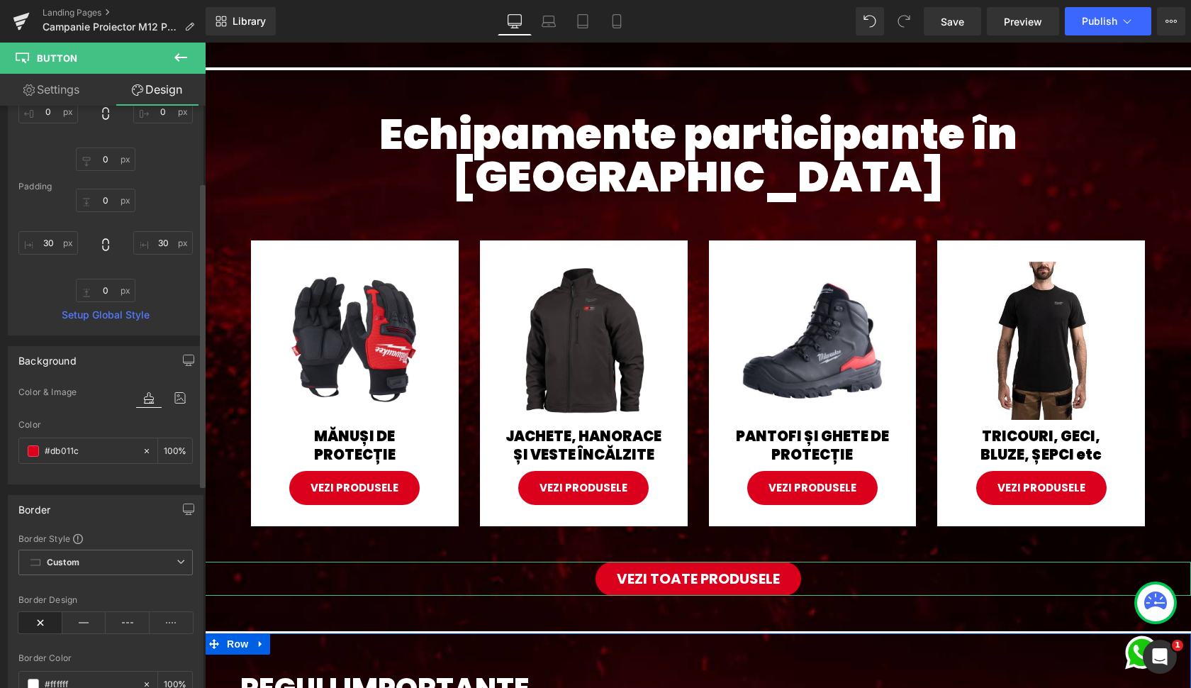
click at [69, 369] on div "Background" at bounding box center [106, 360] width 194 height 27
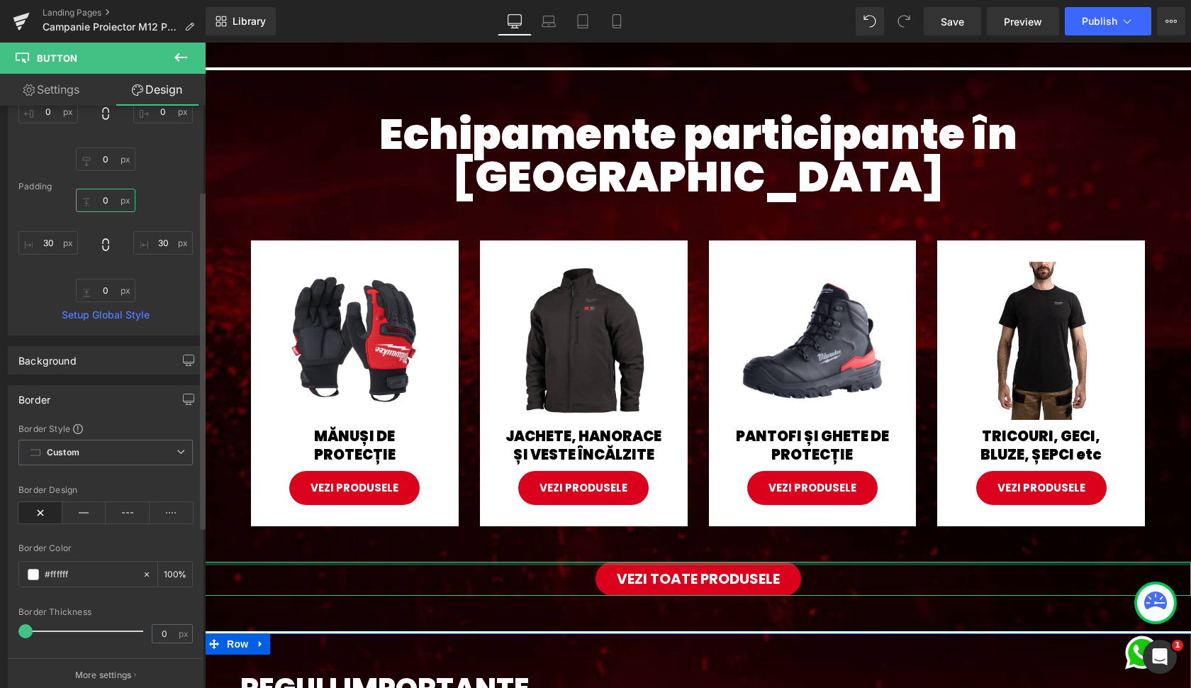
click at [101, 201] on input "0" at bounding box center [106, 200] width 60 height 23
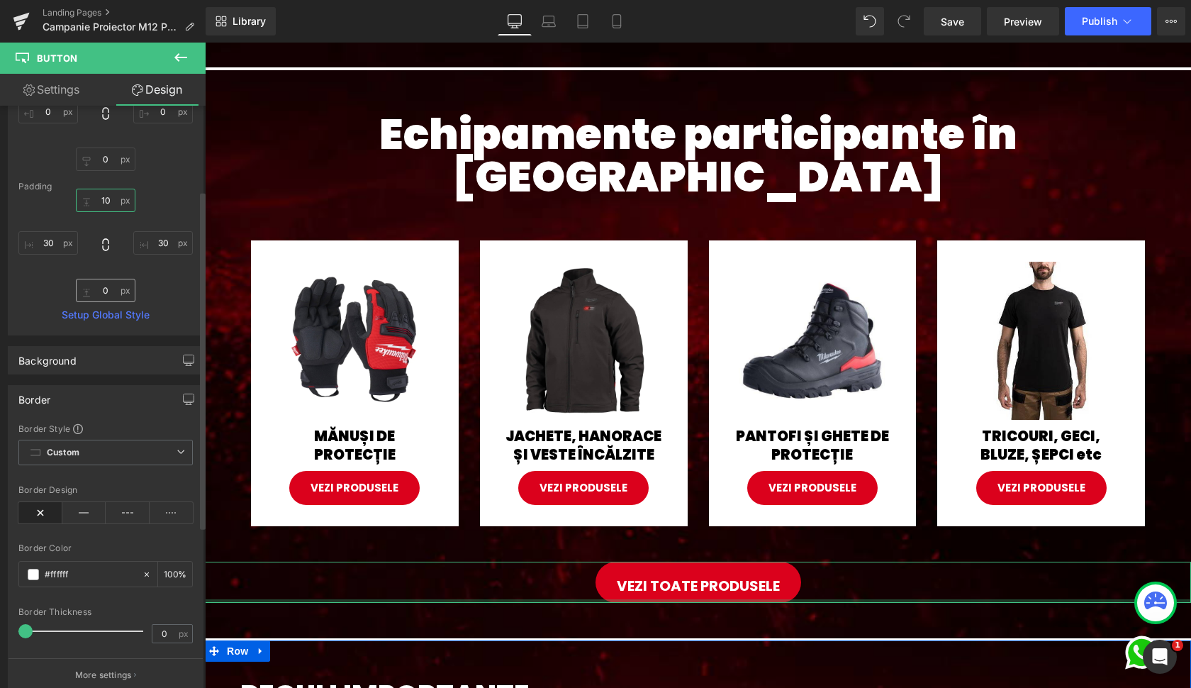
type input "10"
click at [95, 286] on input "0" at bounding box center [106, 290] width 60 height 23
type input "10"
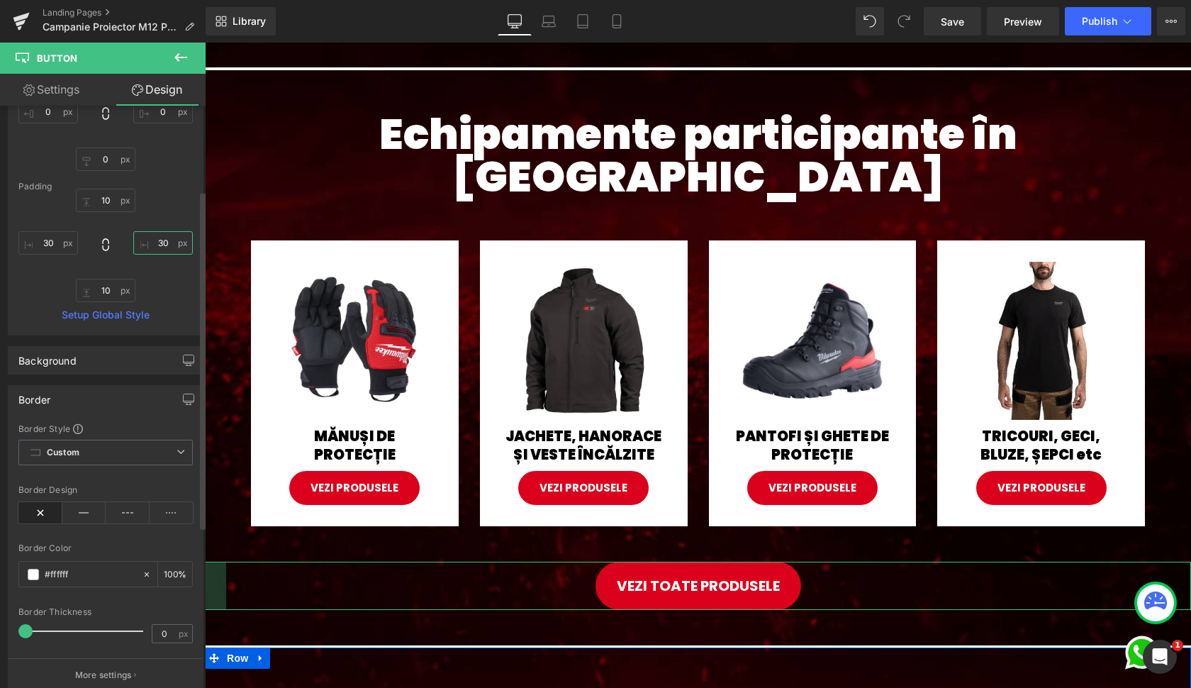
drag, startPoint x: 159, startPoint y: 240, endPoint x: 150, endPoint y: 240, distance: 9.2
click at [150, 240] on input "30" at bounding box center [163, 242] width 60 height 23
type input "40"
drag, startPoint x: 50, startPoint y: 240, endPoint x: 35, endPoint y: 240, distance: 15.6
click at [35, 240] on input "30" at bounding box center [48, 242] width 60 height 23
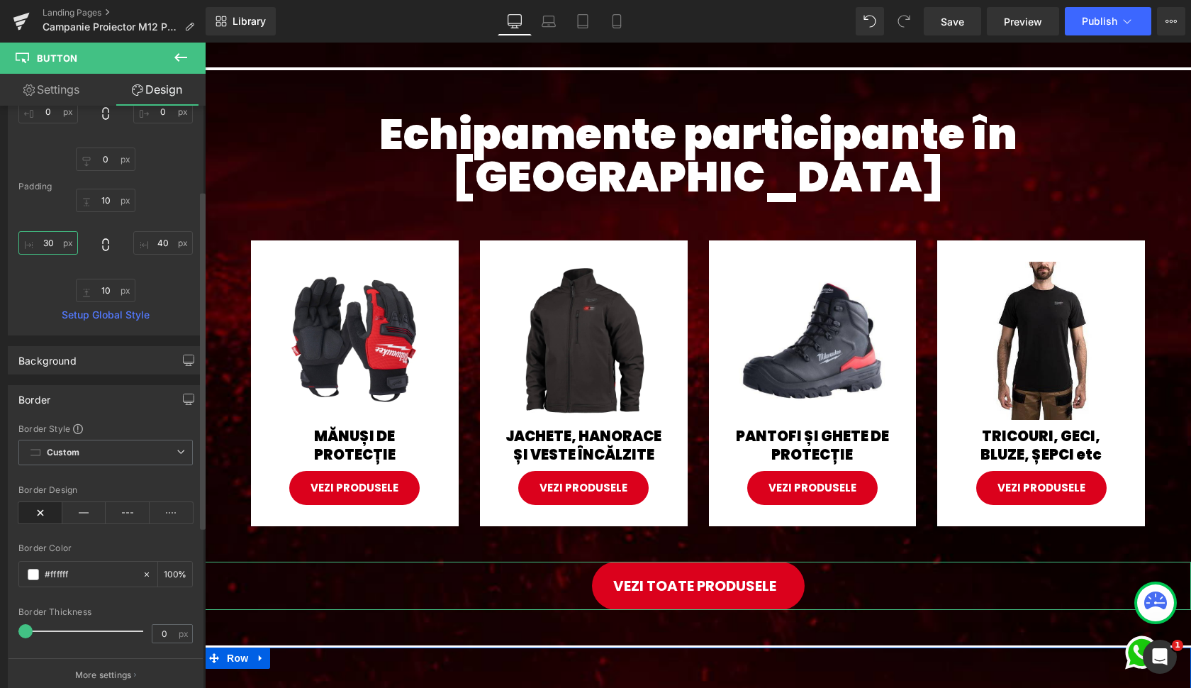
type input "40"
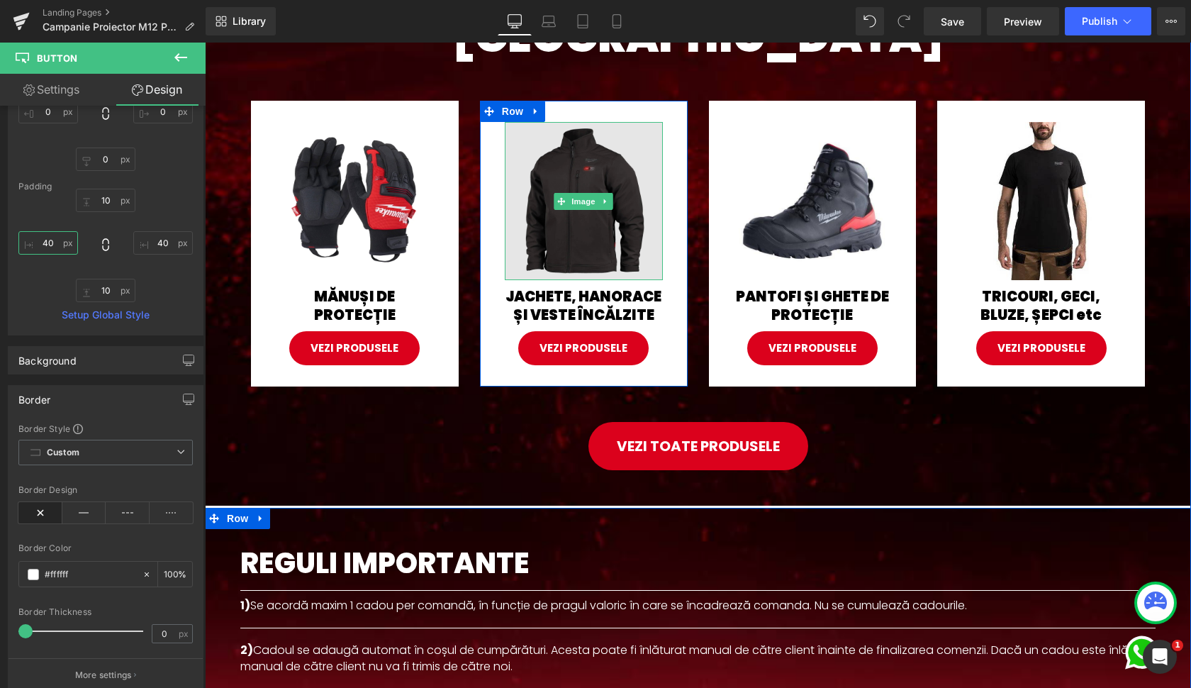
scroll to position [1159, 0]
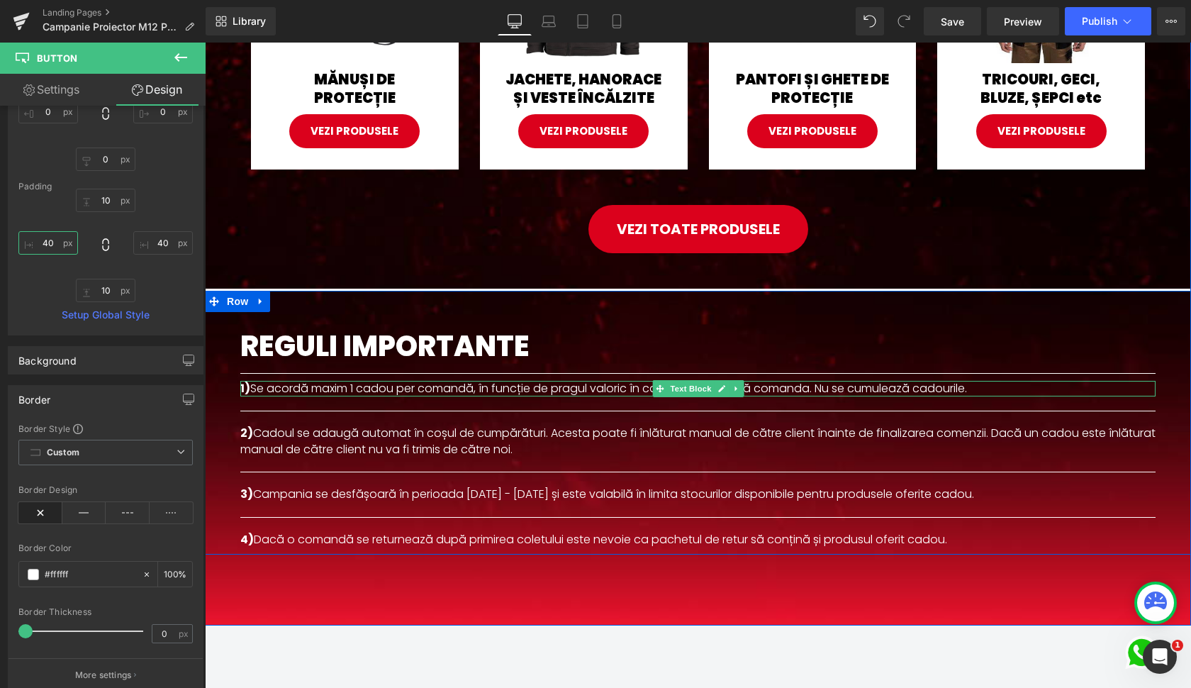
click at [319, 381] on p "1) Se acordă maxim 1 cadou per comandă, în funcție de pragul valoric în care se…" at bounding box center [698, 389] width 916 height 16
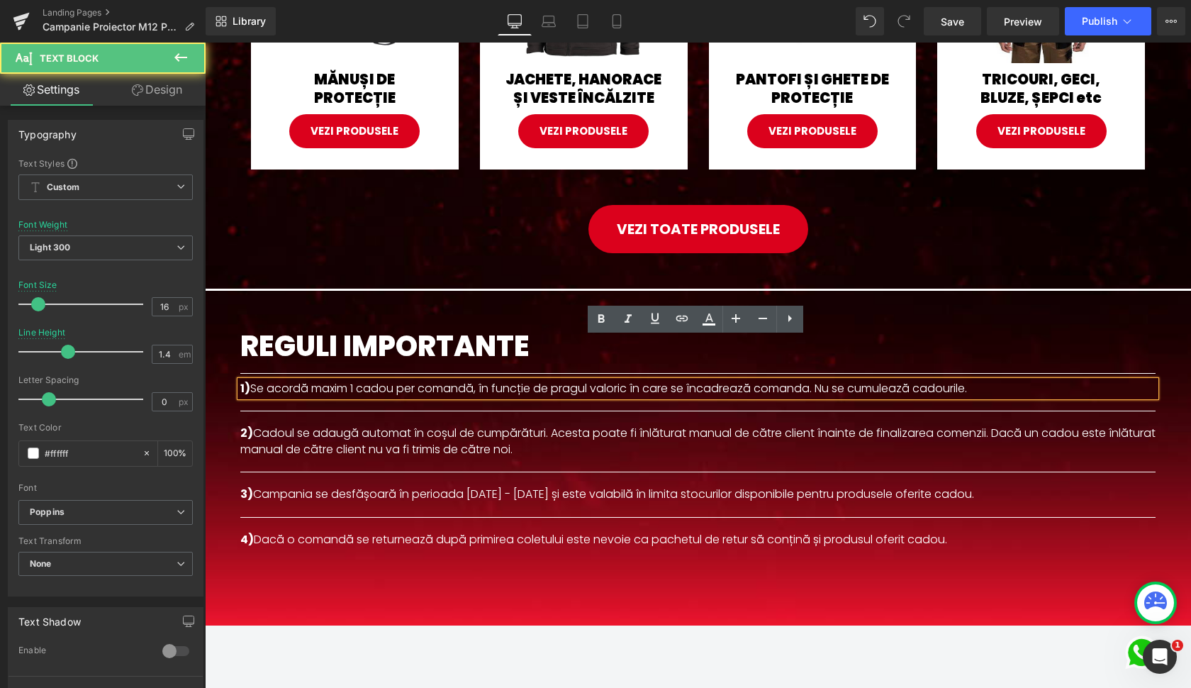
click at [508, 381] on p "1) Se acordă maxim 1 cadou per comandă, în funcție de pragul valoric în care se…" at bounding box center [698, 389] width 916 height 16
click at [489, 381] on p "1) Se acordă maxim 1 cadou per comandă, în funcție de pragul valoric în care se…" at bounding box center [698, 389] width 916 height 16
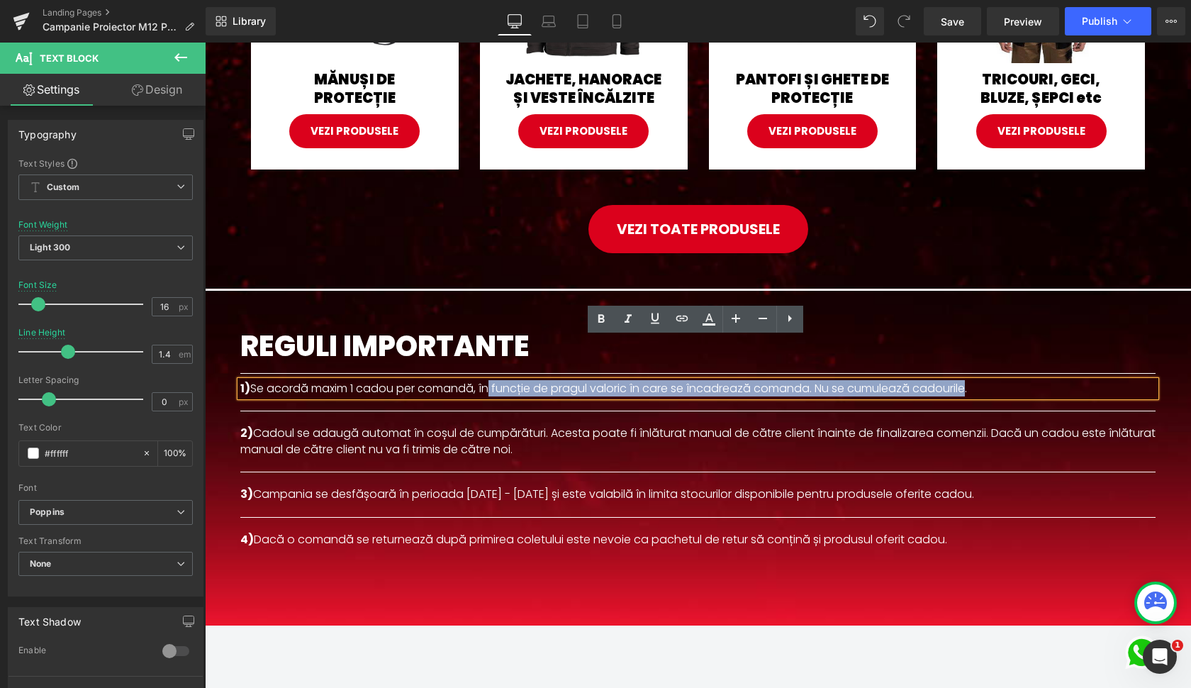
drag, startPoint x: 489, startPoint y: 345, endPoint x: 967, endPoint y: 341, distance: 477.3
click at [967, 381] on p "1) Se acordă maxim 1 cadou per comandă, în funcție de pragul valoric în care se…" at bounding box center [698, 389] width 916 height 16
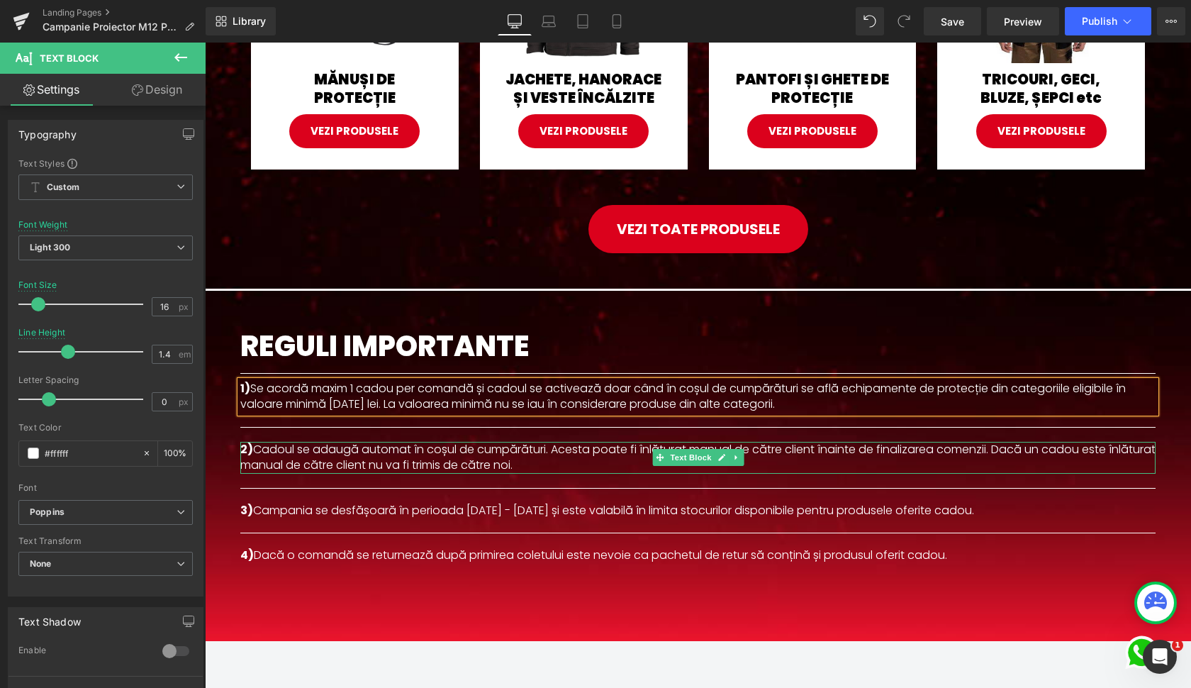
click at [340, 442] on p "2) Cadoul se adaugă automat în coșul de cumpărături. Acesta poate fi înlăturat …" at bounding box center [698, 458] width 916 height 32
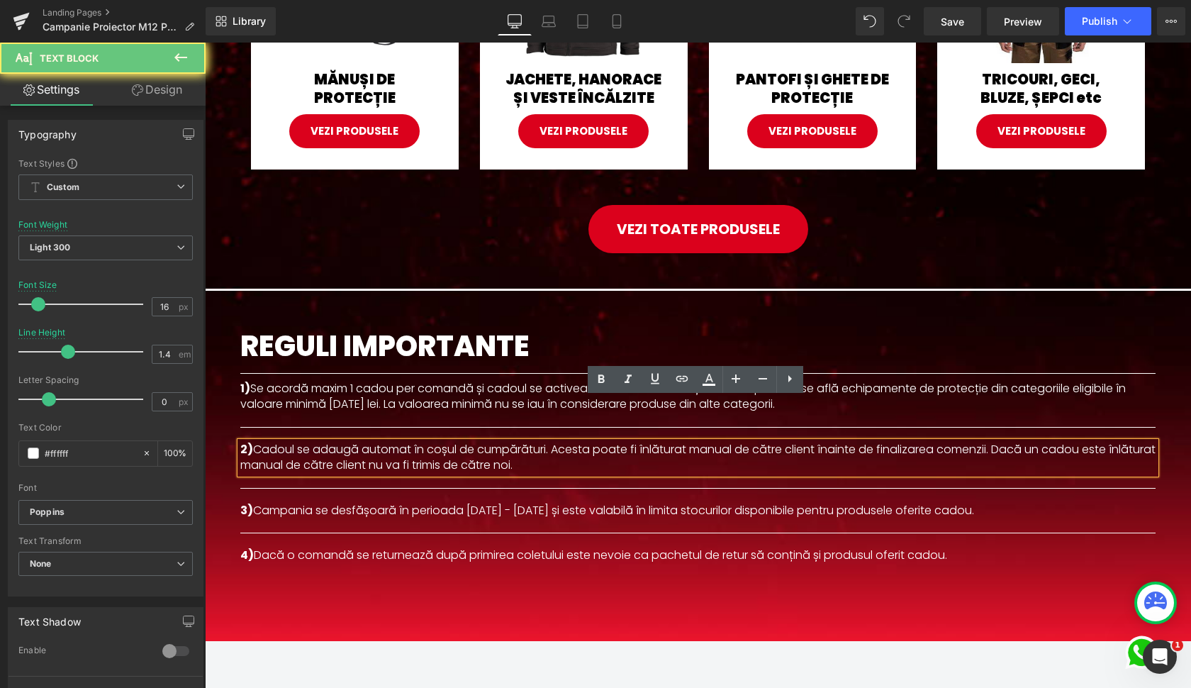
click at [297, 442] on p "2) Cadoul se adaugă automat în coșul de cumpărături. Acesta poate fi înlăturat …" at bounding box center [698, 458] width 916 height 32
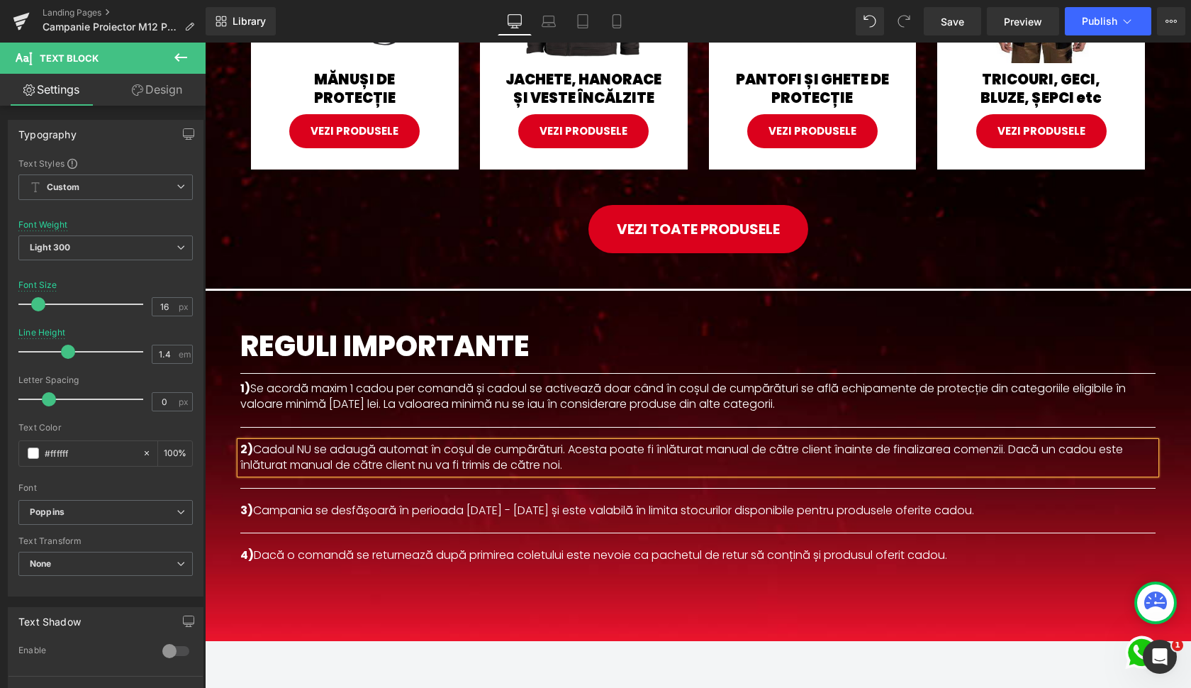
click at [586, 442] on p "2) Cadoul NU se adaugă automat în coșul de cumpărături. Acesta poate fi înlătur…" at bounding box center [698, 458] width 916 height 32
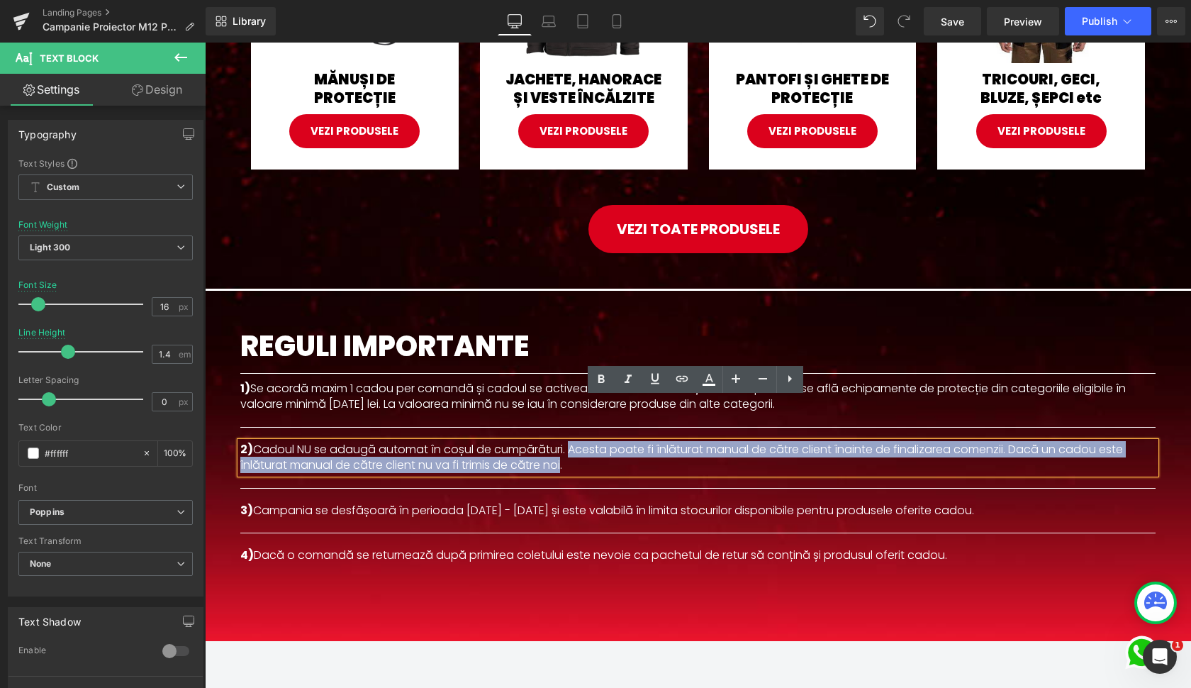
drag, startPoint x: 586, startPoint y: 407, endPoint x: 563, endPoint y: 428, distance: 31.2
click at [563, 442] on p "2) Cadoul NU se adaugă automat în coșul de cumpărături. Acesta poate fi înlătur…" at bounding box center [698, 458] width 916 height 32
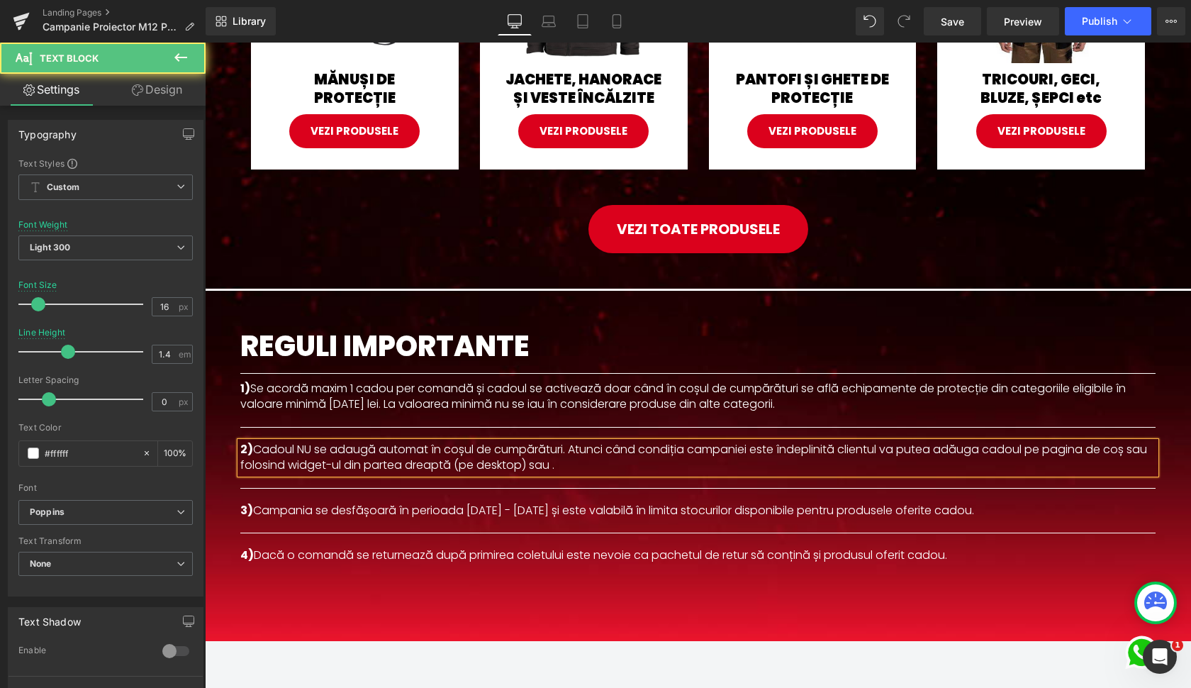
click at [368, 442] on p "2) Cadoul NU se adaugă automat în coșul de cumpărături. Atunci când condiția ca…" at bounding box center [698, 458] width 916 height 32
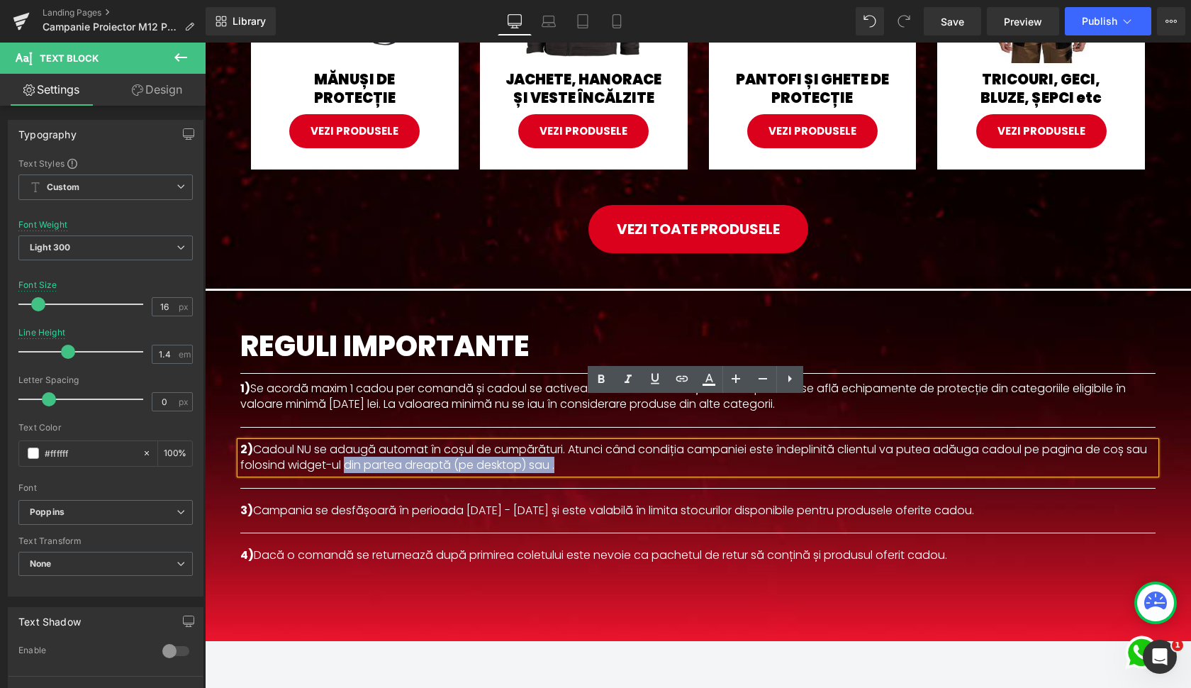
drag, startPoint x: 368, startPoint y: 418, endPoint x: 589, endPoint y: 426, distance: 221.4
click at [589, 442] on p "2) Cadoul NU se adaugă automat în coșul de cumpărături. Atunci când condiția ca…" at bounding box center [698, 458] width 916 height 32
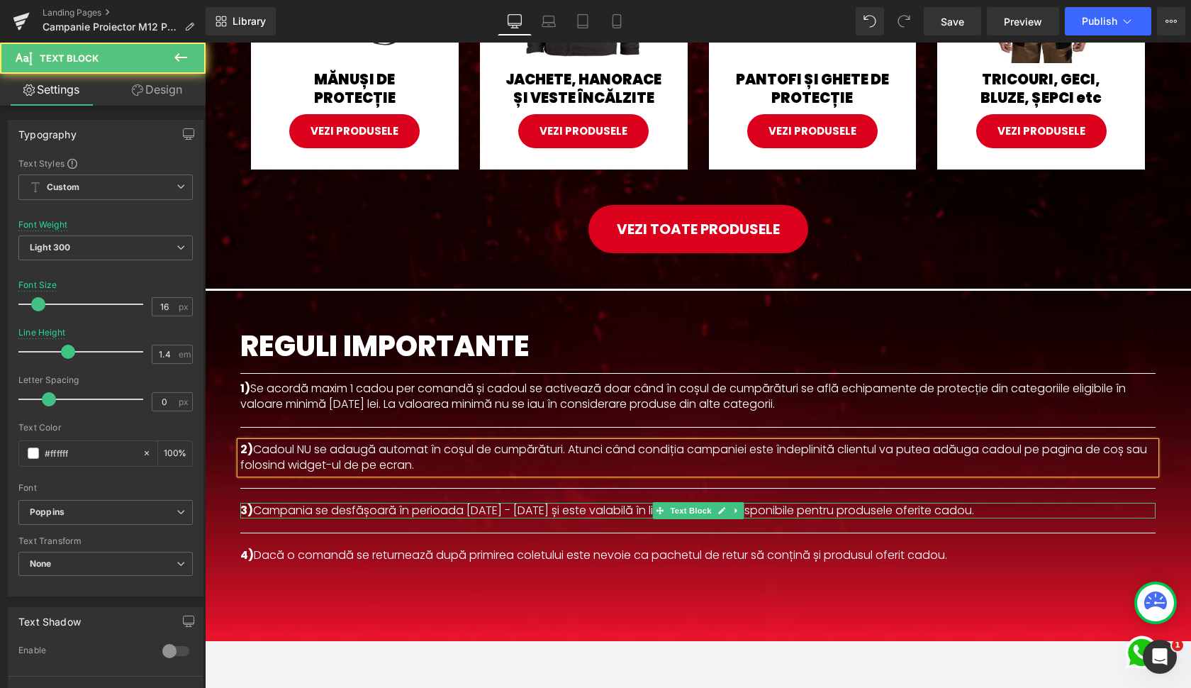
click at [453, 503] on p "3) Campania se desfășoară în perioada [DATE] - [DATE] și este valabilă în limit…" at bounding box center [698, 511] width 916 height 16
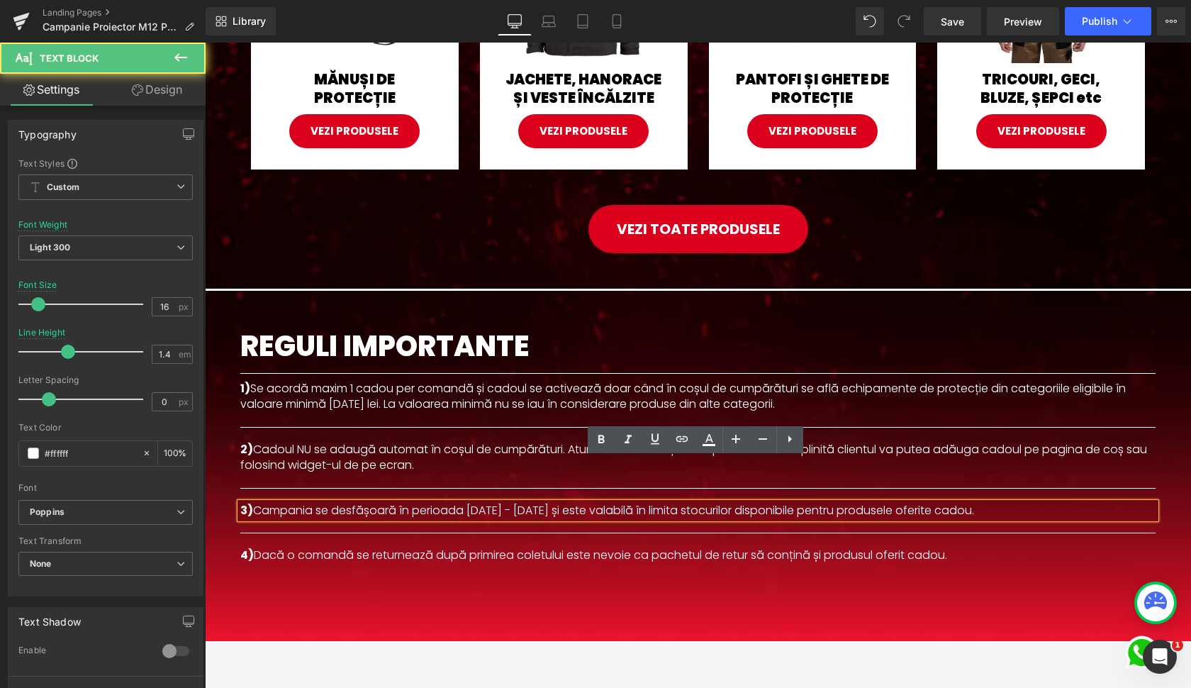
click at [481, 503] on p "3) Campania se desfășoară în perioada [DATE] - [DATE] și este valabilă în limit…" at bounding box center [698, 511] width 916 height 16
click at [516, 503] on p "3) Campania se desfășoară în perioada [DATE] - [DATE] și este valabilă în limit…" at bounding box center [698, 511] width 916 height 16
click at [470, 503] on p "3) Campania se desfășoară în perioada [DATE] - [DATE] și este valabilă în limit…" at bounding box center [698, 511] width 916 height 16
drag, startPoint x: 470, startPoint y: 467, endPoint x: 485, endPoint y: 467, distance: 14.9
click at [485, 503] on p "3) Campania se desfășoară în perioada [DATE] - [DATE] și este valabilă în limit…" at bounding box center [698, 511] width 916 height 16
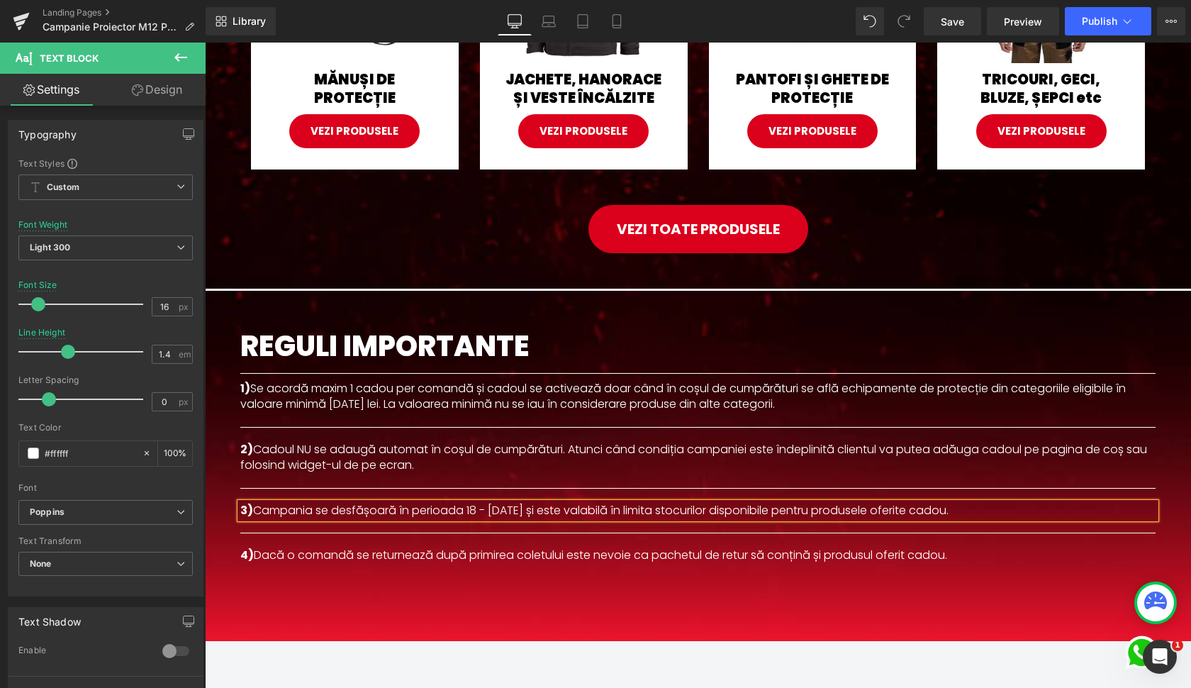
click at [503, 503] on p "3) Campania se desfășoară în perioada 18 - [DATE] și este valabilă în limita st…" at bounding box center [698, 511] width 916 height 16
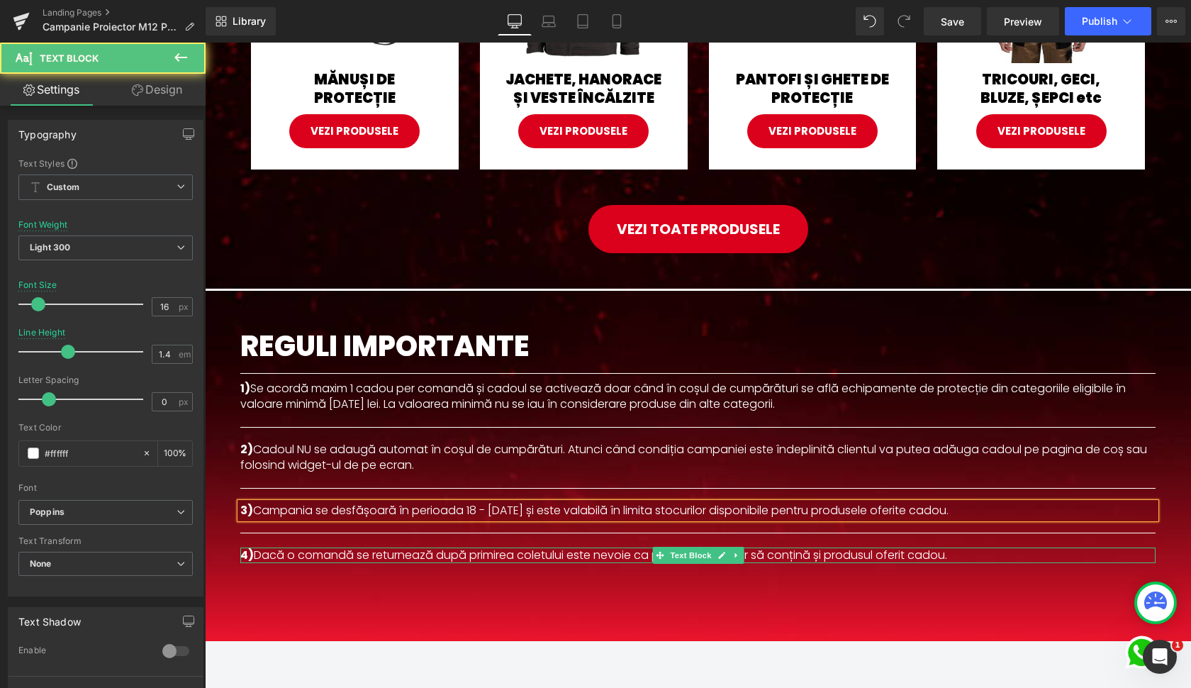
click at [490, 547] on p "4) Dacă o comandă se returnează după primirea coletului este nevoie ca pachetul…" at bounding box center [698, 555] width 916 height 16
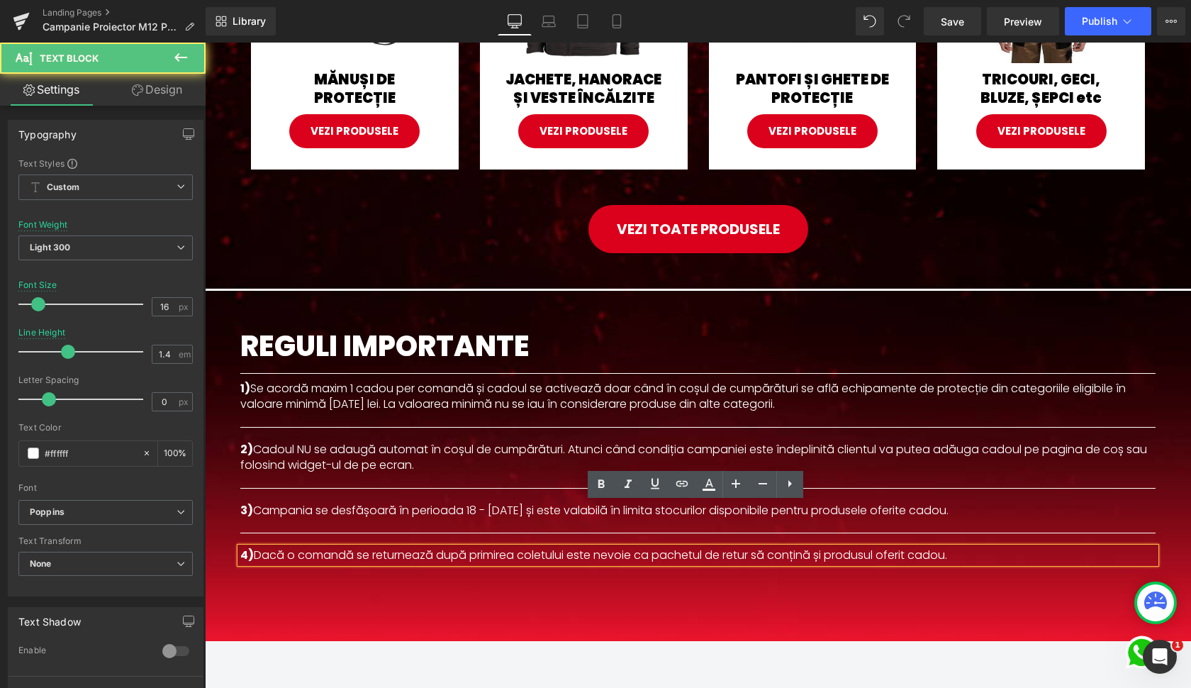
click at [580, 547] on p "4) Dacă o comandă se returnează după primirea coletului este nevoie ca pachetul…" at bounding box center [698, 555] width 916 height 16
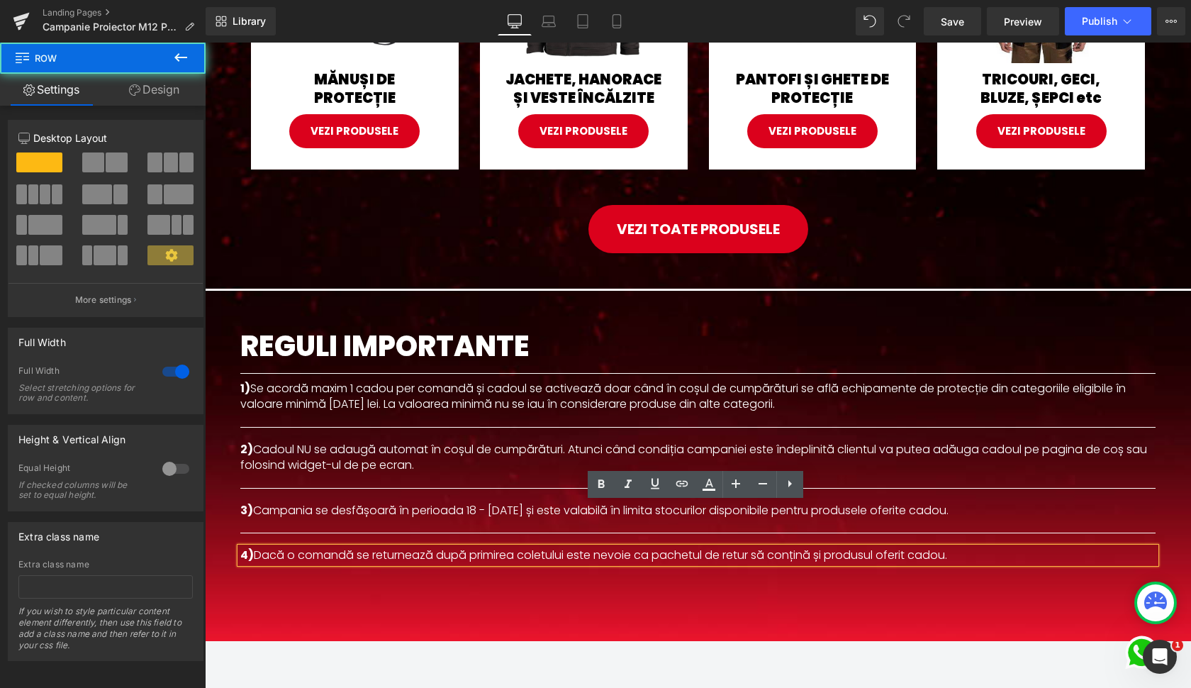
click at [832, 538] on div "Cum beneficiezi de campanie? Heading Row Icon Comanzi produse MILWAUKEE din gam…" at bounding box center [698, 37] width 986 height 1208
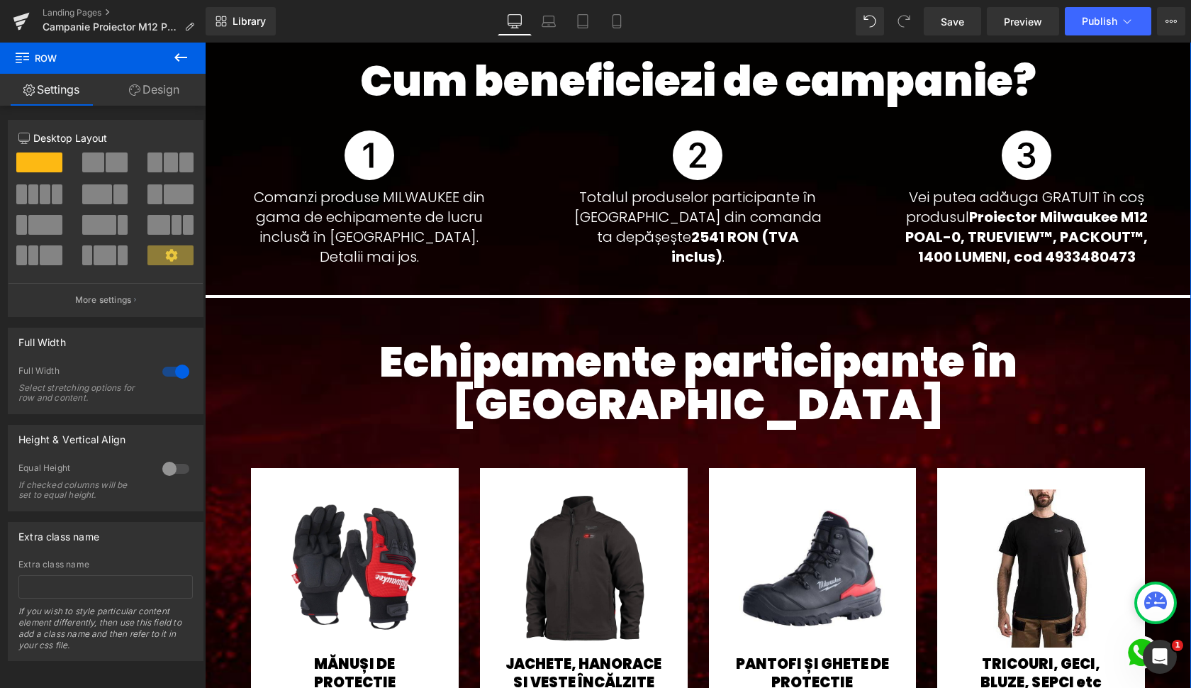
scroll to position [444, 0]
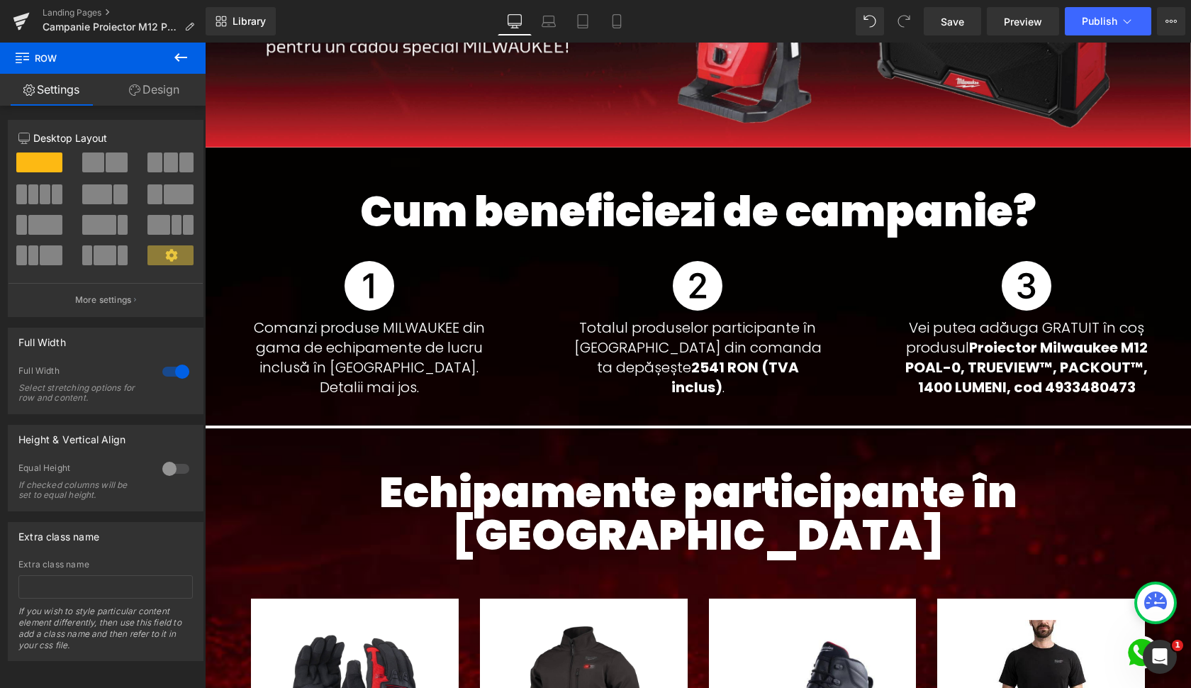
click at [228, 158] on span "Row" at bounding box center [237, 158] width 28 height 21
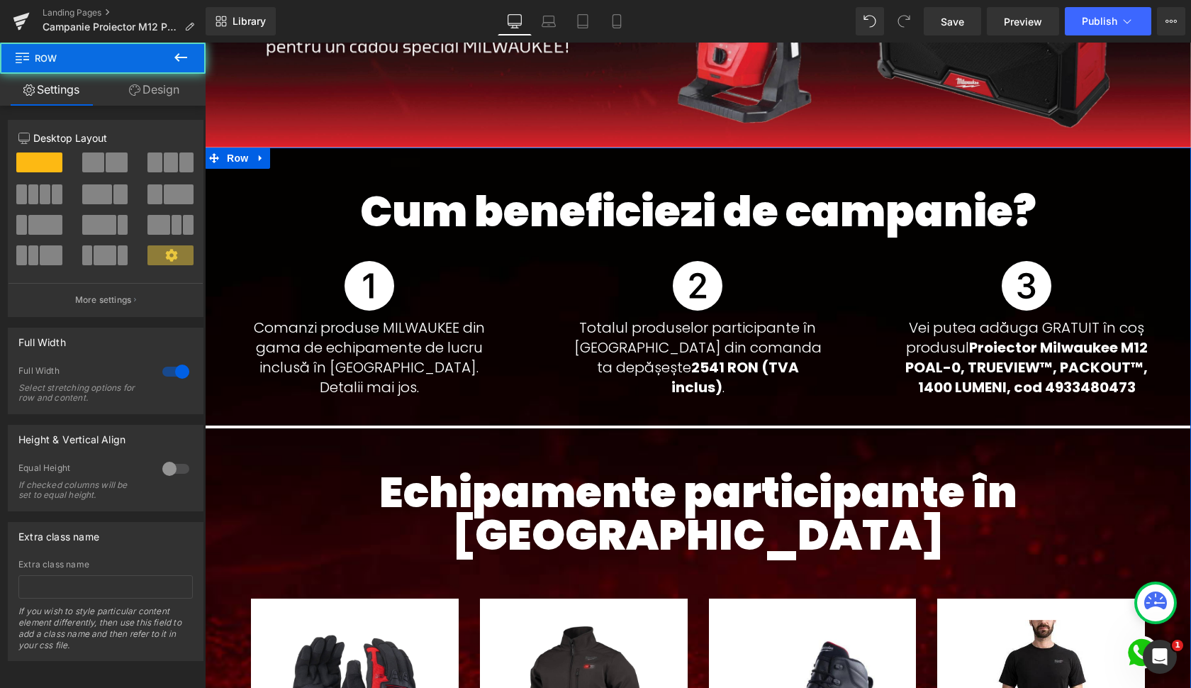
click at [162, 94] on link "Design" at bounding box center [154, 90] width 103 height 32
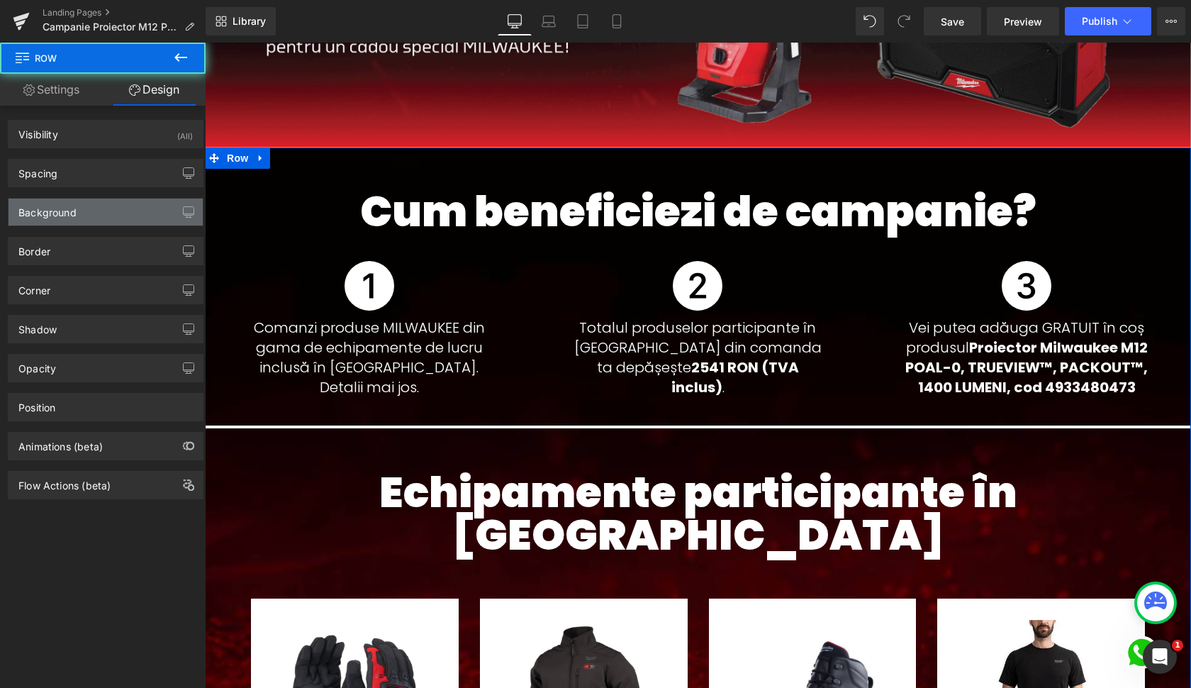
type input "#1a1a1a"
type input "100"
type input "0"
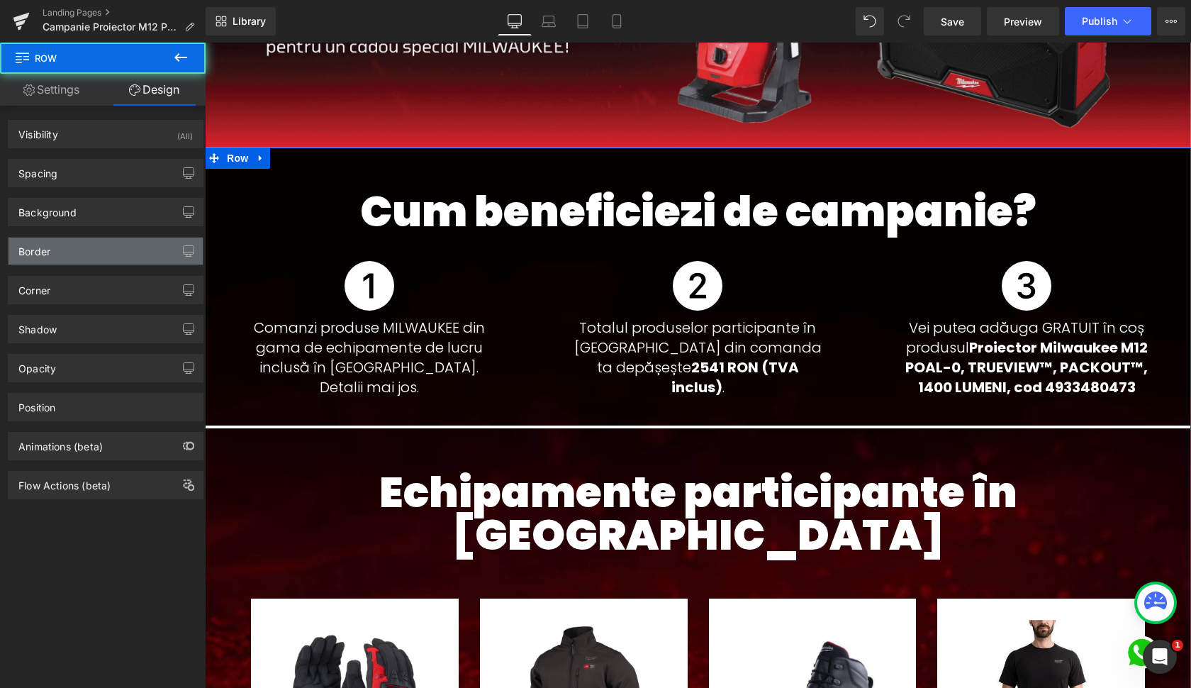
click at [62, 250] on div "Border" at bounding box center [106, 251] width 194 height 27
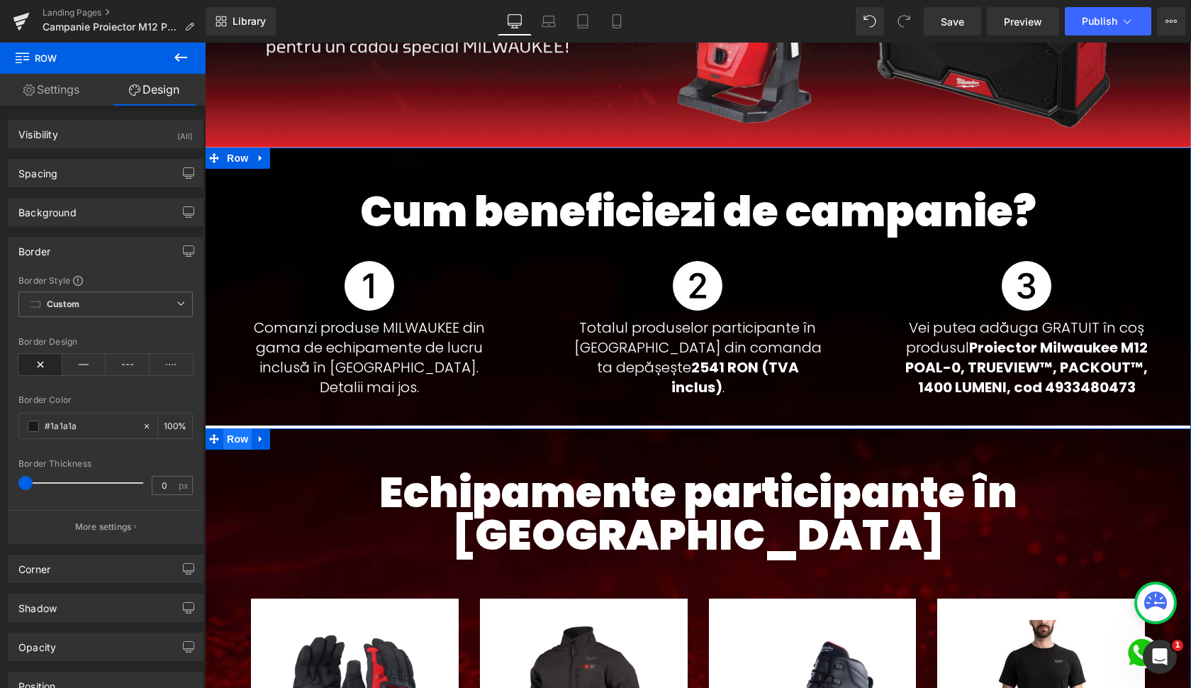
click at [236, 441] on span "Row" at bounding box center [237, 438] width 28 height 21
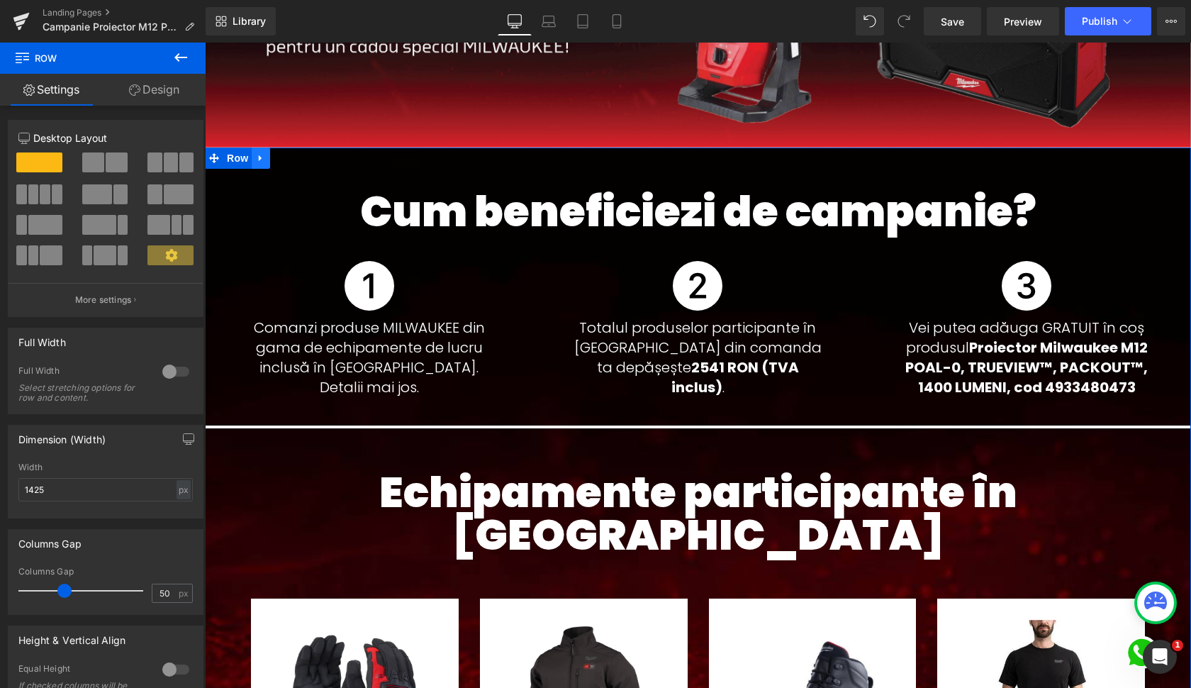
click at [255, 152] on link at bounding box center [261, 158] width 18 height 21
click at [277, 162] on icon at bounding box center [279, 158] width 10 height 10
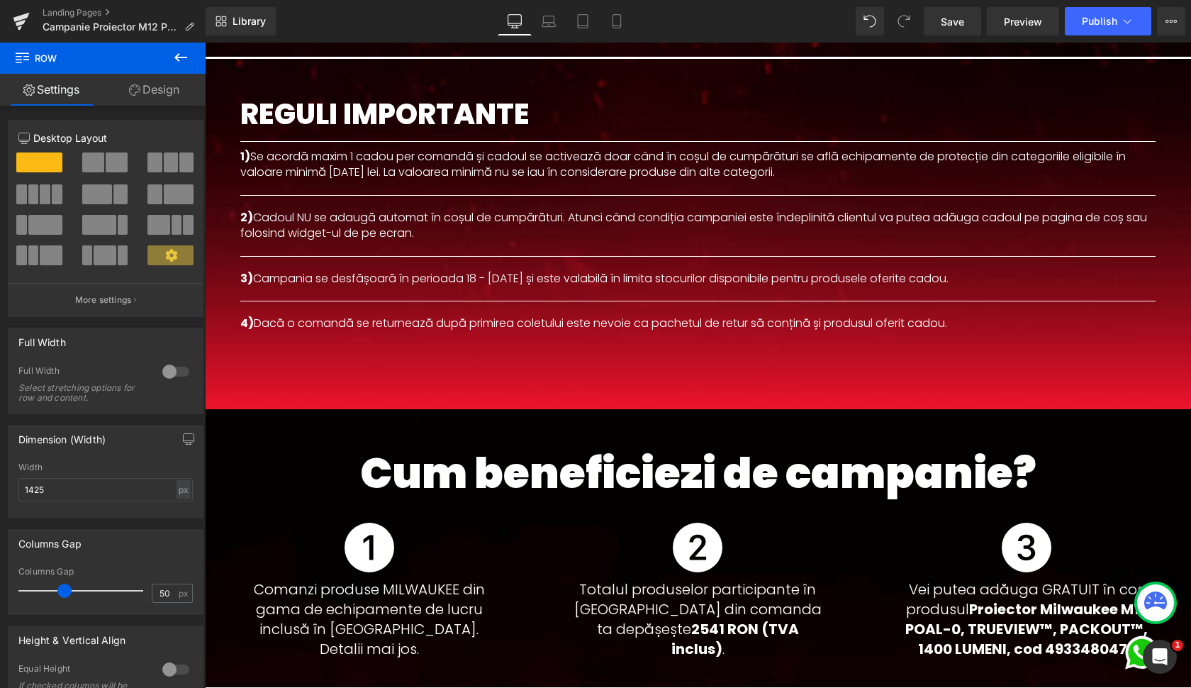
scroll to position [1418, 0]
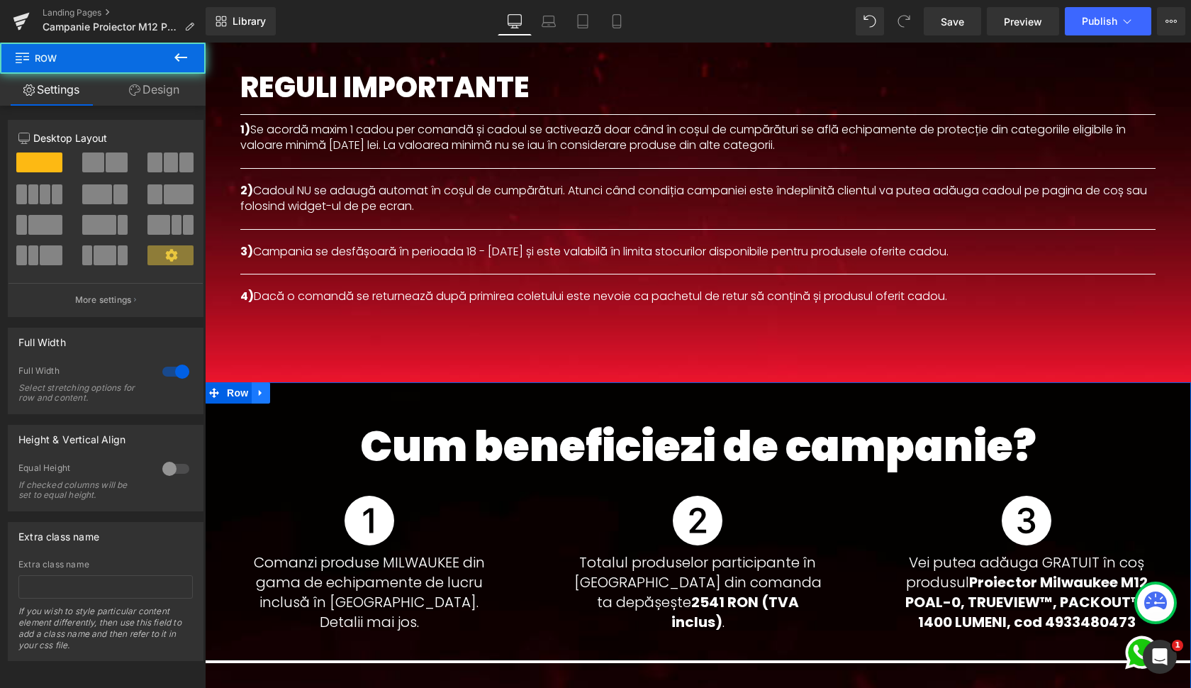
click at [262, 388] on icon at bounding box center [261, 393] width 10 height 11
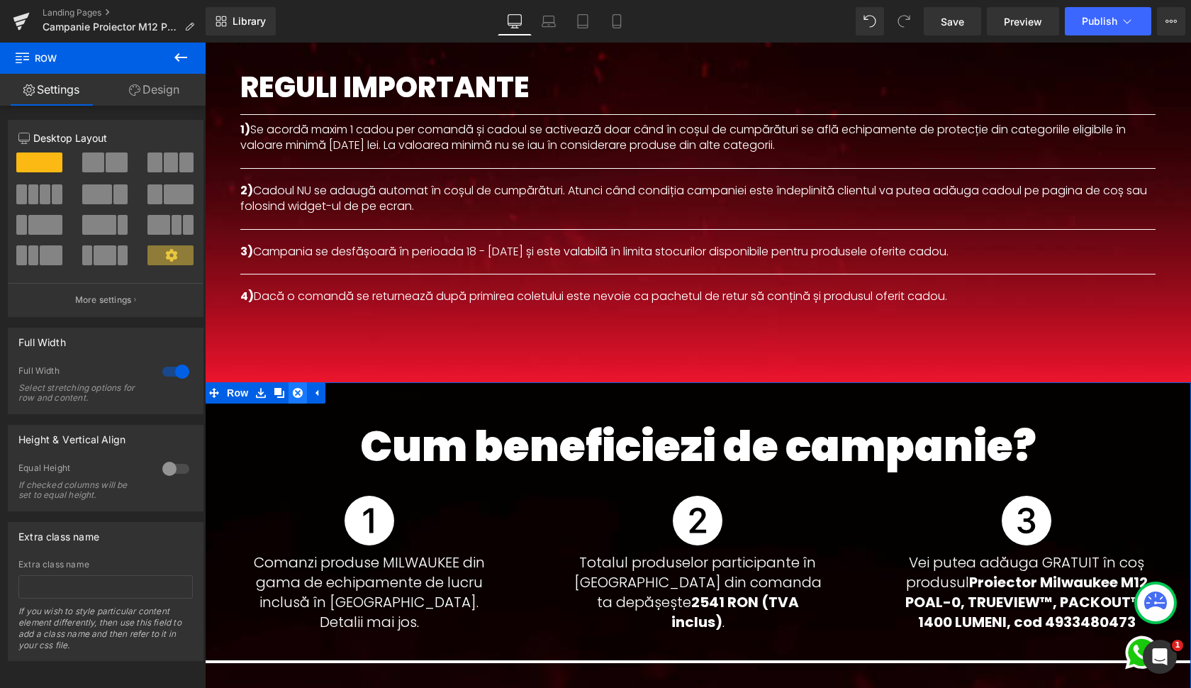
click at [296, 388] on icon at bounding box center [298, 393] width 10 height 10
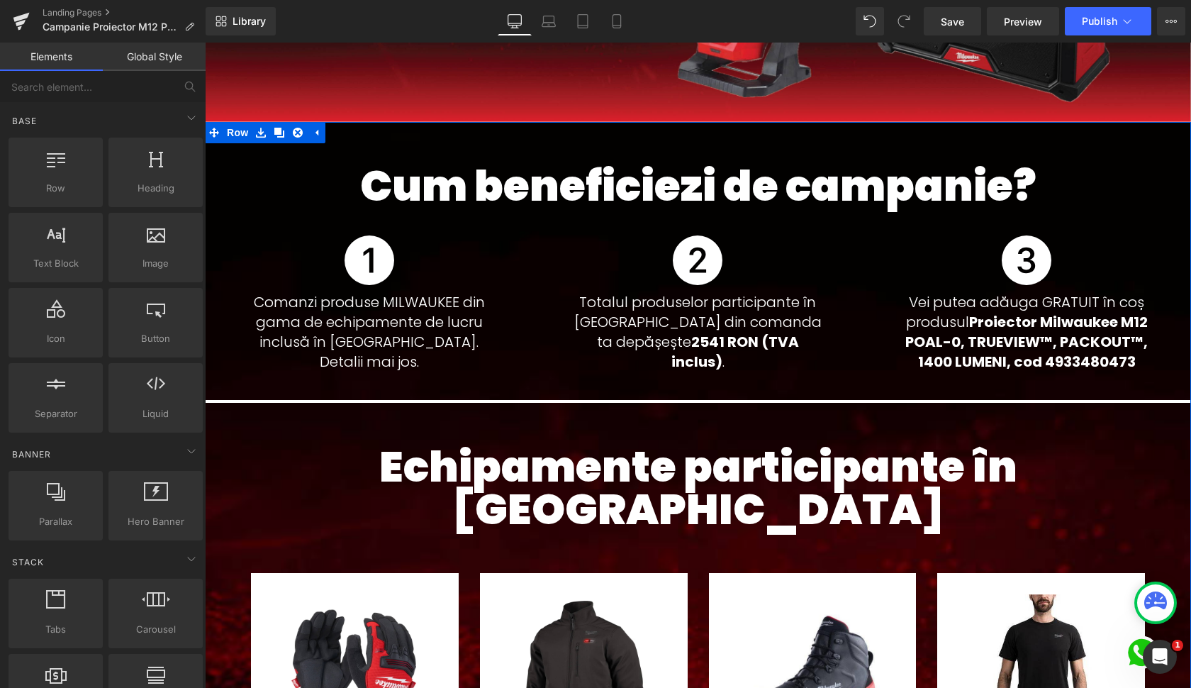
scroll to position [467, 0]
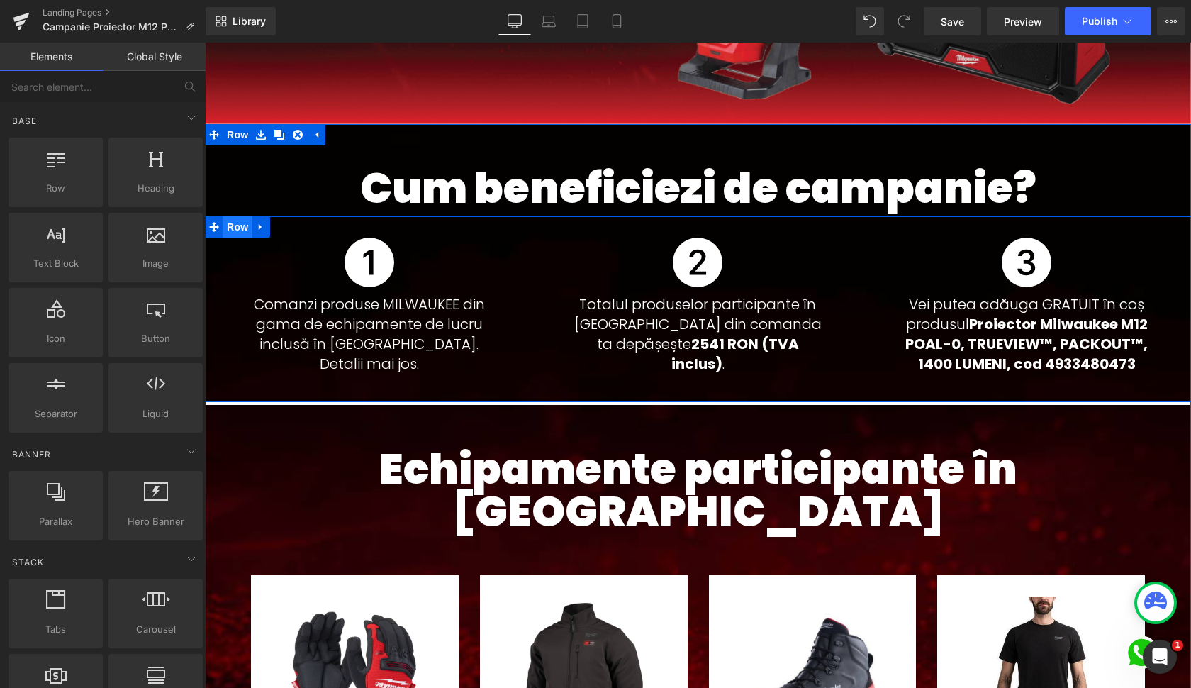
click at [226, 228] on span "Row" at bounding box center [237, 226] width 28 height 21
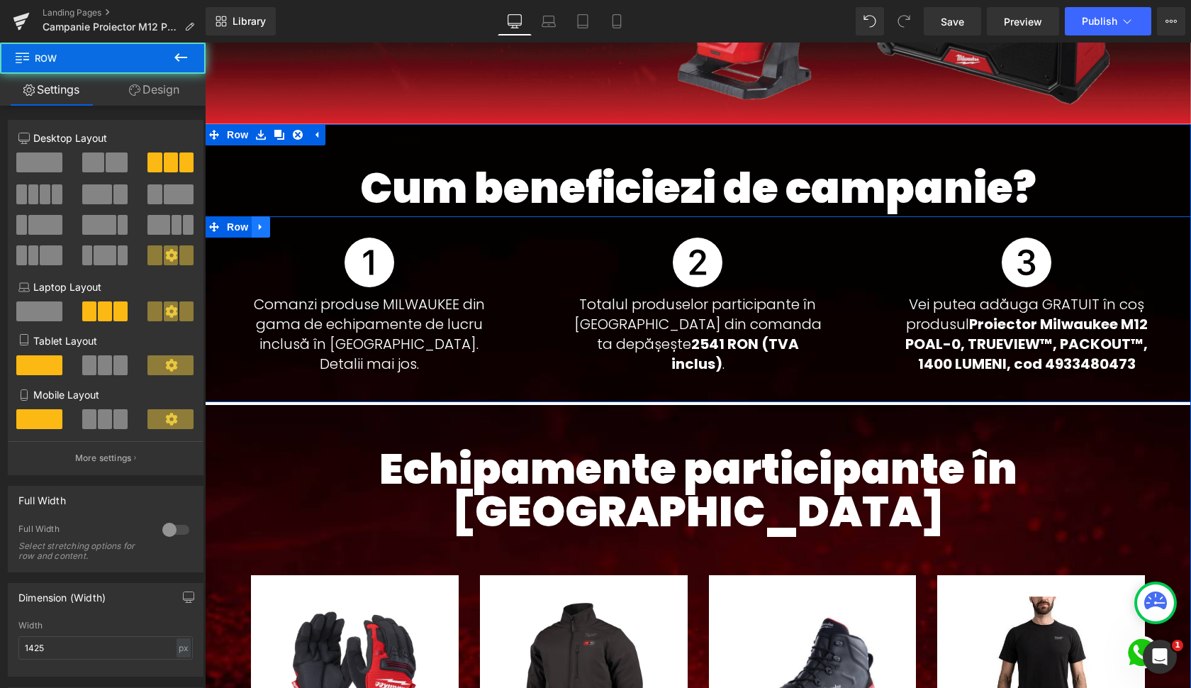
click at [259, 229] on icon at bounding box center [260, 227] width 3 height 6
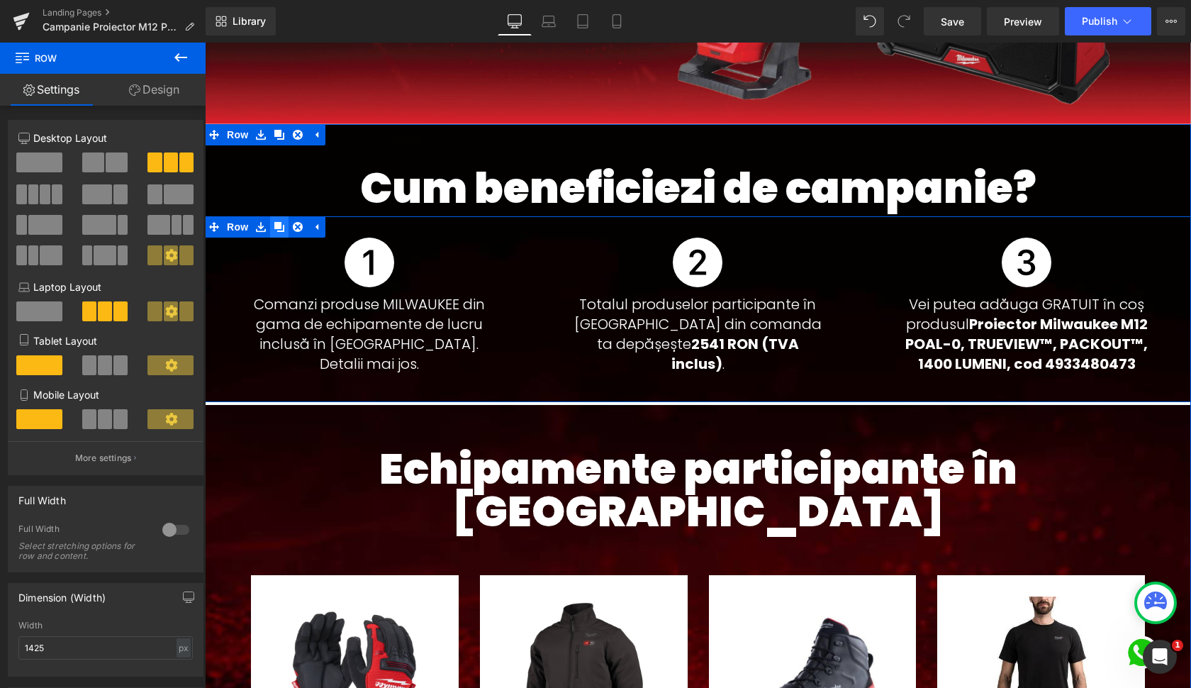
click at [274, 229] on icon at bounding box center [279, 227] width 10 height 10
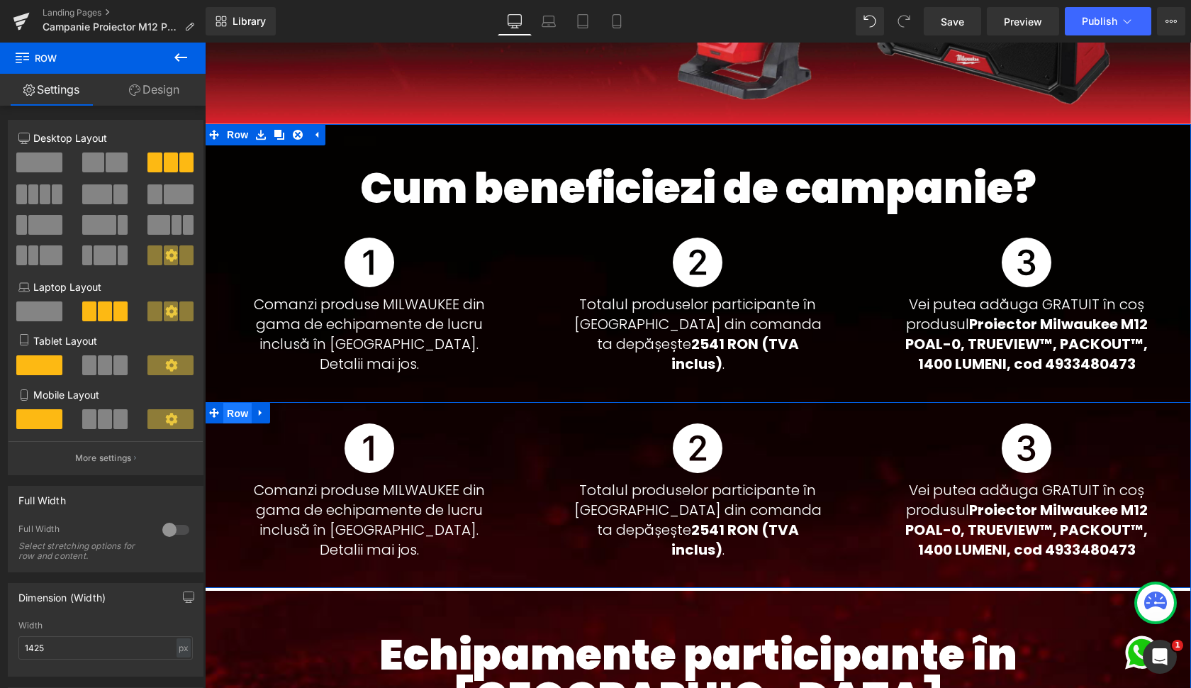
click at [235, 423] on span "Row" at bounding box center [237, 413] width 28 height 21
click at [720, 454] on link at bounding box center [716, 451] width 15 height 17
click at [720, 454] on icon at bounding box center [724, 452] width 8 height 8
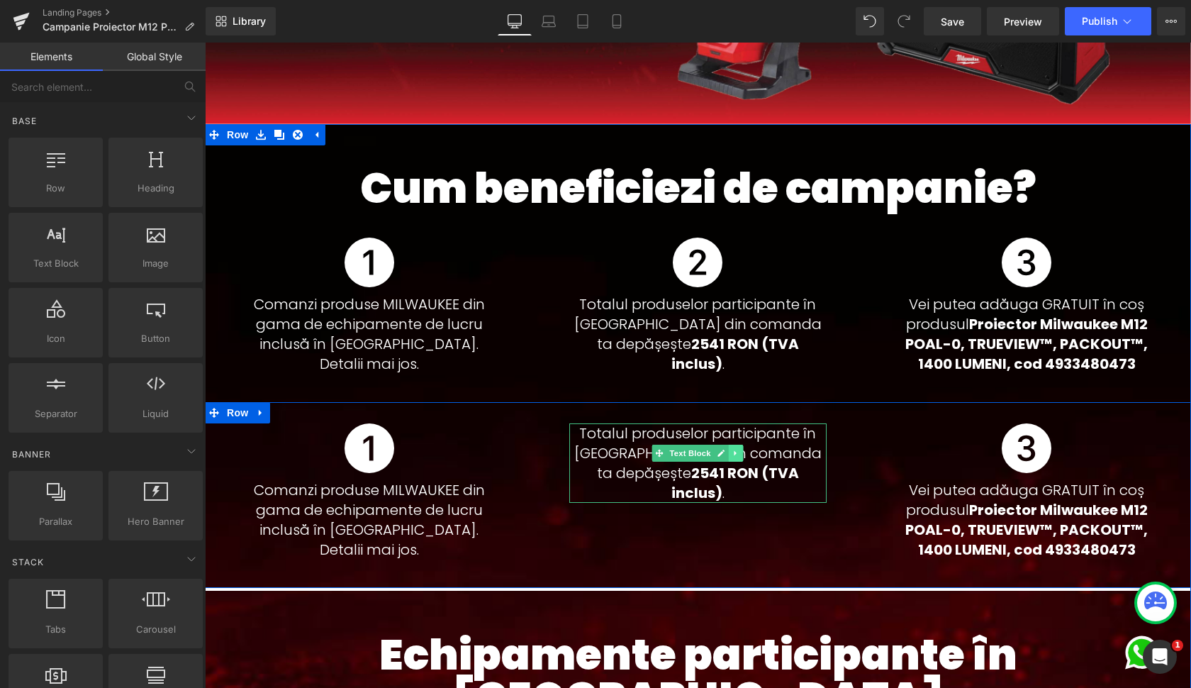
click at [735, 454] on icon at bounding box center [736, 453] width 2 height 5
click at [736, 453] on link at bounding box center [743, 453] width 15 height 17
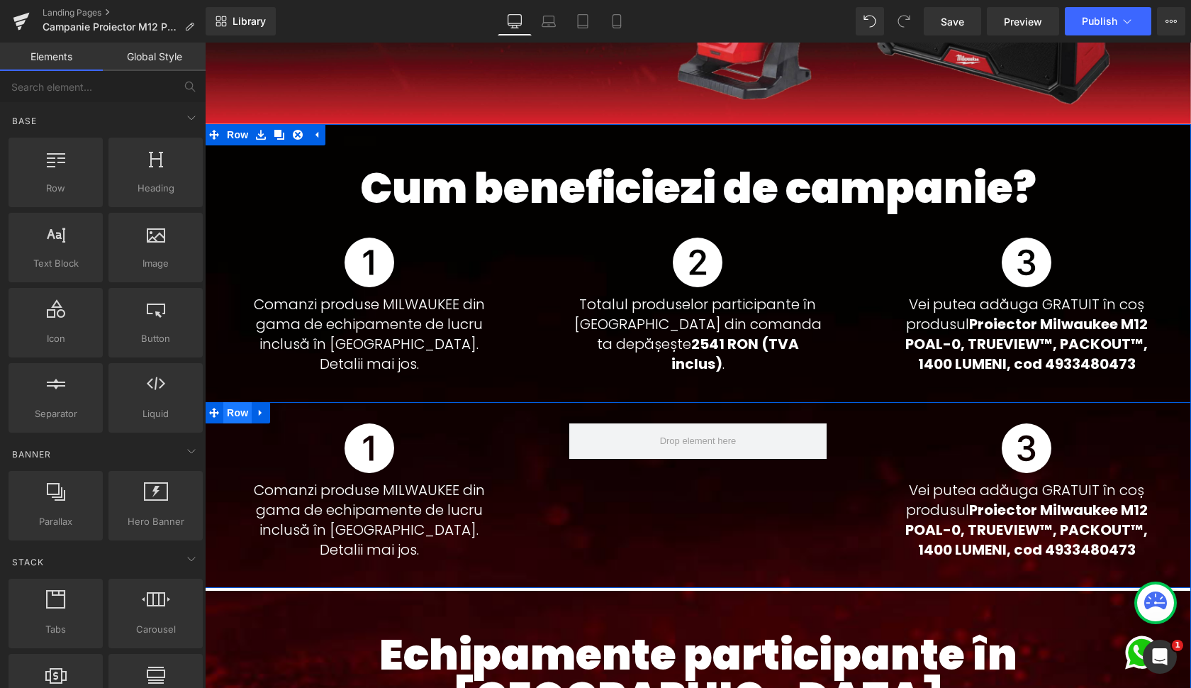
click at [233, 417] on span "Row" at bounding box center [237, 412] width 28 height 21
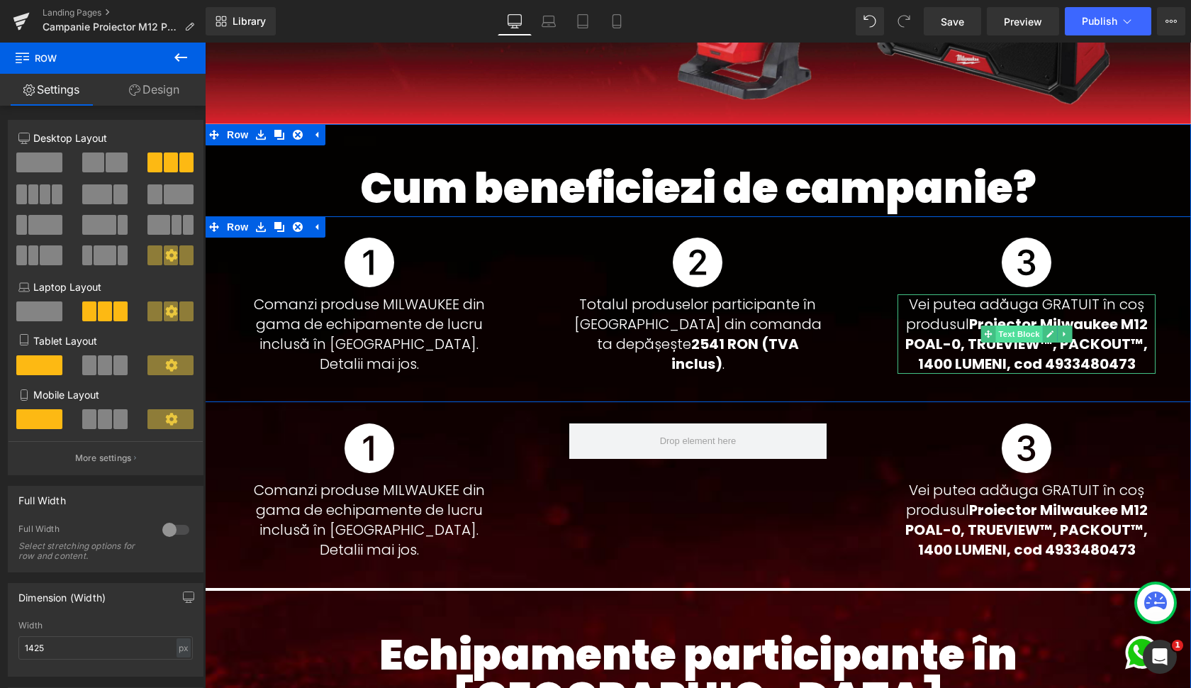
click at [1016, 331] on span "Text Block" at bounding box center [1019, 333] width 47 height 17
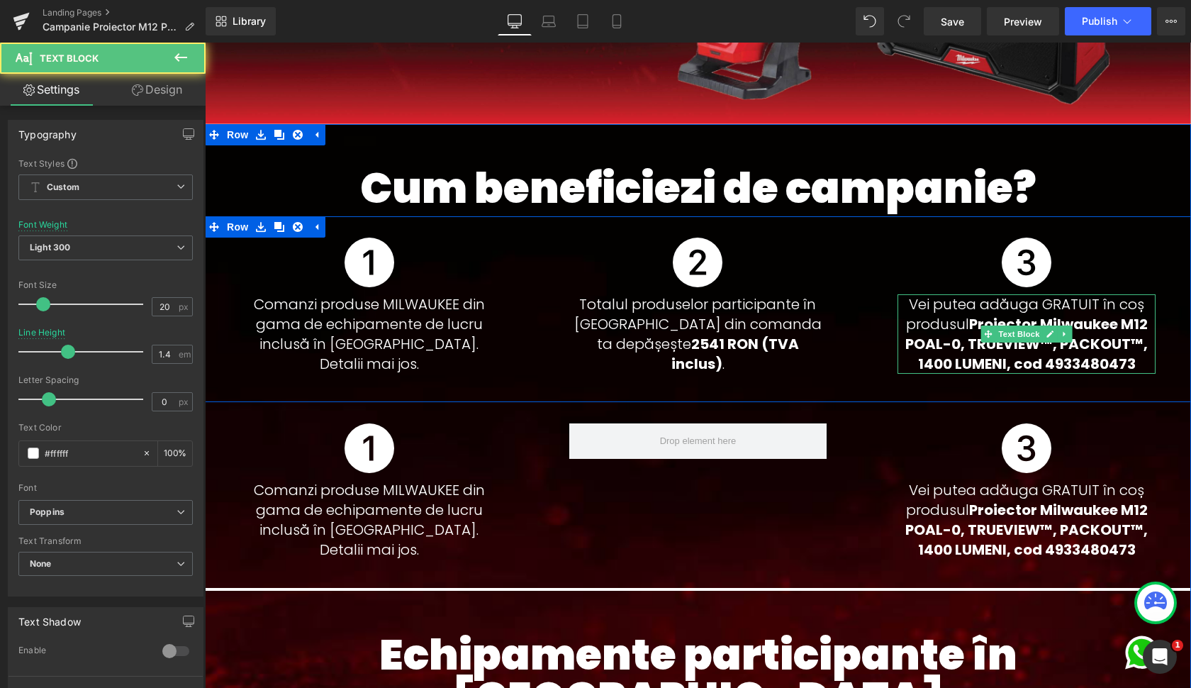
click at [934, 340] on strong "Proiector Milwaukee M12 POAL-0, TRUEVIEW™, PACKOUT™, 1400 LUMENI, cod 4933480473" at bounding box center [1027, 344] width 243 height 60
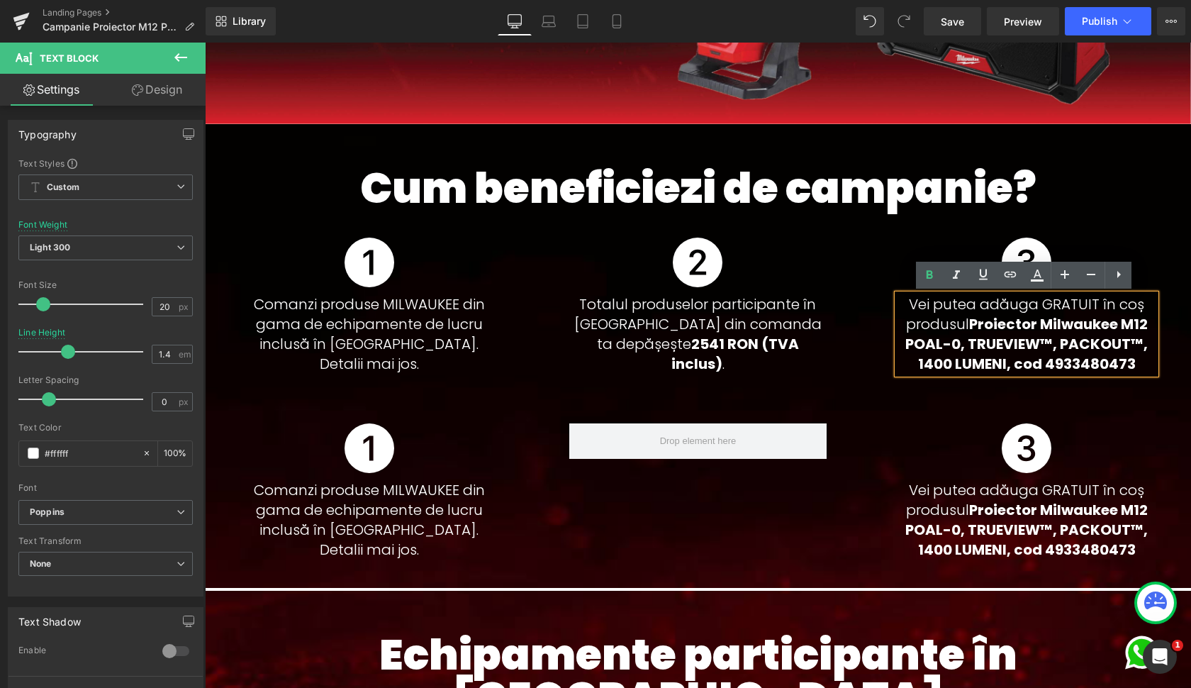
click at [1002, 325] on strong "Proiector Milwaukee M12 POAL-0, TRUEVIEW™, PACKOUT™, 1400 LUMENI, cod 4933480473" at bounding box center [1027, 344] width 243 height 60
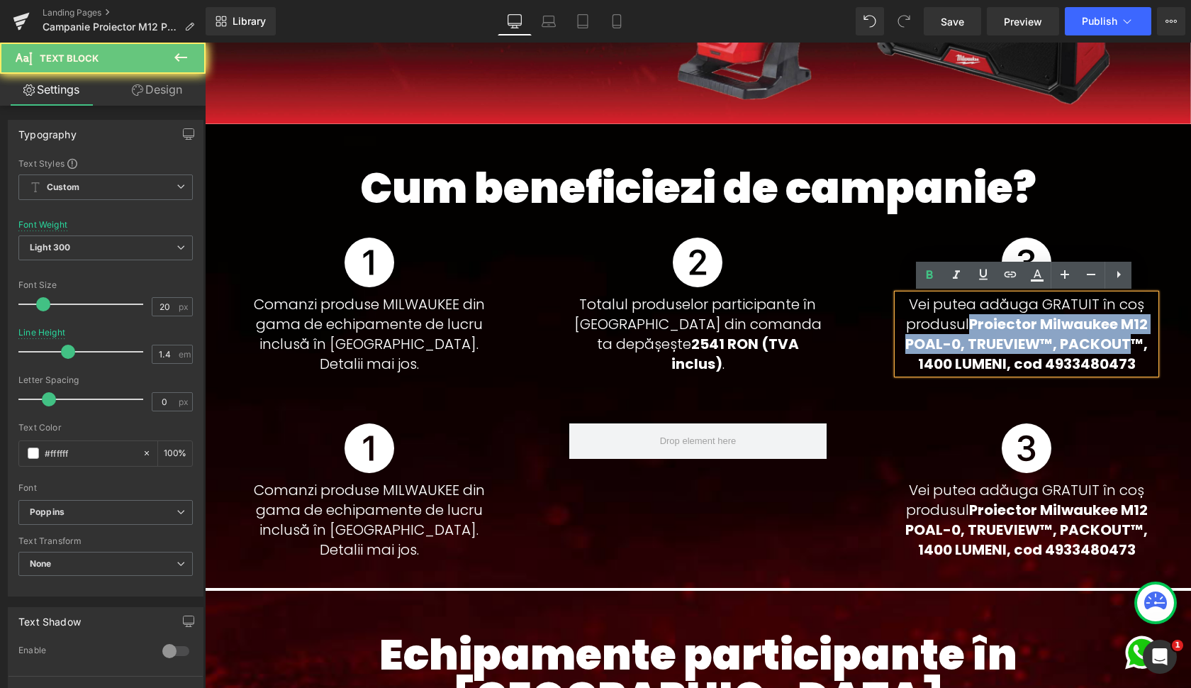
drag, startPoint x: 1002, startPoint y: 325, endPoint x: 1079, endPoint y: 352, distance: 81.6
click at [1079, 352] on strong "Proiector Milwaukee M12 POAL-0, TRUEVIEW™, PACKOUT™, 1400 LUMENI, cod 4933480473" at bounding box center [1027, 344] width 243 height 60
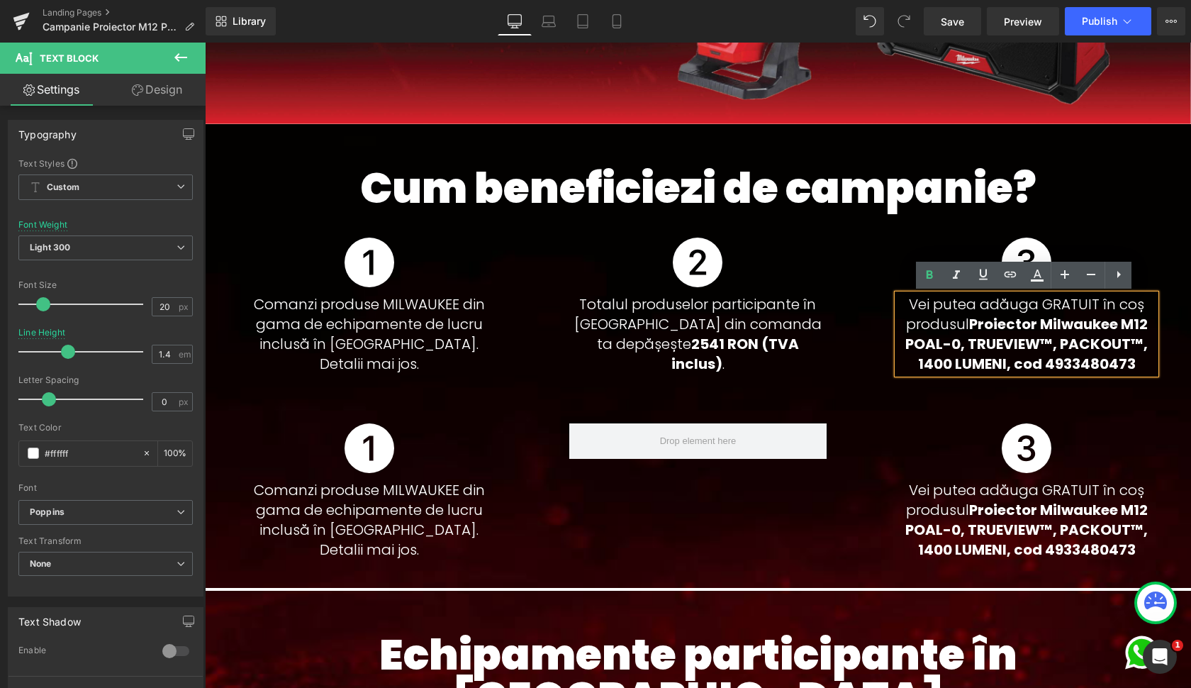
click at [1147, 362] on p "Vei putea adăuga GRATUIT în coș produsul Proiector Milwaukee M12 POAL-0, TRUEVI…" at bounding box center [1027, 333] width 258 height 79
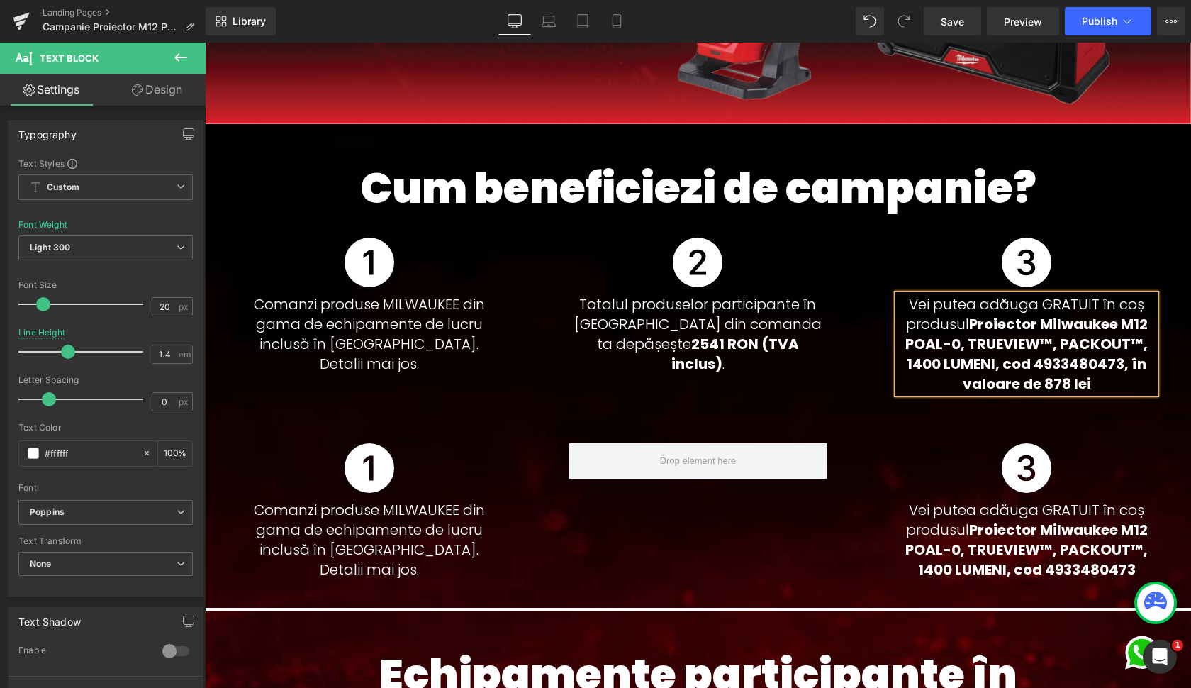
click at [1062, 384] on strong "Proiector Milwaukee M12 POAL-0, TRUEVIEW™, PACKOUT™, 1400 LUMENI, cod 493348047…" at bounding box center [1027, 353] width 243 height 79
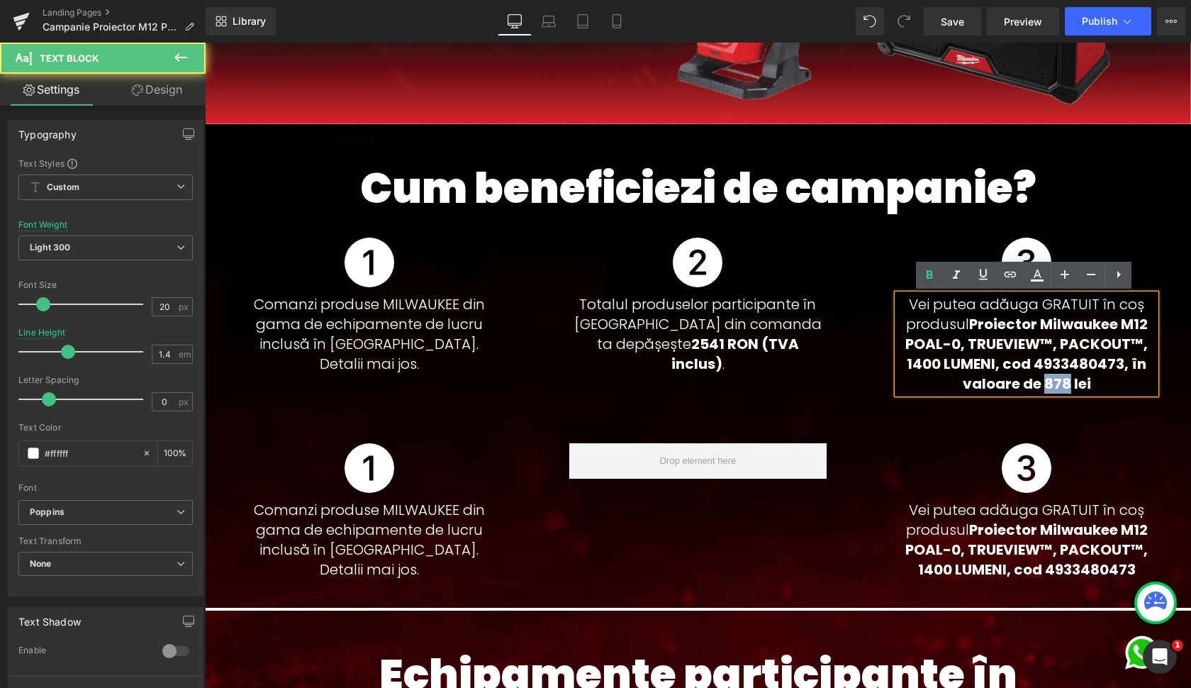
click at [1062, 384] on strong "Proiector Milwaukee M12 POAL-0, TRUEVIEW™, PACKOUT™, 1400 LUMENI, cod 493348047…" at bounding box center [1027, 353] width 243 height 79
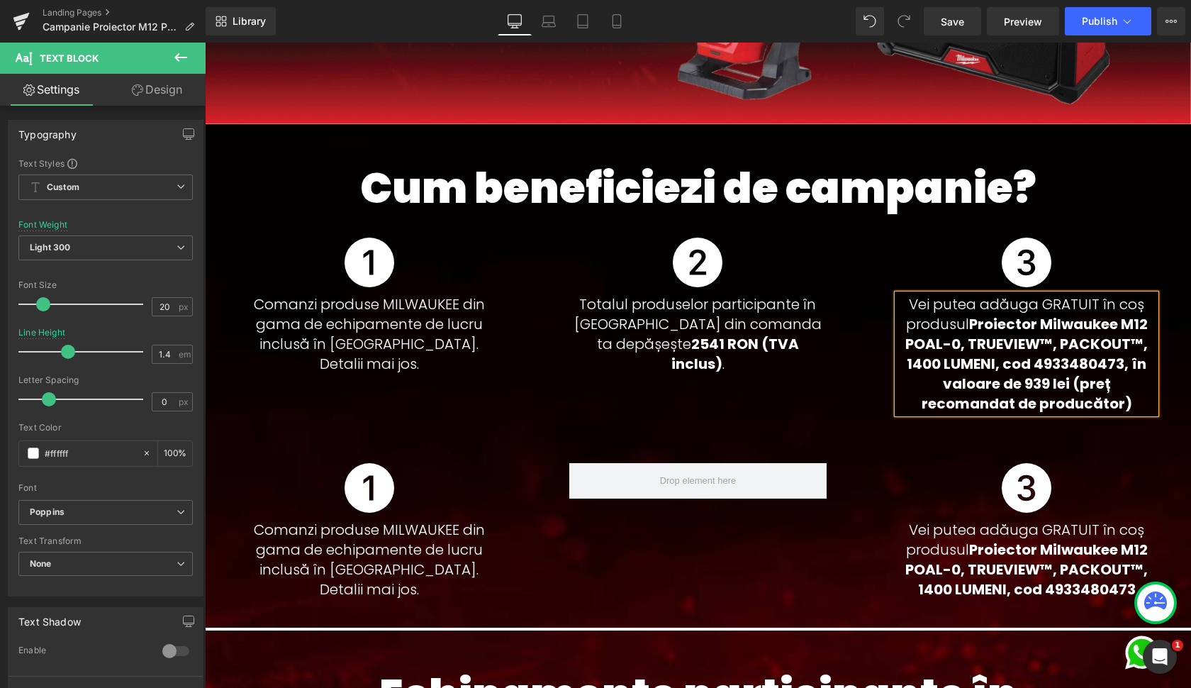
click at [984, 340] on strong "Proiector Milwaukee M12 POAL-0, TRUEVIEW™, PACKOUT™, 1400 LUMENI, cod 493348047…" at bounding box center [1027, 363] width 243 height 99
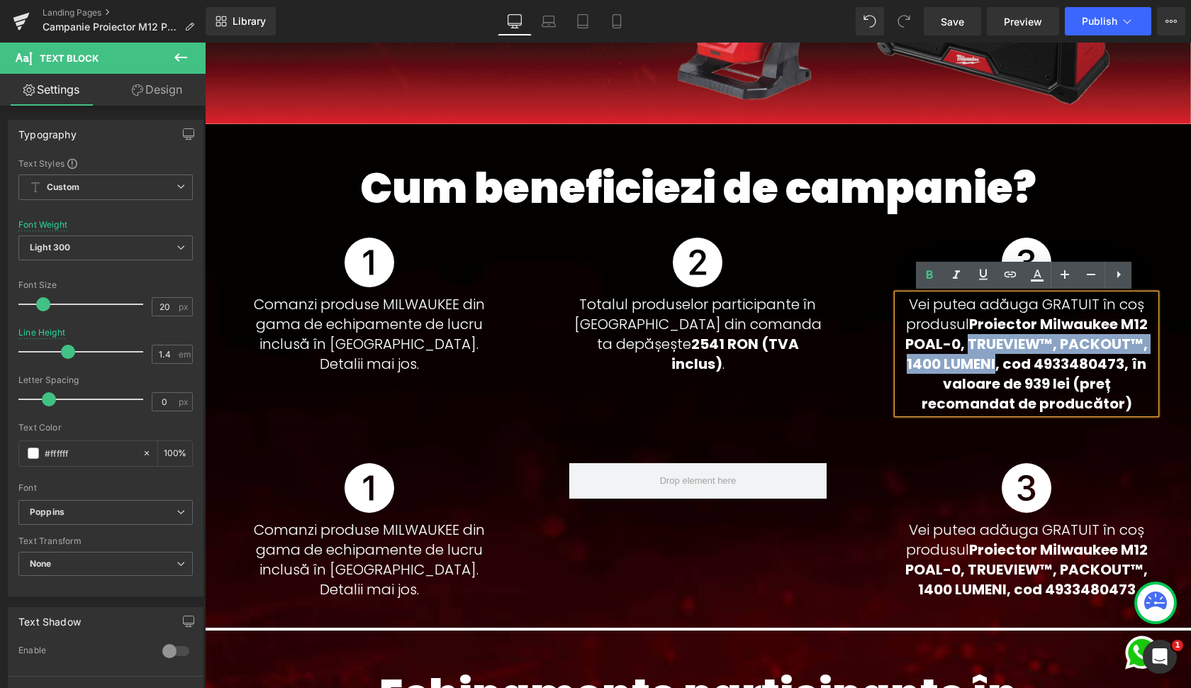
drag, startPoint x: 984, startPoint y: 340, endPoint x: 980, endPoint y: 360, distance: 20.3
click at [980, 360] on strong "Proiector Milwaukee M12 POAL-0, TRUEVIEW™, PACKOUT™, 1400 LUMENI, cod 493348047…" at bounding box center [1027, 363] width 243 height 99
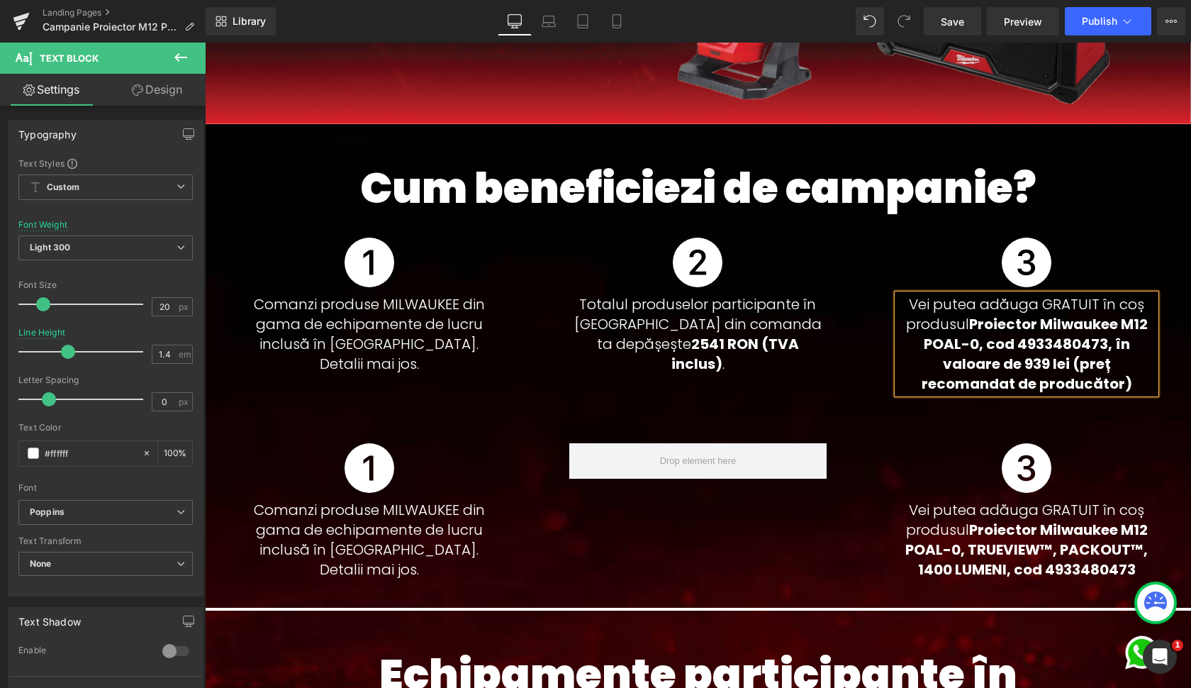
click at [976, 362] on strong "Proiector Milwaukee M12 POAL-0, cod 4933480473, în valoare de 939 lei (preț rec…" at bounding box center [1035, 353] width 226 height 79
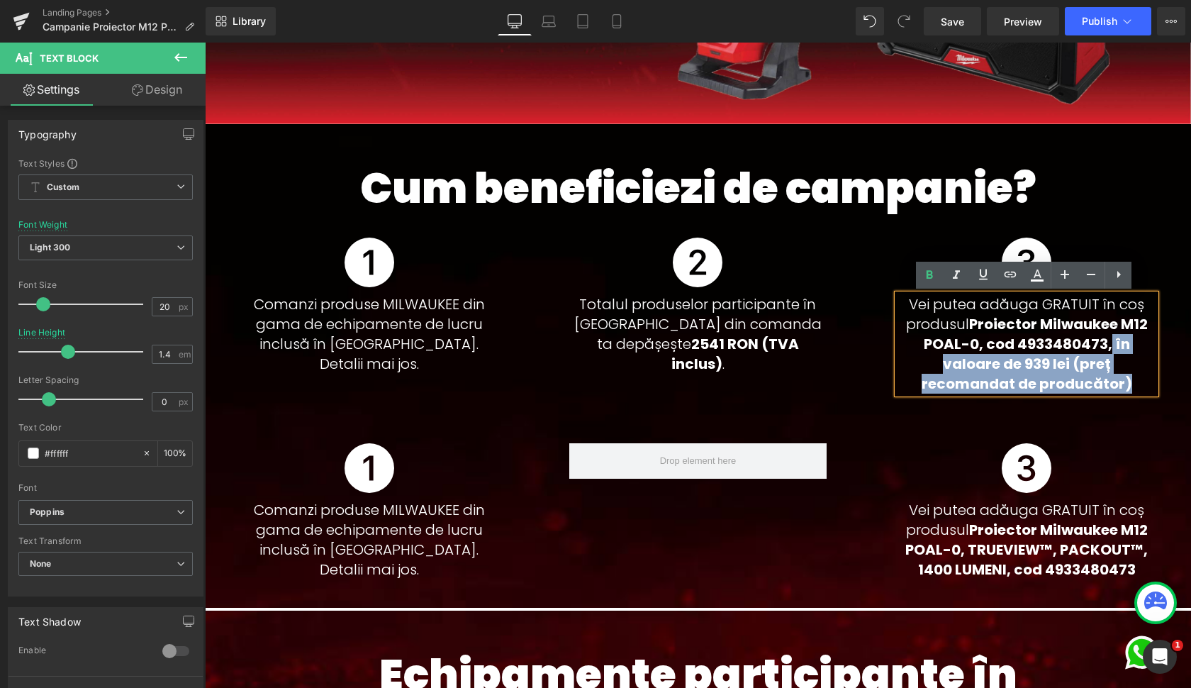
drag, startPoint x: 1106, startPoint y: 344, endPoint x: 1152, endPoint y: 386, distance: 62.3
click at [1152, 386] on p "Vei putea adăuga GRATUIT în coș produsul Proiector Milwaukee M12 POAL-0, cod 49…" at bounding box center [1027, 343] width 258 height 99
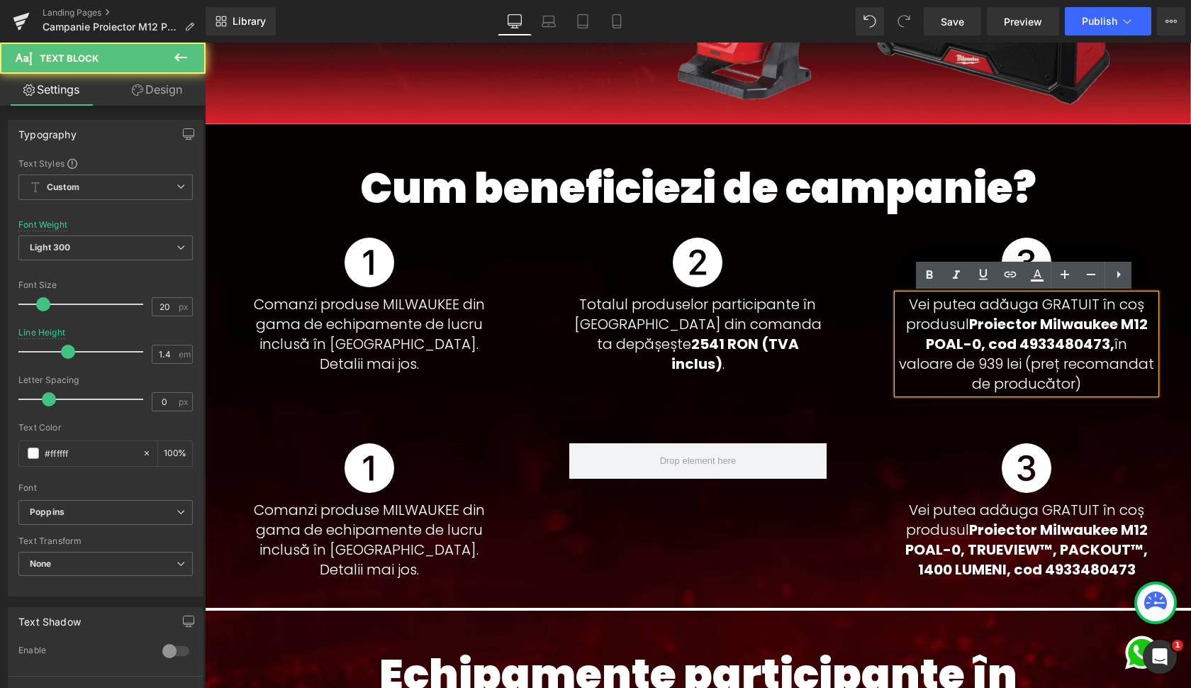
click at [1040, 365] on p "Vei putea adăuga GRATUIT în coș produsul Proiector Milwaukee M12 POAL-0, cod 49…" at bounding box center [1027, 343] width 258 height 99
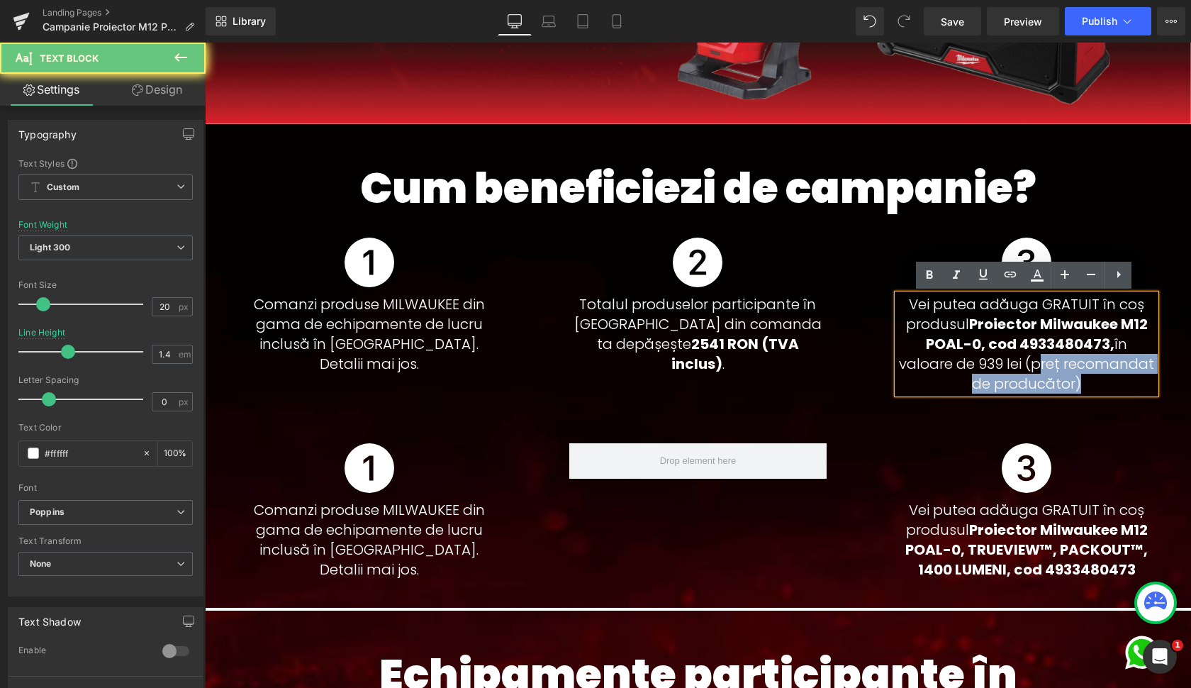
drag, startPoint x: 1040, startPoint y: 365, endPoint x: 1040, endPoint y: 380, distance: 14.9
click at [1040, 380] on p "Vei putea adăuga GRATUIT în coș produsul Proiector Milwaukee M12 POAL-0, cod 49…" at bounding box center [1027, 343] width 258 height 99
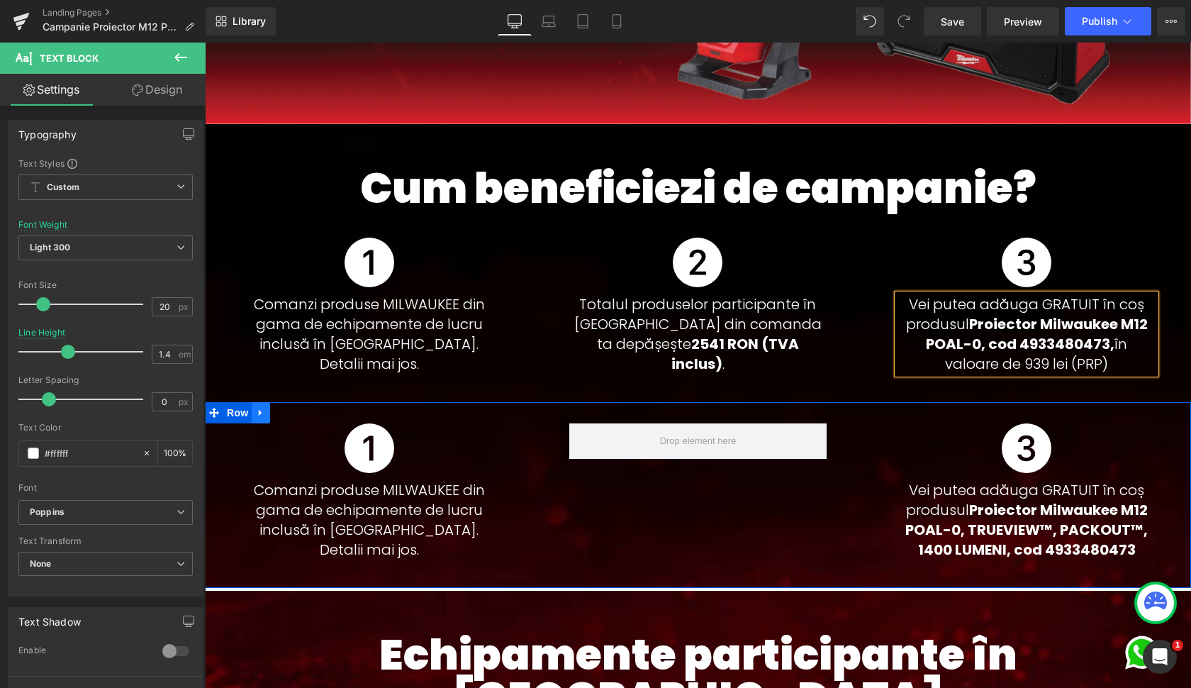
click at [262, 416] on icon at bounding box center [261, 413] width 10 height 11
click at [298, 414] on icon at bounding box center [298, 413] width 10 height 10
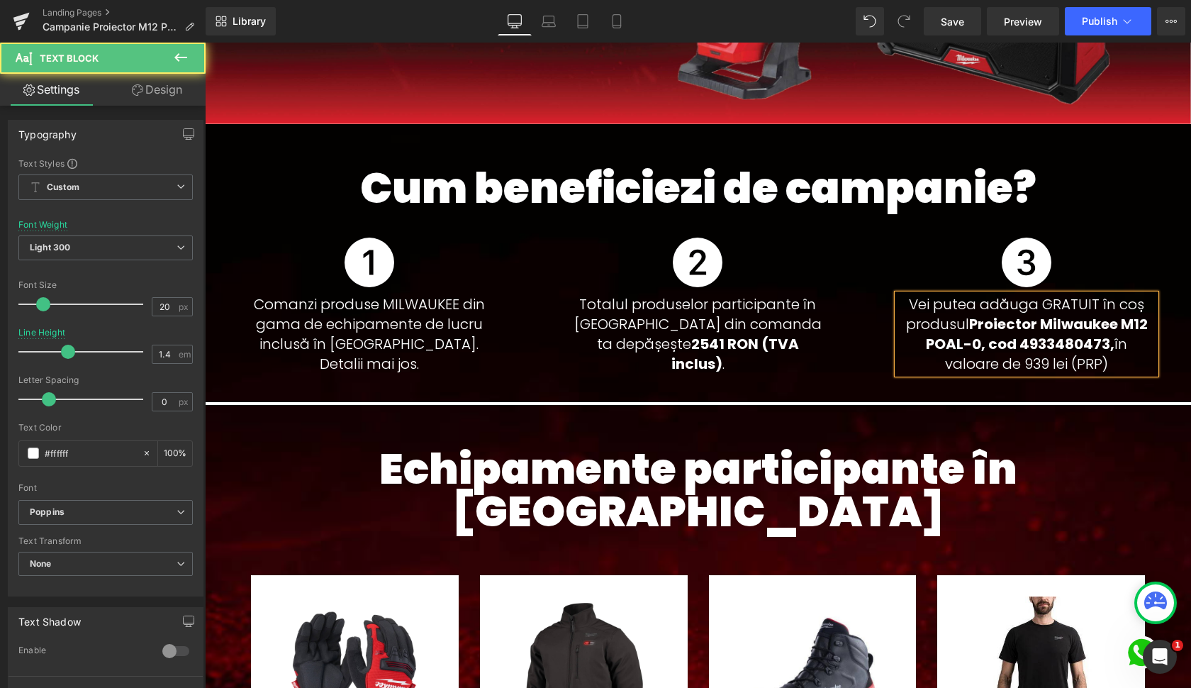
click at [1051, 346] on strong "Proiector Milwaukee M12 POAL-0, cod 4933480473," at bounding box center [1037, 334] width 222 height 40
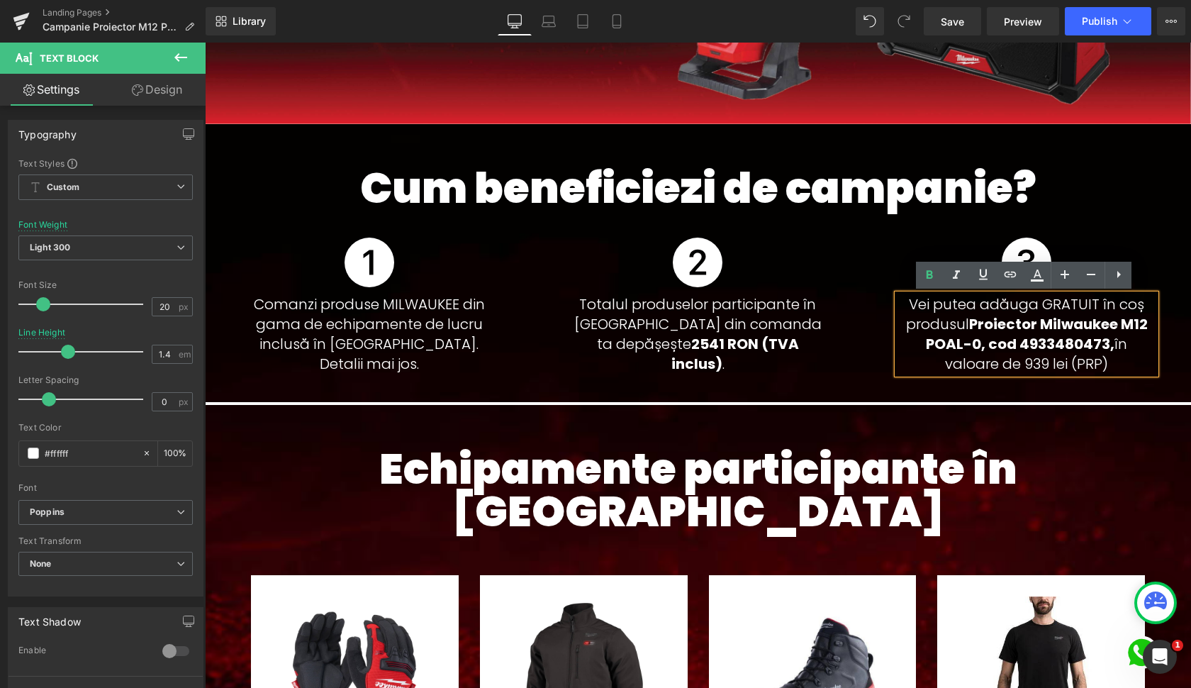
click at [1000, 329] on strong "Proiector Milwaukee M12 POAL-0, cod 4933480473," at bounding box center [1037, 334] width 222 height 40
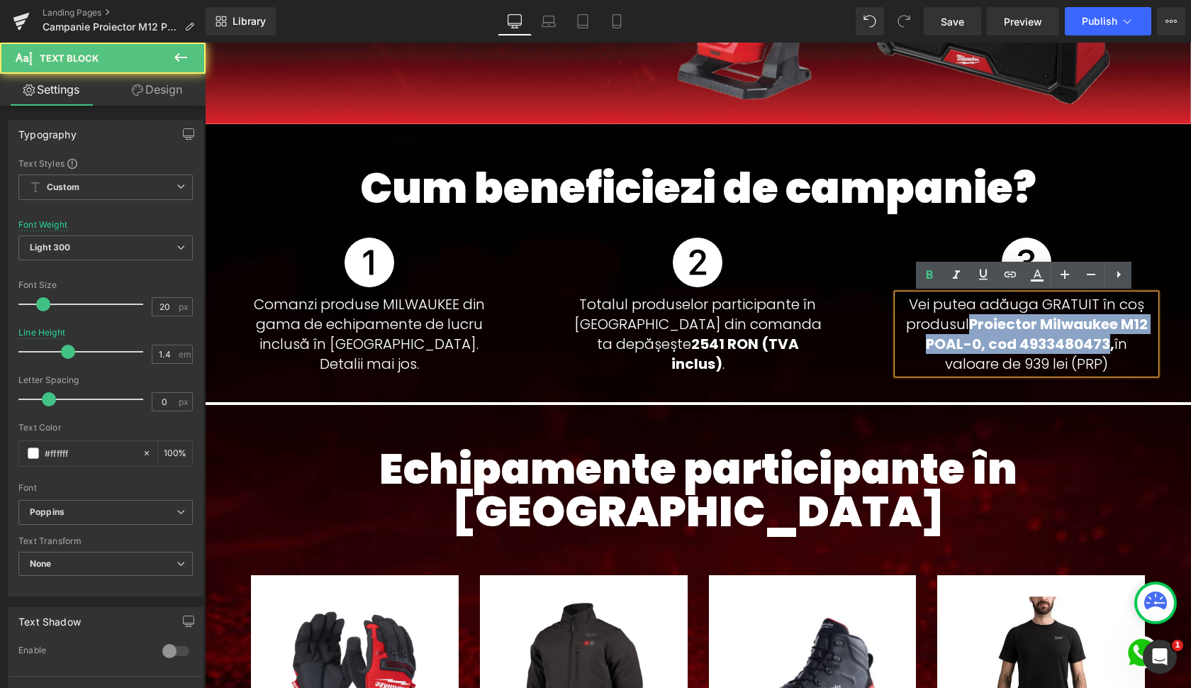
drag, startPoint x: 1000, startPoint y: 329, endPoint x: 1040, endPoint y: 338, distance: 41.3
click at [1040, 338] on strong "Proiector Milwaukee M12 POAL-0, cod 4933480473," at bounding box center [1037, 334] width 222 height 40
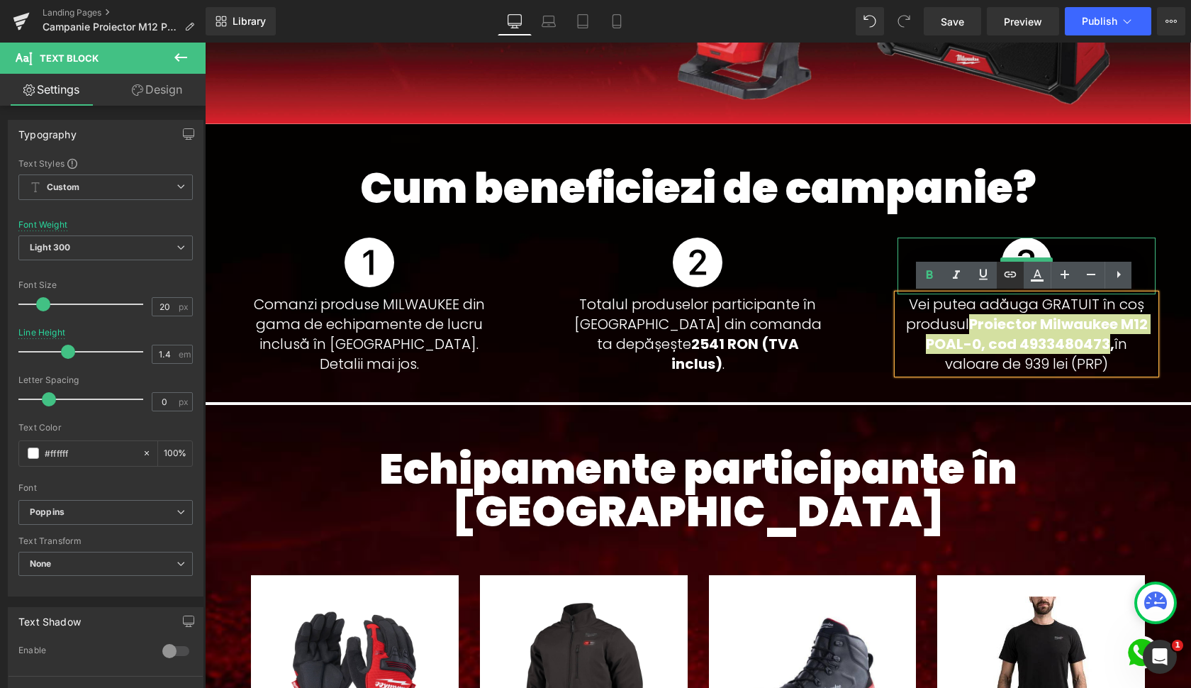
click at [1017, 281] on icon at bounding box center [1010, 274] width 17 height 17
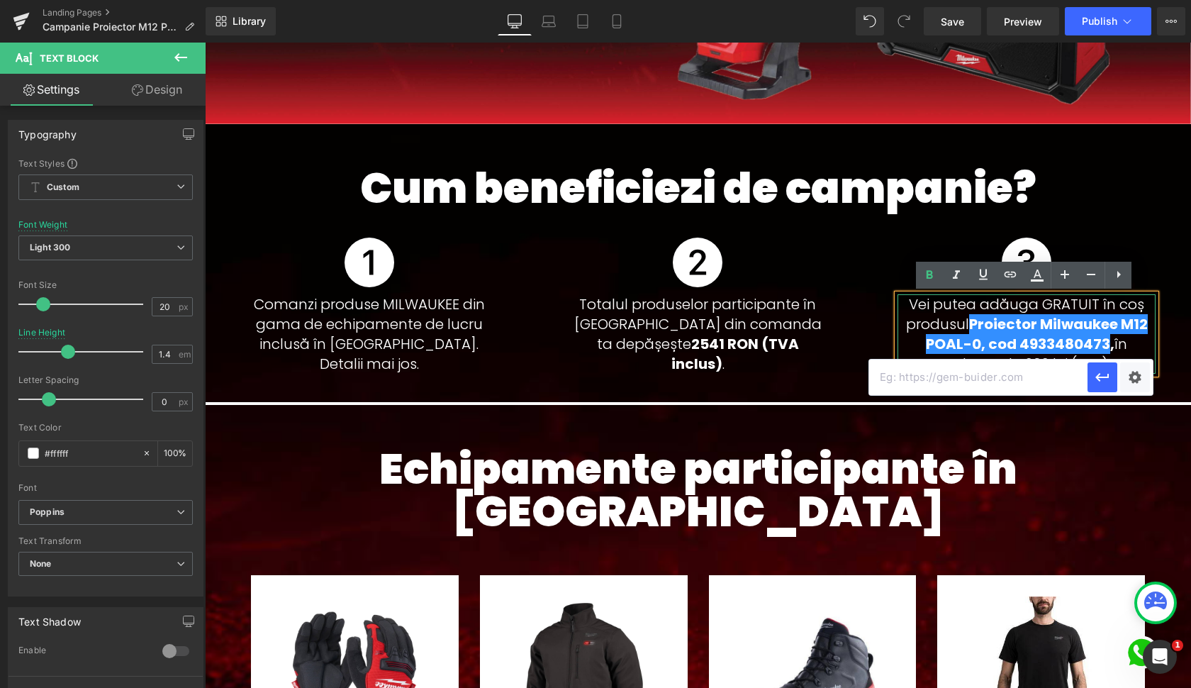
click at [962, 374] on input "text" at bounding box center [978, 377] width 218 height 35
paste input "[URL][DOMAIN_NAME]"
type input "[URL][DOMAIN_NAME]"
click at [1142, 0] on div "Text Color Highlight Color #333333 Edit or remove link: Edit - Unlink - Cancel …" at bounding box center [595, 0] width 1191 height 0
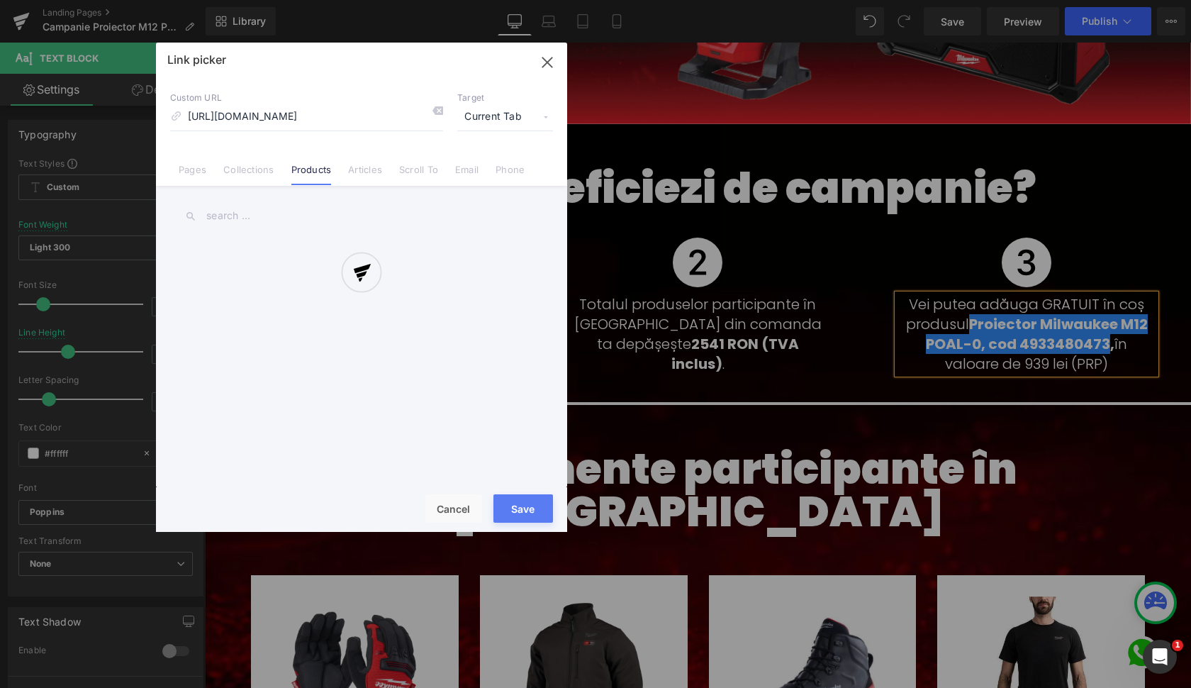
scroll to position [0, 133]
click at [515, 116] on div at bounding box center [361, 287] width 411 height 489
click at [504, 116] on div at bounding box center [361, 287] width 411 height 489
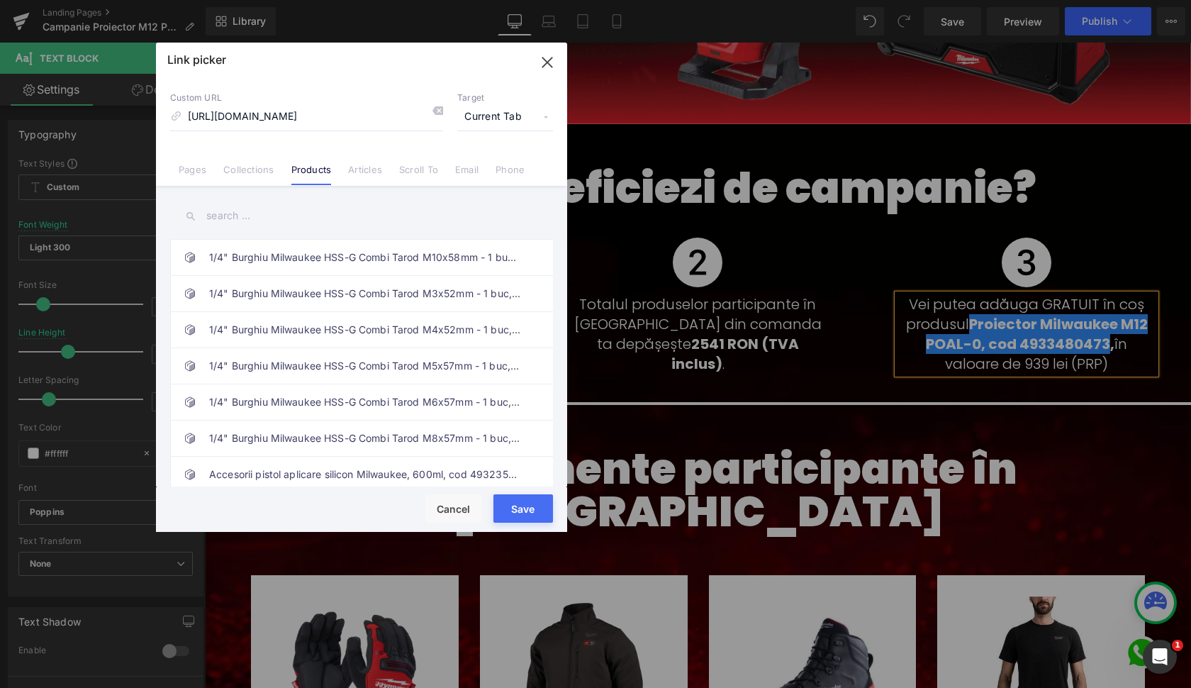
click at [510, 118] on span "Current Tab" at bounding box center [505, 117] width 96 height 27
click at [494, 164] on li "New Tab" at bounding box center [505, 167] width 110 height 25
click at [533, 508] on button "Save" at bounding box center [524, 508] width 60 height 28
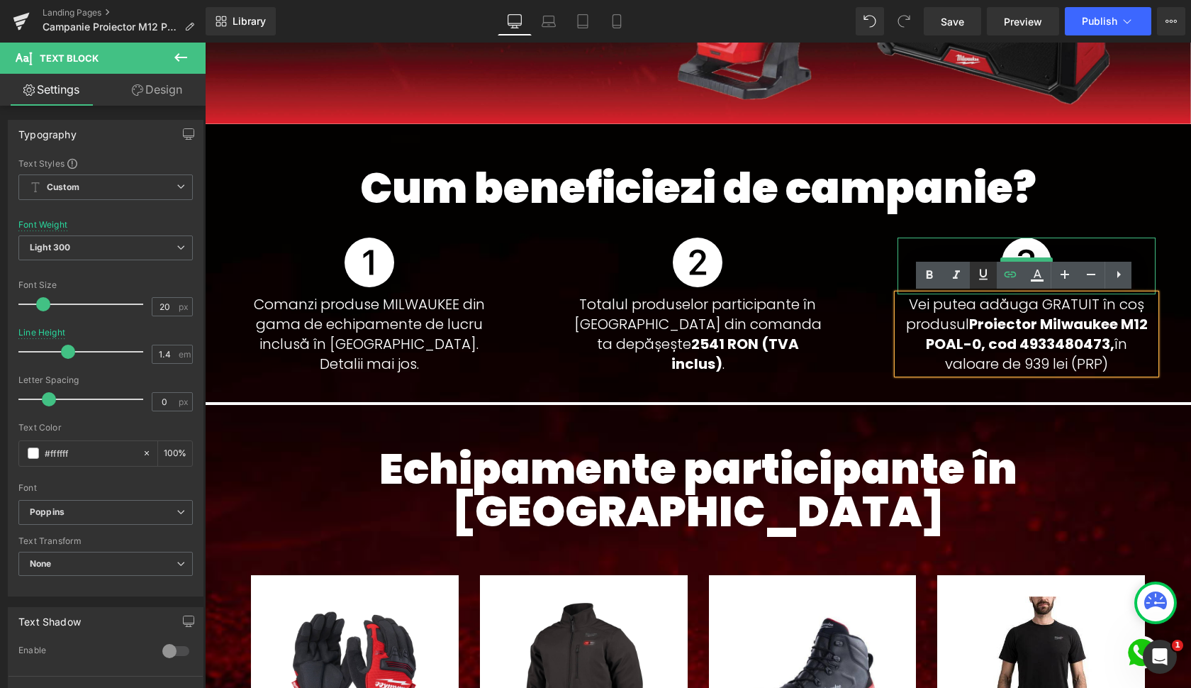
click at [985, 277] on icon at bounding box center [983, 274] width 9 height 11
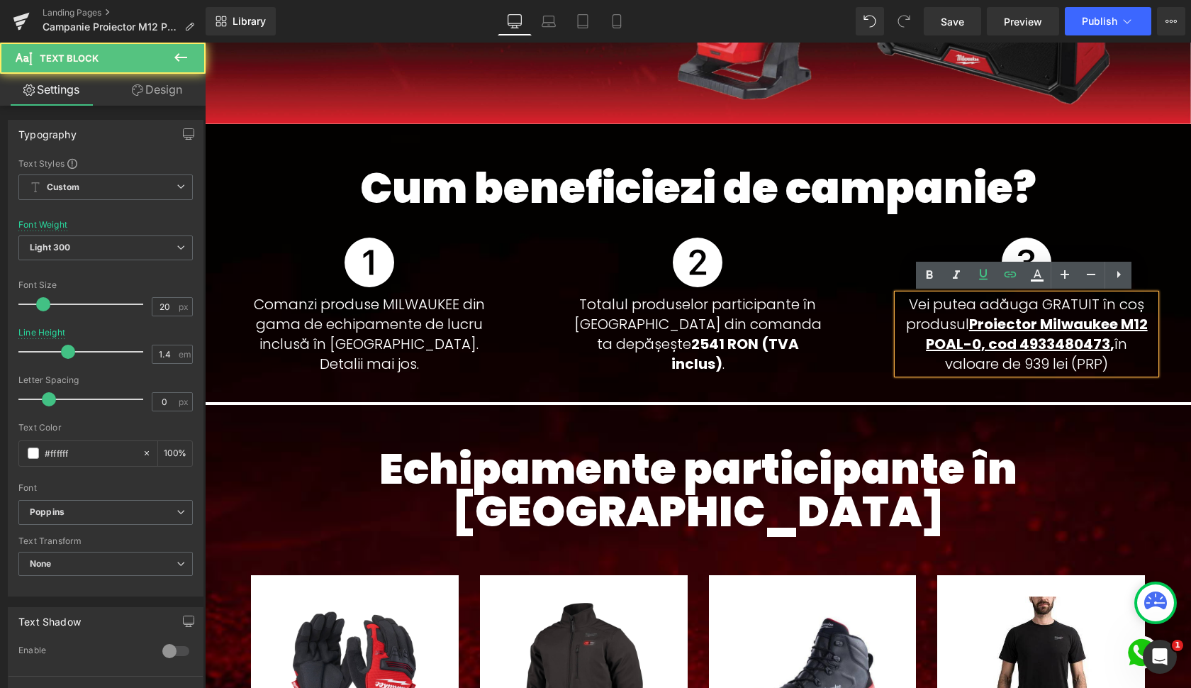
click at [806, 306] on p "Totalul produselor participante în campanie din comanda ta depășește 2541 [PERS…" at bounding box center [698, 333] width 258 height 79
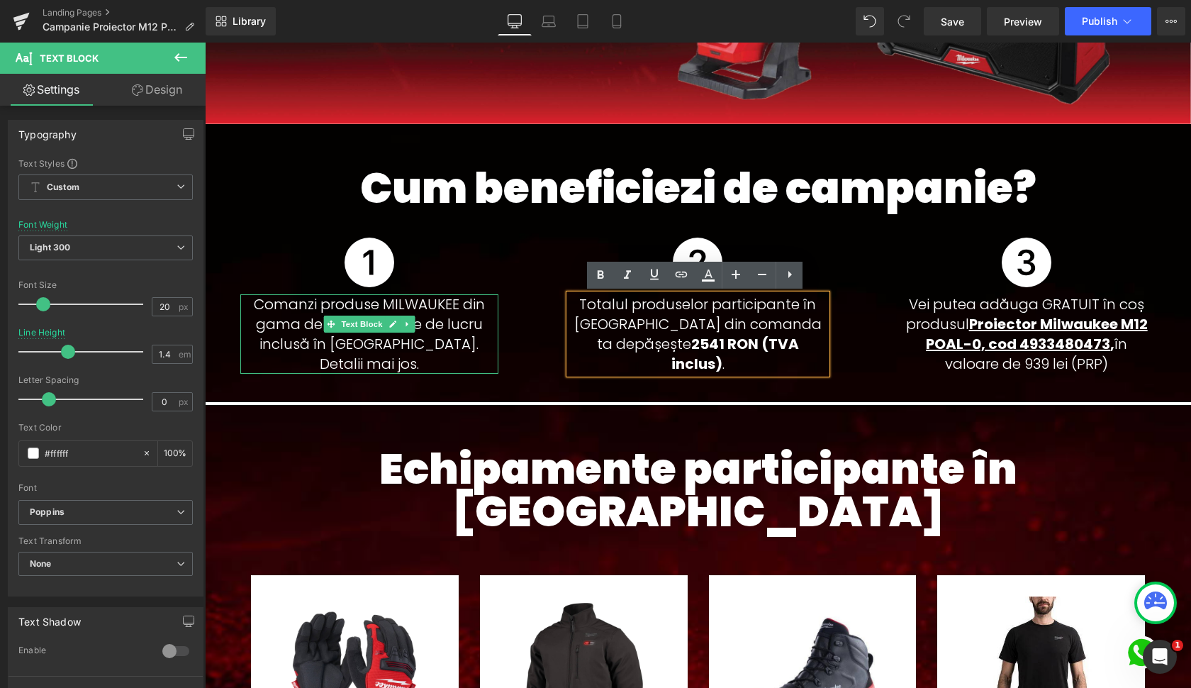
click at [355, 343] on p "Comanzi produse MILWAUKEE din gama de echipamente de lucru inclusă în [GEOGRAPH…" at bounding box center [369, 333] width 258 height 79
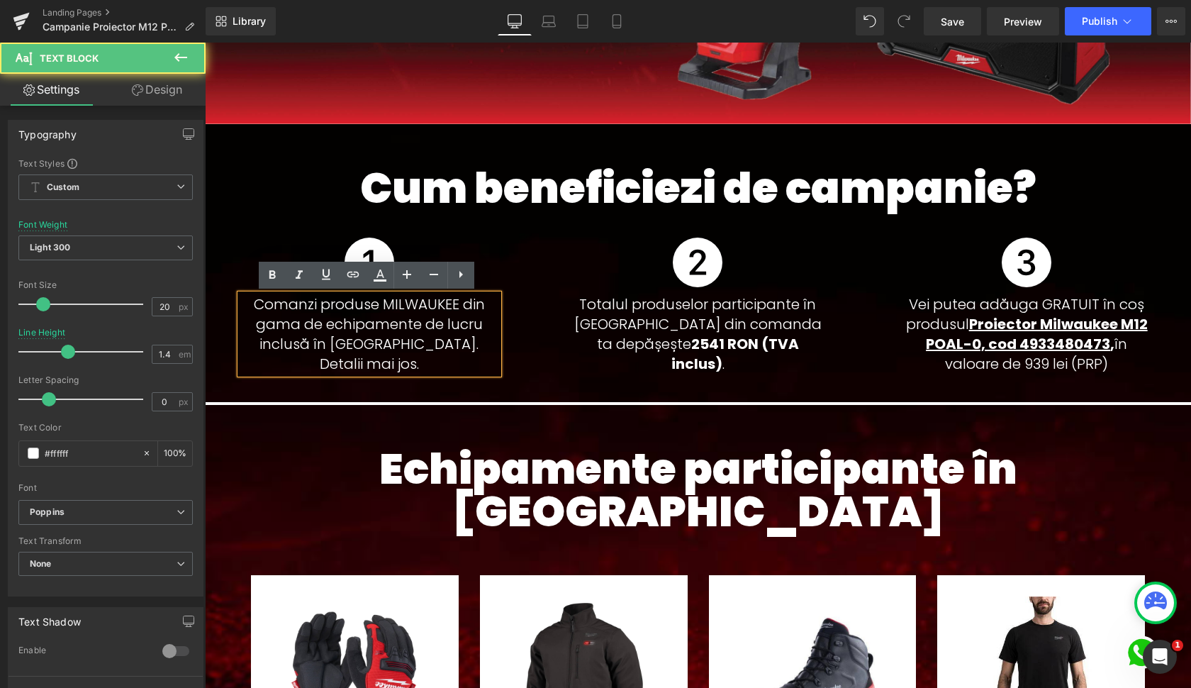
click at [399, 343] on p "Comanzi produse MILWAUKEE din gama de echipamente de lucru inclusă în [GEOGRAPH…" at bounding box center [369, 333] width 258 height 79
click at [418, 345] on p "Comanzi produse MILWAUKEE din gama de echipamente de lucru inclusă în [GEOGRAPH…" at bounding box center [369, 333] width 258 height 79
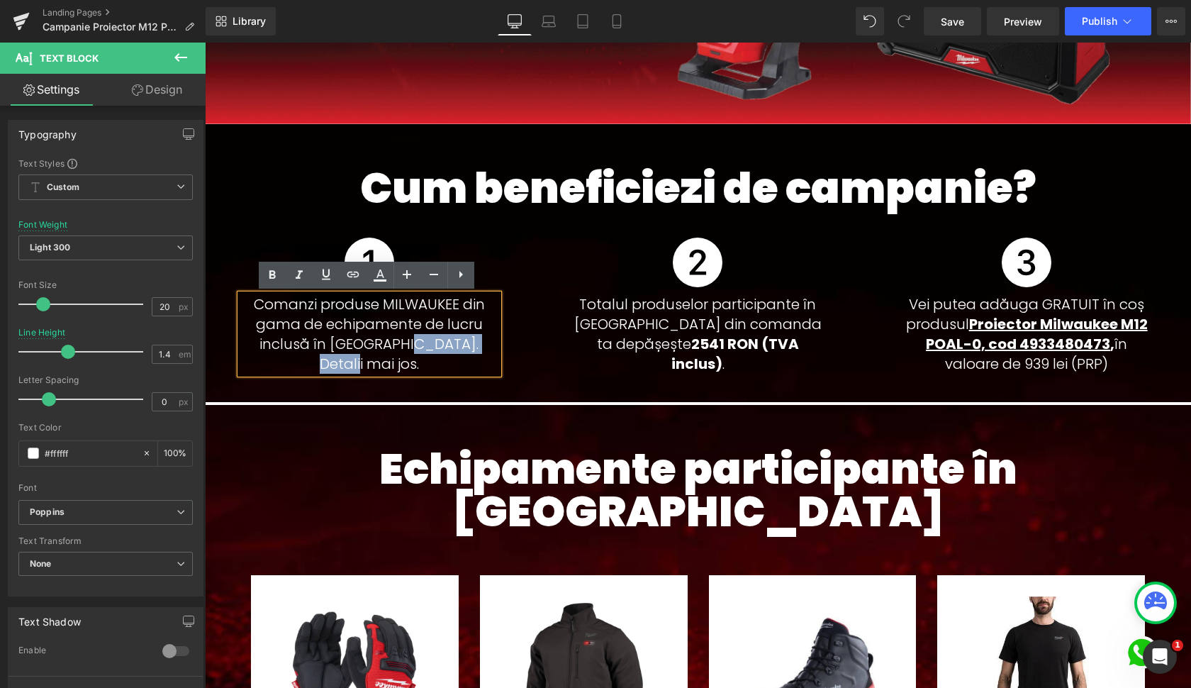
drag, startPoint x: 418, startPoint y: 345, endPoint x: 476, endPoint y: 345, distance: 57.4
click at [476, 345] on p "Comanzi produse MILWAUKEE din gama de echipamente de lucru inclusă în [GEOGRAPH…" at bounding box center [369, 333] width 258 height 79
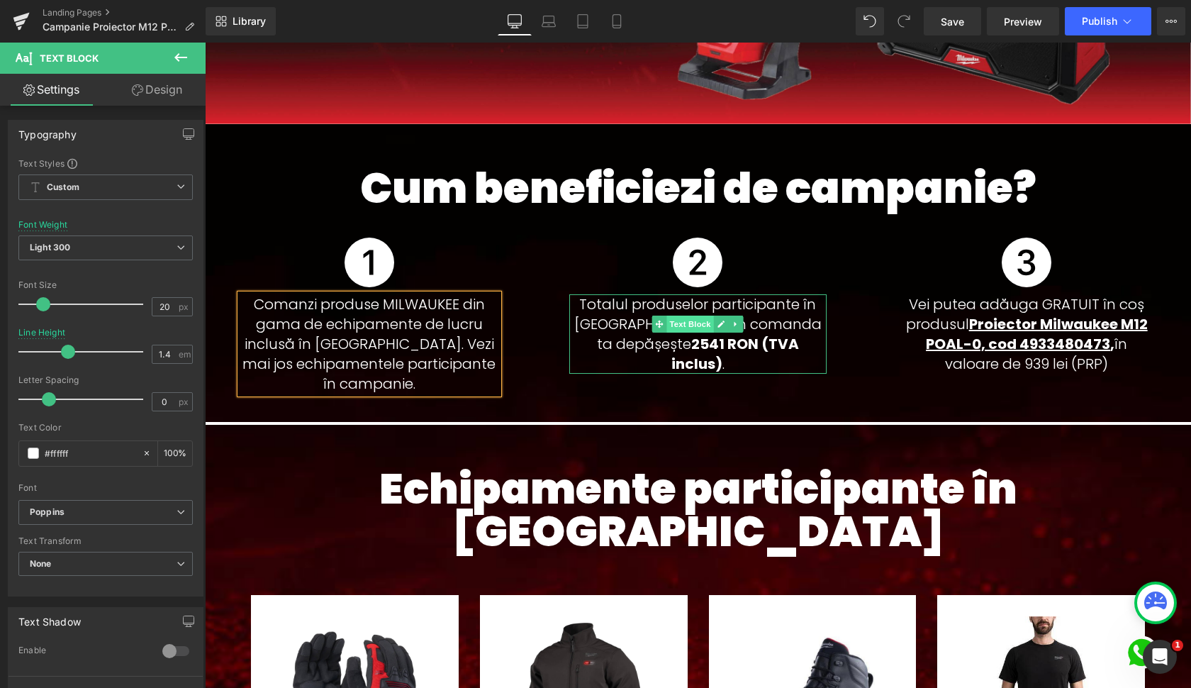
click at [695, 321] on span "Text Block" at bounding box center [690, 324] width 47 height 17
click at [778, 325] on p "Totalul produselor participante în campanie din comanda ta depășește 2541 [PERS…" at bounding box center [698, 333] width 258 height 79
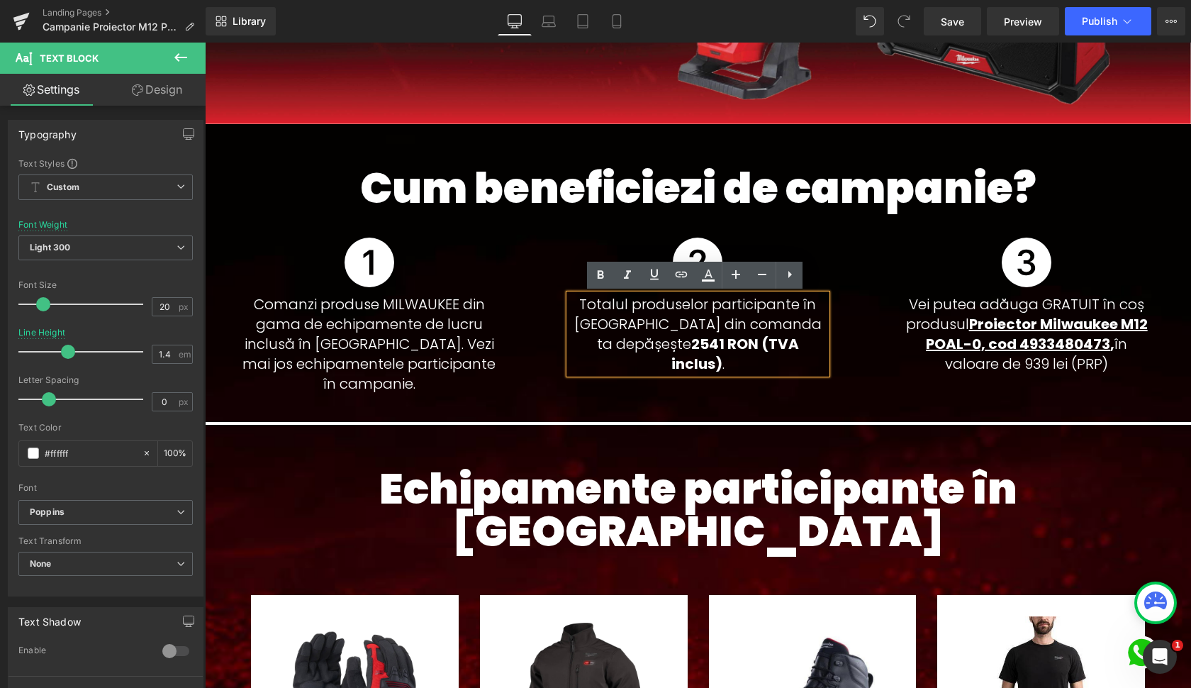
click at [820, 340] on p "Totalul produselor participante în campanie din comanda ta depășește 2541 [PERS…" at bounding box center [698, 333] width 258 height 79
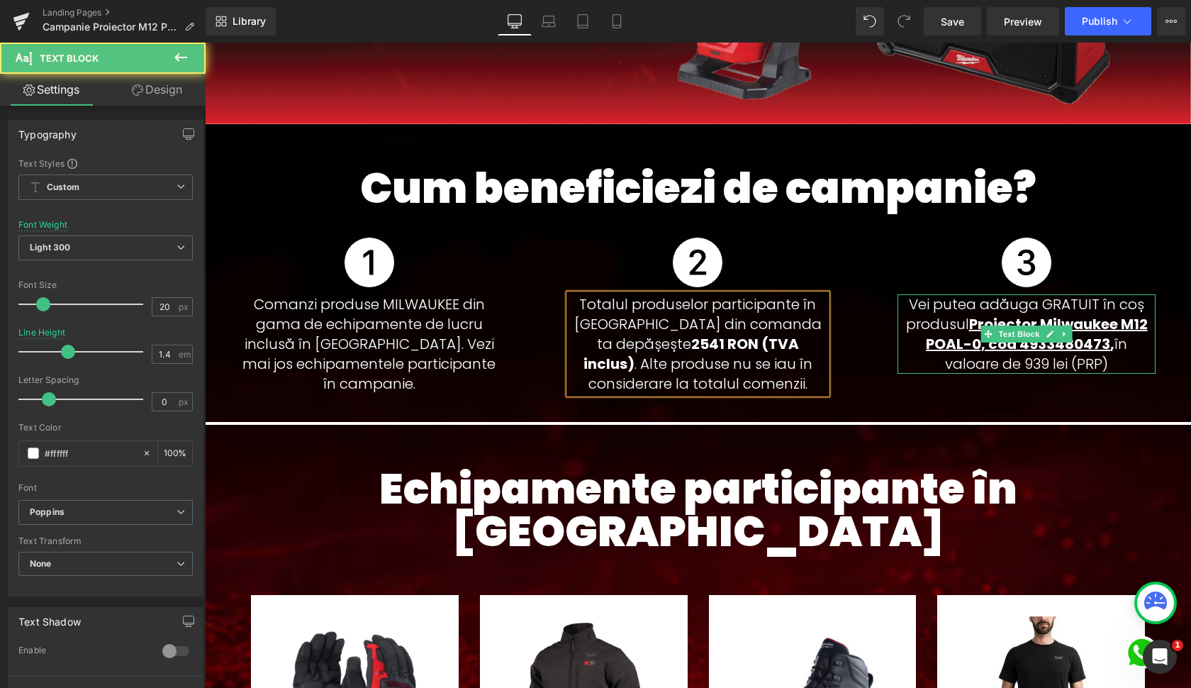
click at [1115, 365] on p "Vei putea adăuga GRATUIT în coș produsul Proiector Milwaukee M12 POAL-0, cod 49…" at bounding box center [1027, 333] width 258 height 79
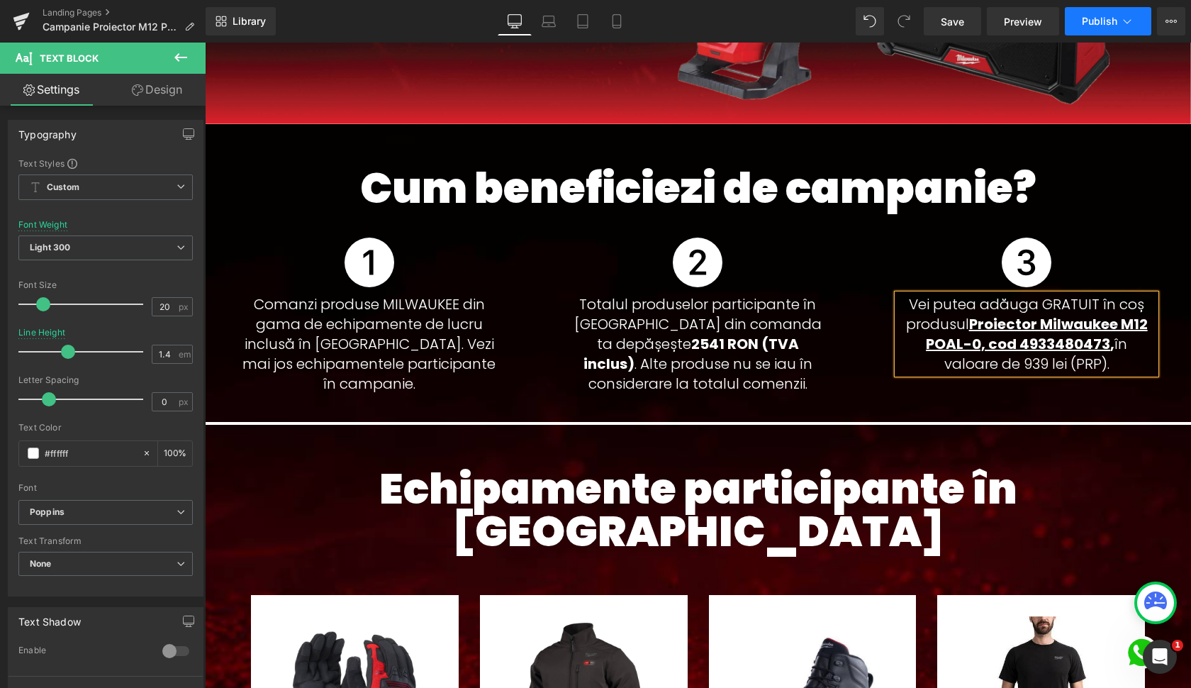
click at [1117, 19] on span "Publish" at bounding box center [1099, 21] width 35 height 11
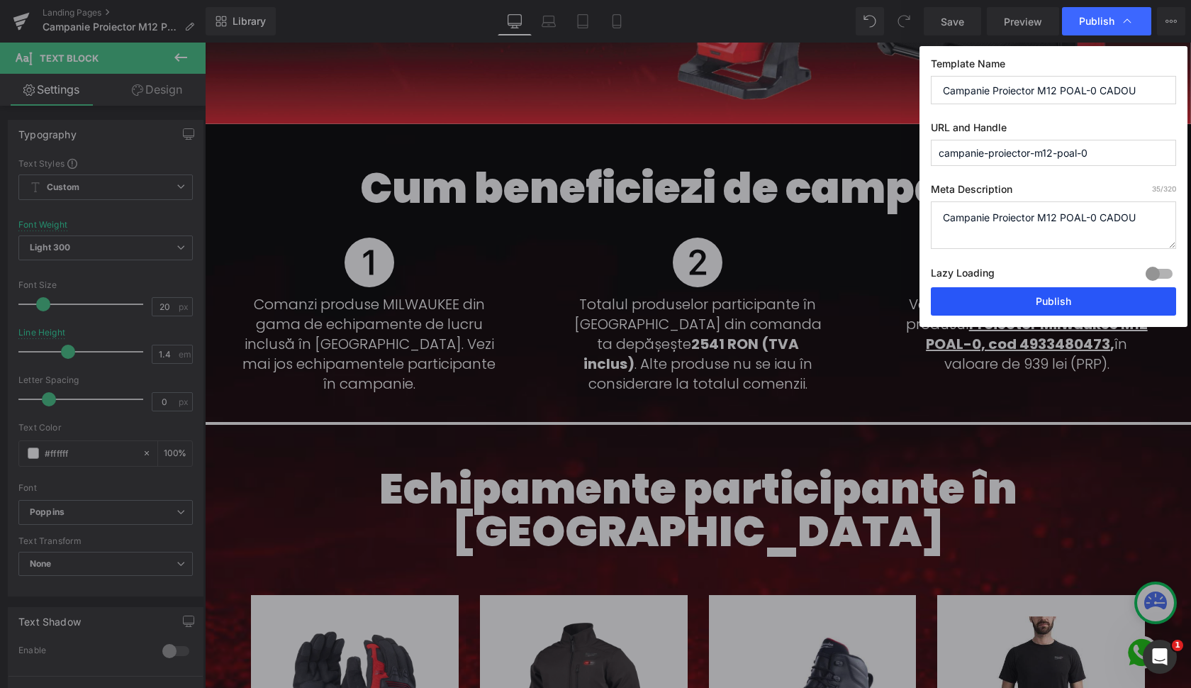
drag, startPoint x: 1045, startPoint y: 299, endPoint x: 839, endPoint y: 256, distance: 210.7
click at [1045, 299] on button "Publish" at bounding box center [1053, 301] width 245 height 28
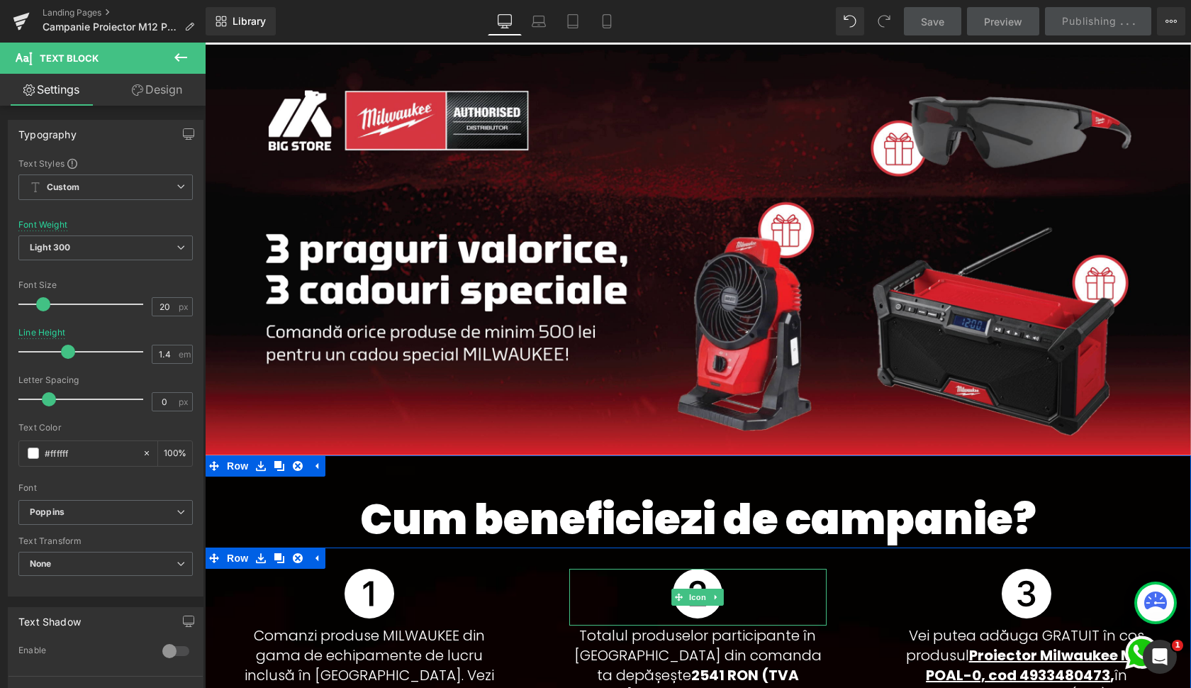
scroll to position [119, 0]
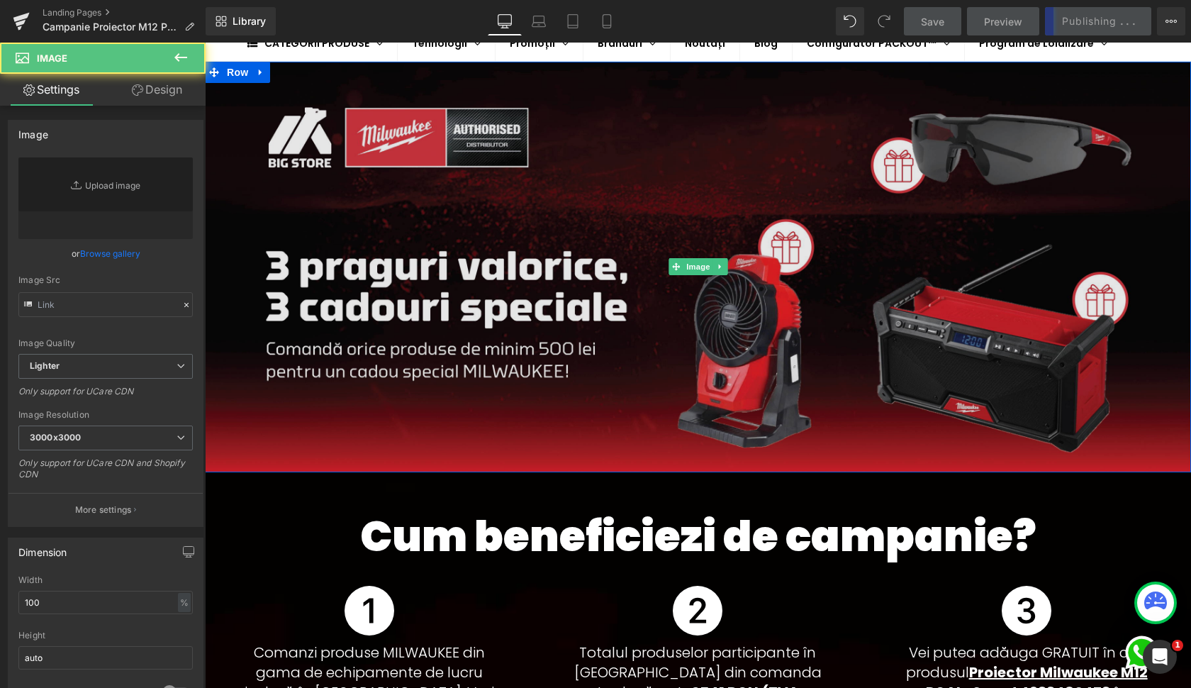
click at [689, 207] on img at bounding box center [698, 267] width 986 height 411
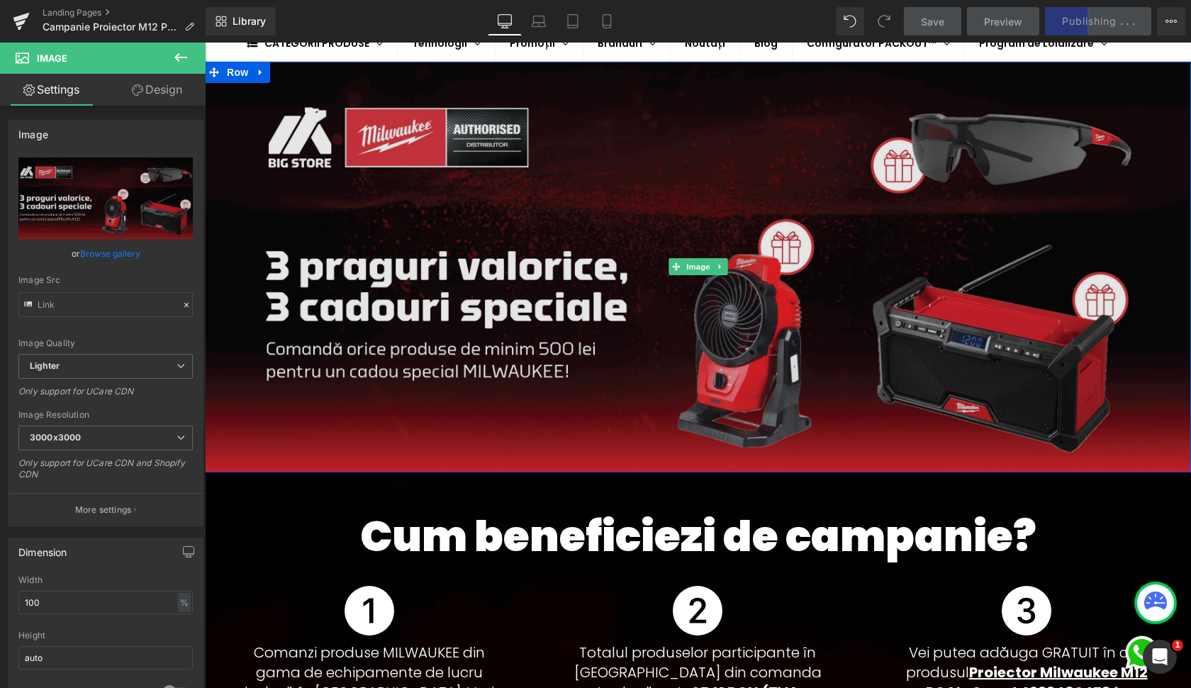
click at [699, 191] on img at bounding box center [698, 267] width 986 height 411
